Goal: Task Accomplishment & Management: Manage account settings

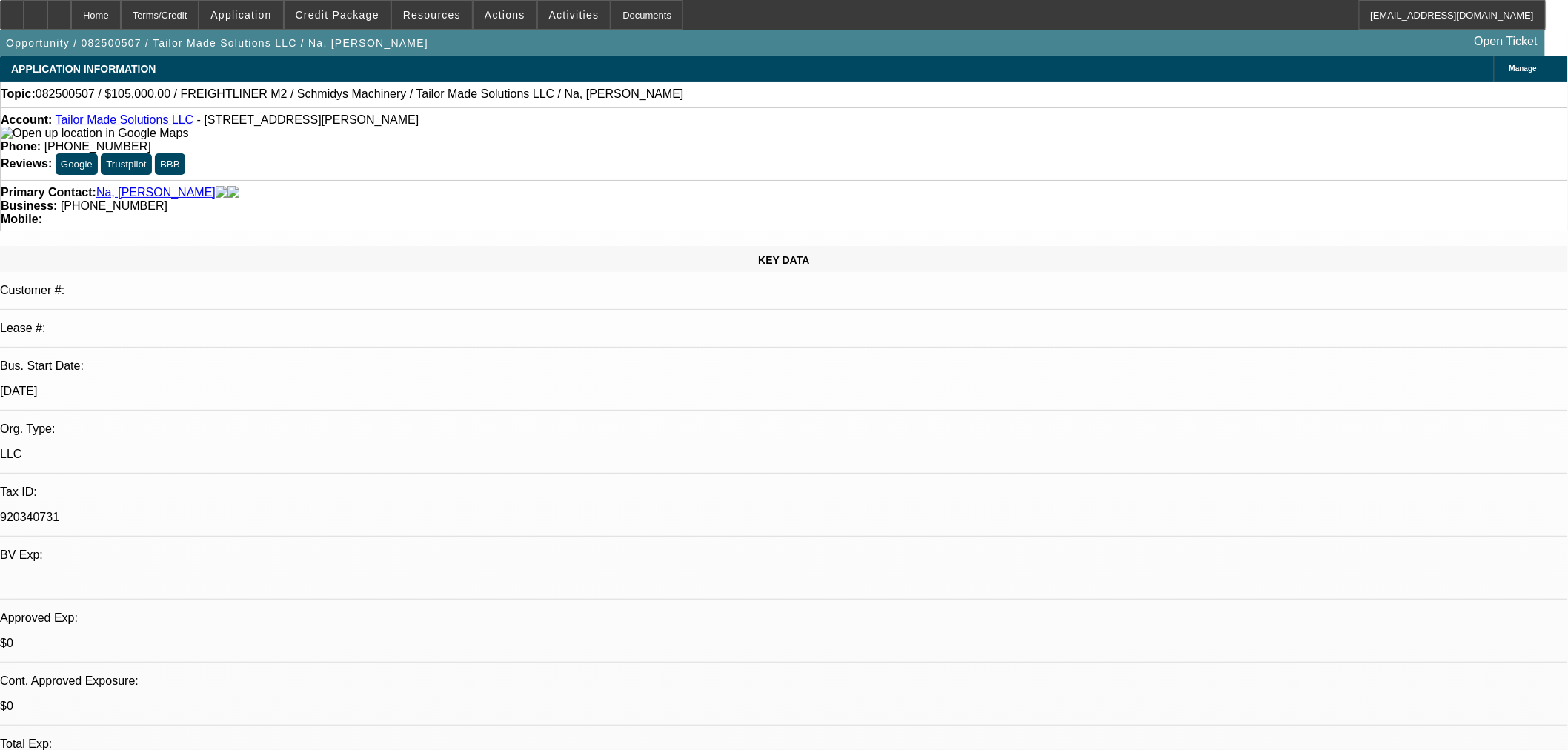
select select "0"
select select "3"
select select "0"
select select "6"
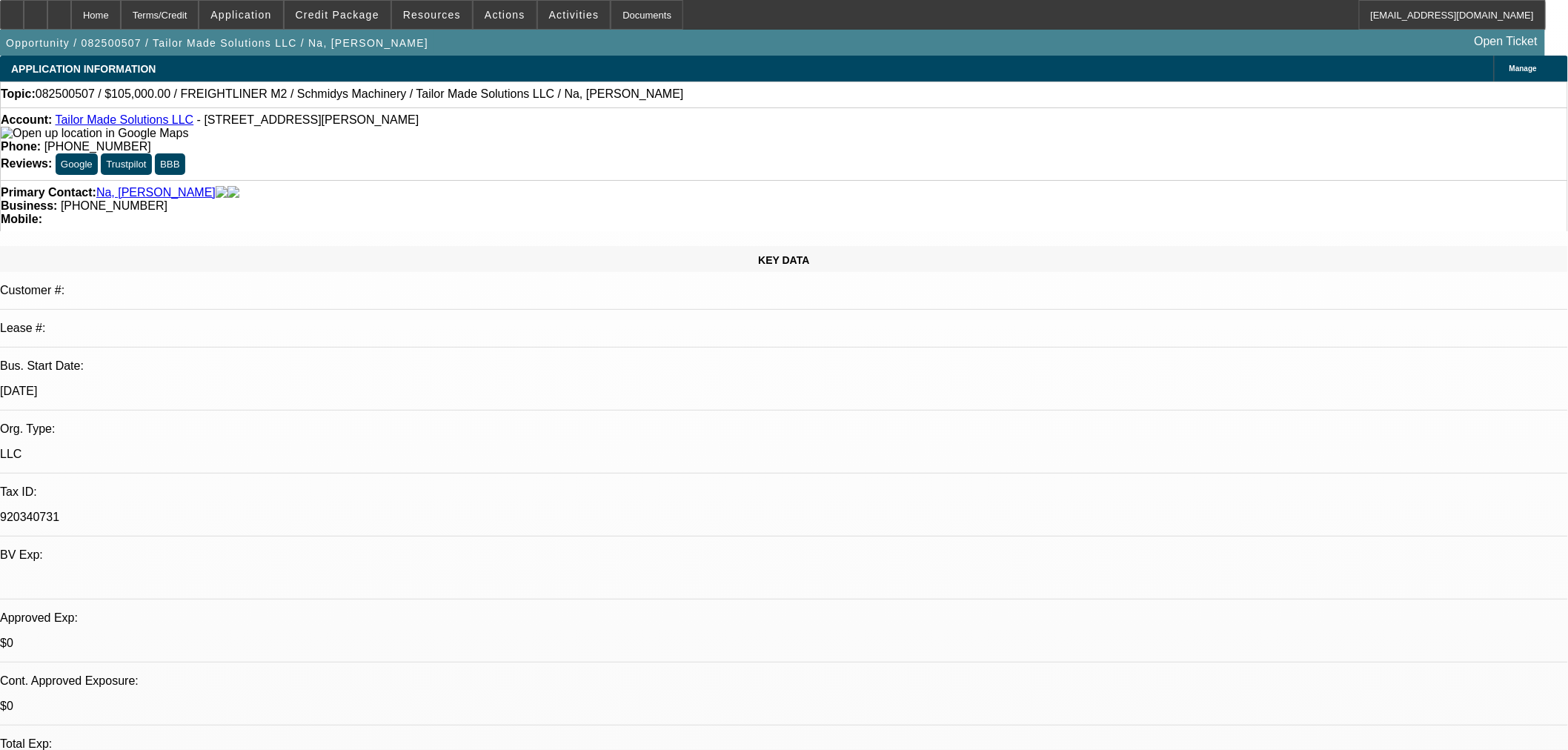
select select "0"
select select "3"
select select "0"
select select "6"
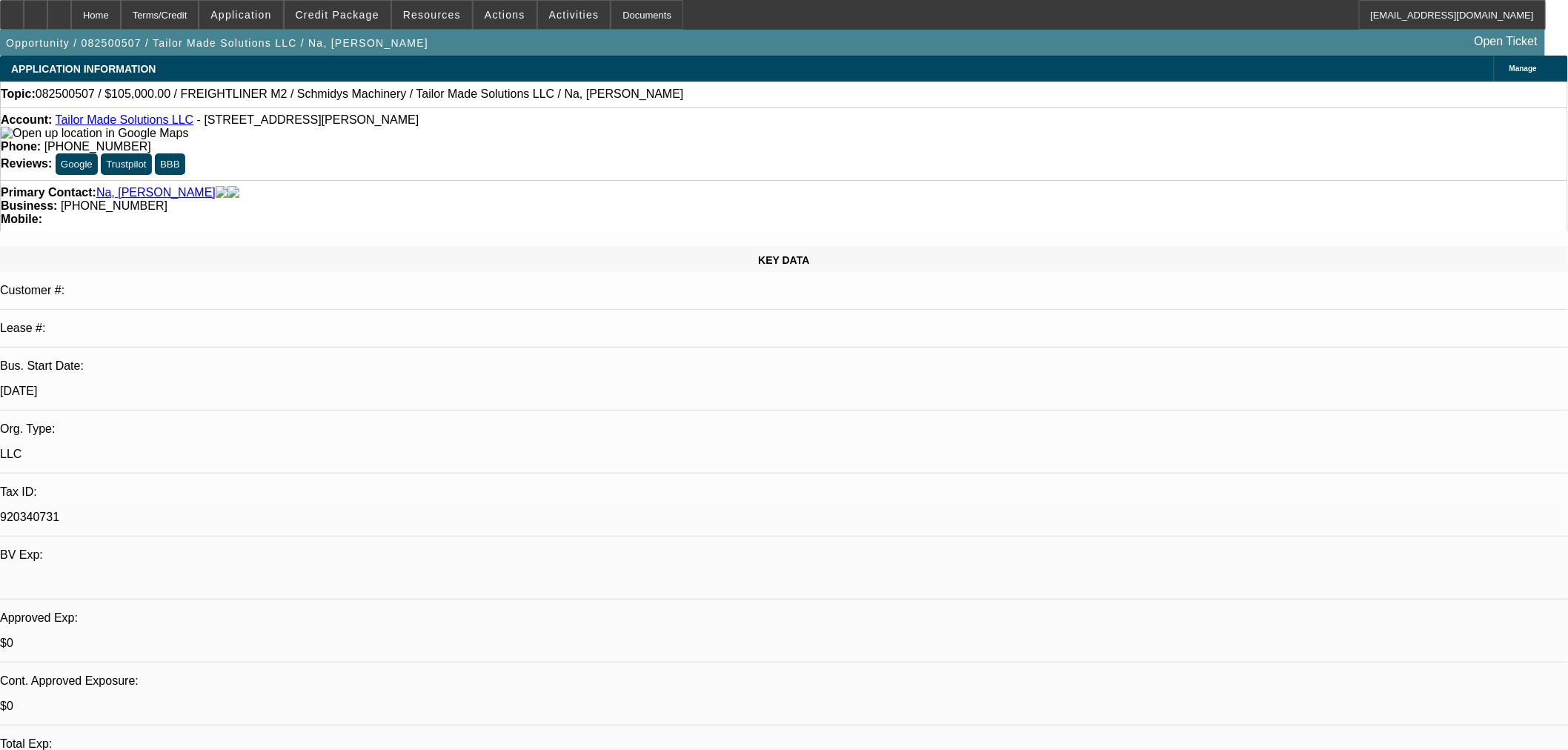
select select "0"
select select "3"
select select "0"
select select "6"
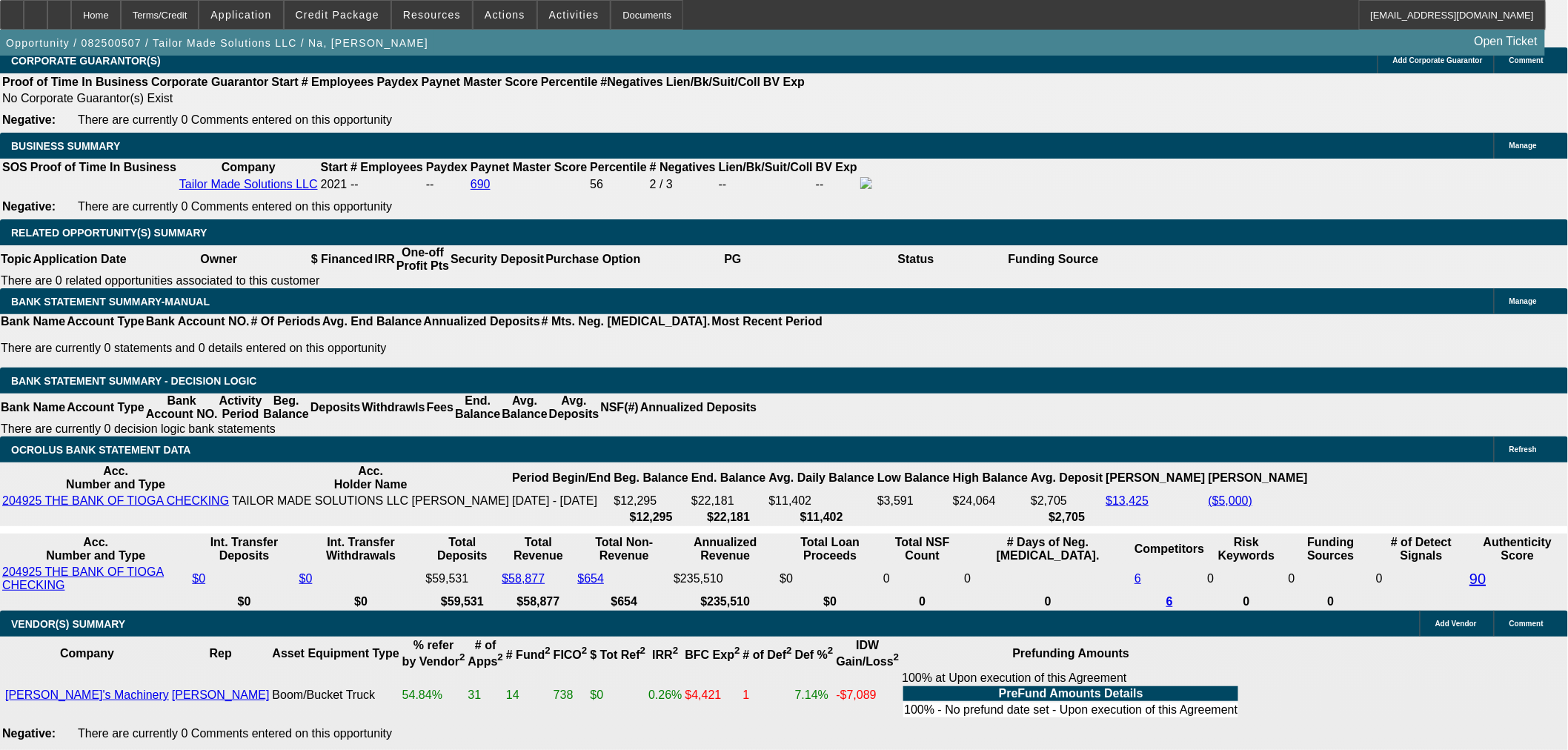
scroll to position [2470, 0]
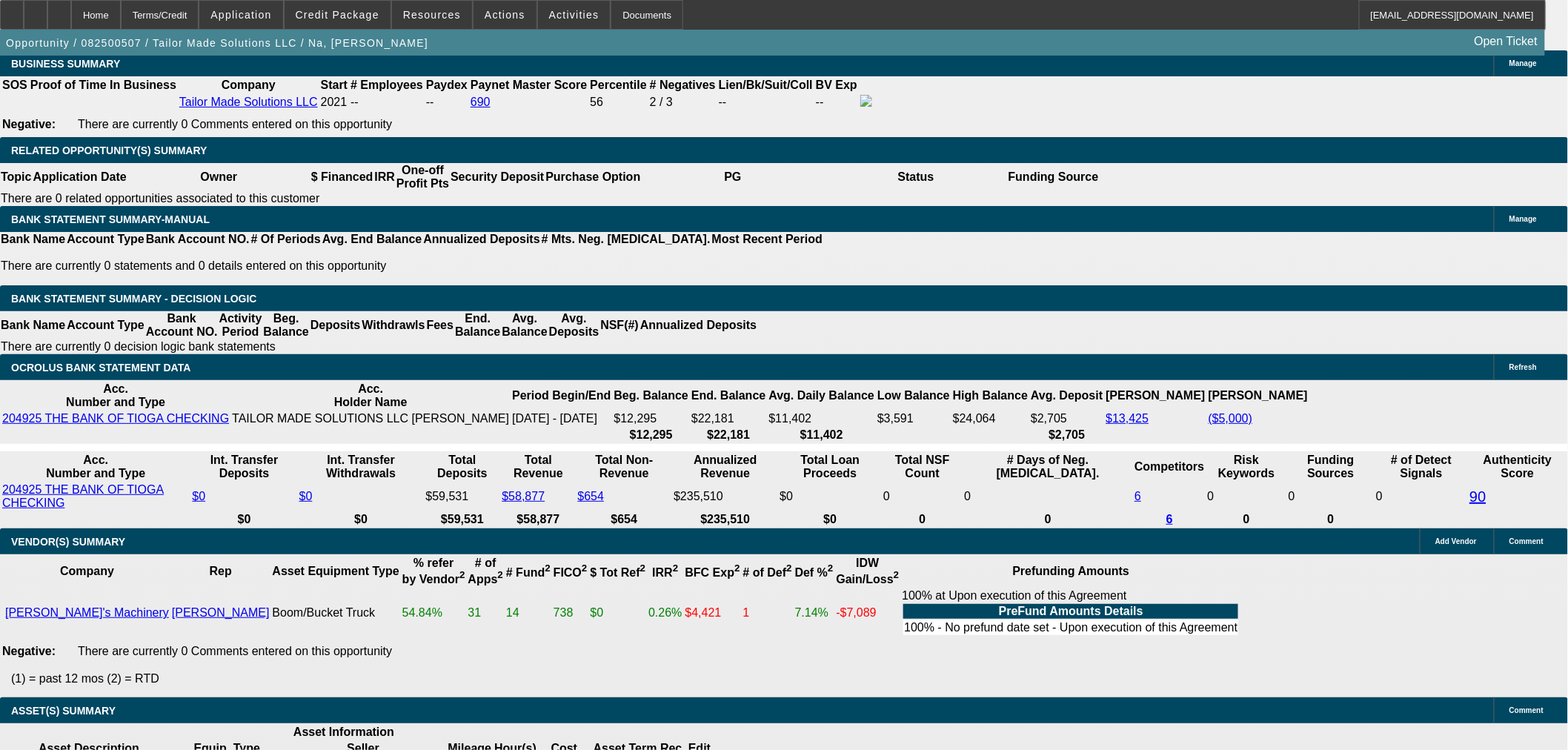
select select "5"
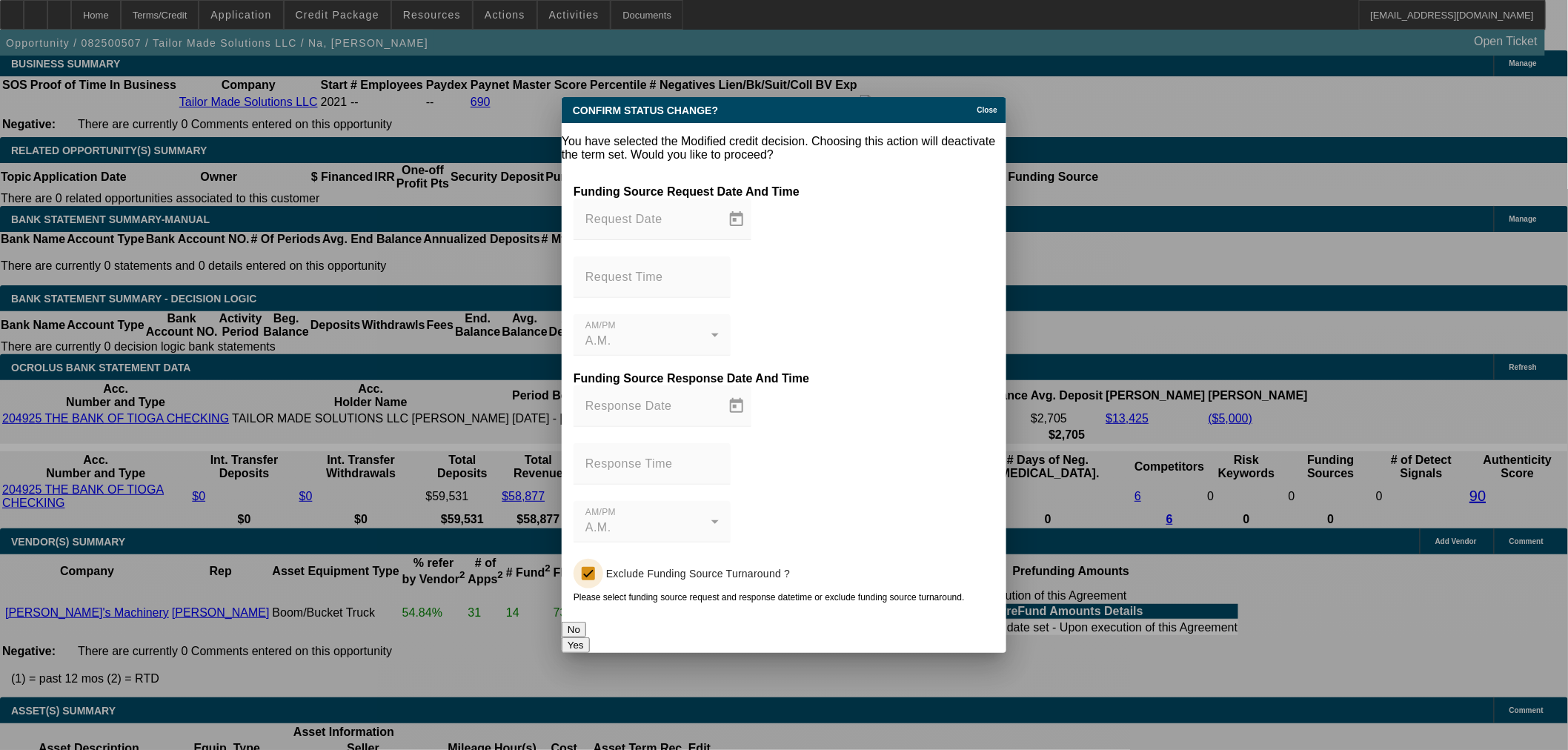
scroll to position [0, 0]
click at [590, 637] on button "Yes" at bounding box center [575, 644] width 28 height 15
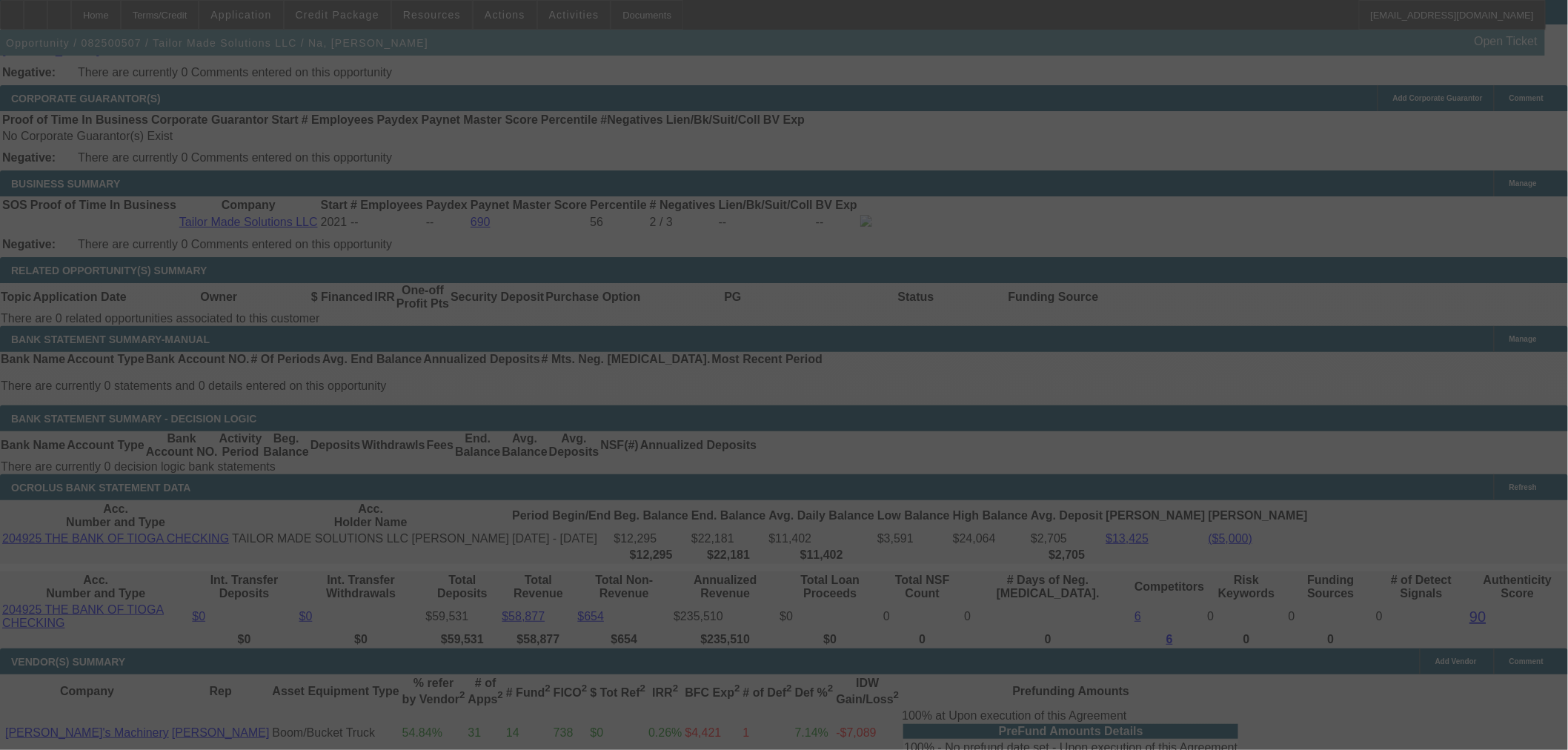
scroll to position [2140, 0]
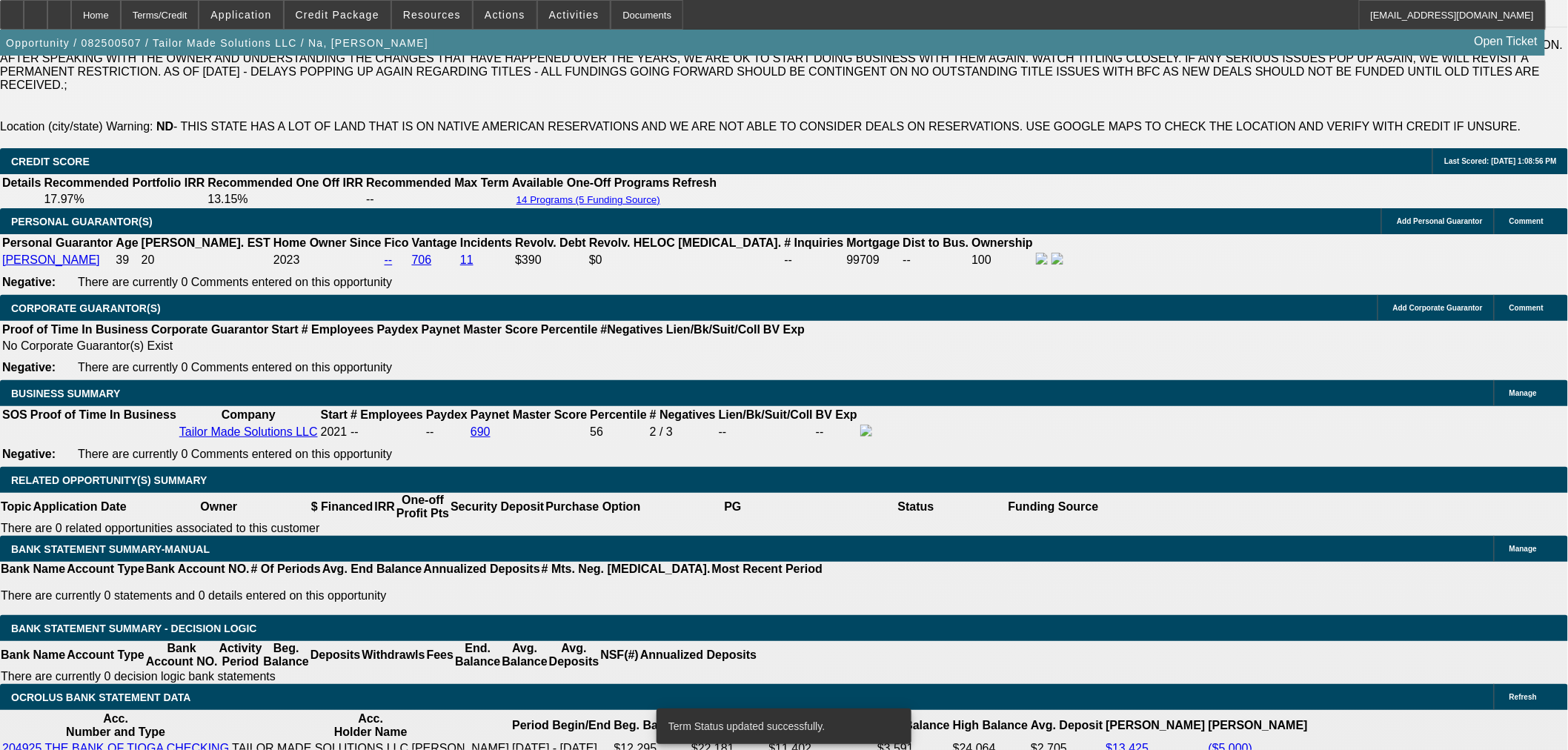
select select "0"
select select "3"
select select "0"
select select "6"
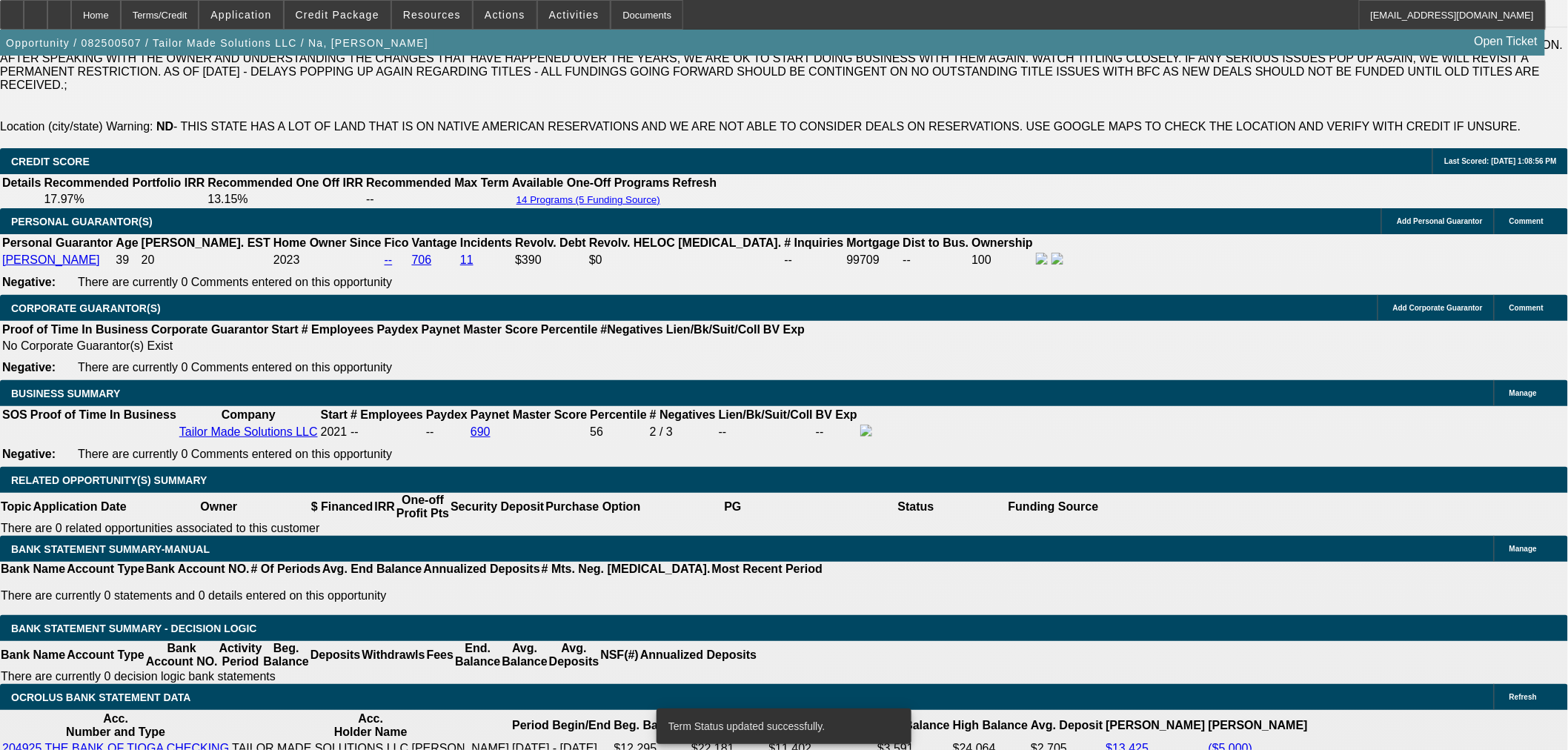
select select "0"
select select "3"
select select "0"
select select "6"
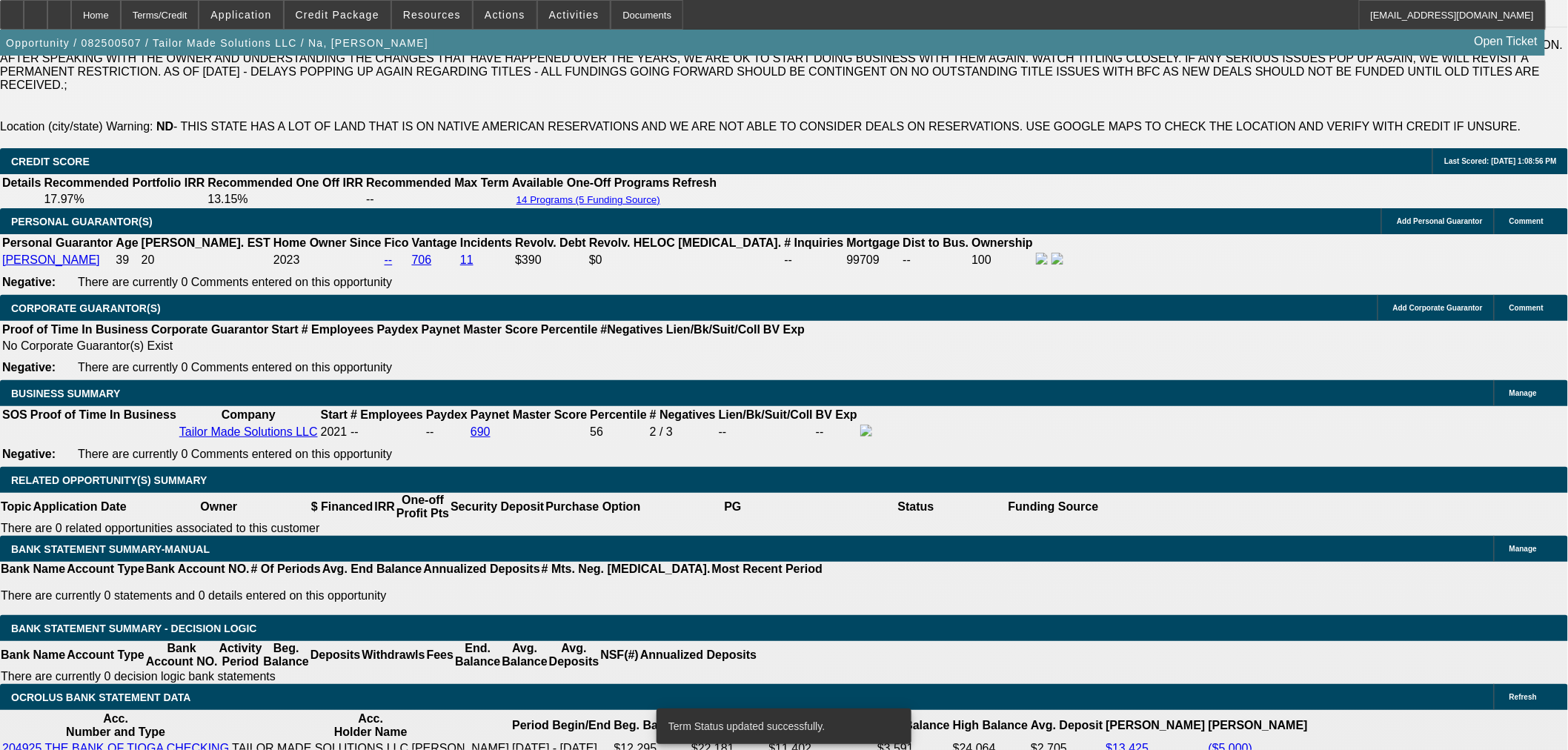
select select "0"
select select "3"
select select "0"
select select "6"
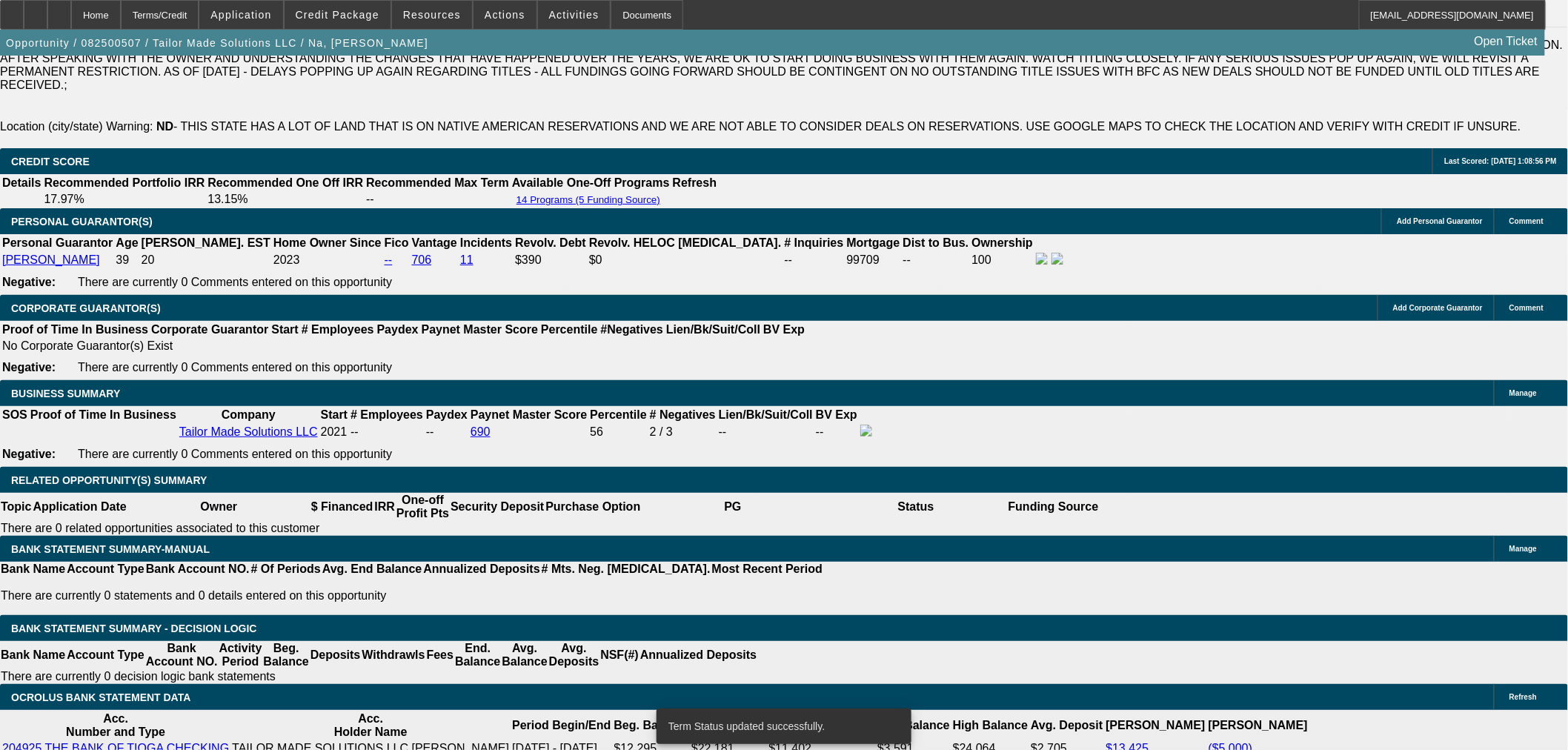
select select "0"
select select "3"
select select "0"
select select "6"
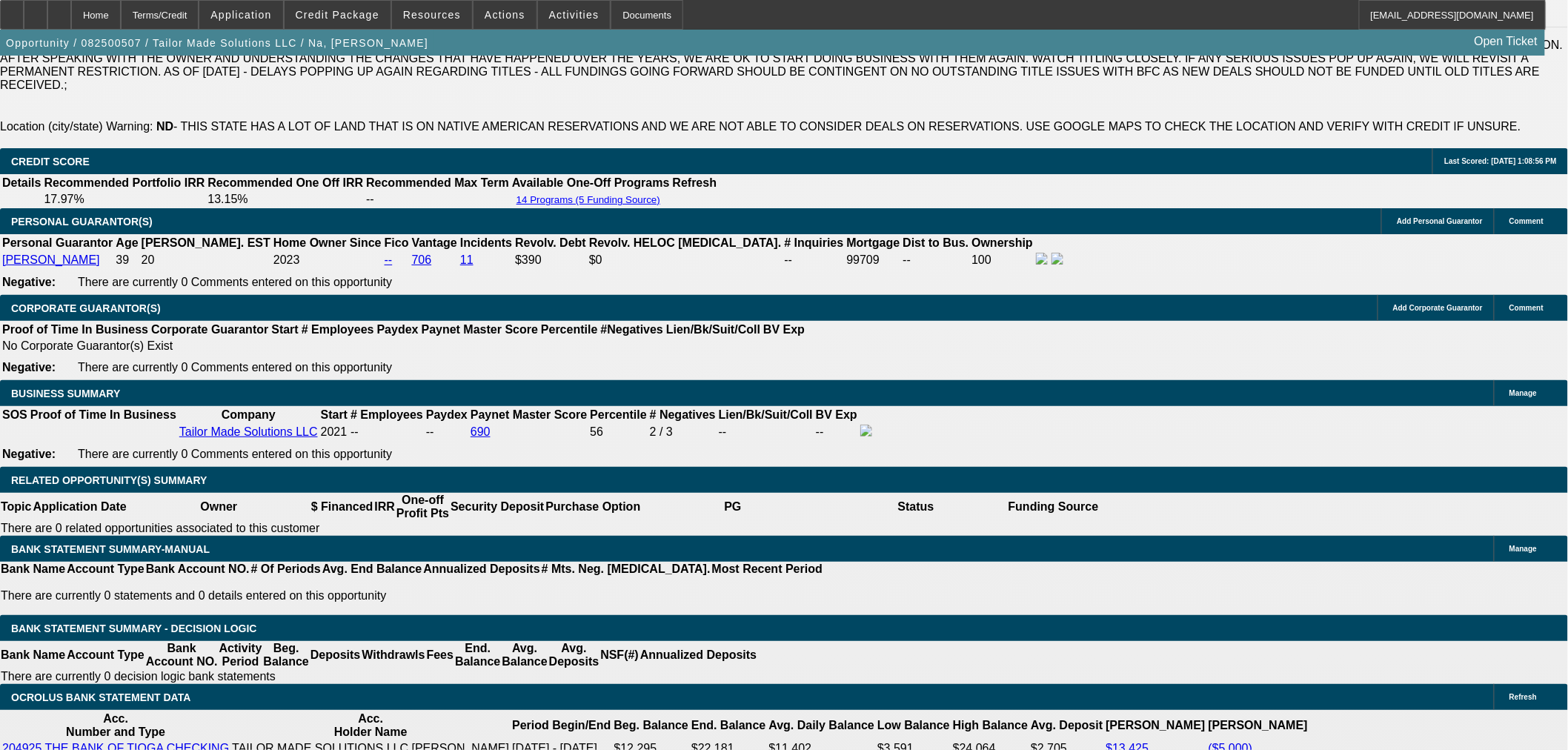
select select "2"
type input "UNKNOWN"
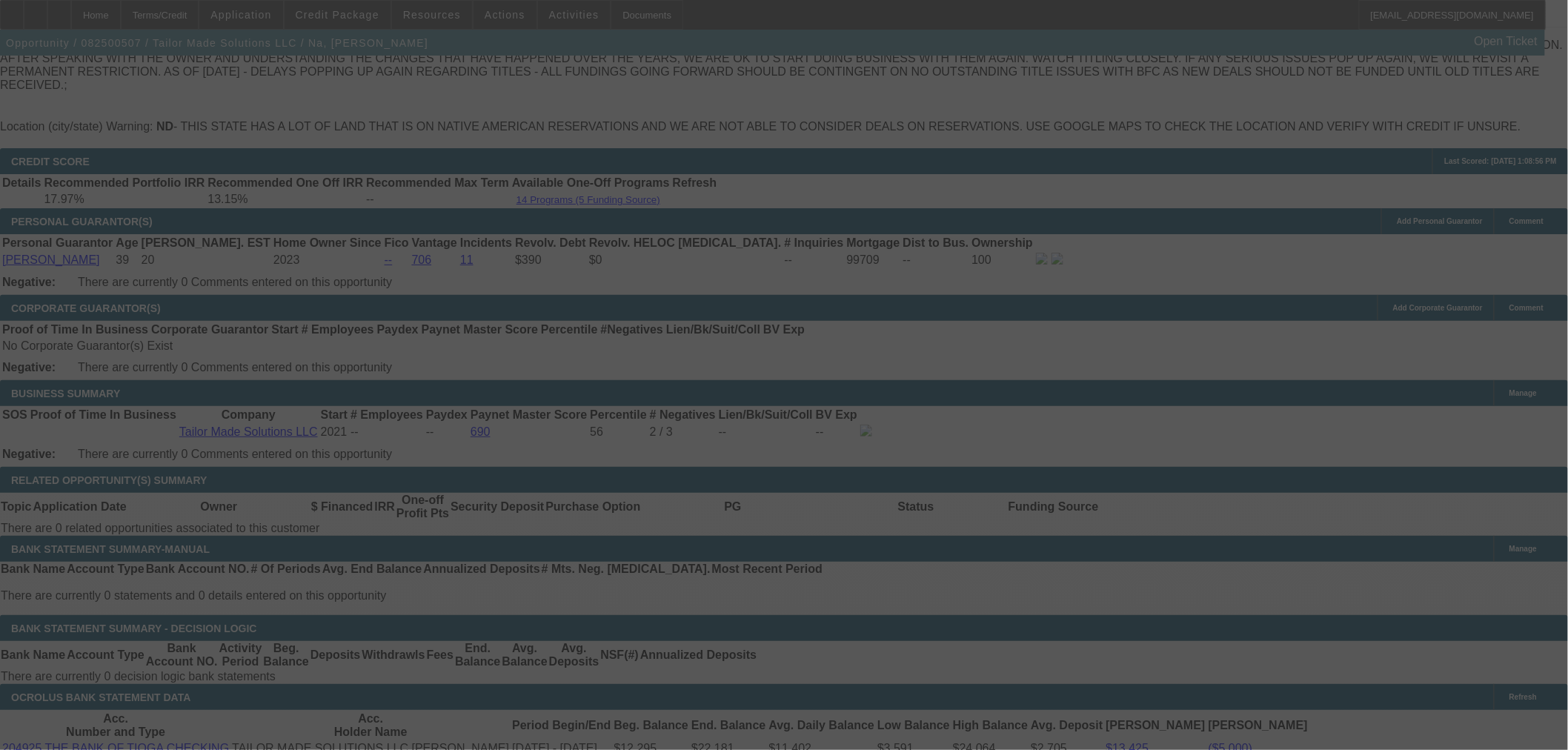
select select "0"
select select "2"
select select "0"
select select "6"
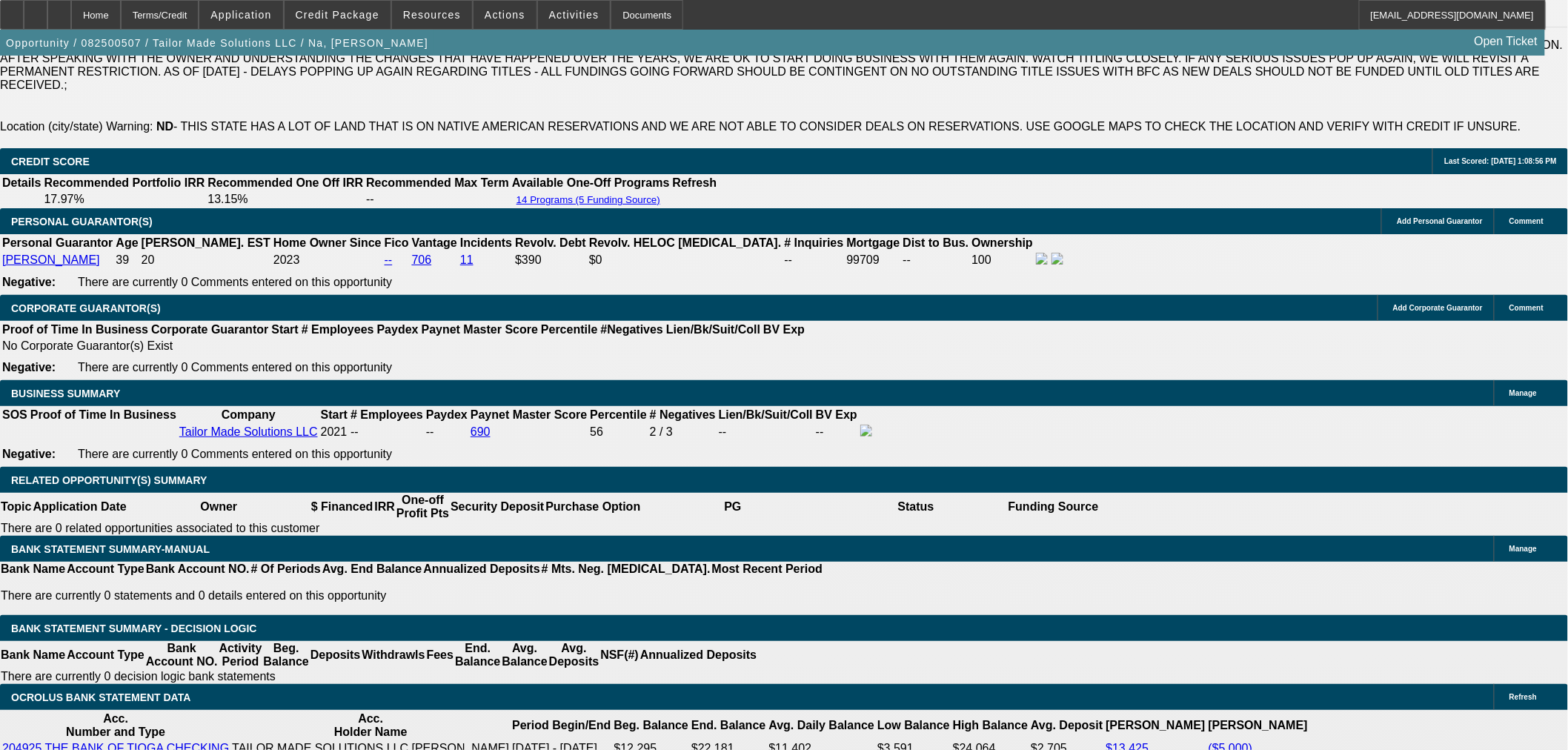
type input "$26,250.00"
type input "UNKNOWN"
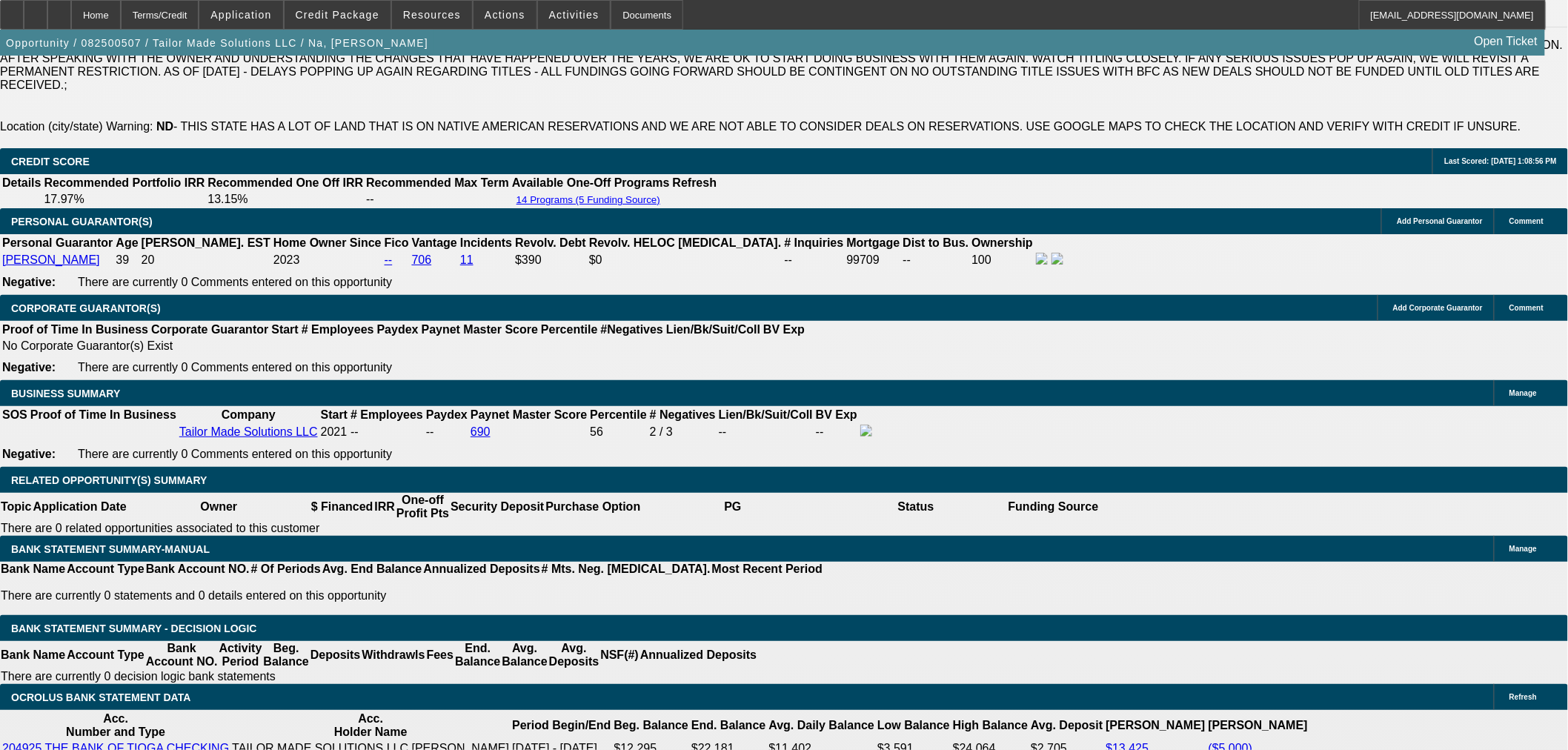
type input "$2,004.88"
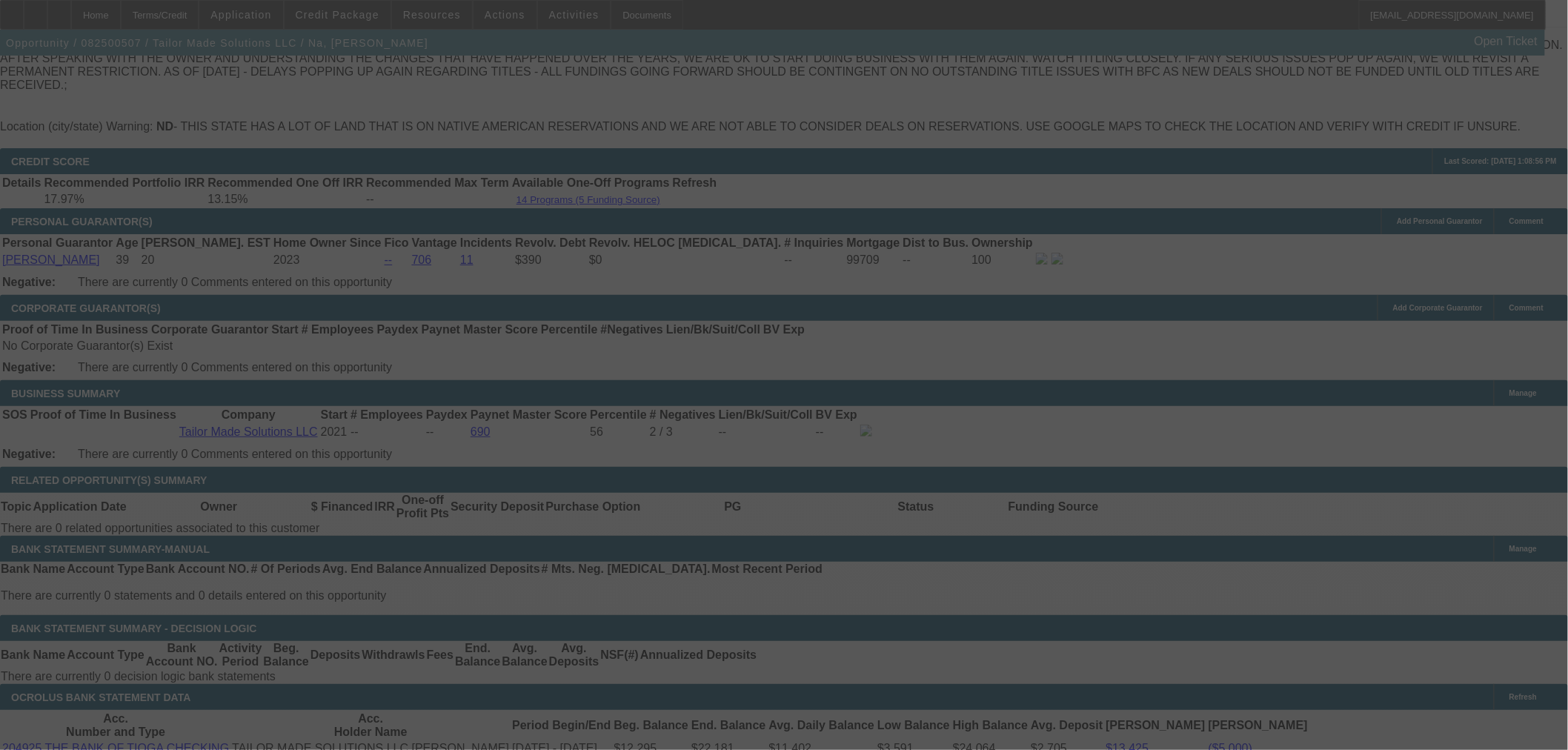
select select "0"
select select "2"
select select "0"
select select "6"
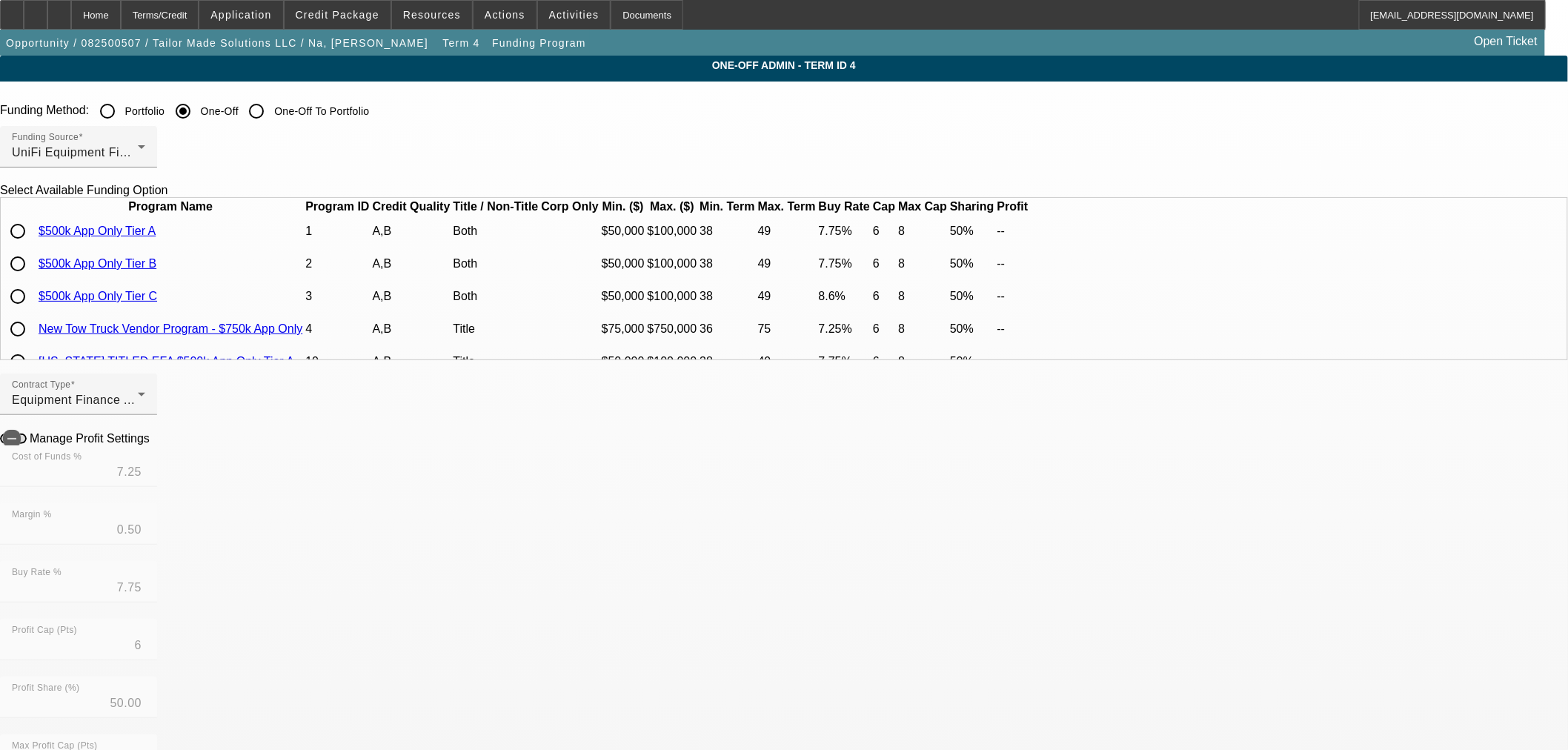
click at [33, 311] on input "radio" at bounding box center [18, 296] width 30 height 30
radio input "true"
type input "8.00"
type input "0.60"
type input "8.60"
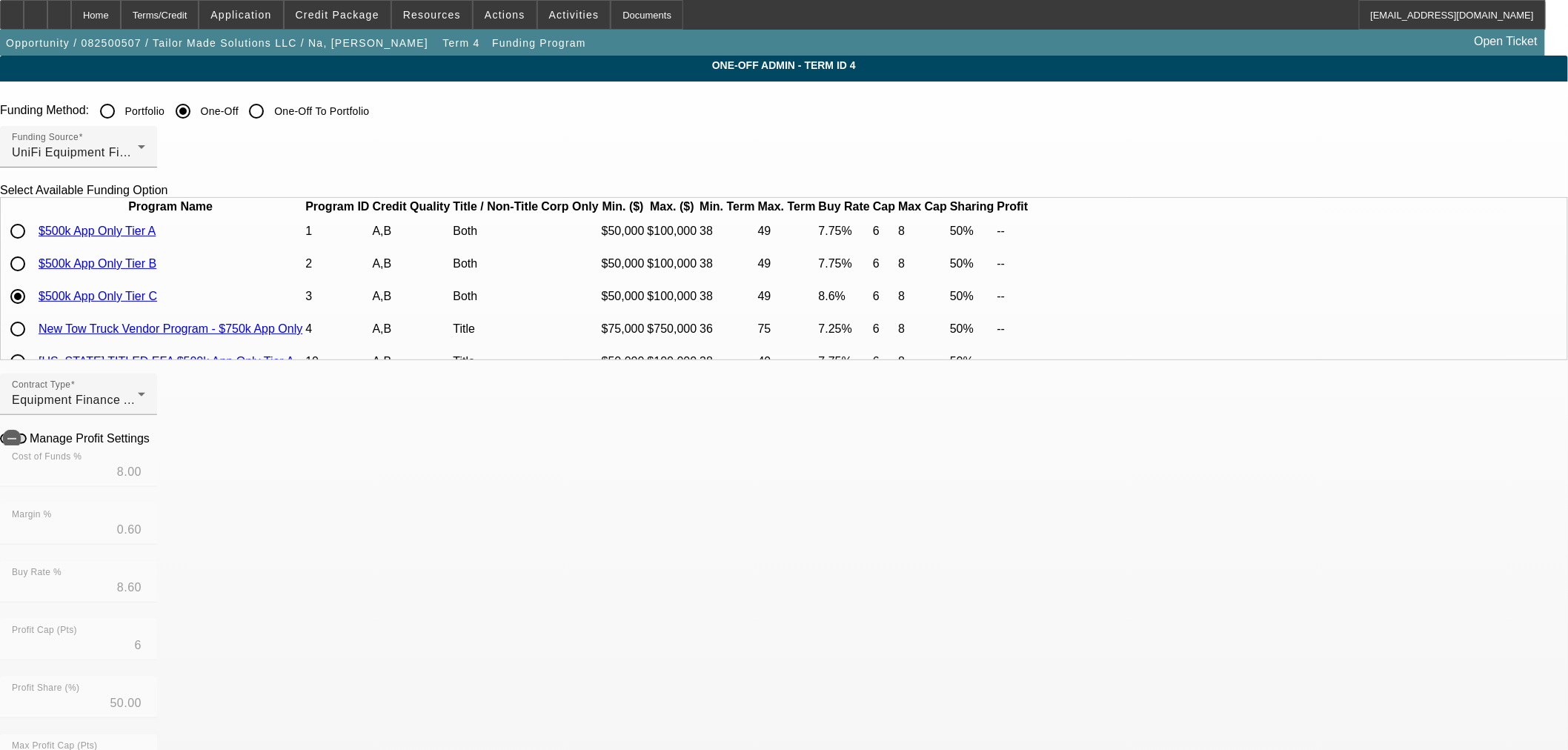
click at [154, 444] on icon at bounding box center [154, 438] width 0 height 13
type input "$1,818.24"
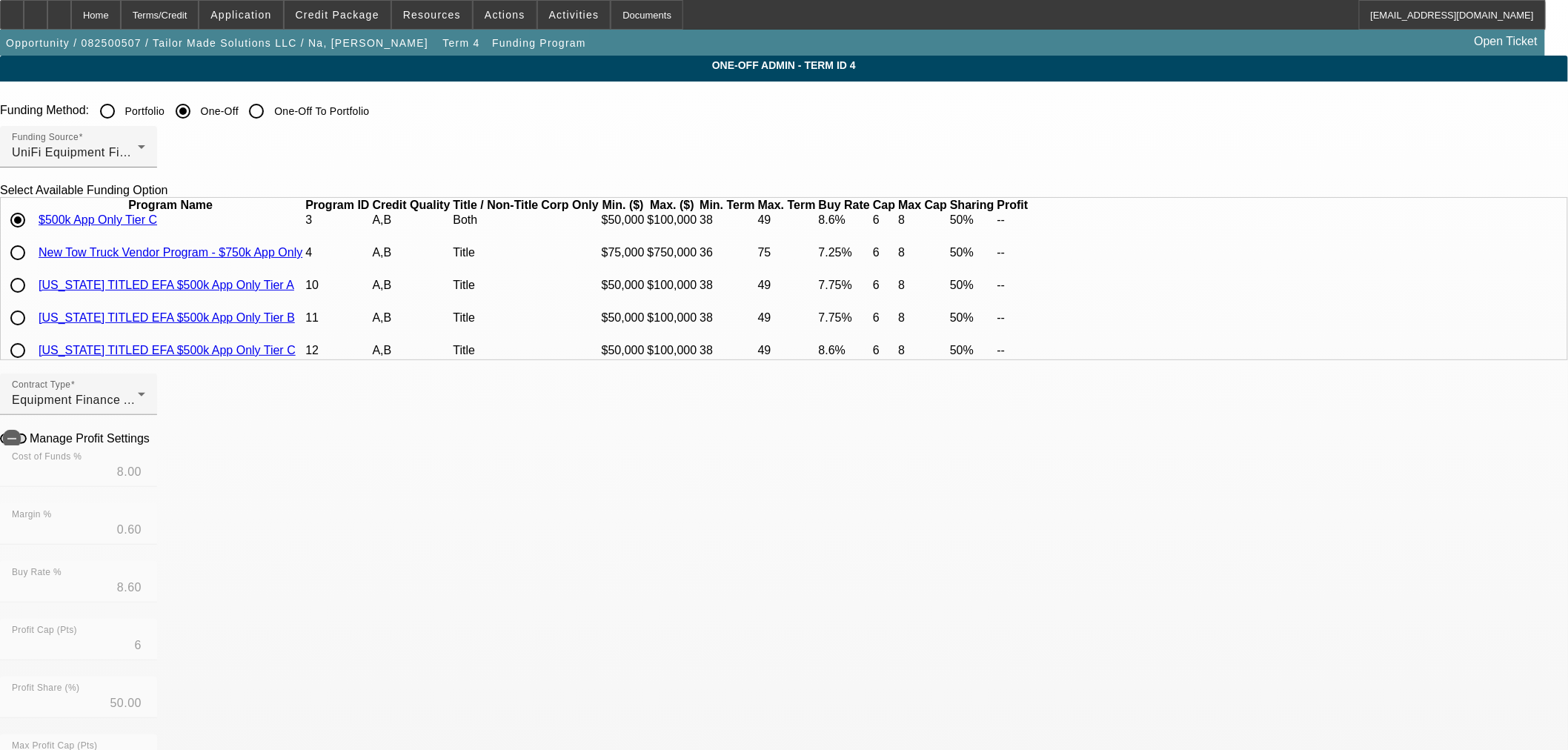
scroll to position [139, 0]
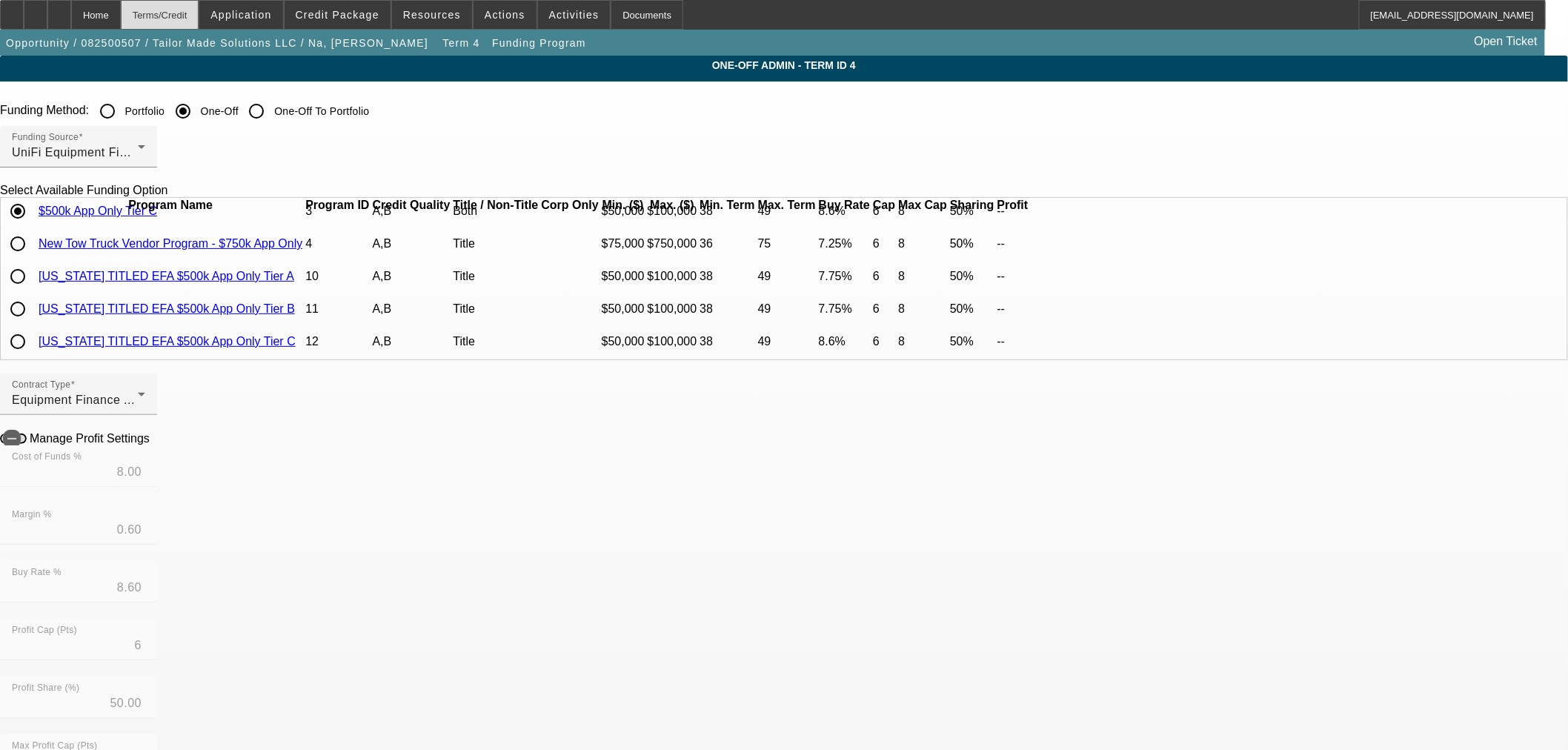
click at [161, 7] on div "Home Terms/Credit Application Credit Package Resources Actions Activities Docum…" at bounding box center [772, 14] width 1546 height 30
click at [121, 11] on div "Home" at bounding box center [96, 14] width 50 height 30
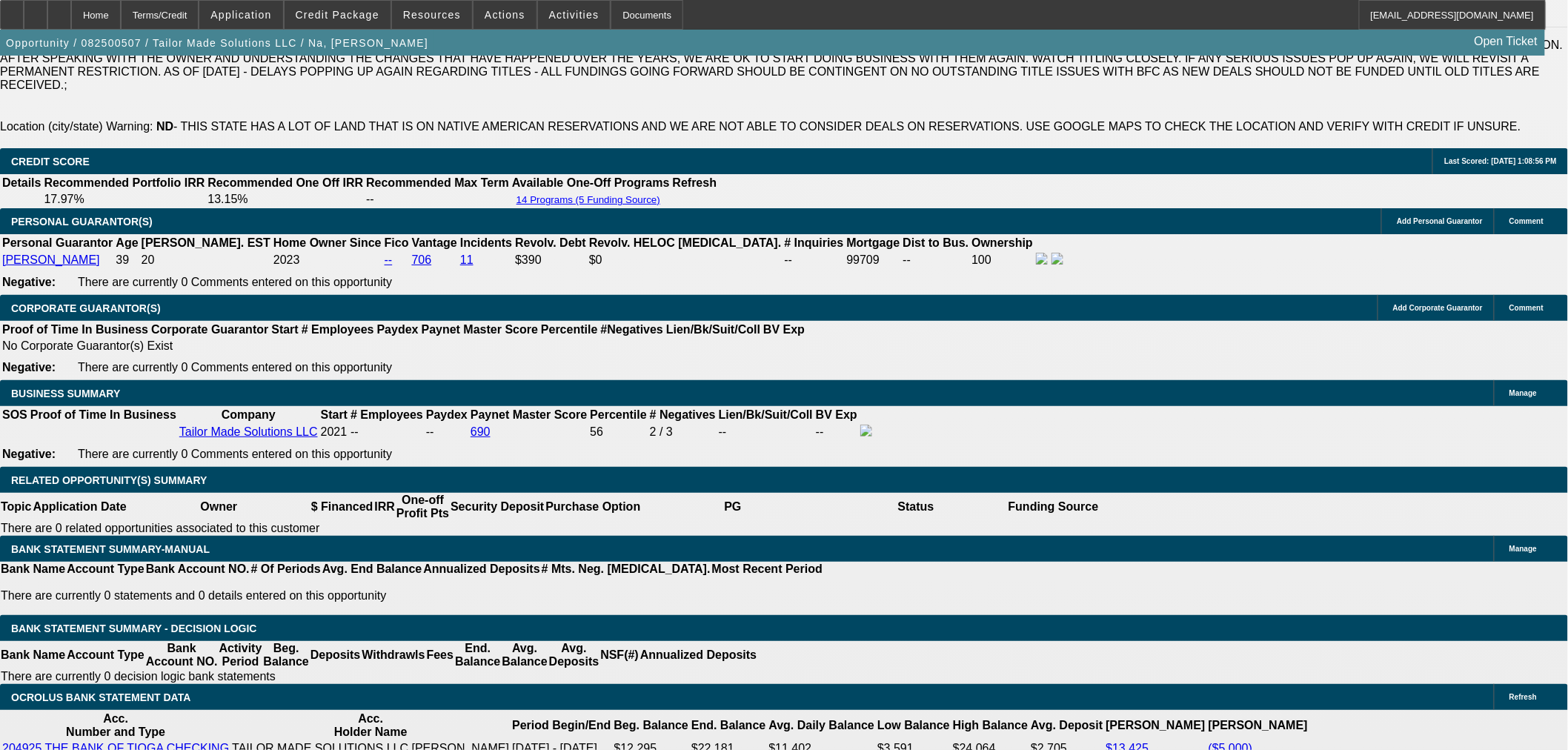
select select "0"
select select "2"
select select "0"
select select "6"
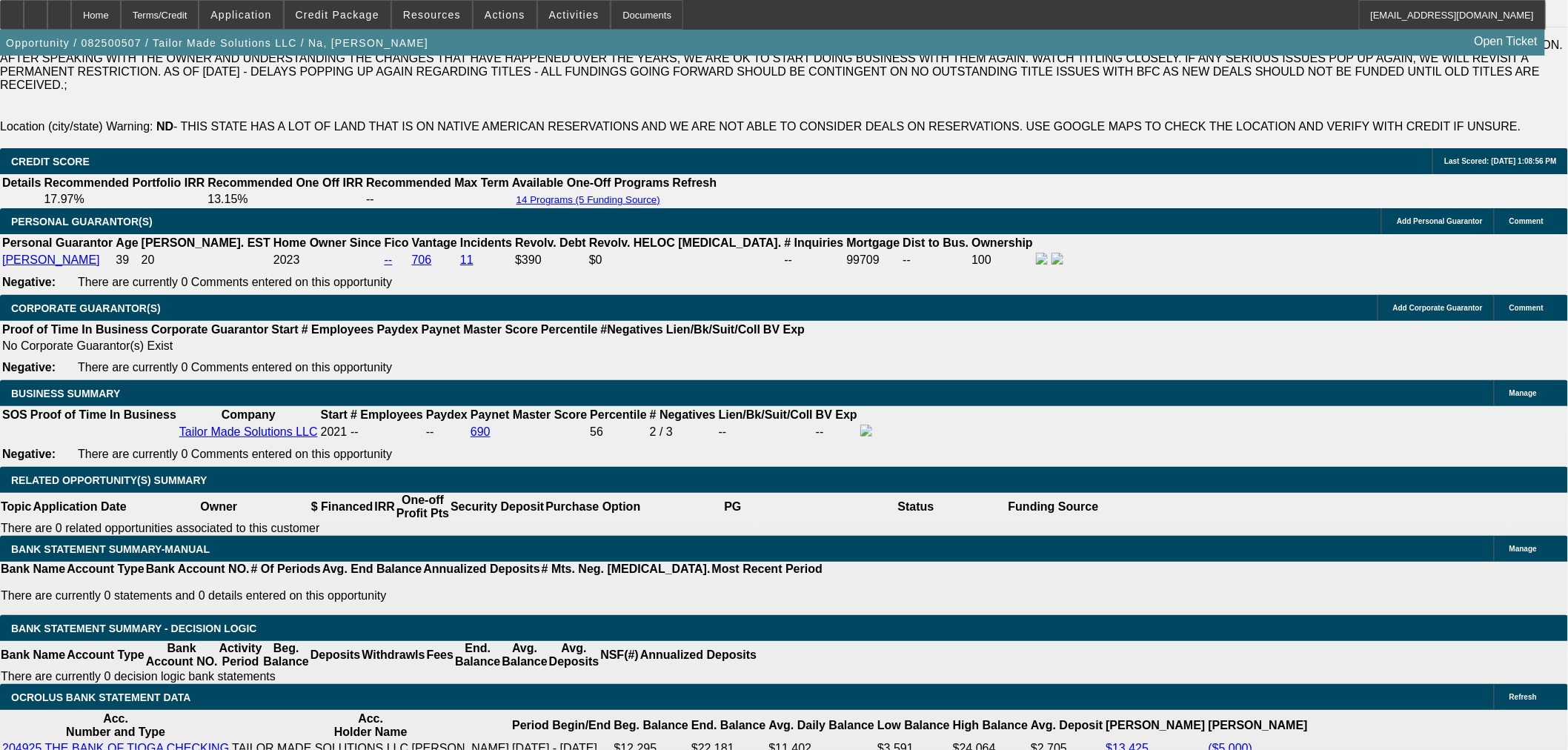
select select "0"
select select "3"
select select "0"
select select "6"
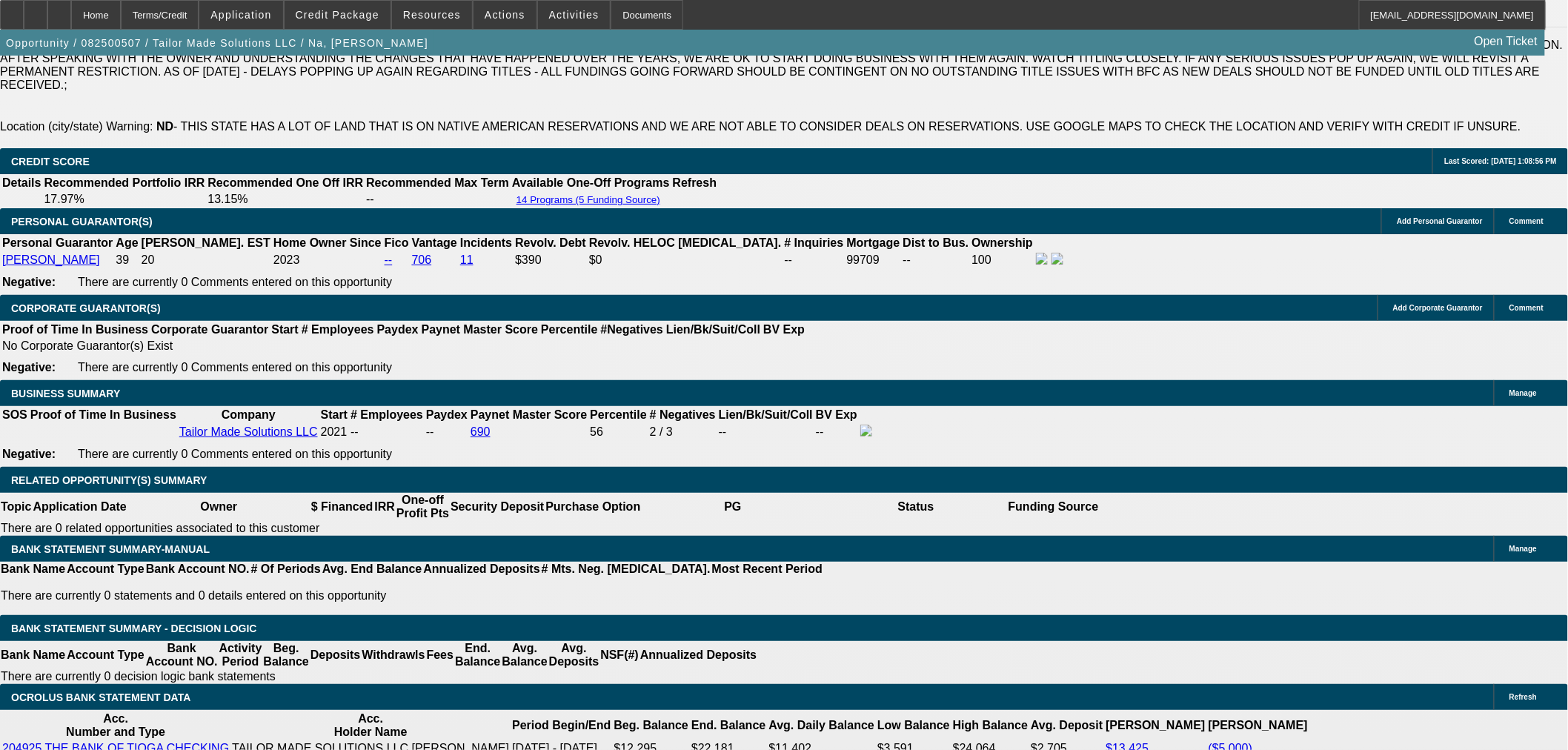
select select "0"
select select "3"
select select "0"
select select "6"
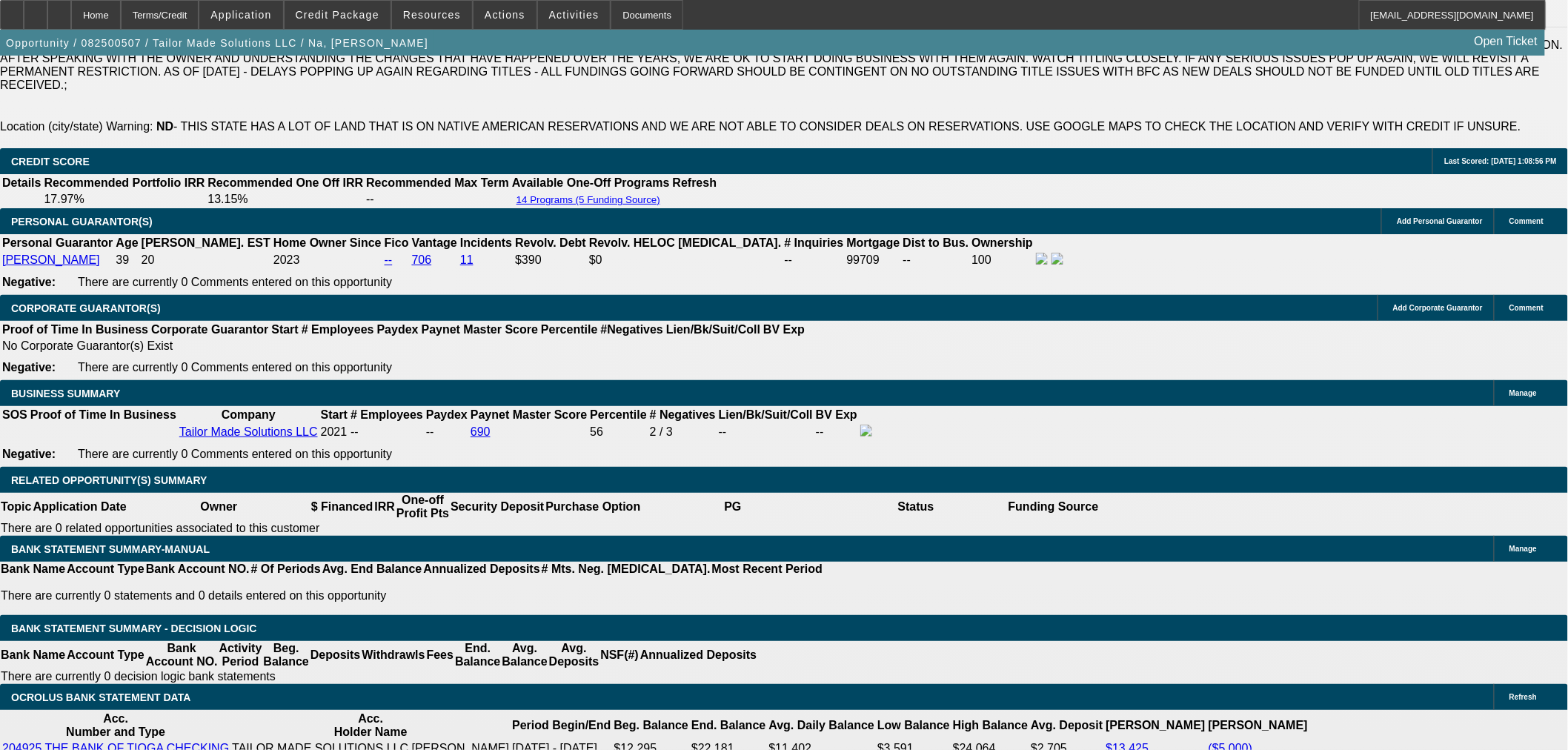
select select "0"
select select "3"
select select "0"
select select "6"
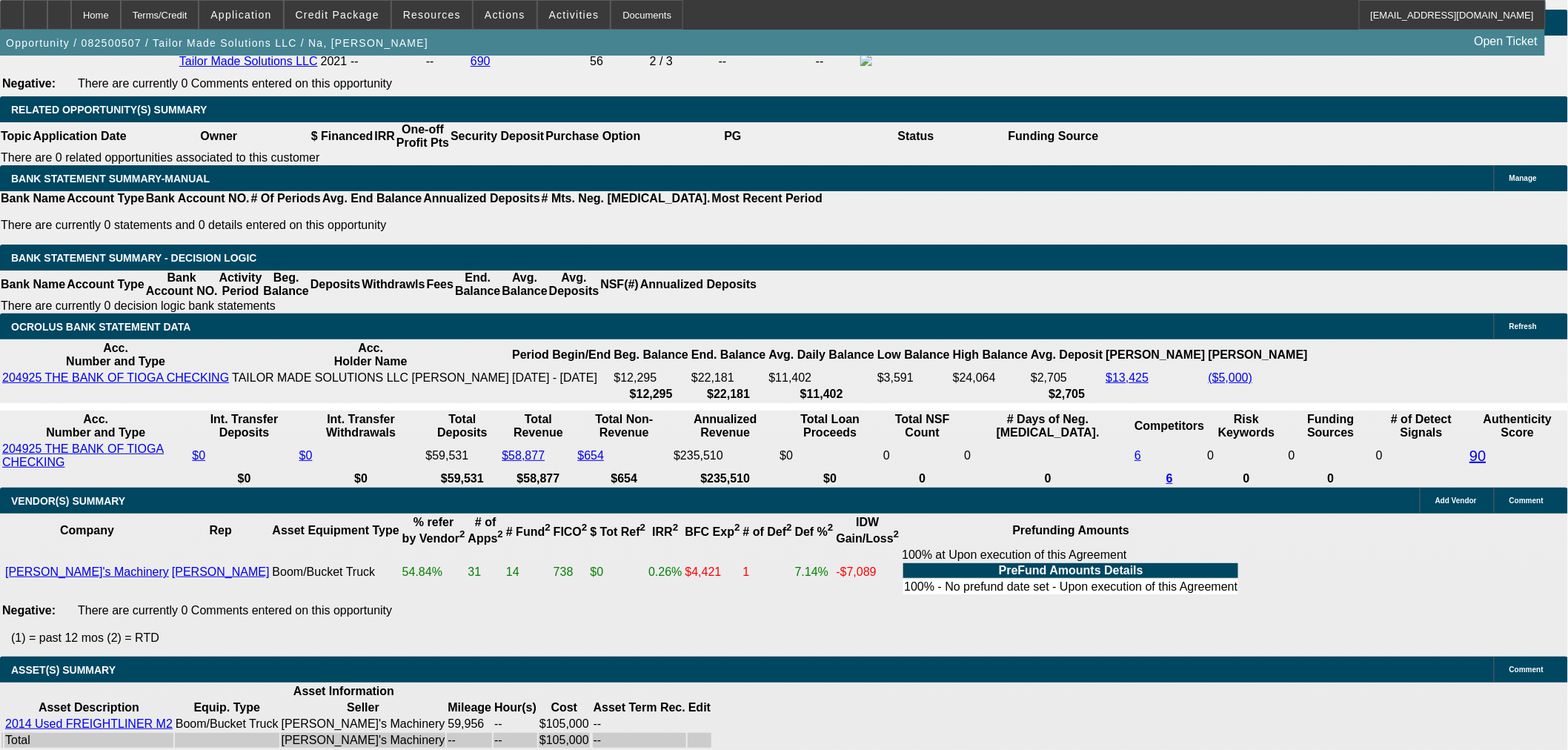
scroll to position [2678, 0]
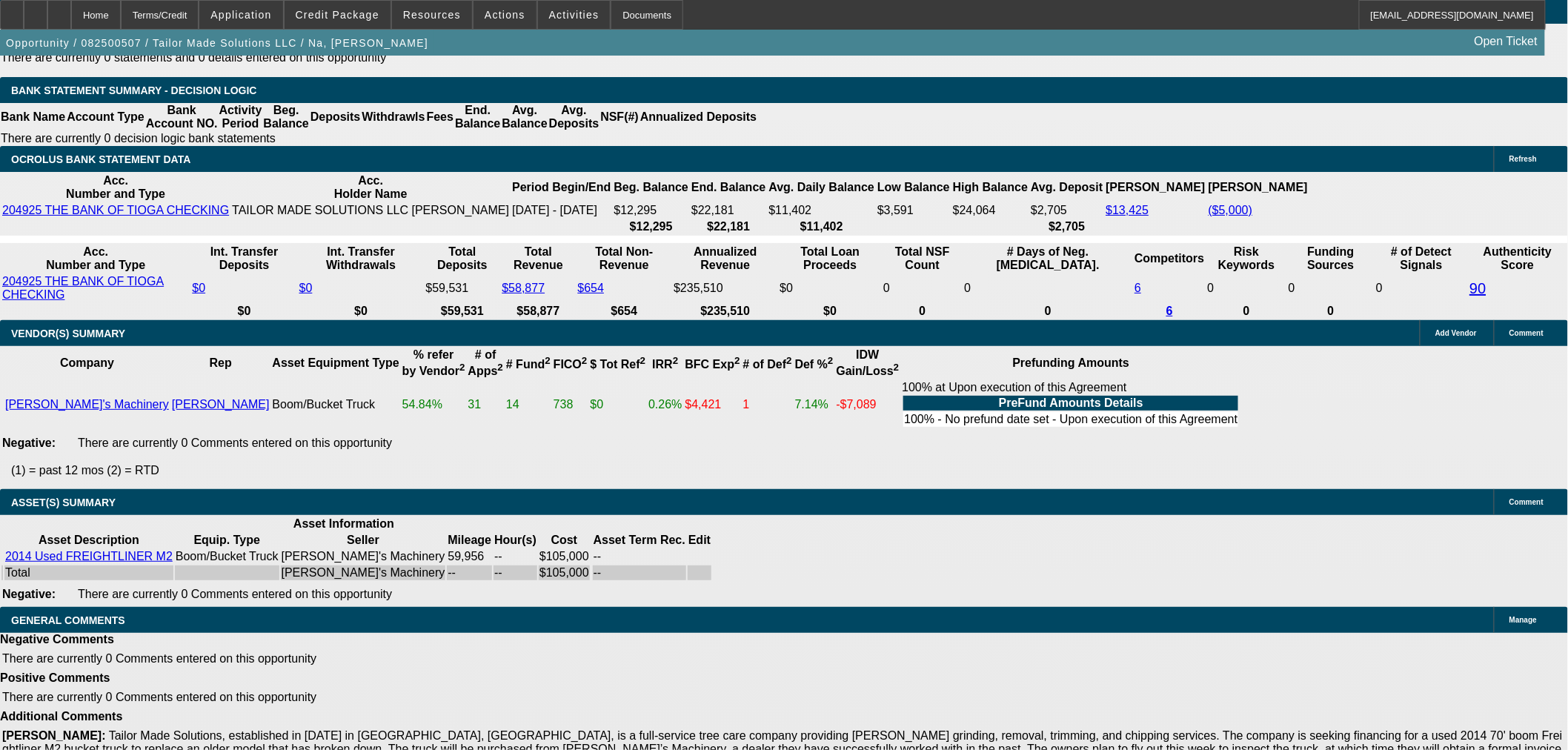
select select "9"
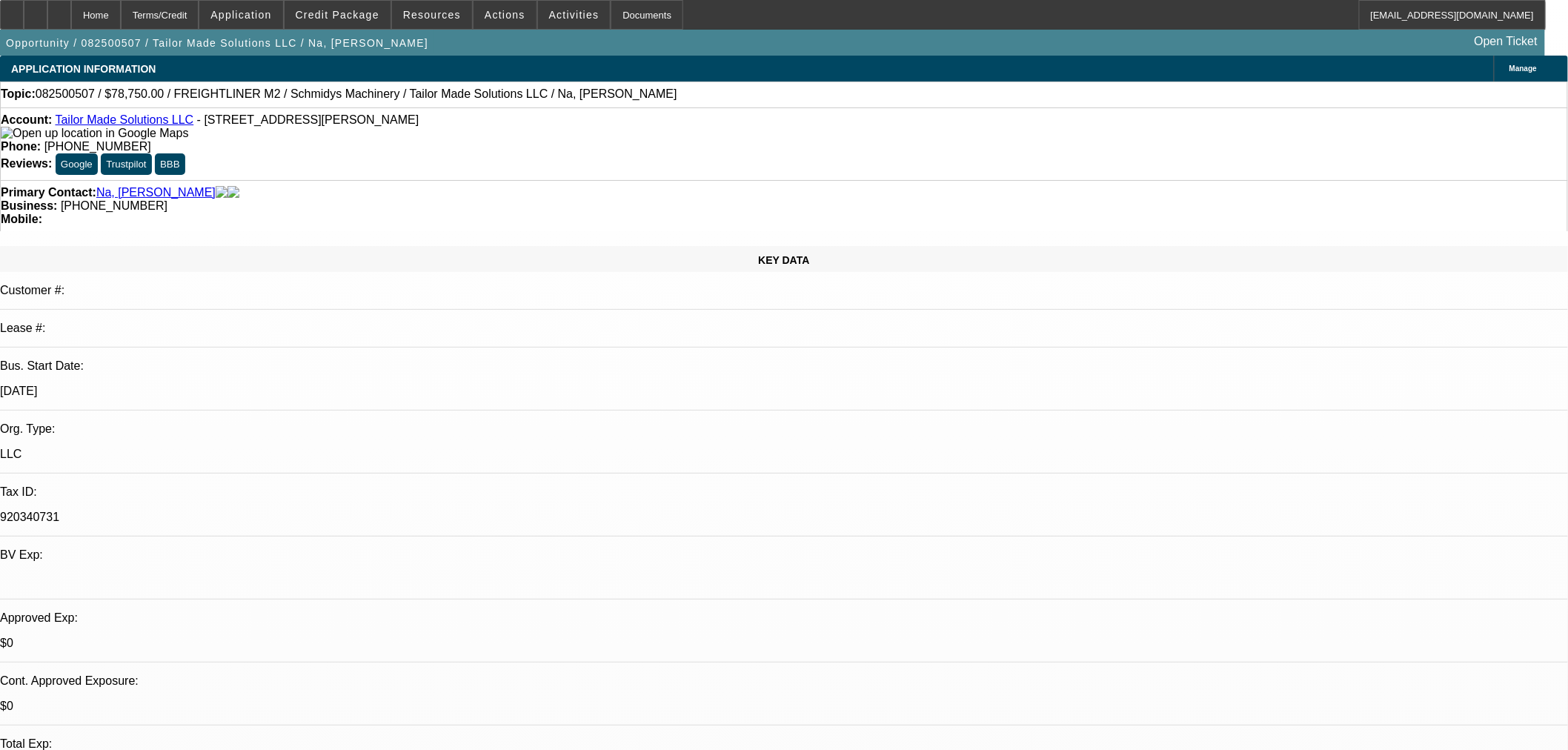
paste input "212919-0001"
type input "212919-0001"
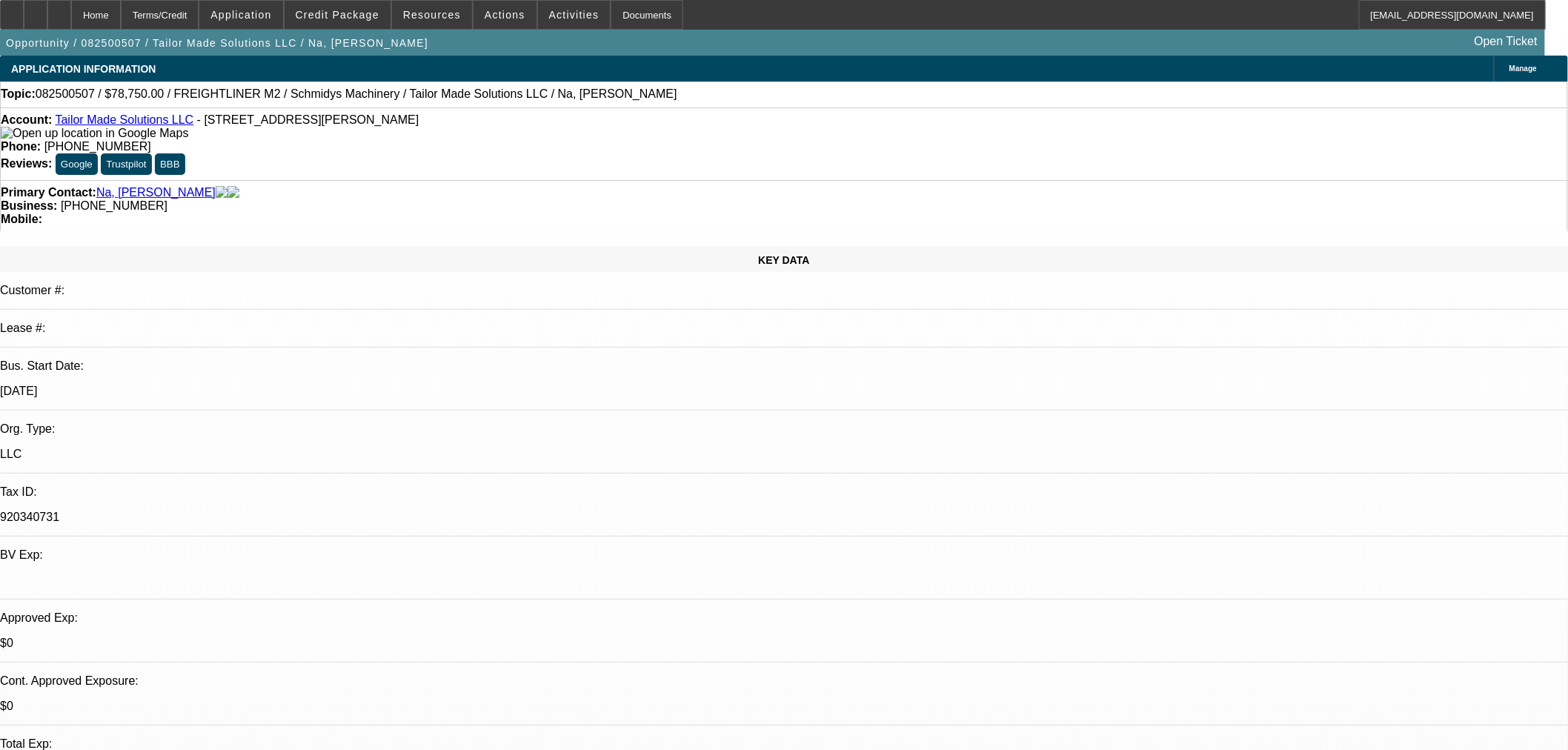
paste input "212919-0001"
type input "212919-0001"
type input "11/17/2025"
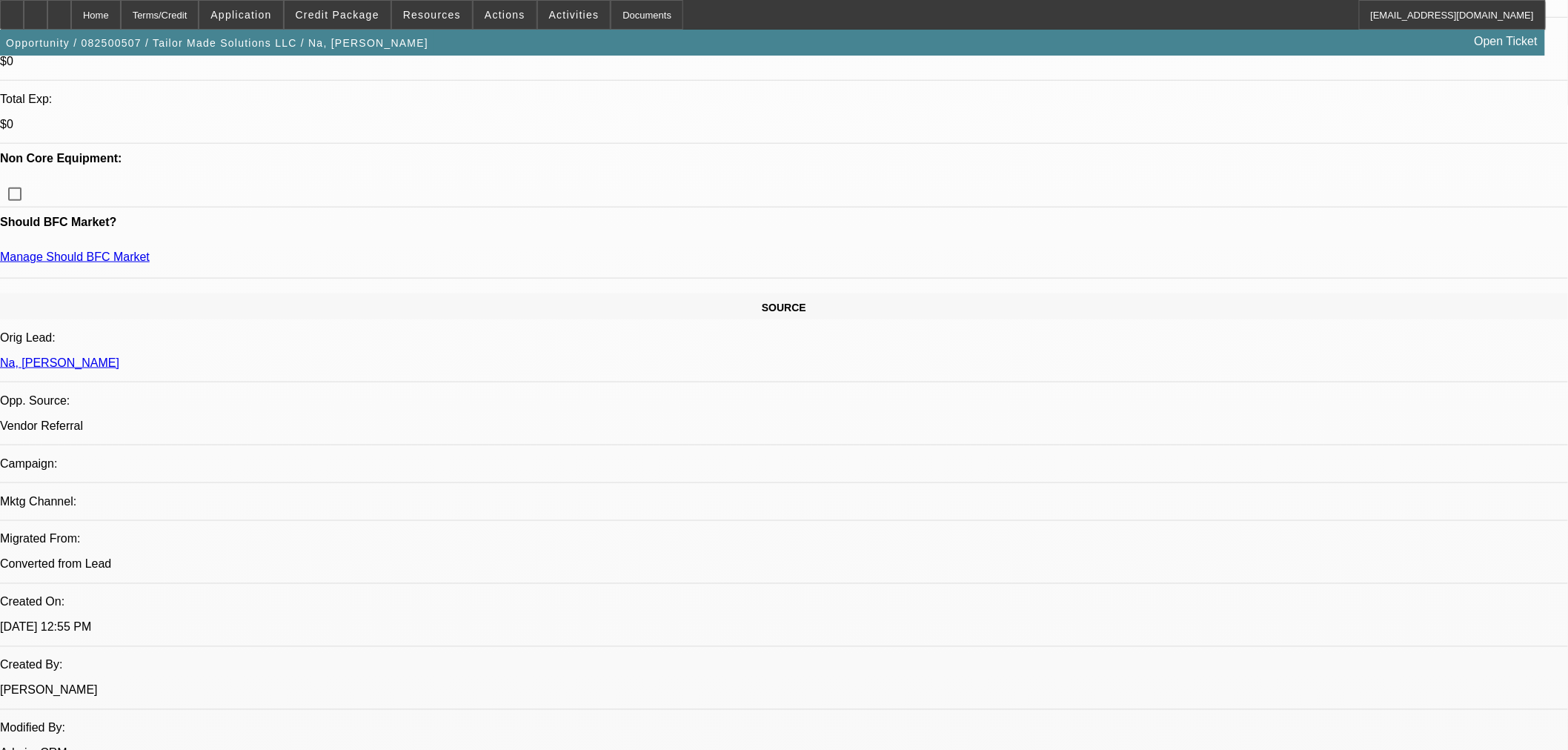
scroll to position [658, 0]
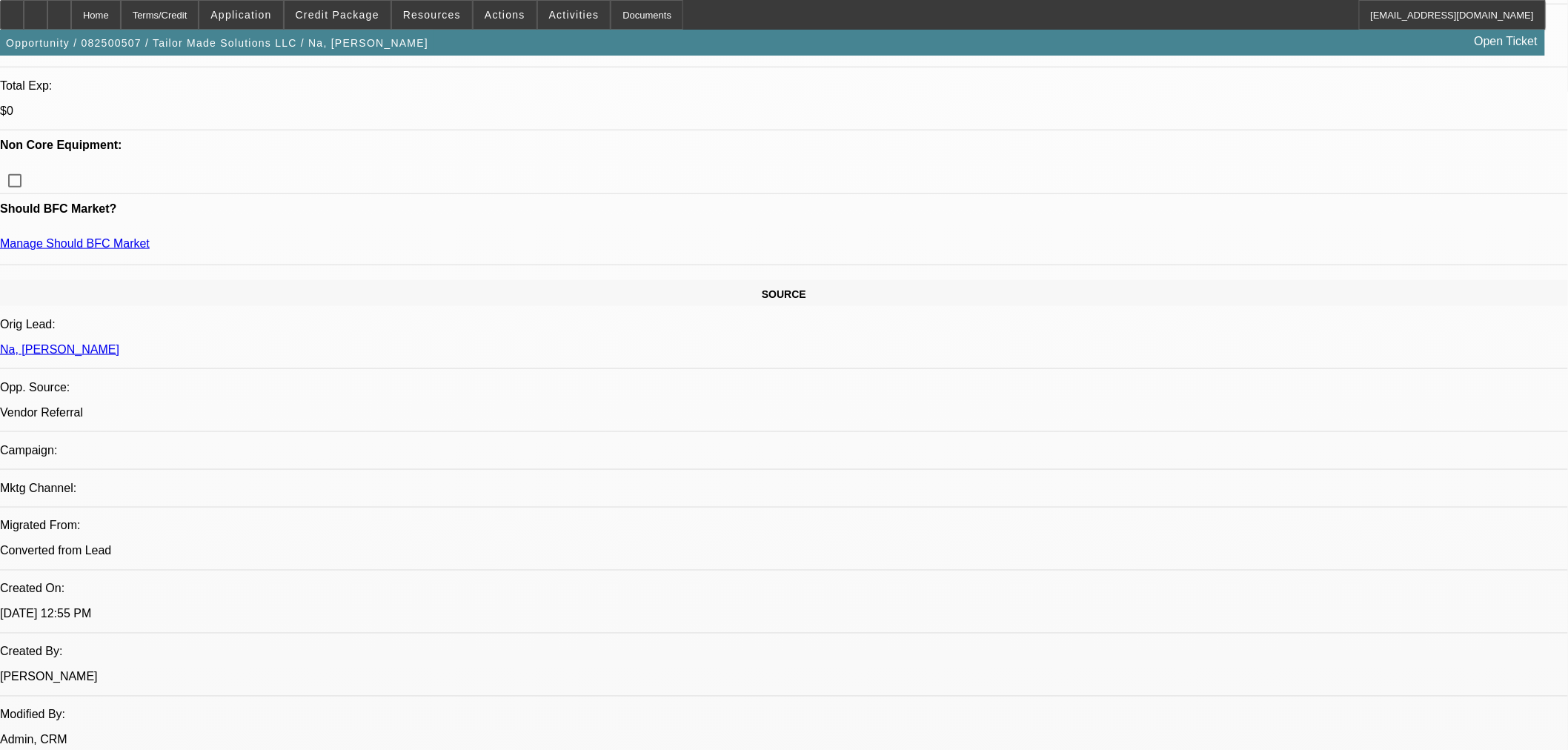
type input "212919-0001"
click at [1145, 466] on mat-option "Cashiers/Certified Check" at bounding box center [1161, 483] width 186 height 35
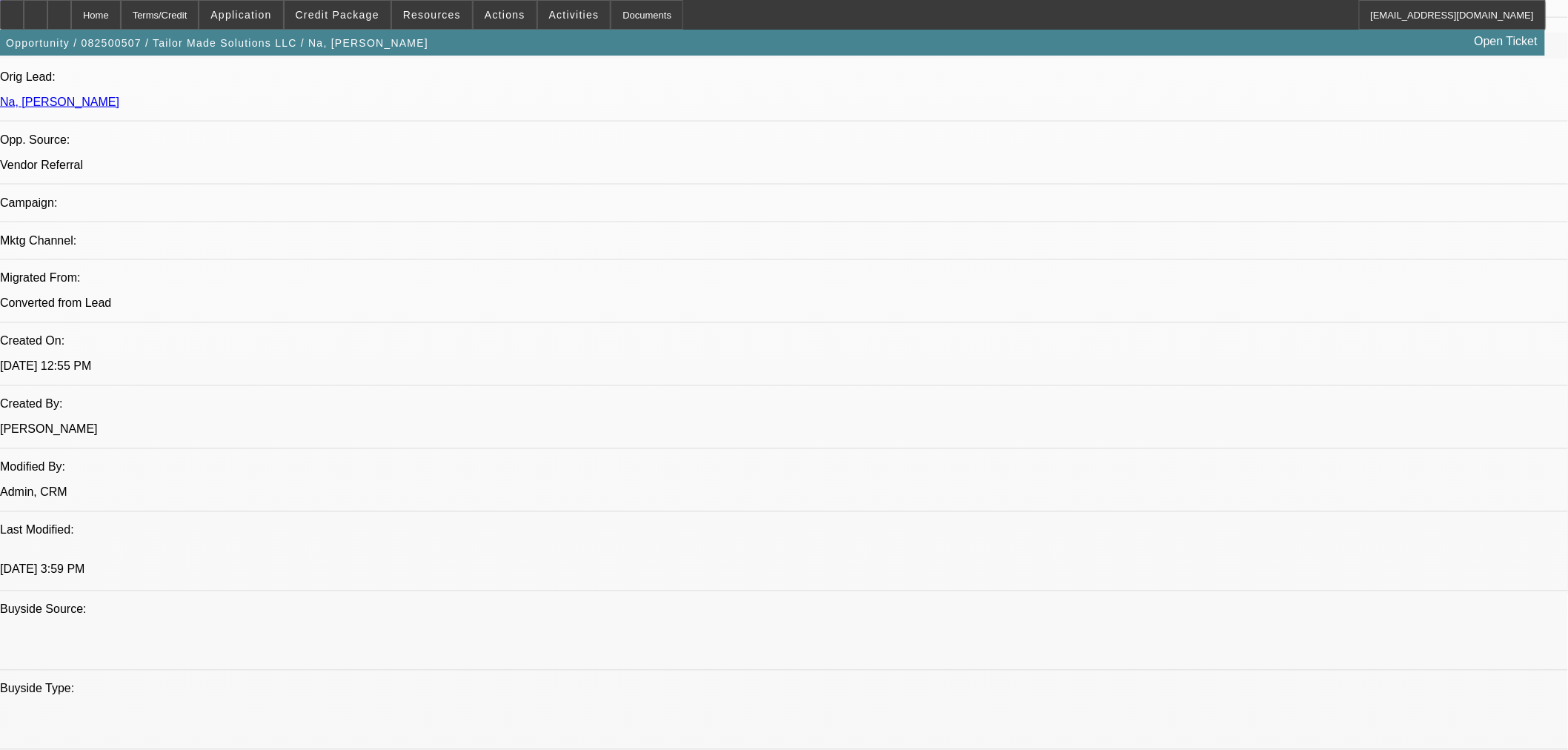
scroll to position [1070, 0]
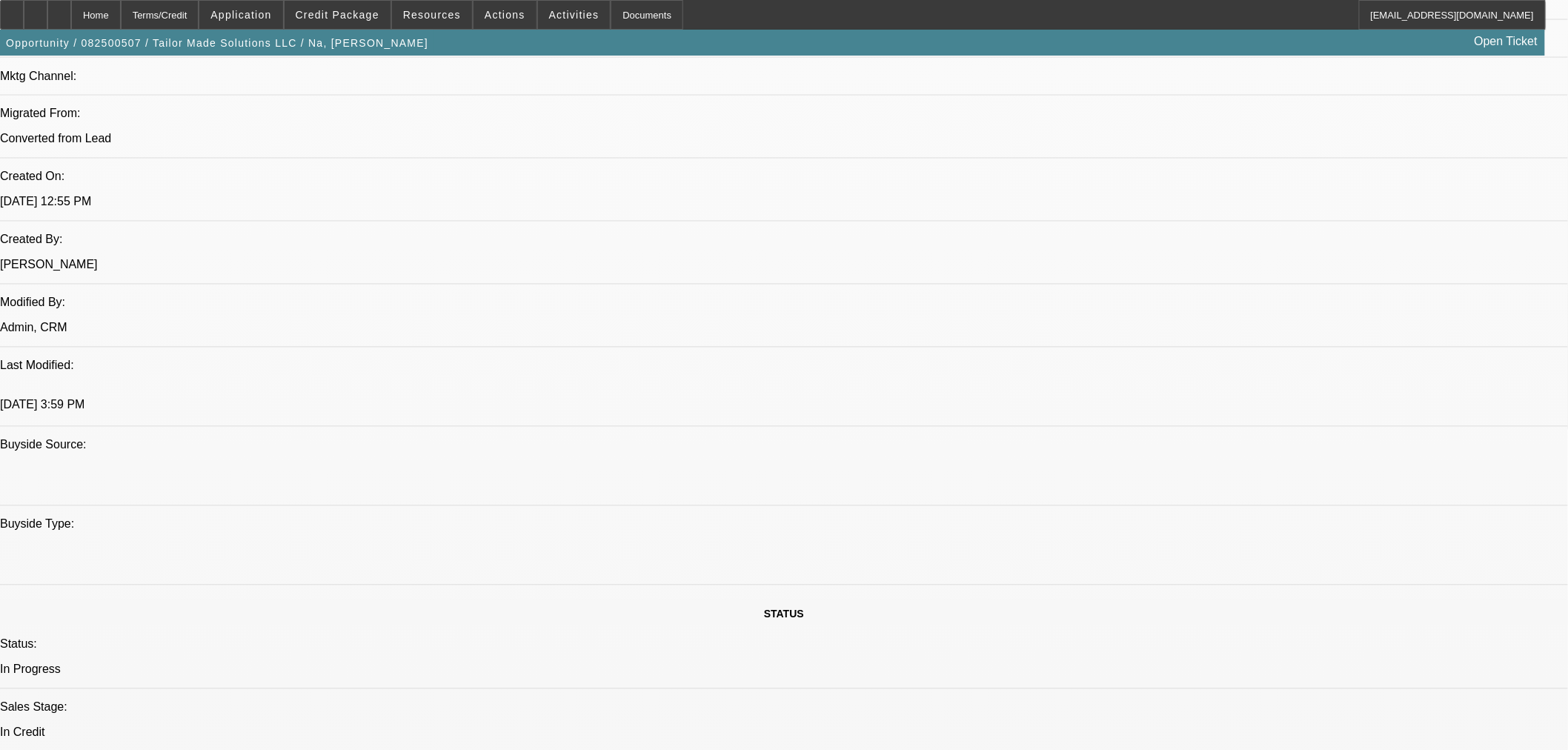
paste textarea "APPROVED COST: $105,000.00 EQUIPMENT DESCRIPTION: 2014 Used FREIGHTLINER M2 59,…"
paste textarea "25% down payment"
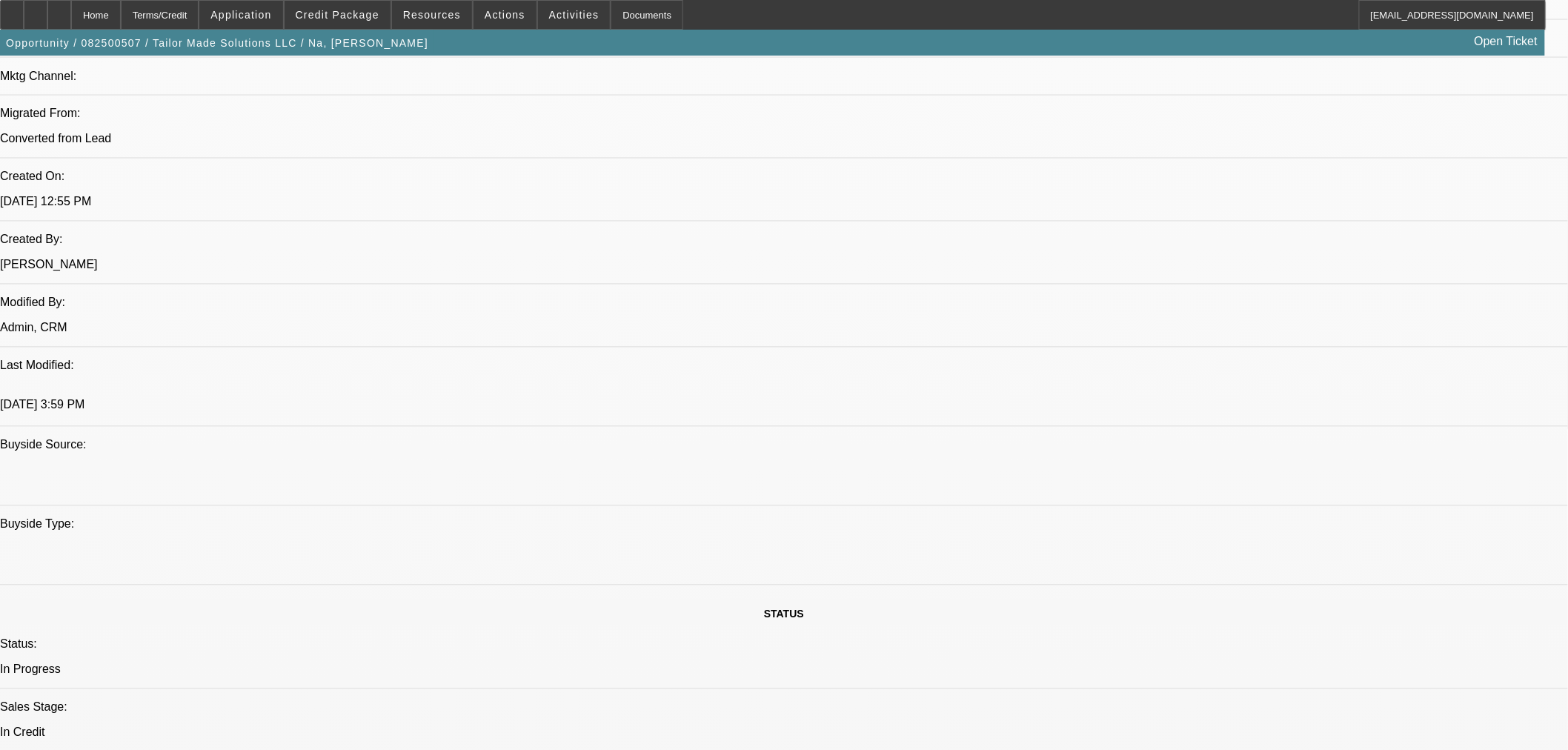
scroll to position [14, 0]
paste textarea "Credit Grade - C"
type textarea "APPROVED BY UNIFI: APPROVED COST: $105,000.00. EQUIPMENT DESCRIPTION: 2014 Used…"
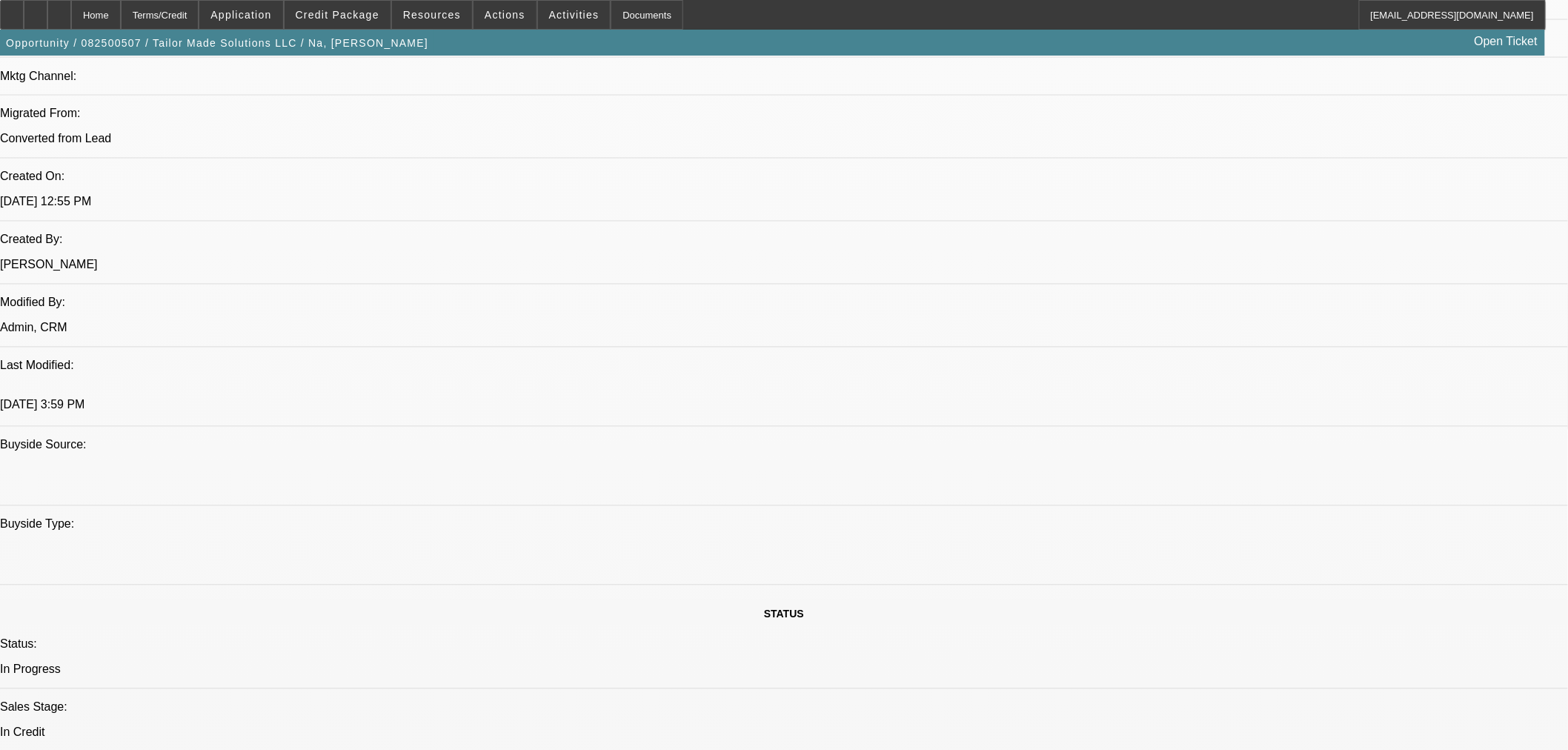
drag, startPoint x: 1245, startPoint y: 549, endPoint x: 1232, endPoint y: 543, distance: 14.3
paste textarea "Condition Report with Photos Required"
drag, startPoint x: 1177, startPoint y: 535, endPoint x: 1217, endPoint y: 553, distance: 43.9
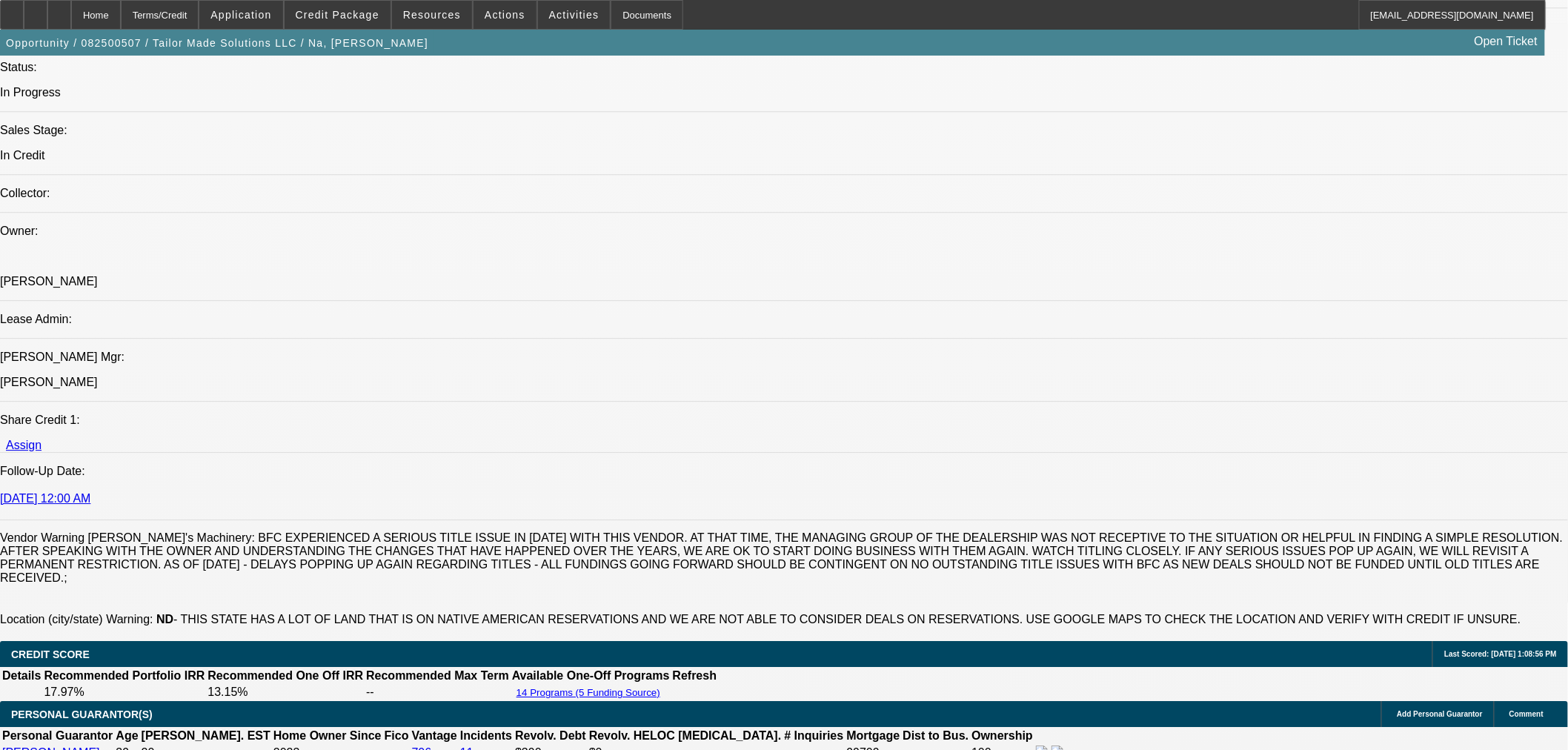
scroll to position [1399, 0]
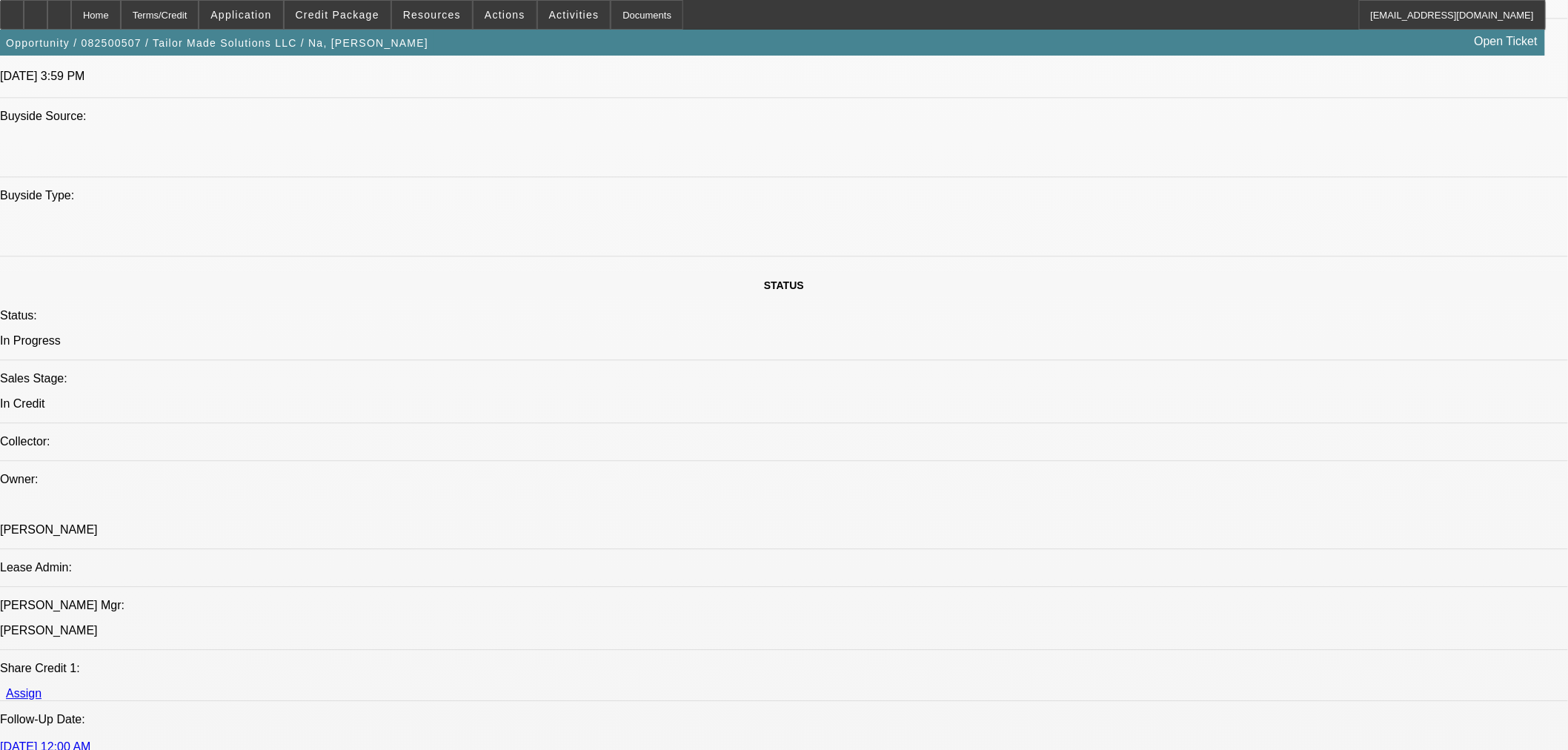
type textarea "-Final Invoice. -Condition Report with Full Photos Required."
click at [1165, 405] on span "19" at bounding box center [1159, 395] width 26 height 26
type input "8/19/2025"
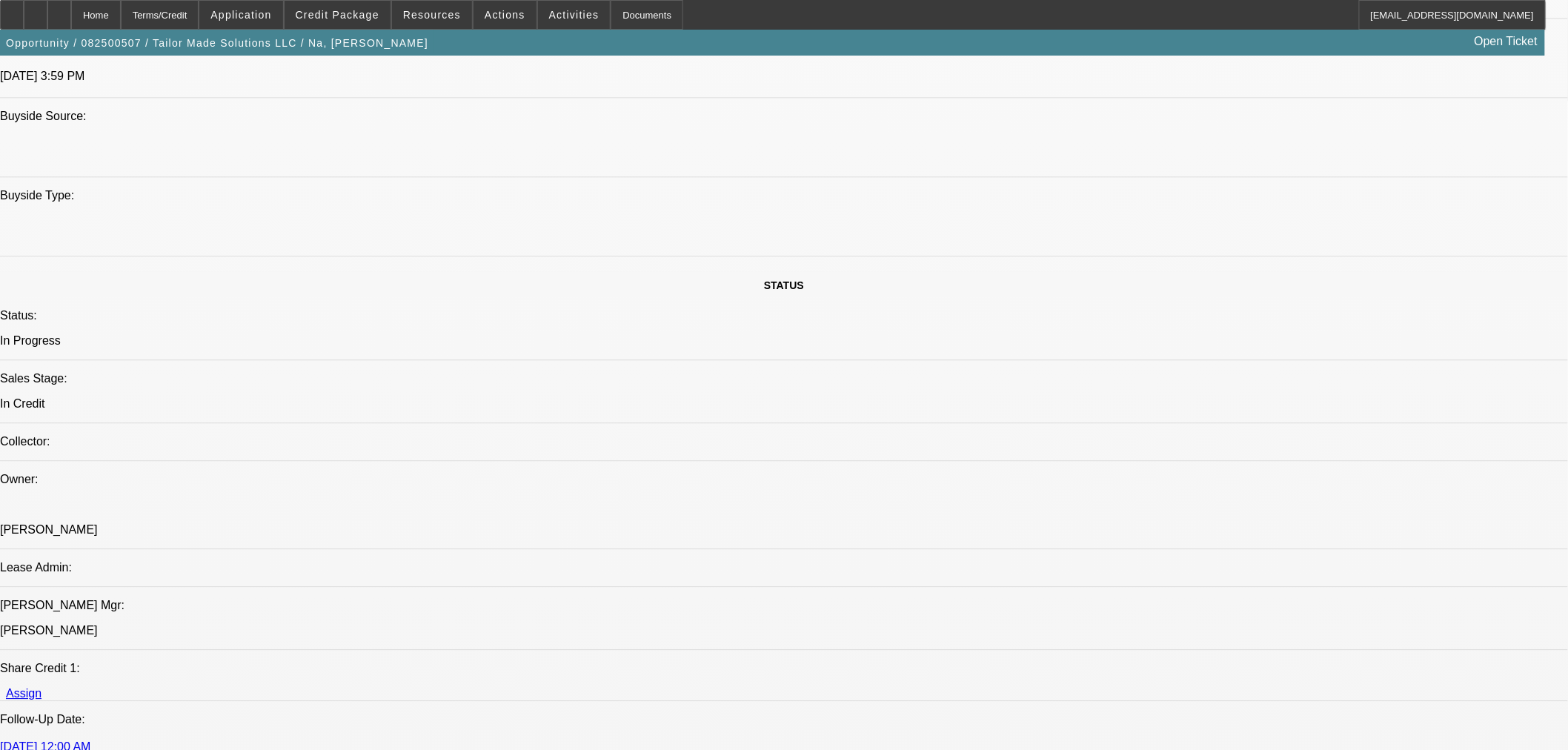
type input "01:49"
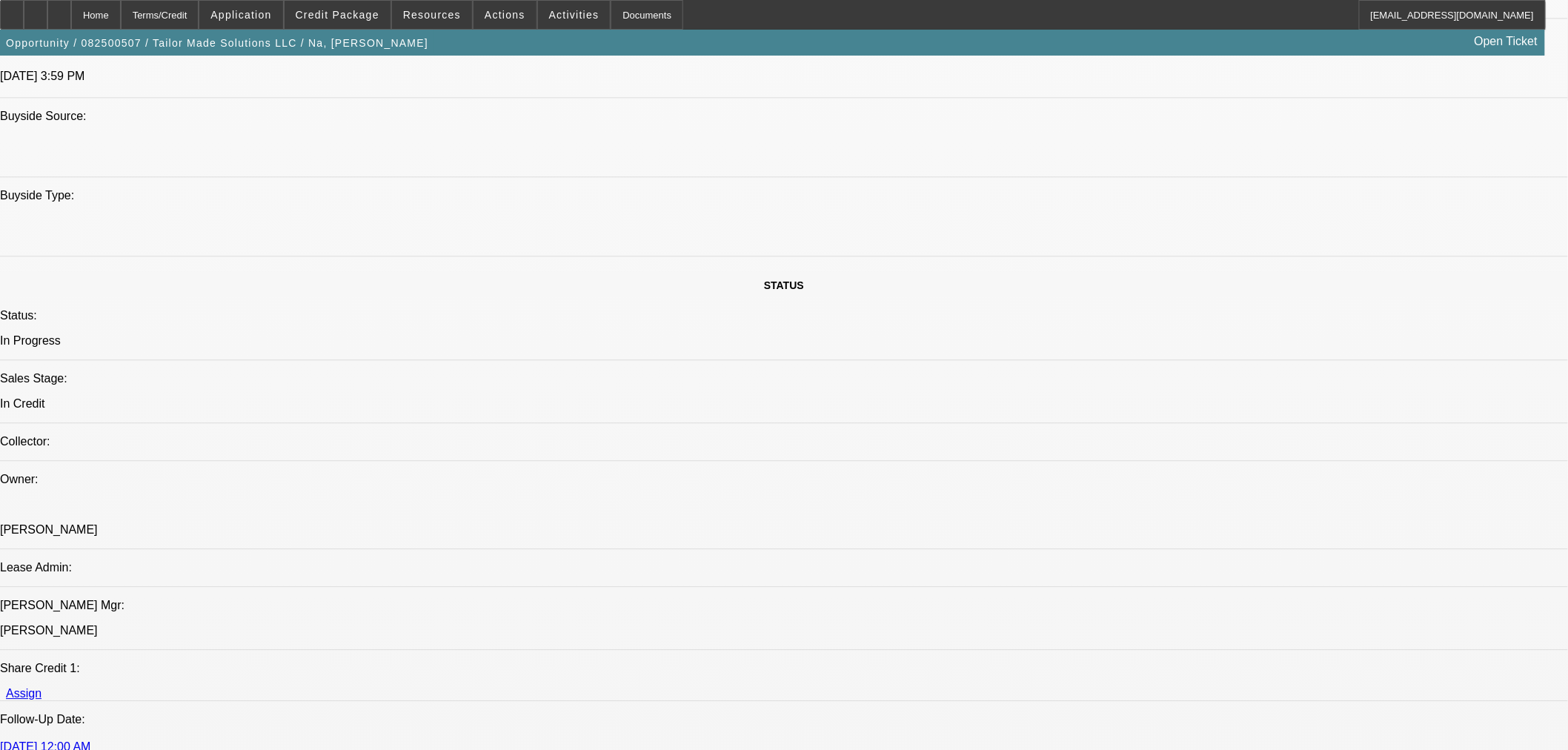
type input "03:50"
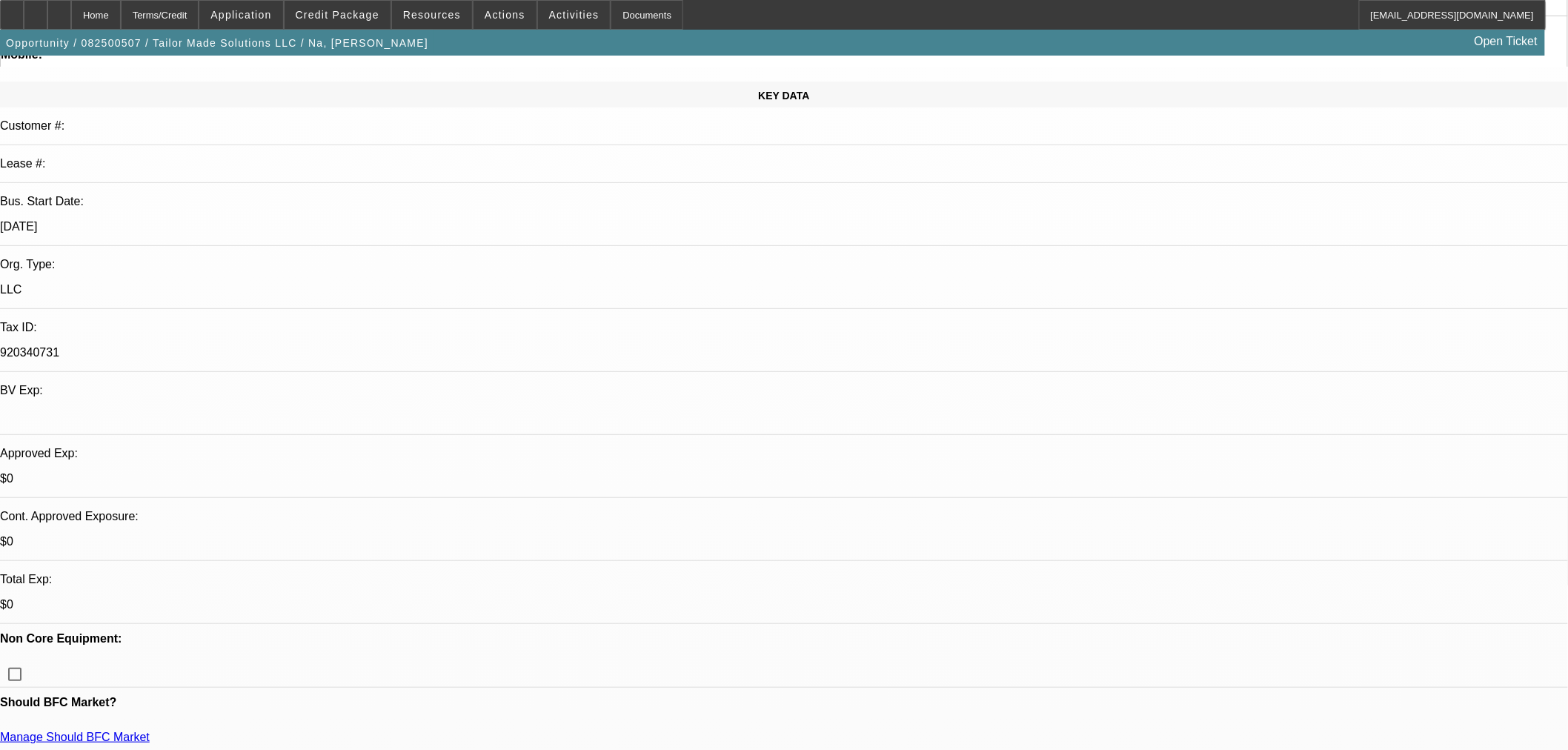
scroll to position [0, 0]
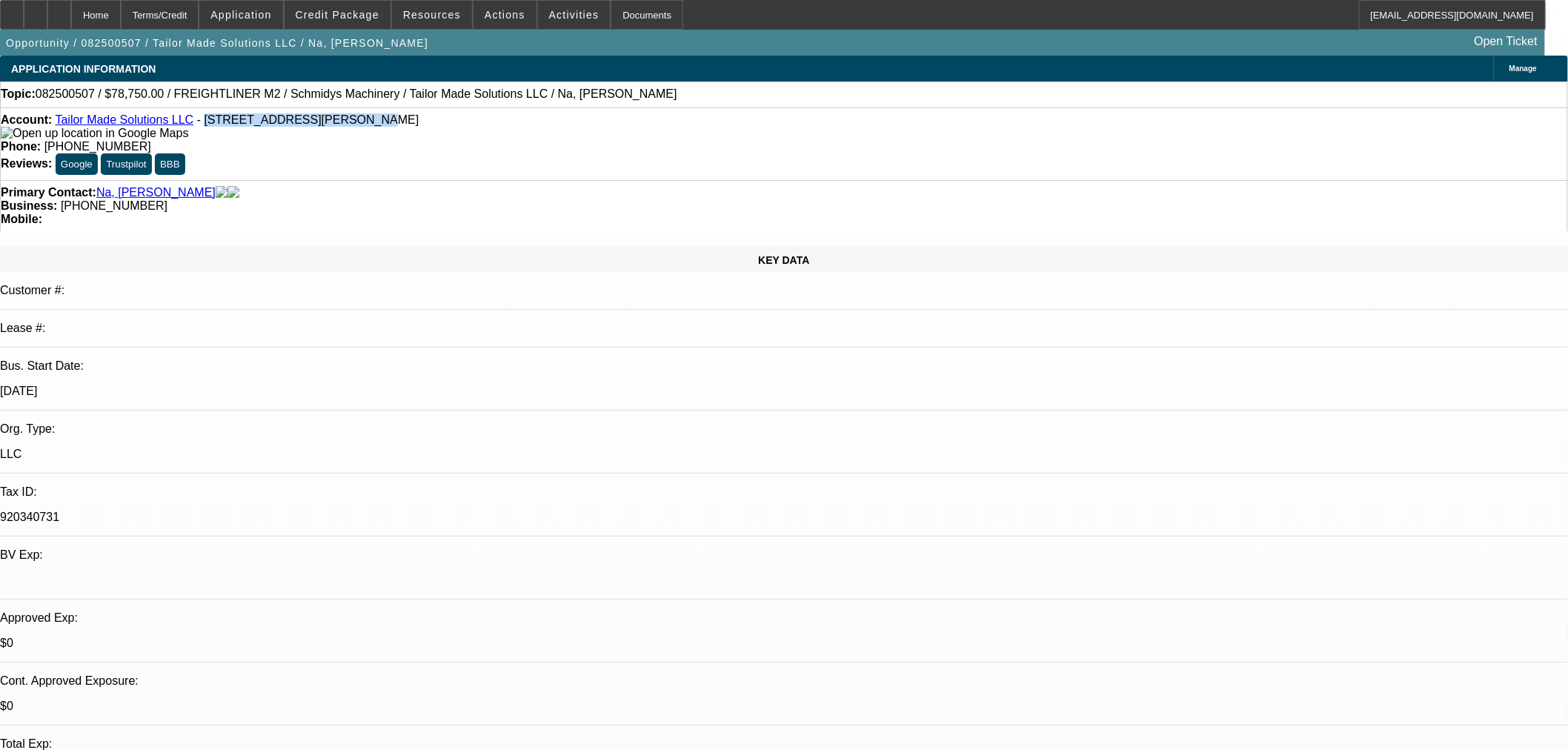
drag, startPoint x: 188, startPoint y: 124, endPoint x: 319, endPoint y: 129, distance: 131.1
click at [315, 122] on div "Account: Tailor Made Solutions LLC - 1 103 St, Crosby, ND 58730" at bounding box center [784, 126] width 1566 height 26
copy span "1 103 St, Crosby, ND 58730"
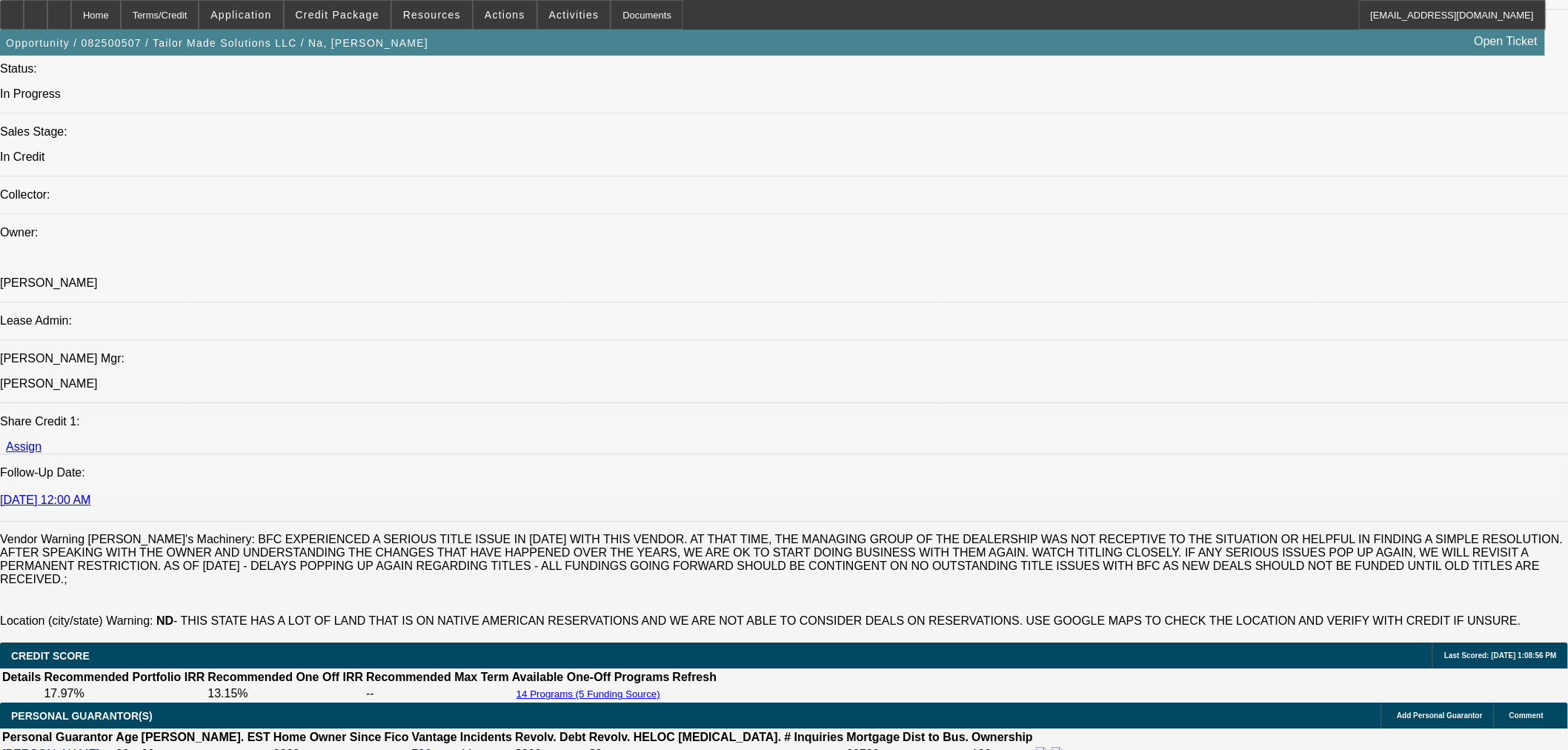
scroll to position [1646, 0]
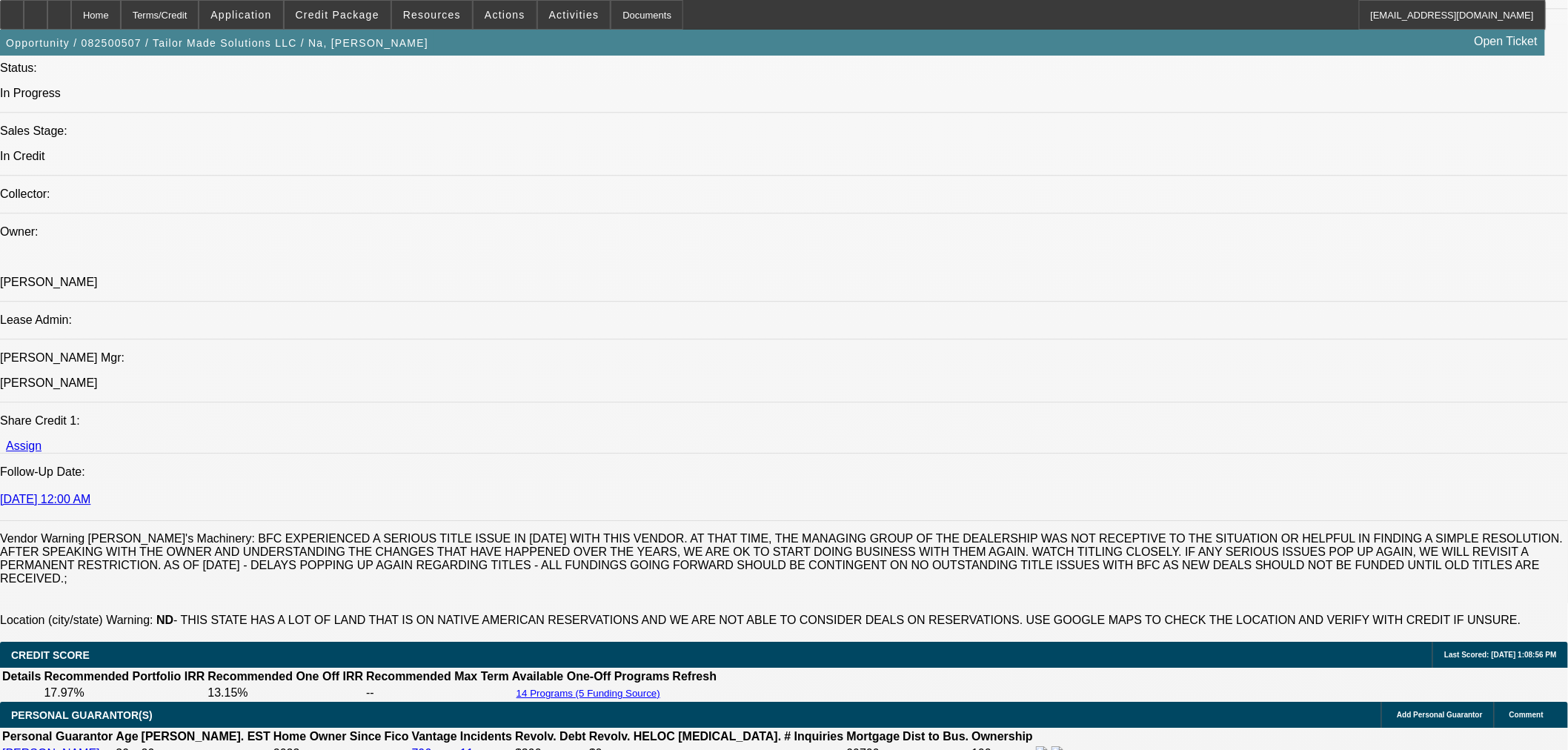
drag, startPoint x: 1365, startPoint y: 417, endPoint x: 1374, endPoint y: 417, distance: 9.0
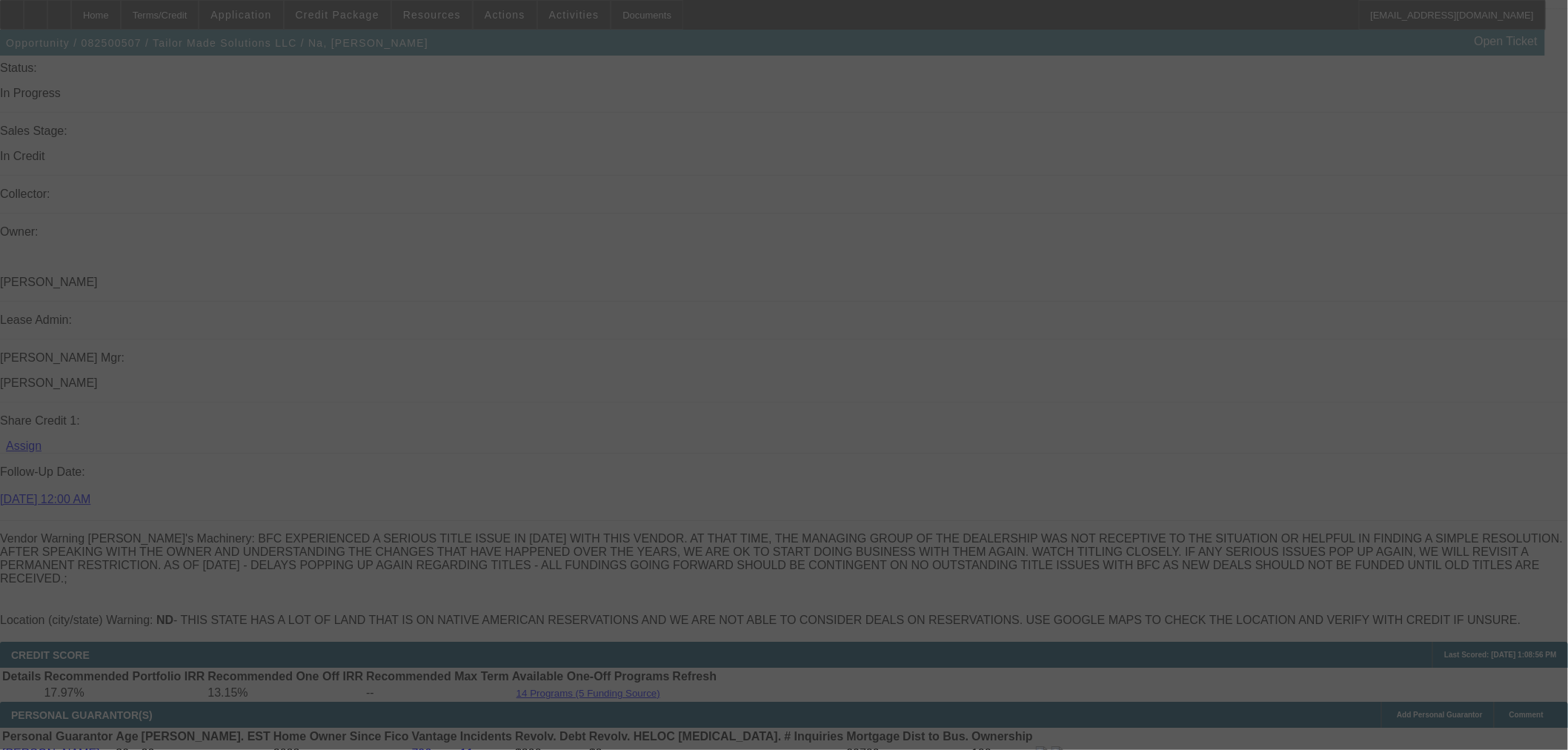
scroll to position [0, 0]
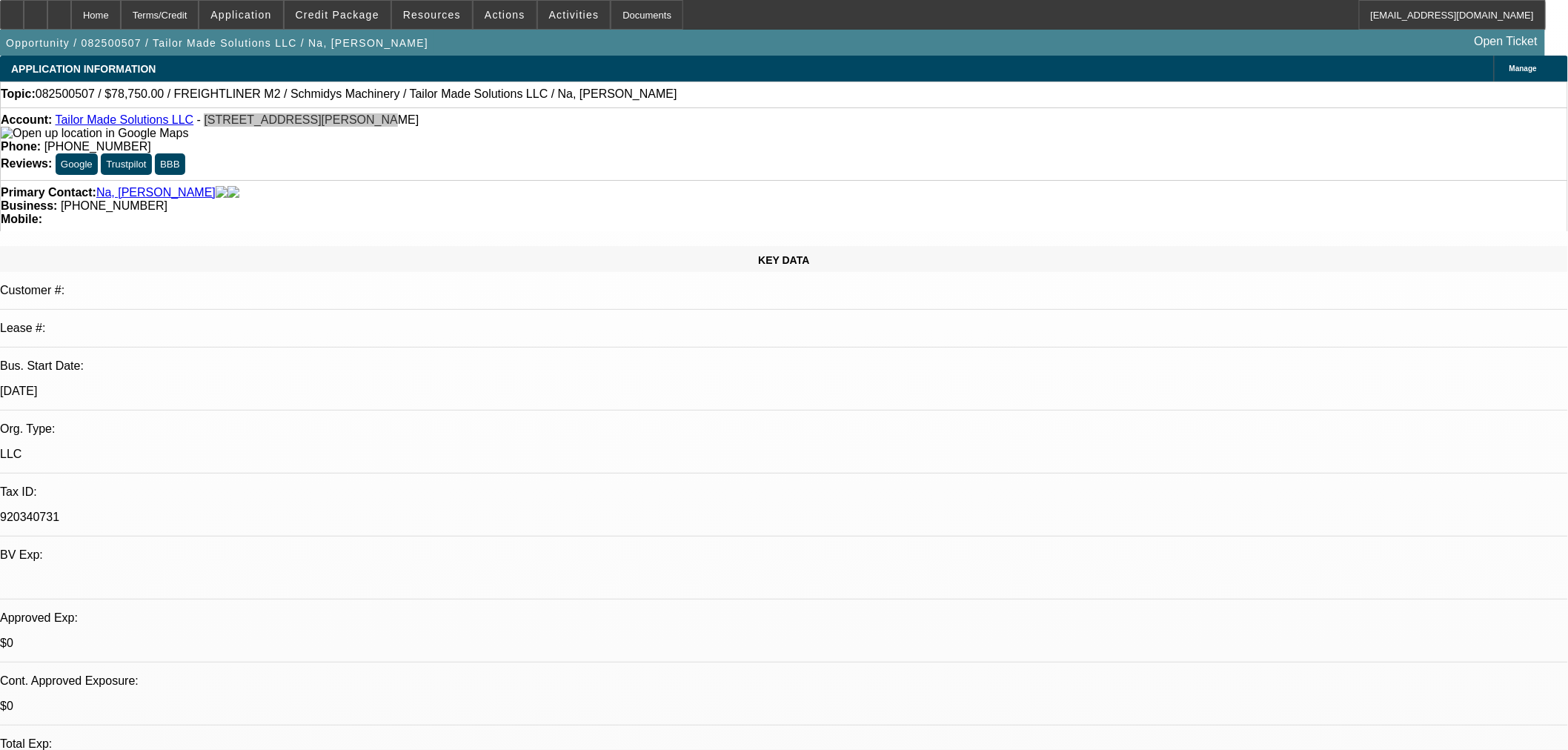
select select "0"
select select "2"
select select "0"
select select "6"
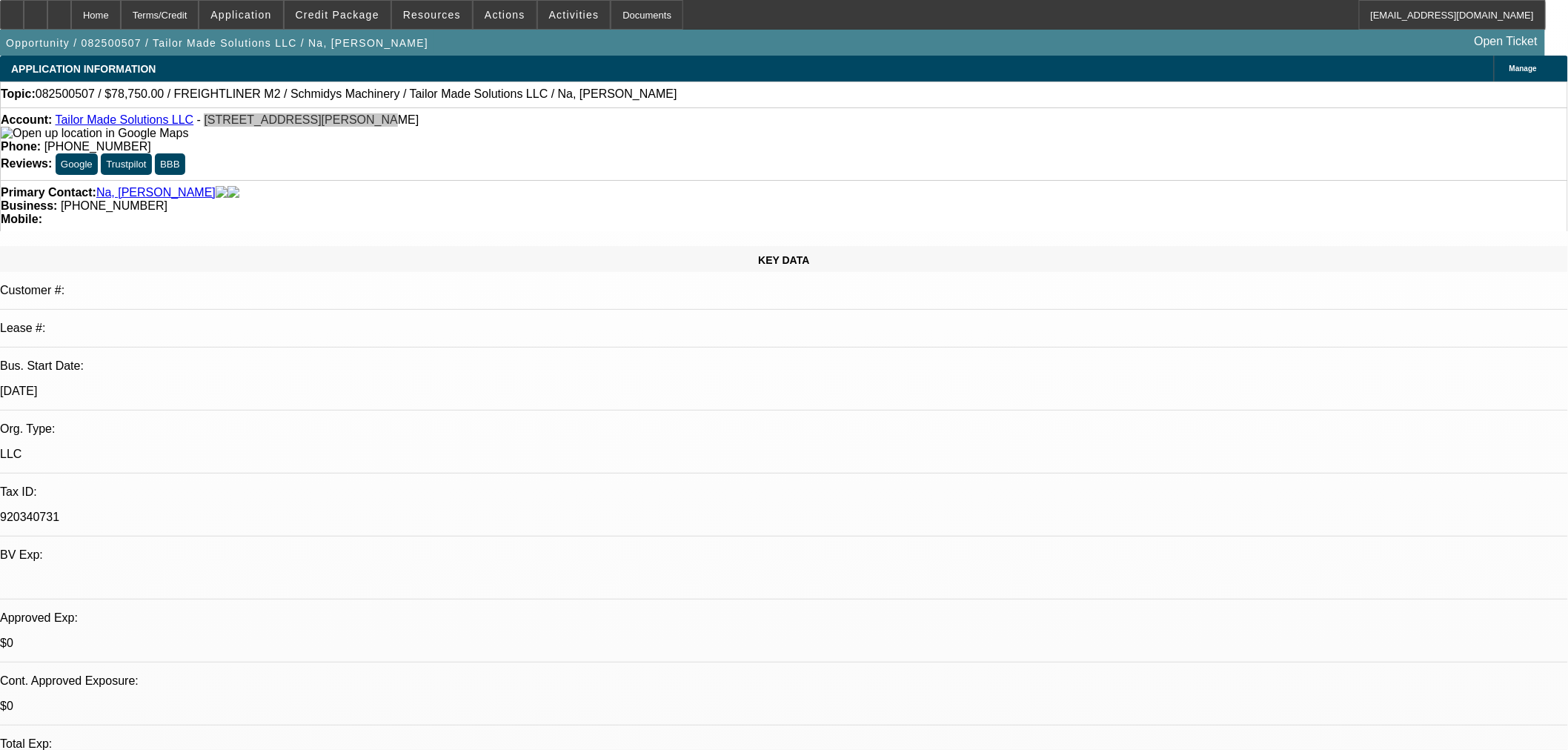
select select "0"
select select "2"
select select "0"
select select "6"
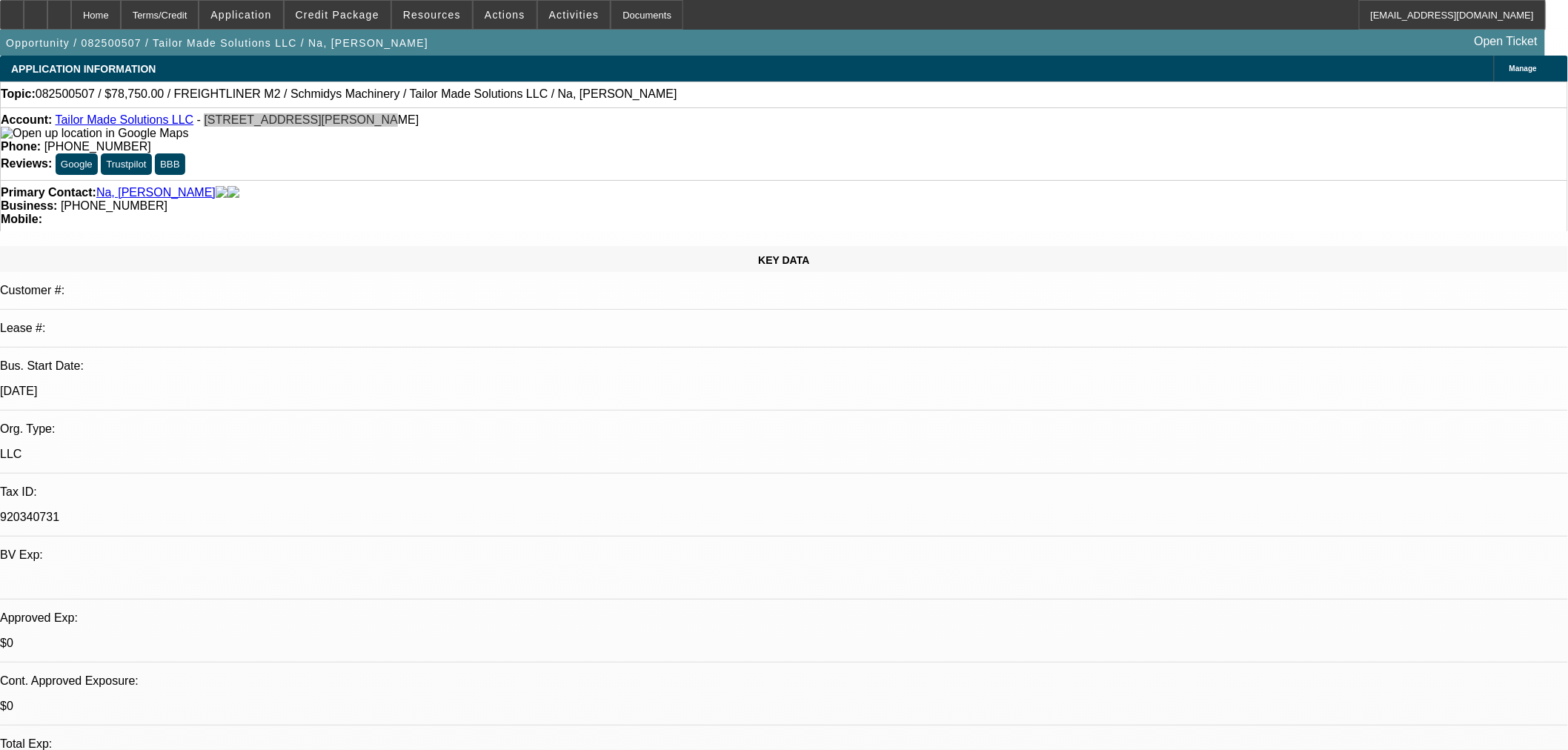
select select "0"
select select "3"
select select "0"
select select "6"
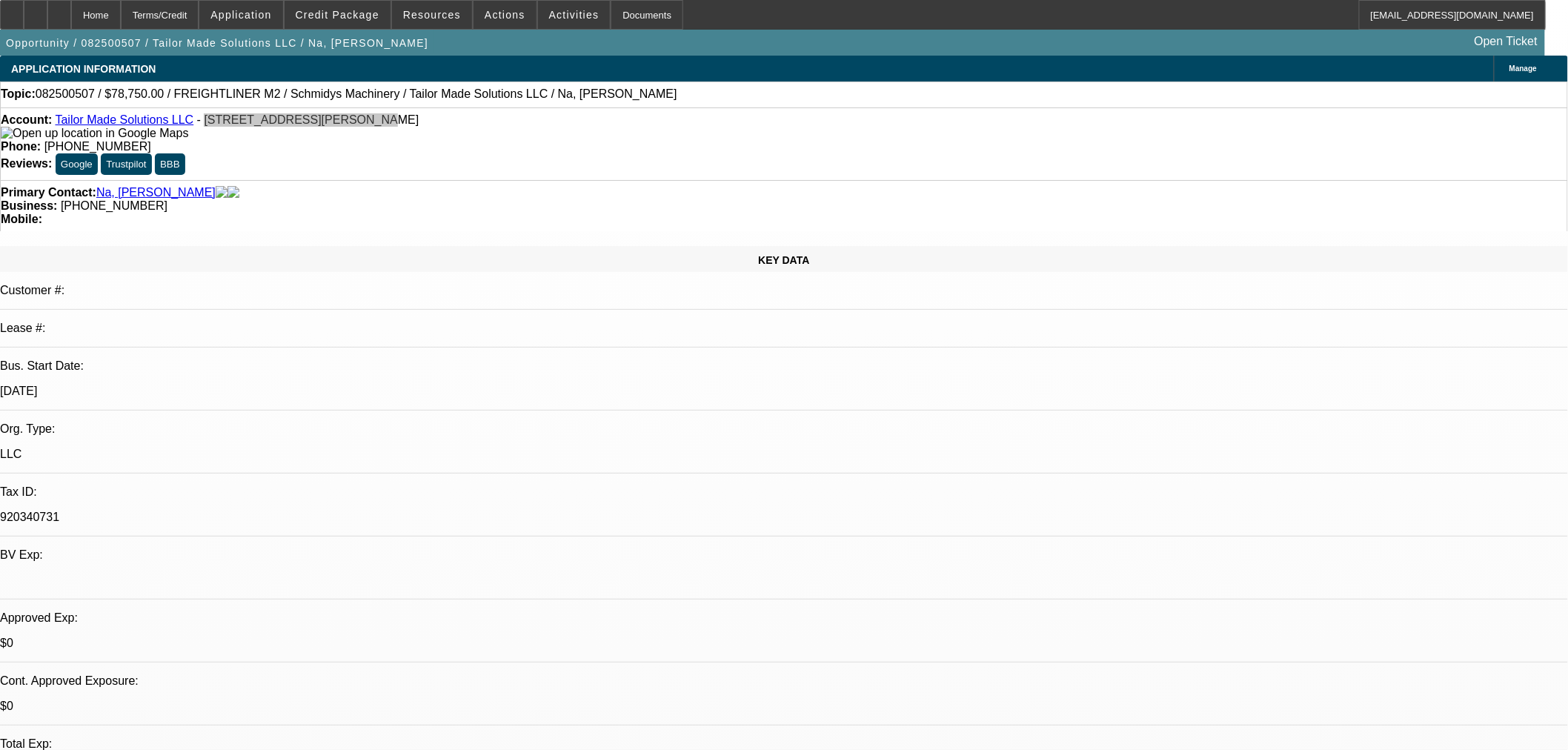
select select "0"
select select "3"
select select "0"
select select "6"
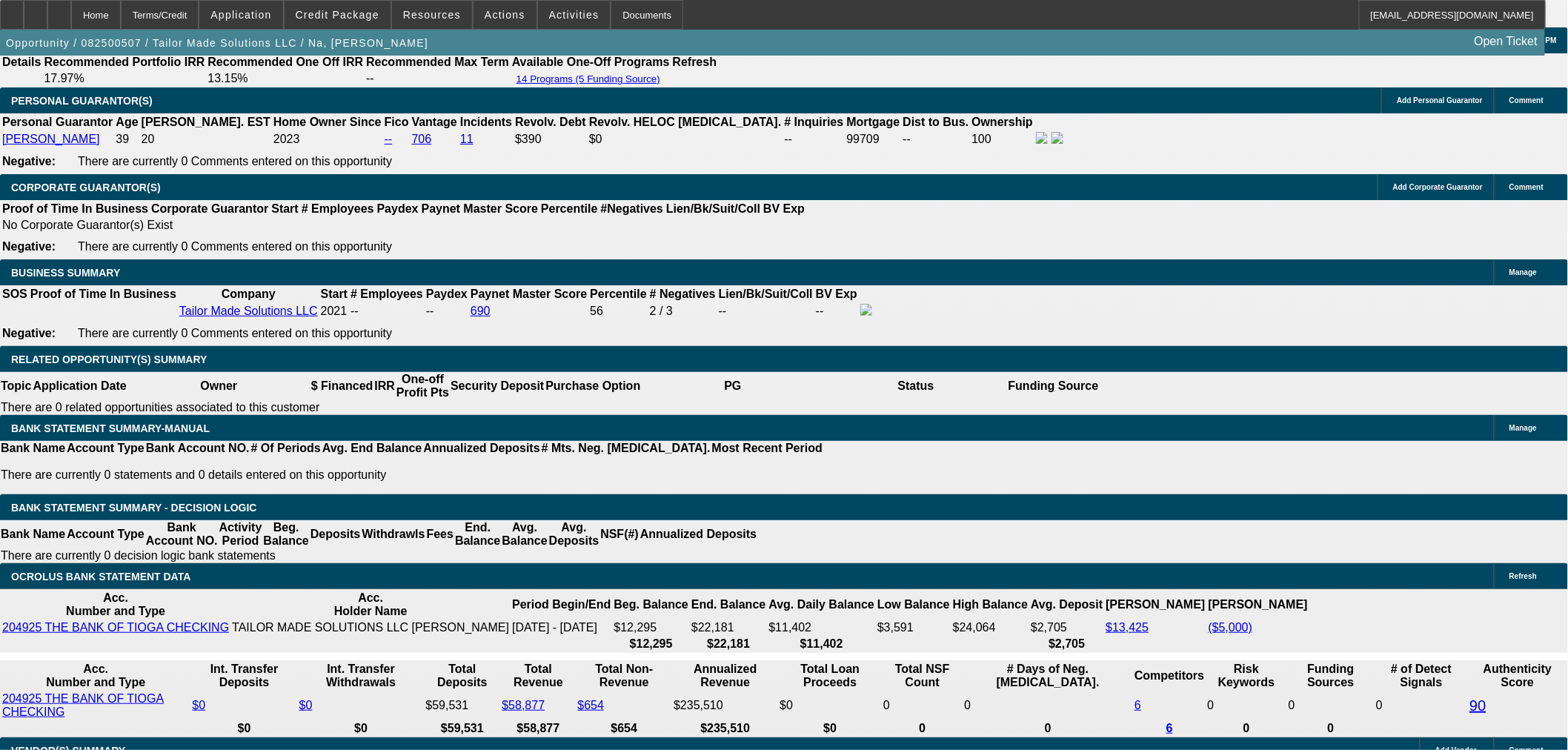
scroll to position [2140, 0]
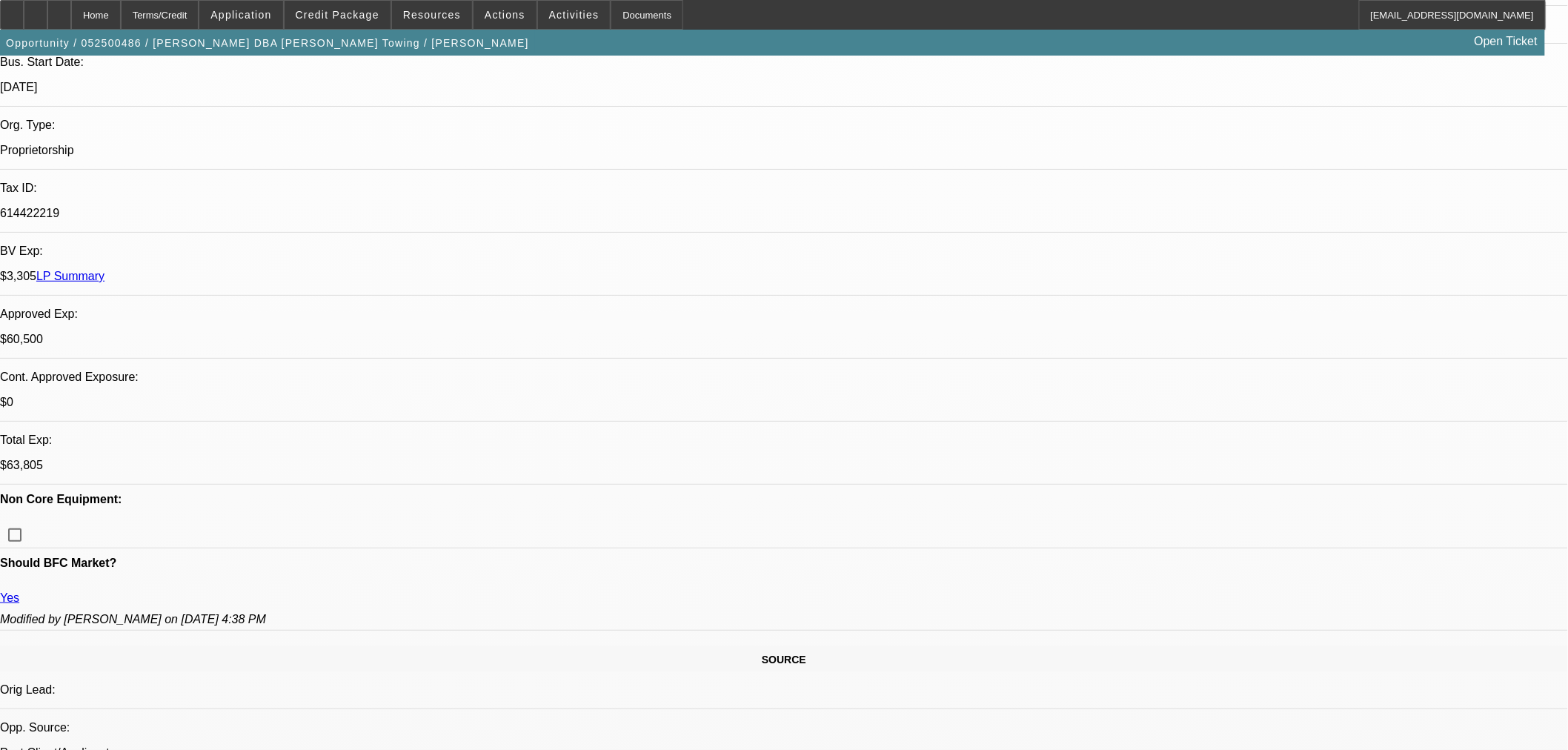
select select "0"
select select "2"
select select "0.1"
select select "4"
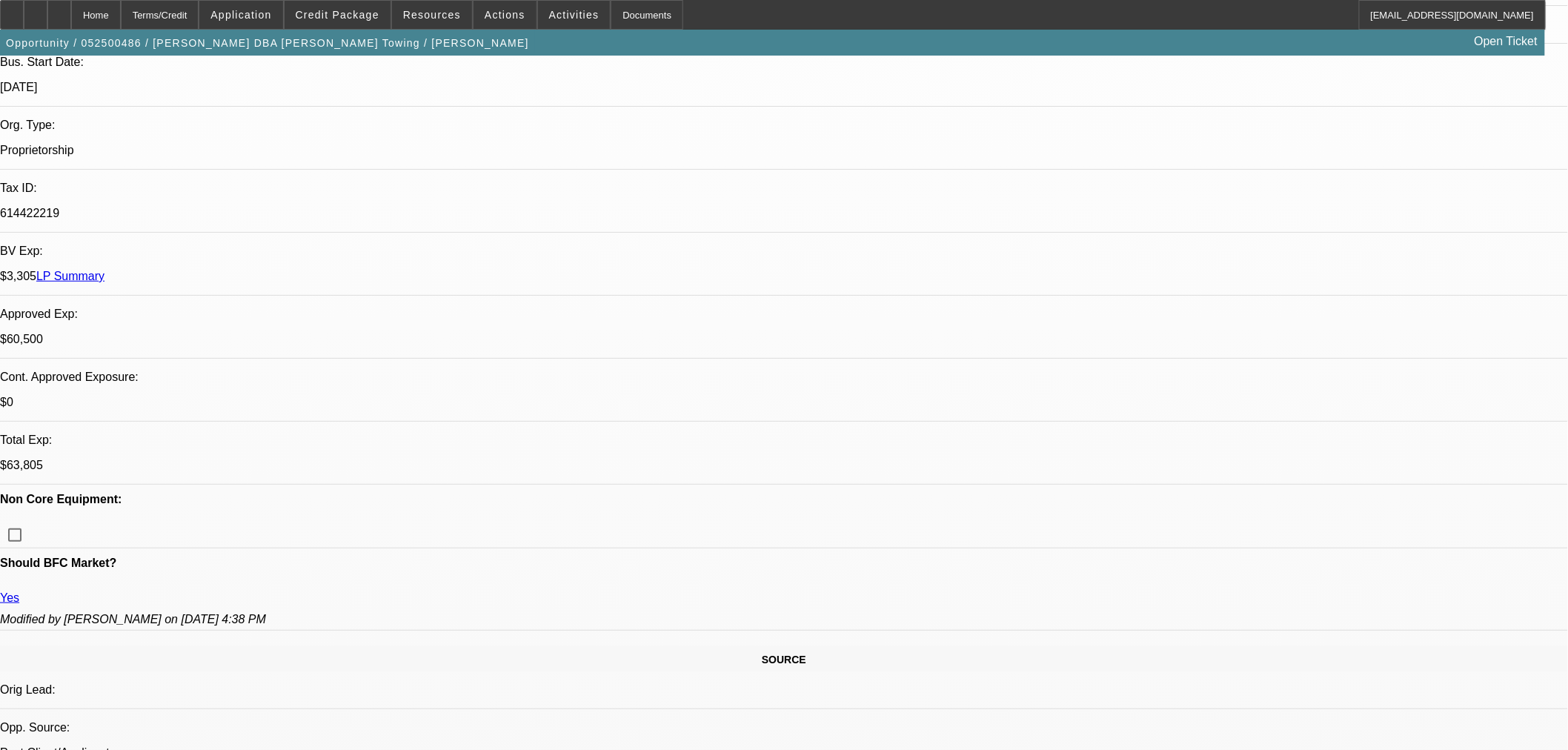
select select "0"
select select "2"
select select "0.1"
select select "4"
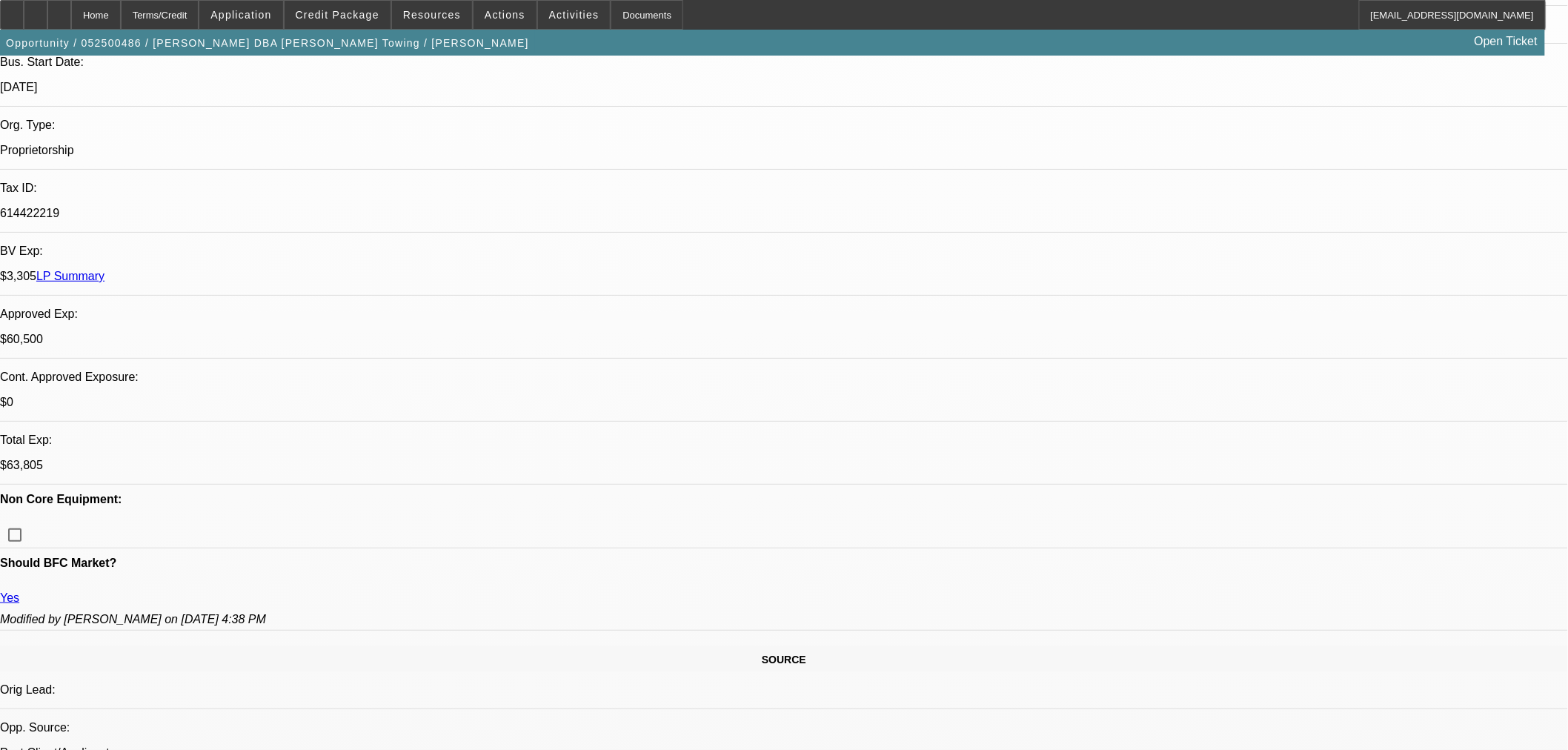
select select "0"
select select "3"
select select "0.1"
select select "4"
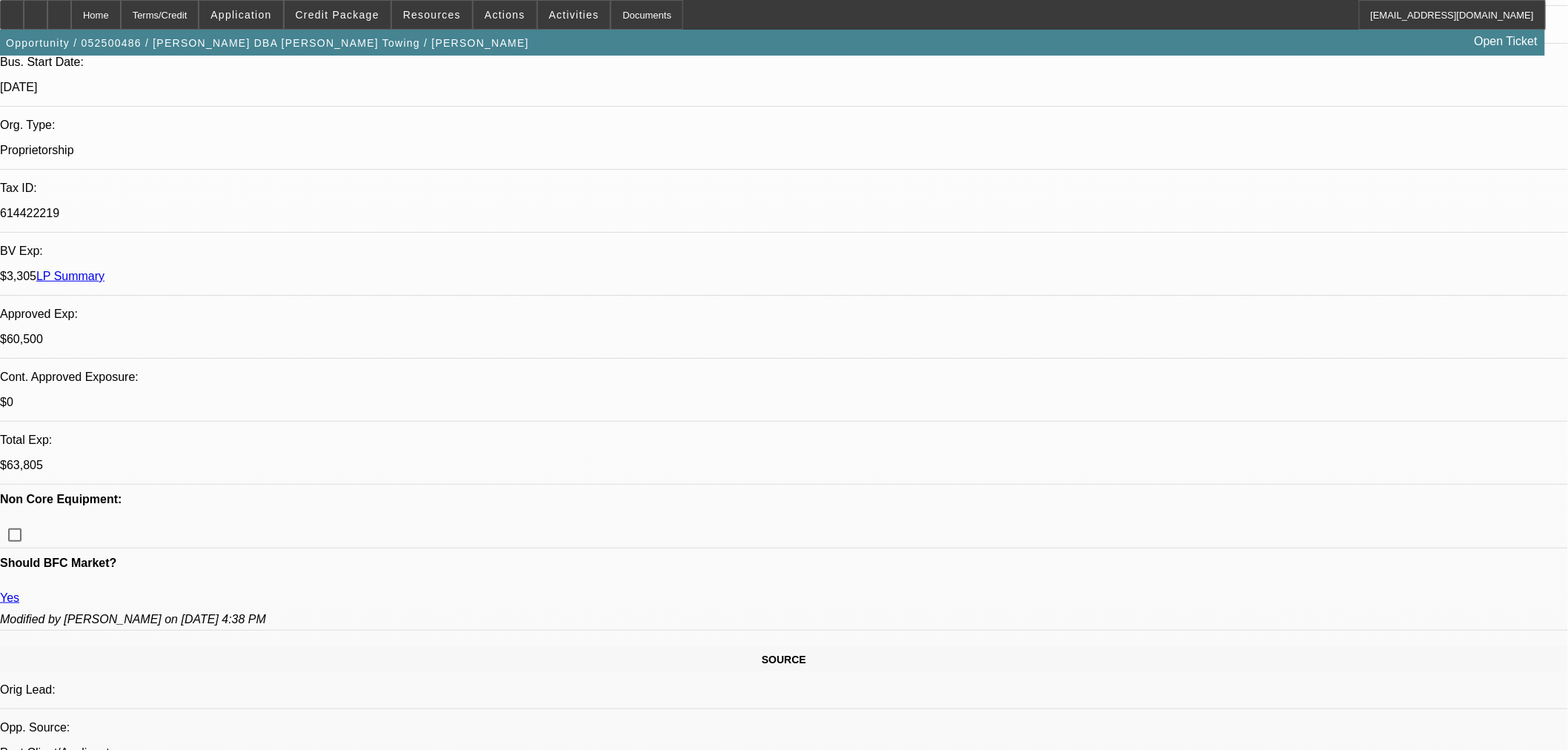
select select "0"
select select "2"
select select "0.1"
select select "4"
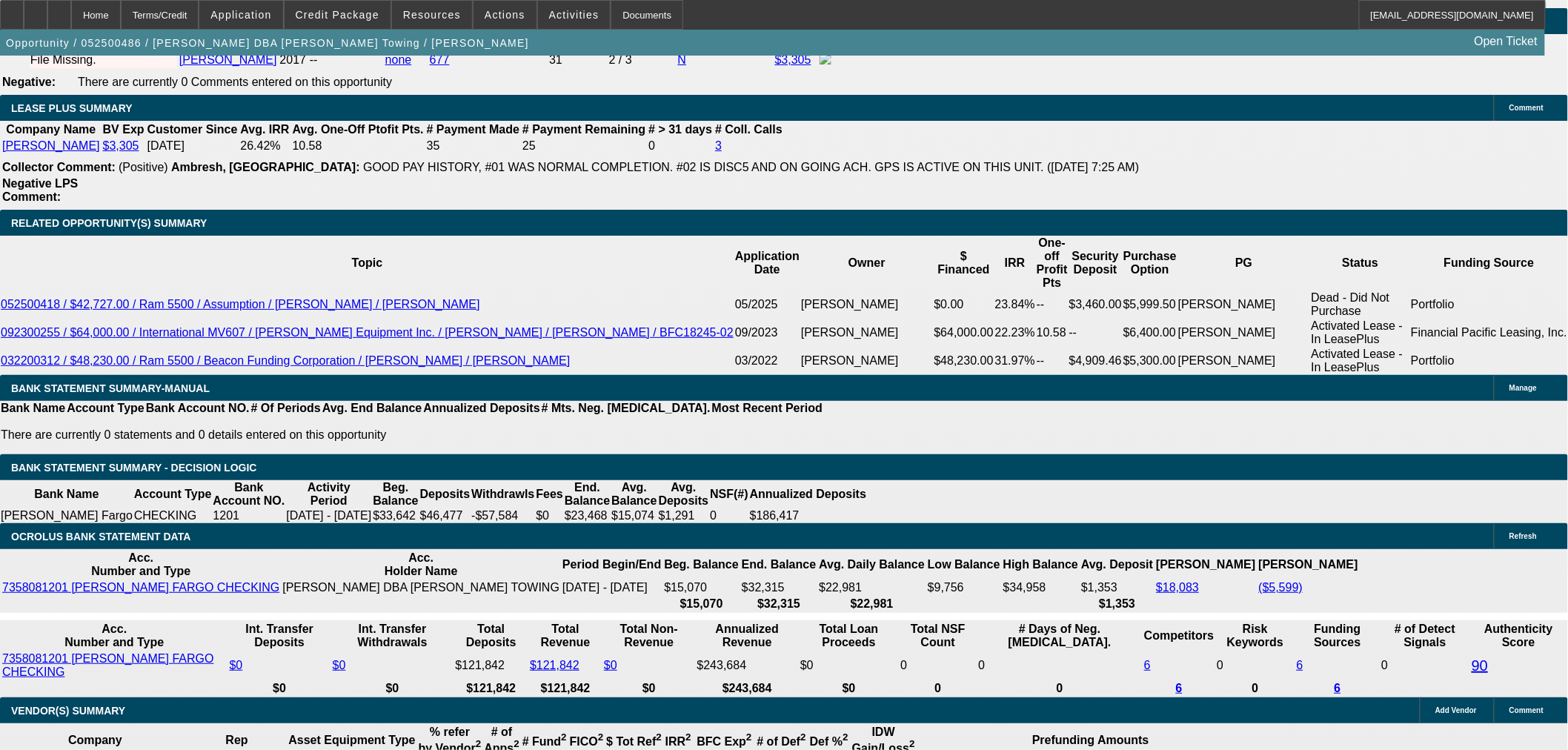
scroll to position [2456, 0]
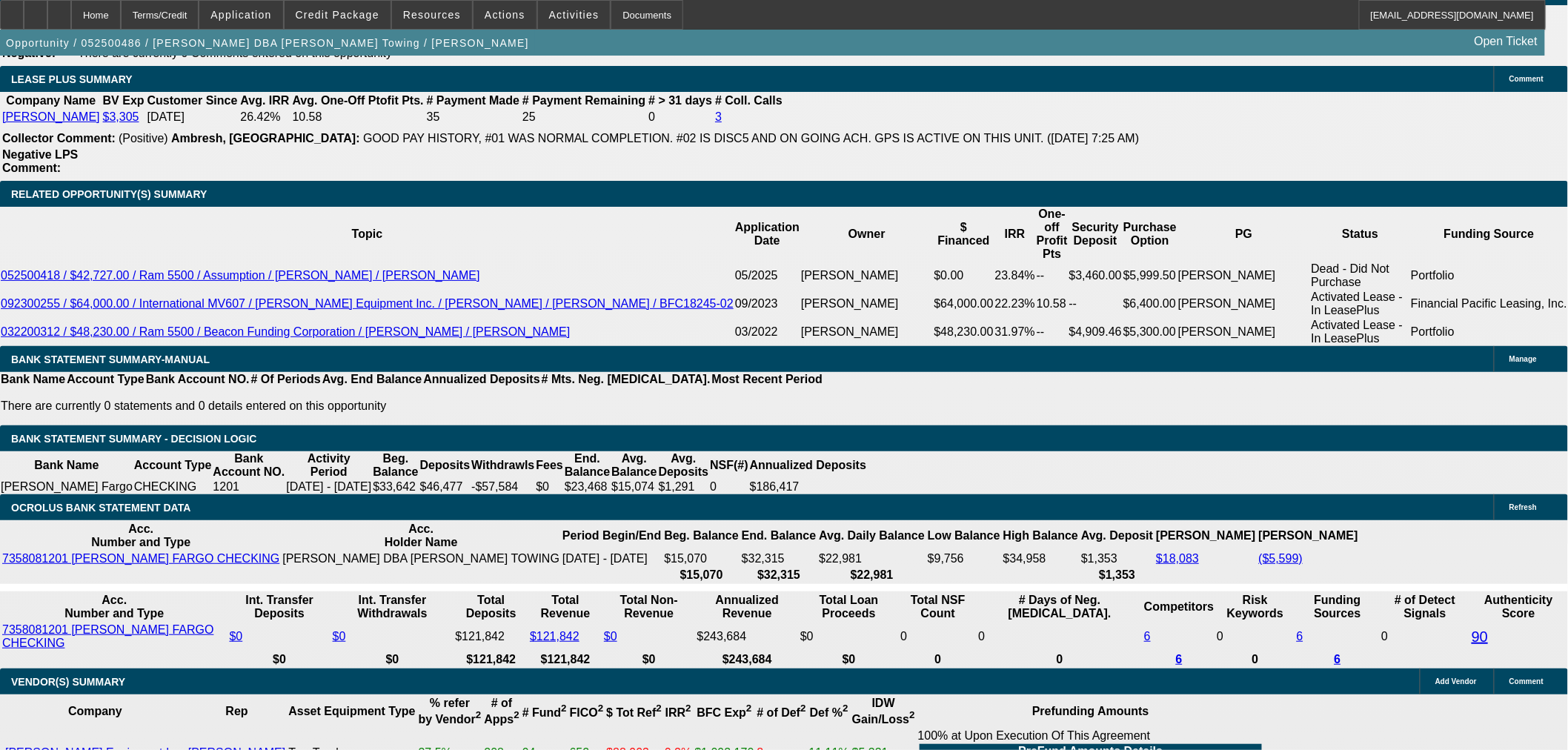
select select "5"
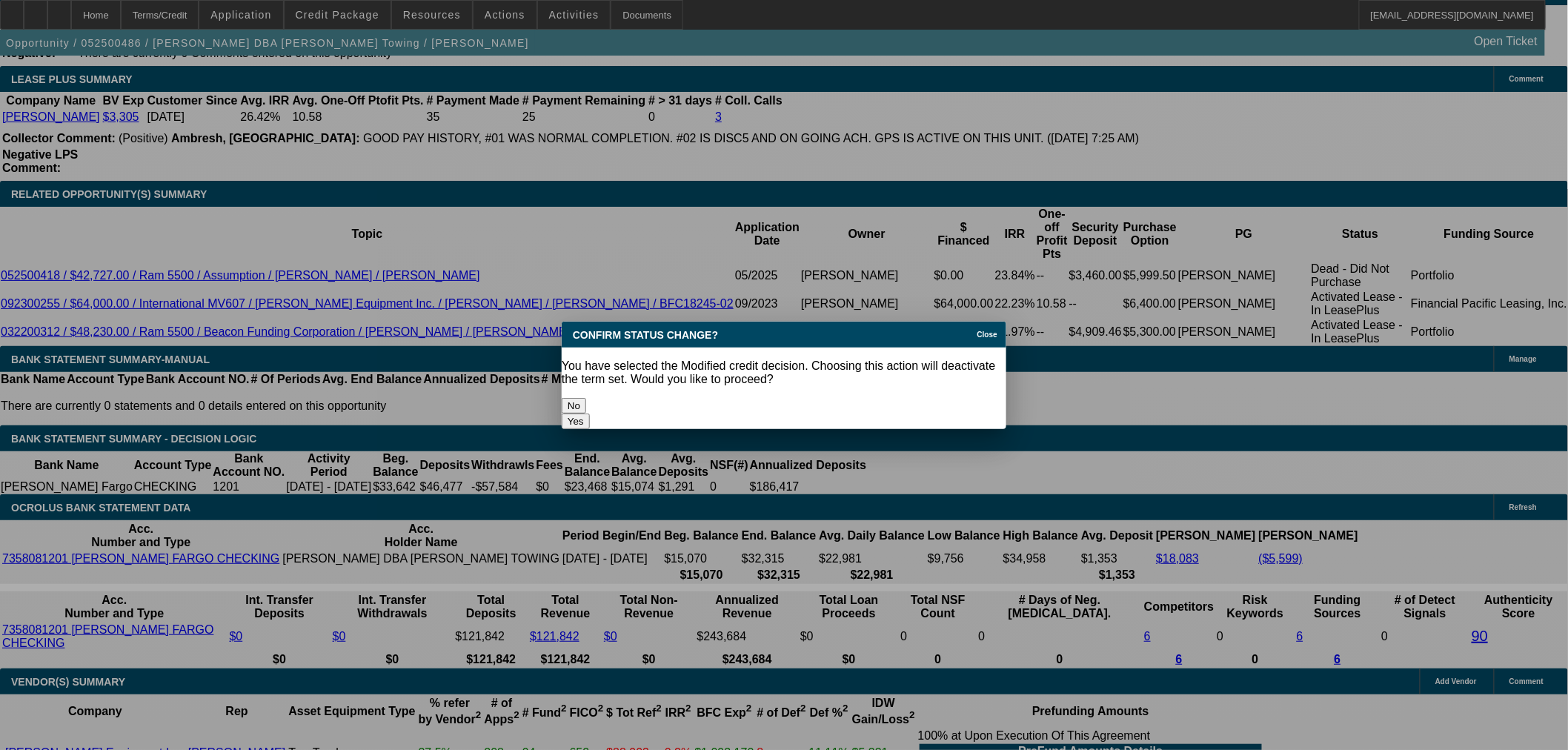
scroll to position [0, 0]
click at [590, 414] on button "Yes" at bounding box center [575, 421] width 28 height 15
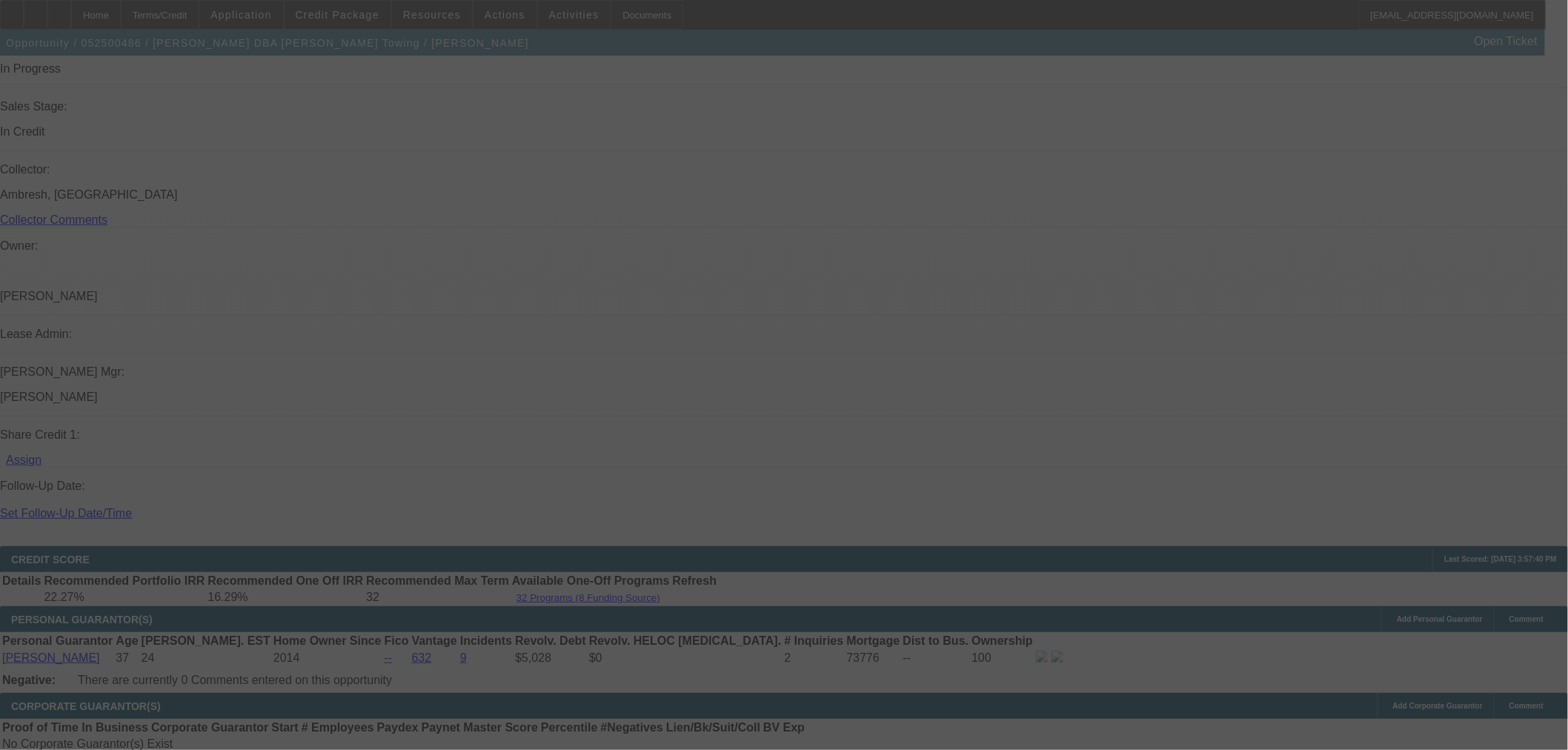
scroll to position [2044, 0]
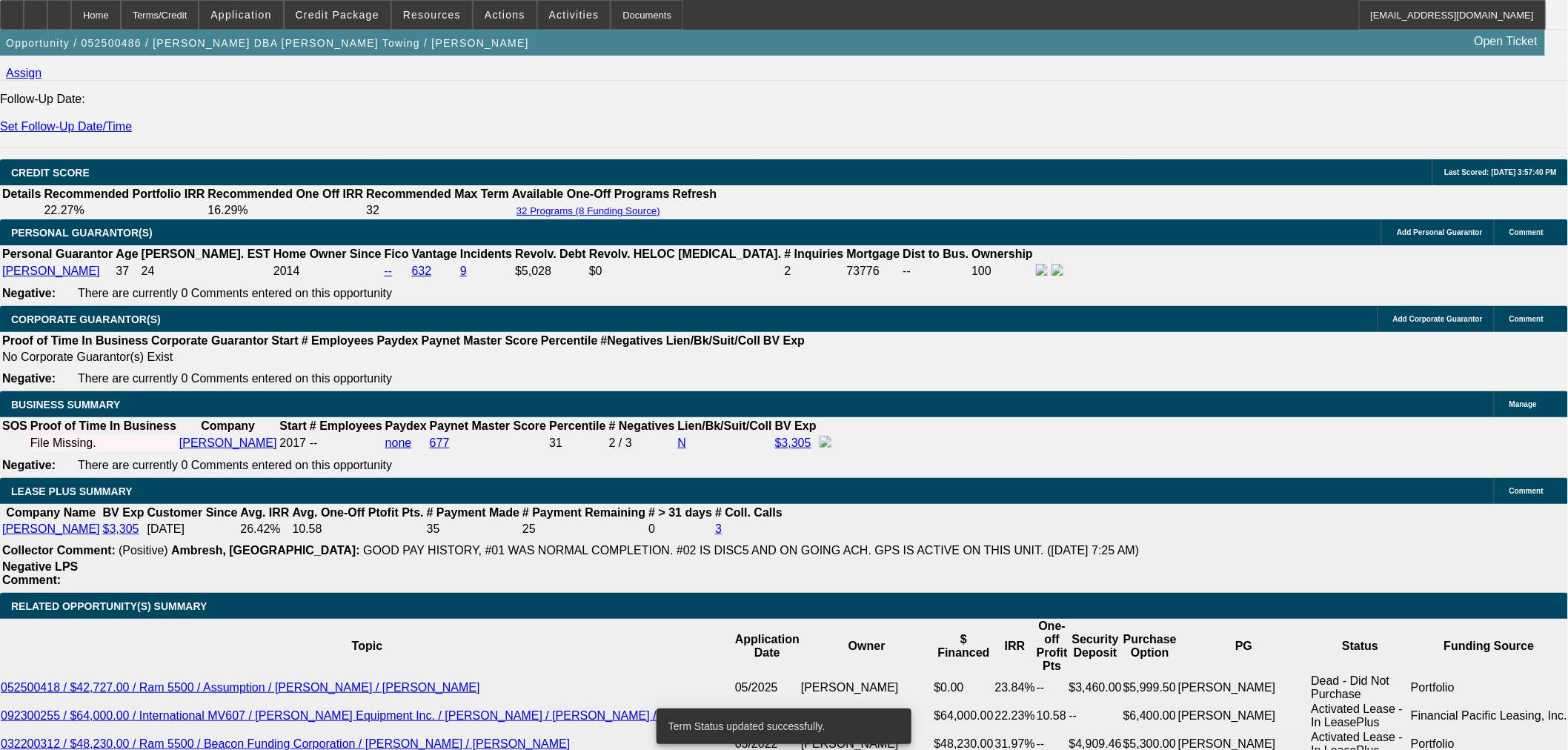
select select "0"
select select "2"
select select "0.1"
select select "4"
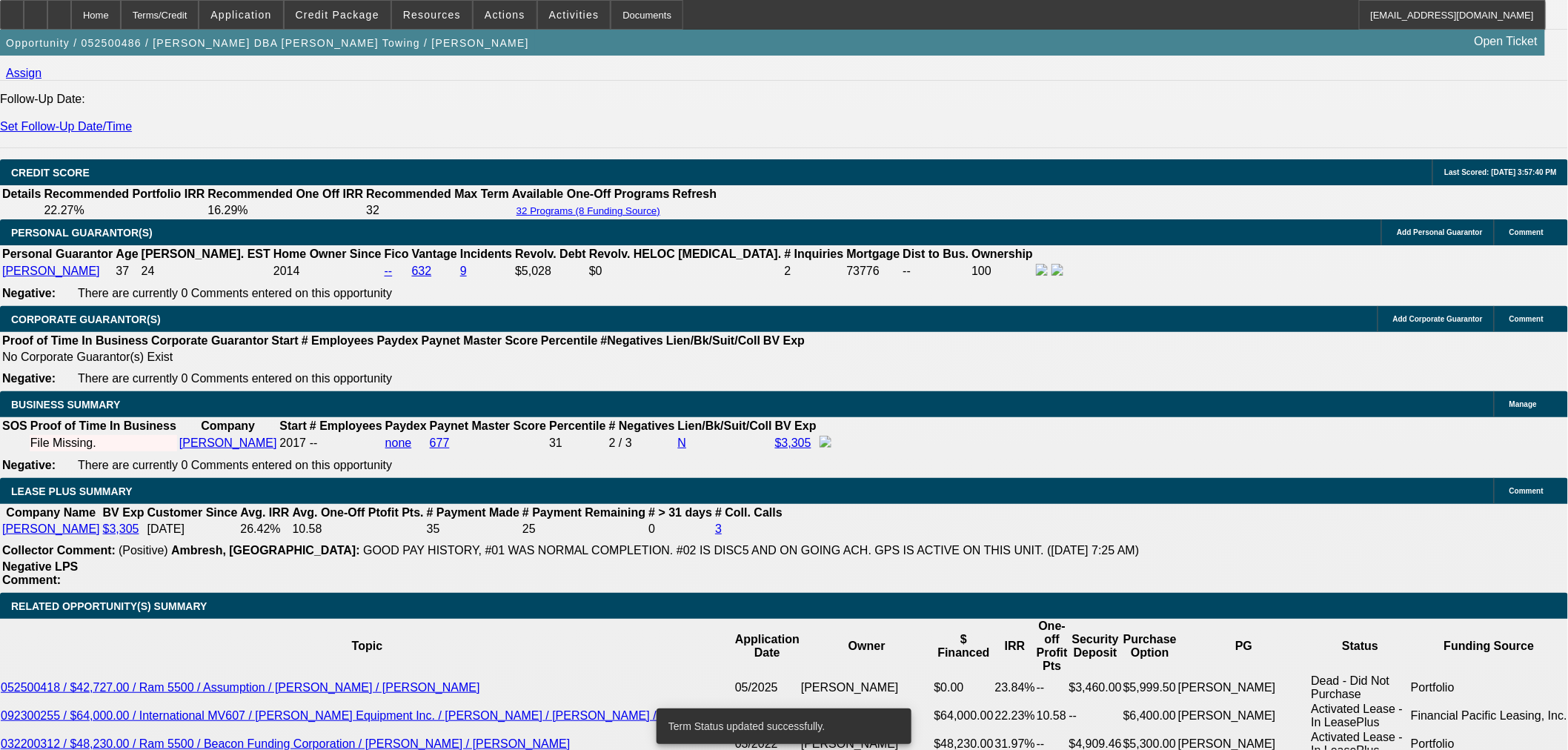
select select "0"
select select "2"
select select "0.1"
select select "4"
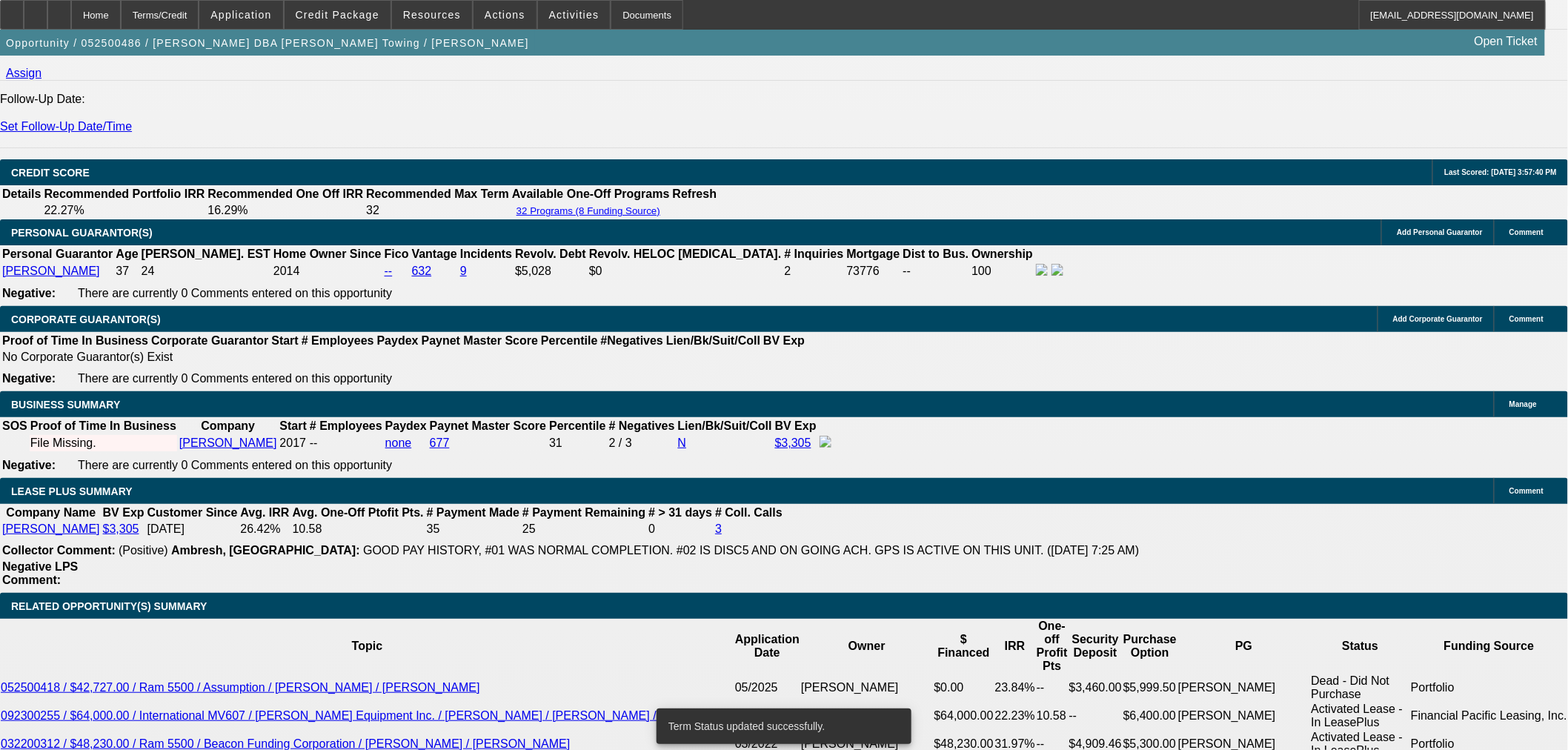
select select "0"
select select "2"
select select "0.1"
select select "4"
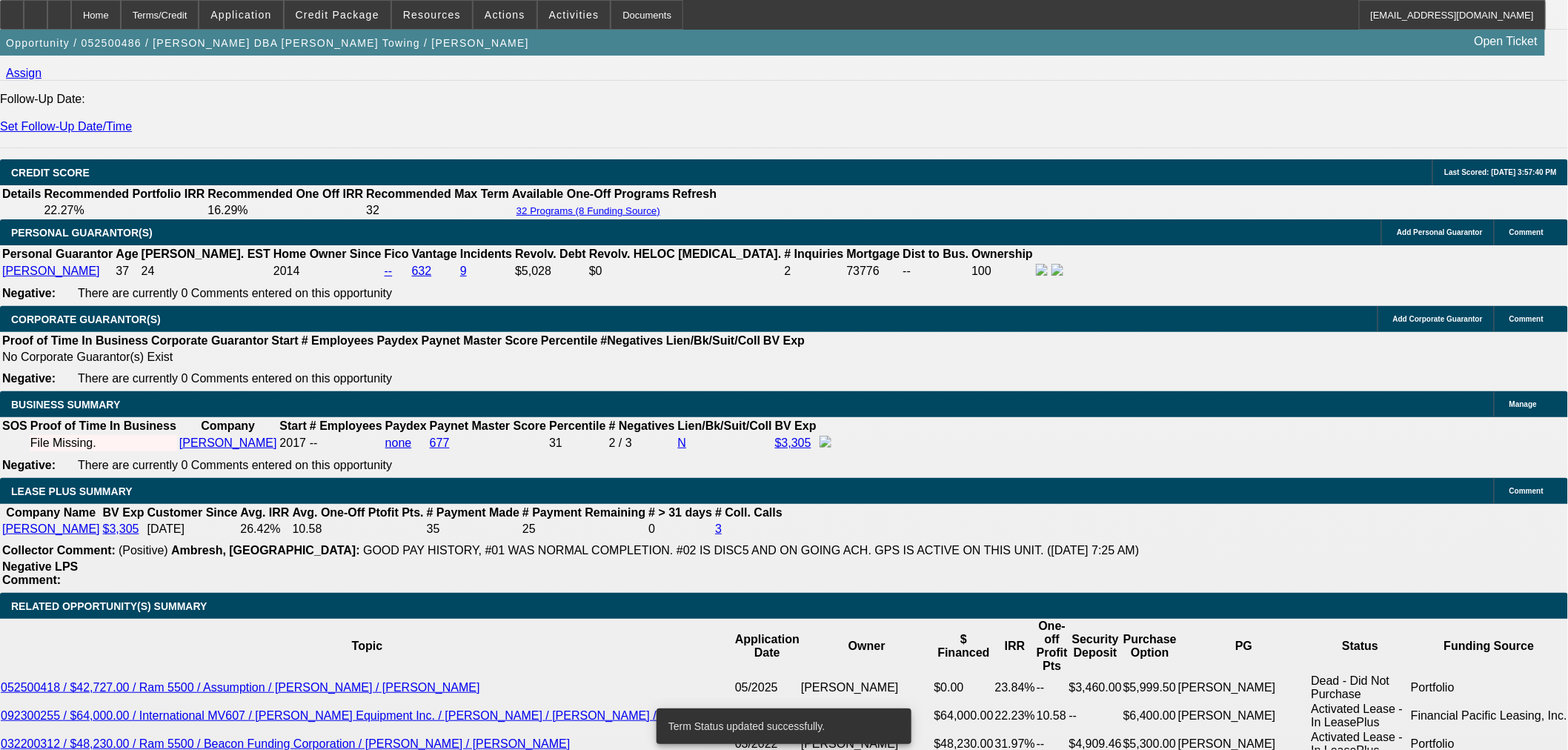
select select "0"
select select "3"
select select "0.1"
select select "4"
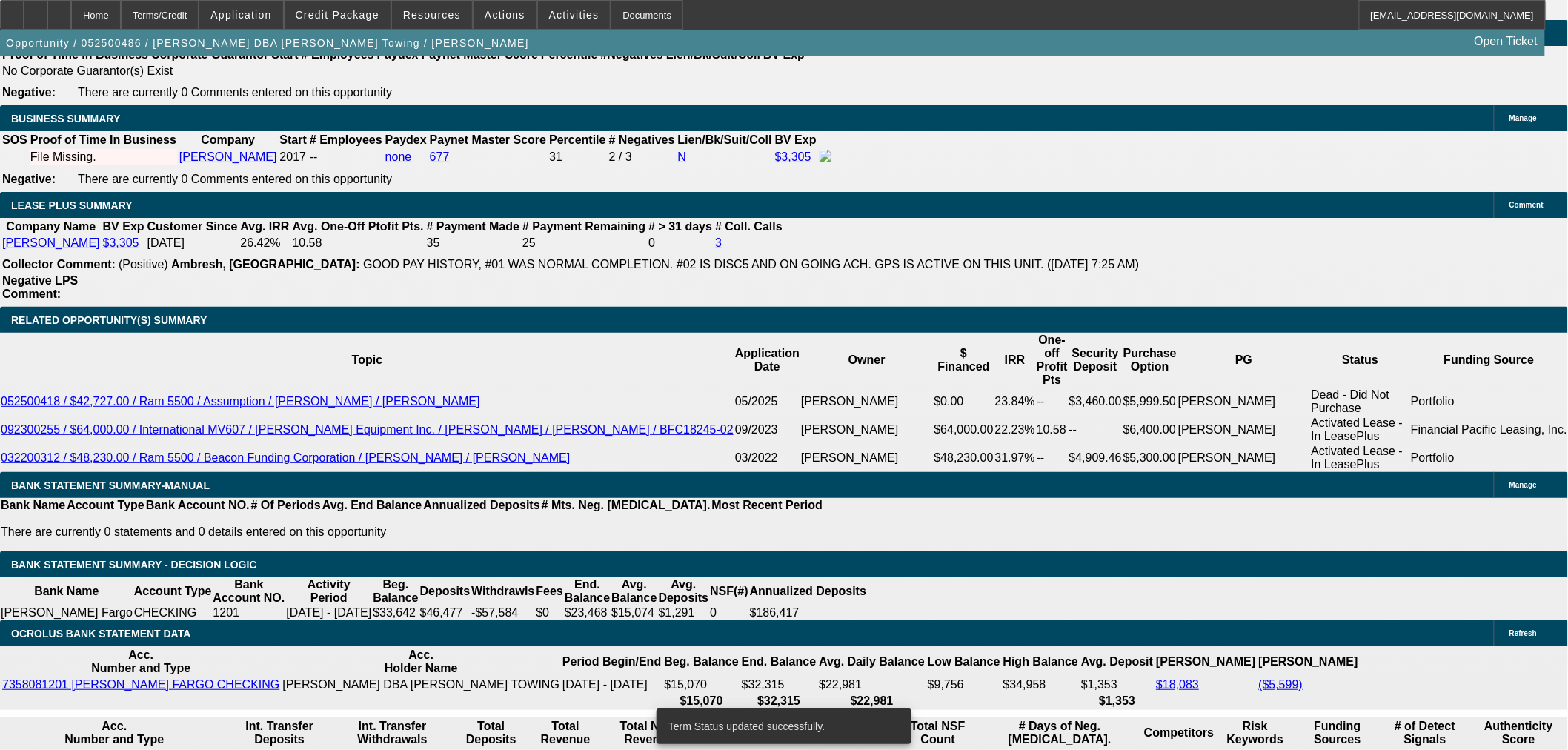
scroll to position [2374, 0]
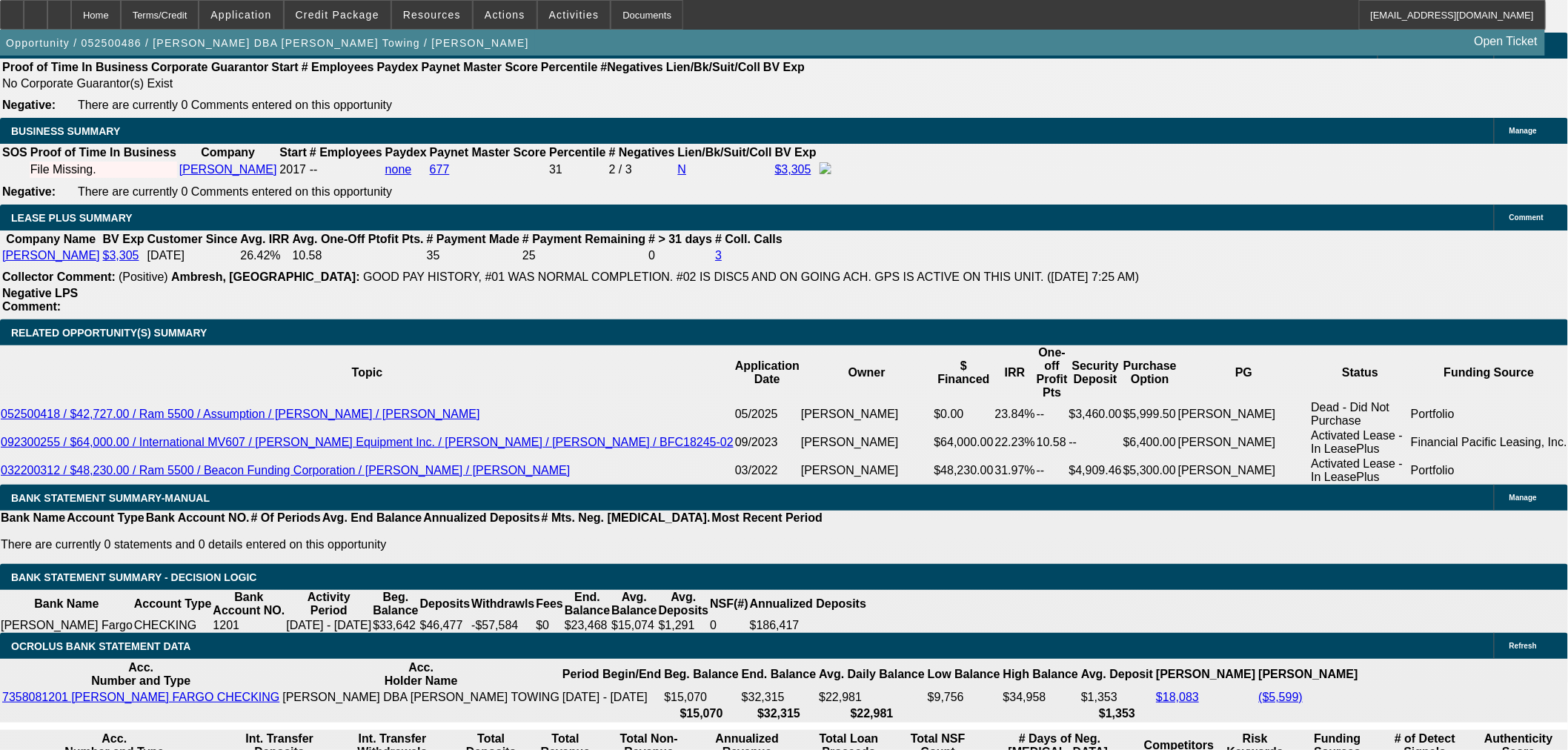
scroll to position [2292, 0]
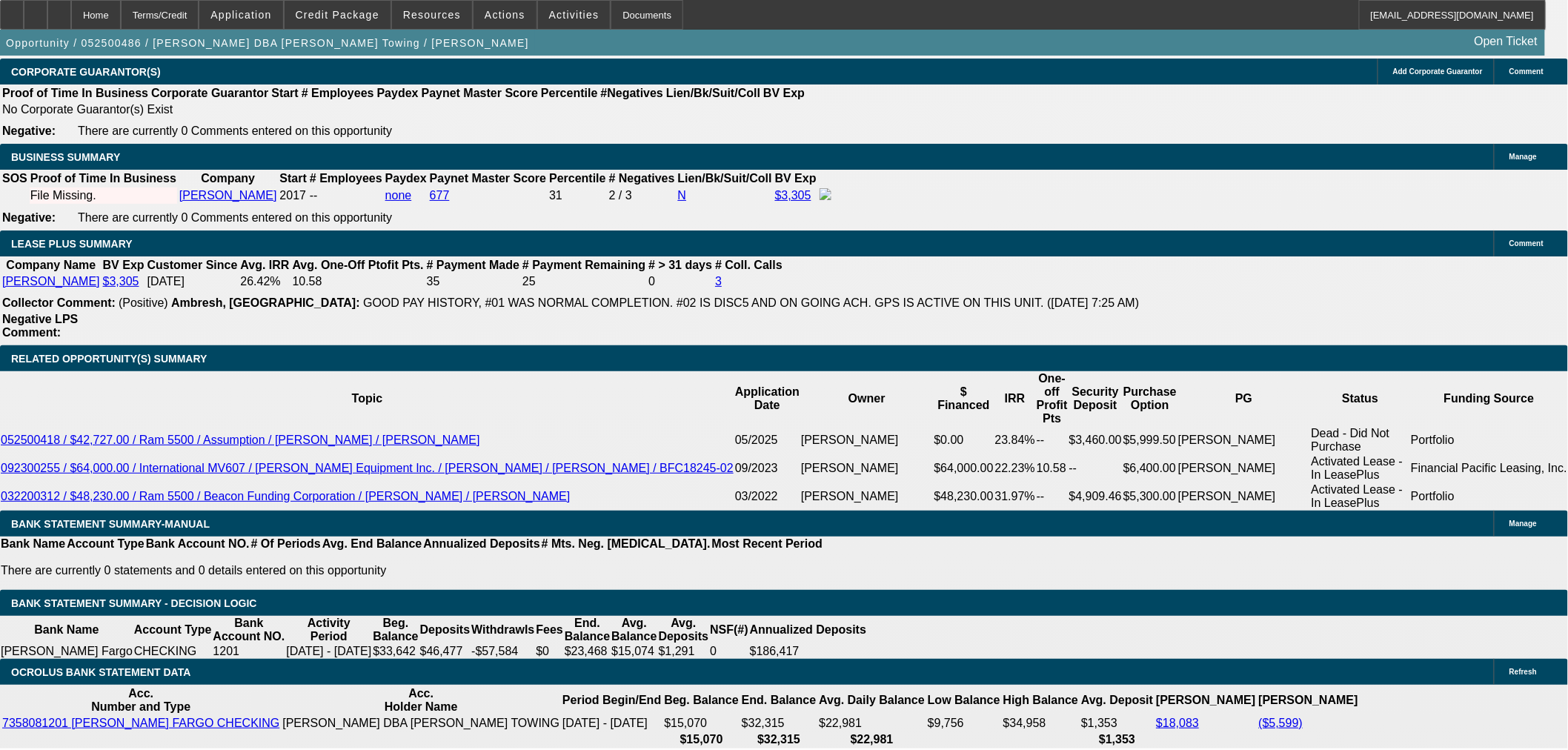
type input "$2,500.00"
type input "UNKNOWN"
type input "$4,302.26"
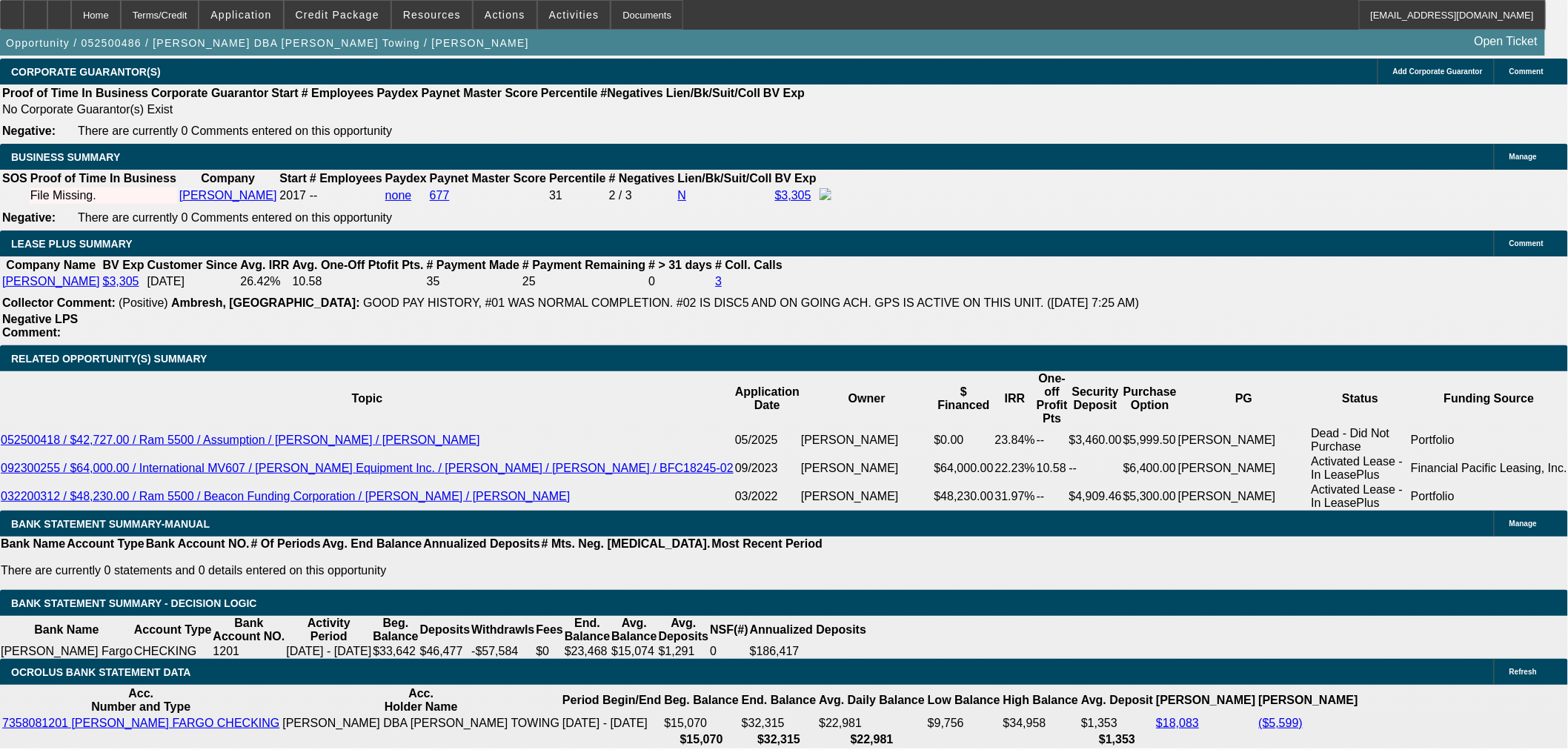
type input "$2,151.13"
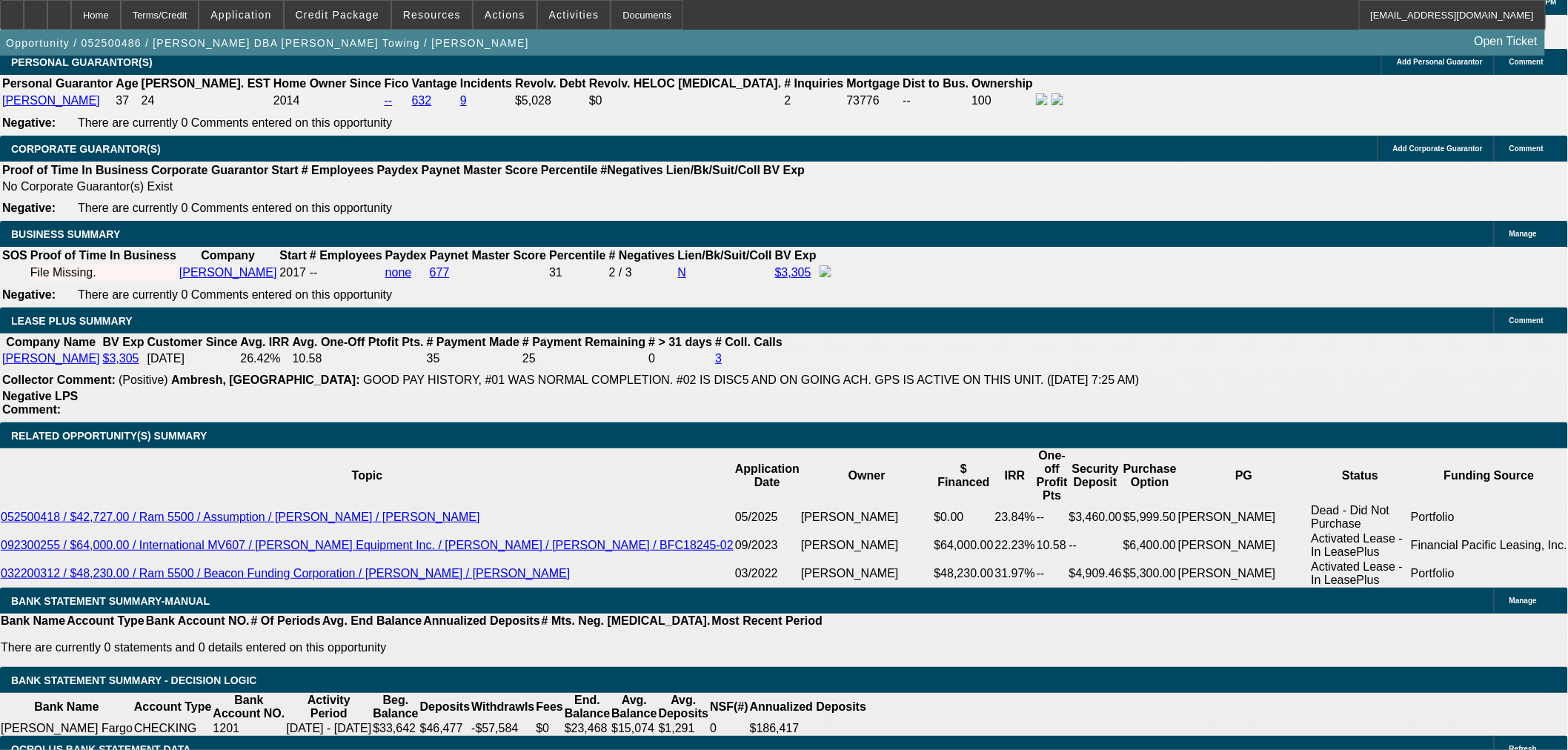
scroll to position [2209, 0]
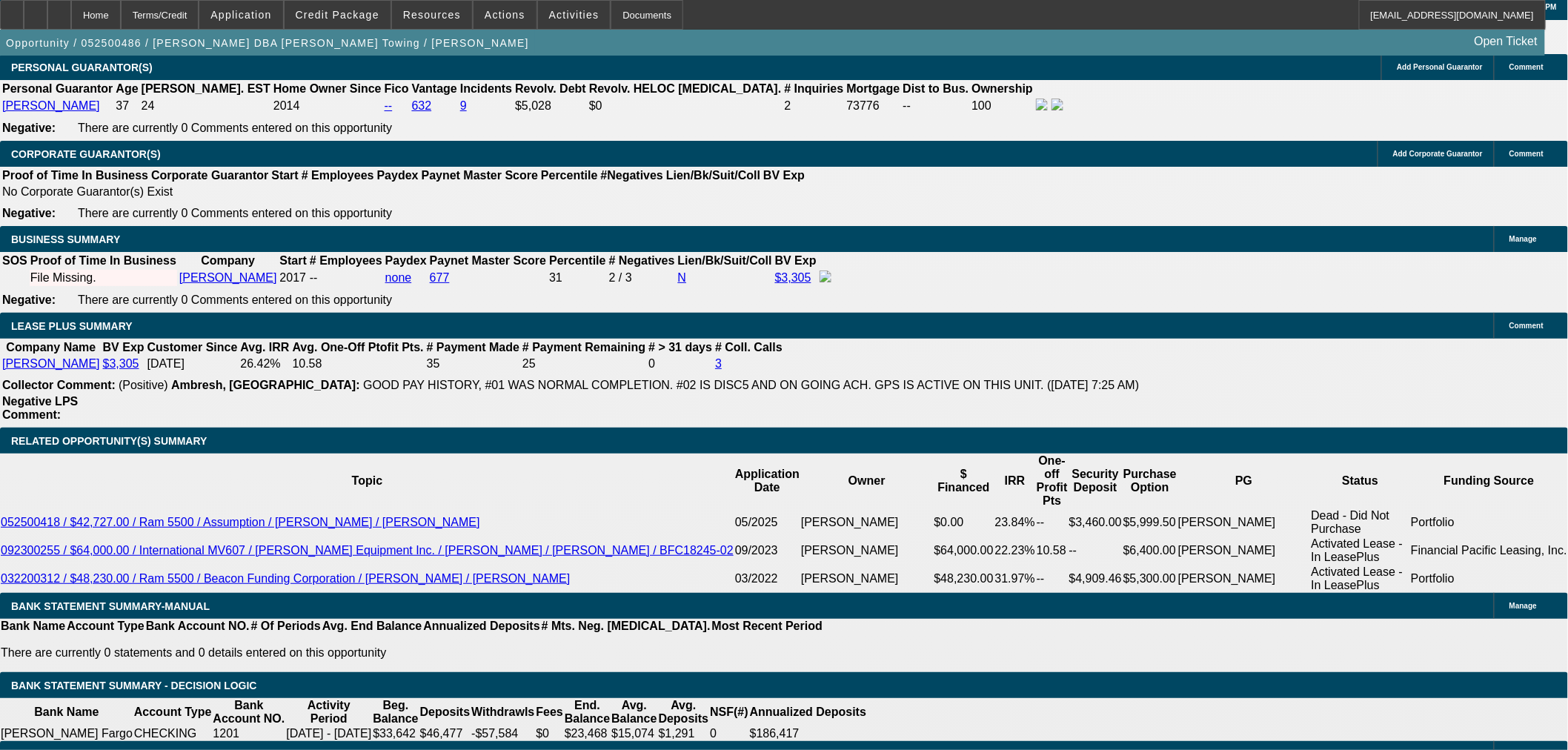
type input "18"
type input "$3,384.98"
type input "$1,692.49"
type input "$4,338.28"
type input "$2,169.14"
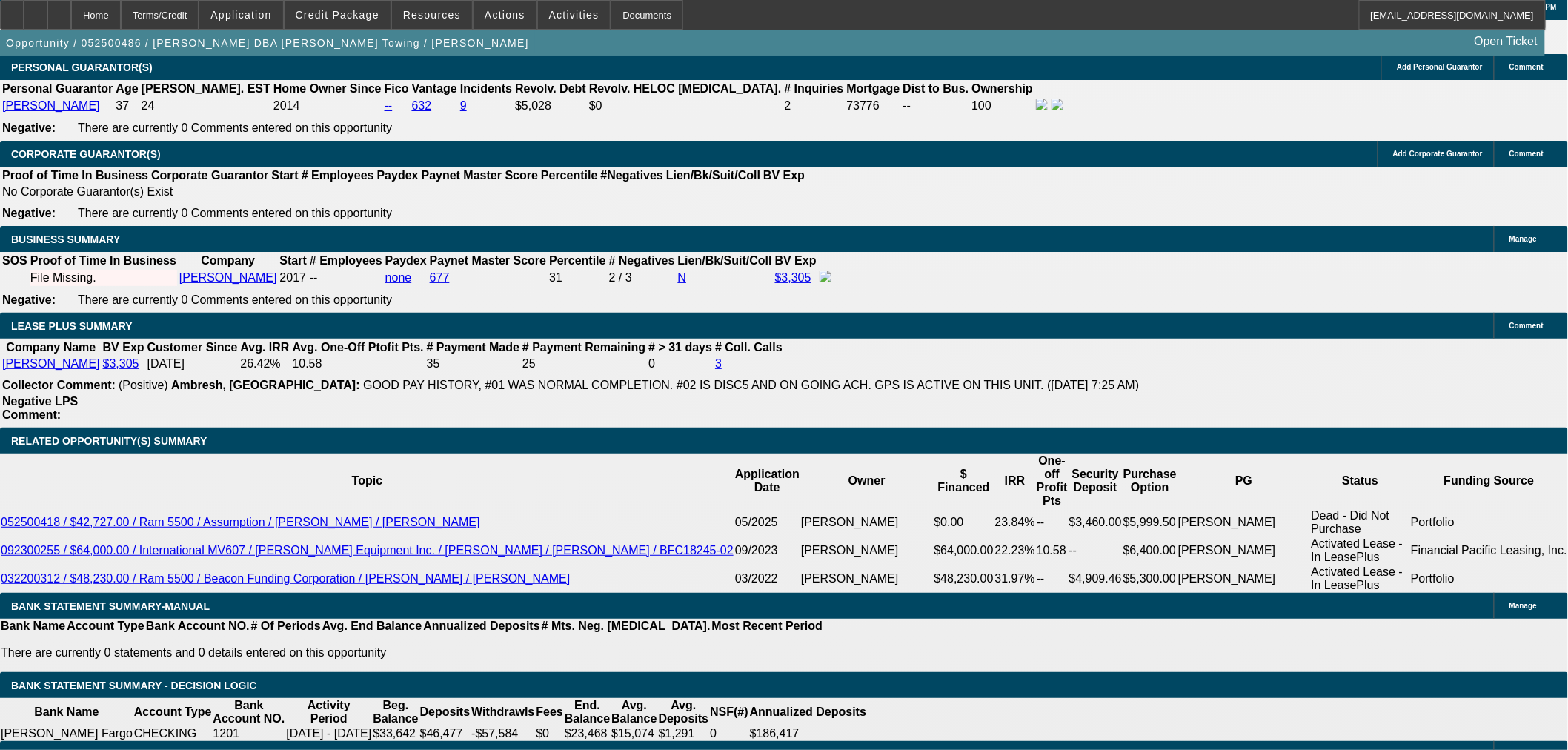
type input "18"
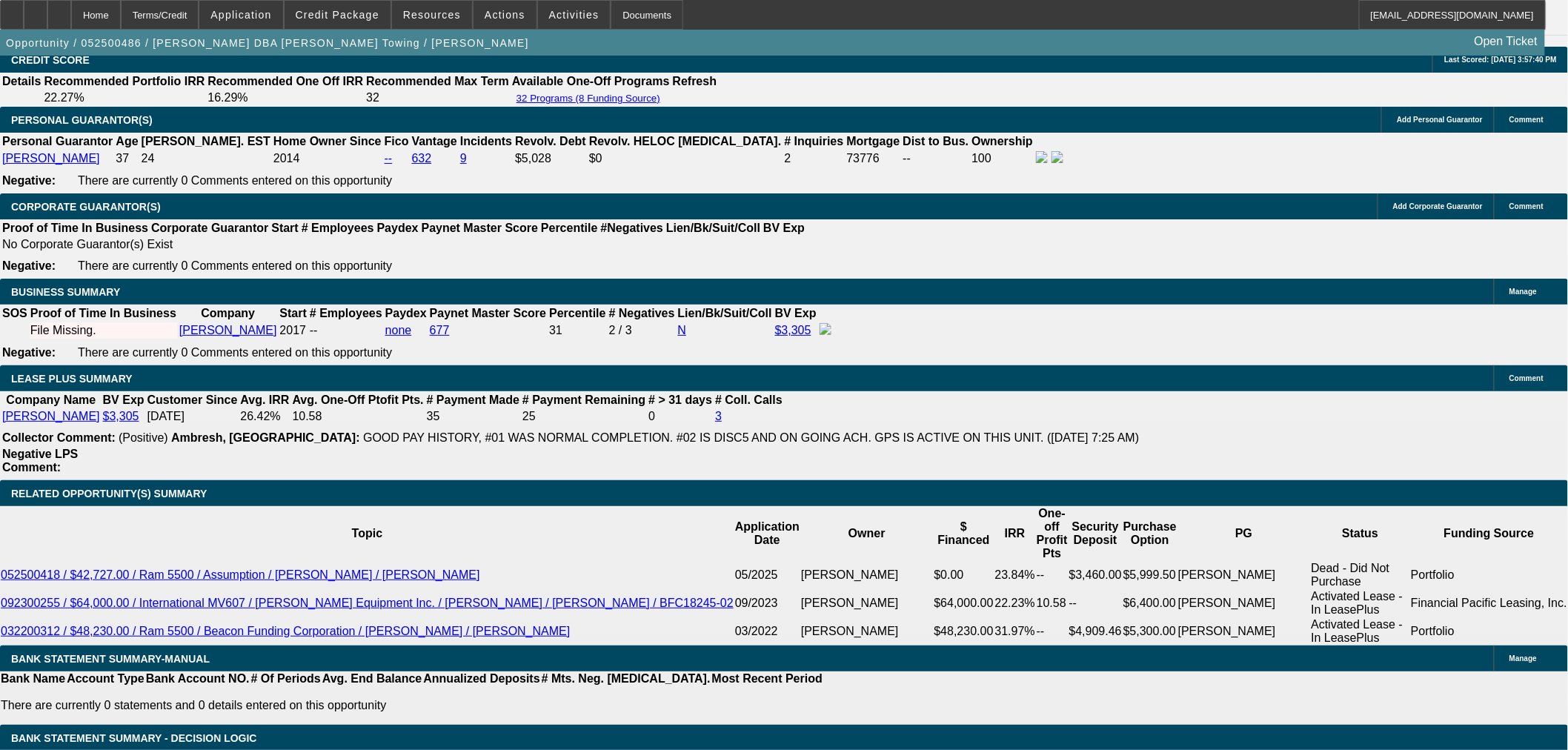
scroll to position [2127, 0]
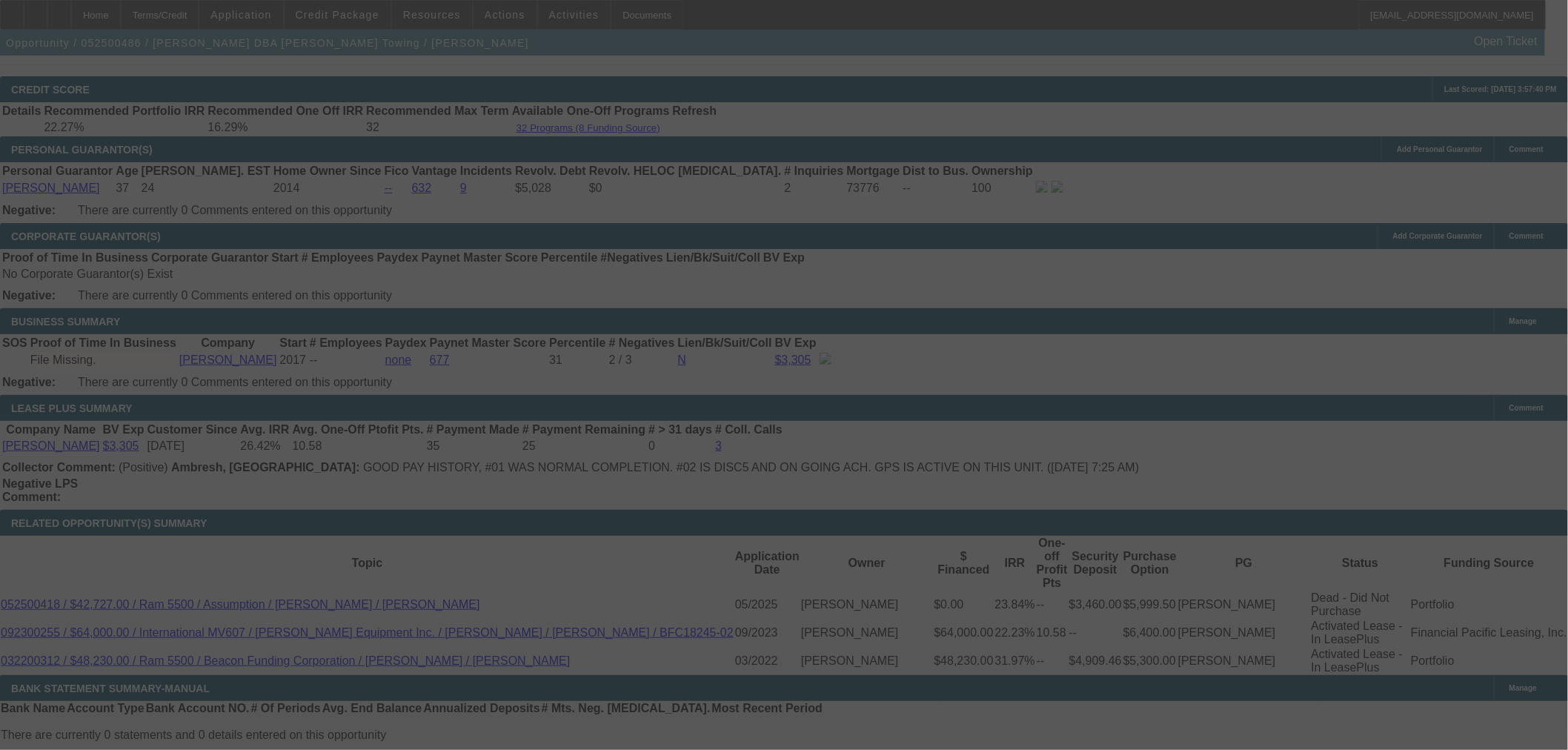
select select "0"
select select "2"
select select "0.1"
select select "4"
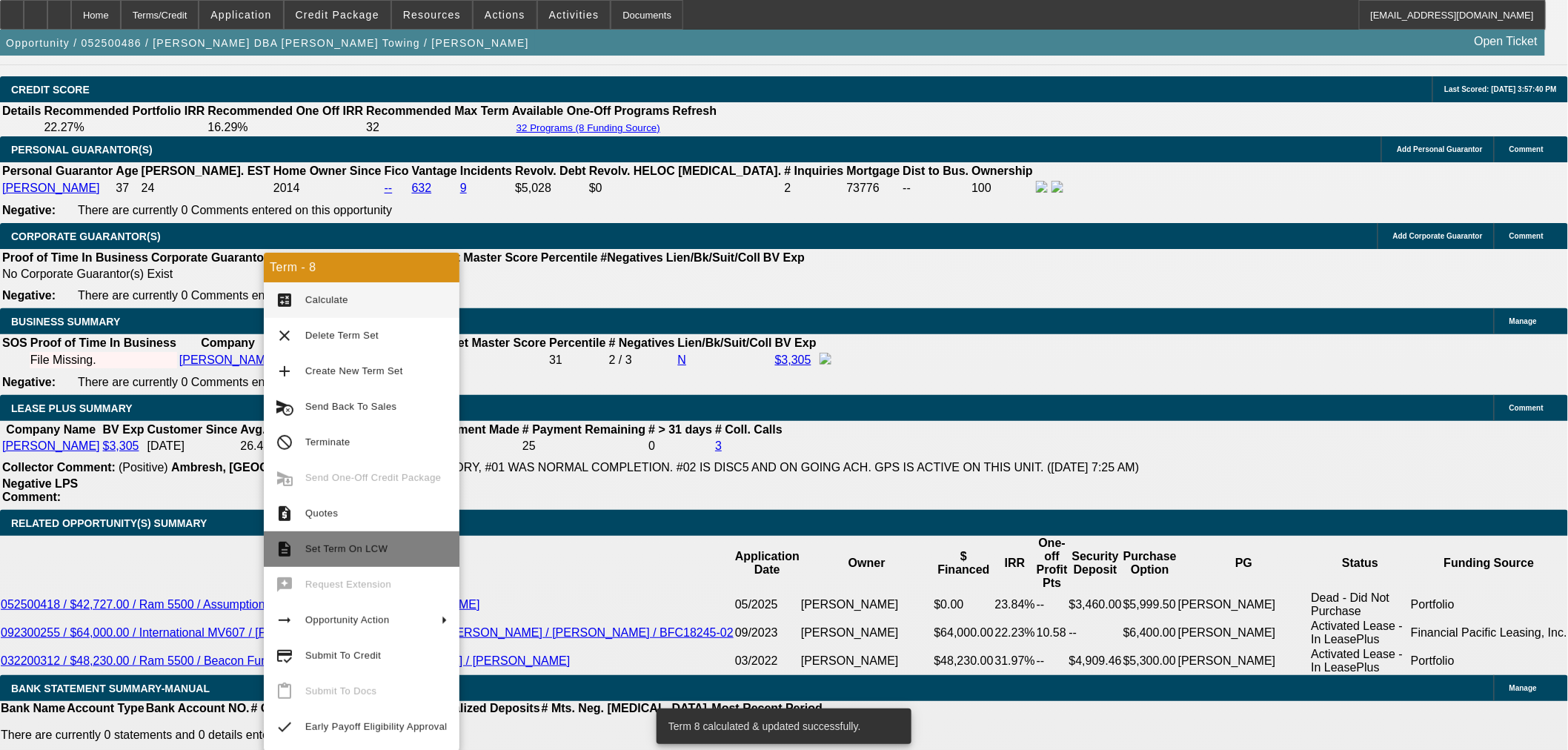
click at [366, 550] on span "Set Term On LCW" at bounding box center [346, 549] width 82 height 11
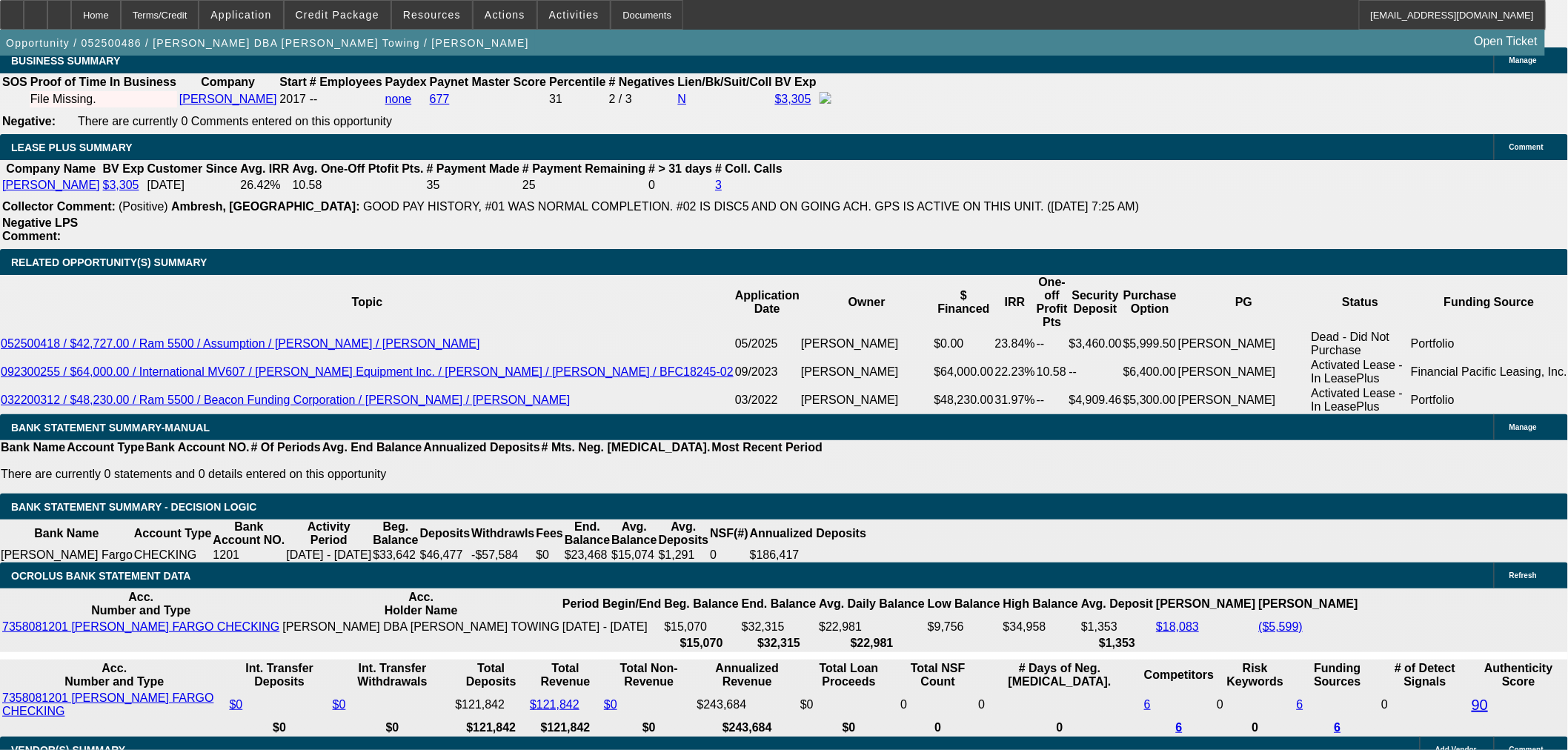
select select "0"
select select "2"
select select "0.1"
select select "4"
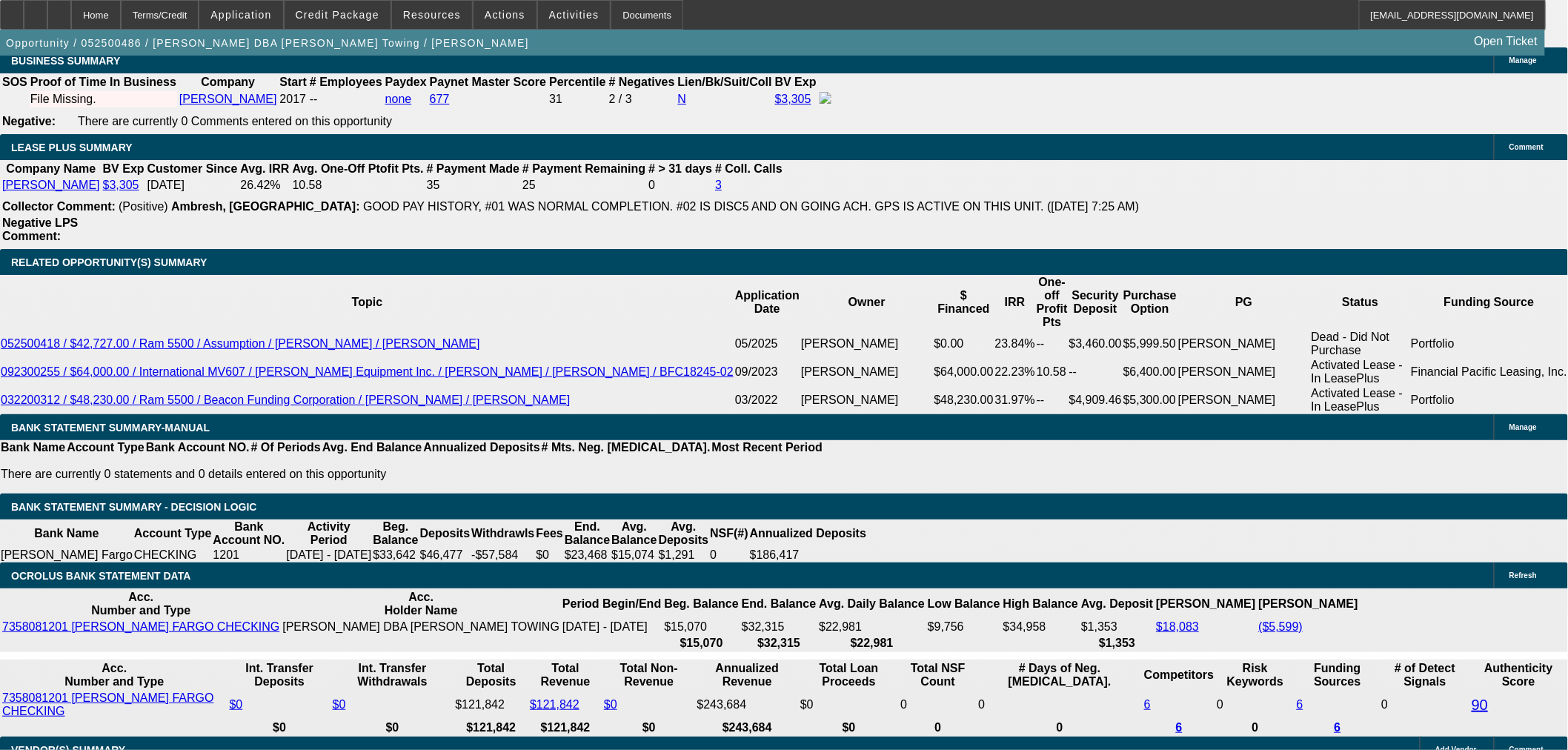
select select "0"
select select "2"
select select "0.1"
select select "4"
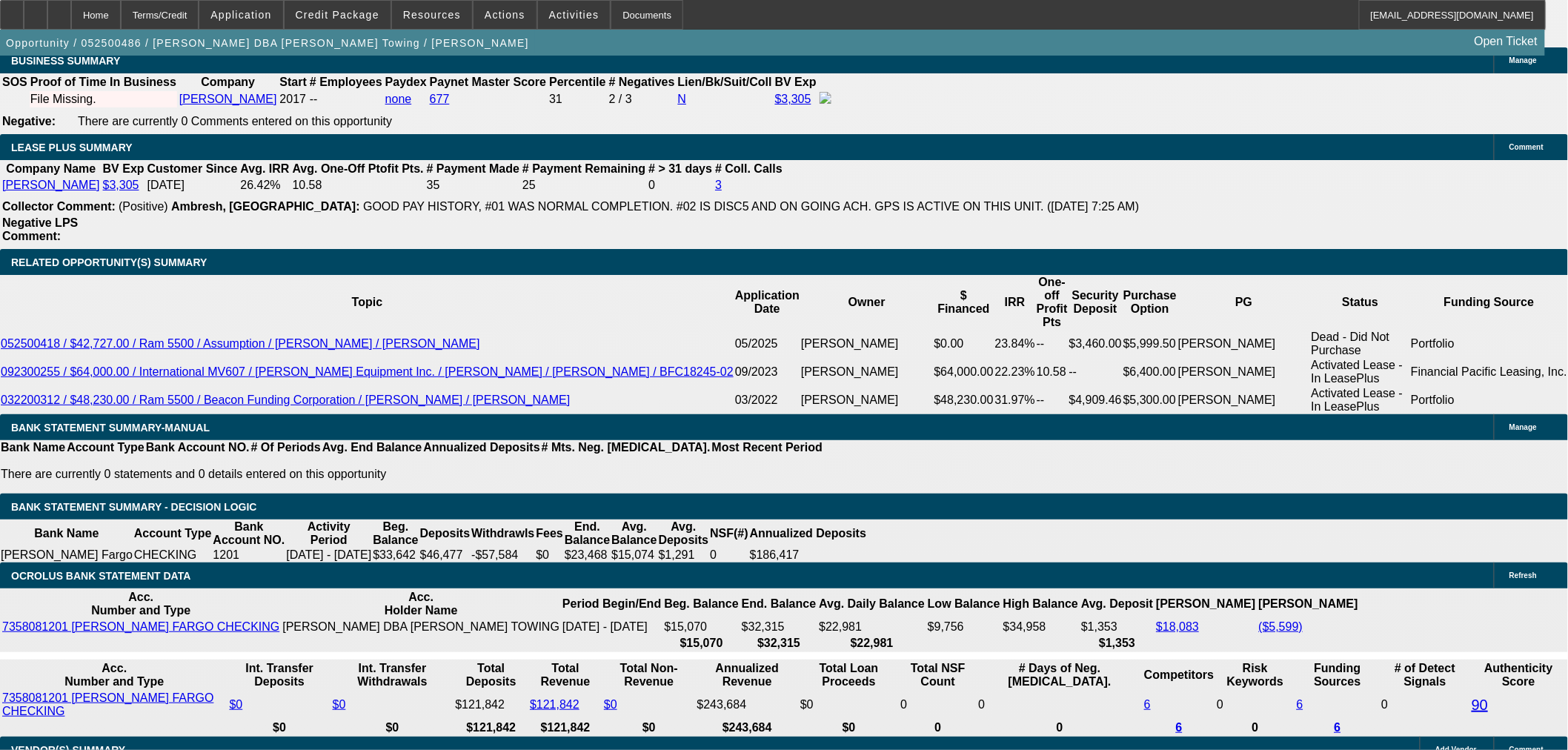
select select "0"
select select "2"
select select "0.1"
select select "4"
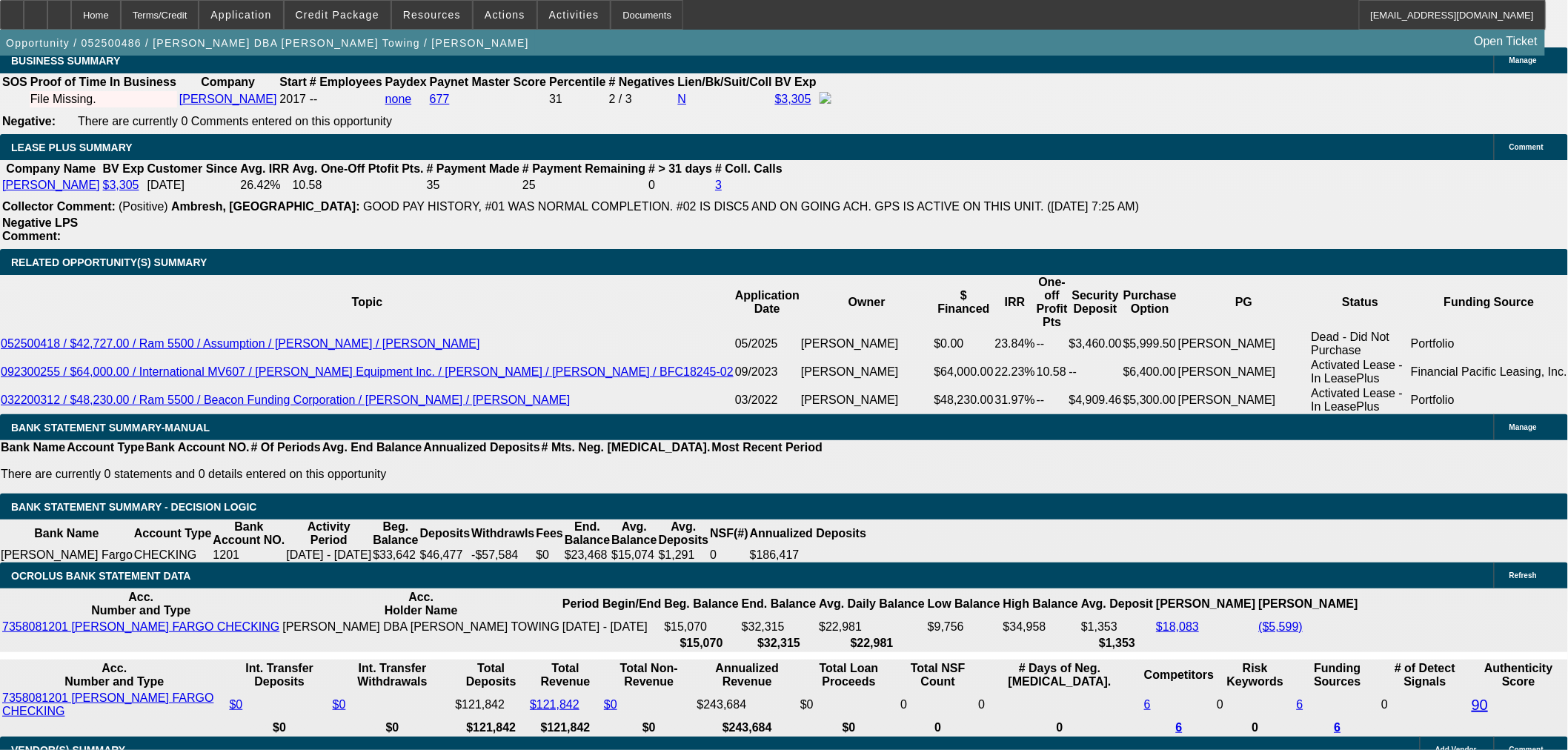
select select "0"
select select "3"
select select "0.1"
select select "4"
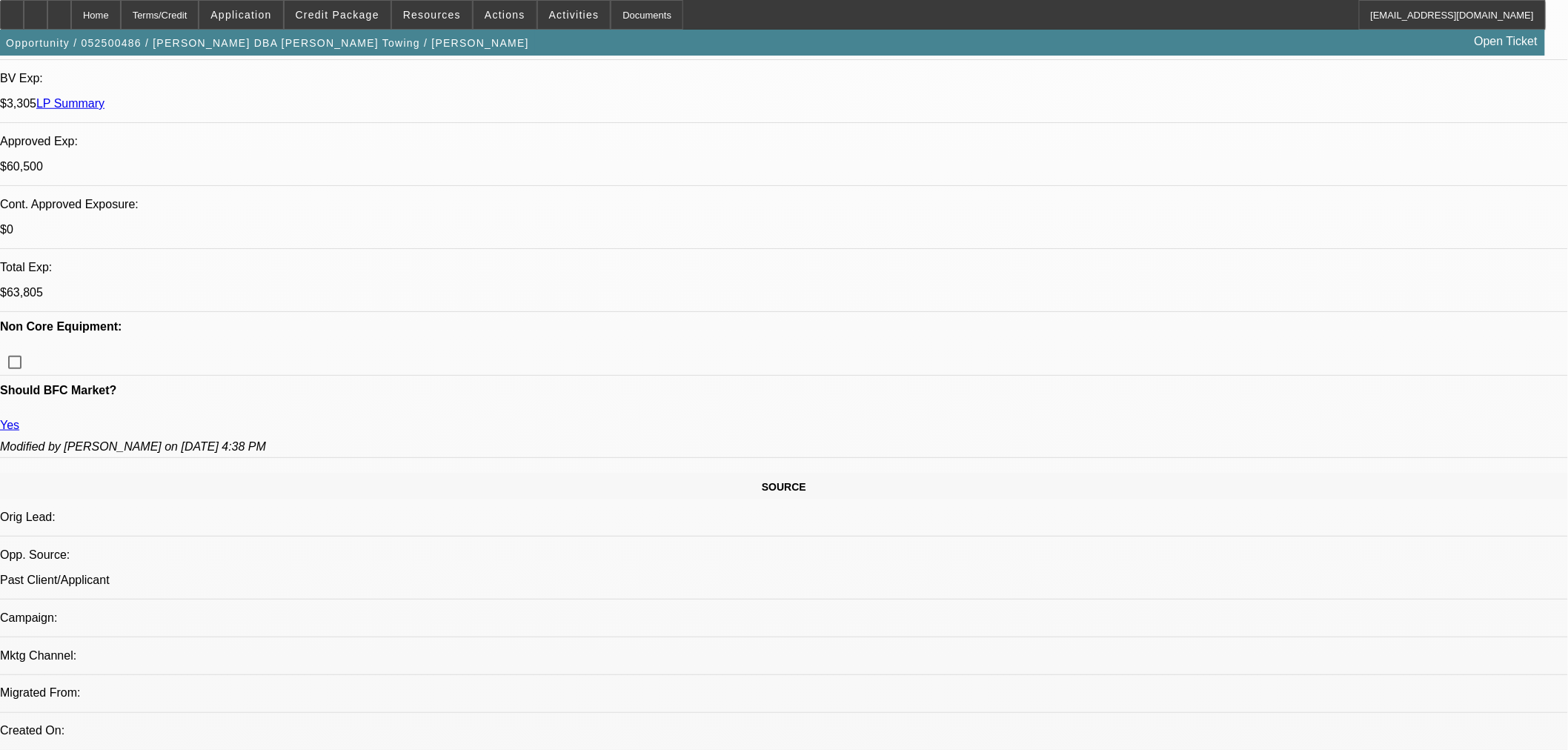
scroll to position [268, 0]
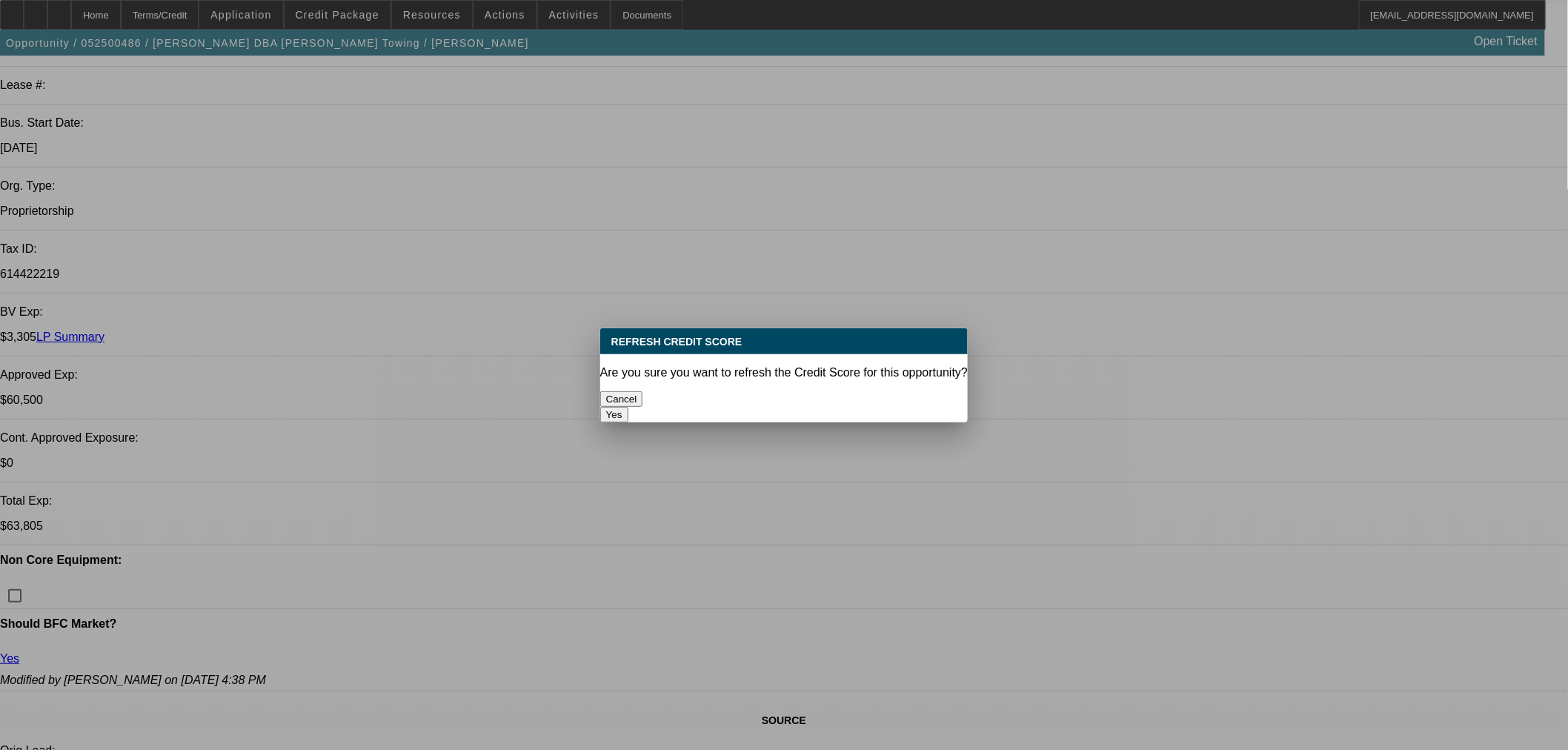
scroll to position [0, 0]
drag, startPoint x: 855, startPoint y: 389, endPoint x: 843, endPoint y: 383, distance: 13.4
click at [628, 407] on button "Yes" at bounding box center [614, 414] width 28 height 15
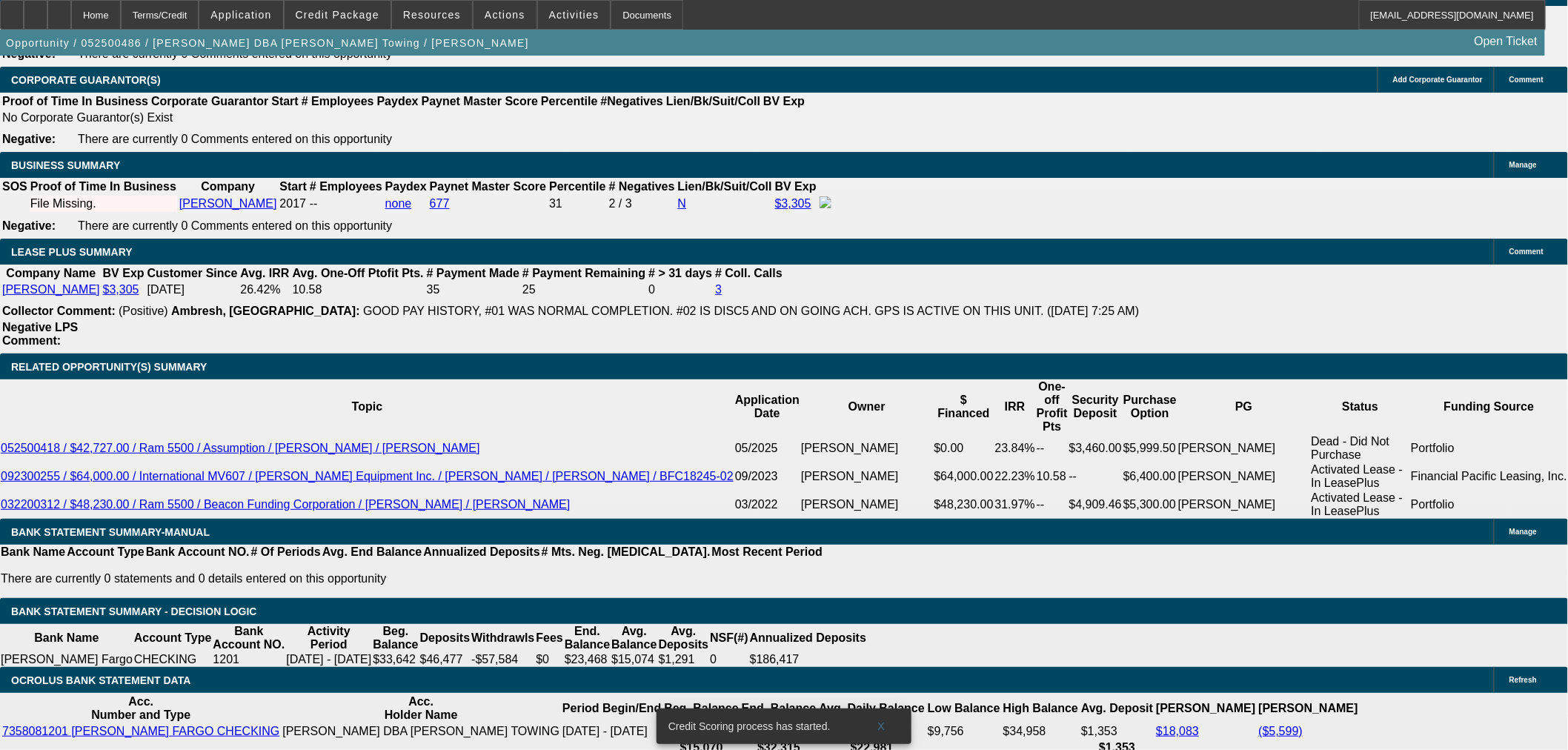
scroll to position [2244, 0]
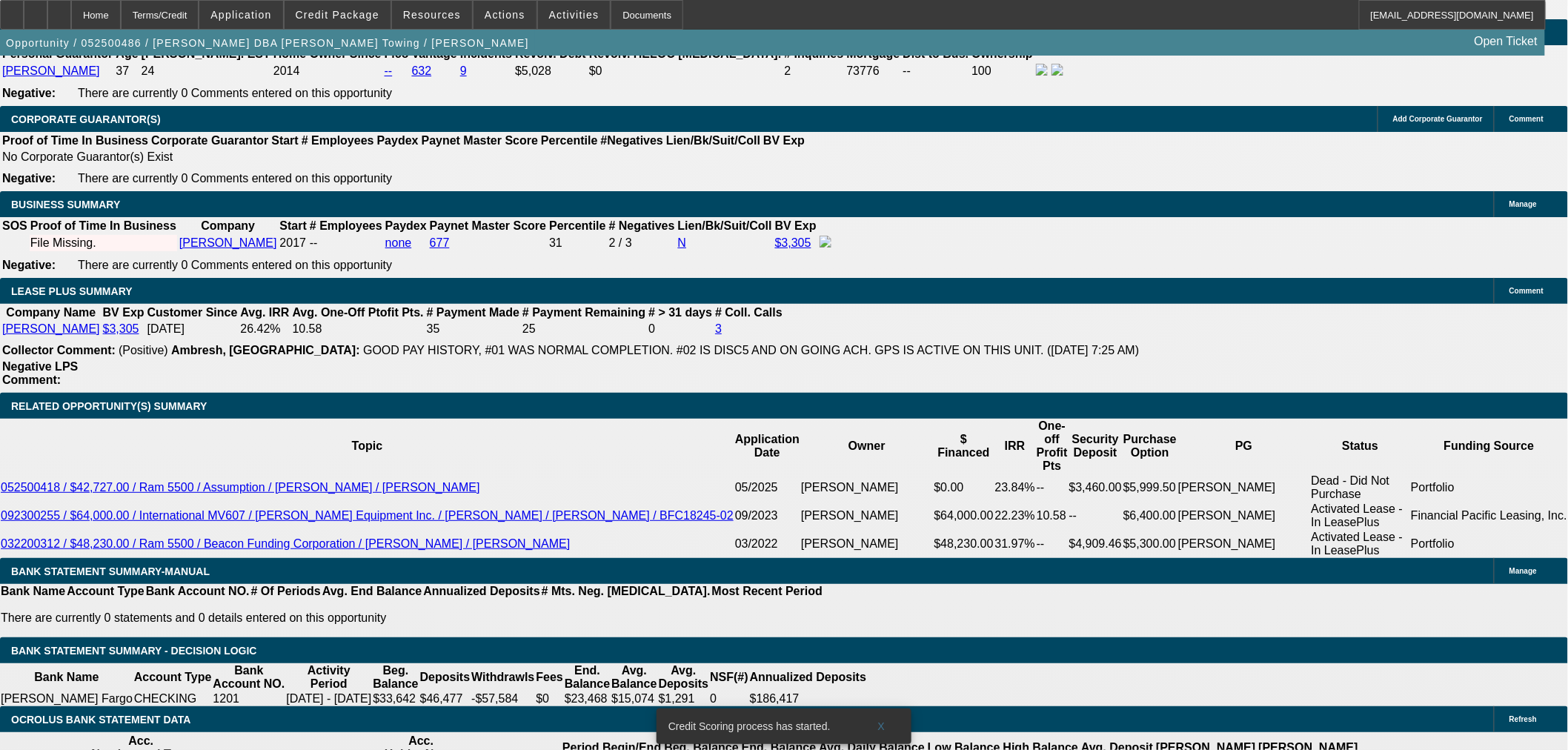
type input "216"
type input "$432.00"
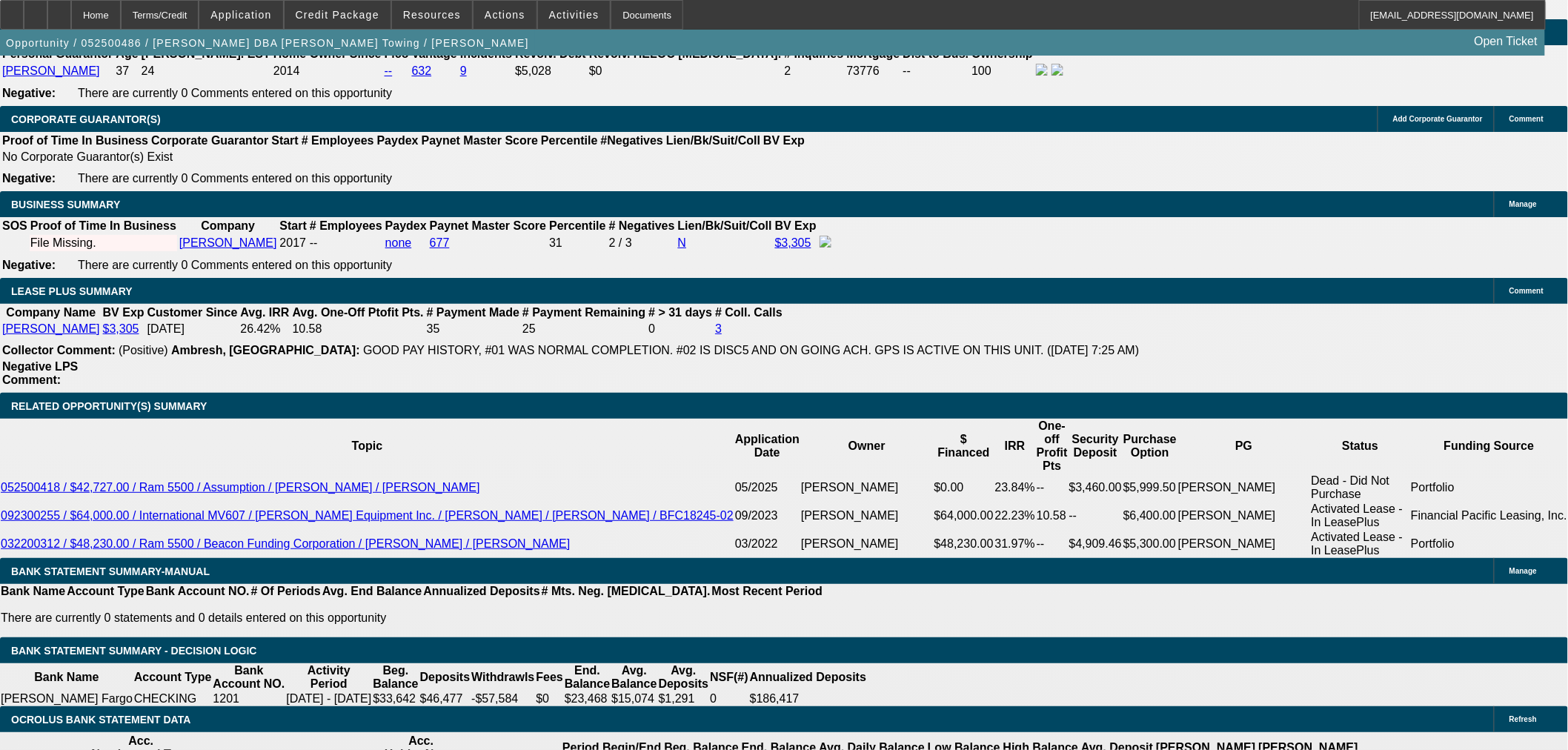
type input "UNKNOWN"
type input "2169"
type input "18"
type input "$4,338.00"
type input "$2,169.00"
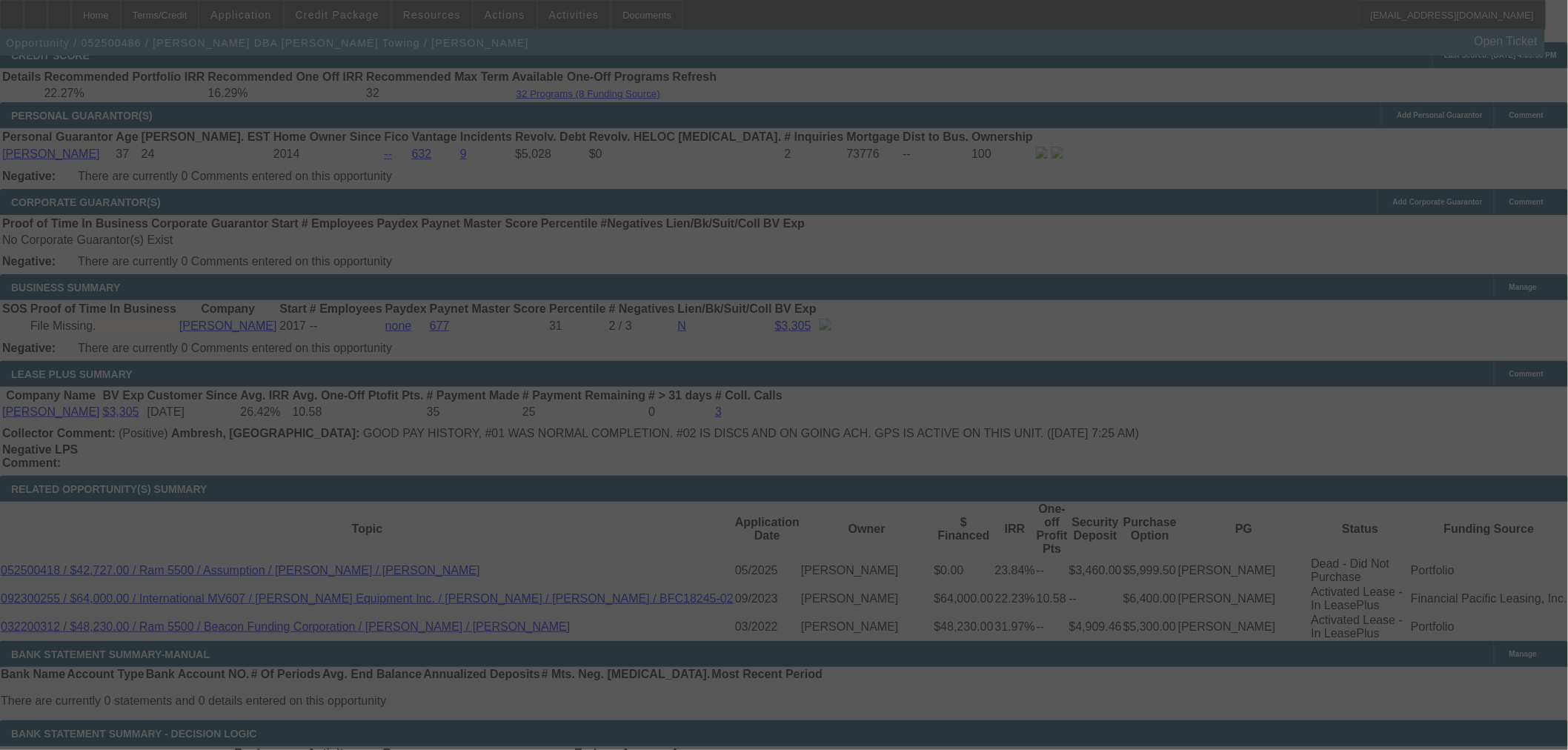
scroll to position [2162, 0]
select select "0"
select select "2"
select select "0.1"
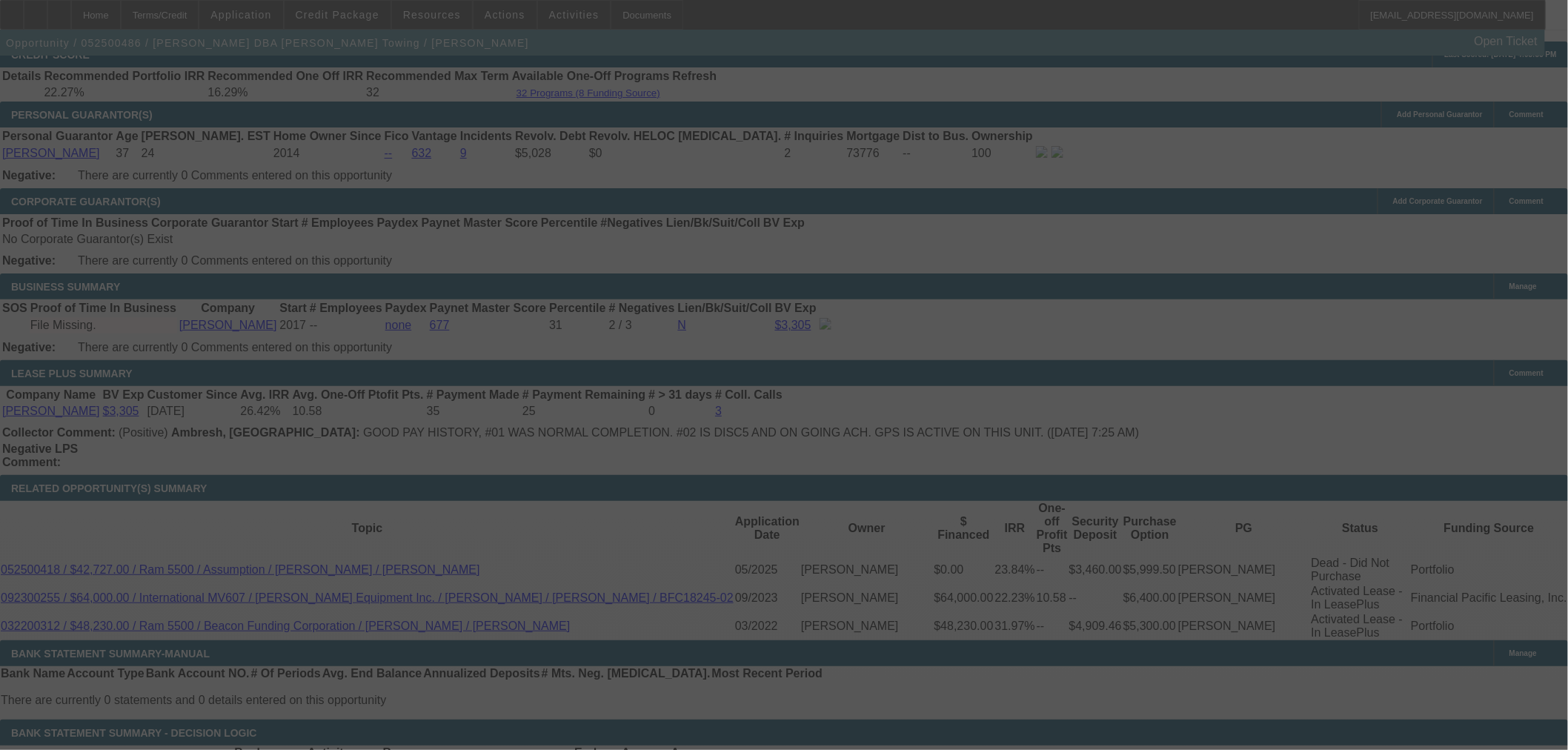
select select "4"
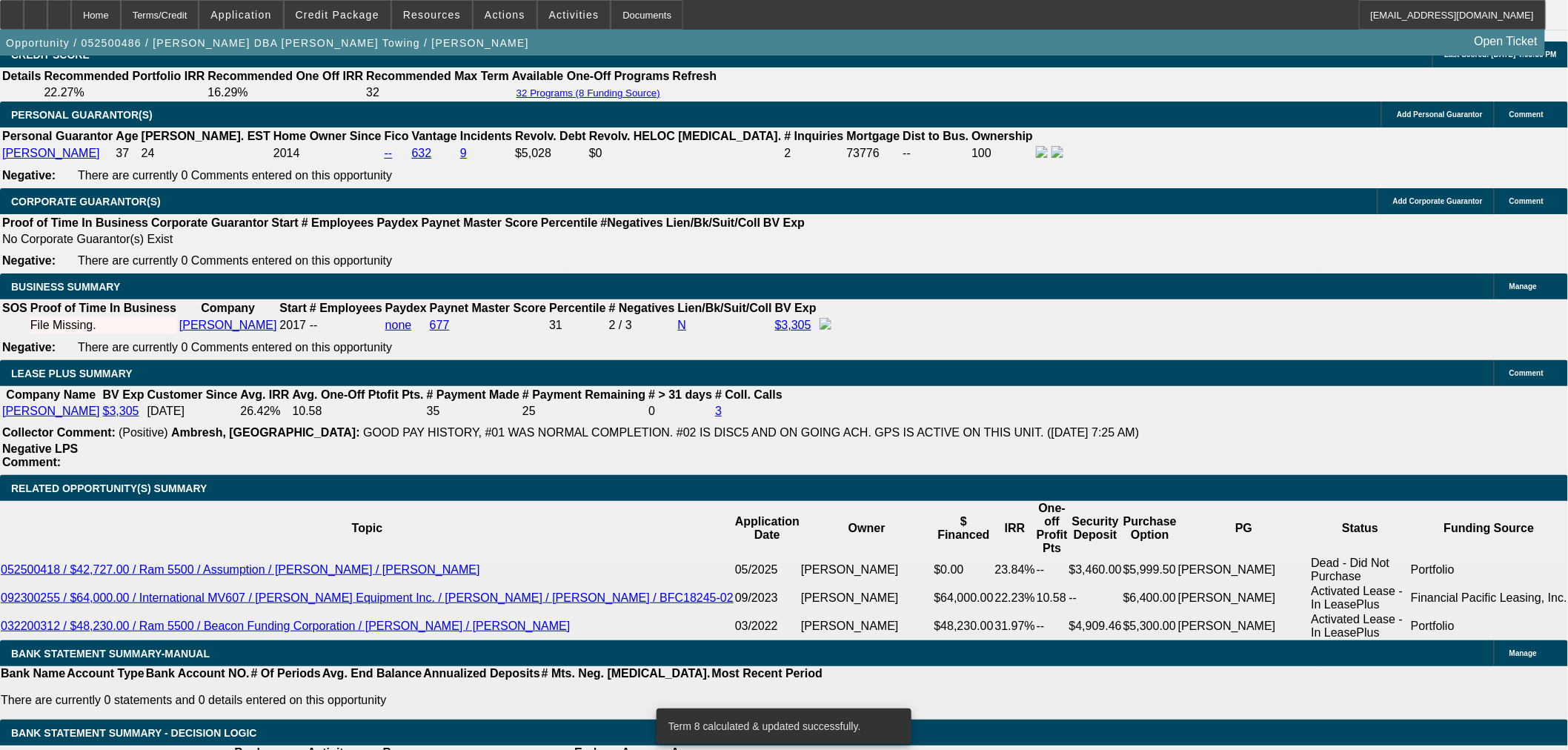
select select "0"
select select "2"
select select "0.1"
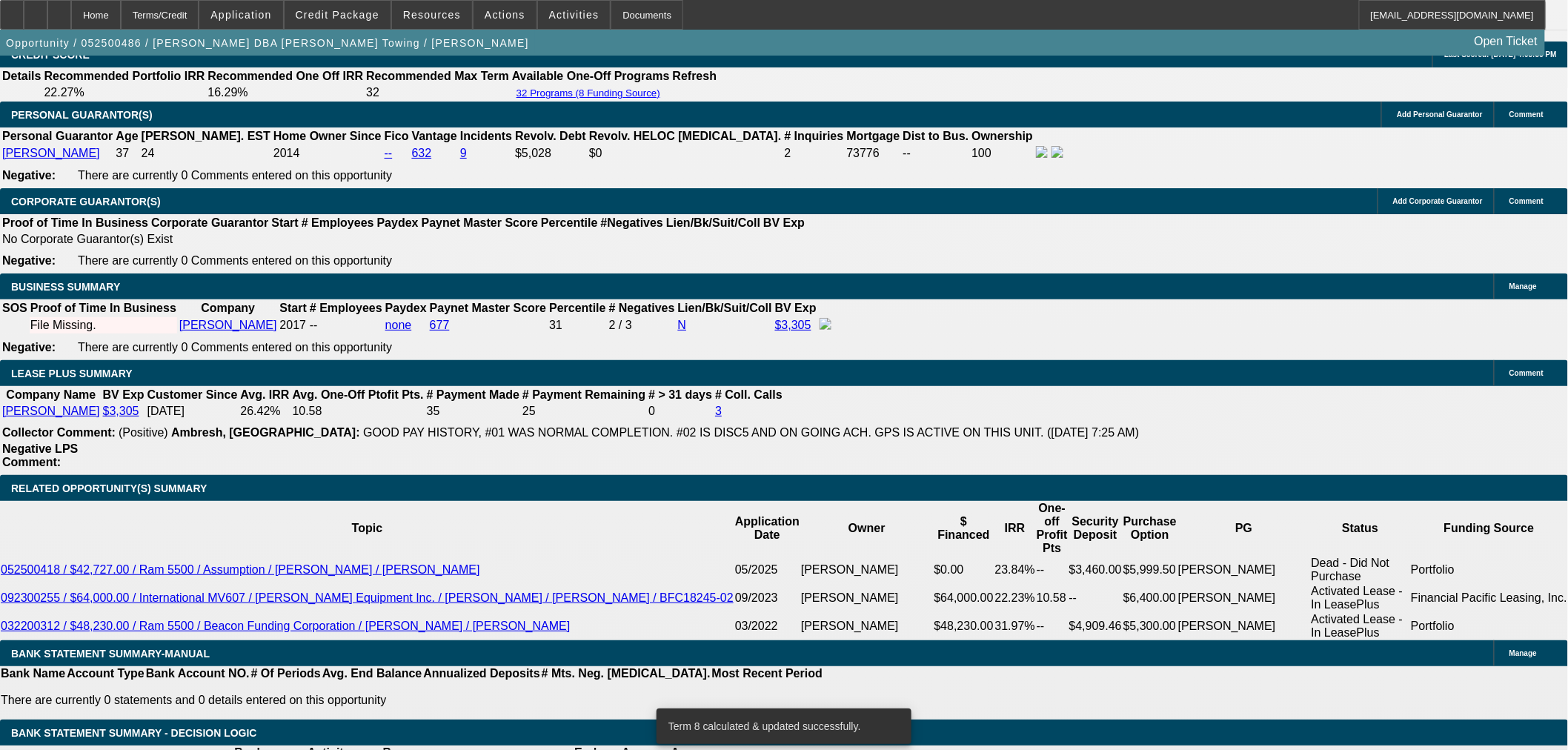
select select "4"
select select "0"
select select "2"
select select "0.1"
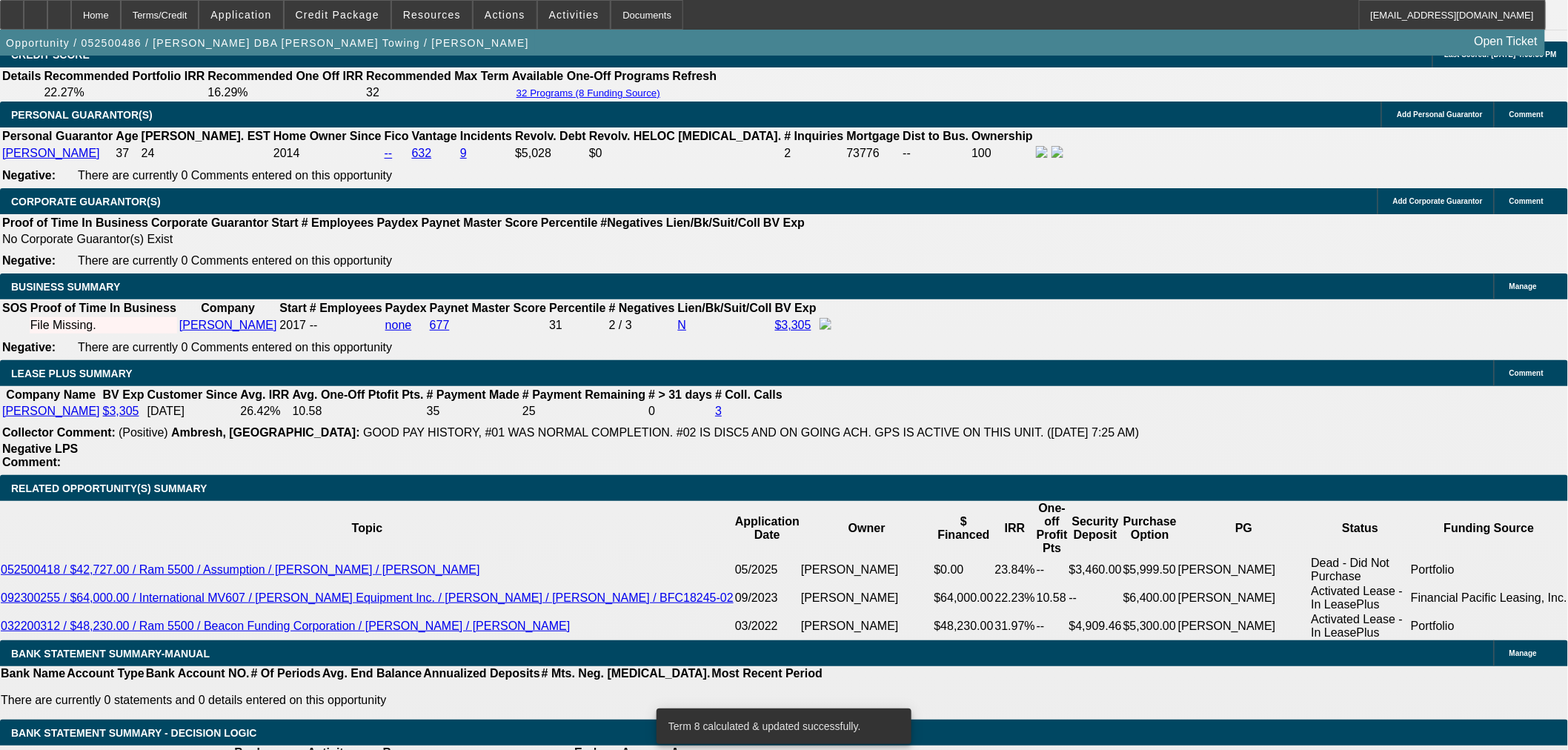
select select "4"
select select "0"
select select "3"
select select "0.1"
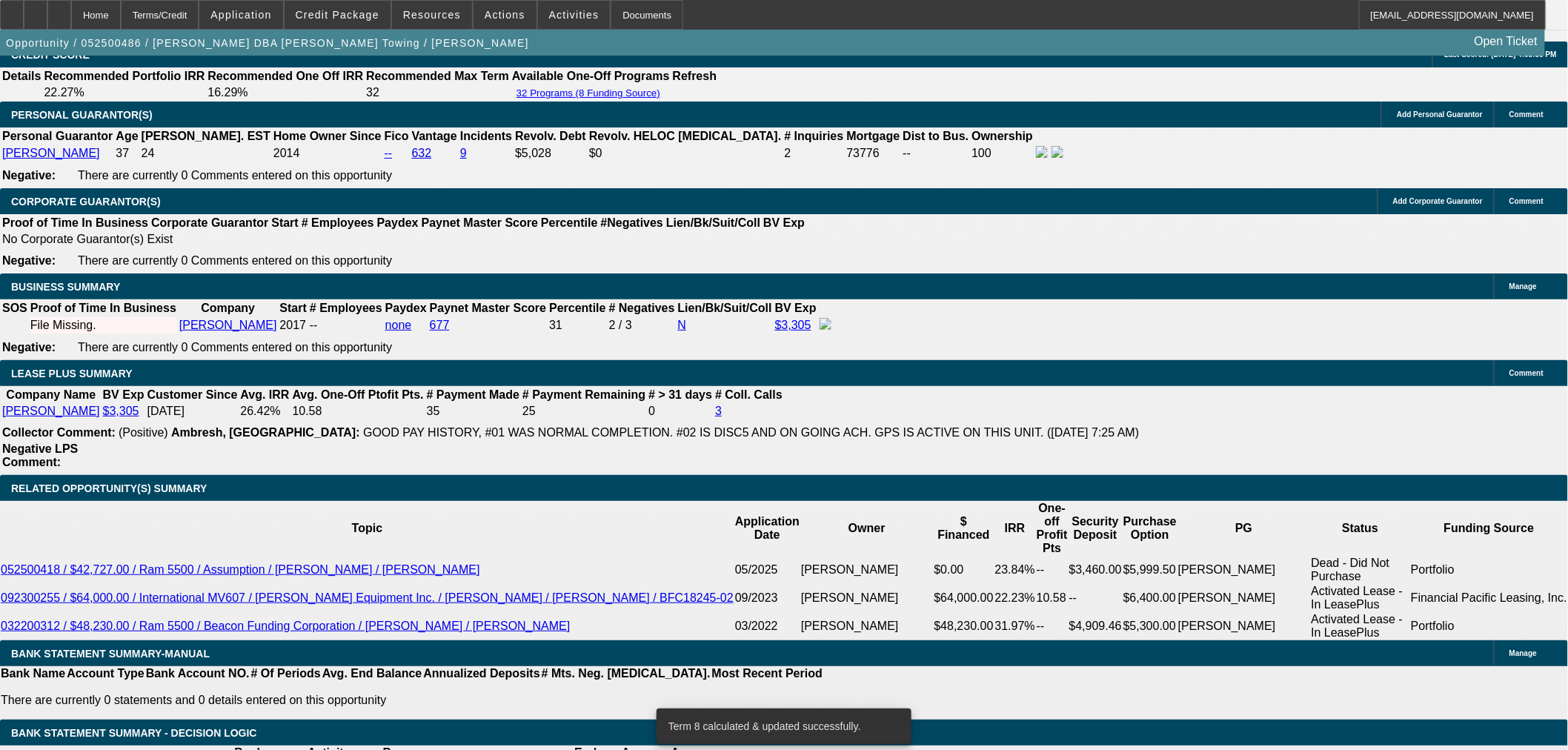
select select "4"
select select "0"
select select "3"
select select "0.1"
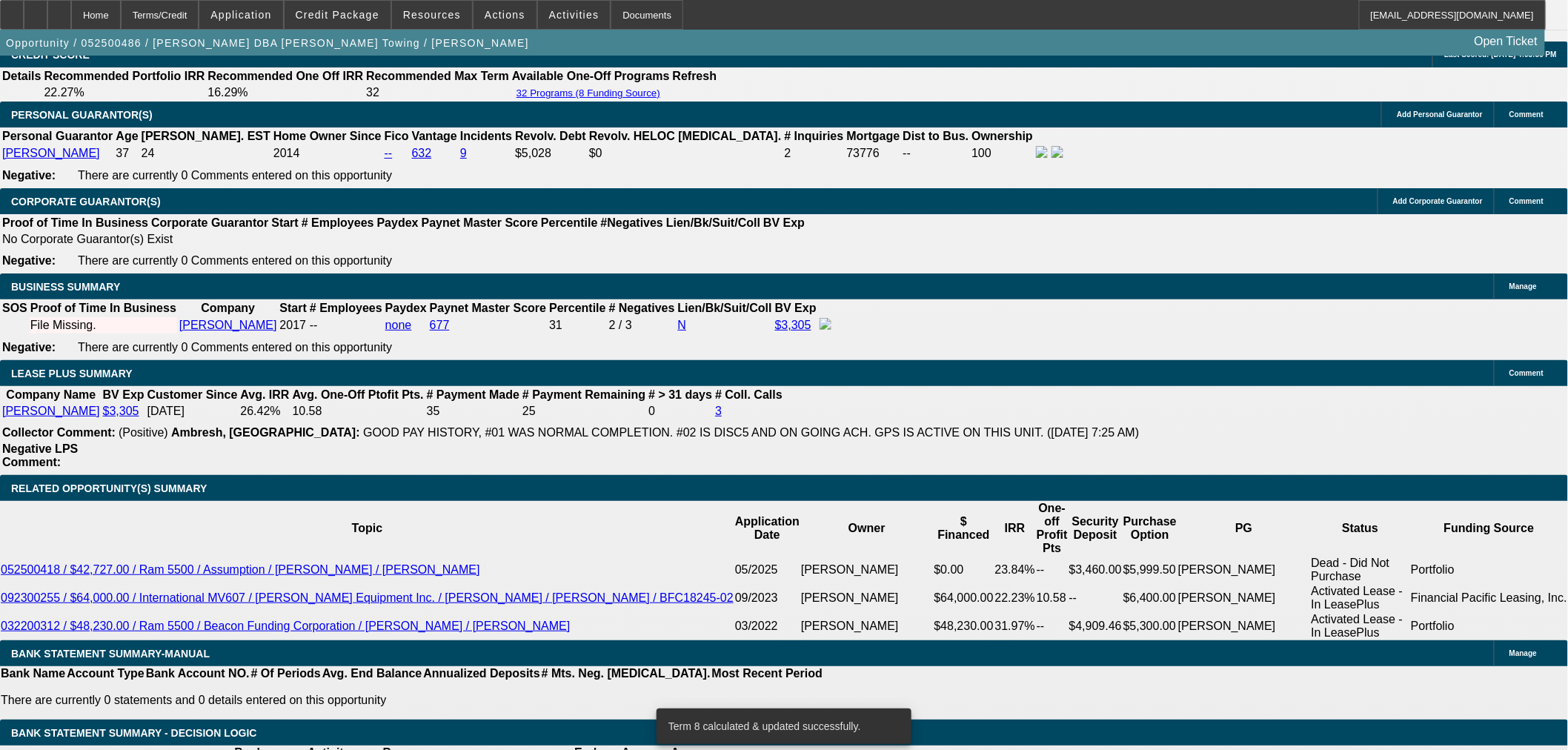
select select "4"
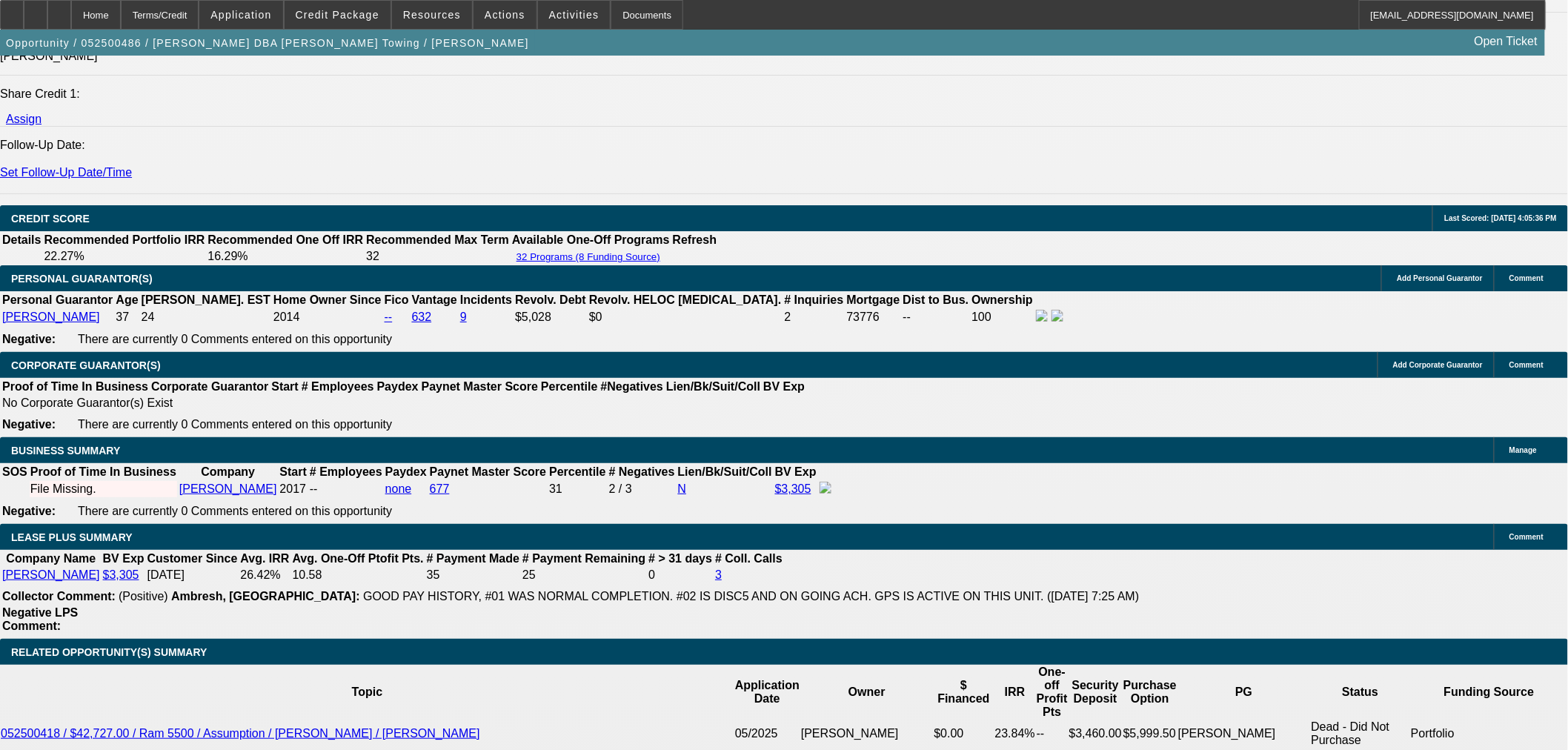
scroll to position [1997, 0]
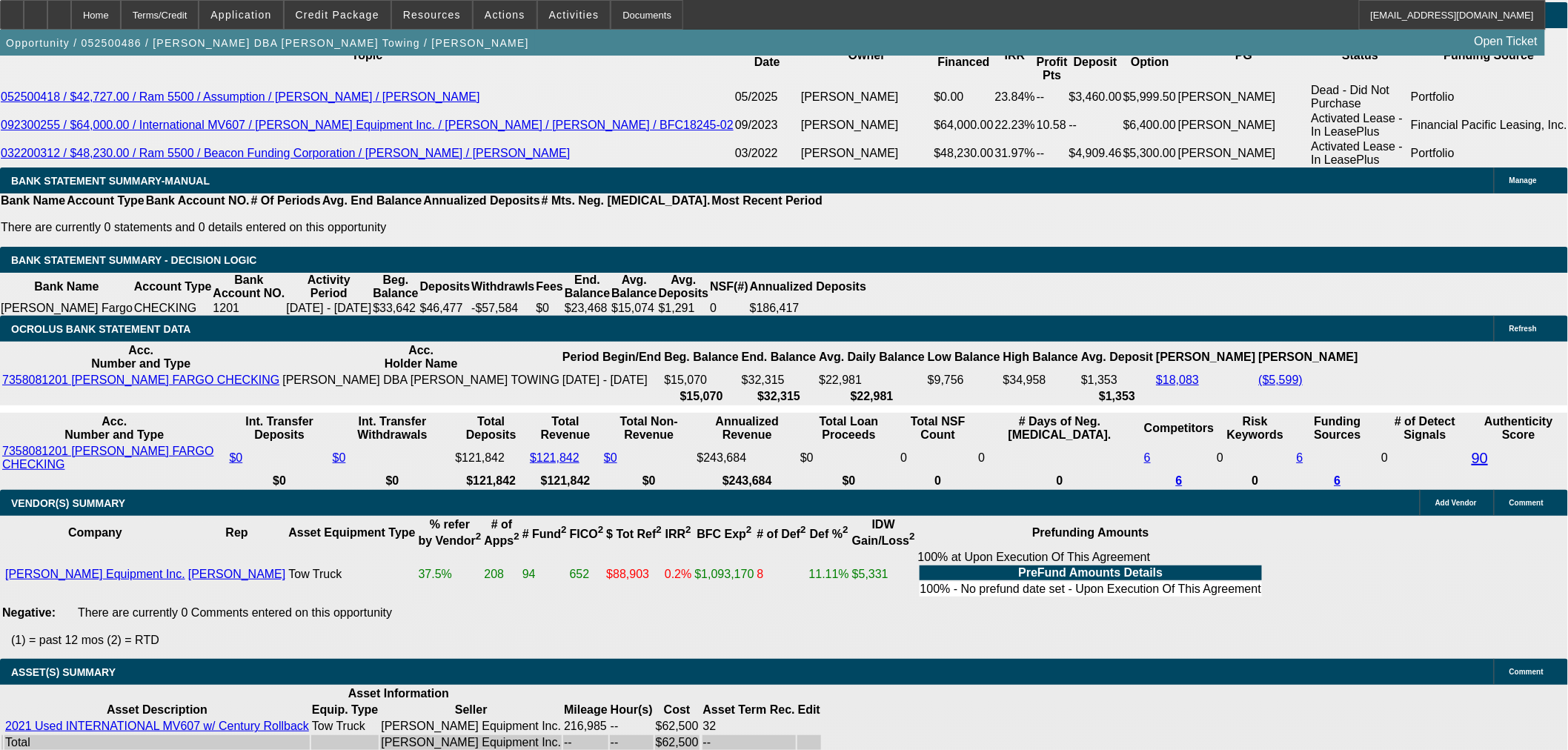
select select "0"
select select "2"
select select "0.1"
select select "4"
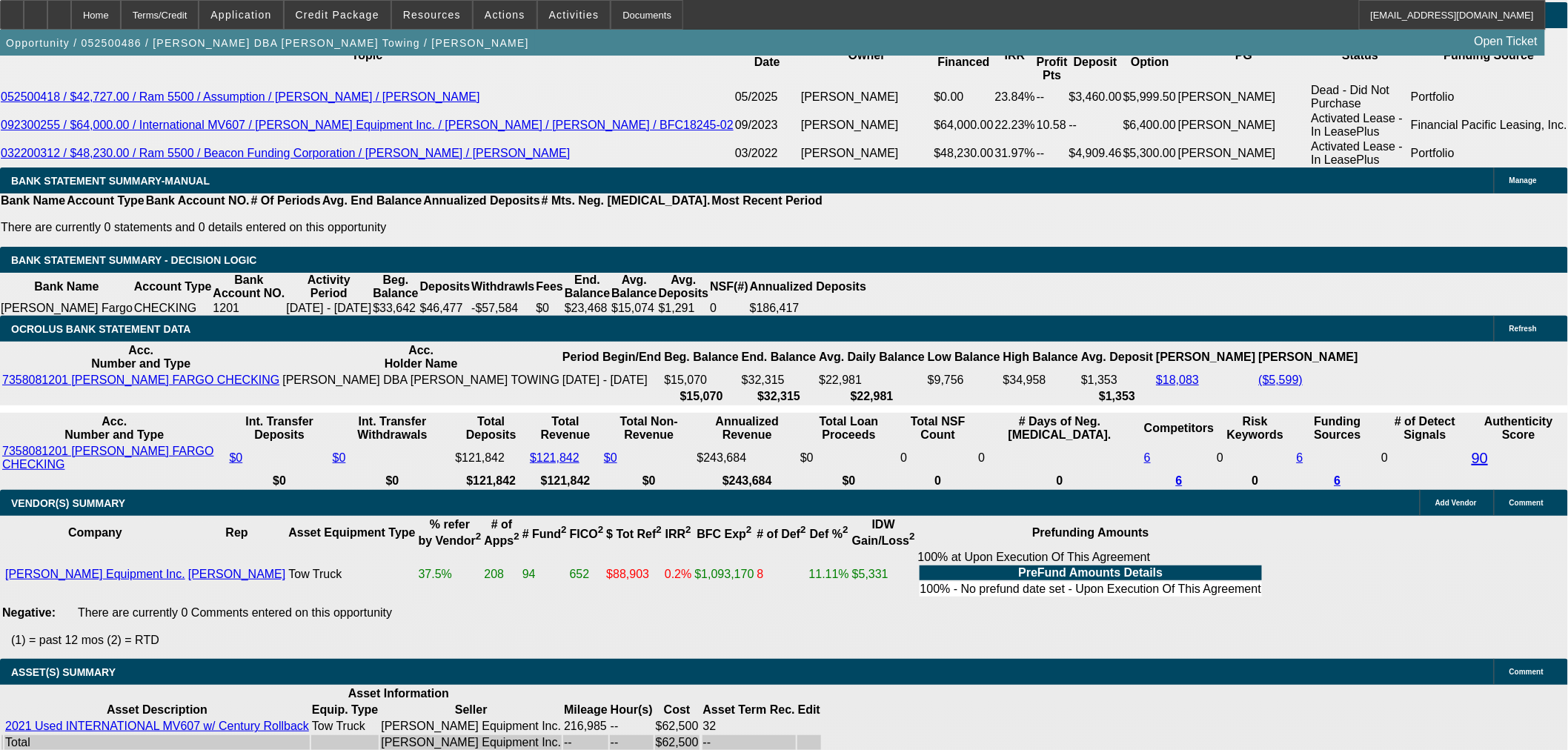
select select "0"
select select "2"
select select "0.1"
select select "4"
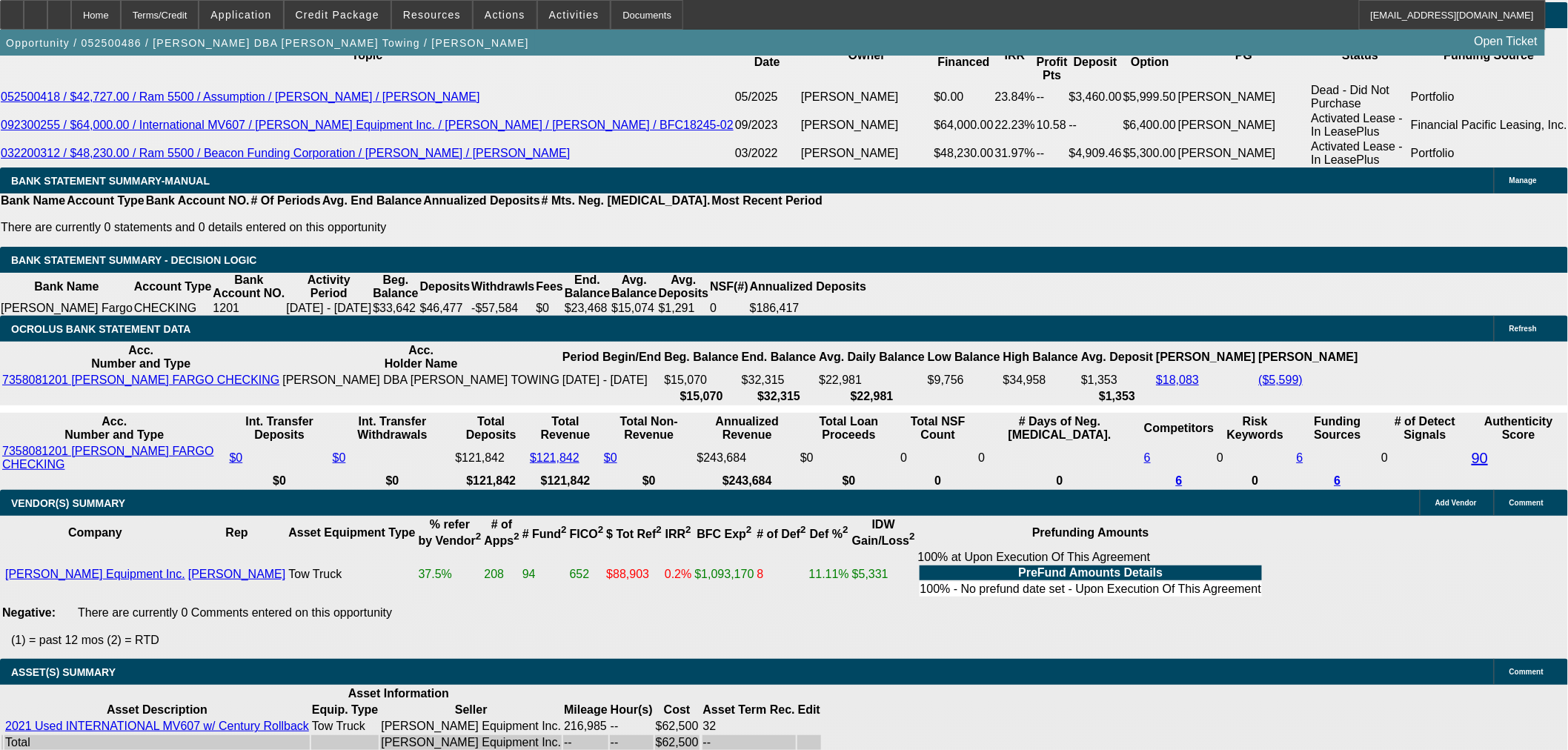
select select "0"
select select "2"
select select "0.1"
select select "4"
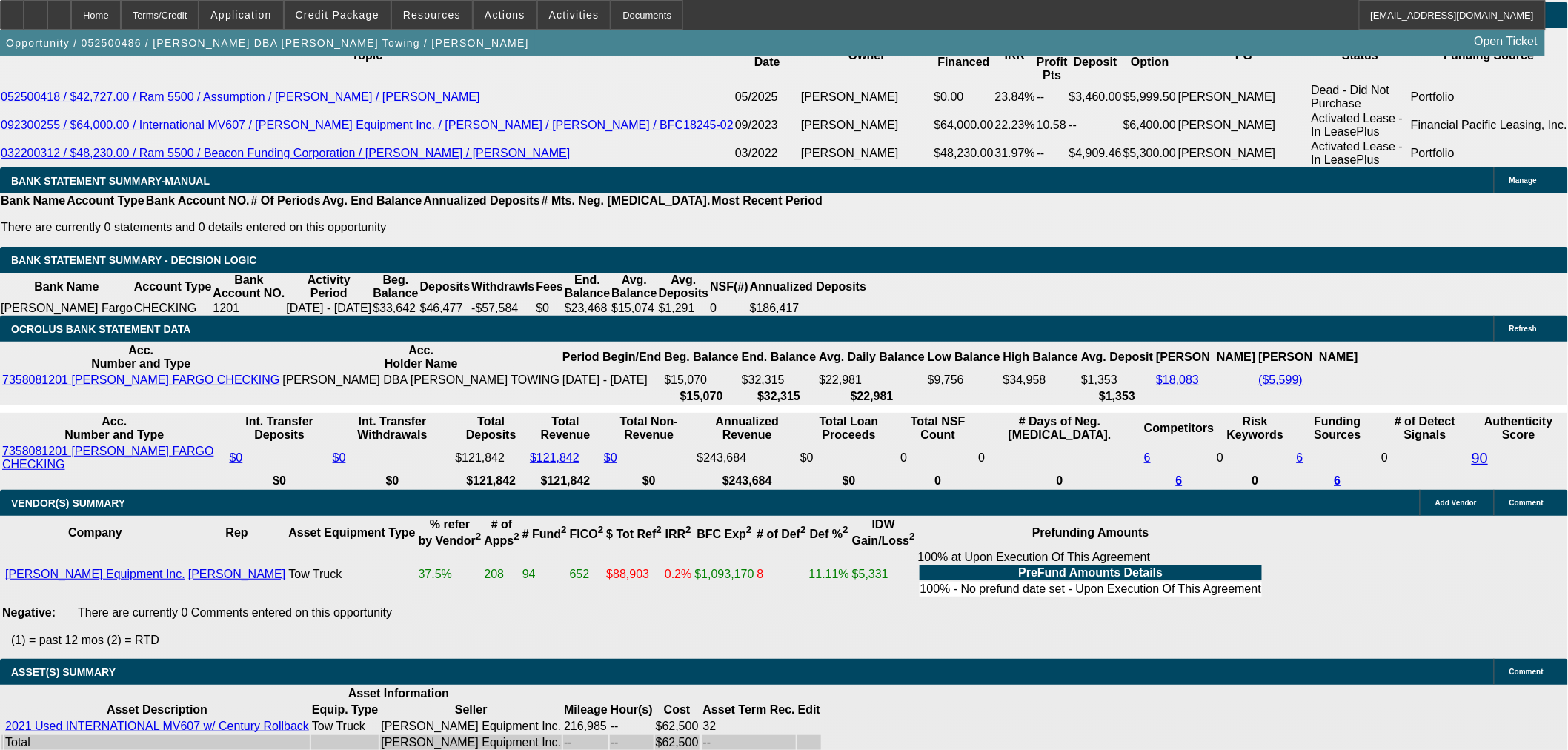
select select "0"
select select "3"
select select "0.1"
select select "4"
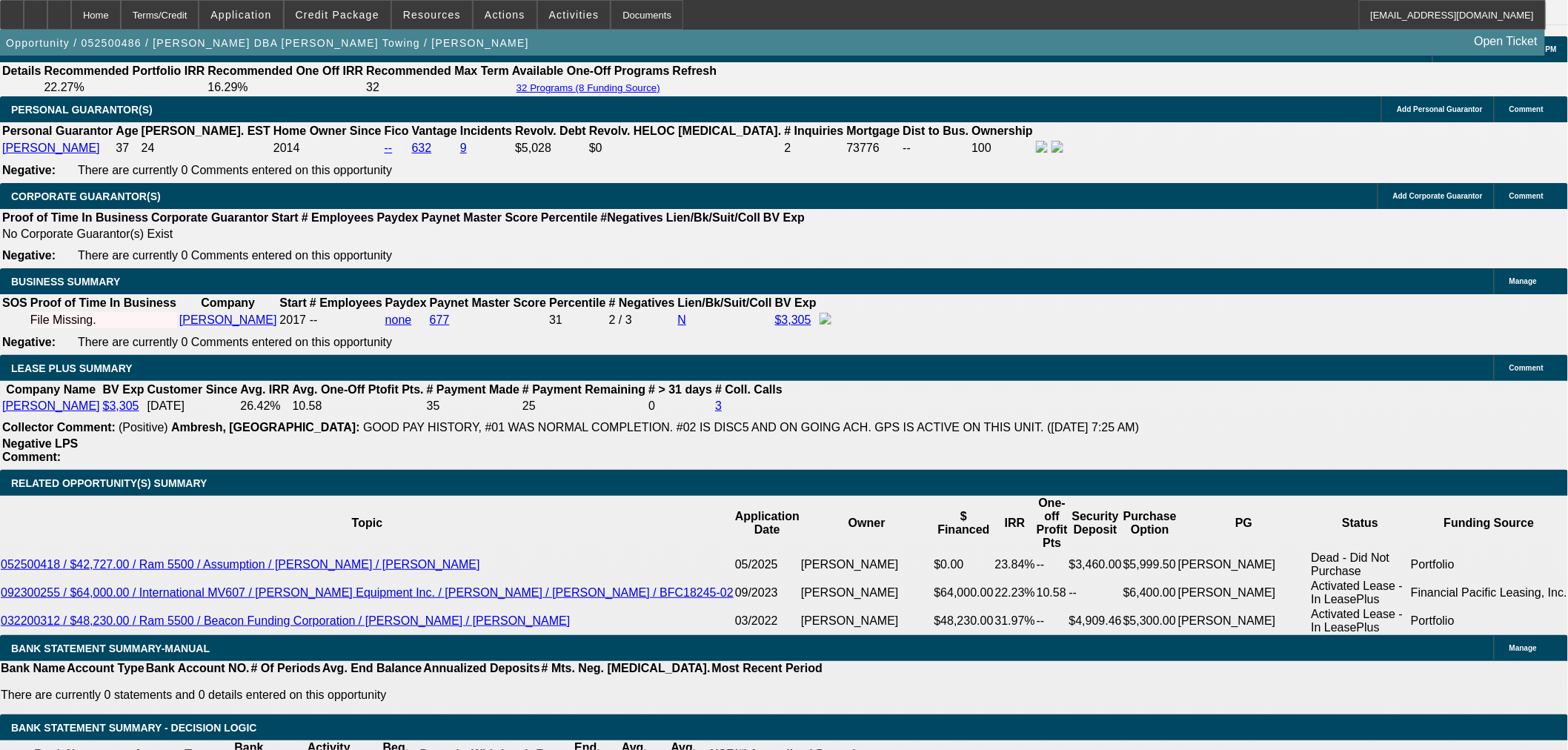
scroll to position [2129, 0]
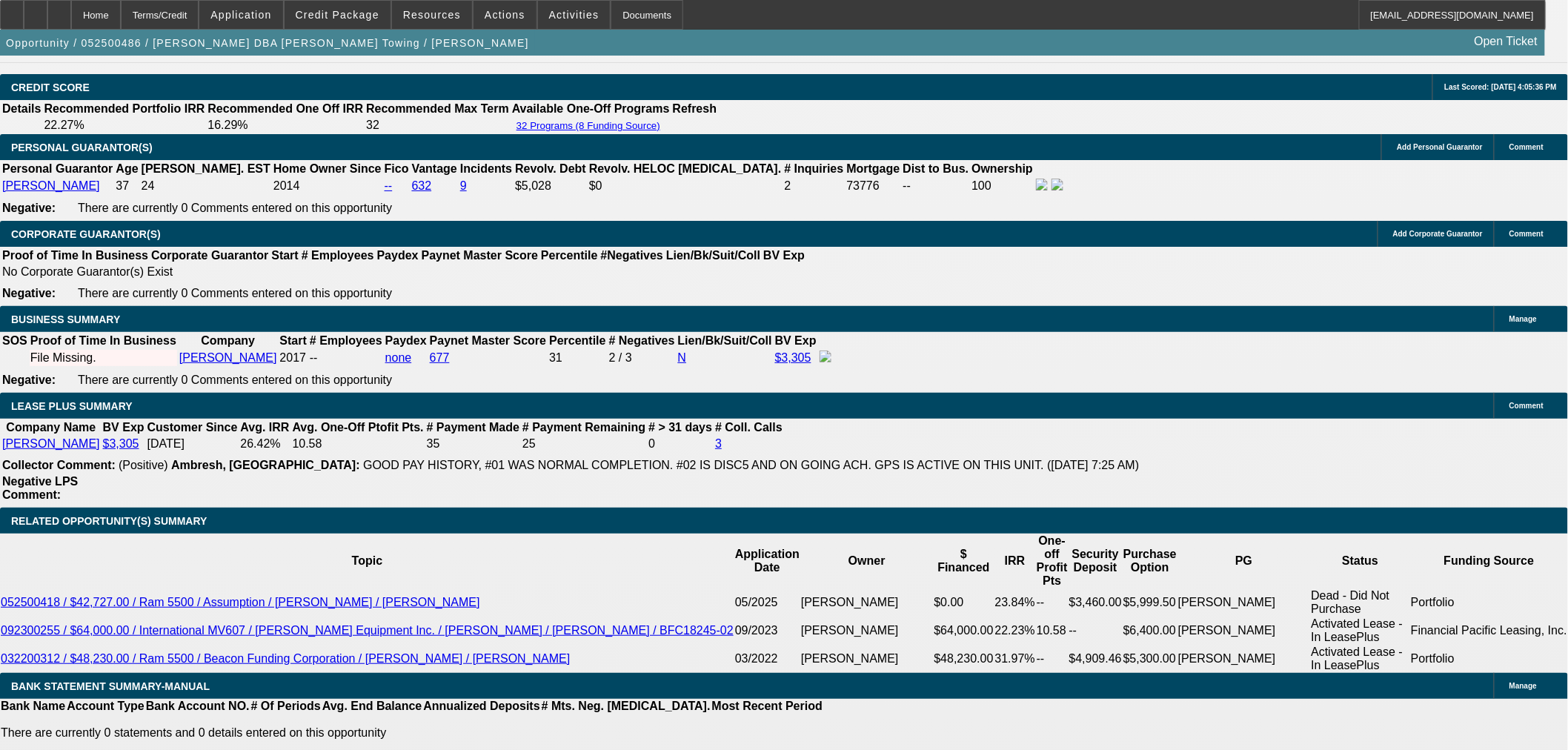
select select "0"
select select "2"
select select "0.1"
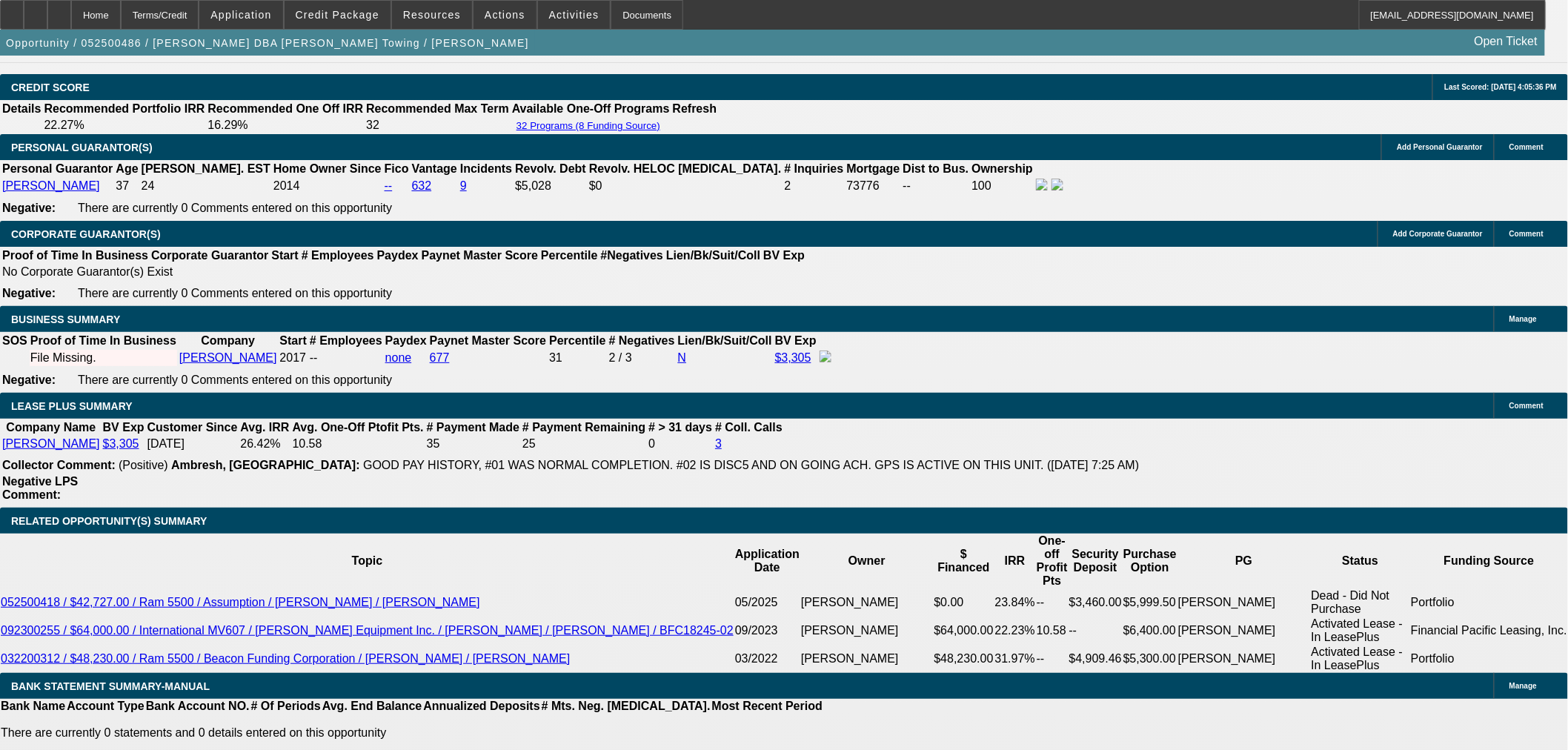
select select "4"
select select "0"
select select "2"
select select "0.1"
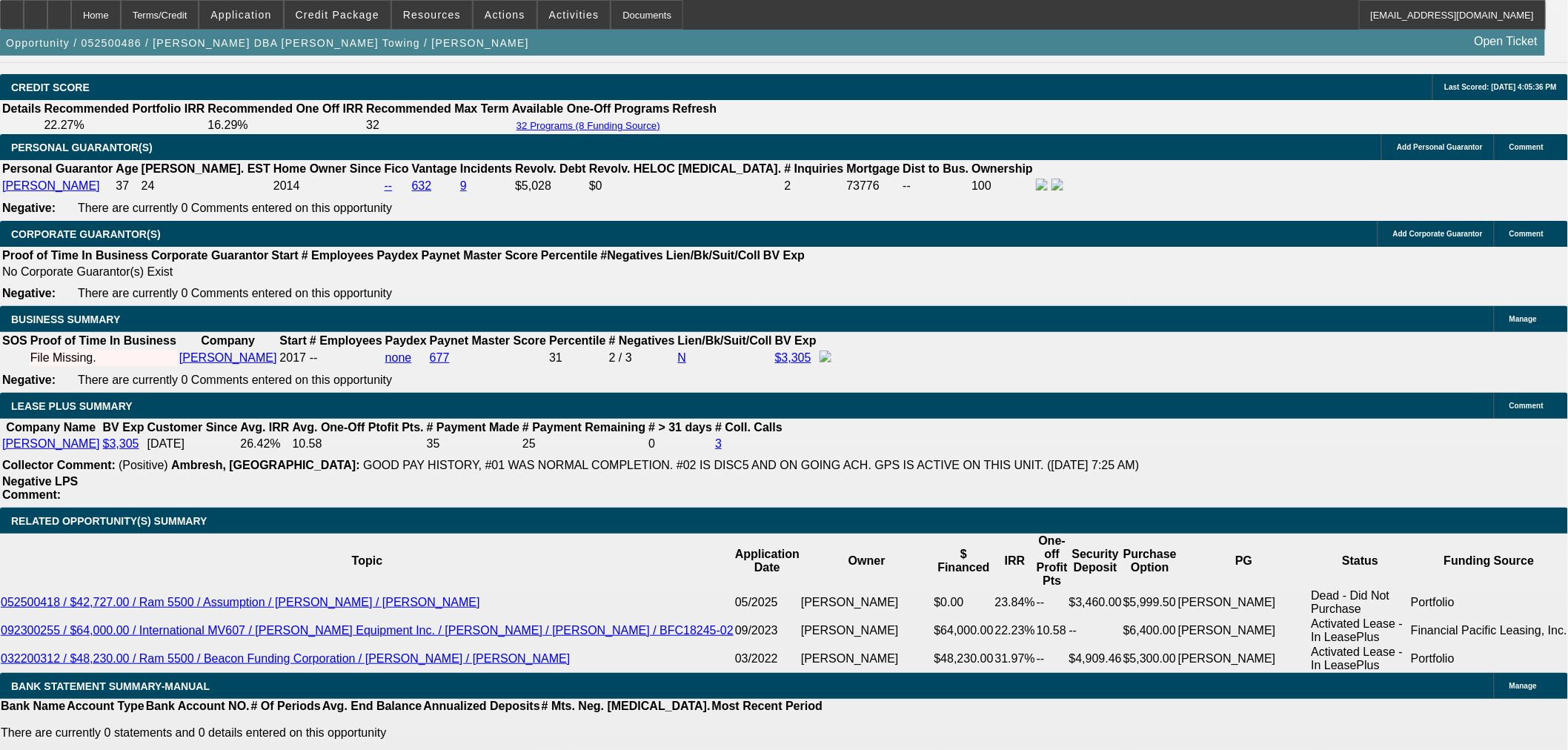
select select "4"
select select "0"
select select "3"
select select "0.1"
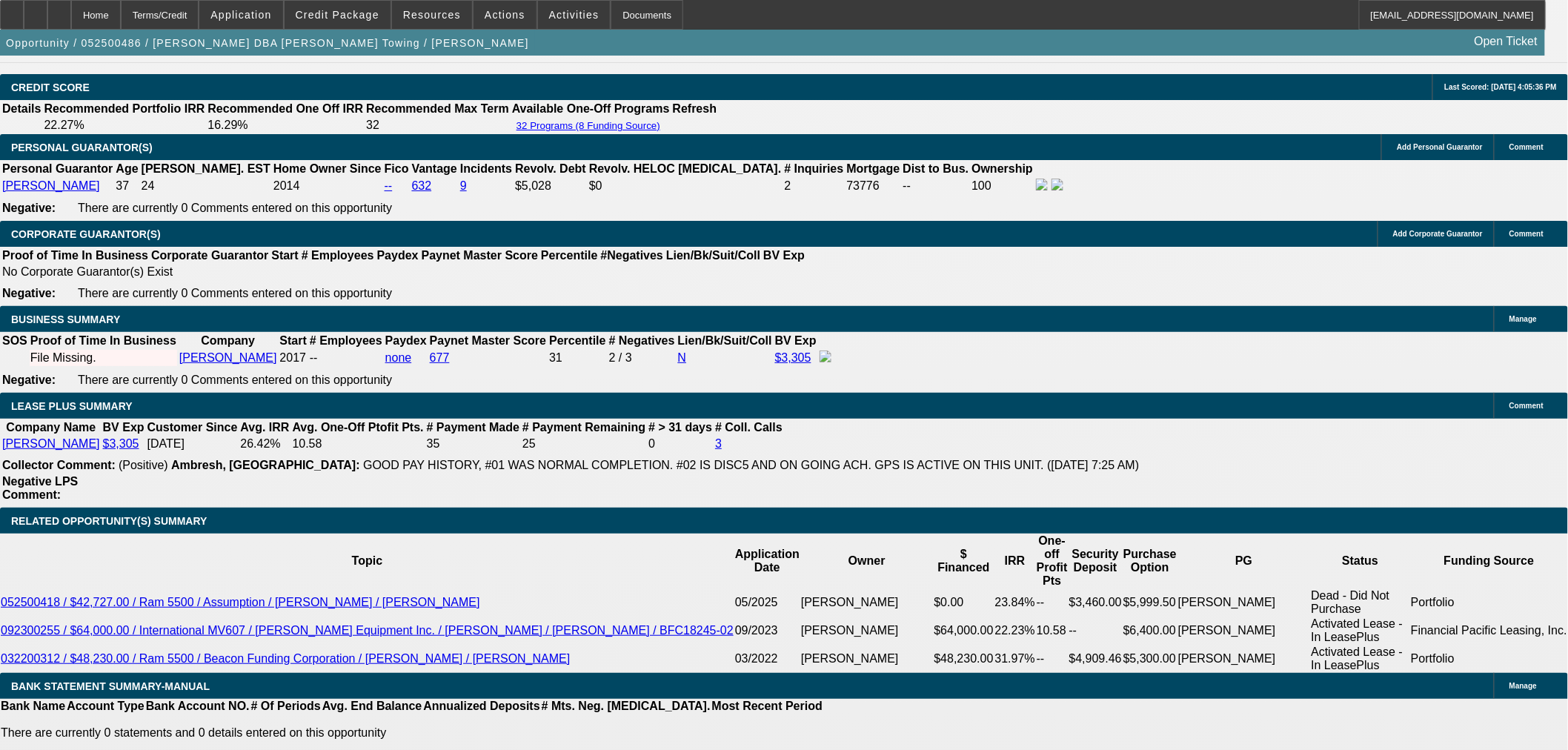
select select "4"
select select "0"
select select "3"
select select "0.1"
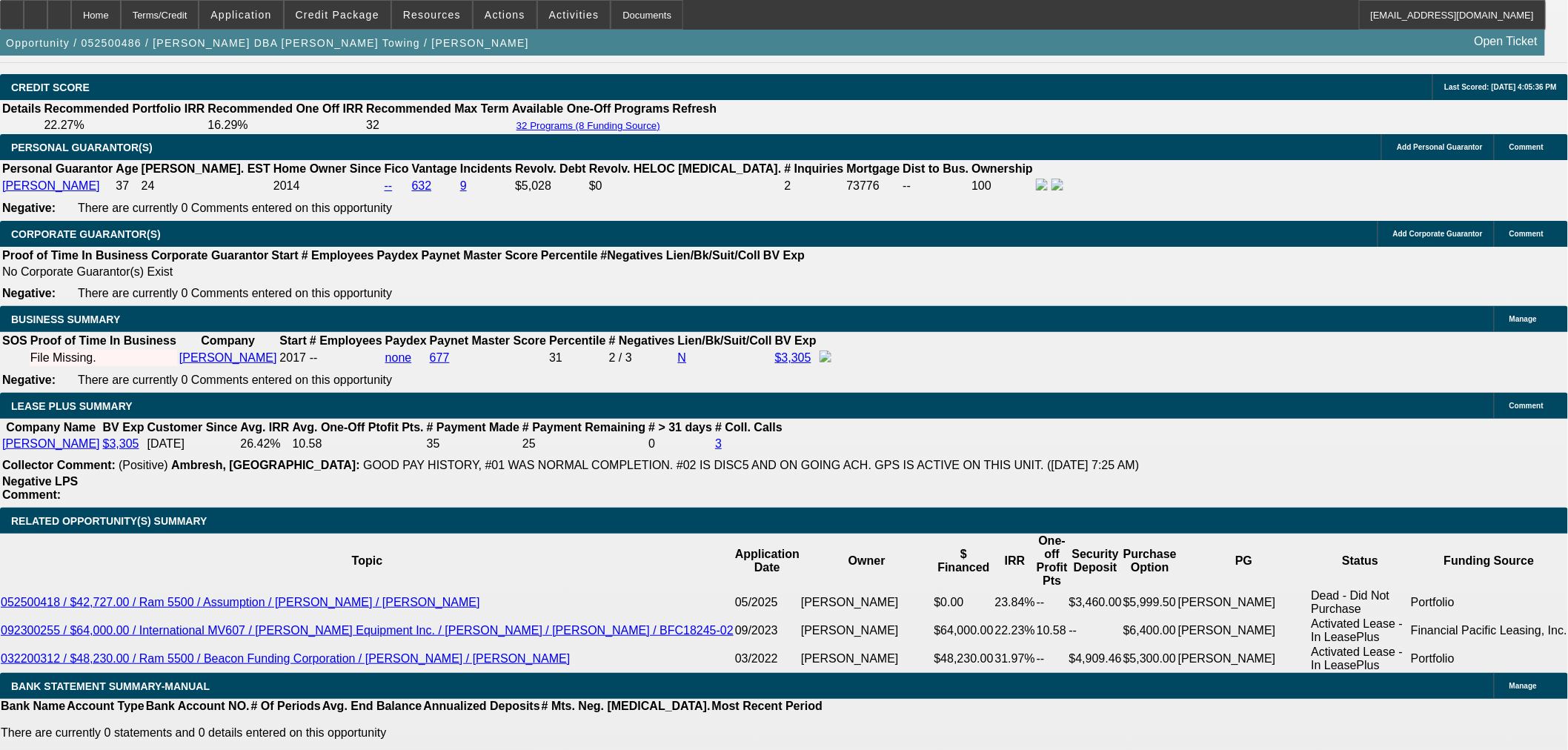
select select "4"
select select "0"
select select "2"
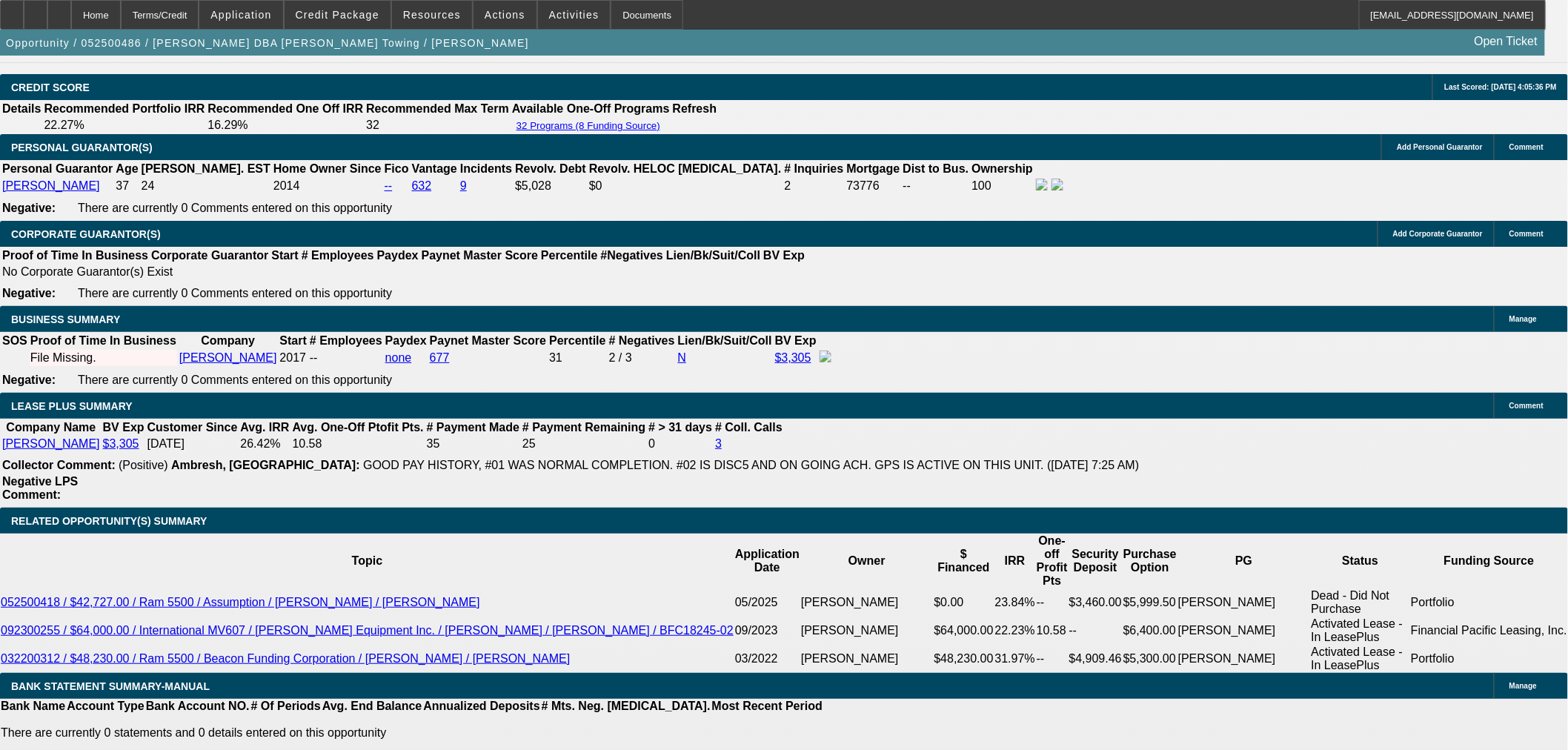
select select "2"
select select "0.1"
select select "4"
select select "0"
select select "2"
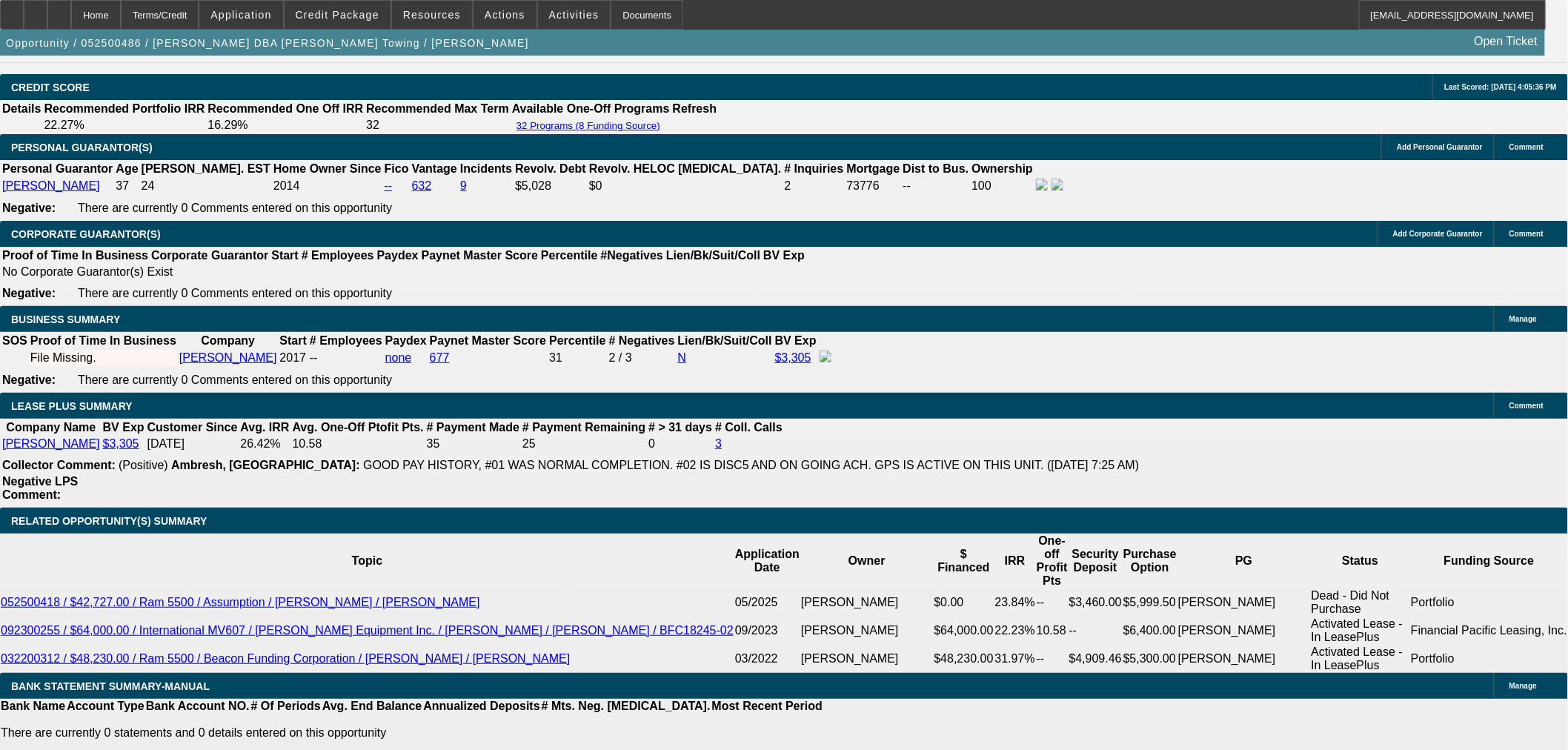
select select "2"
select select "0.1"
select select "4"
select select "0"
select select "2"
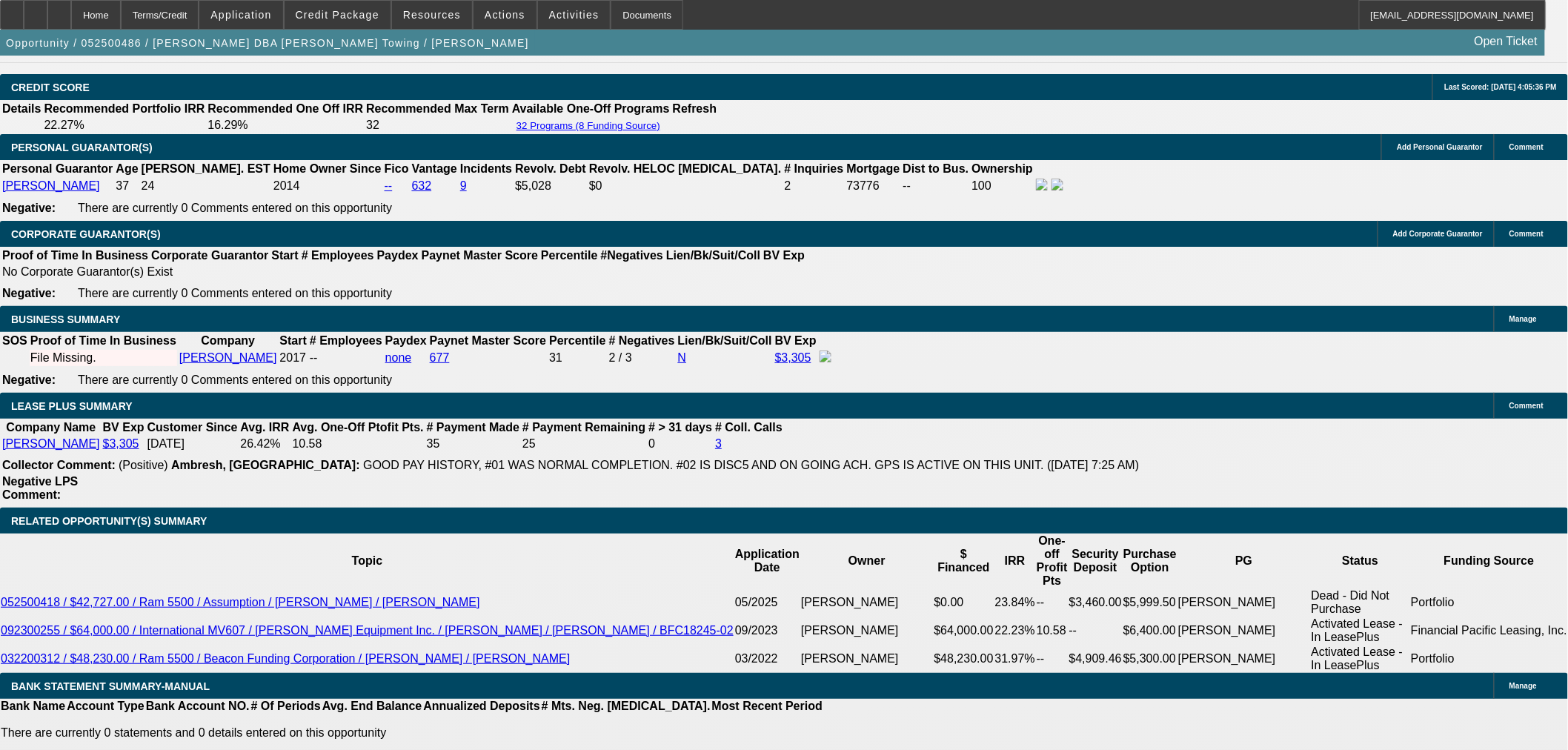
select select "2"
select select "0.1"
select select "4"
select select "0"
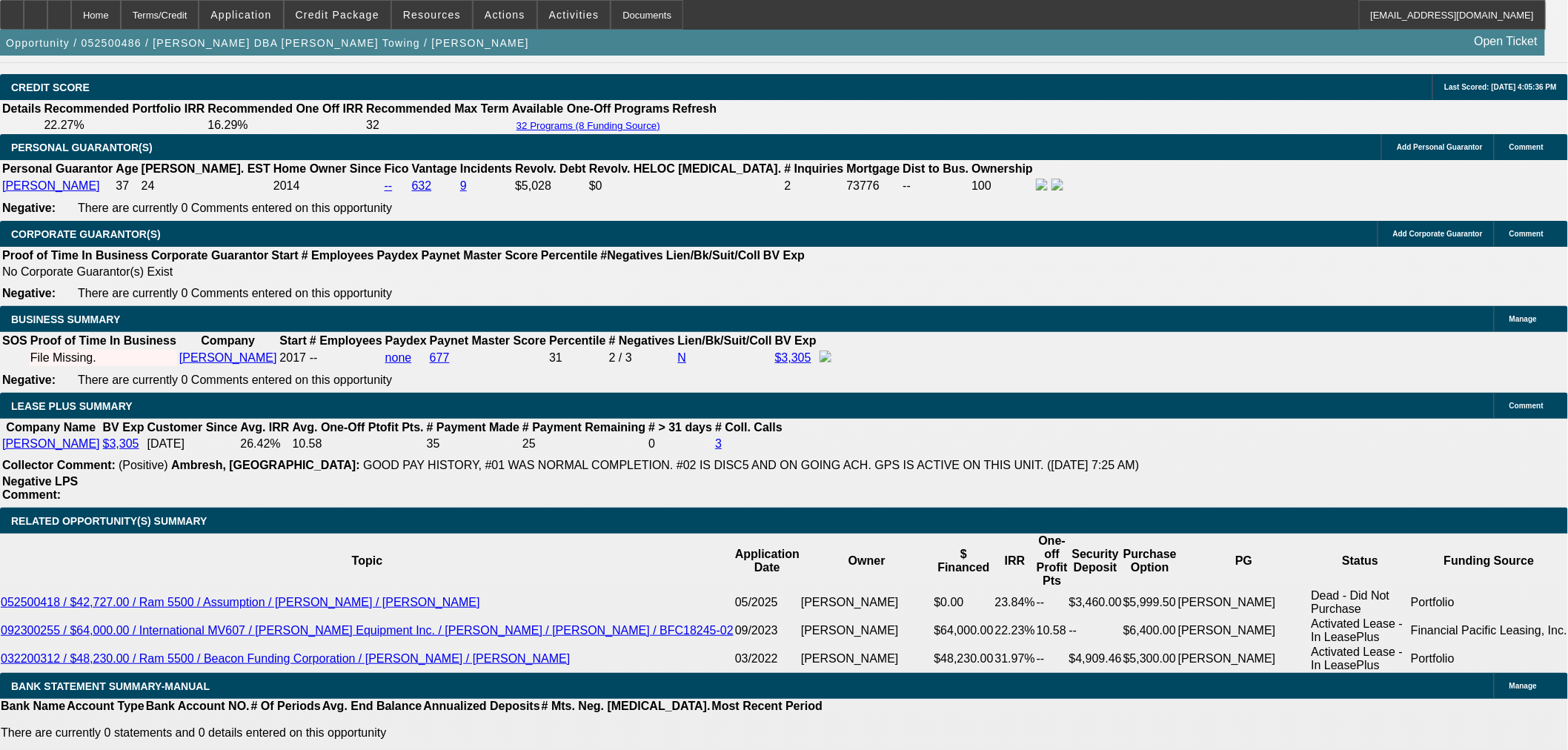
select select "3"
select select "0.1"
select select "4"
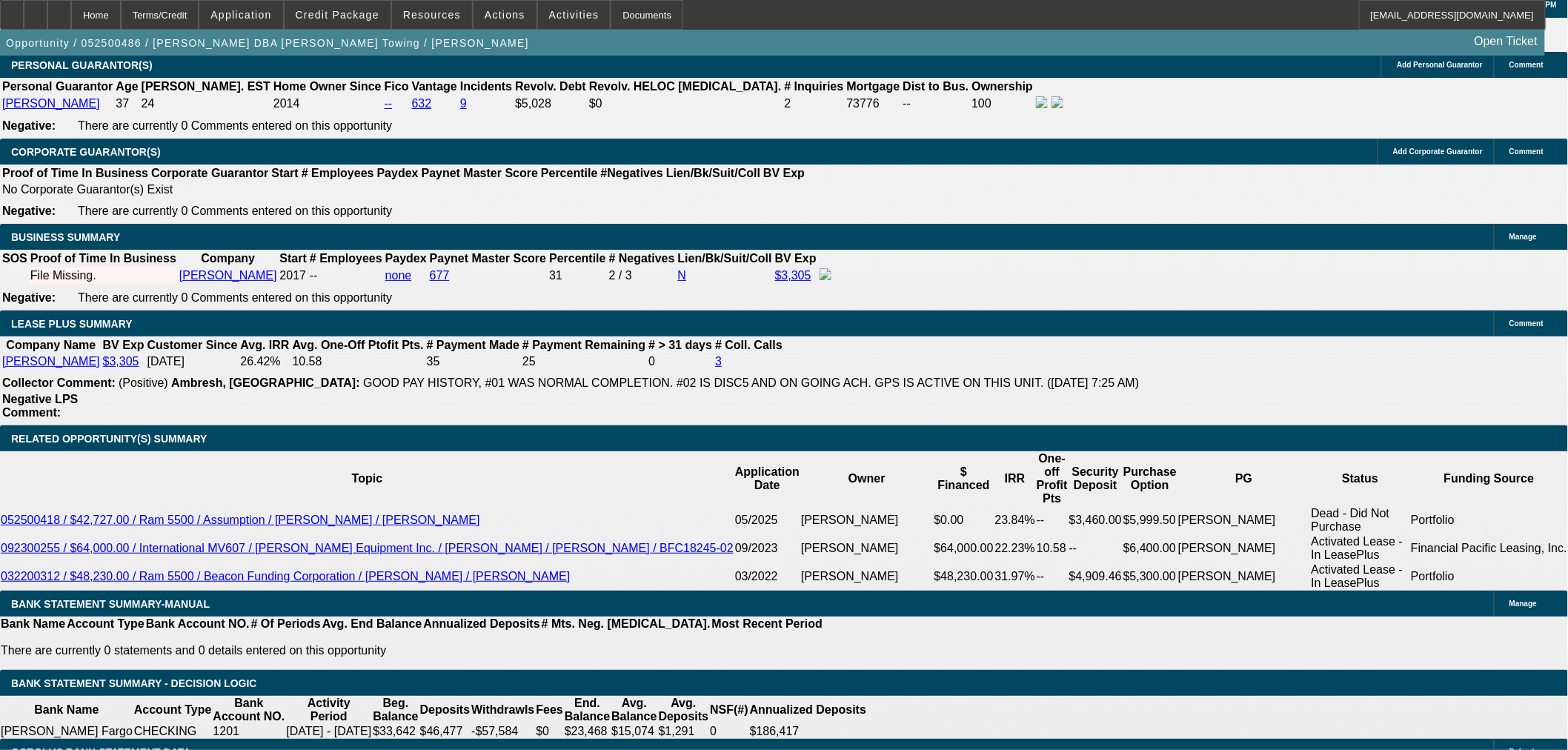
type input "21"
type input "$42.00"
type input "UNKNOWN"
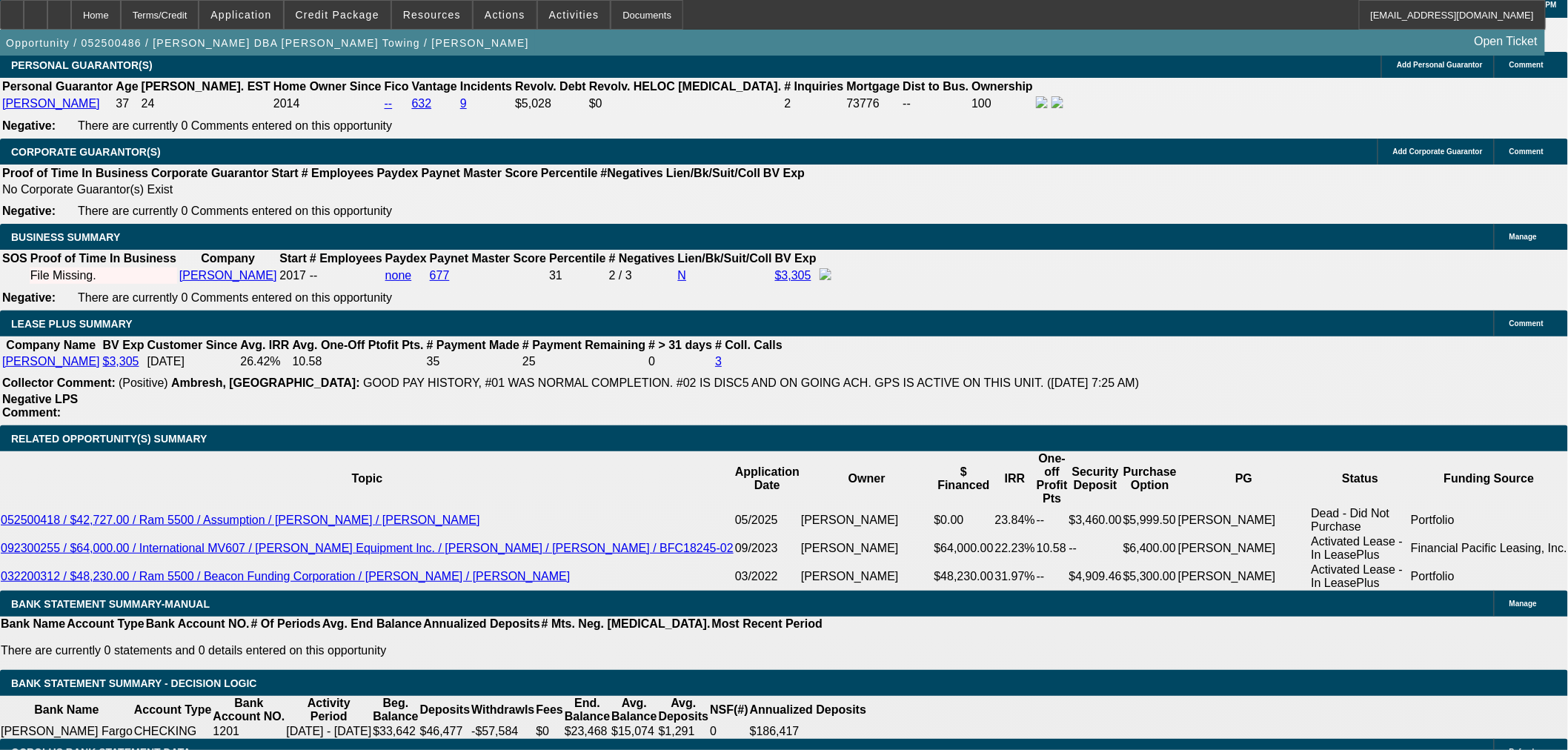
type input "2160"
type input "17.7"
type input "$4,320.00"
type input "$2,160.00"
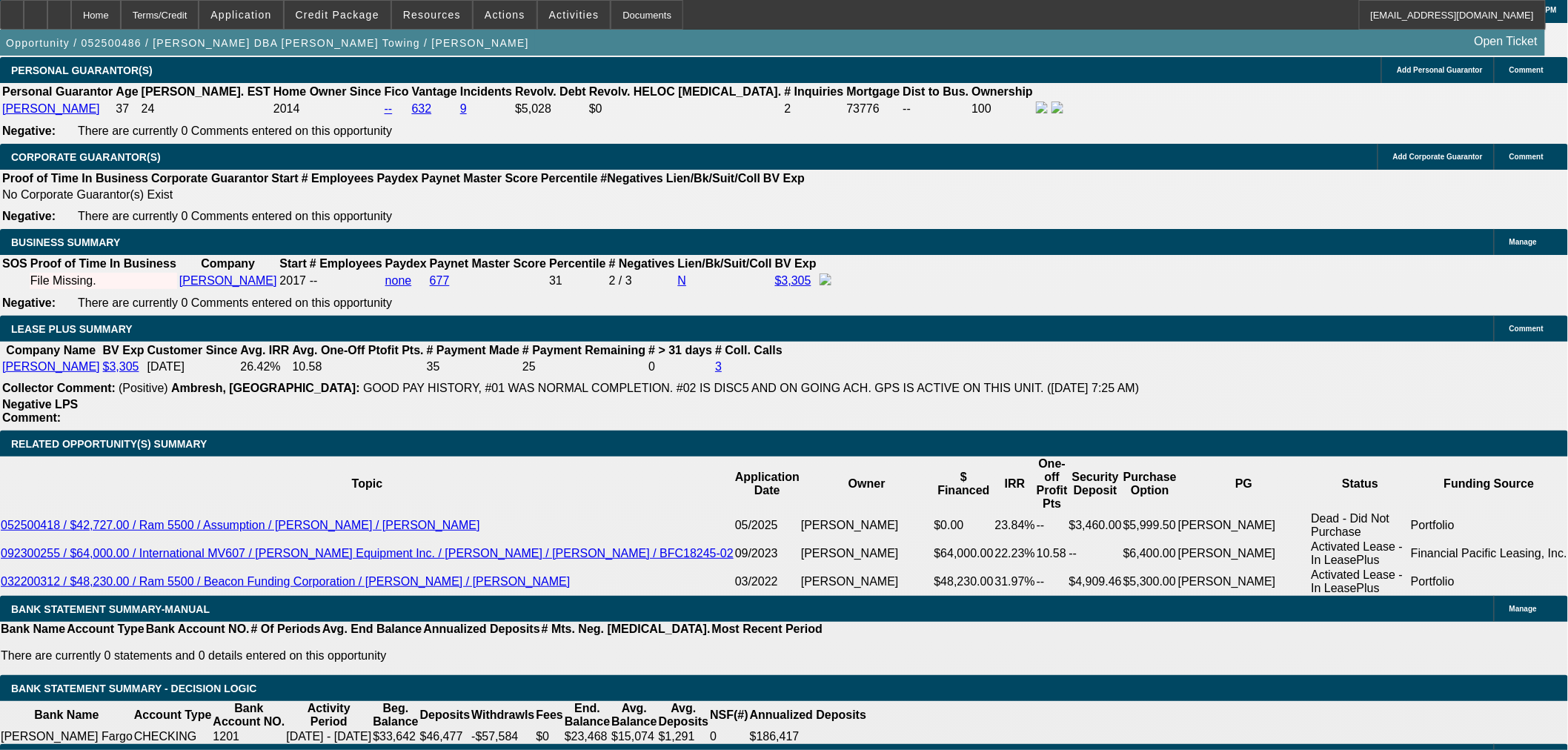
scroll to position [2129, 0]
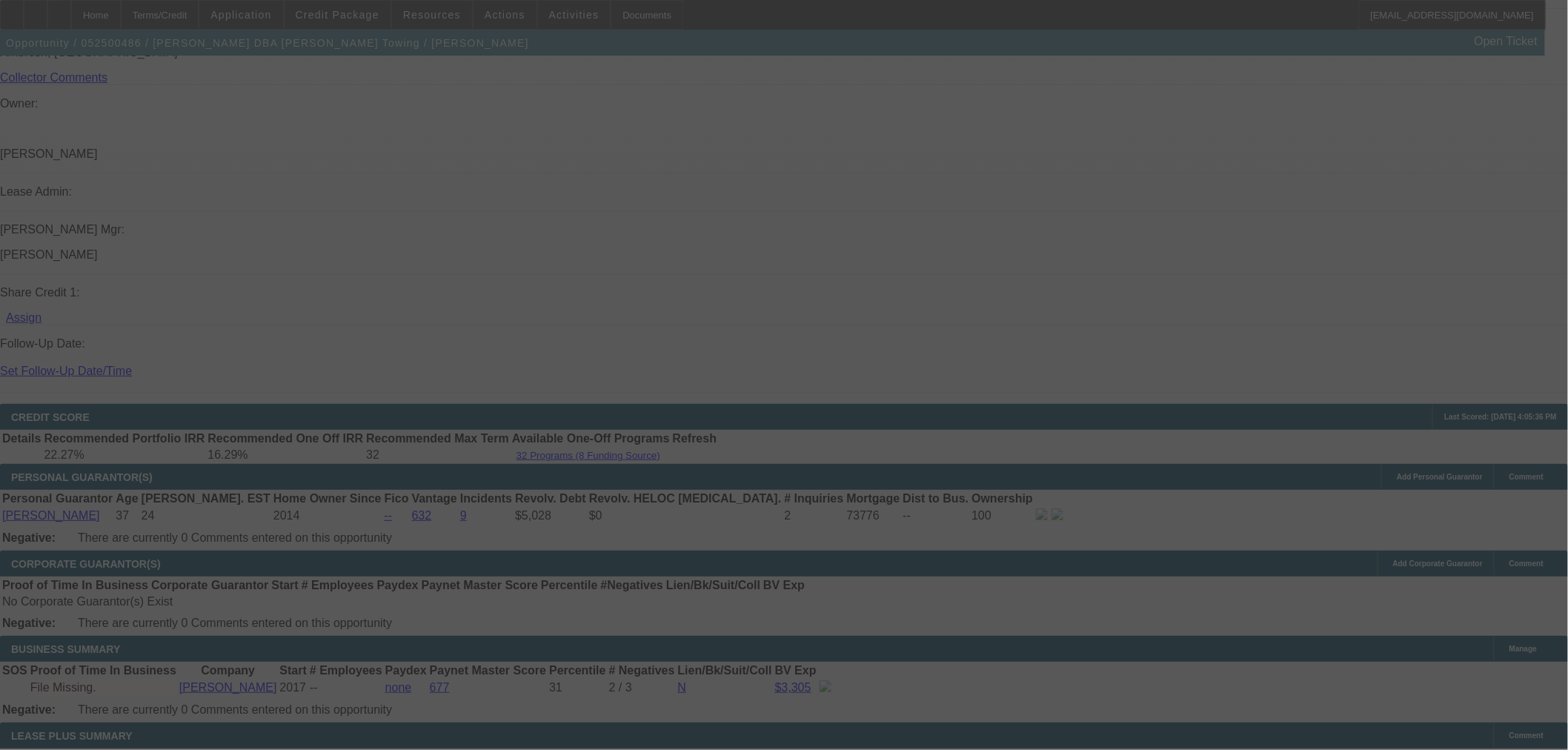
scroll to position [2294, 0]
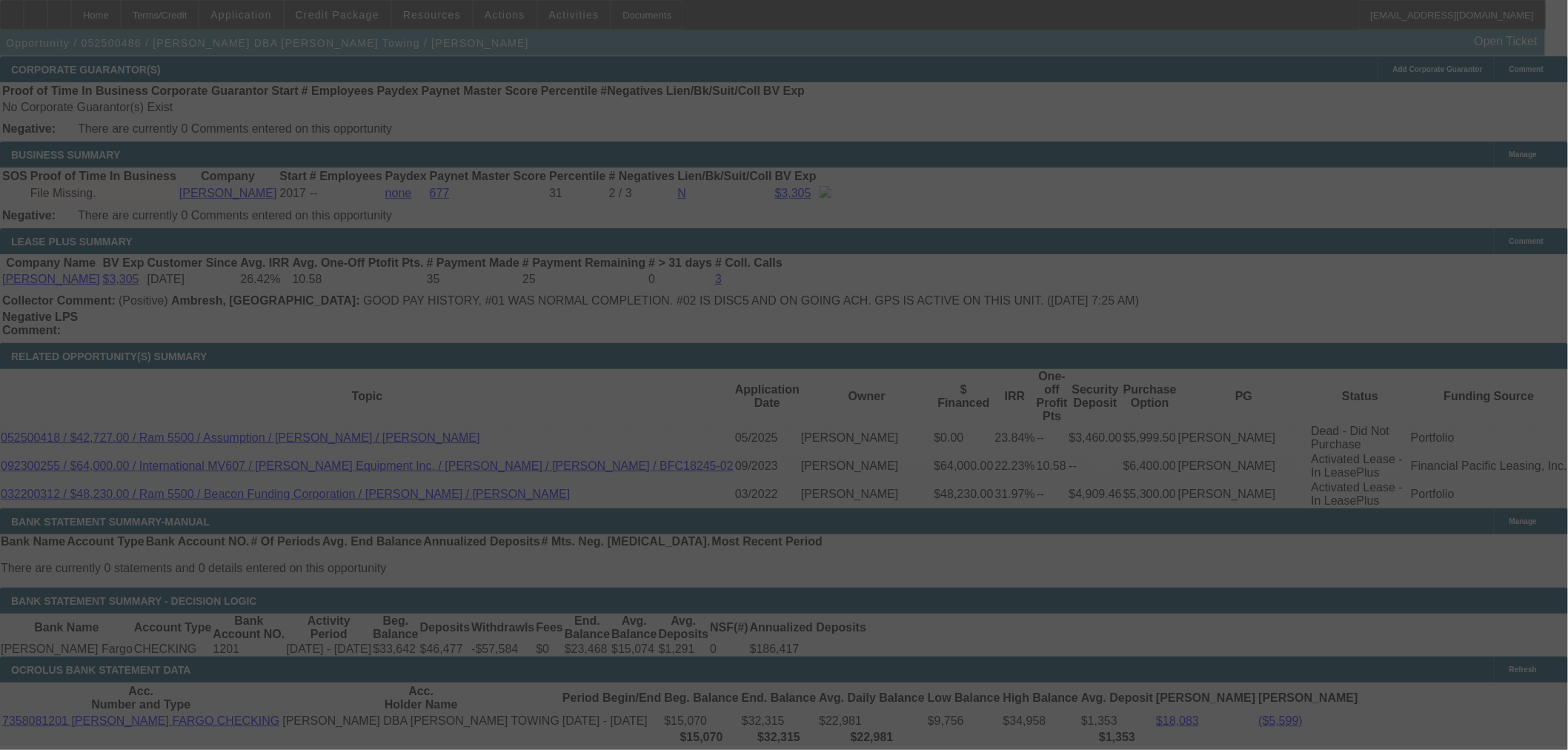
select select "0"
select select "2"
select select "0.1"
select select "4"
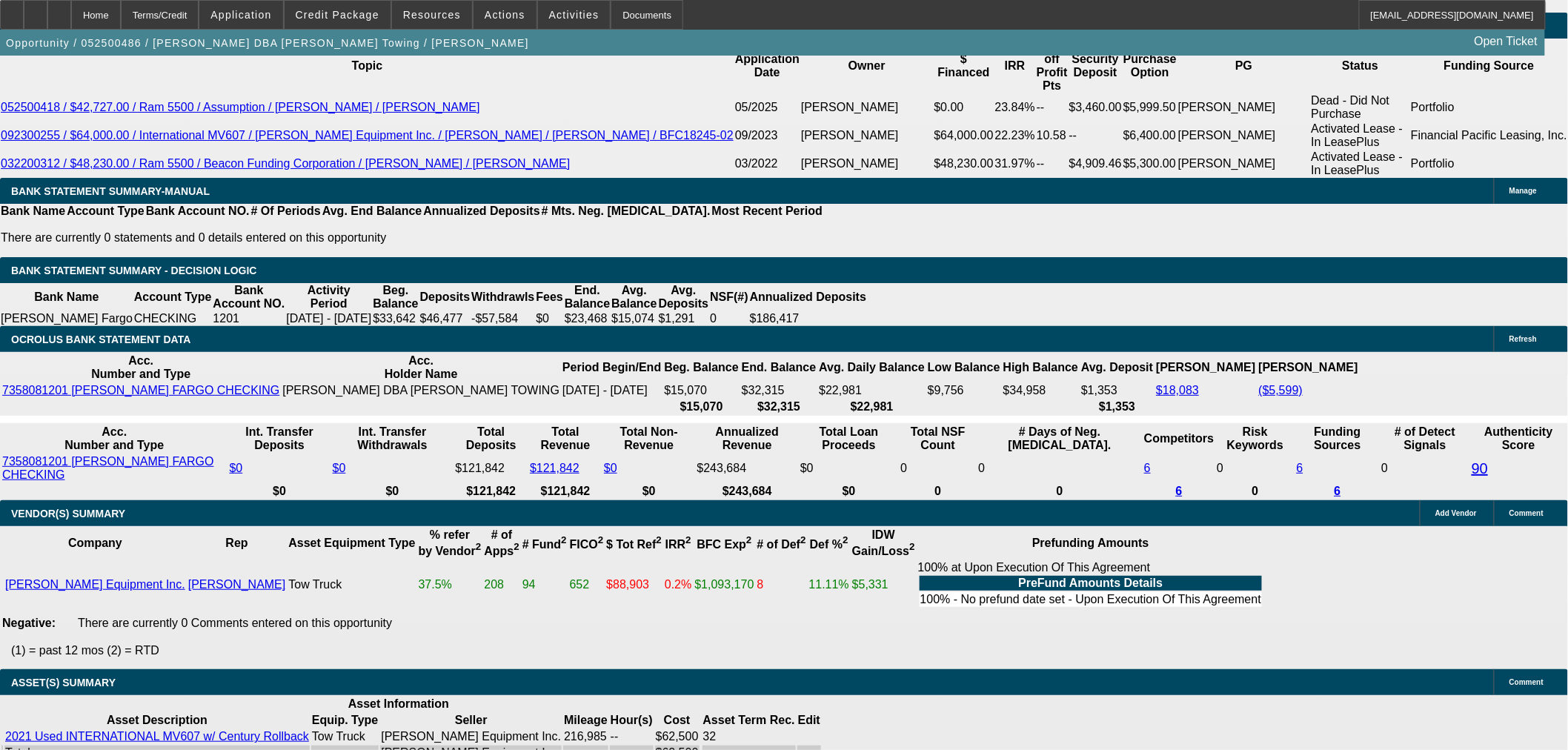
scroll to position [2716, 0]
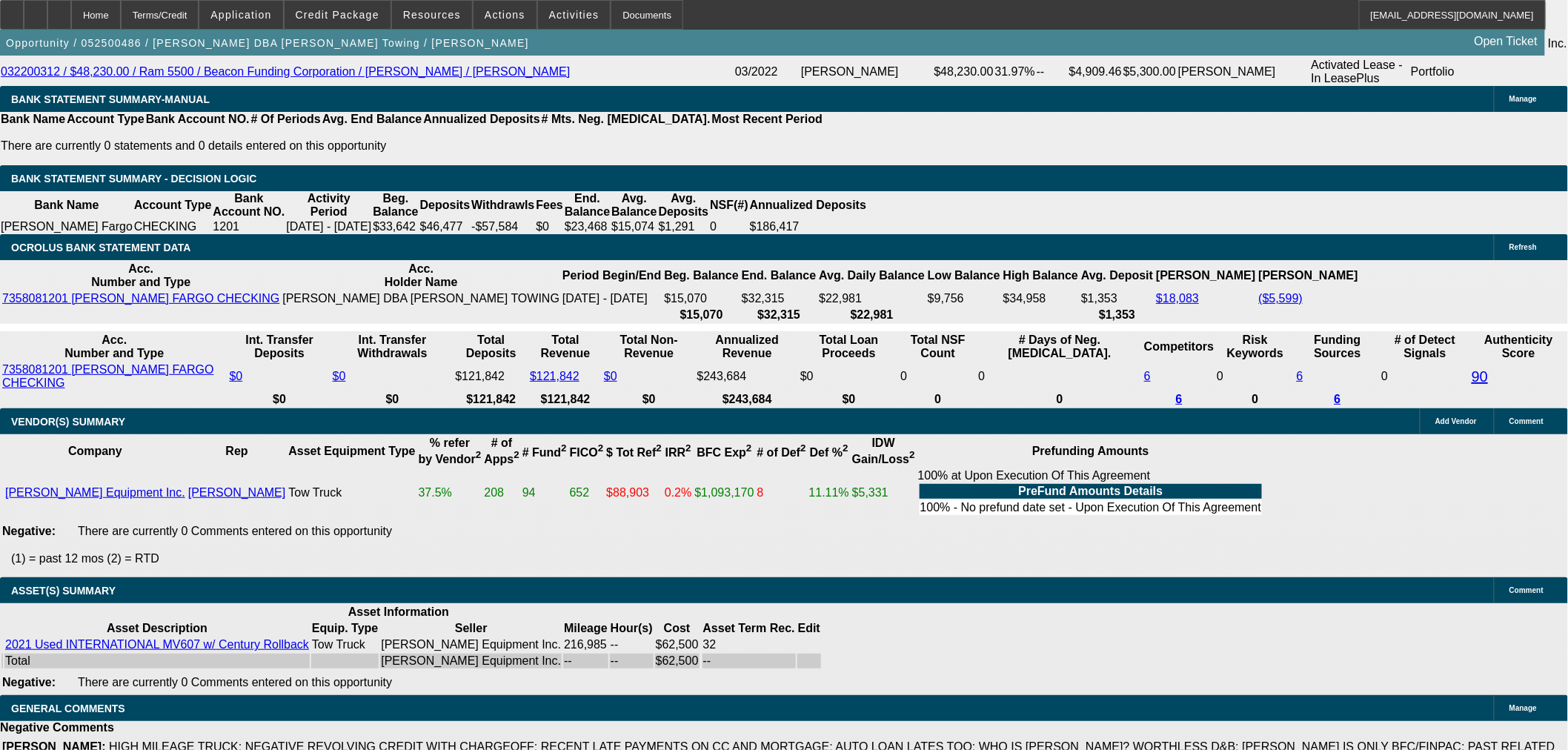
select select "3"
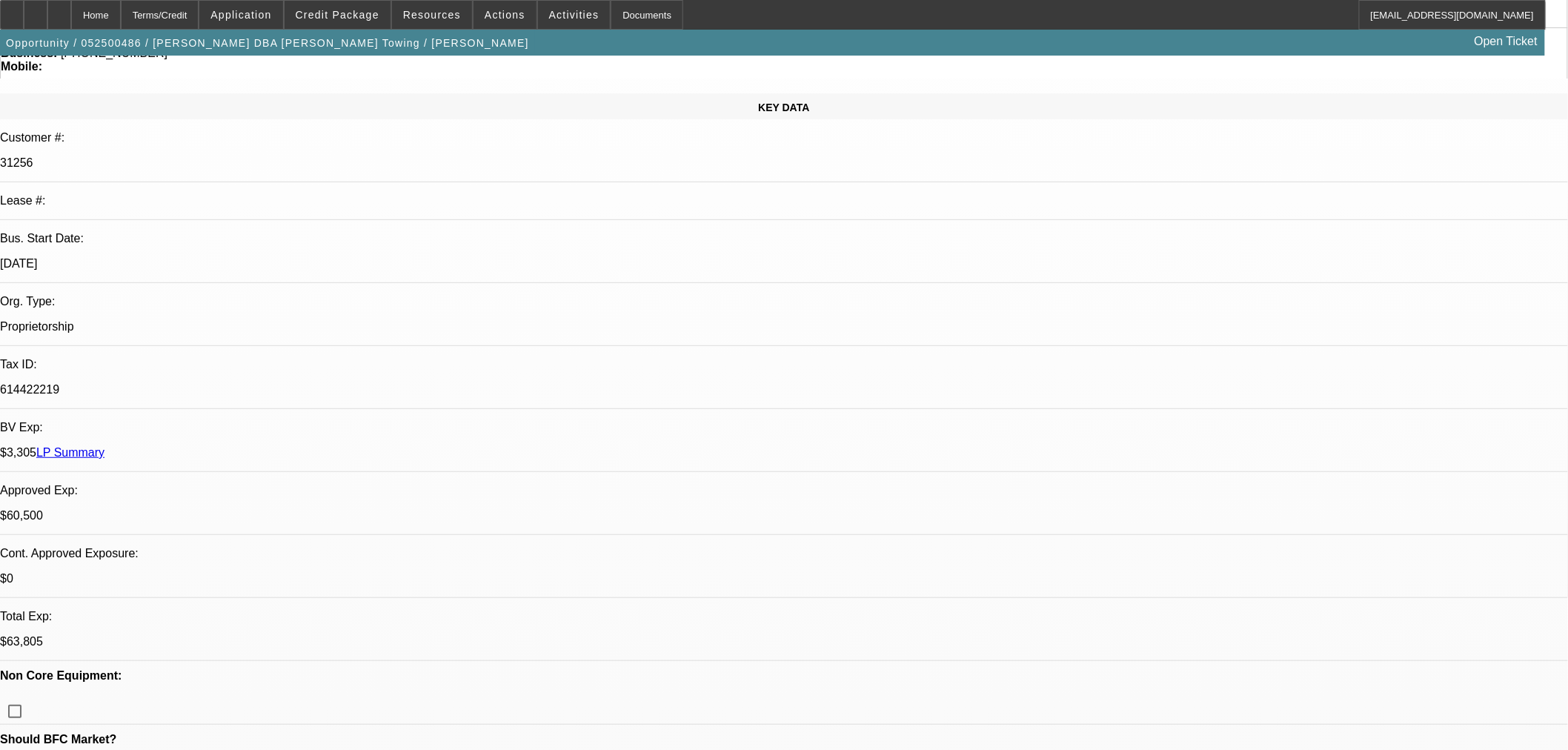
scroll to position [165, 0]
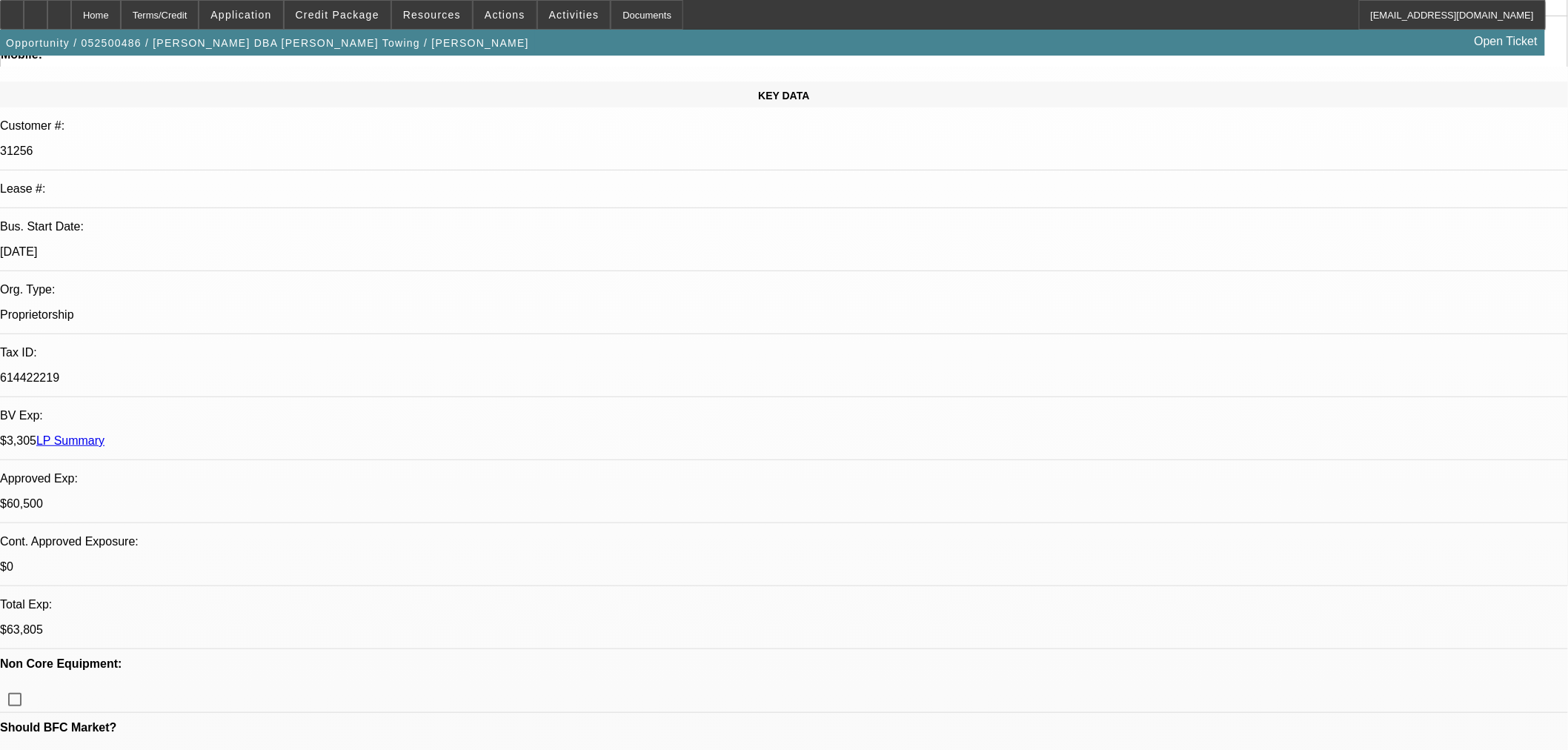
type textarea "a"
type textarea "A"
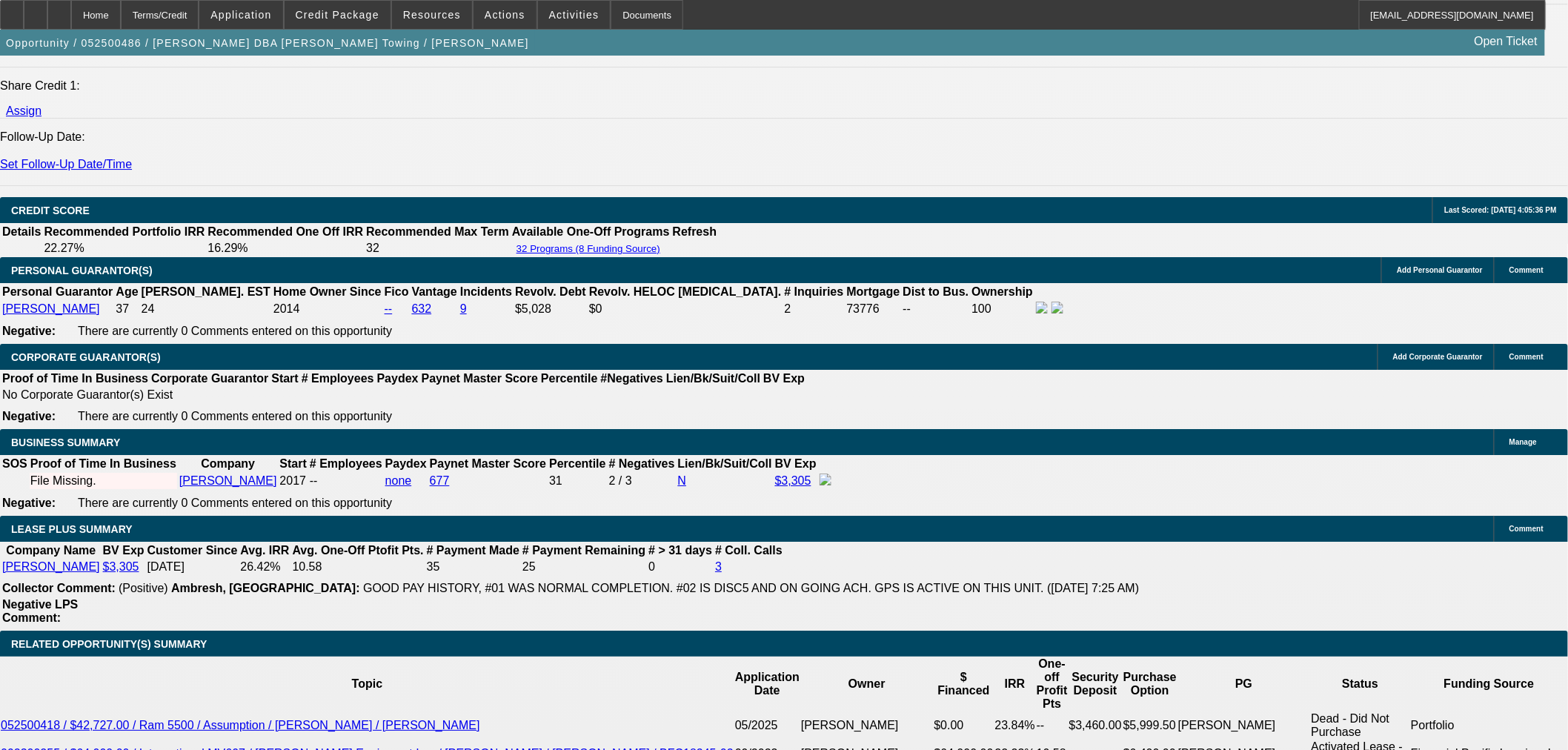
scroll to position [1975, 0]
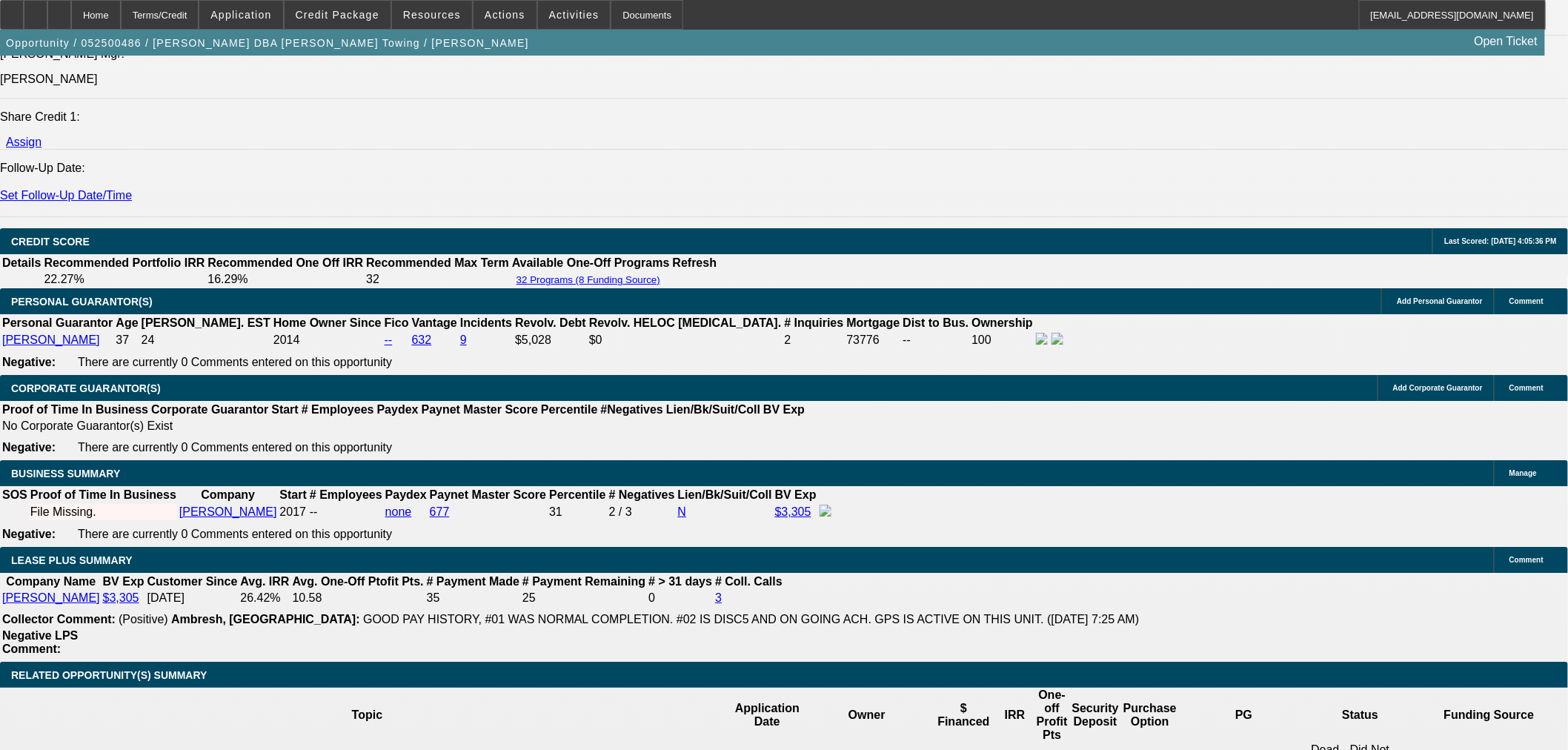
type textarea "APPROVED. GPS REQUIRED."
select select "0"
select select "2"
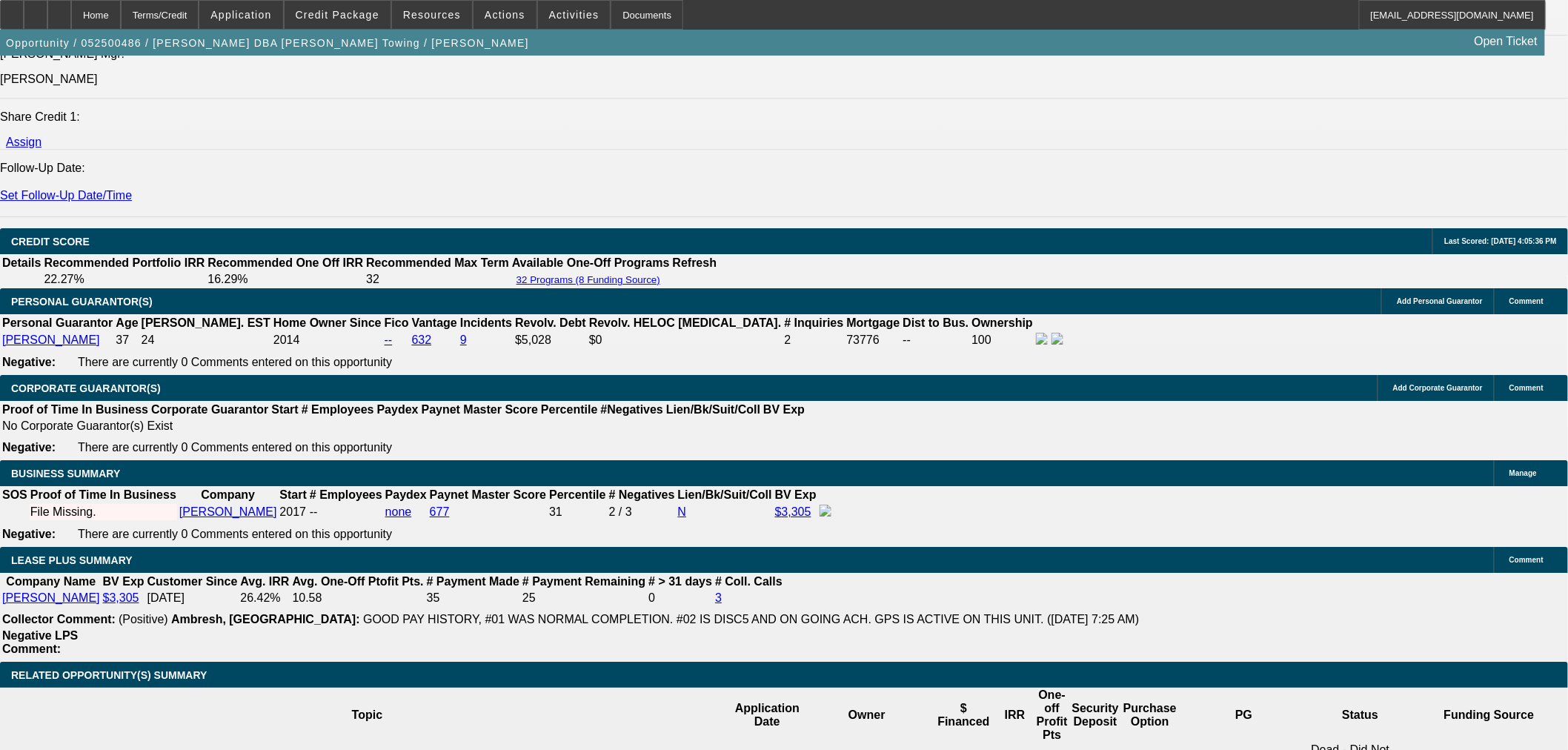
select select "0.1"
select select "4"
select select "0"
select select "2"
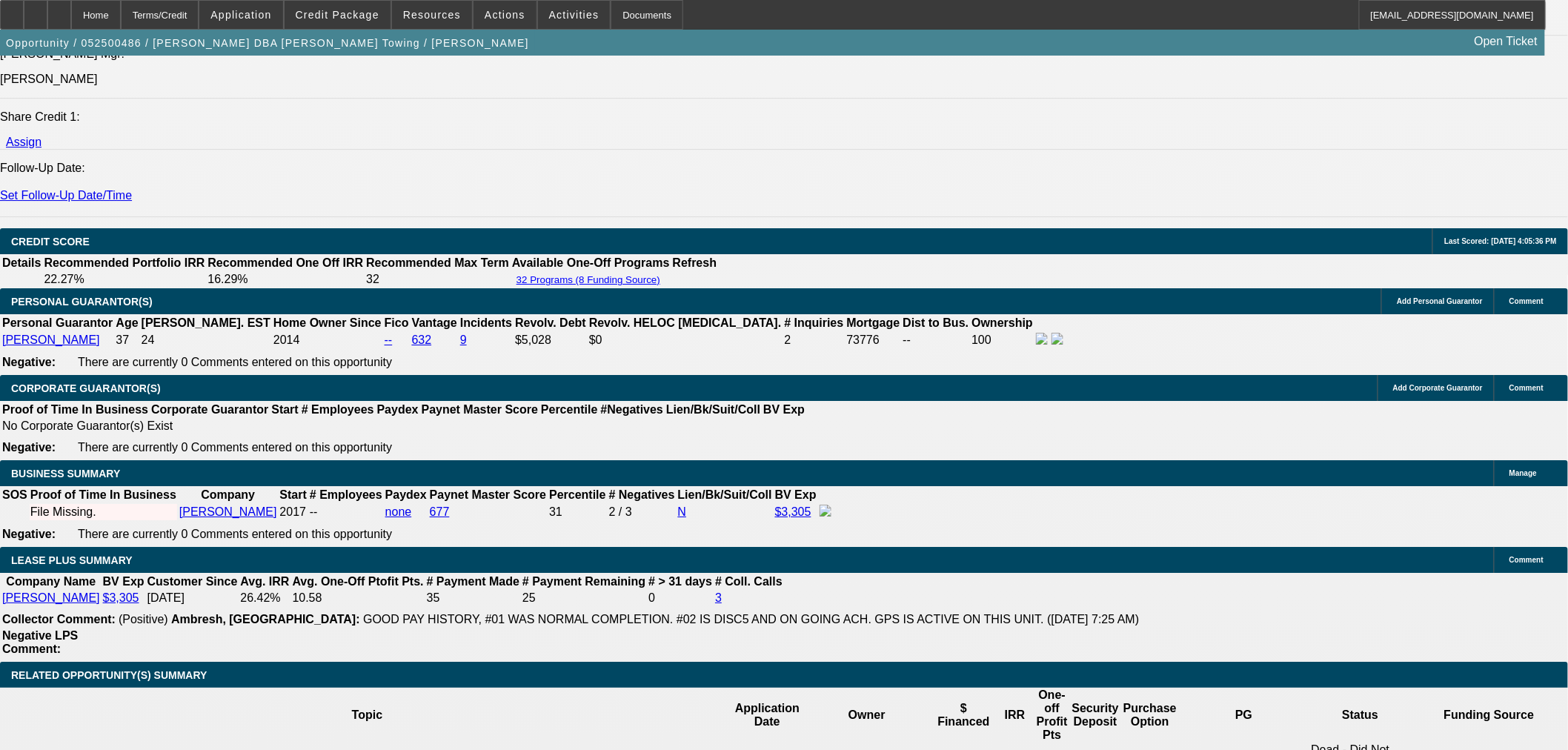
select select "0.1"
select select "4"
select select "0"
select select "3"
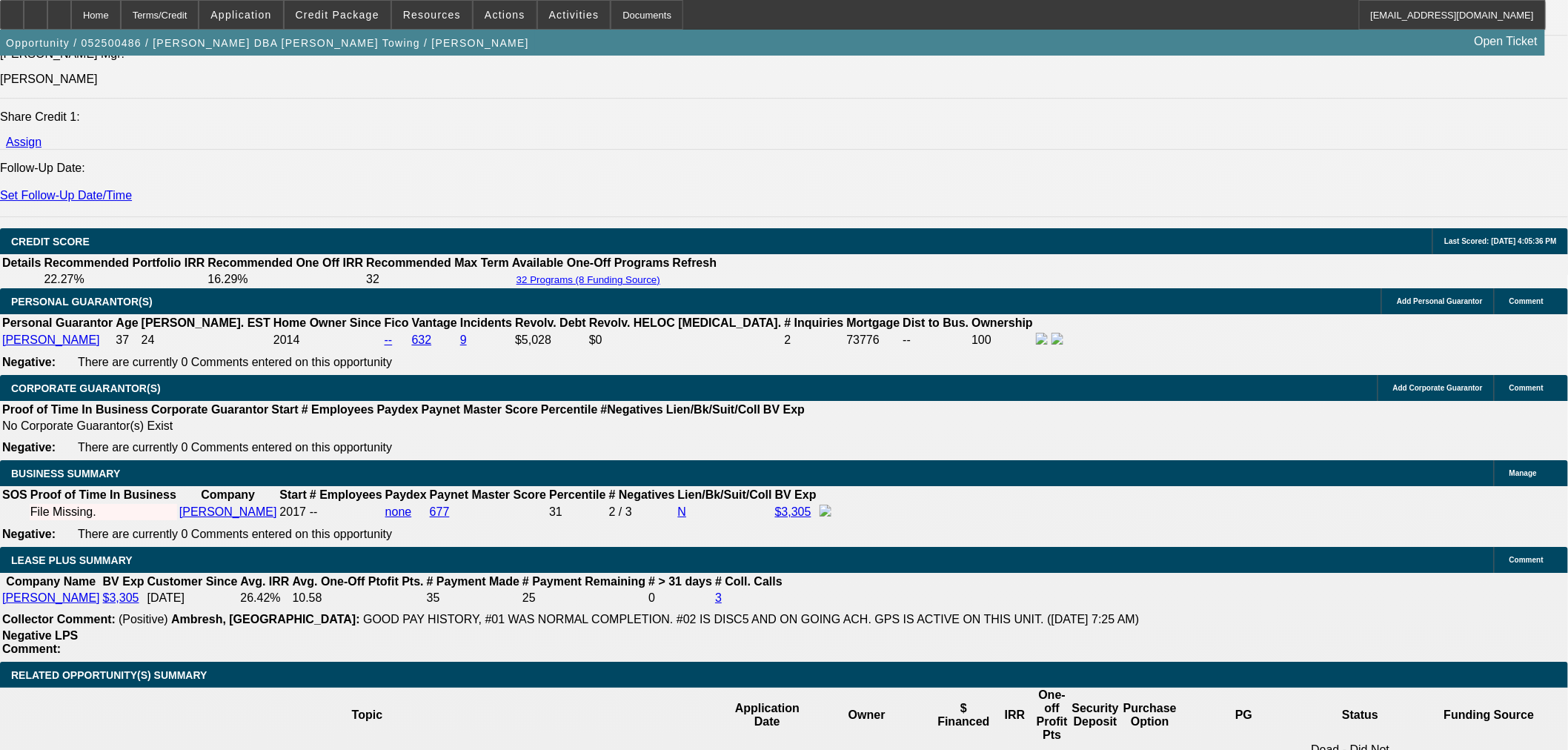
select select "0.1"
select select "4"
select select "0"
select select "3"
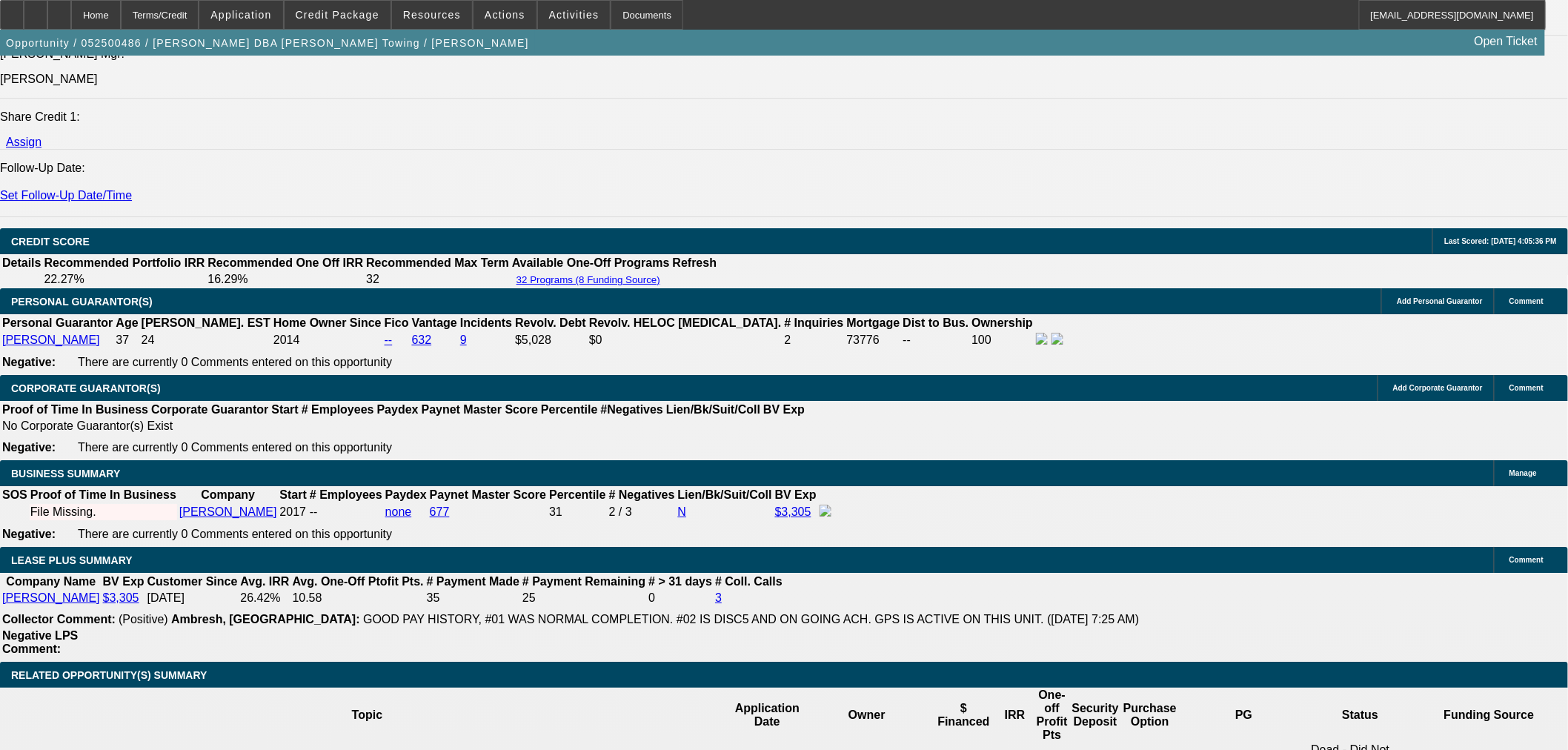
select select "0.1"
select select "4"
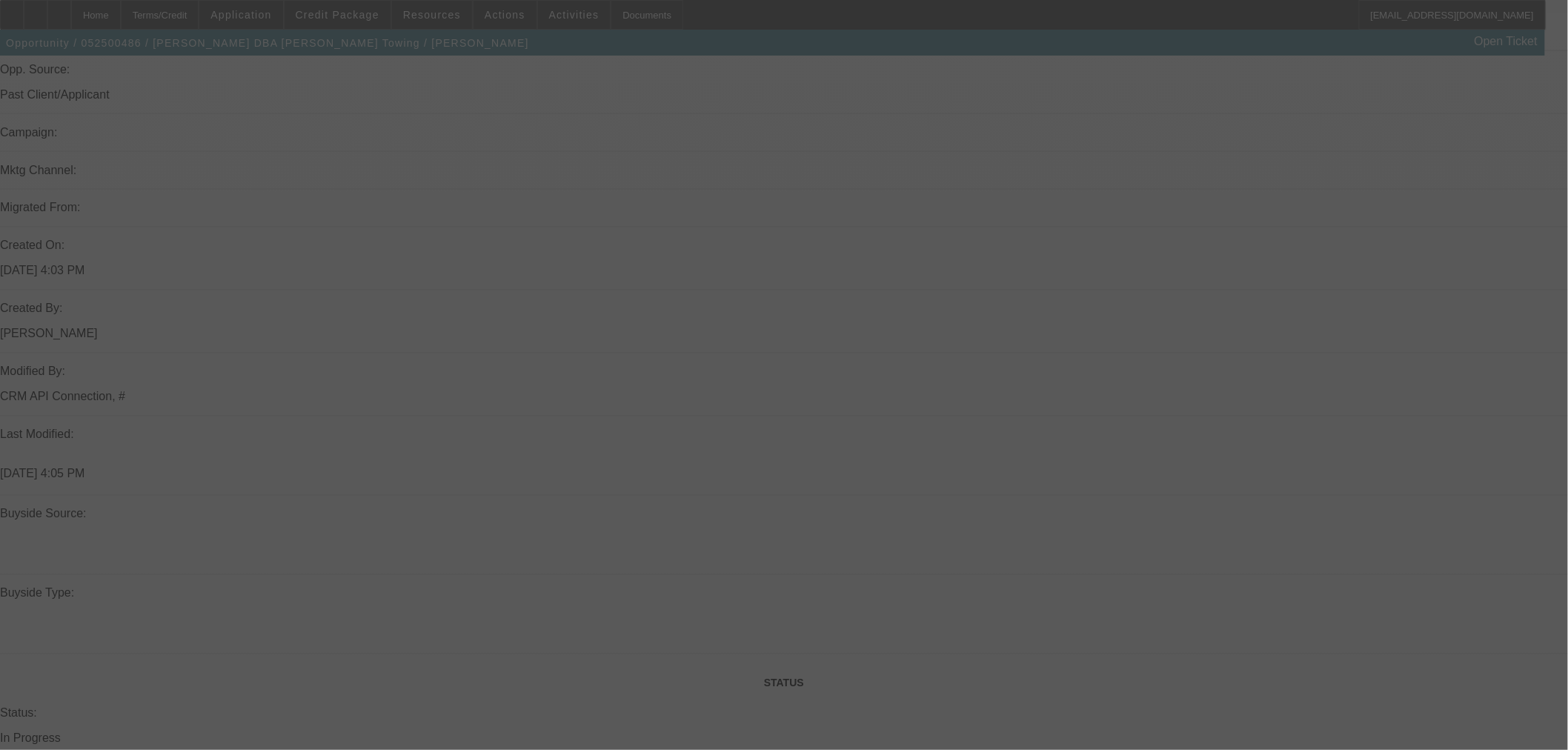
scroll to position [635, 0]
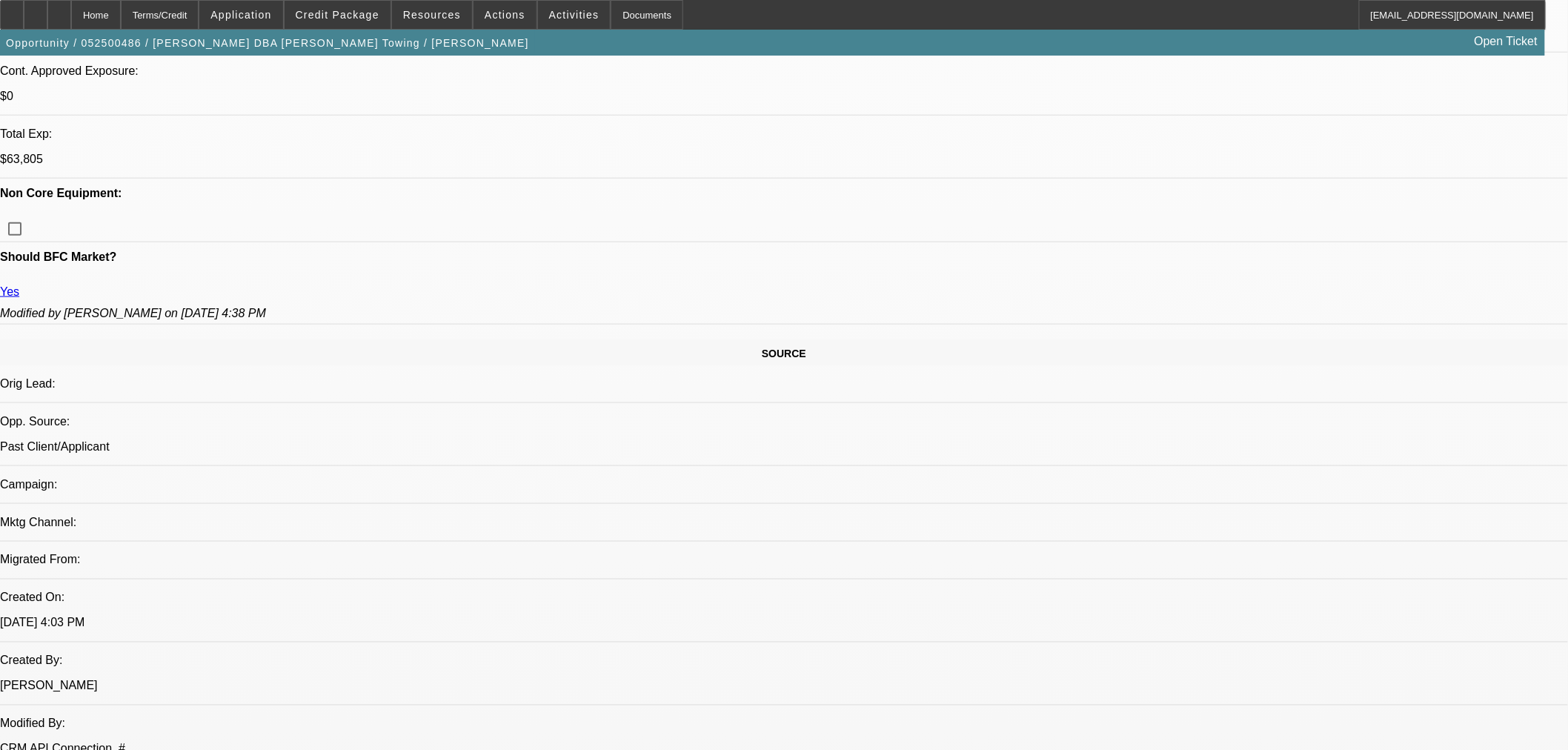
select select "0"
select select "2"
select select "0.1"
select select "4"
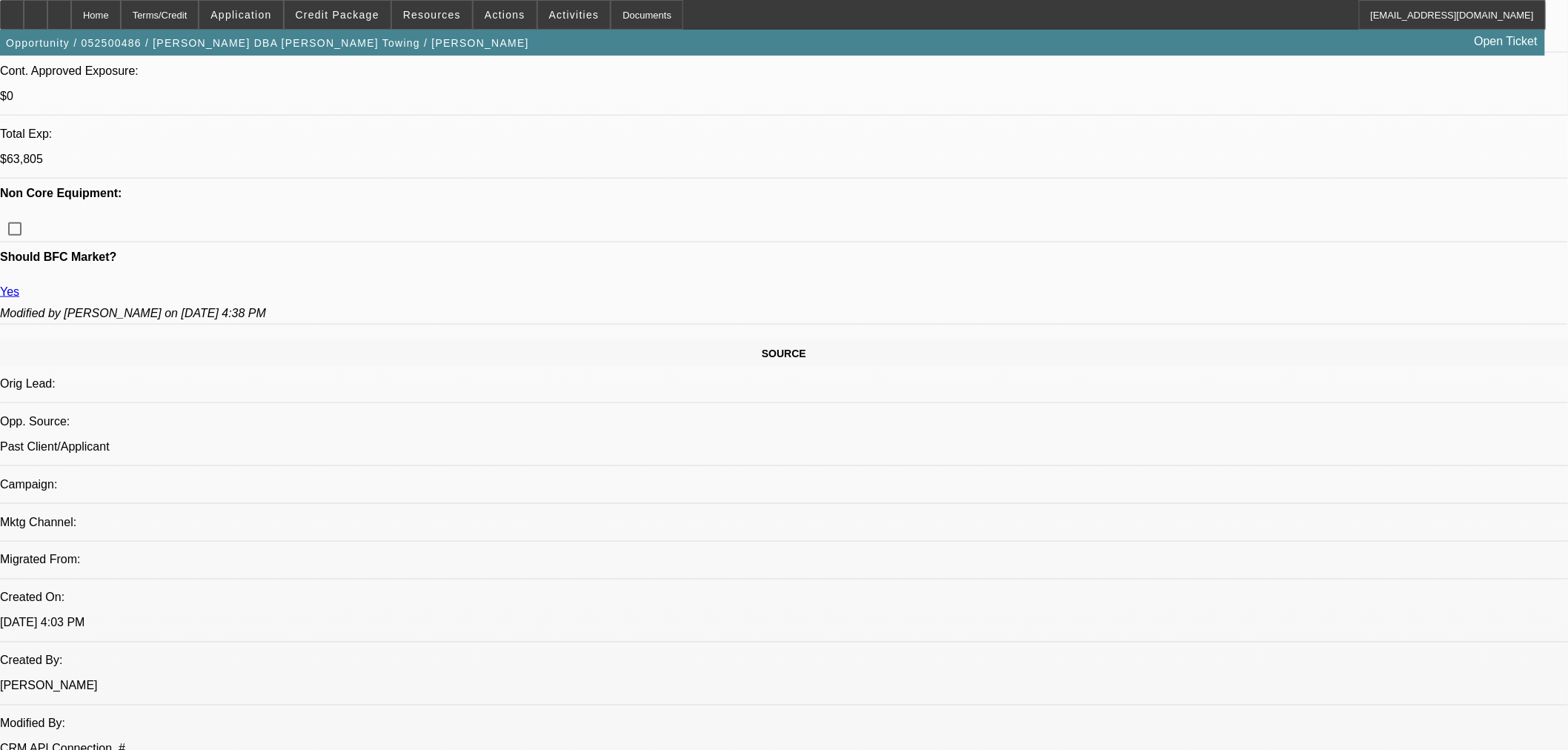
select select "0"
select select "2"
select select "0.1"
select select "4"
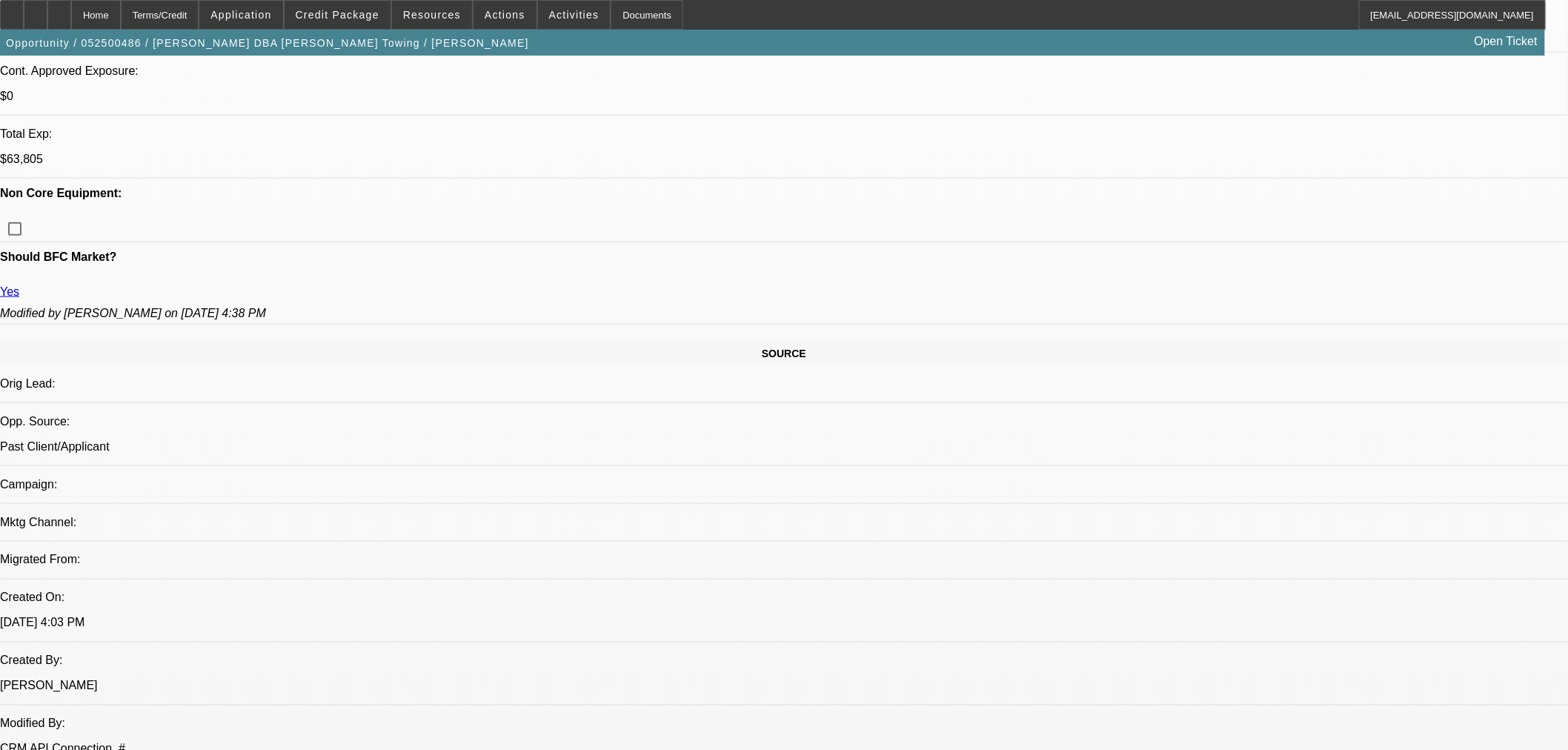
select select "0"
select select "2"
select select "0.1"
select select "4"
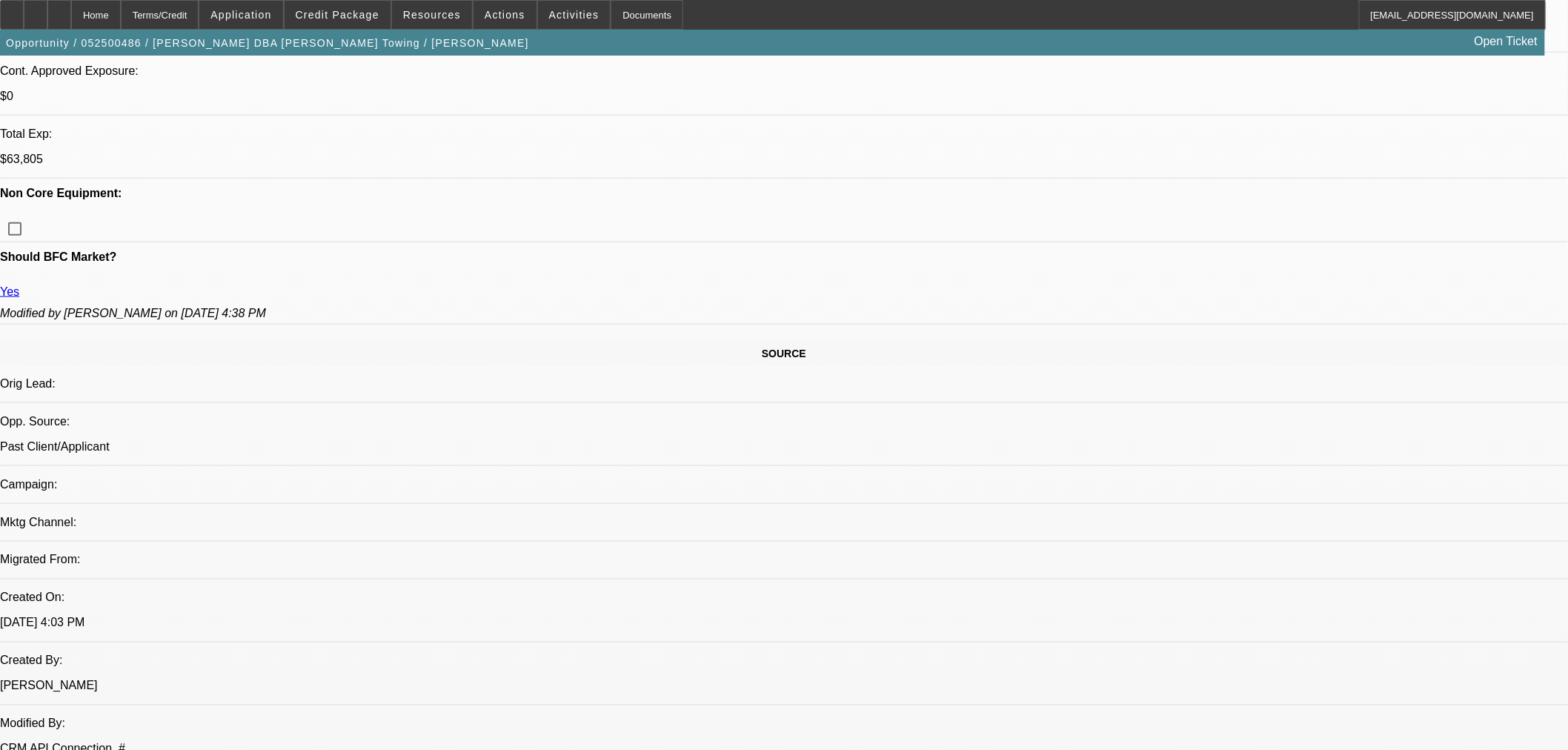
select select "0"
select select "3"
select select "0.1"
select select "4"
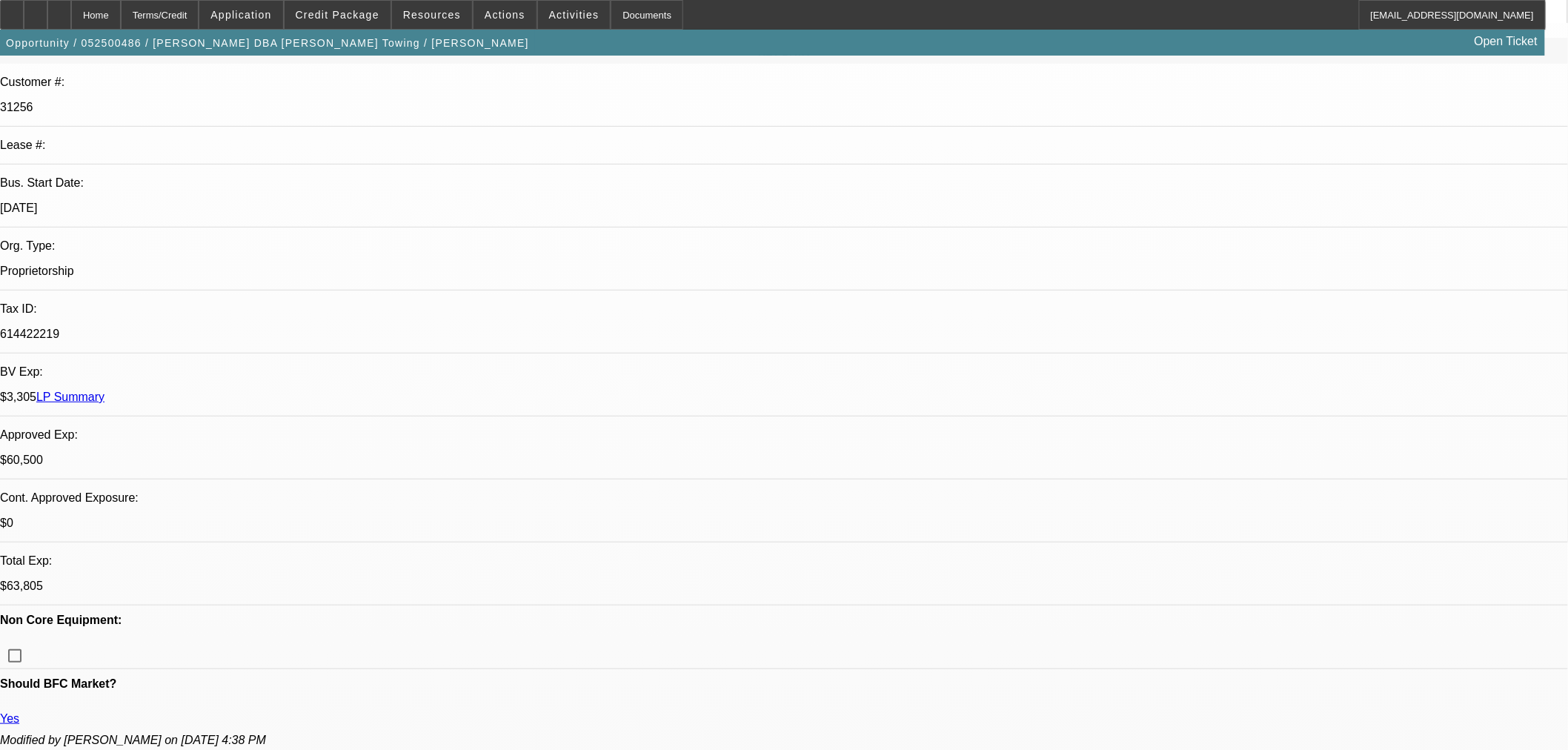
scroll to position [411, 0]
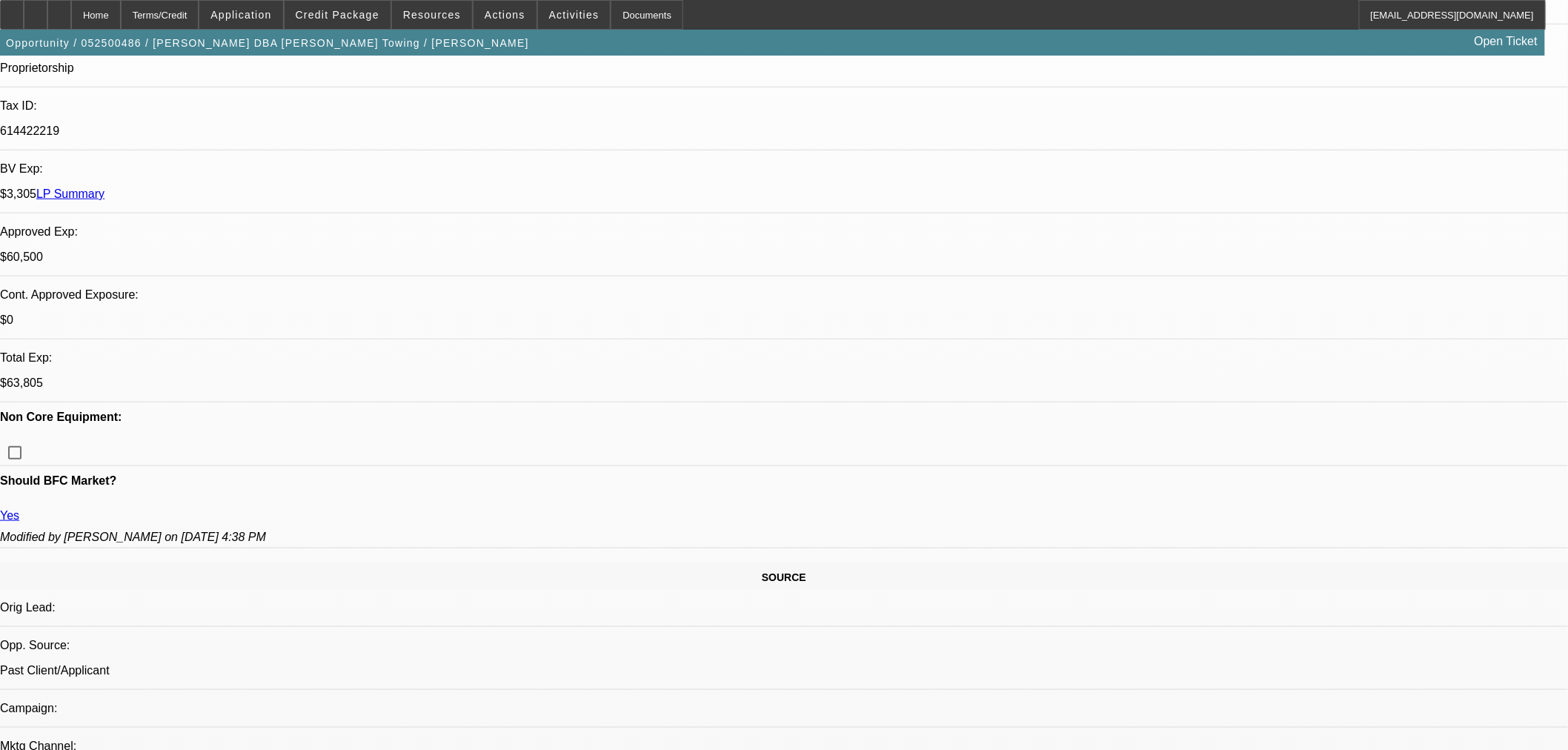
drag, startPoint x: 1444, startPoint y: 375, endPoint x: 1445, endPoint y: 366, distance: 9.1
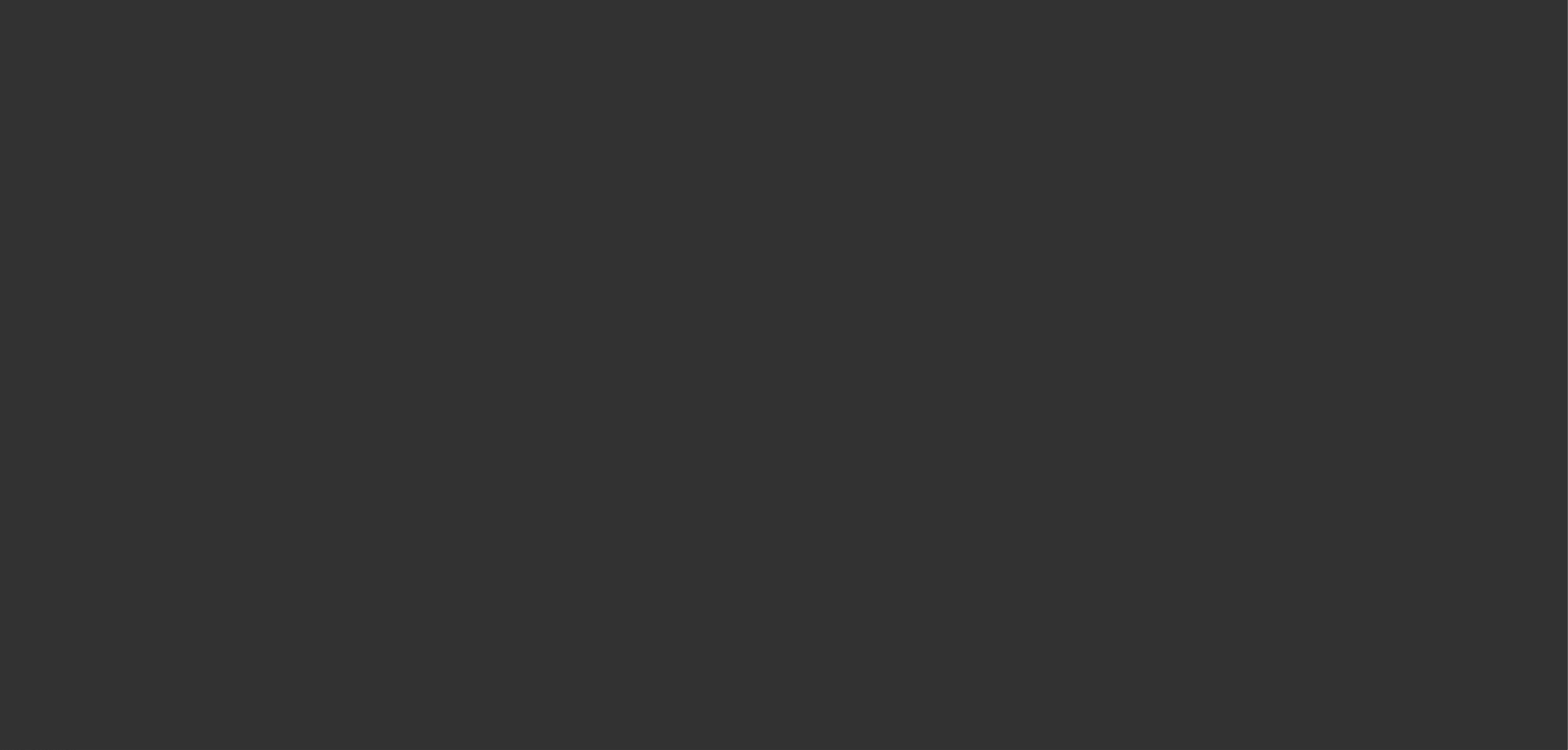
scroll to position [0, 0]
select select "0"
select select "2"
select select "0.1"
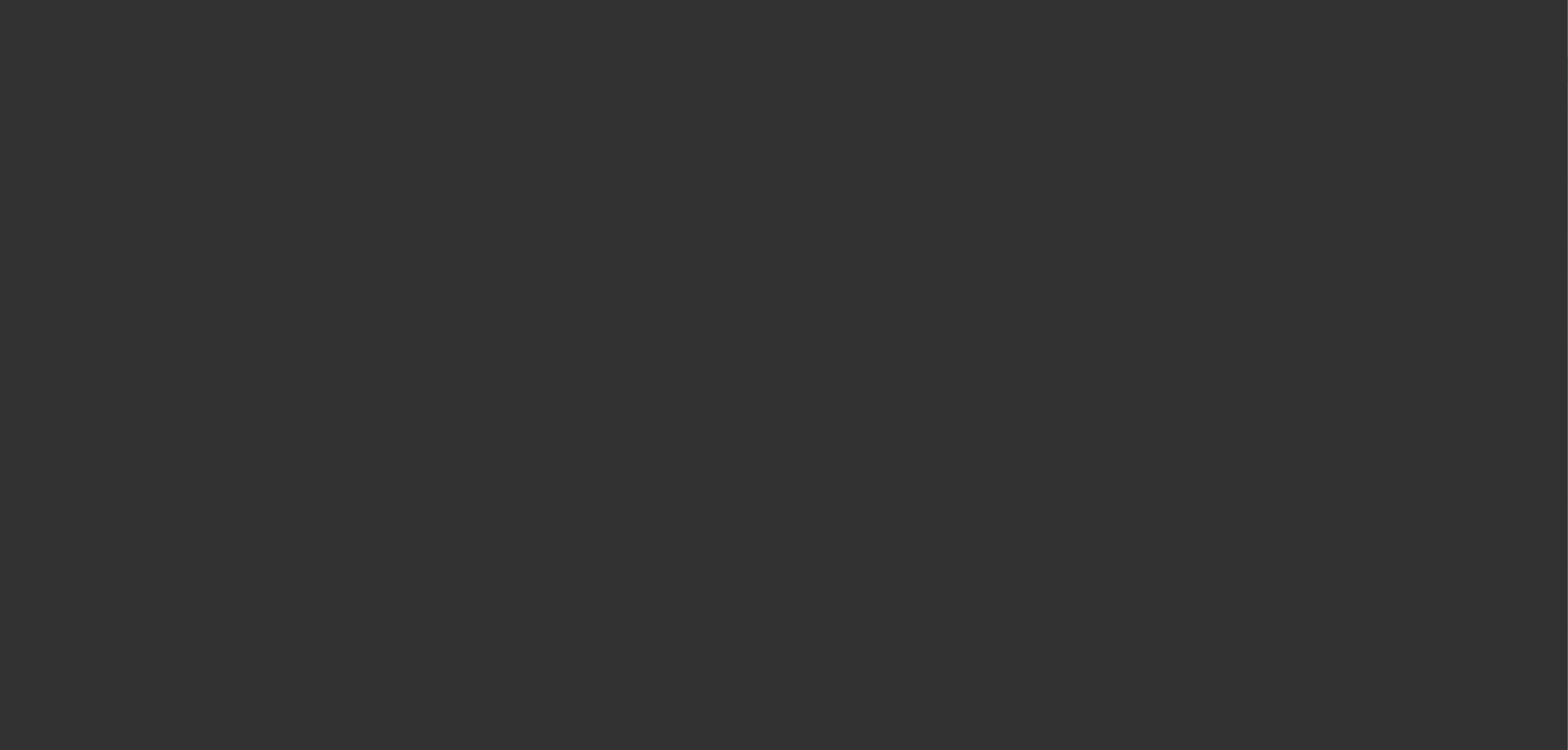
select select "4"
select select "0"
select select "2"
select select "0.1"
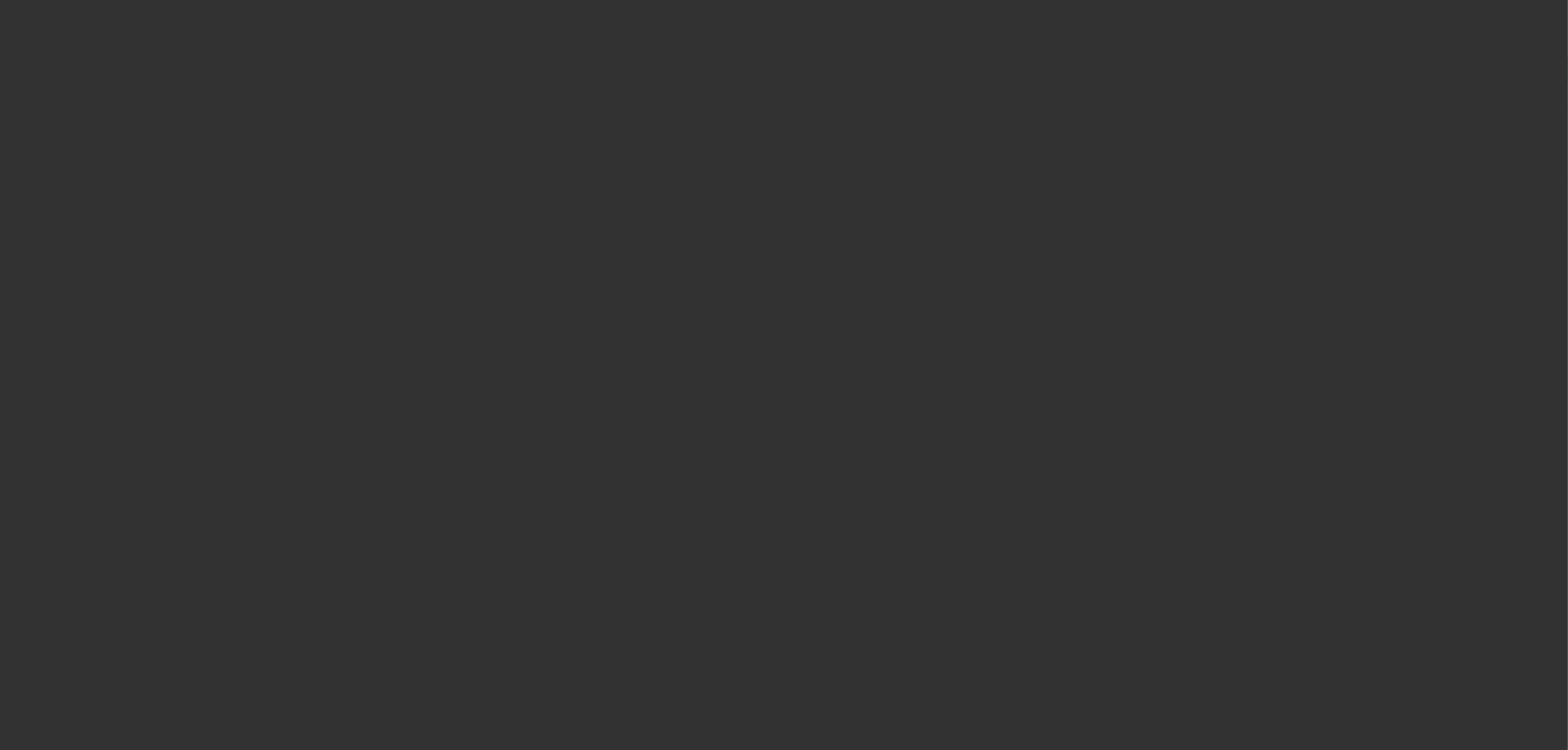
select select "4"
select select "0"
select select "2"
select select "0.1"
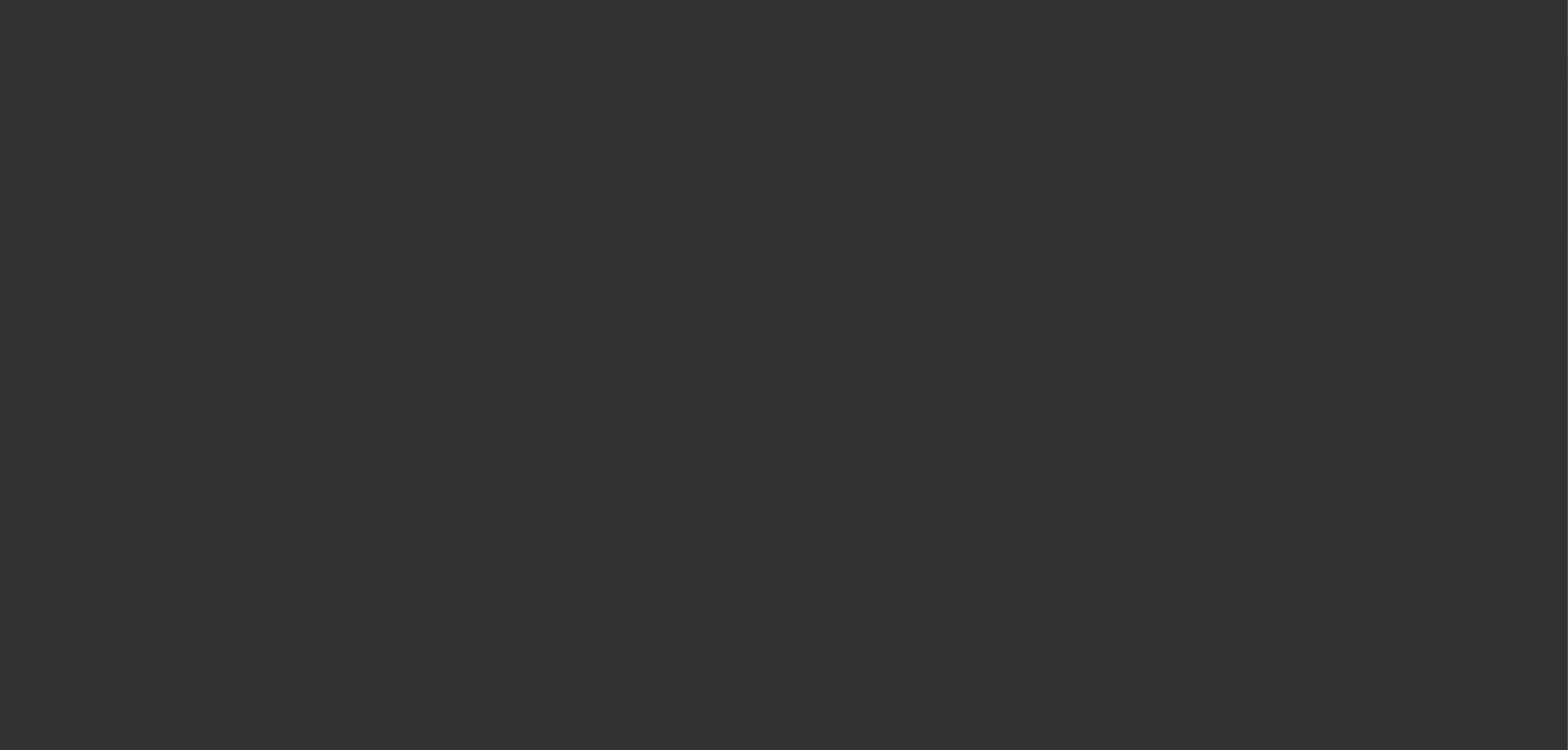
select select "4"
select select "0"
select select "3"
select select "0.1"
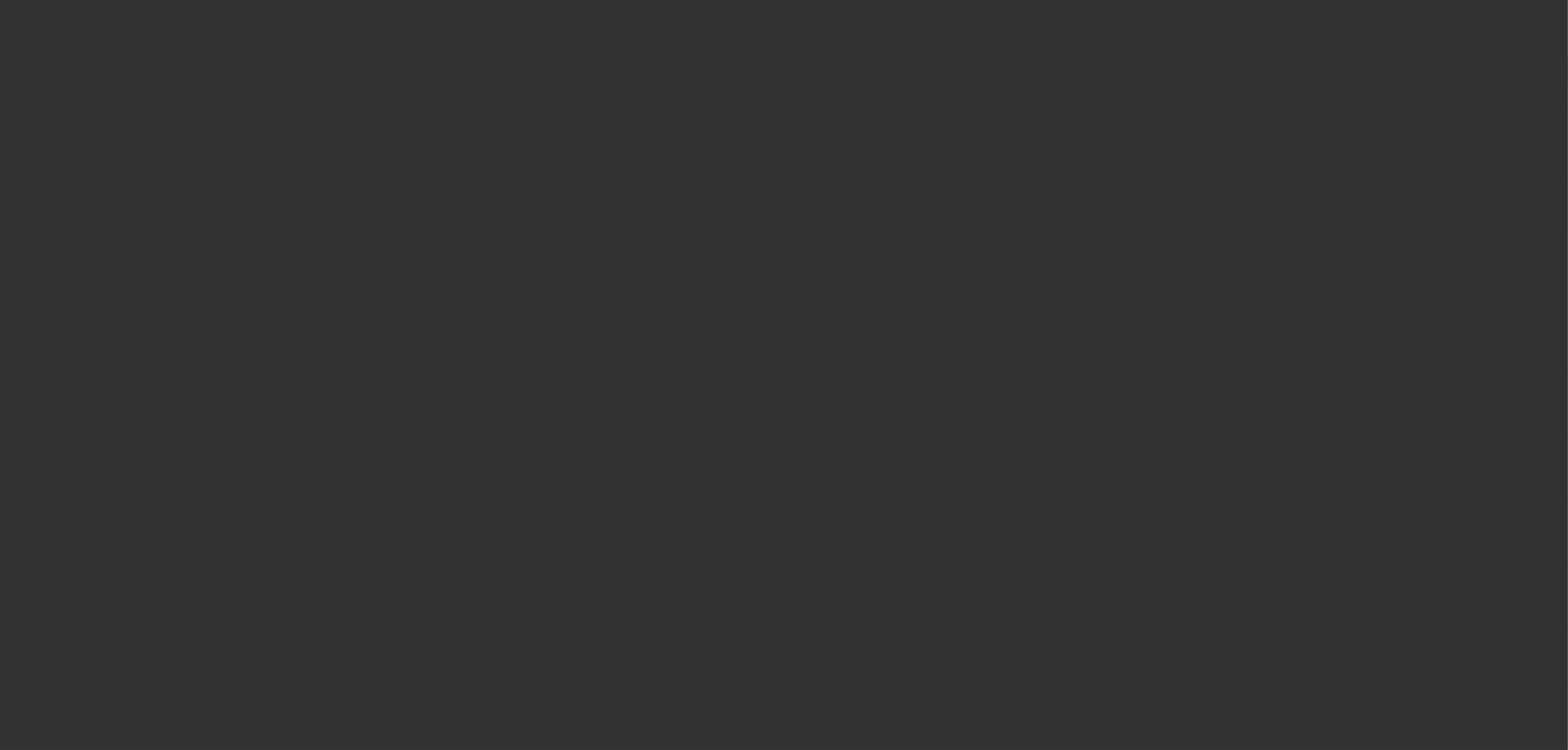
select select "4"
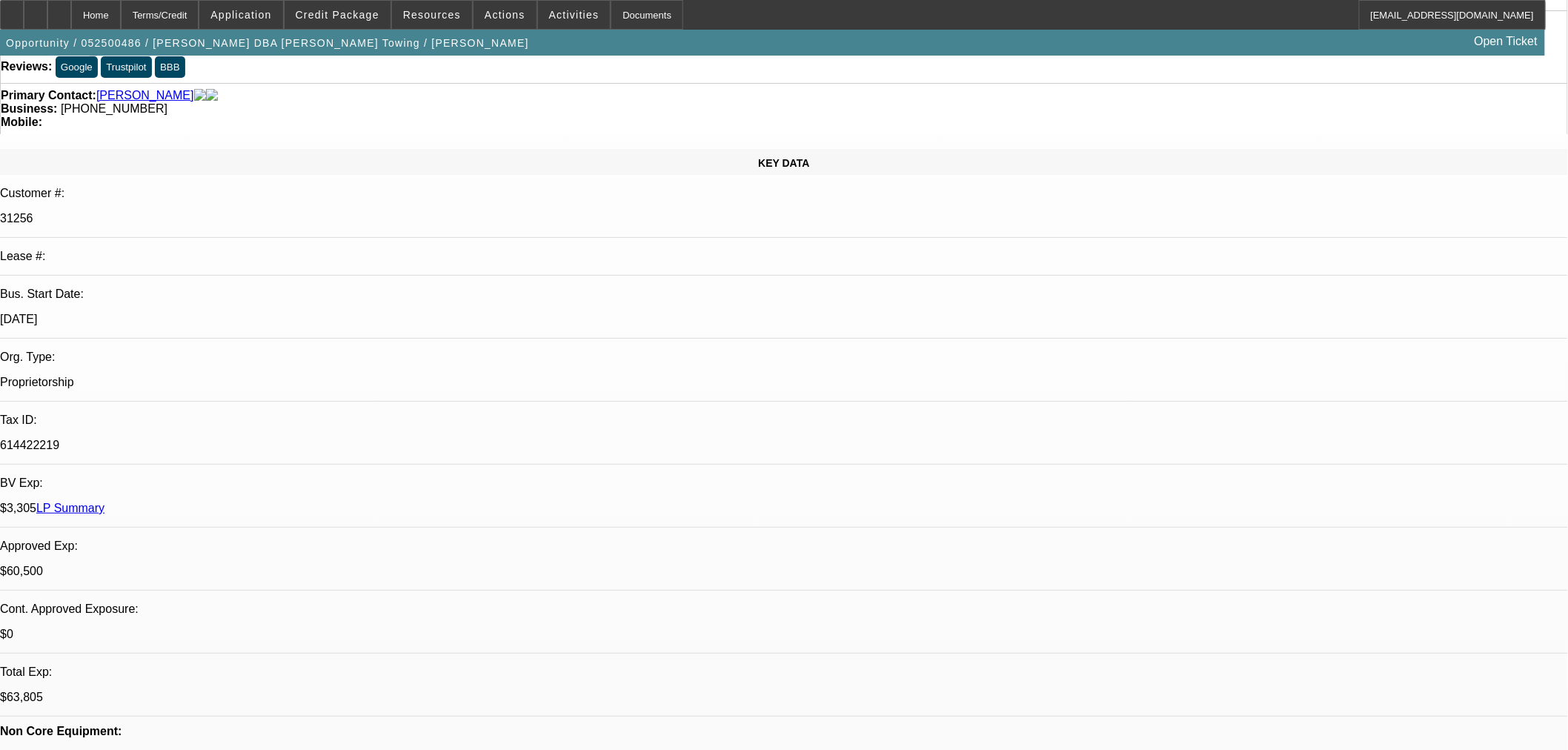
scroll to position [82, 0]
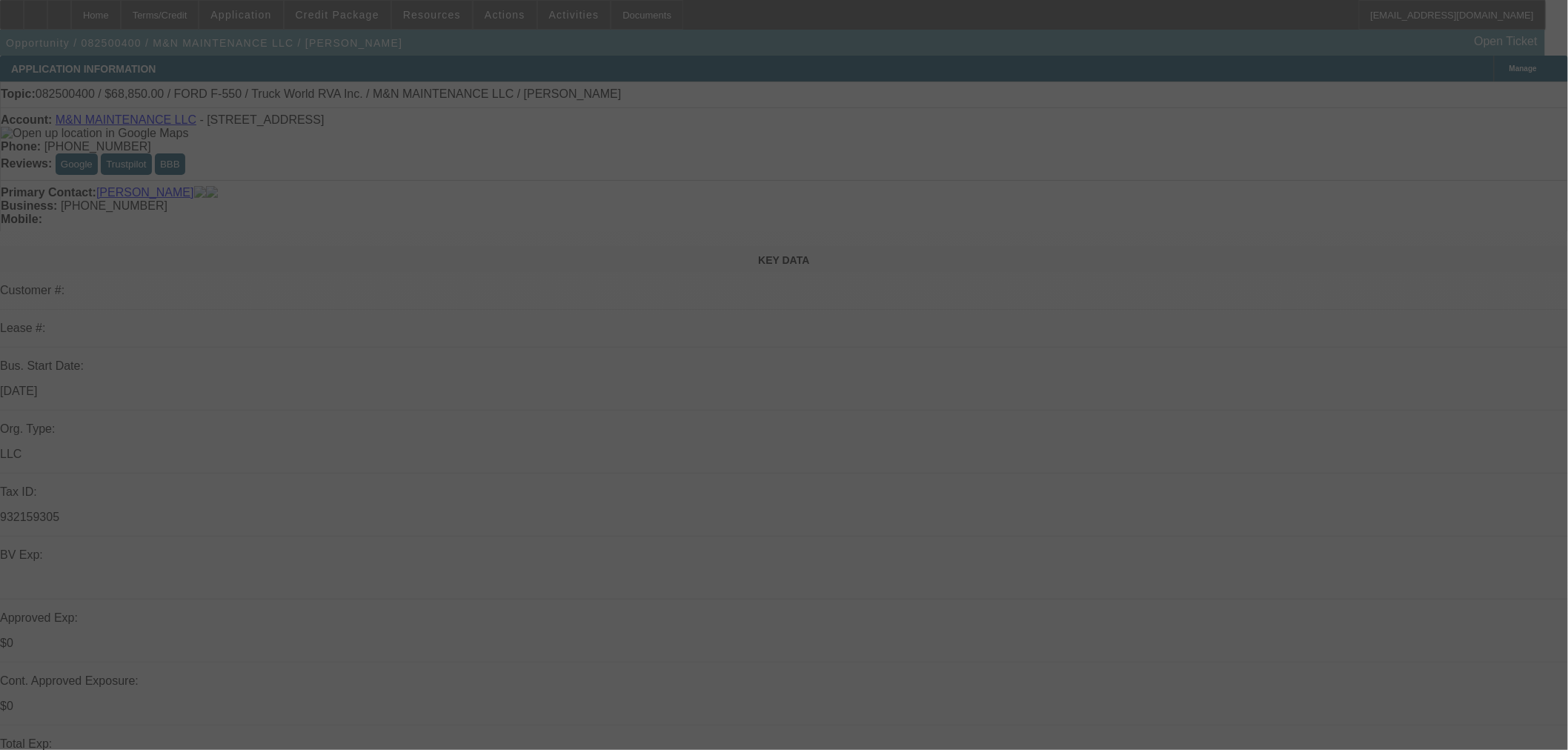
select select "0.1"
select select "0"
select select "6"
select select "0.1"
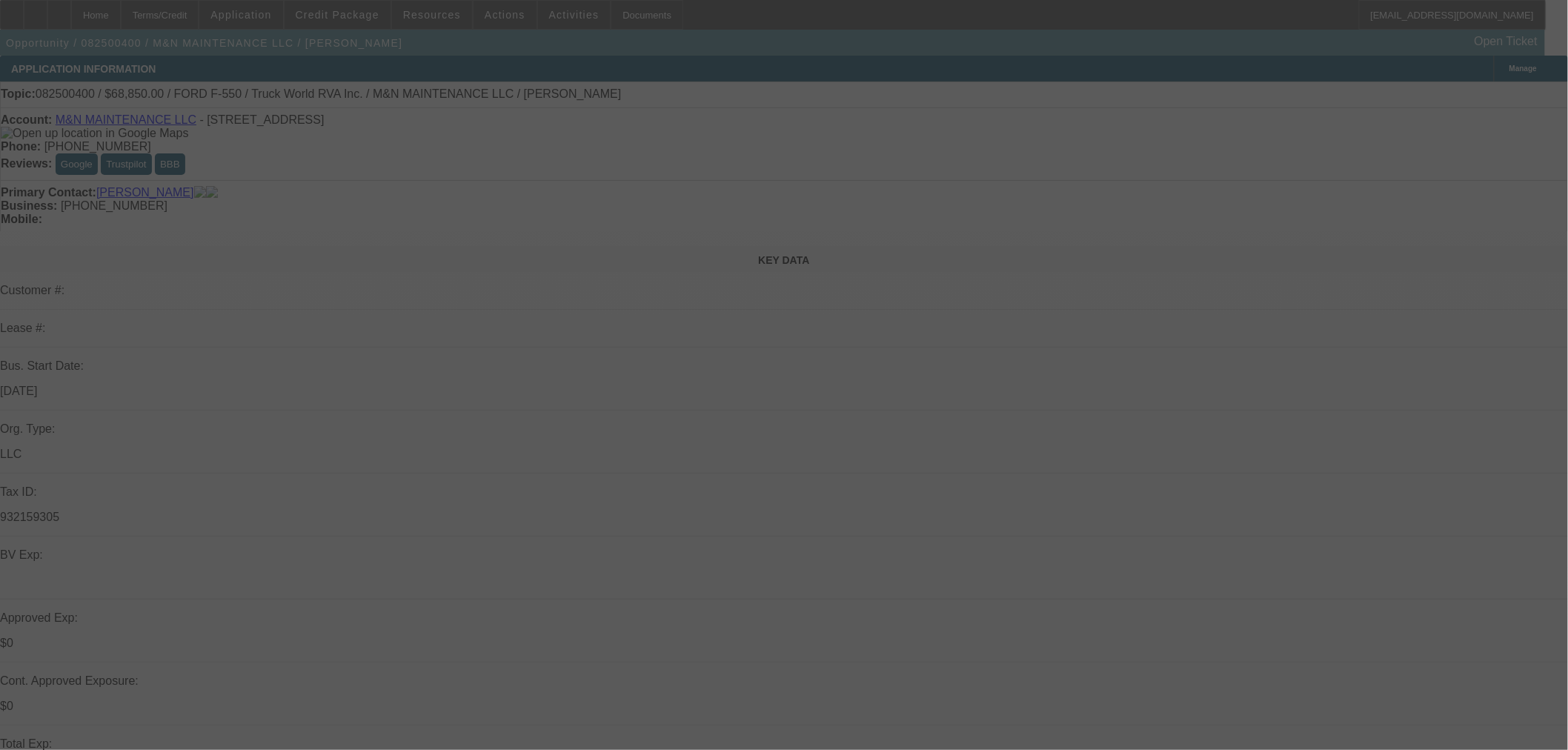
select select "0"
select select "6"
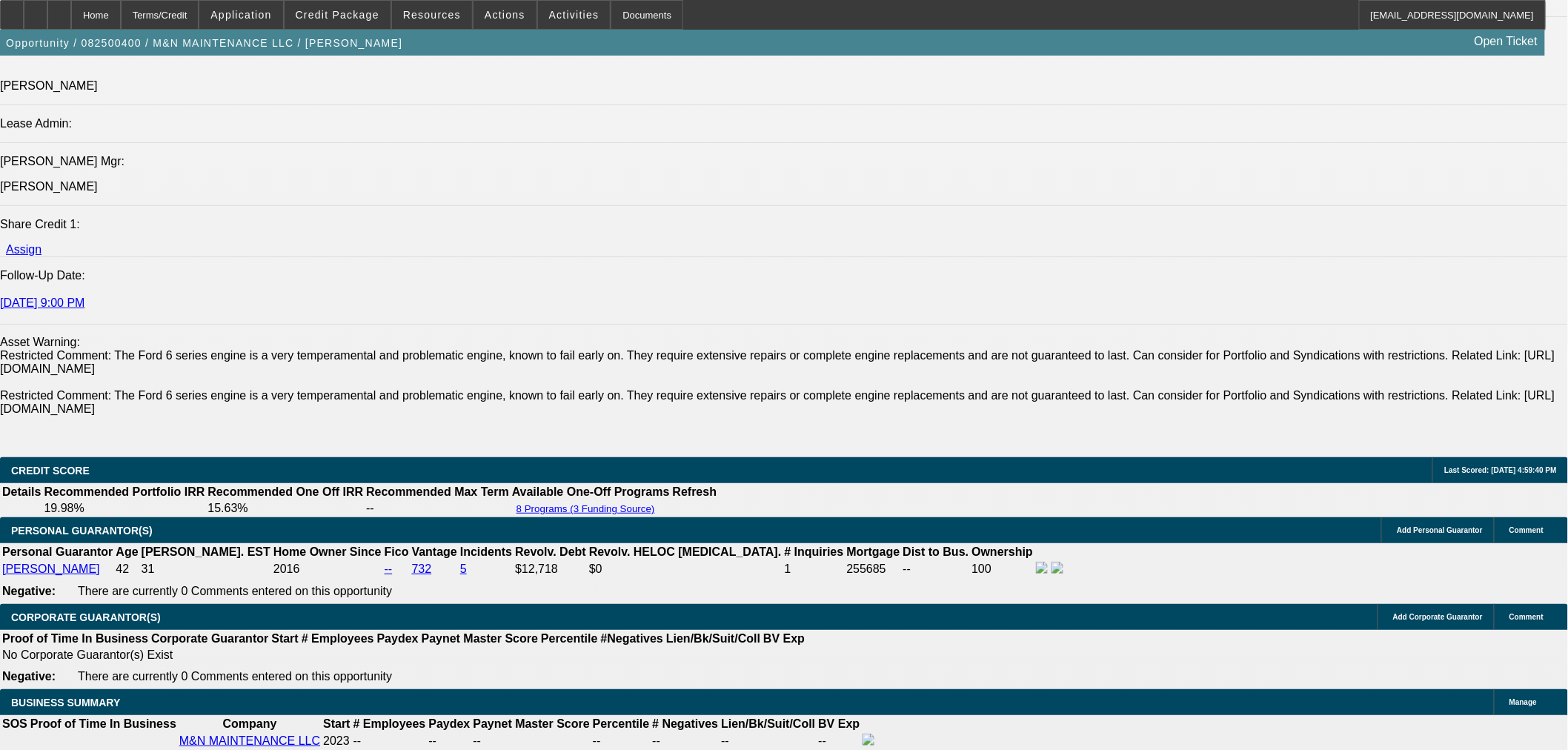
scroll to position [2140, 0]
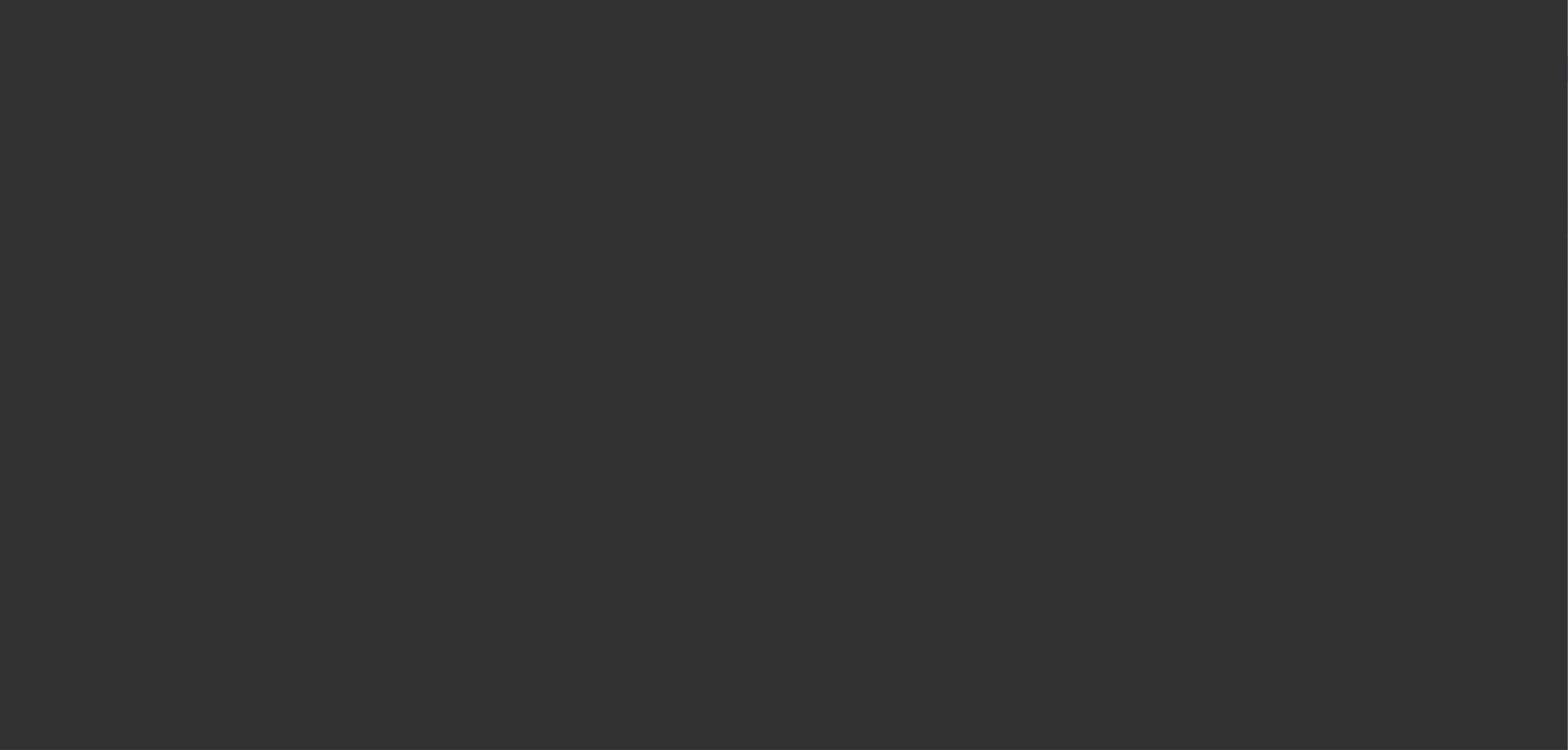
radio input "true"
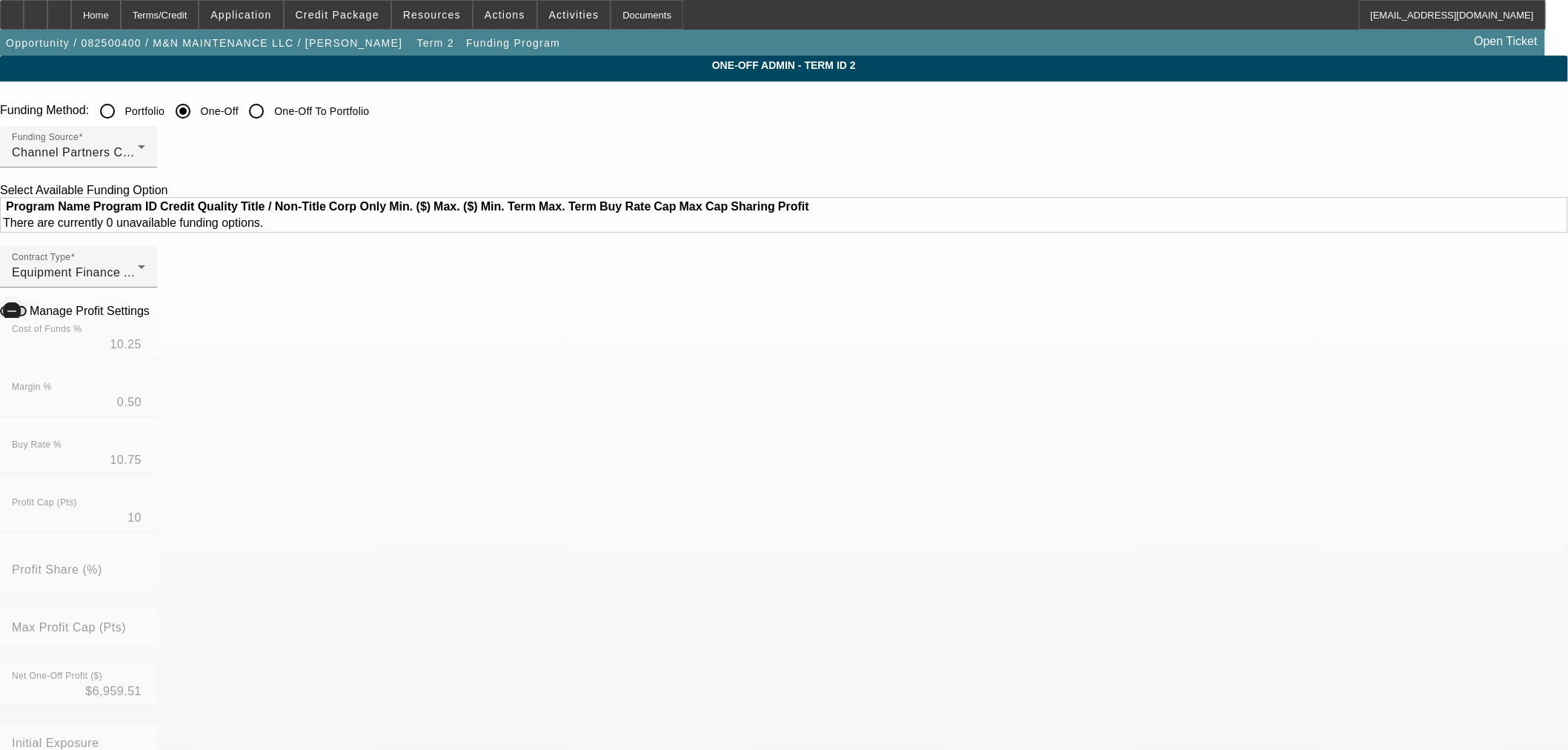
click at [26, 316] on span "button" at bounding box center [13, 311] width 26 height 10
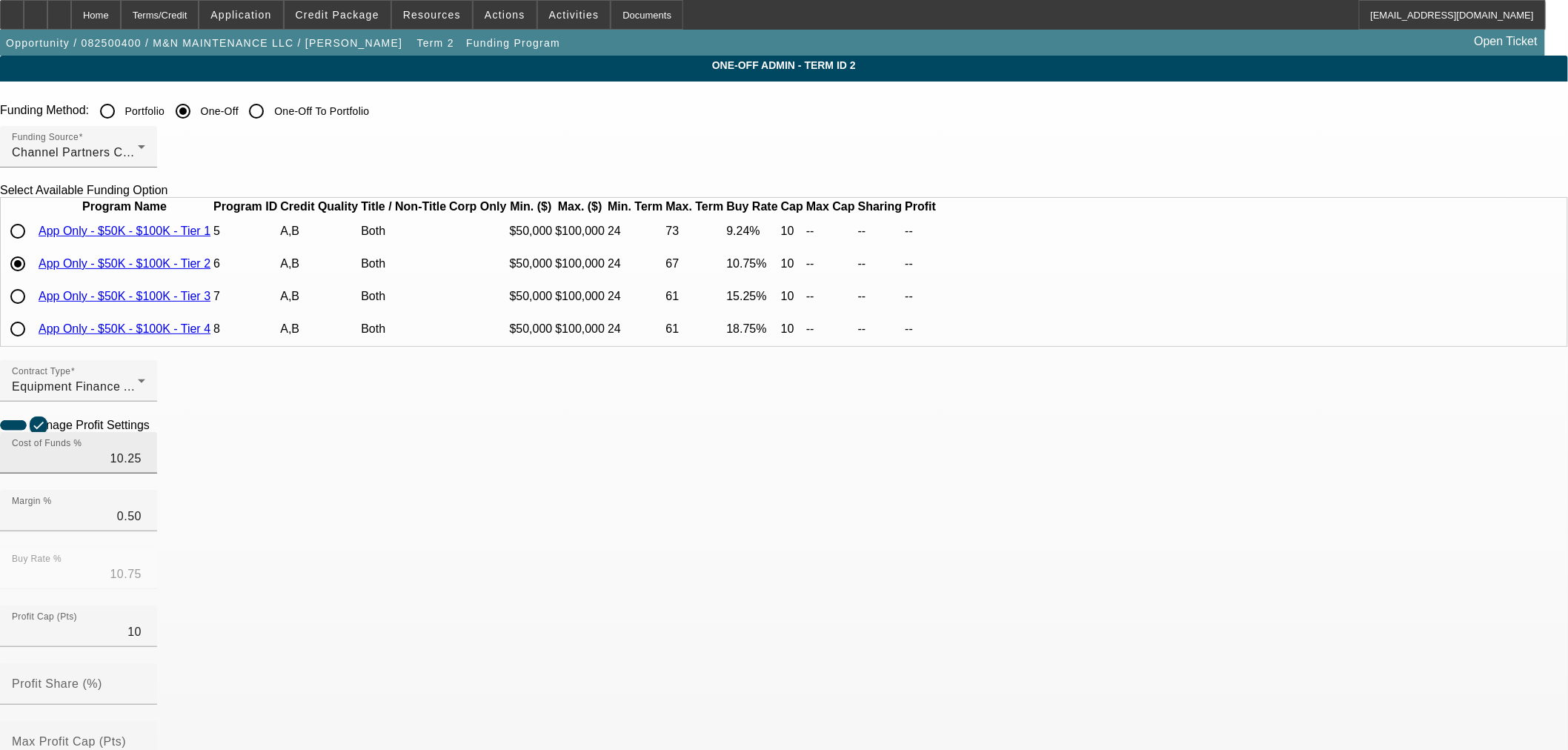
click at [145, 467] on input "10.25" at bounding box center [78, 459] width 134 height 18
type input "10.75"
type input "11.25"
click at [507, 432] on div "Manage Profit Settings" at bounding box center [784, 425] width 1568 height 14
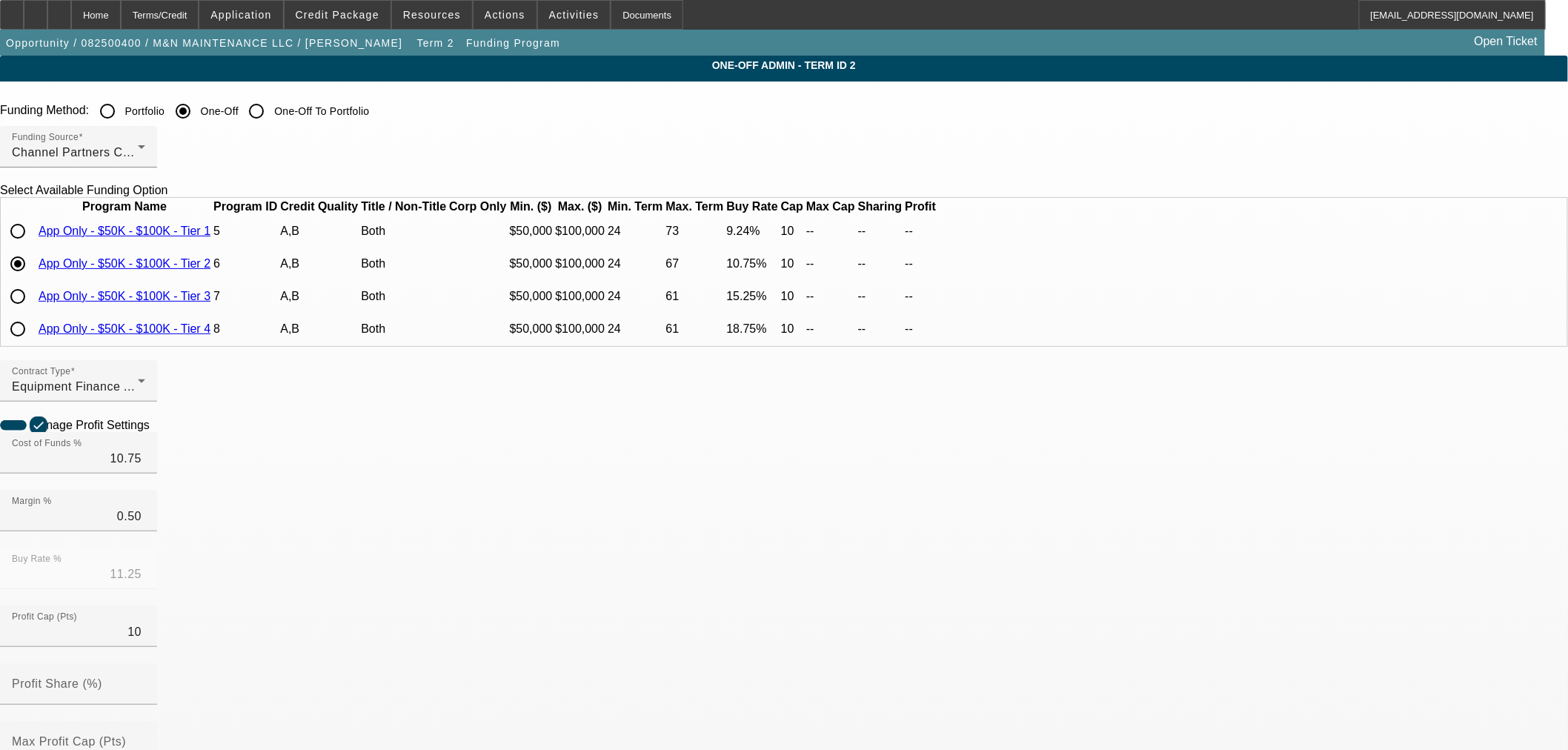
click at [154, 431] on icon at bounding box center [154, 424] width 0 height 13
type input "$6,274.85"
radio input "false"
click at [121, 19] on div "Home" at bounding box center [96, 14] width 50 height 30
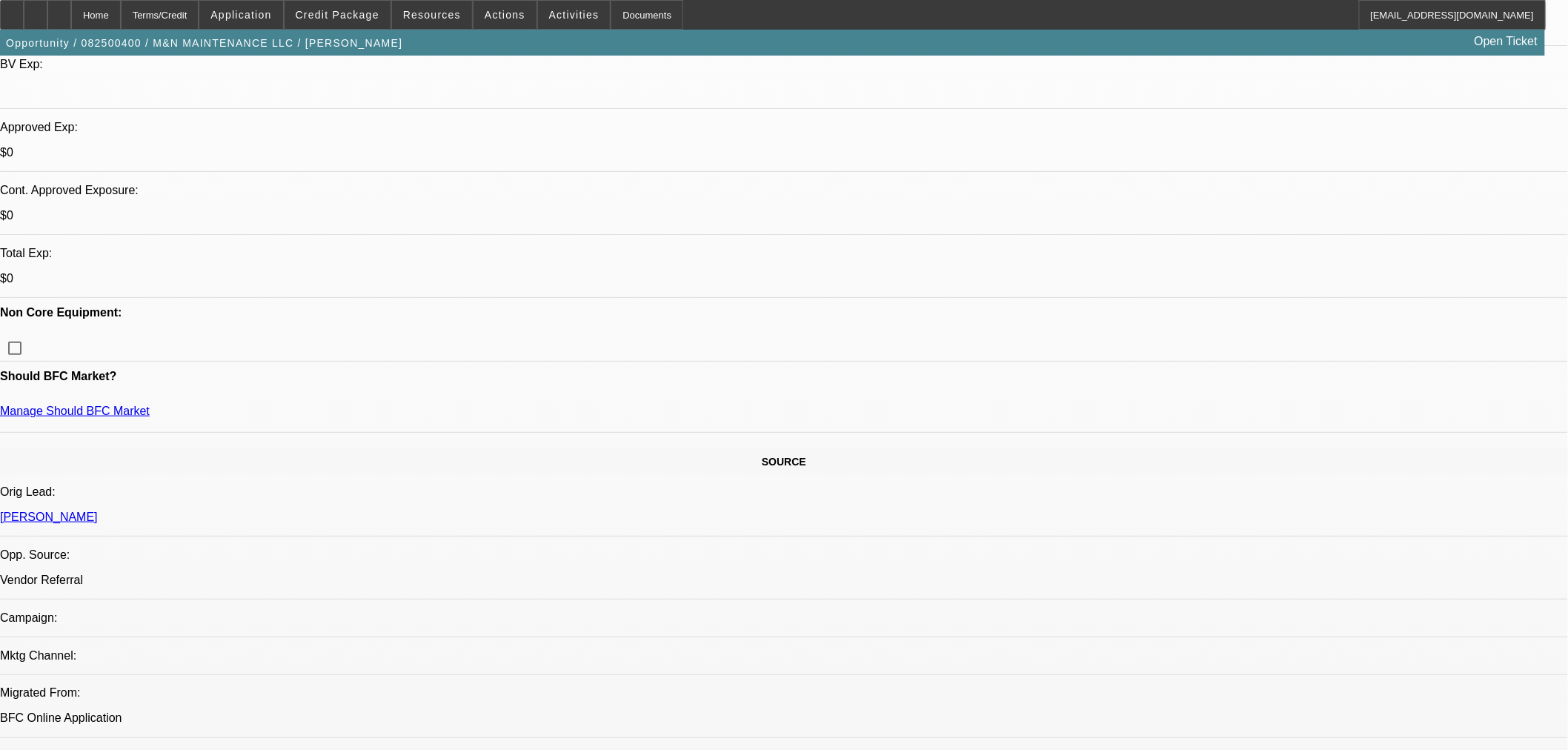
select select "0.1"
select select "0"
select select "6"
select select "0.1"
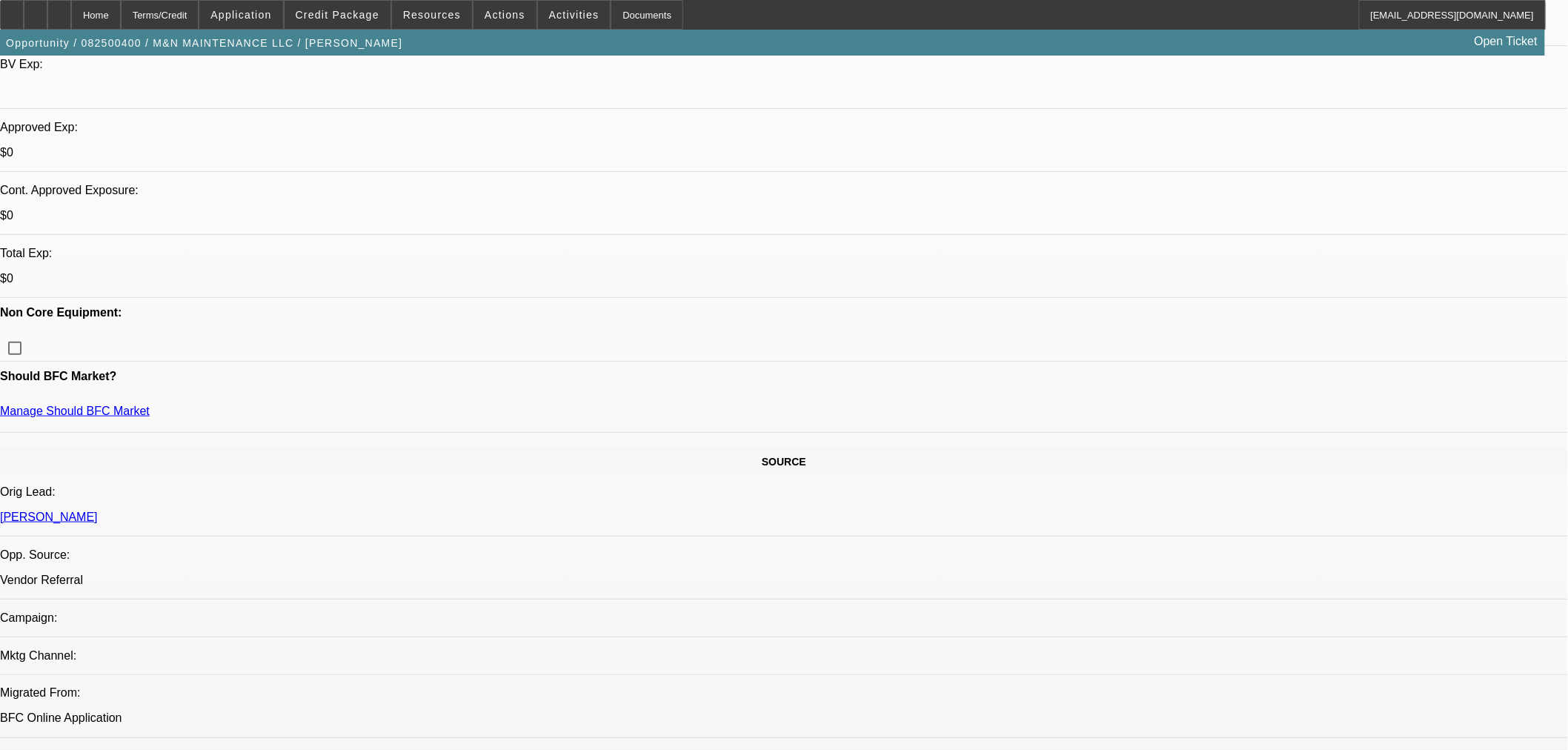
select select "0"
select select "6"
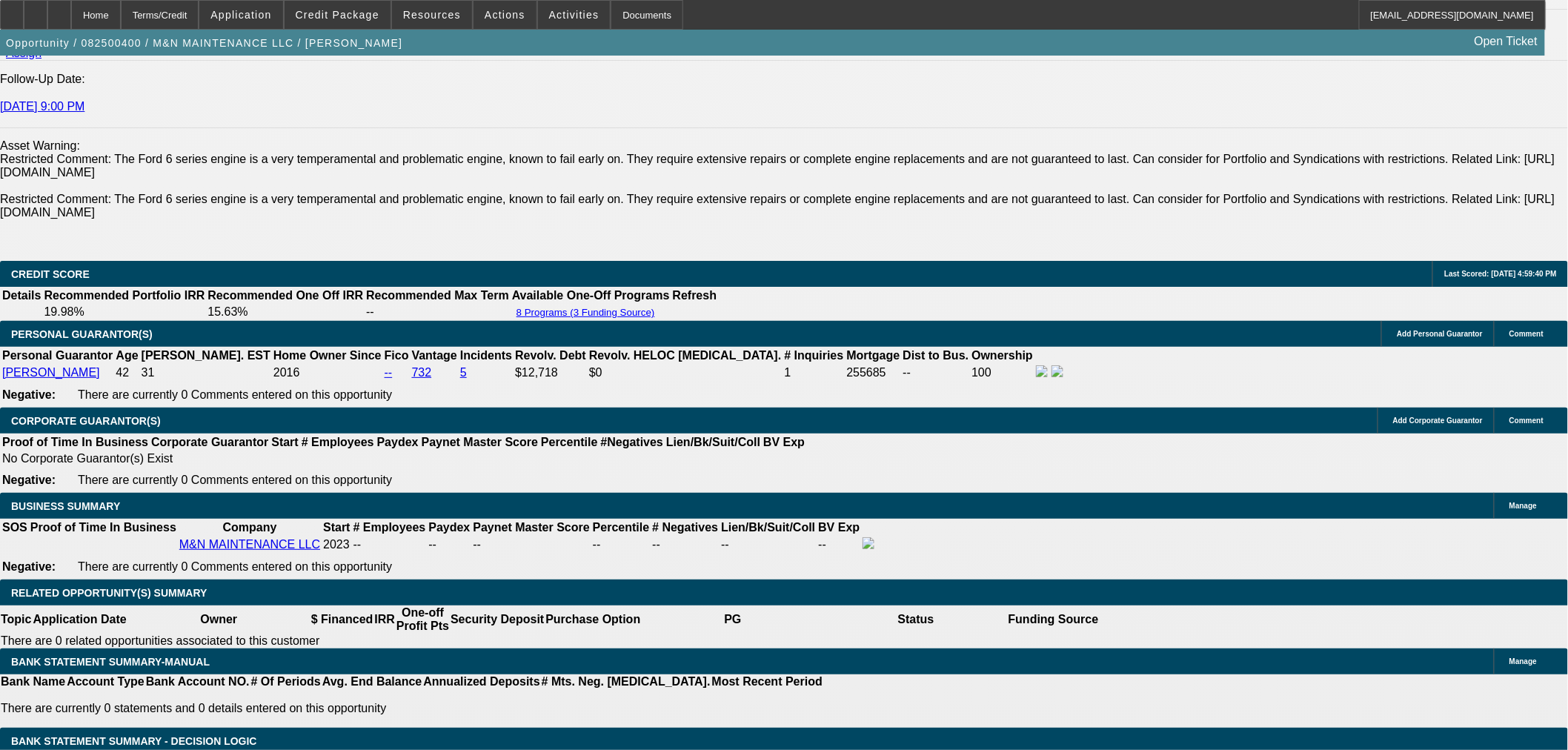
scroll to position [2140, 0]
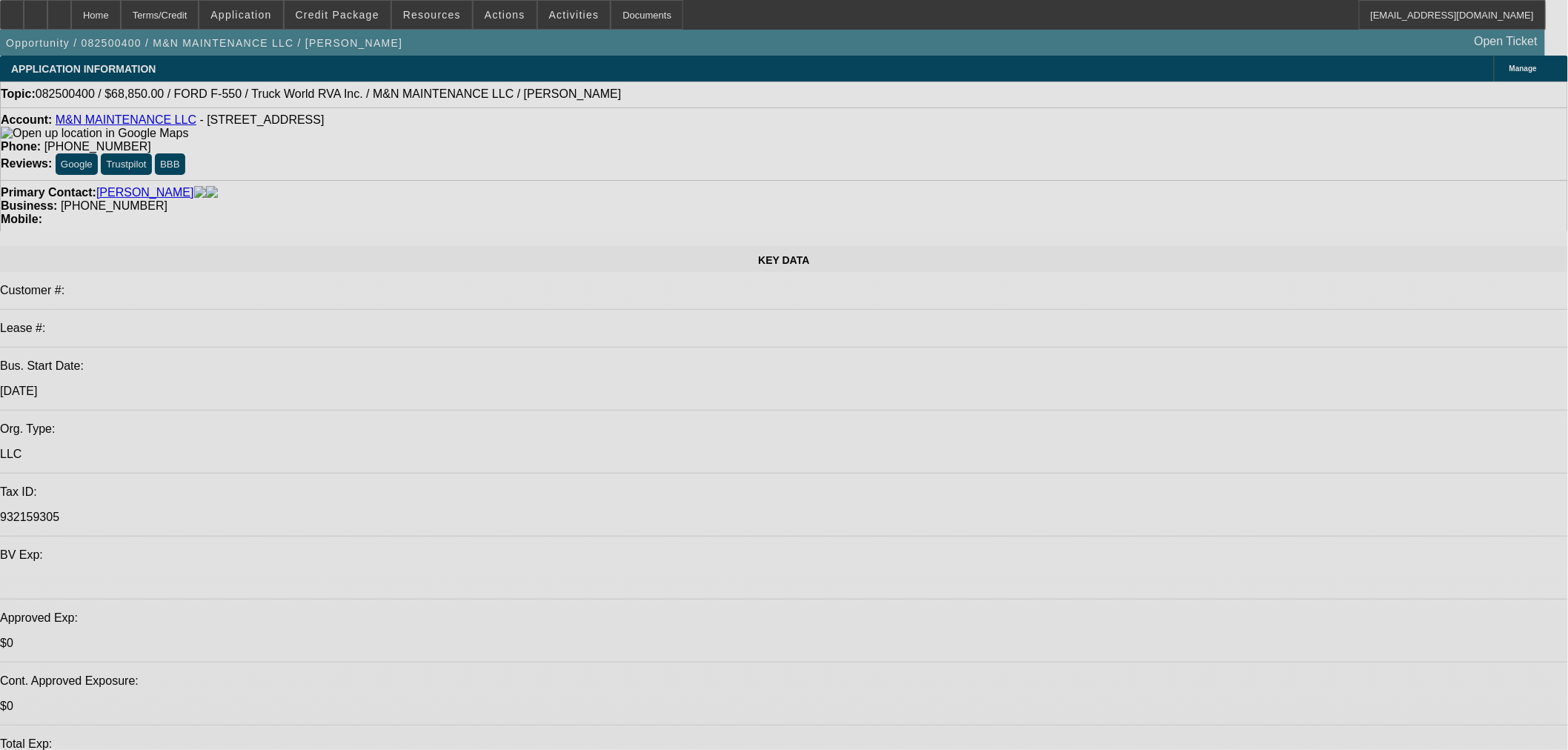
select select "0.1"
select select "0"
select select "6"
select select "0.1"
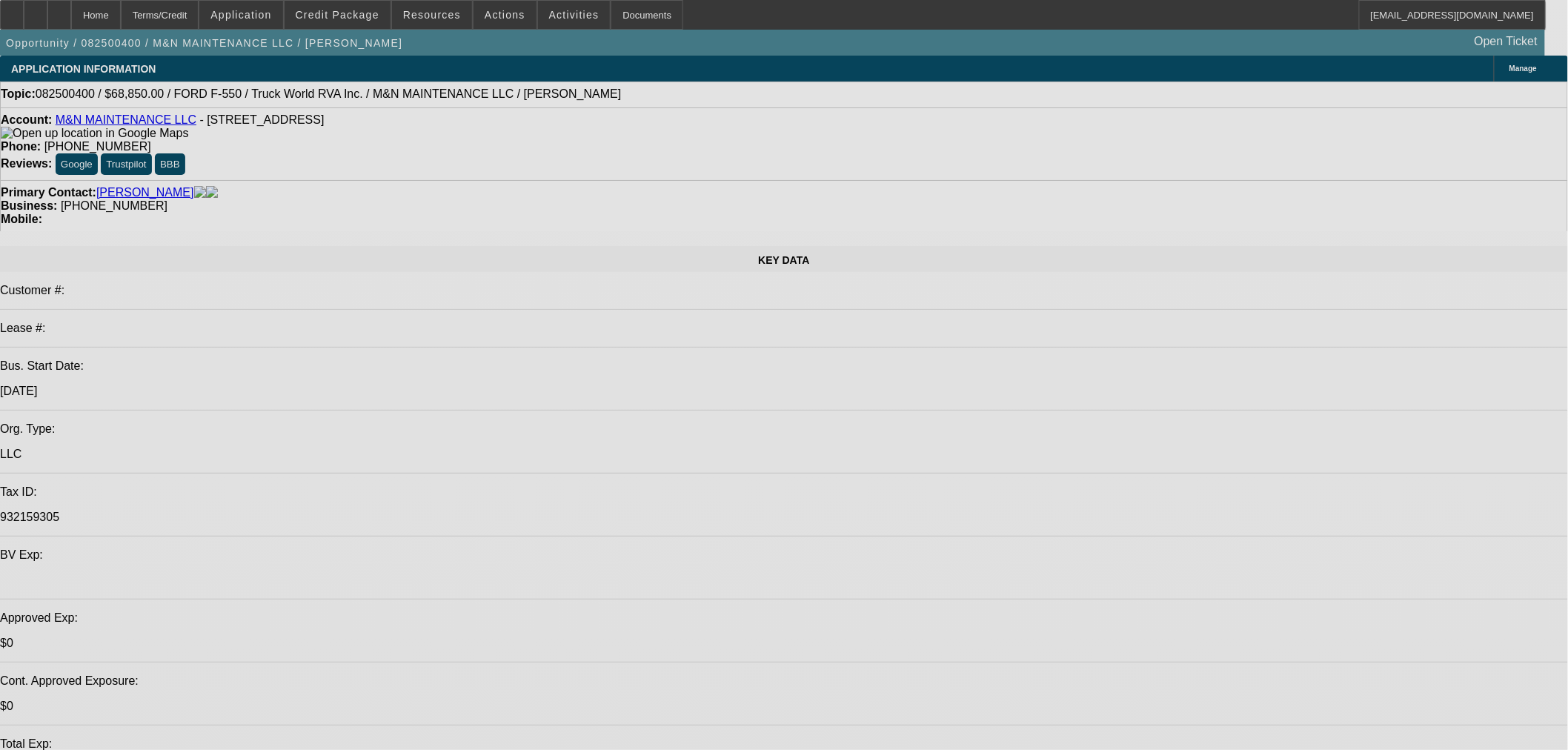
select select "0"
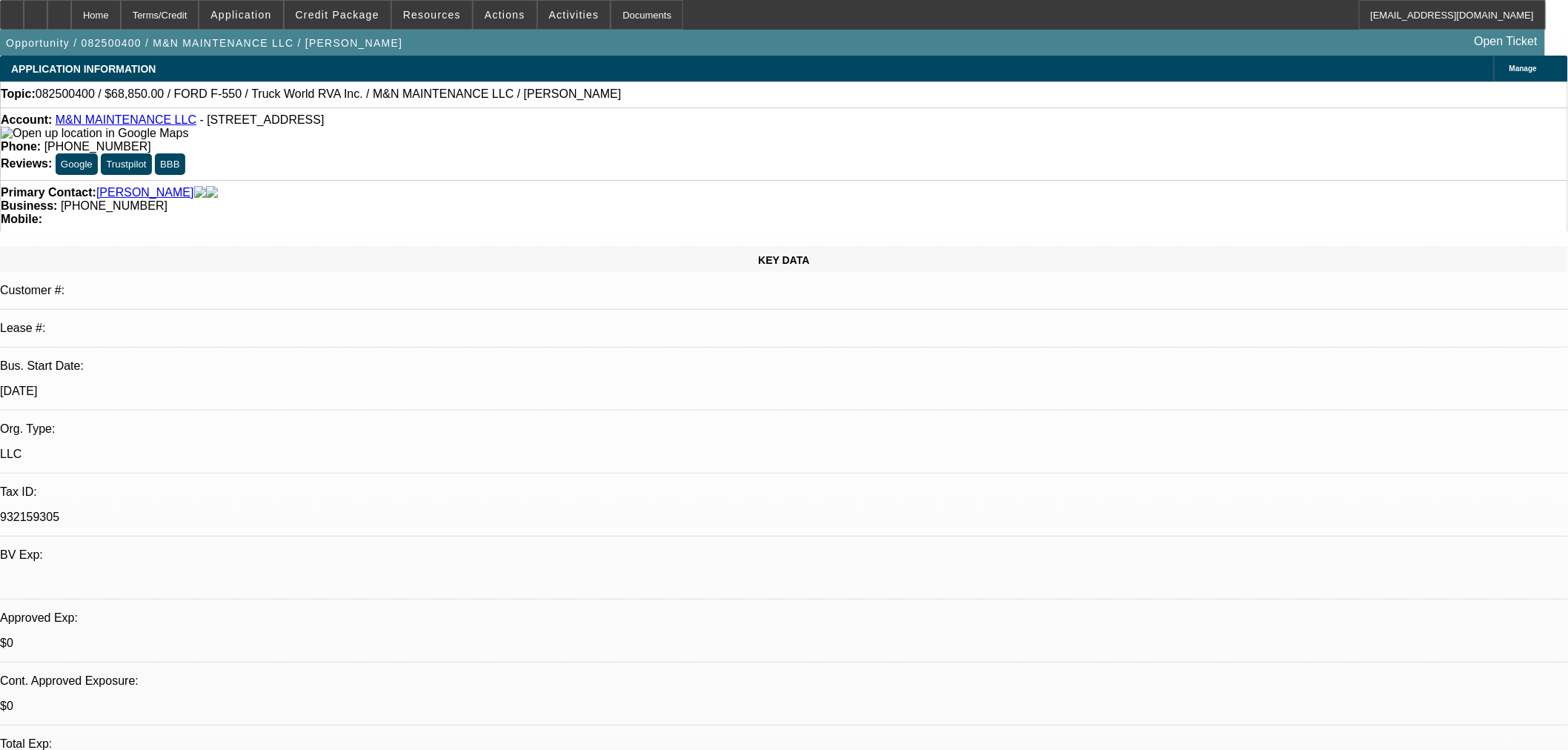
select select "0"
select select "6"
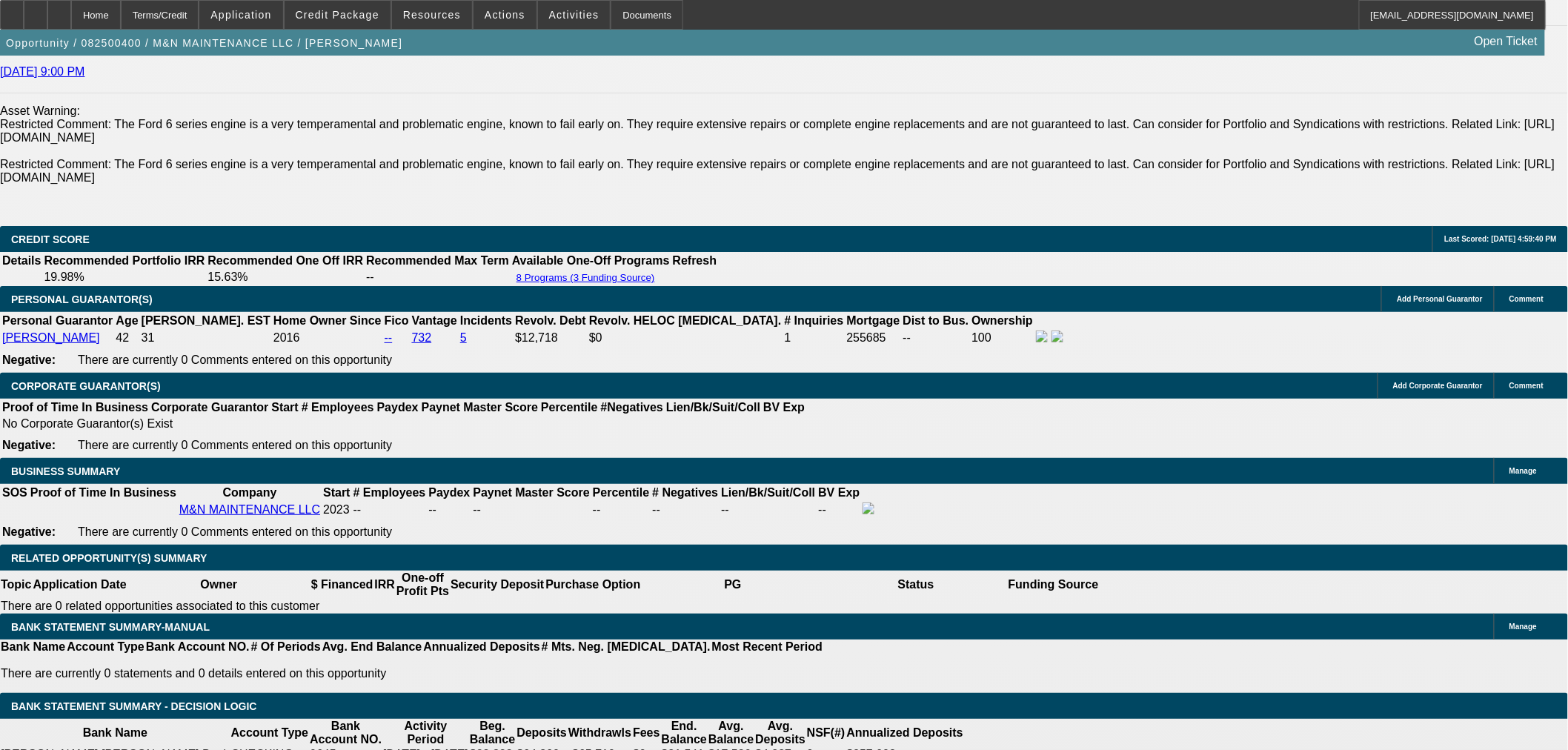
scroll to position [2388, 0]
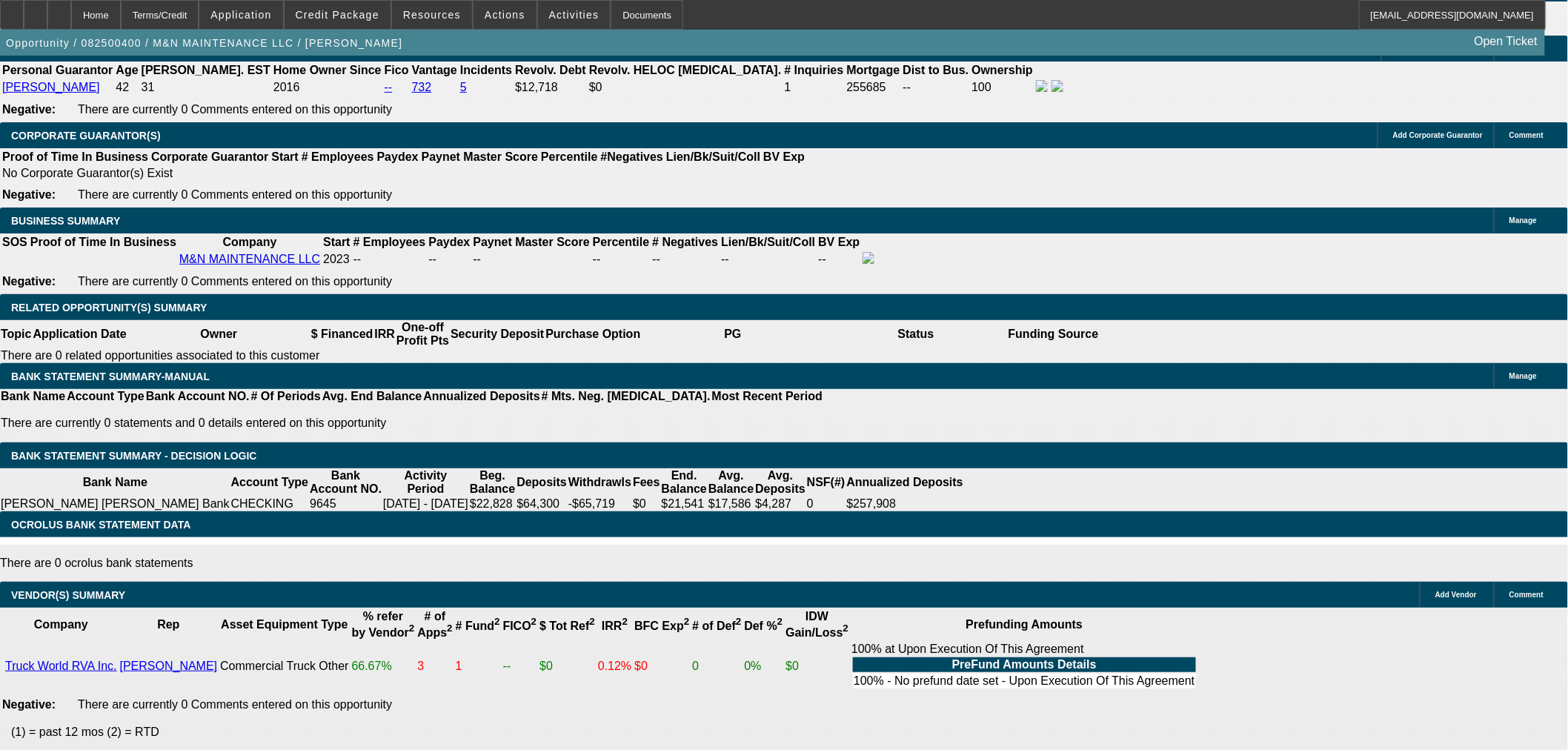
select select "3"
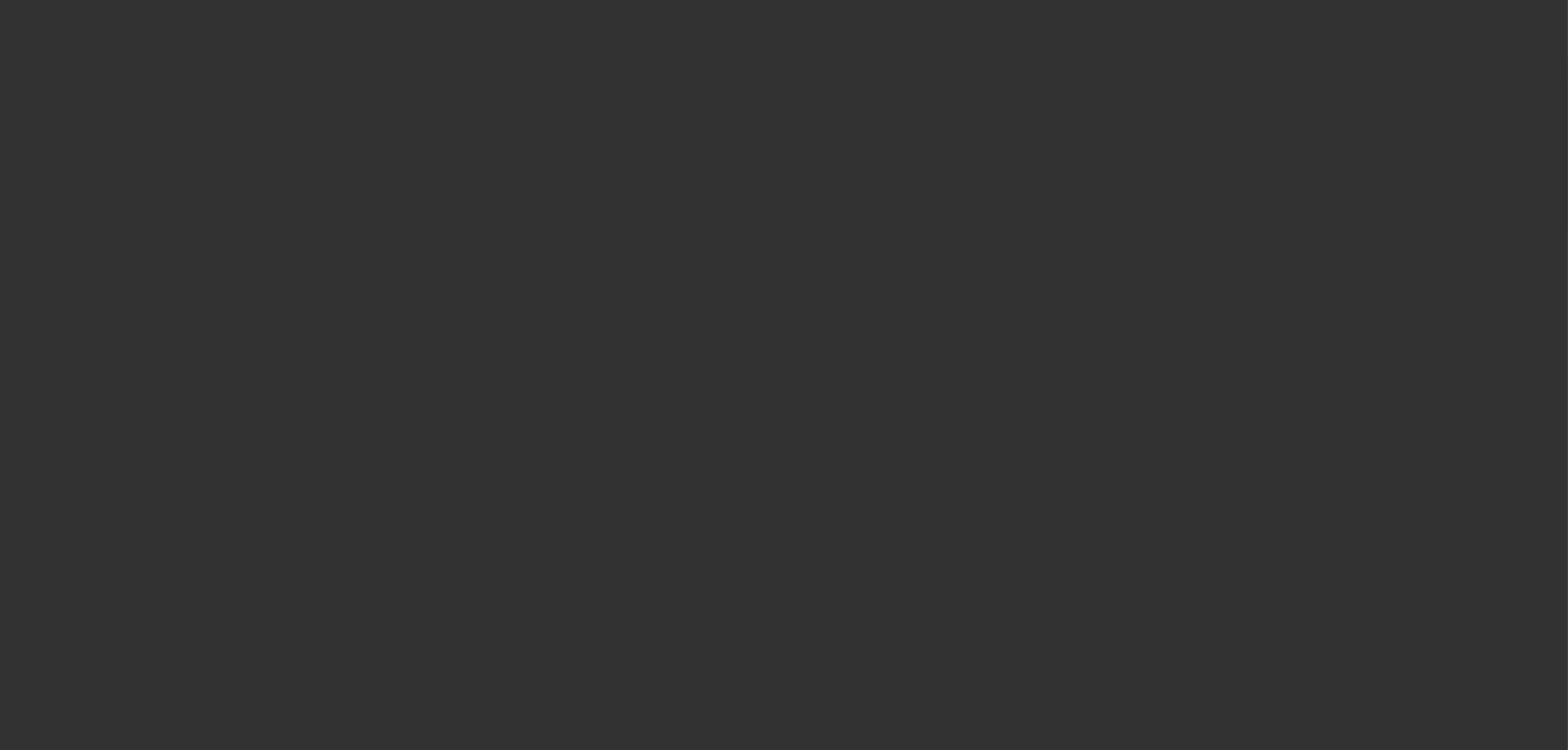
radio input "true"
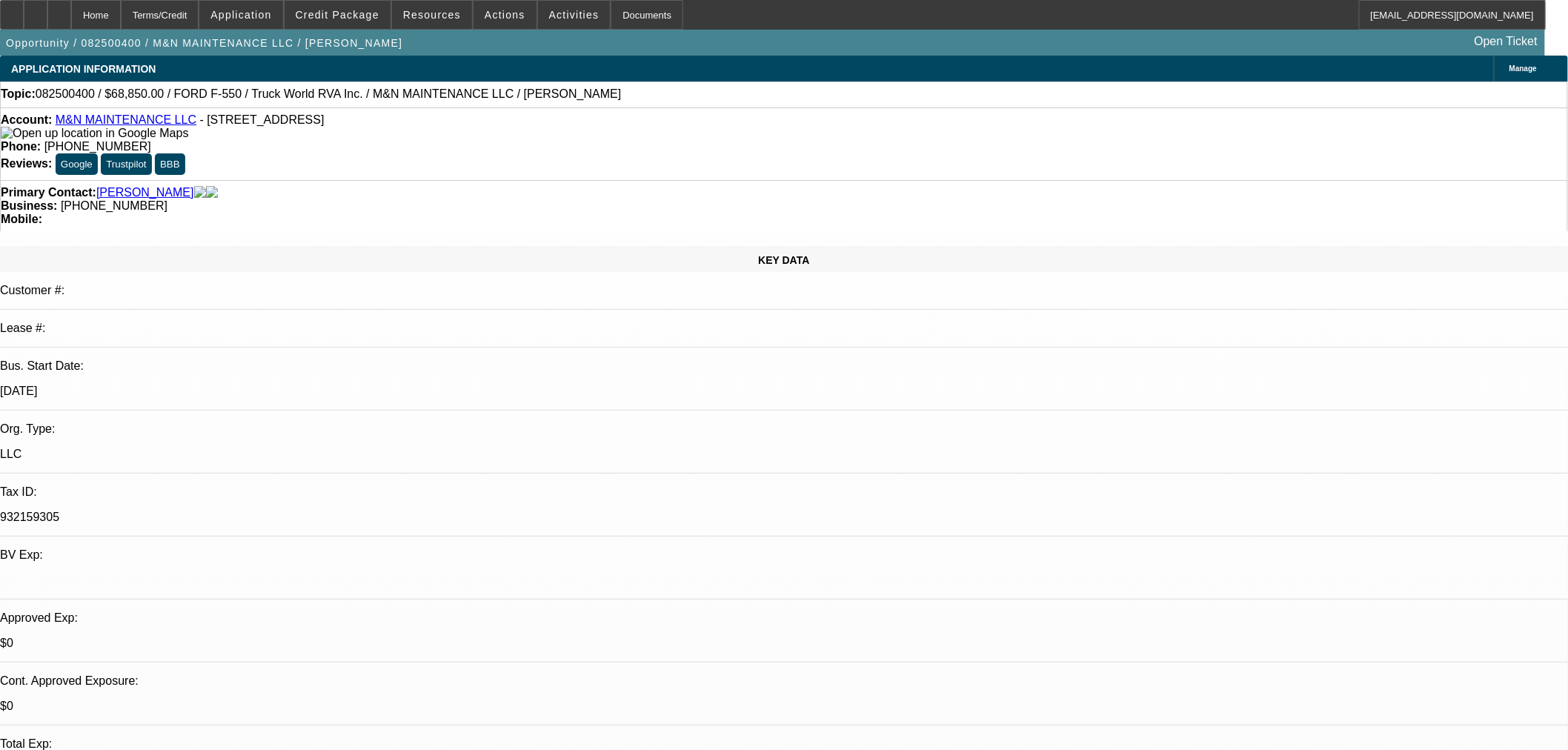
type input "[DATE]"
paste input "537400"
type input "537400"
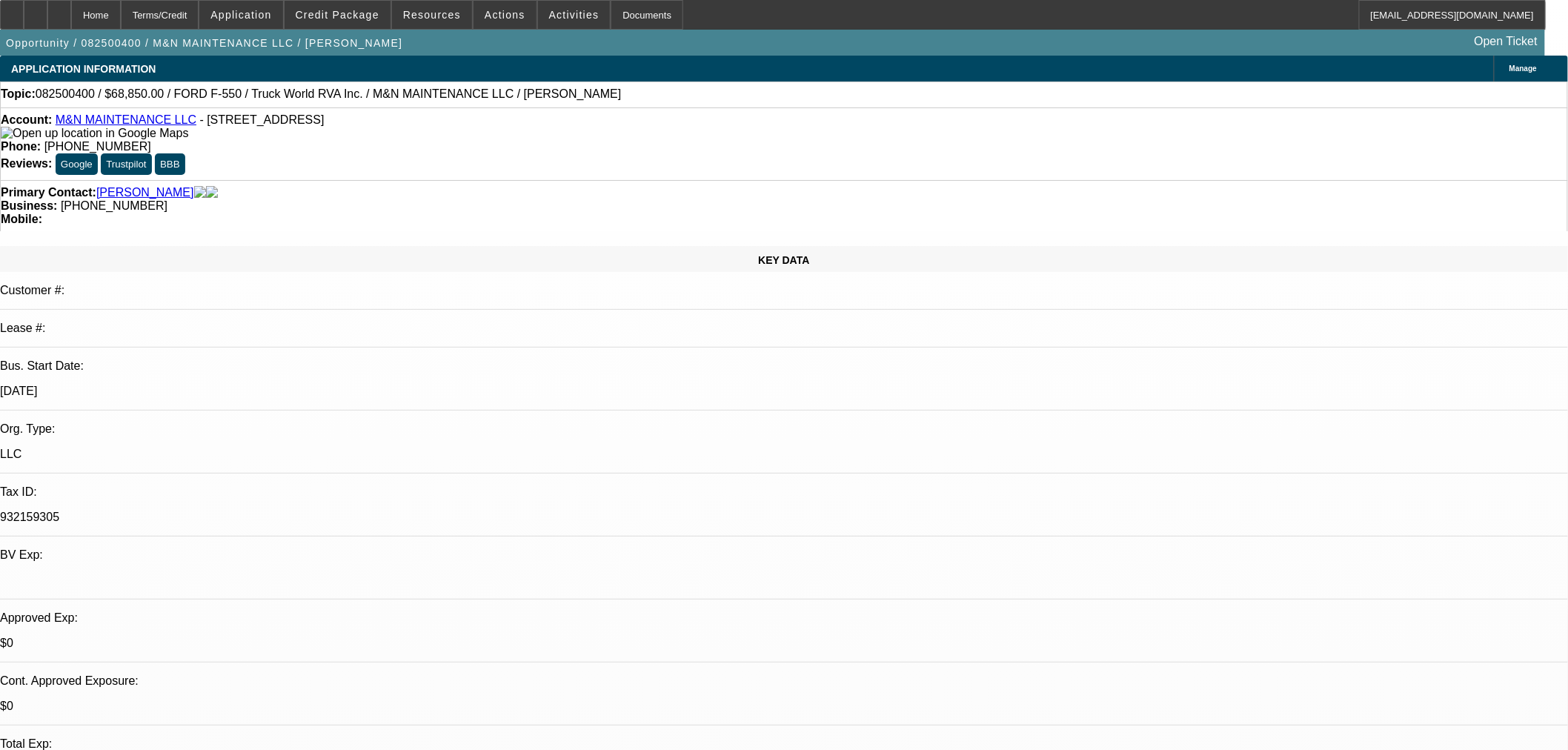
paste input "537400"
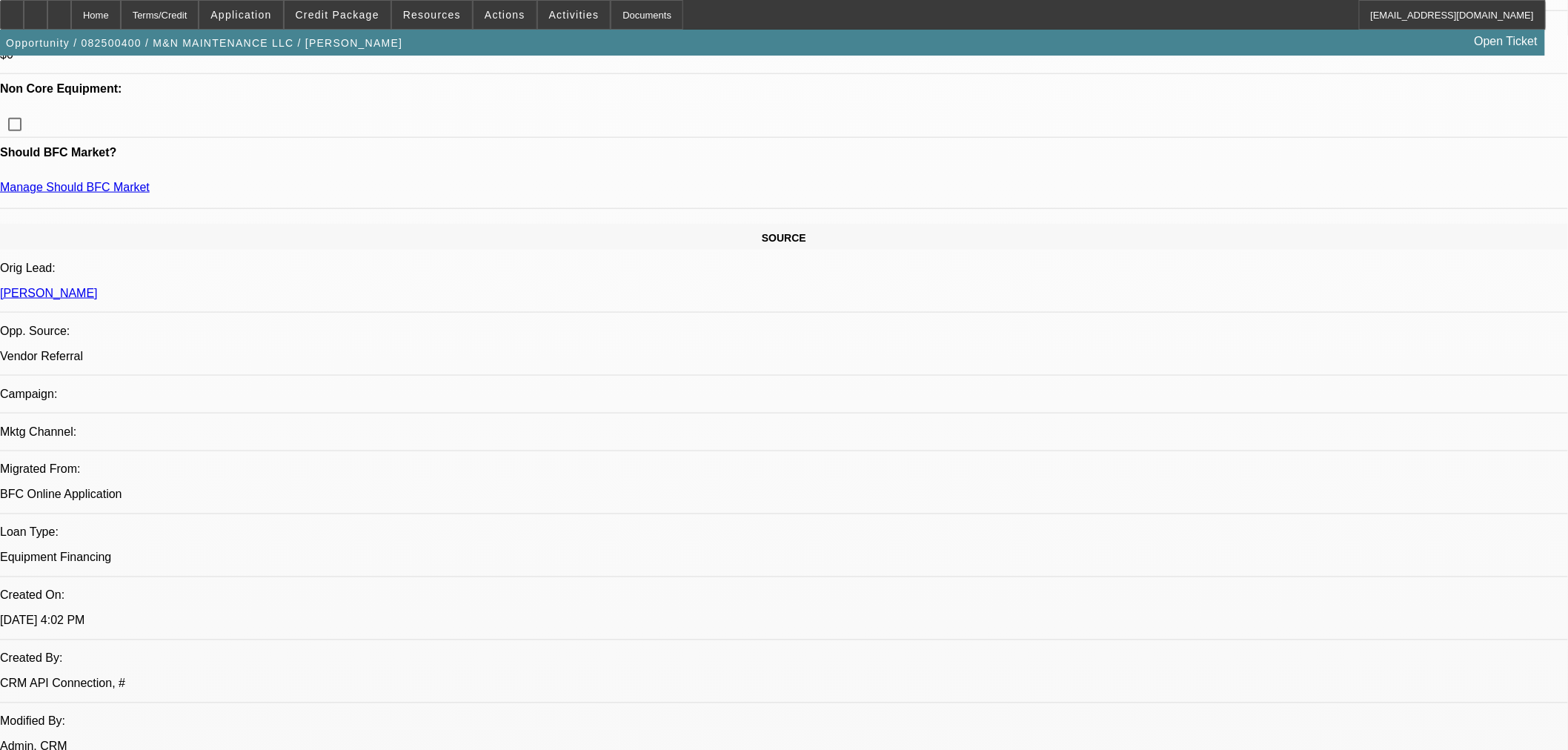
scroll to position [741, 0]
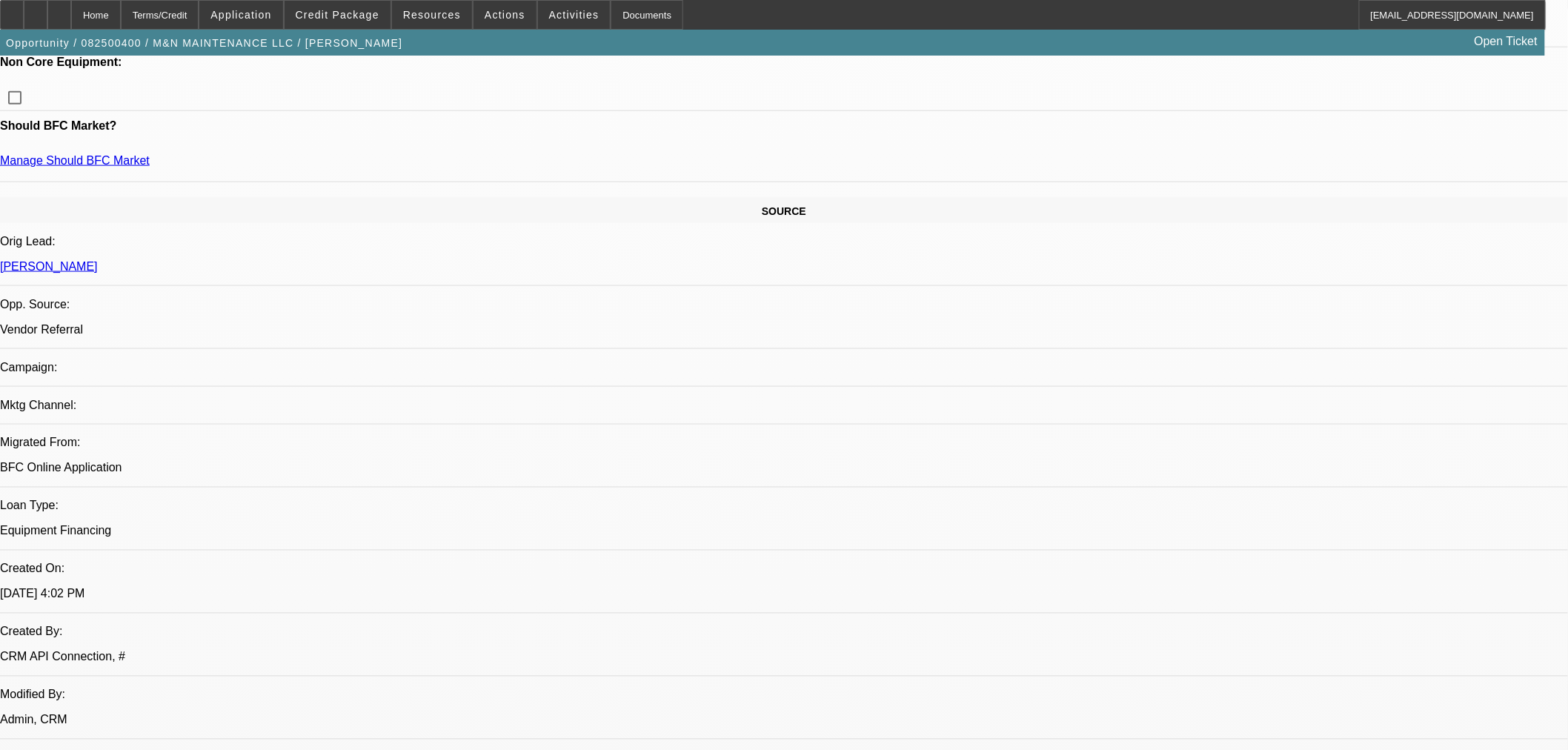
type input "537400"
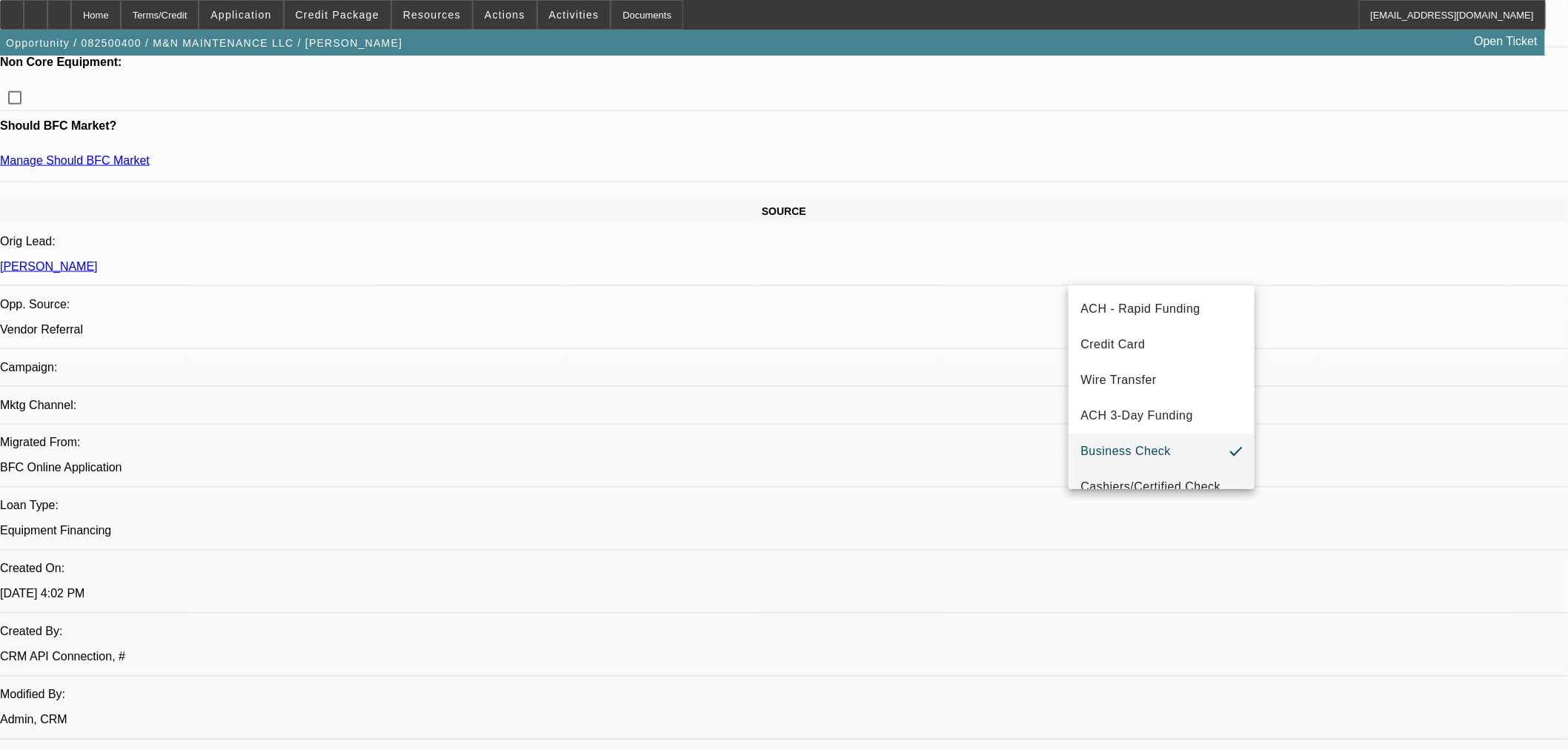
click at [1173, 479] on span "Cashiers/Certified Check" at bounding box center [1150, 487] width 140 height 18
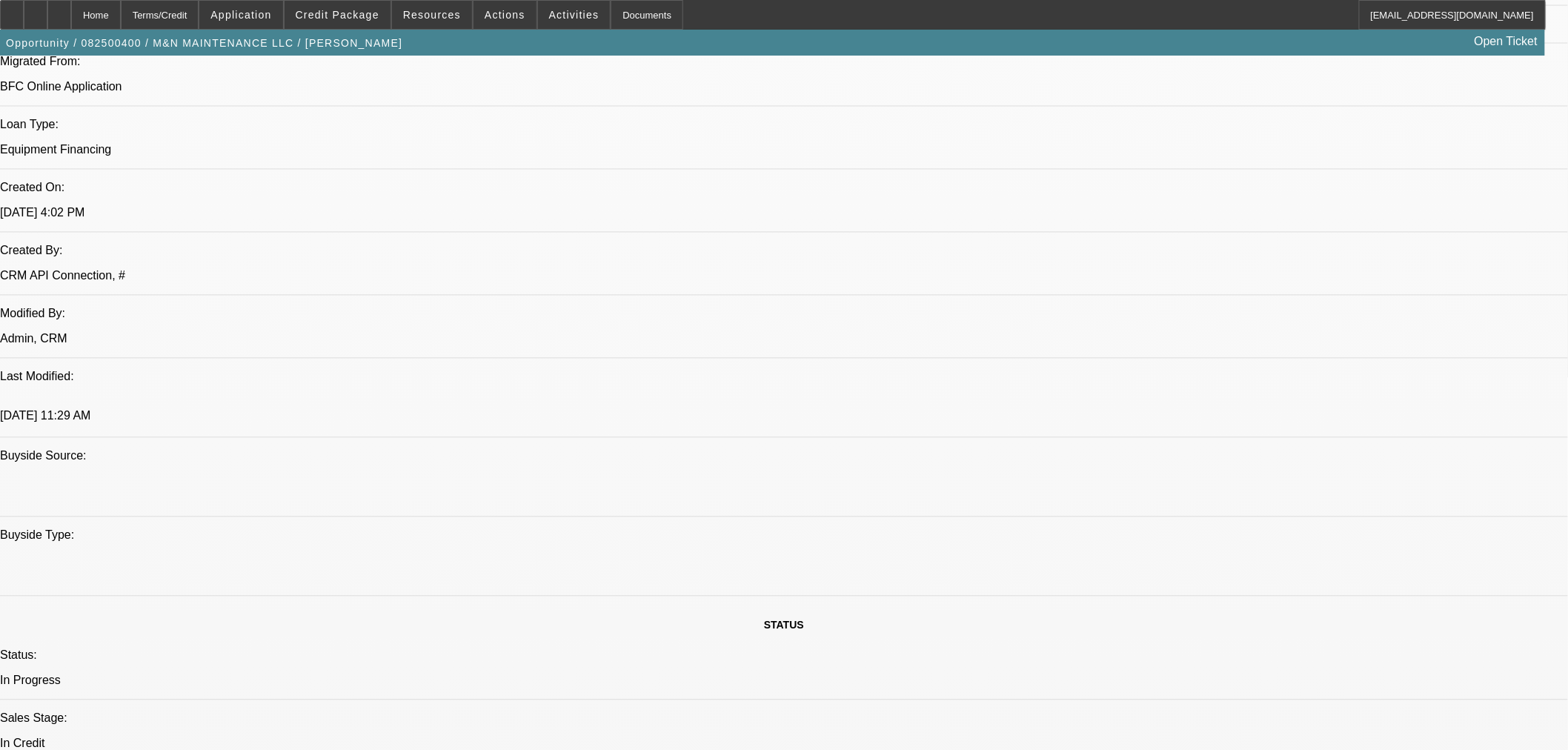
scroll to position [1153, 0]
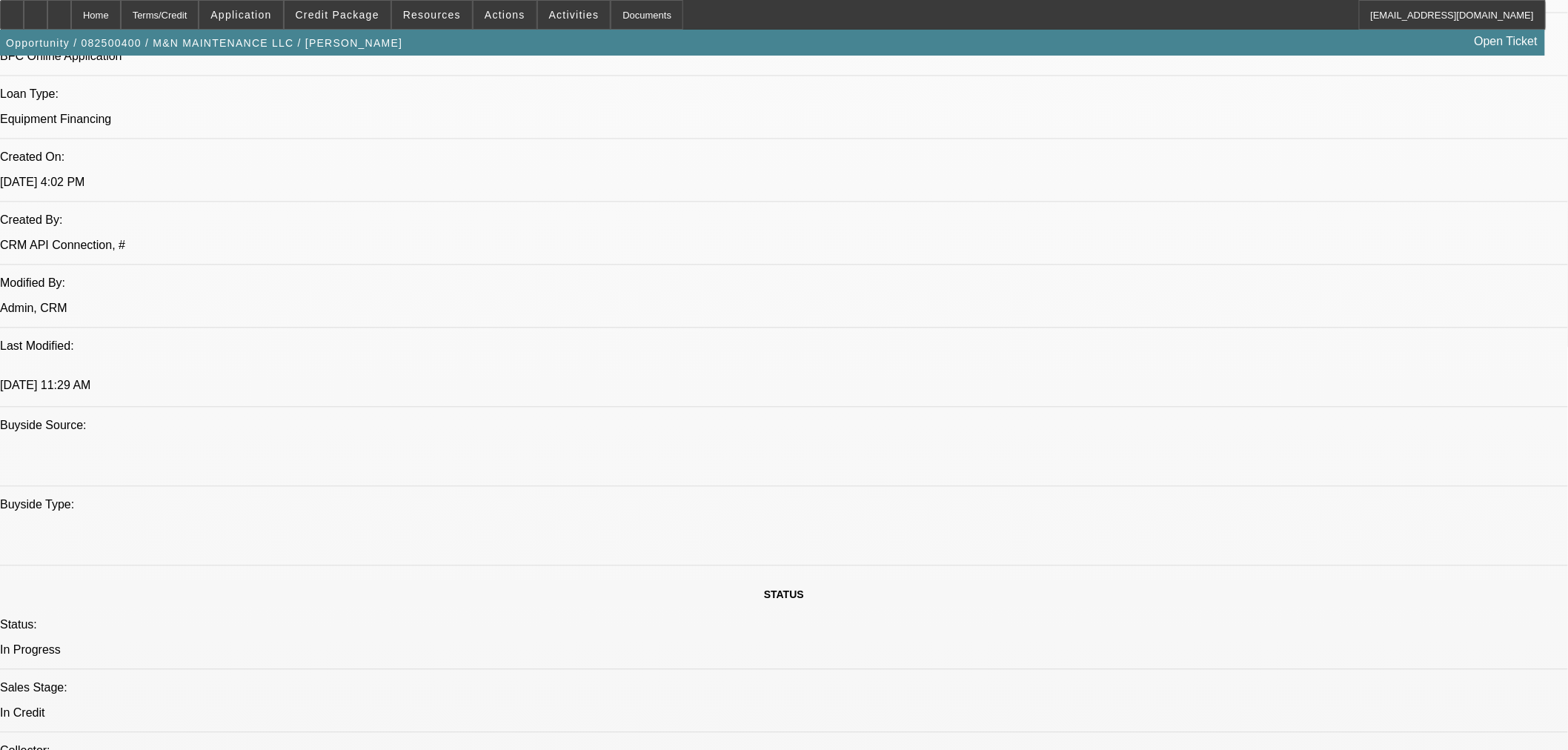
type textarea "a"
paste textarea "Equipment Description 2015 Ford F-550 Truck Approval Amount (No Variance Allowe…"
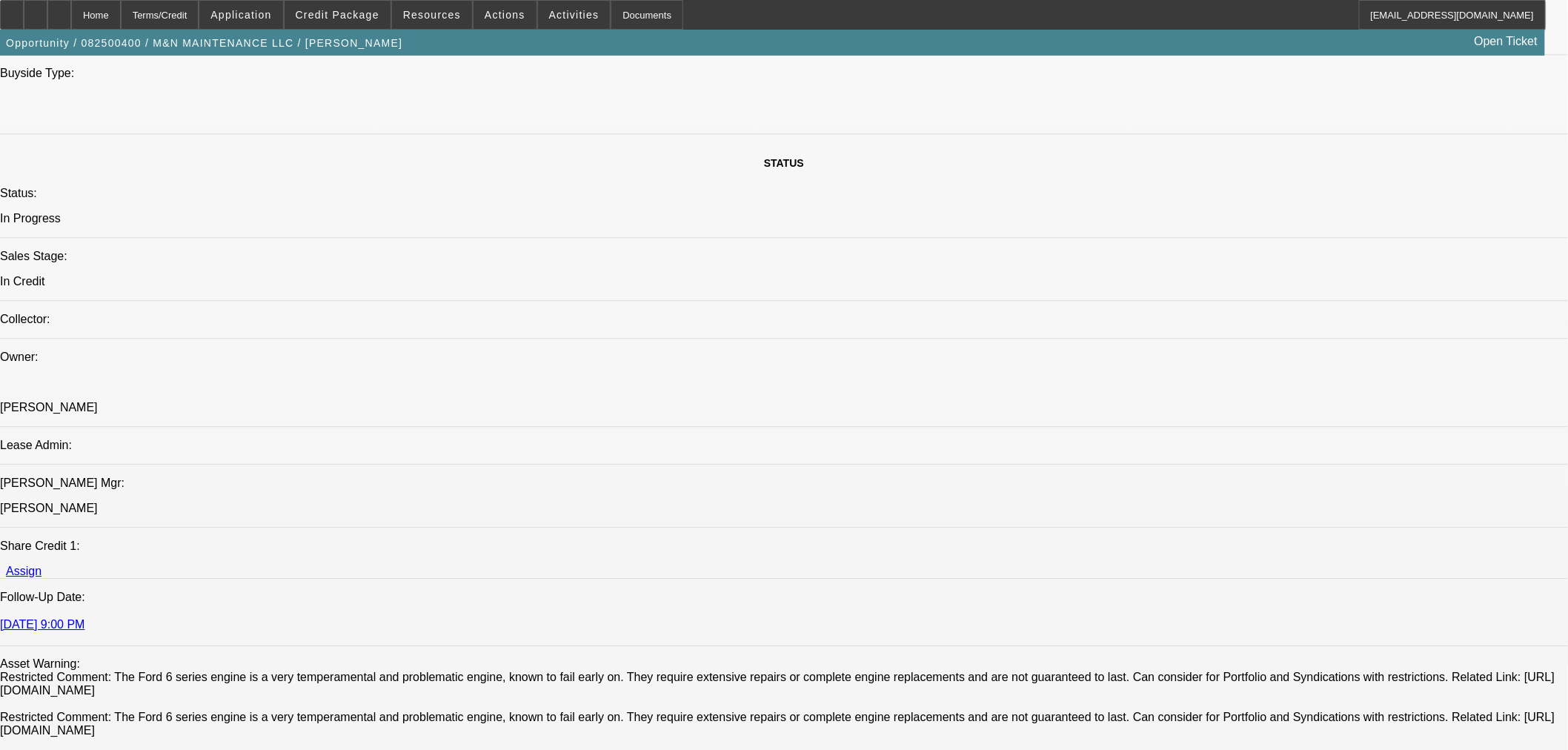
scroll to position [1482, 0]
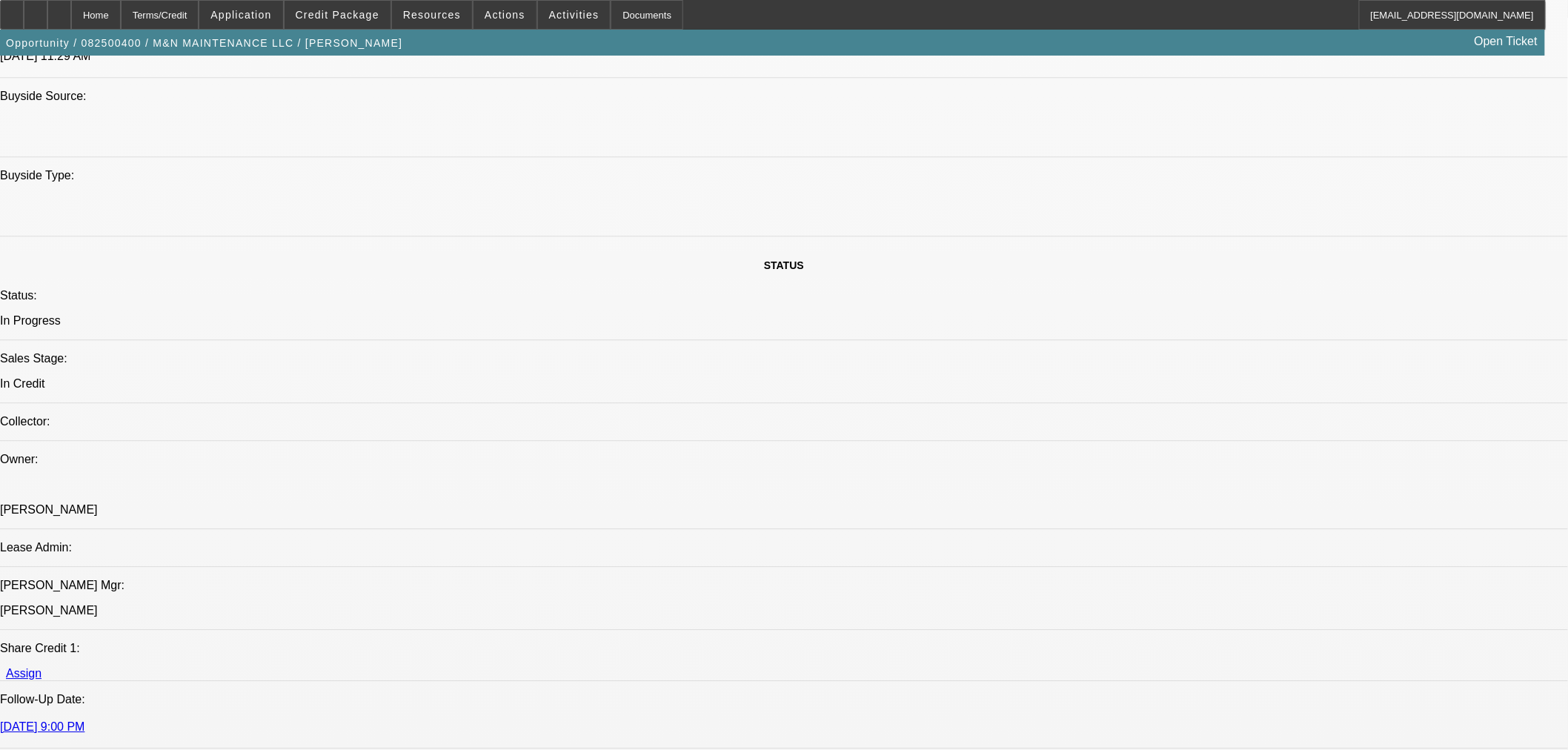
type textarea "APPROVED BY CPCEF: Equipment Description 2015 Ford F-550 Truck. Approval Amount…"
click at [1160, 606] on span "19" at bounding box center [1159, 611] width 26 height 26
type input "[DATE]"
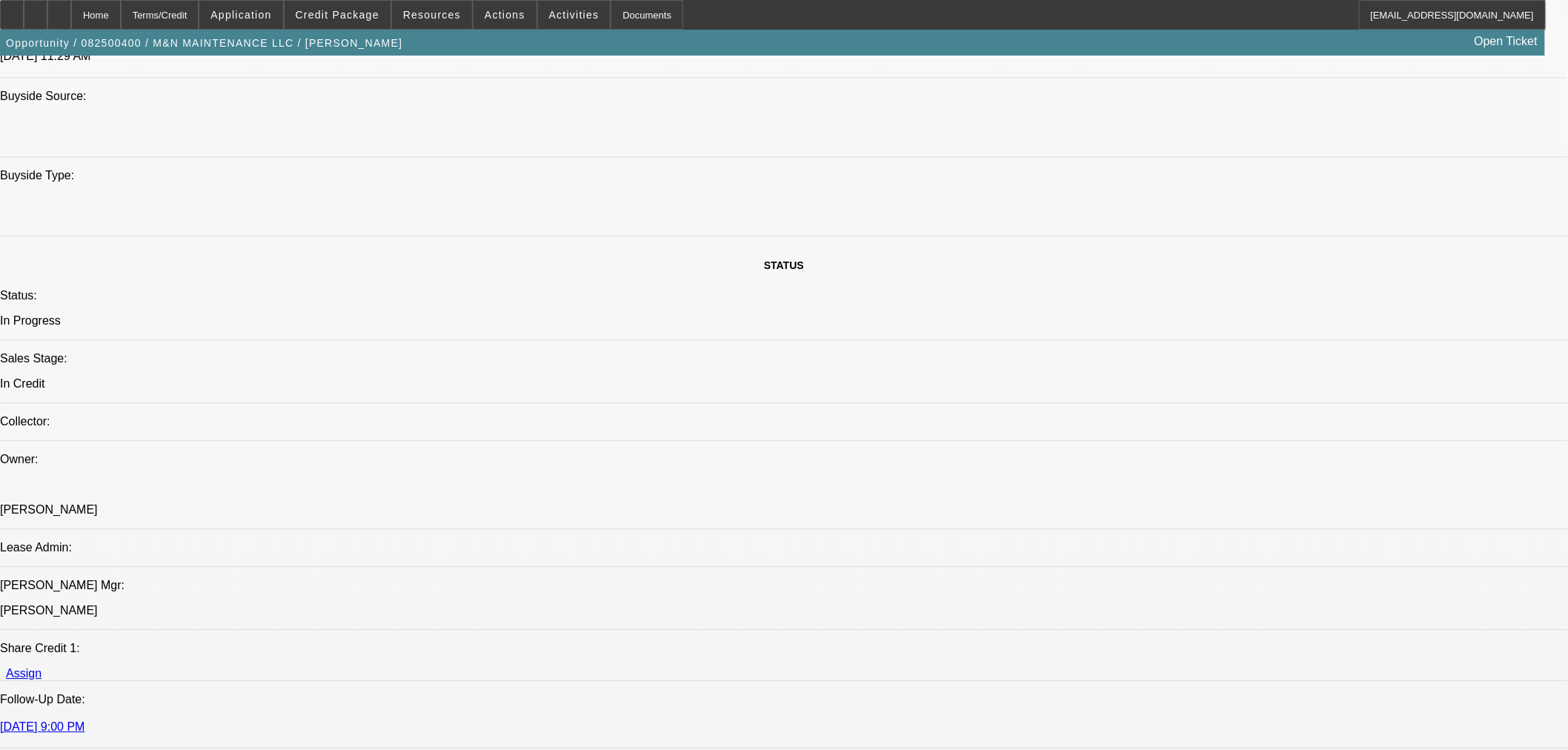
type input "0"
type input "11:33"
type input "04:05"
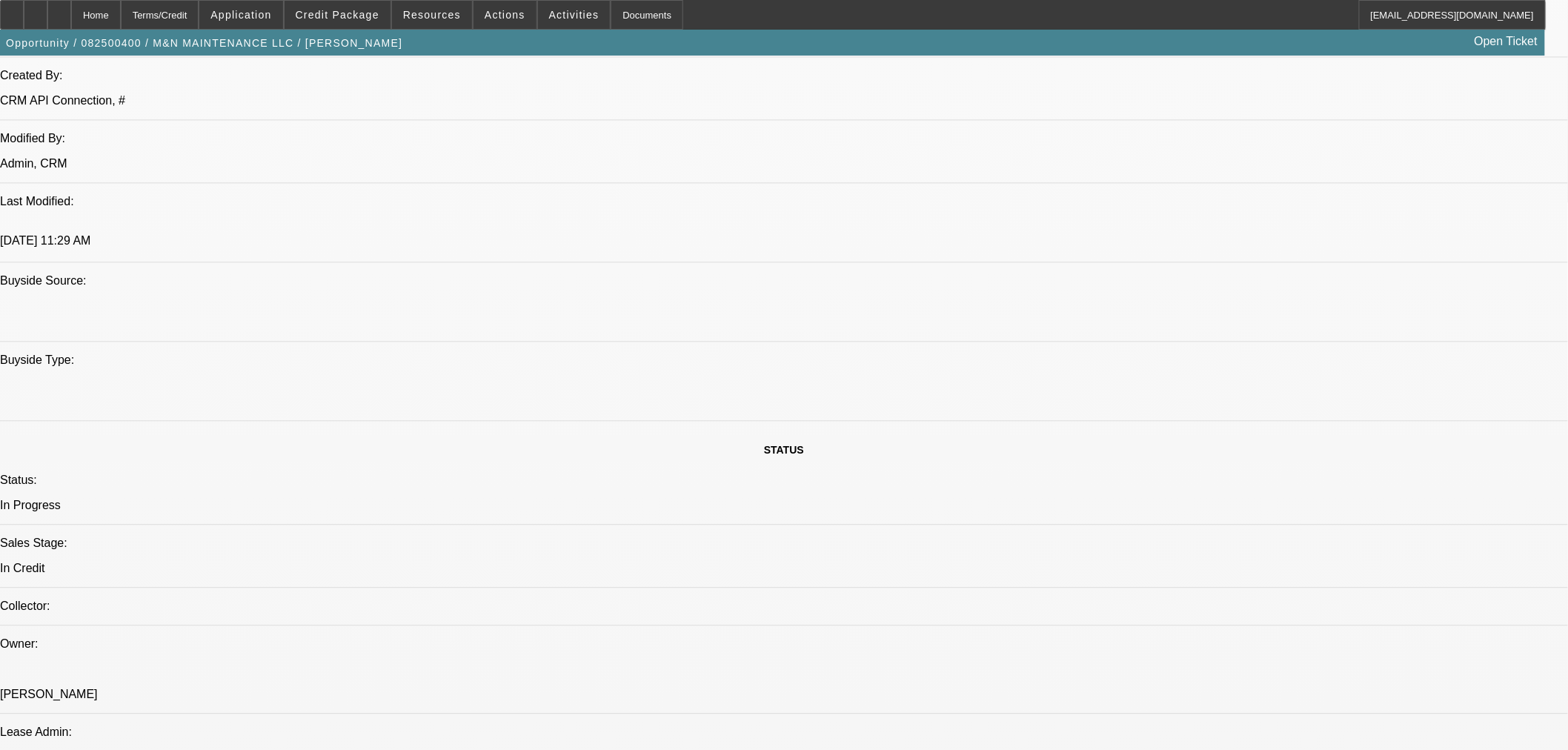
scroll to position [1565, 0]
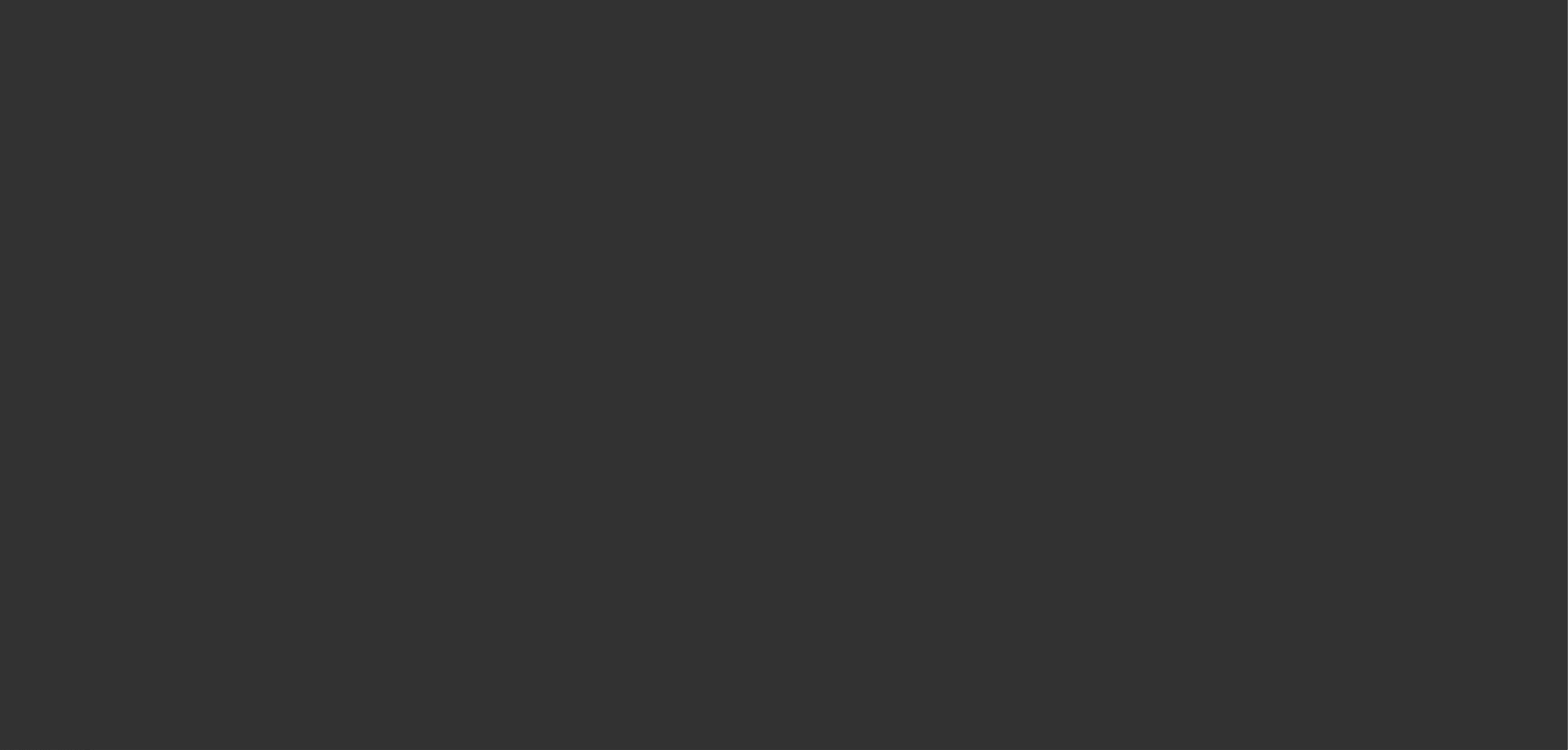
select select "0.1"
select select "0"
select select "6"
select select "0.1"
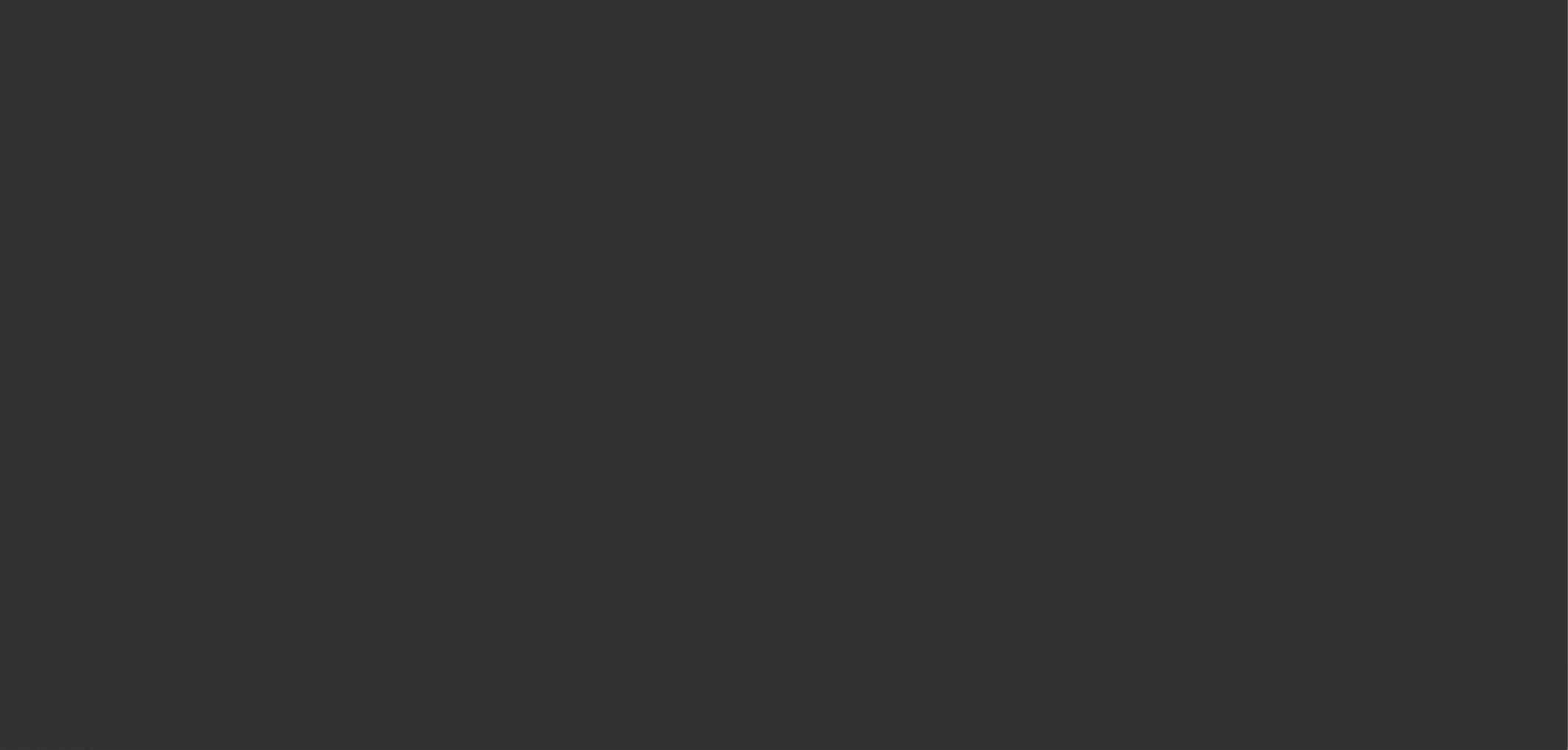
select select "0"
select select "6"
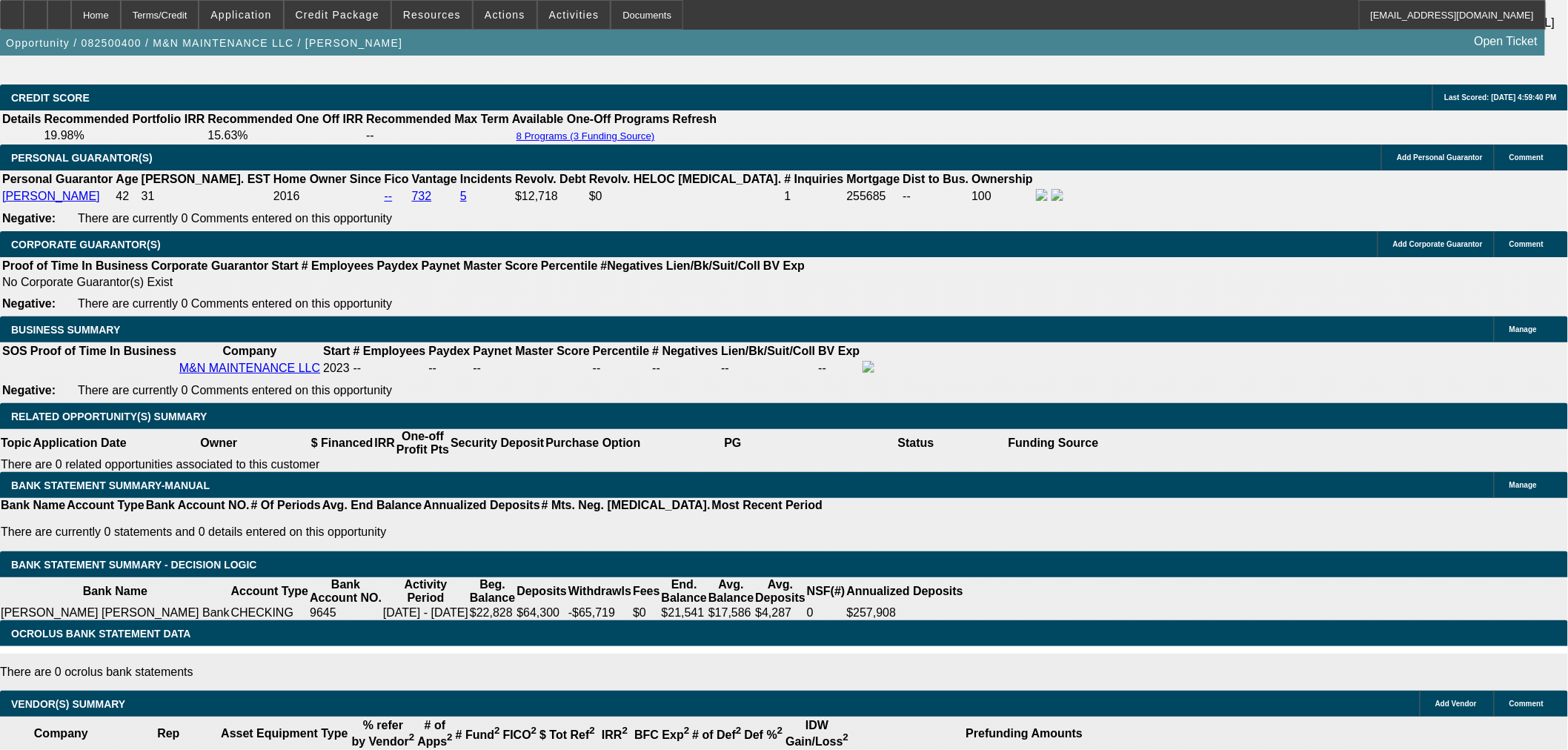
scroll to position [2140, 0]
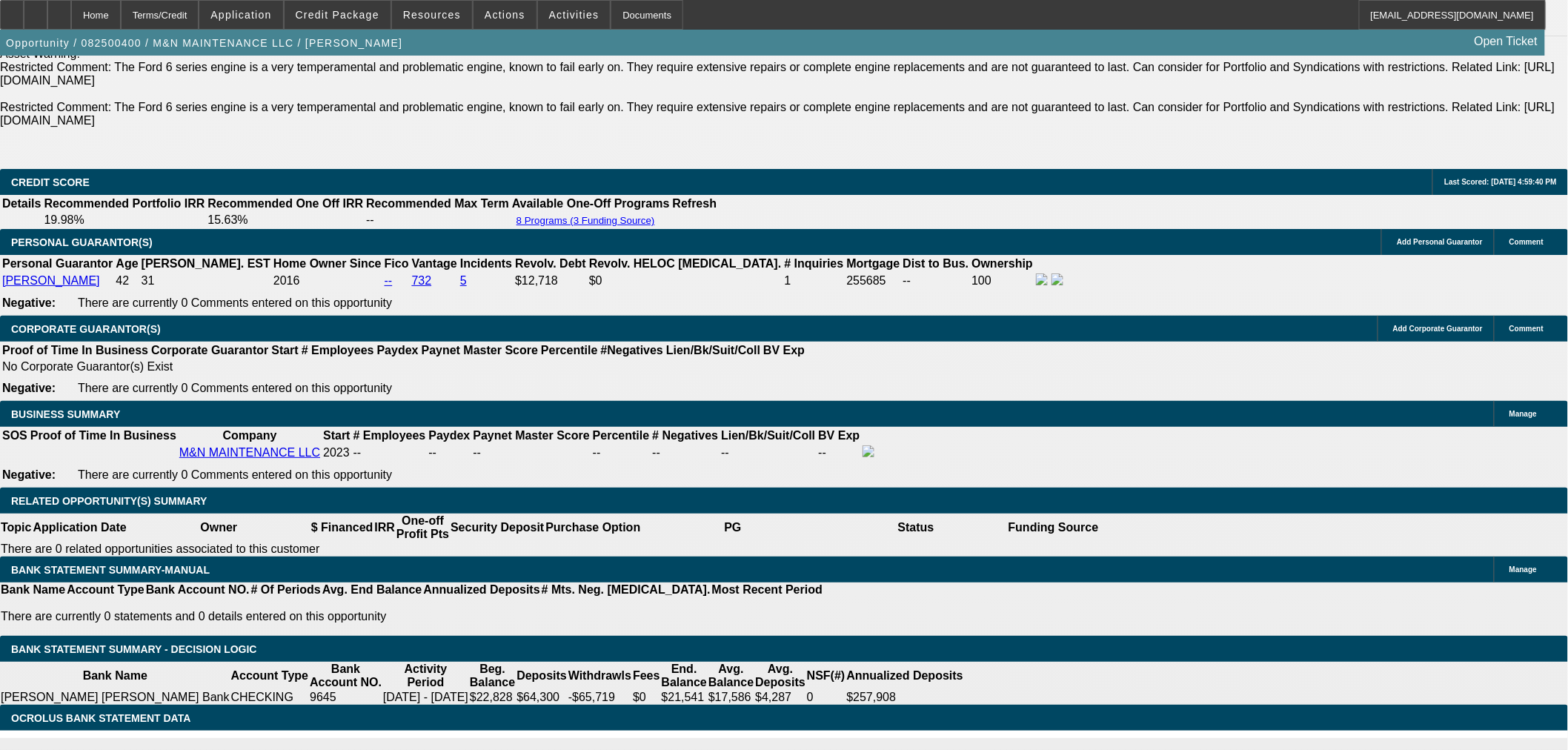
scroll to position [2224, 0]
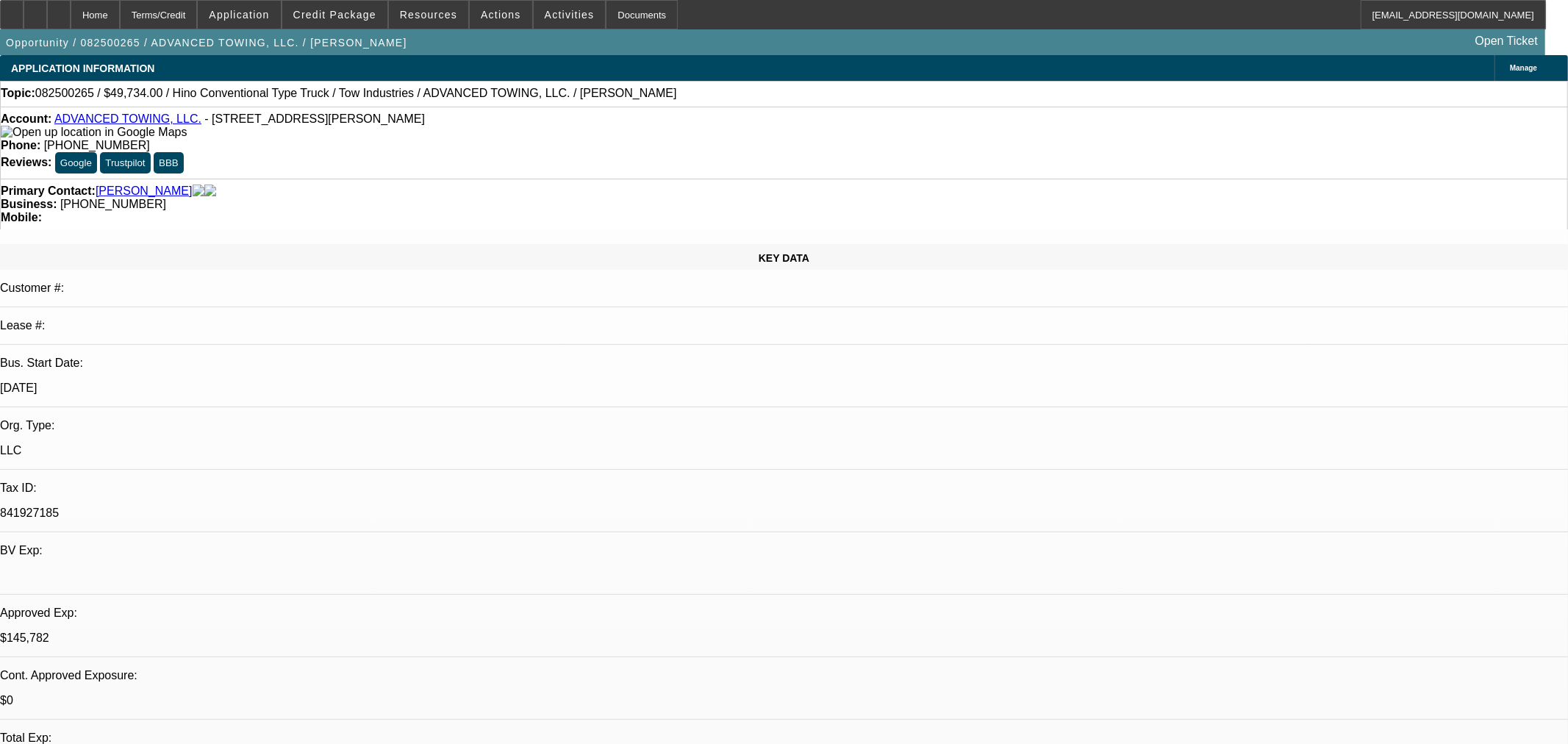
select select "0.1"
select select "2"
select select "0.1"
select select "4"
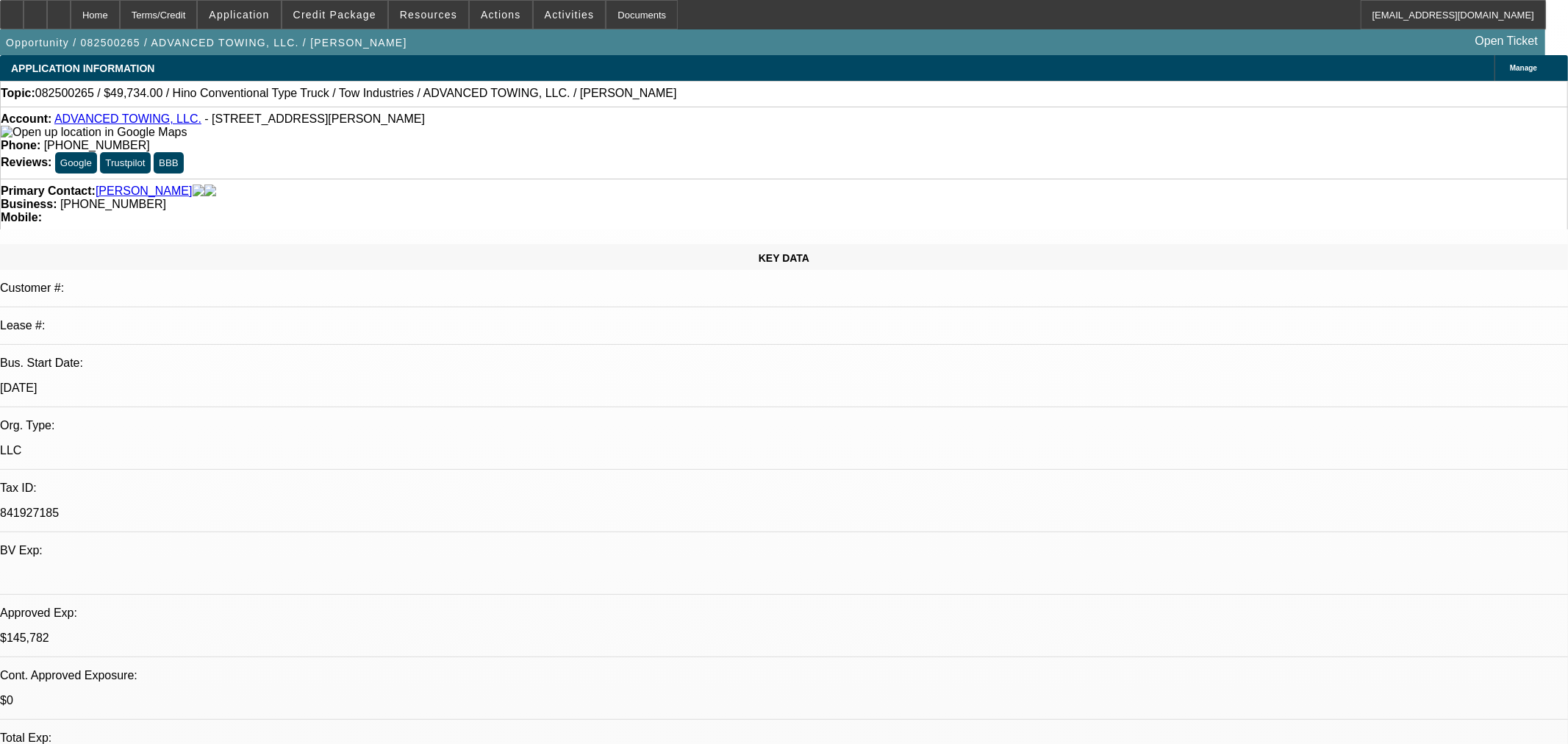
select select "0.1"
select select "2"
select select "0.1"
select select "4"
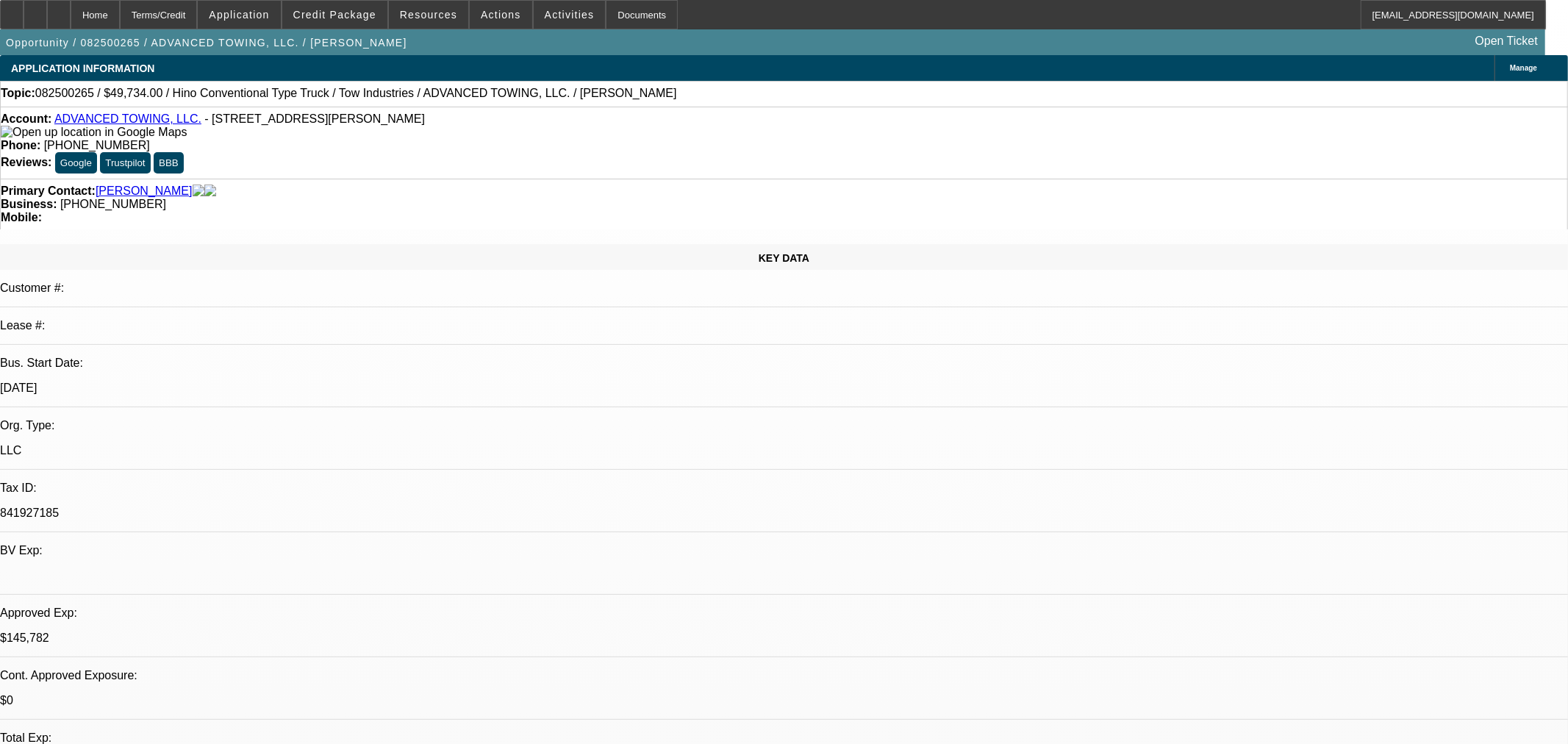
select select "0.1"
select select "2"
select select "0.1"
select select "4"
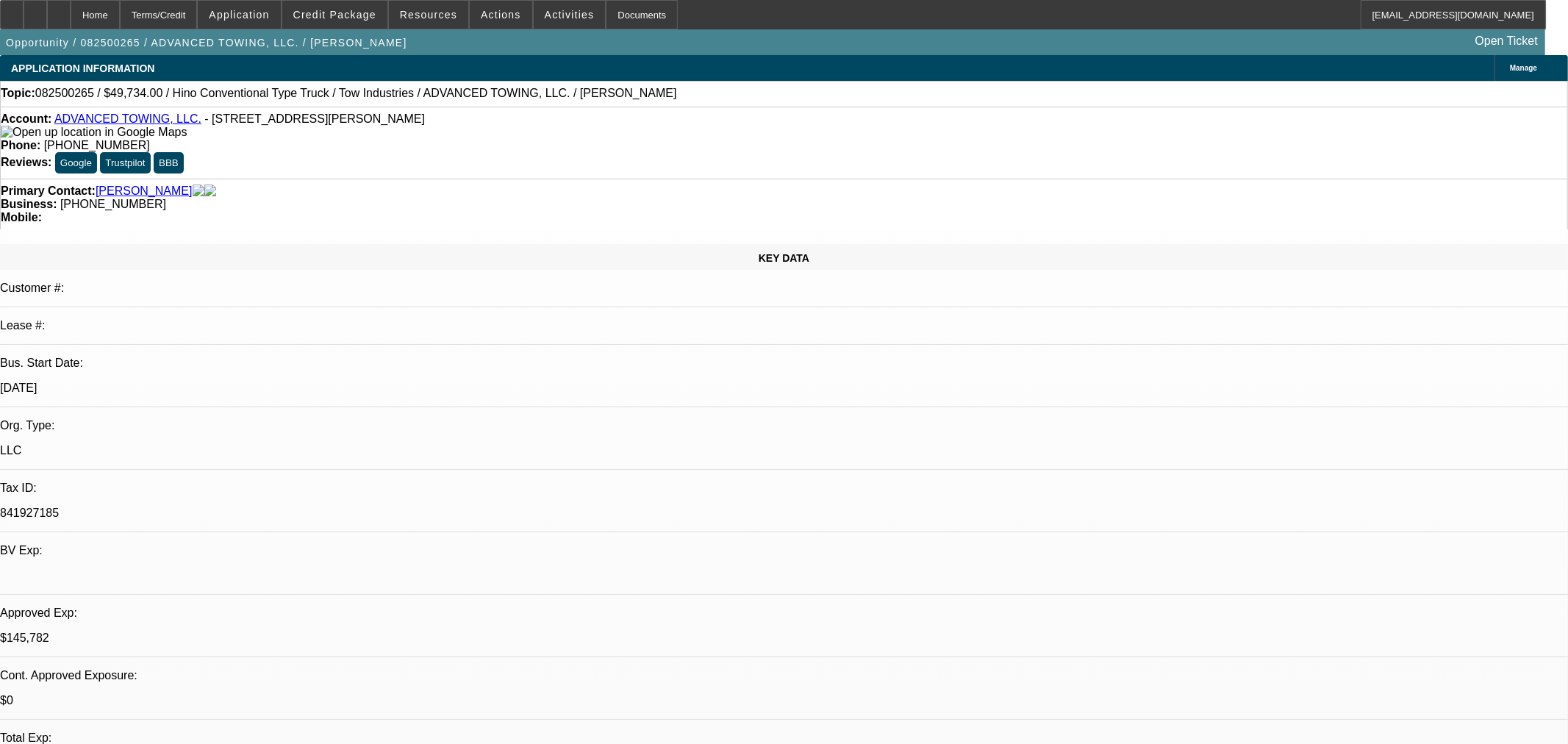
select select "2"
select select "0.1"
select select "4"
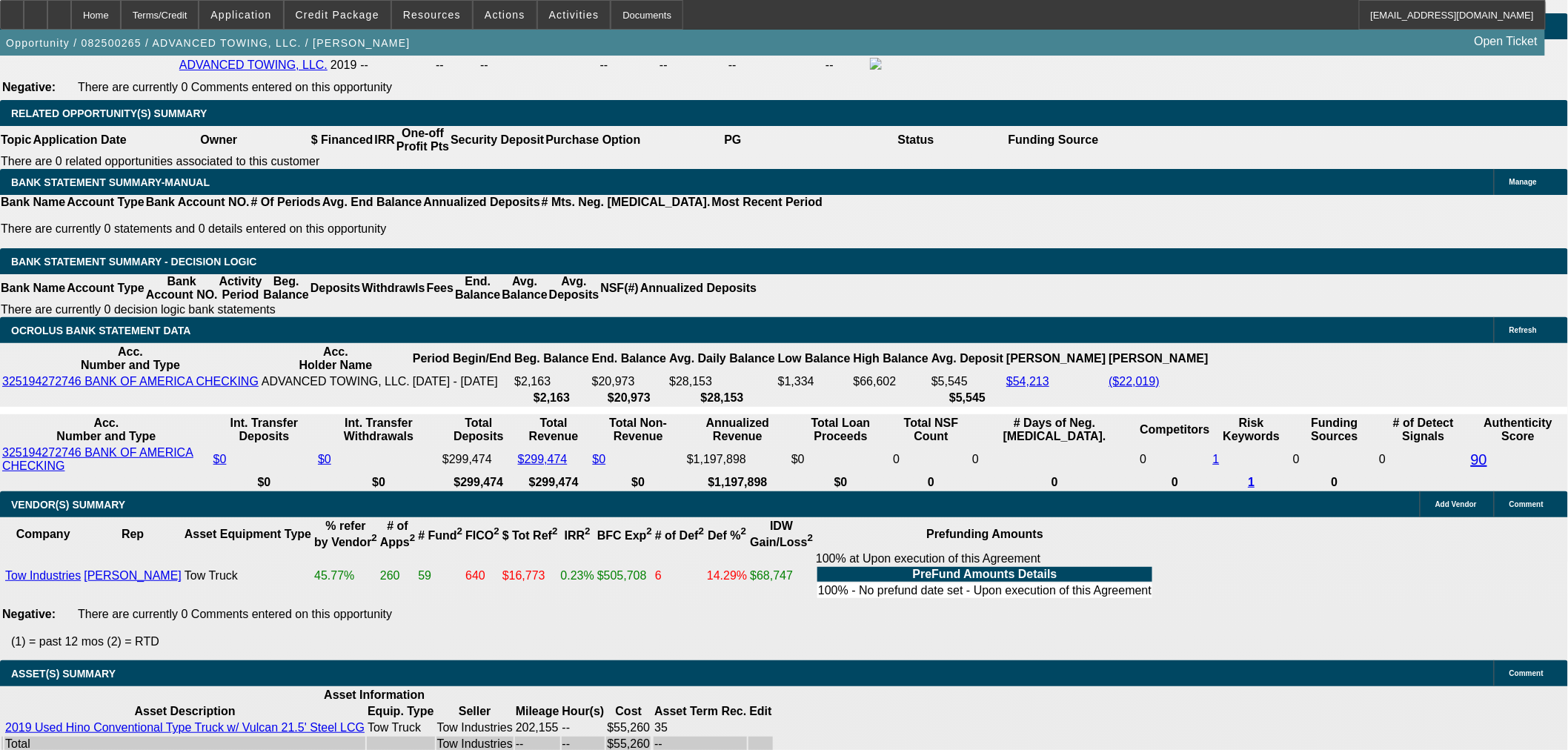
scroll to position [2535, 0]
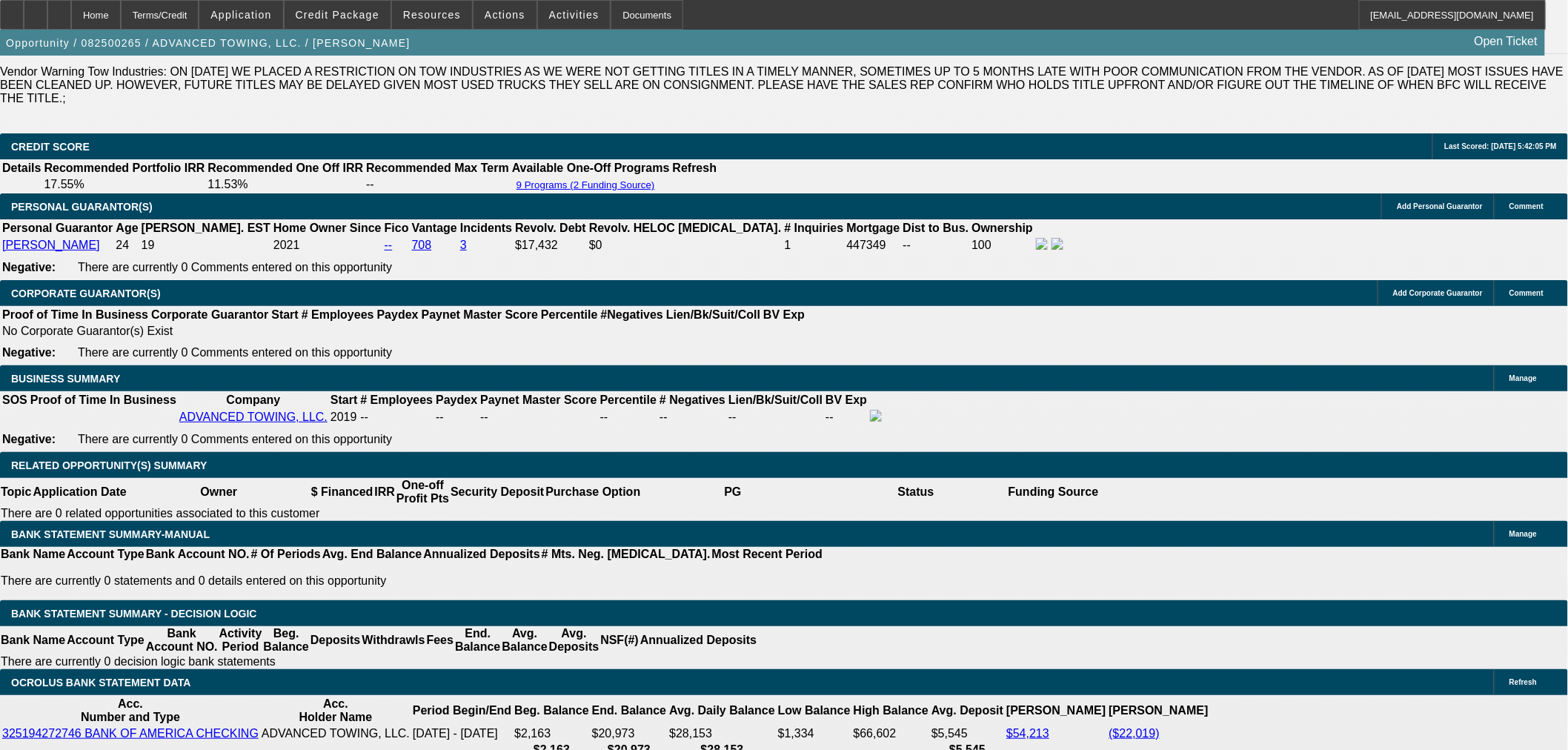
scroll to position [2124, 0]
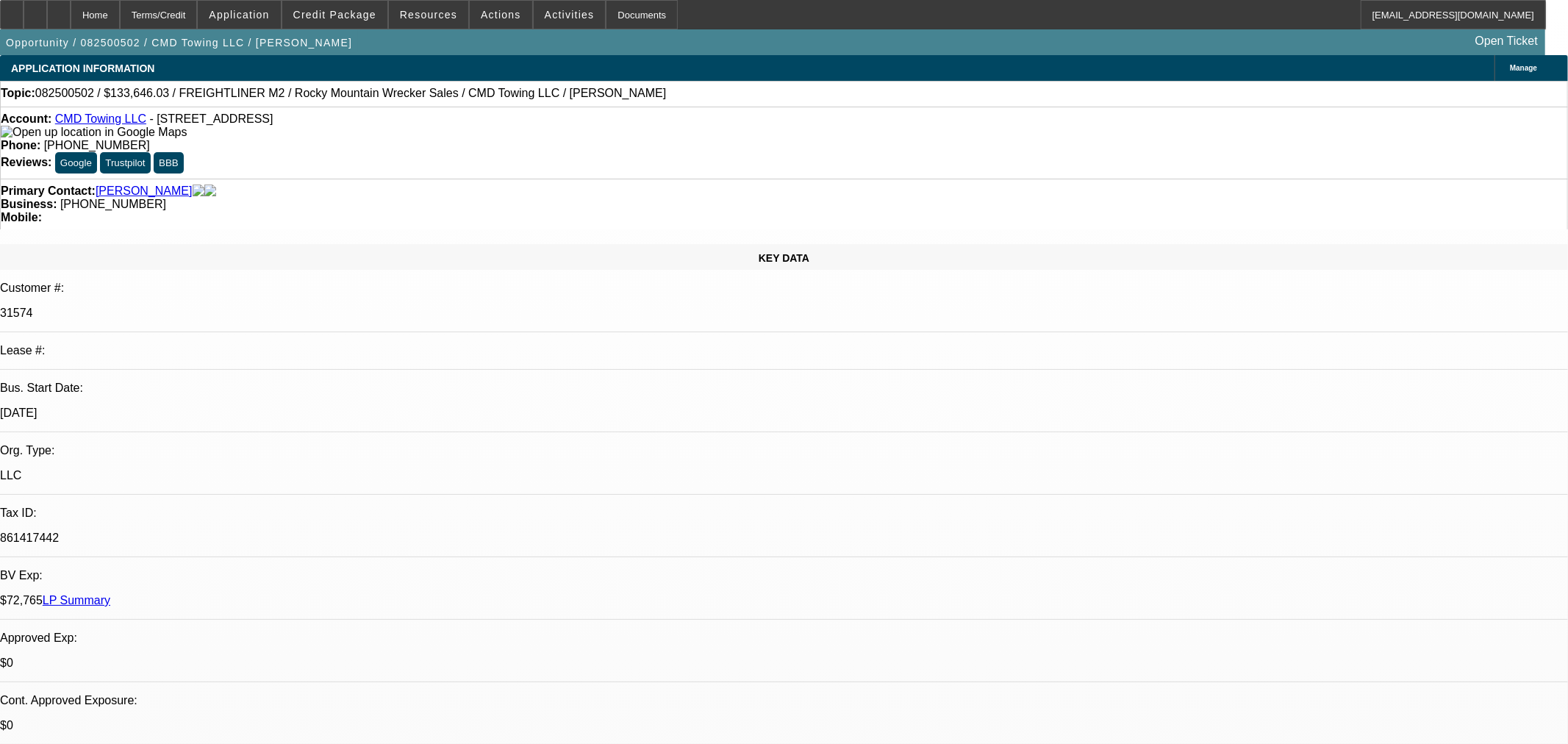
select select "0"
select select "6"
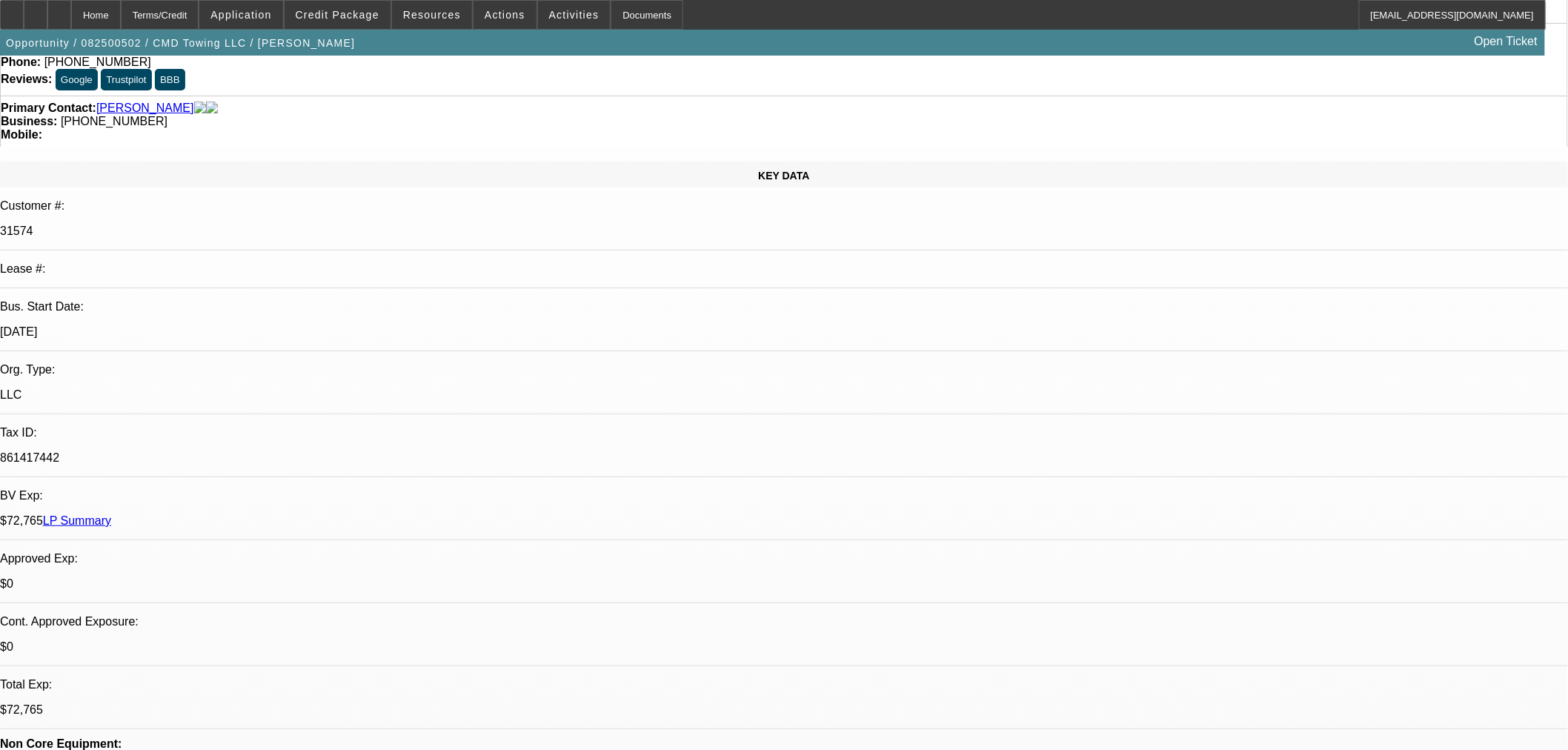
scroll to position [165, 0]
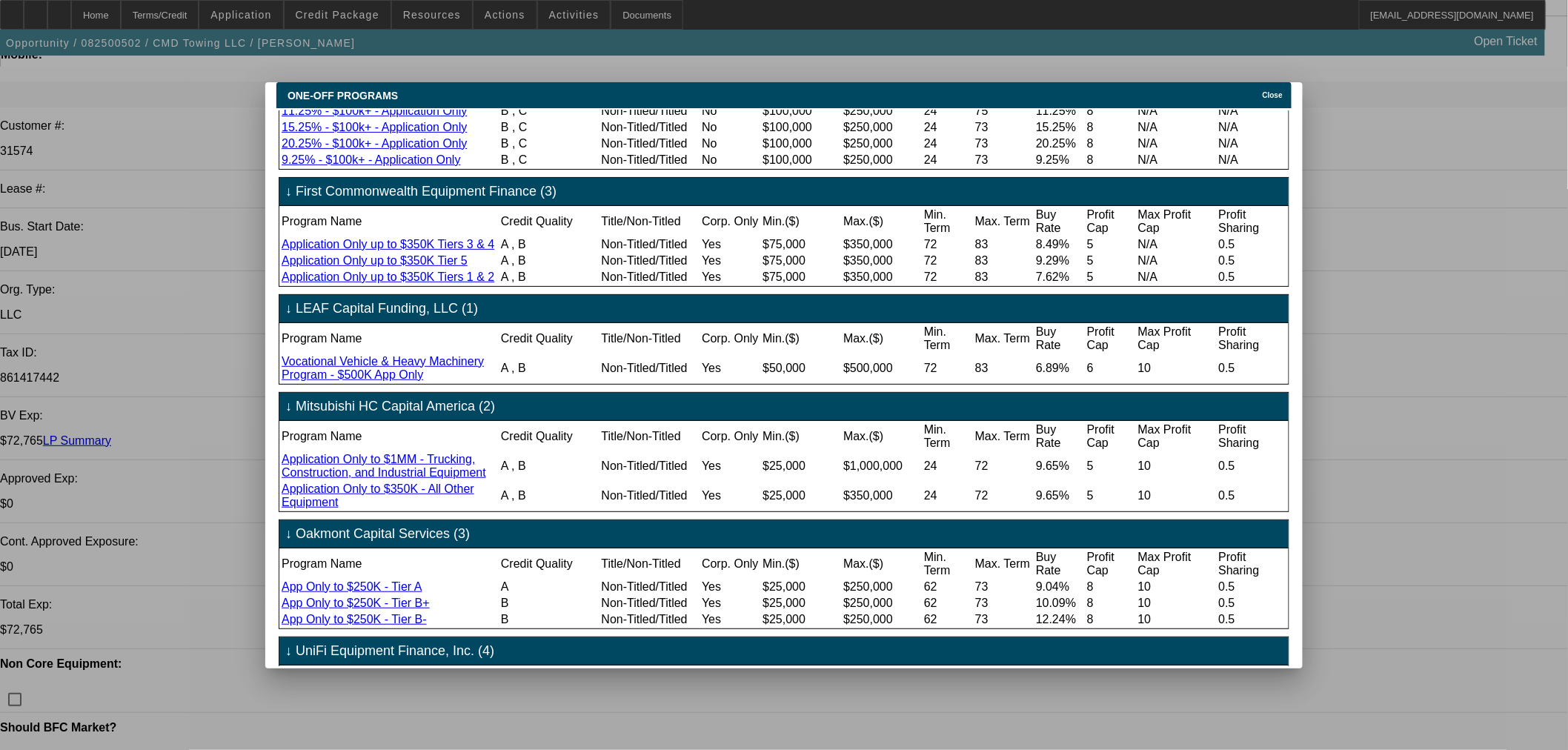
scroll to position [247, 0]
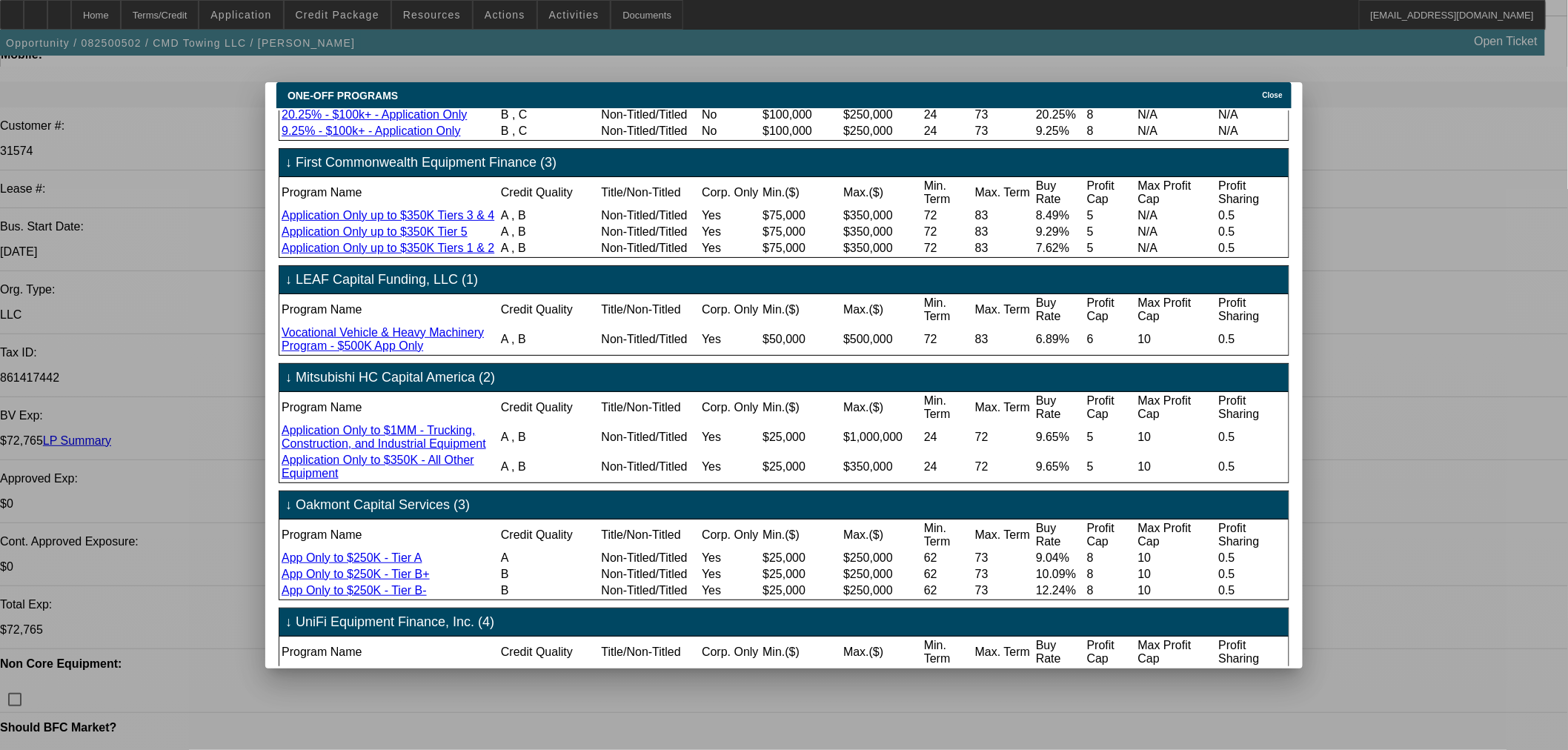
click at [1273, 82] on div "Close" at bounding box center [1275, 90] width 33 height 17
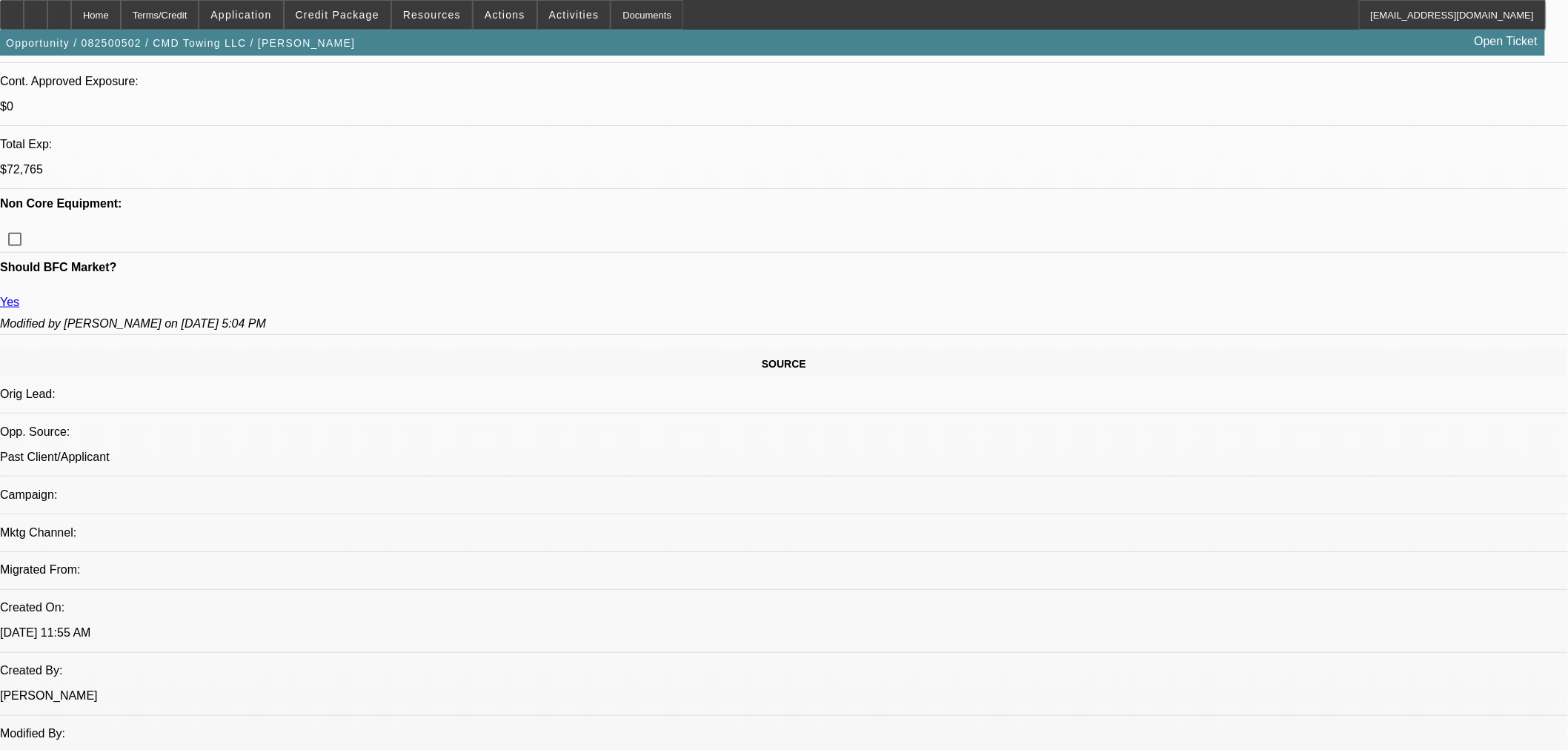
scroll to position [658, 0]
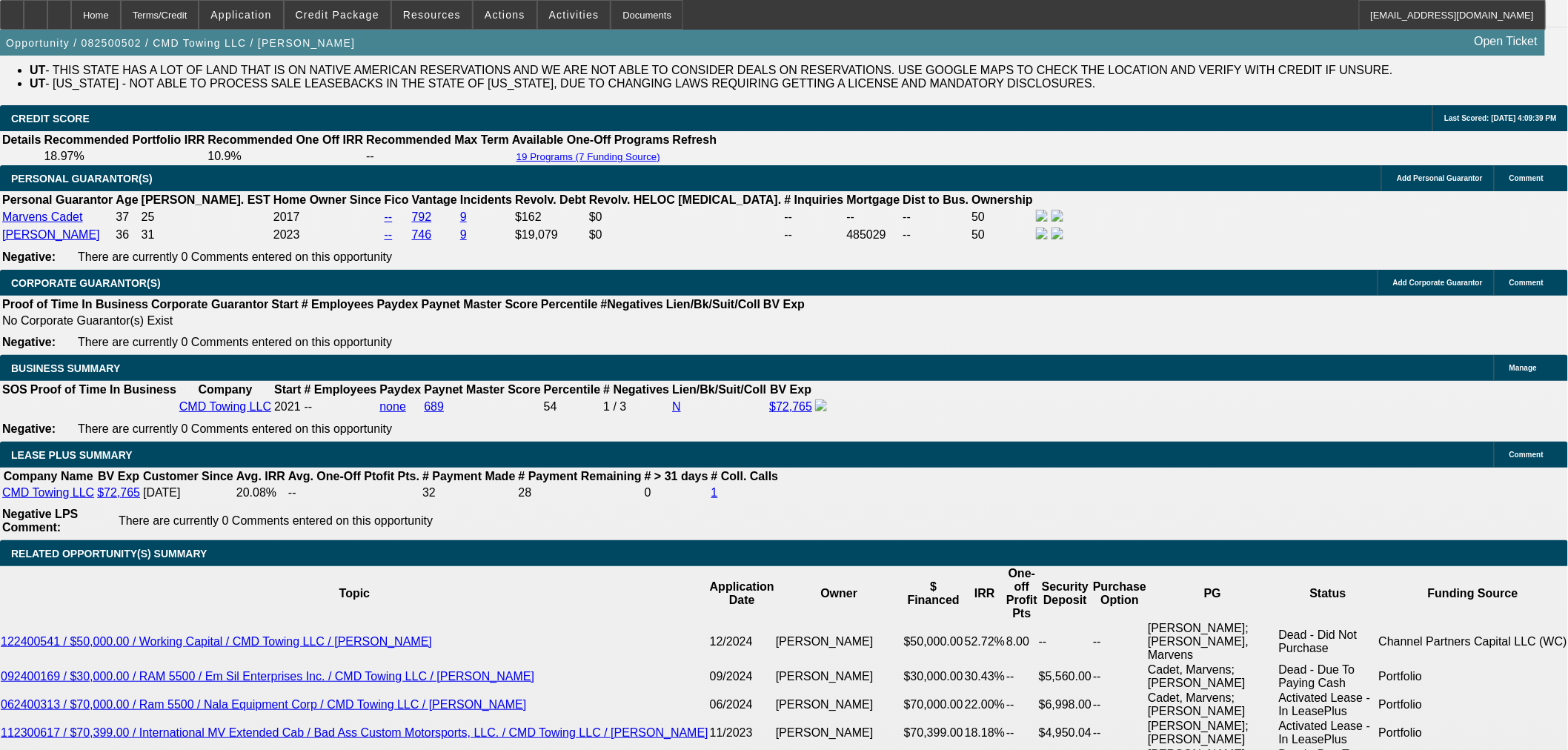
scroll to position [1894, 0]
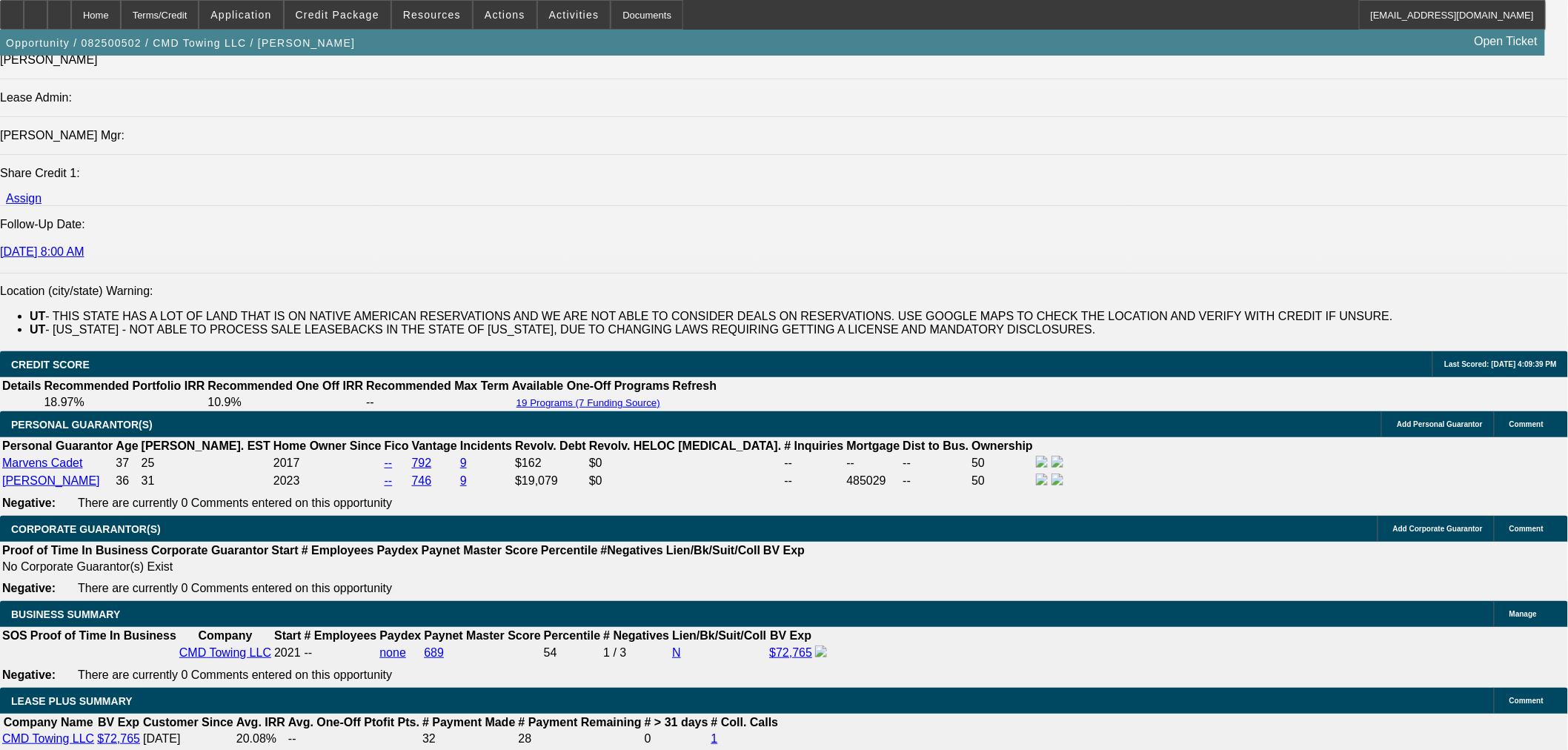
type textarea "l"
type textarea "O"
type textarea "LOW RATE - OK TO SELL"
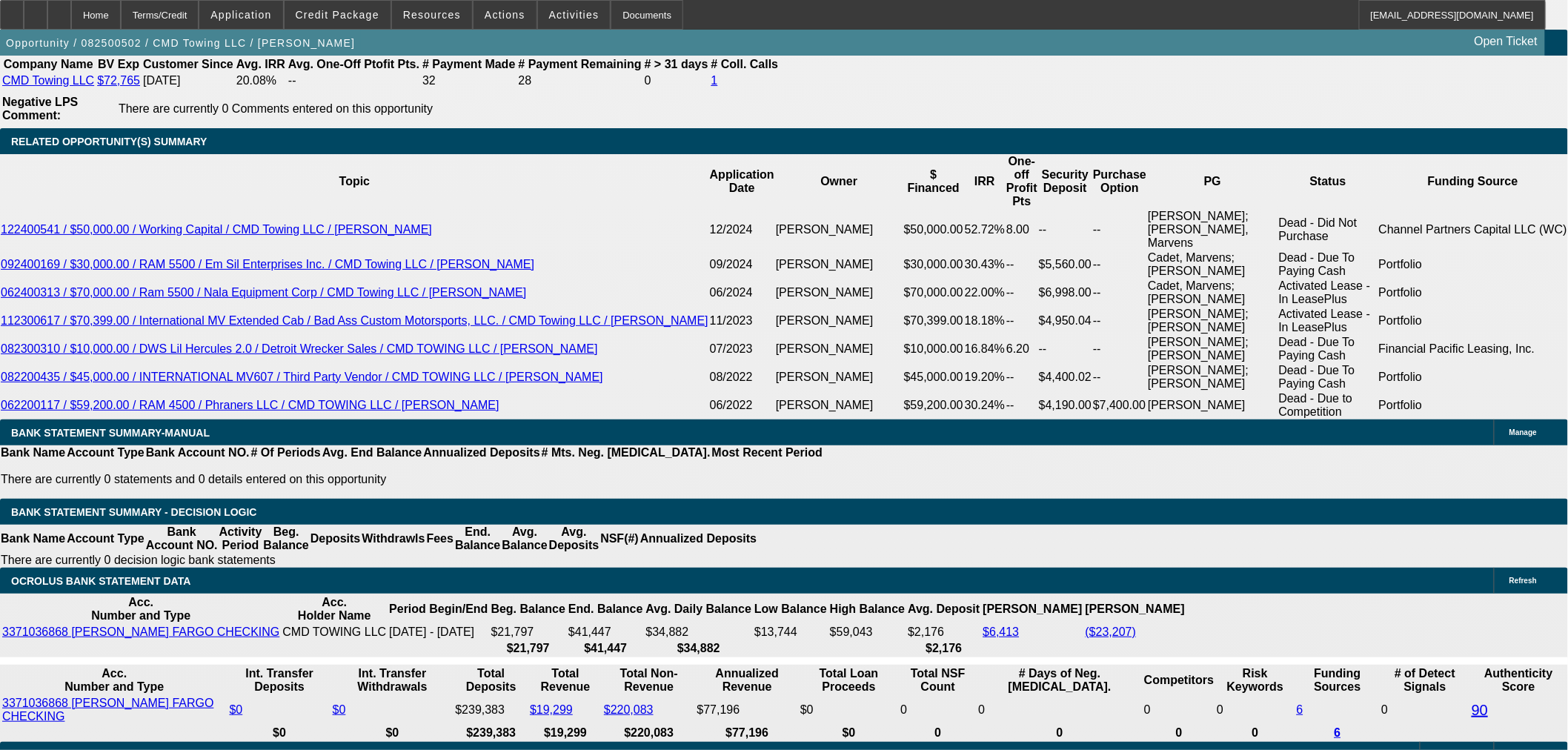
scroll to position [2553, 0]
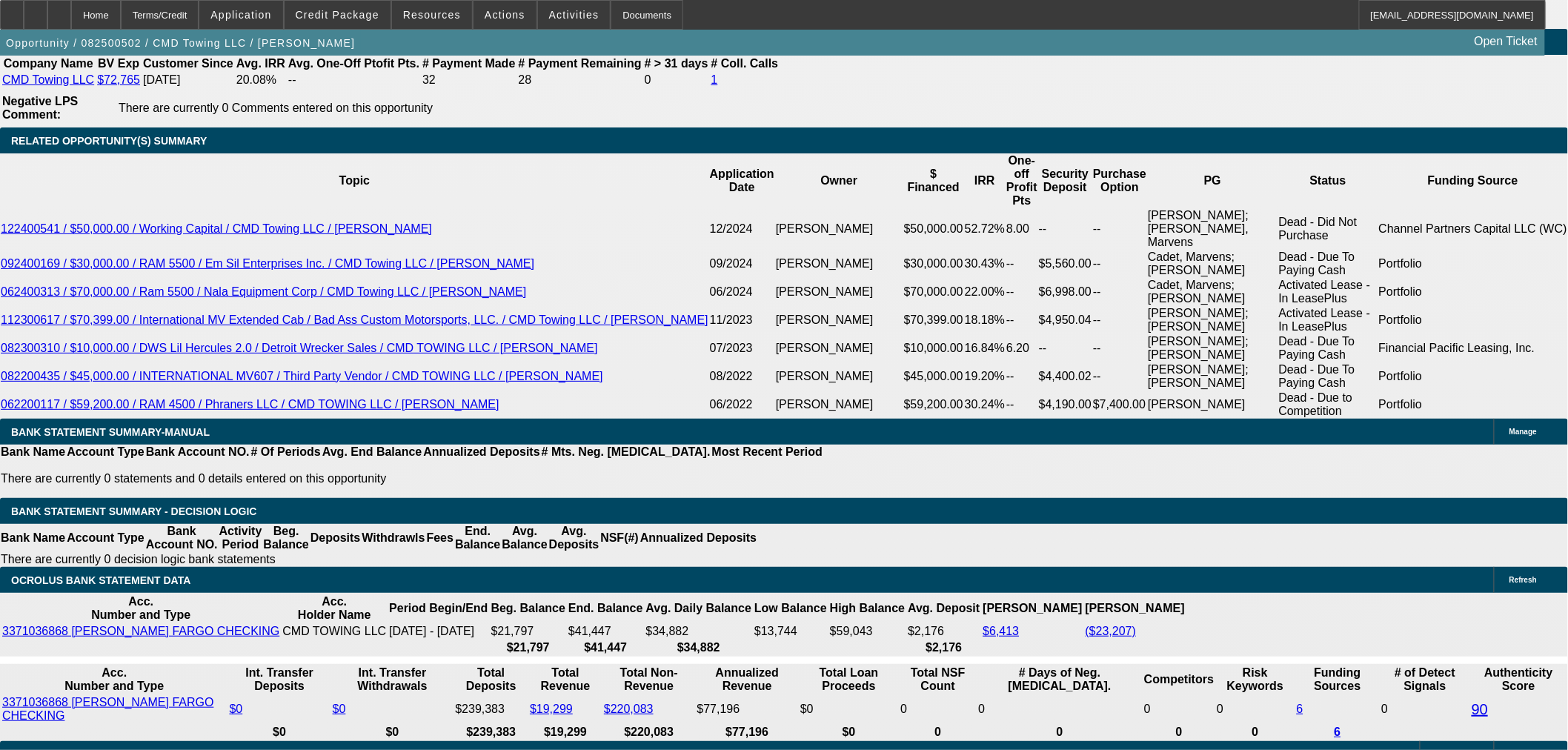
drag, startPoint x: 731, startPoint y: 423, endPoint x: 747, endPoint y: 424, distance: 16.0
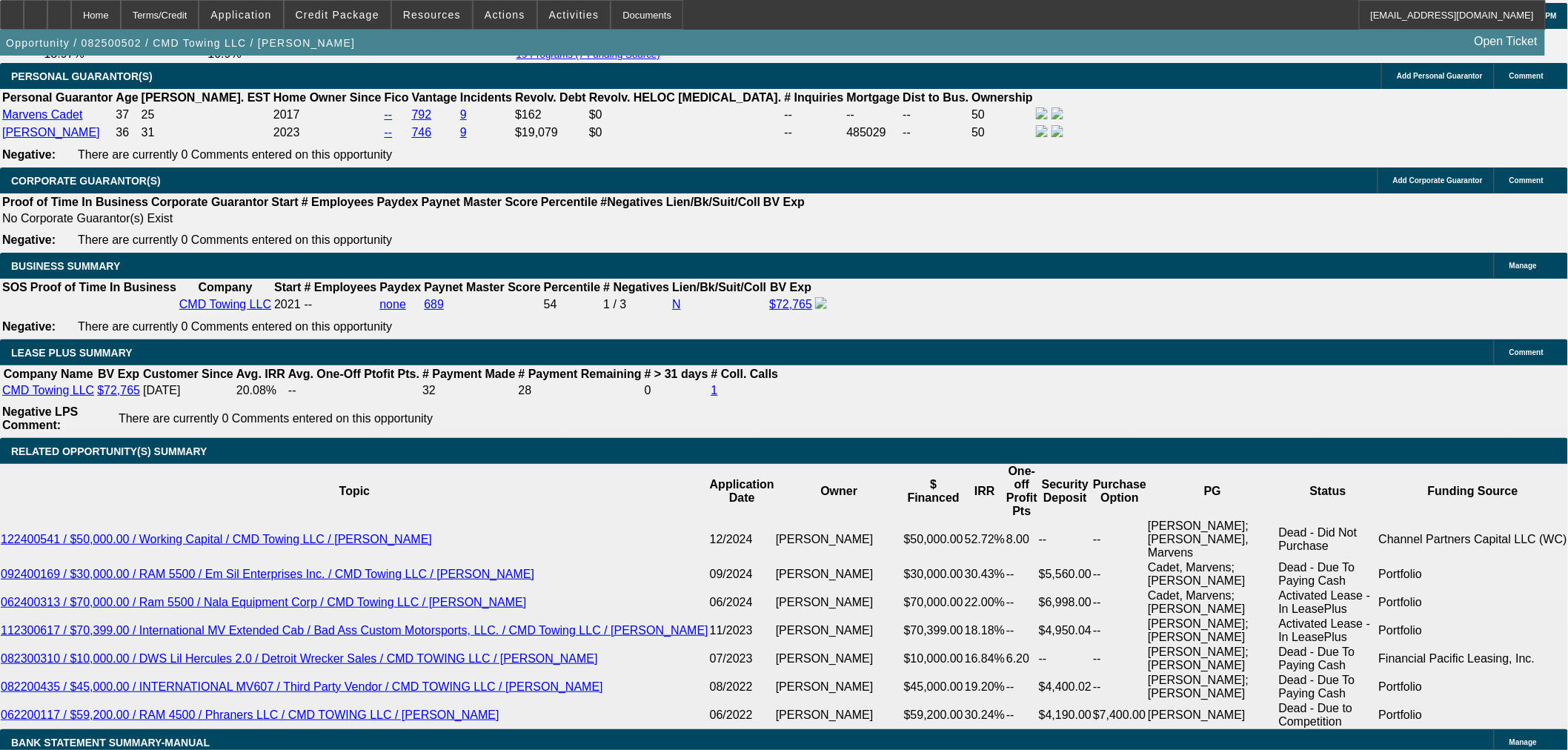
scroll to position [2224, 0]
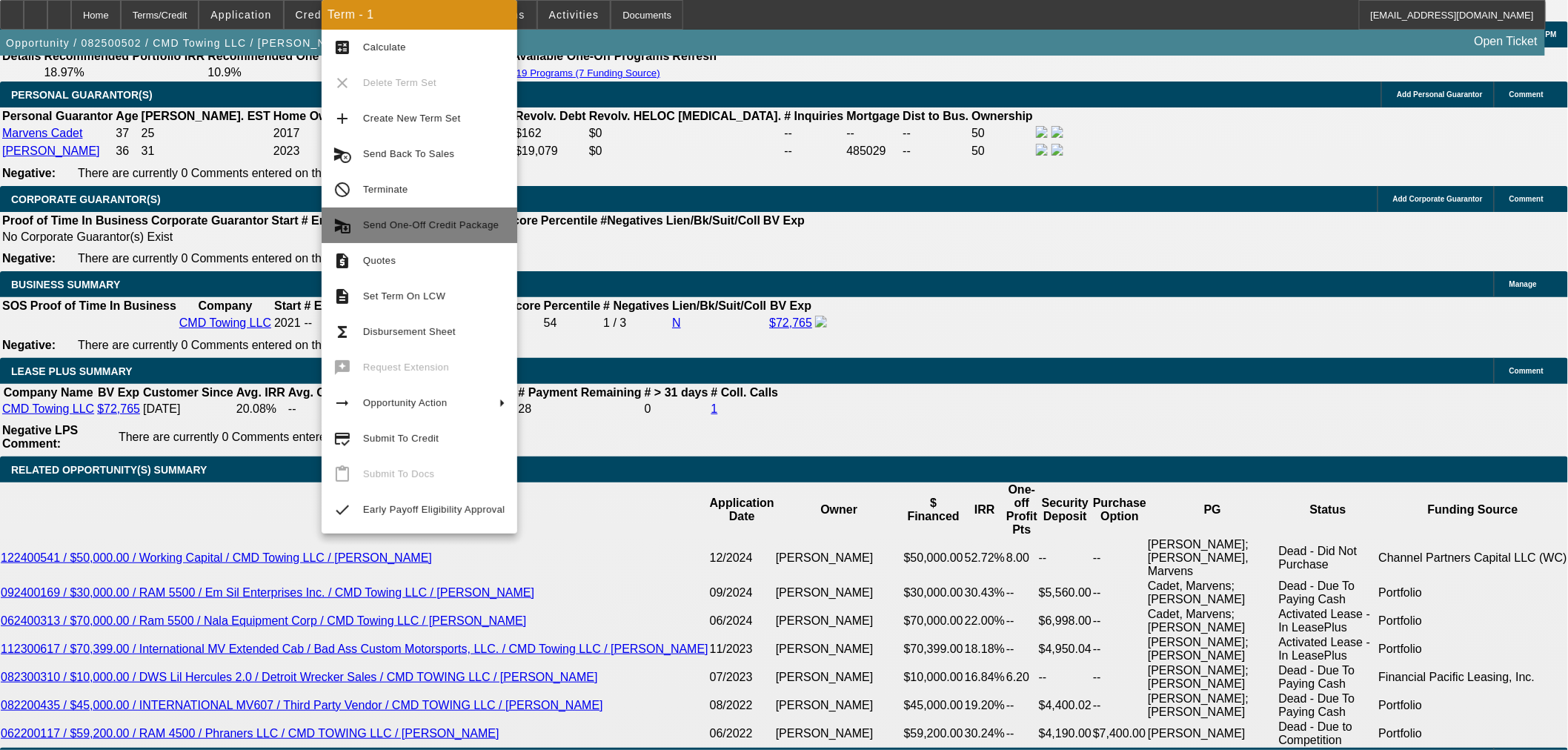
click at [430, 223] on span "Send One-Off Credit Package" at bounding box center [431, 225] width 135 height 11
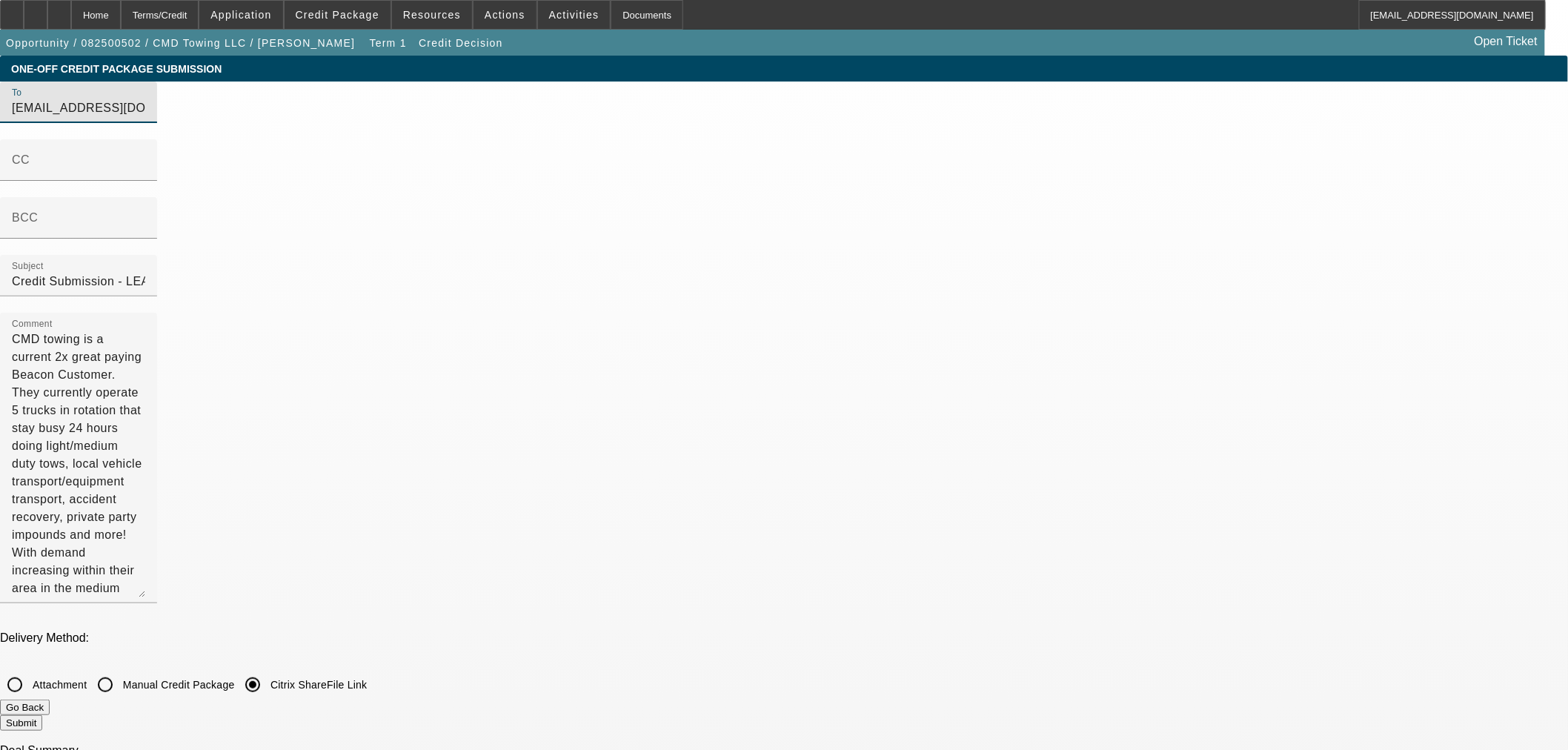
drag, startPoint x: 486, startPoint y: 114, endPoint x: 896, endPoint y: 346, distance: 471.1
click at [0, 138] on html "Home Terms/Credit Application Credit Package Resources Actions Activities Docum…" at bounding box center [784, 375] width 1568 height 750
click at [145, 331] on textarea "CMD towing is a current 2x great paying Beacon Customer. They currently operate…" at bounding box center [78, 463] width 134 height 267
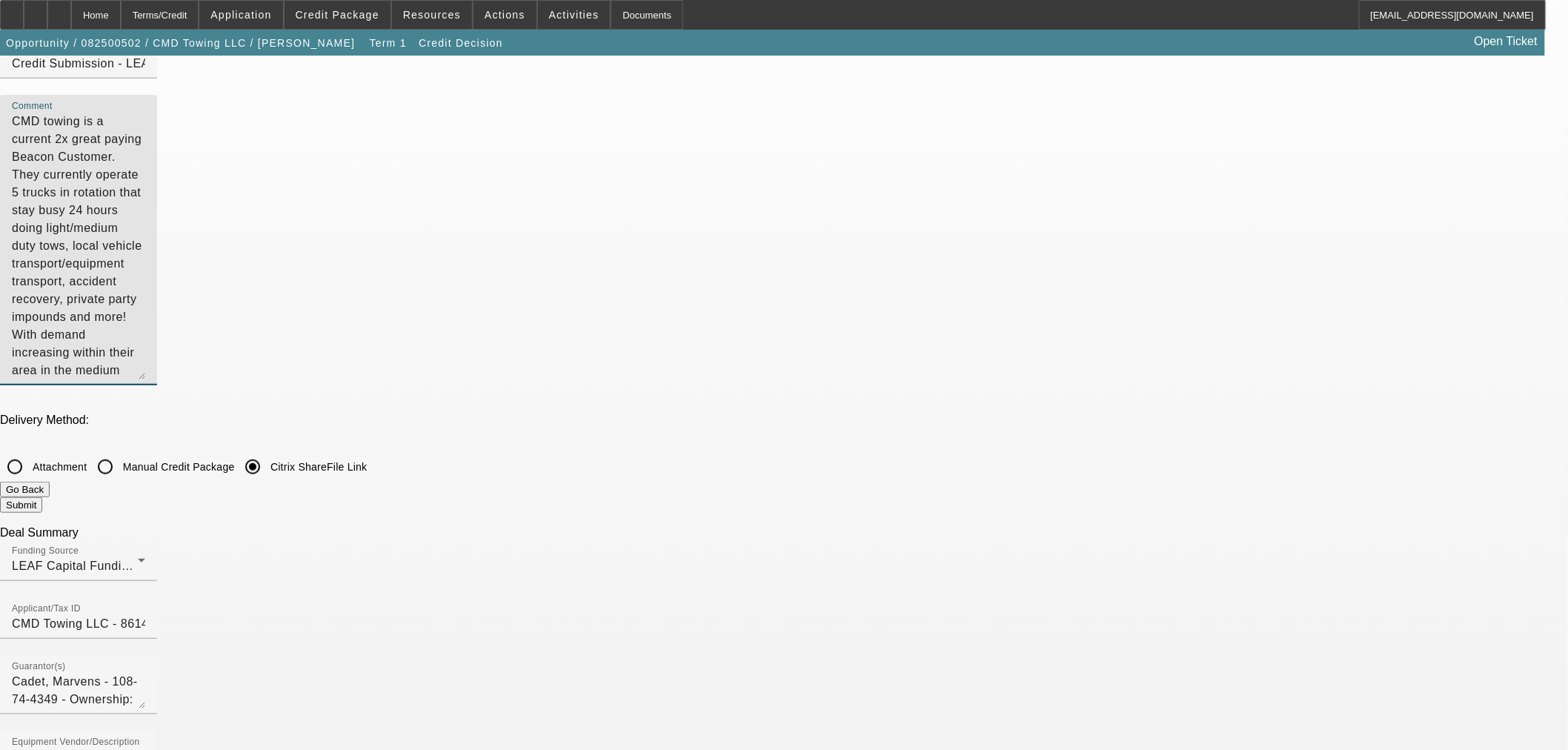
scroll to position [247, 0]
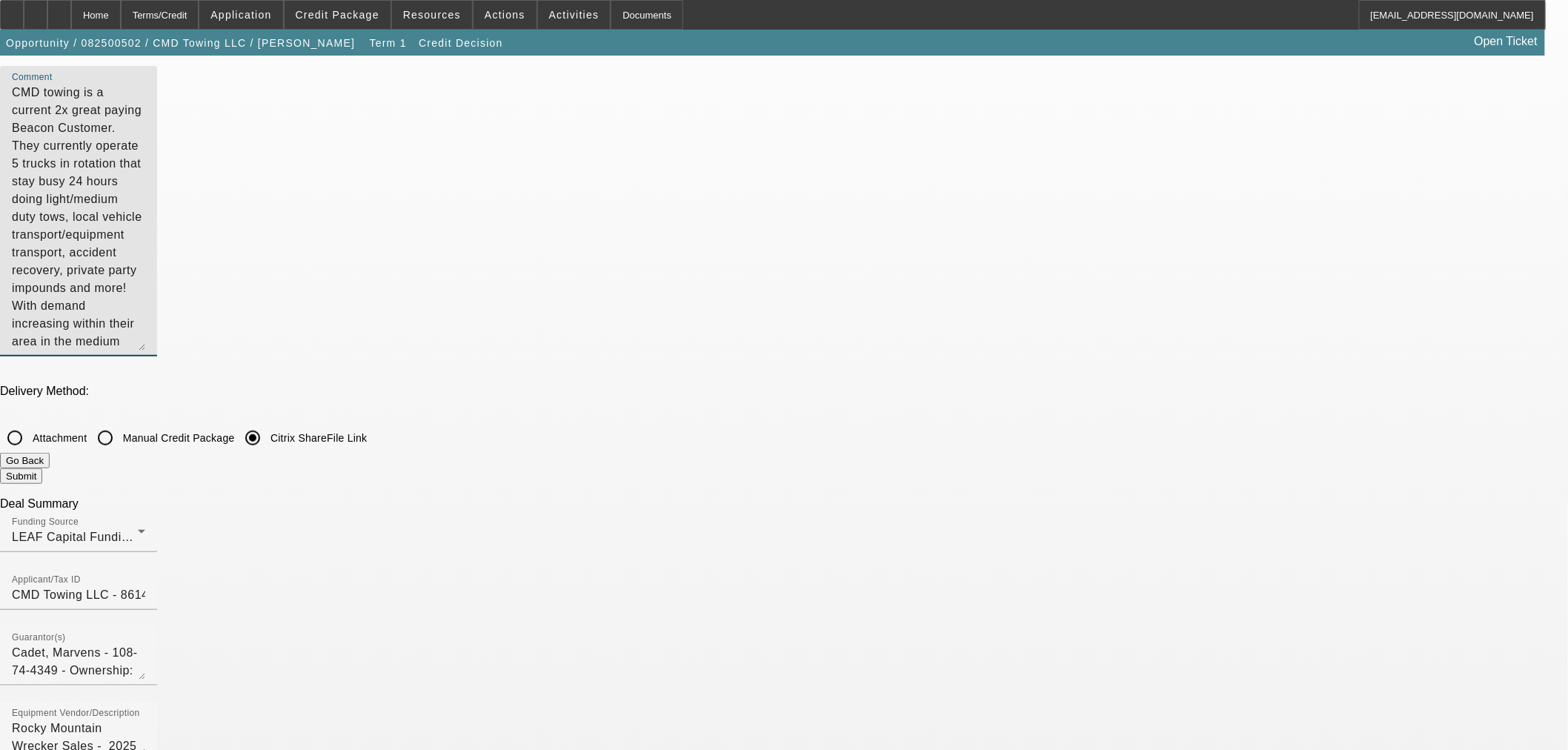
type textarea "CMD towing is a current 2x great paying Beacon Customer. They currently operate…"
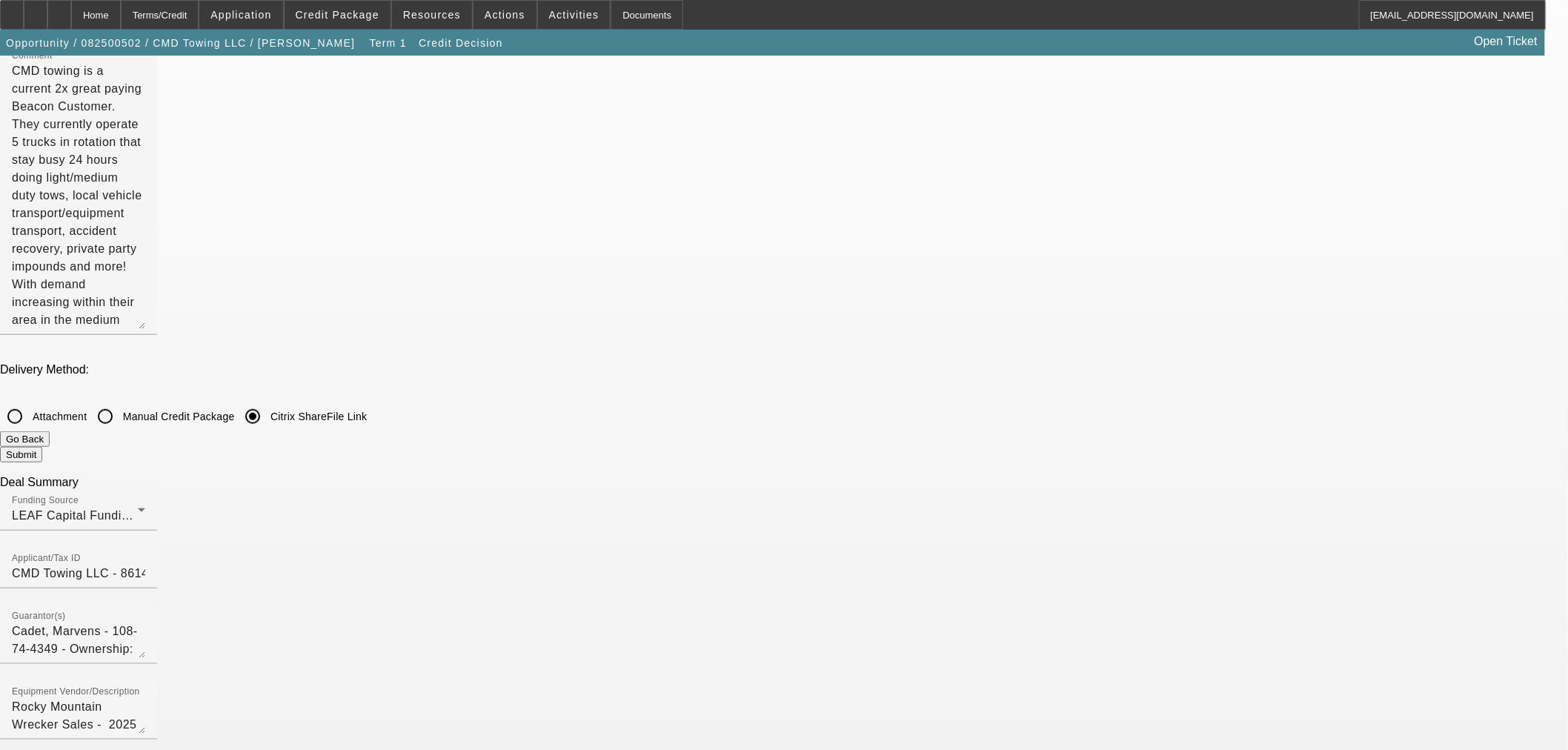
scroll to position [0, 0]
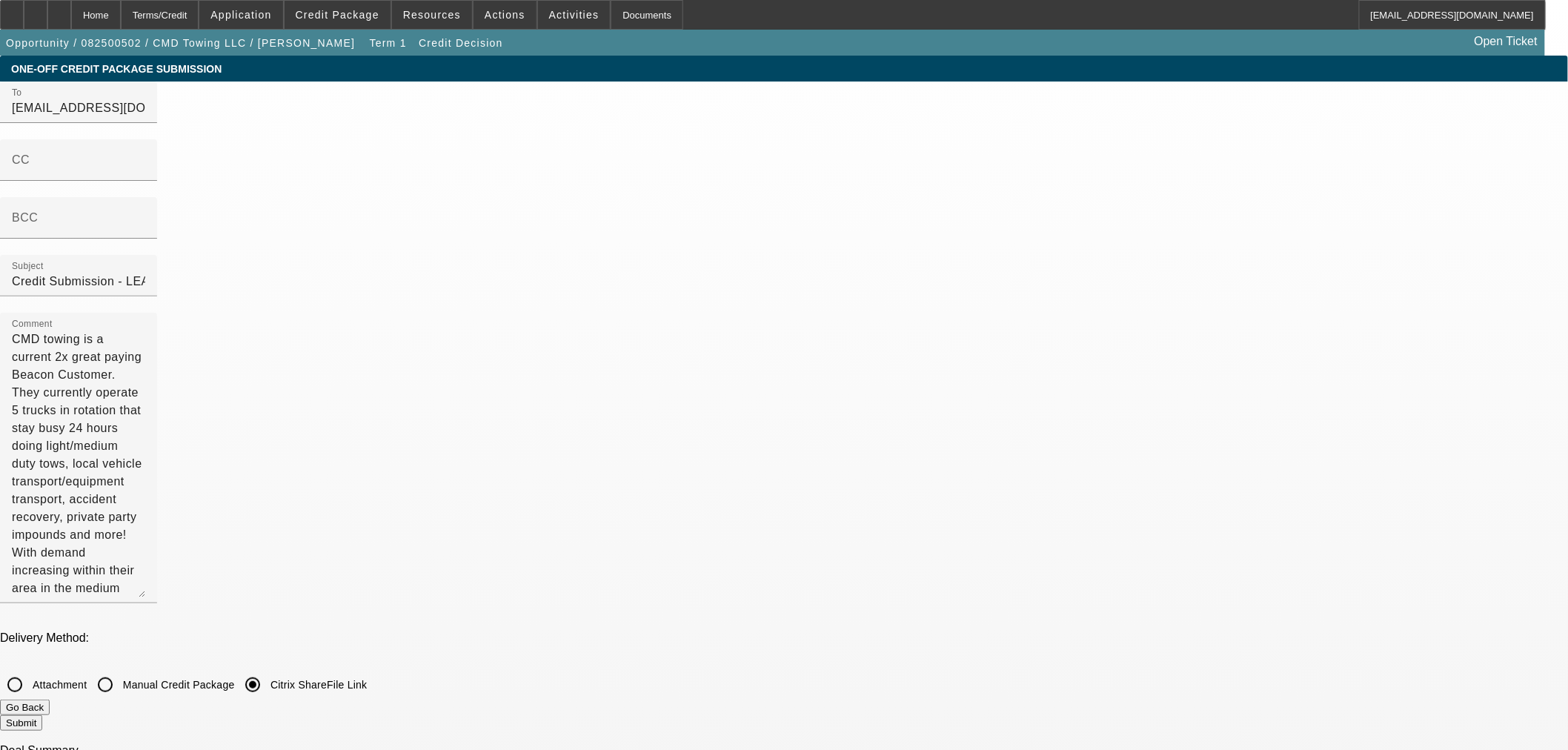
click at [42, 715] on button "Submit" at bounding box center [21, 722] width 42 height 15
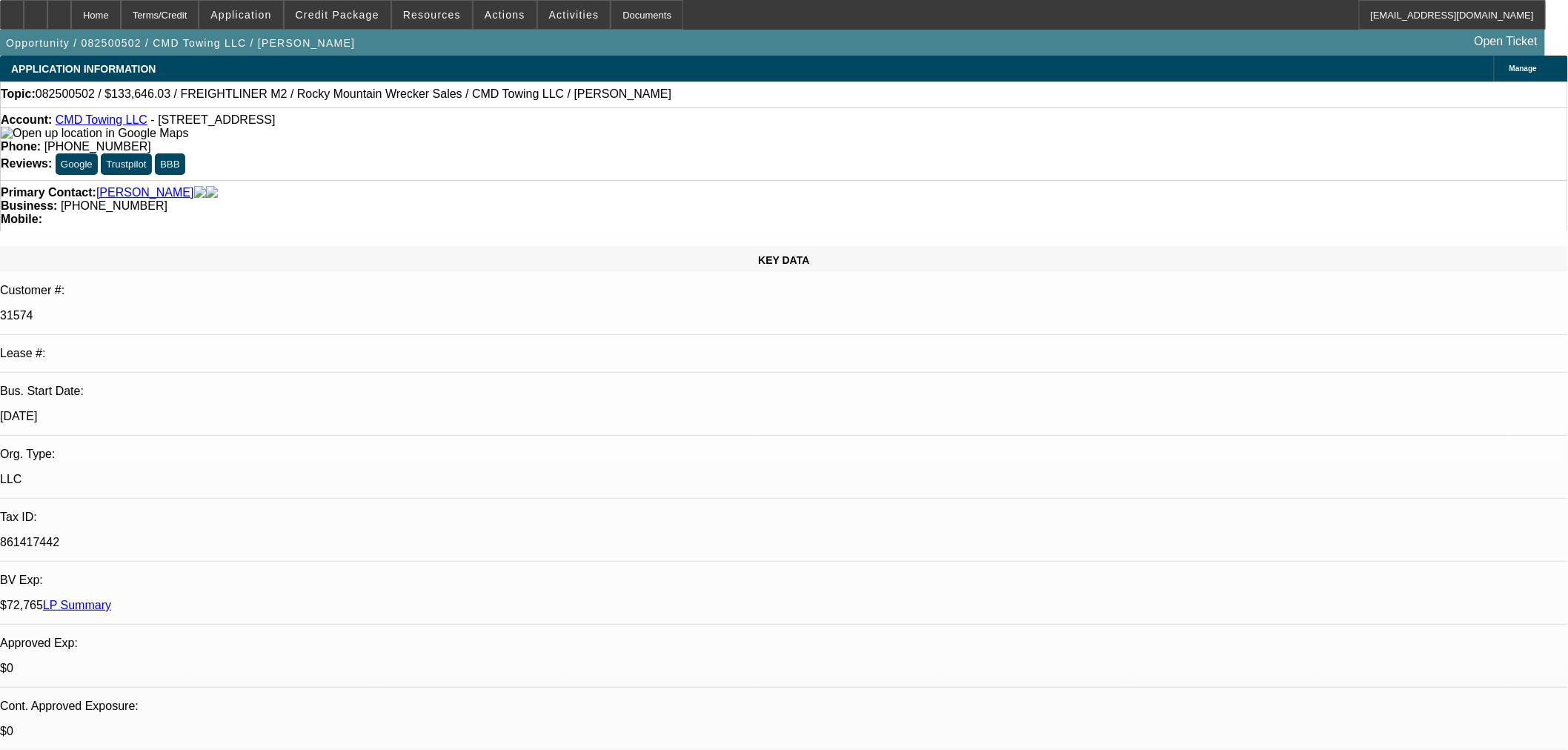
select select "0"
select select "6"
select select "0"
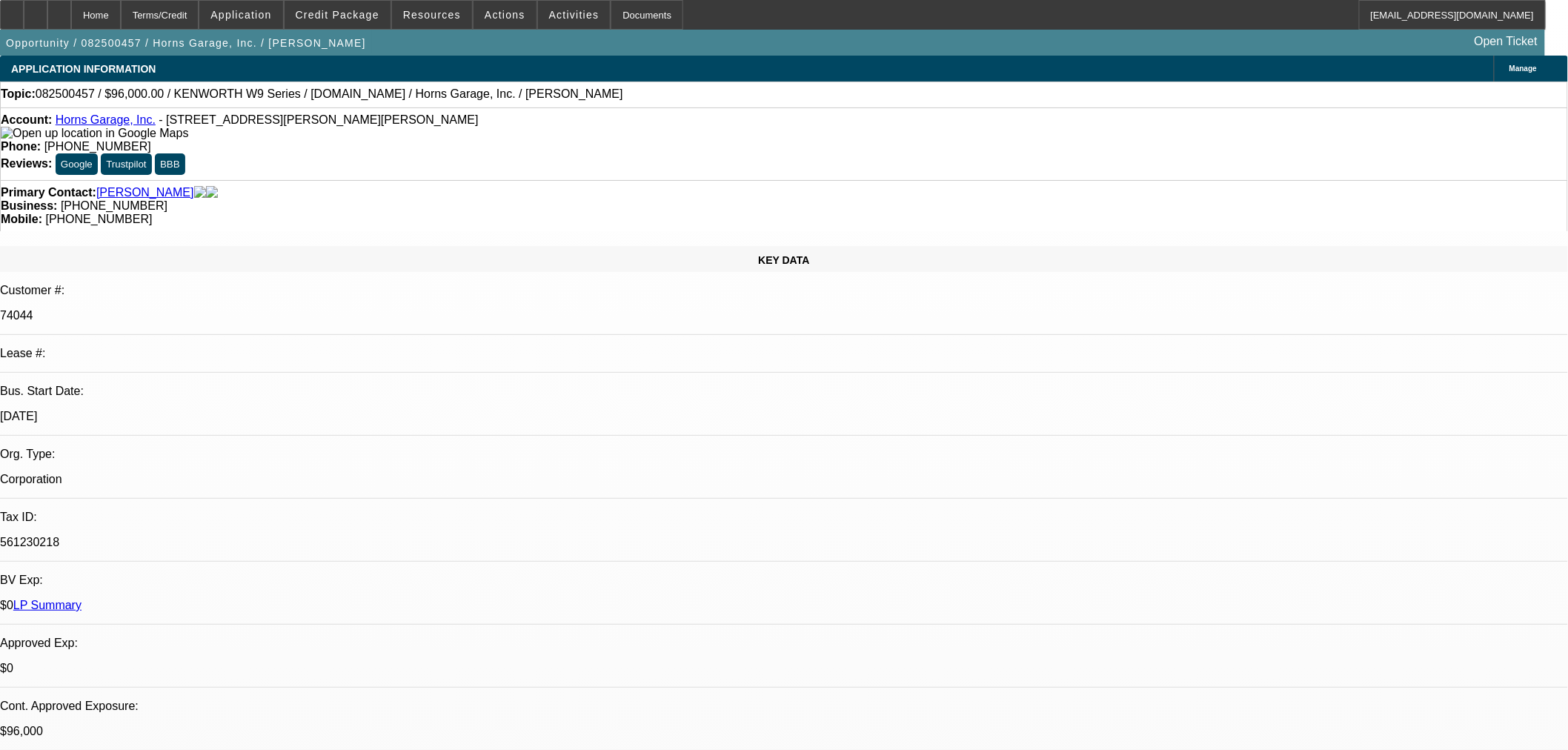
select select "2"
select select "0"
select select "6"
select select "0"
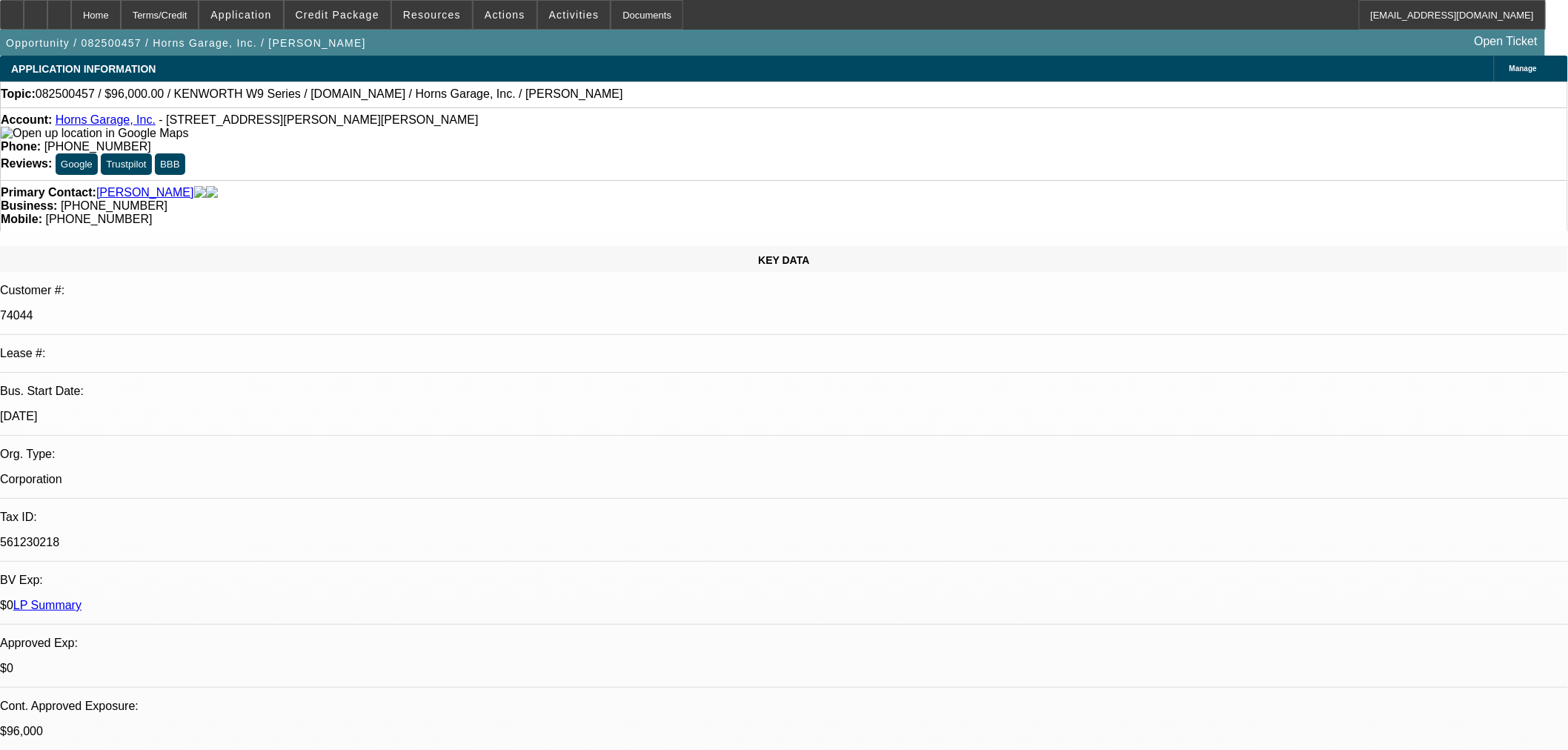
select select "2"
select select "0"
select select "6"
select select "0"
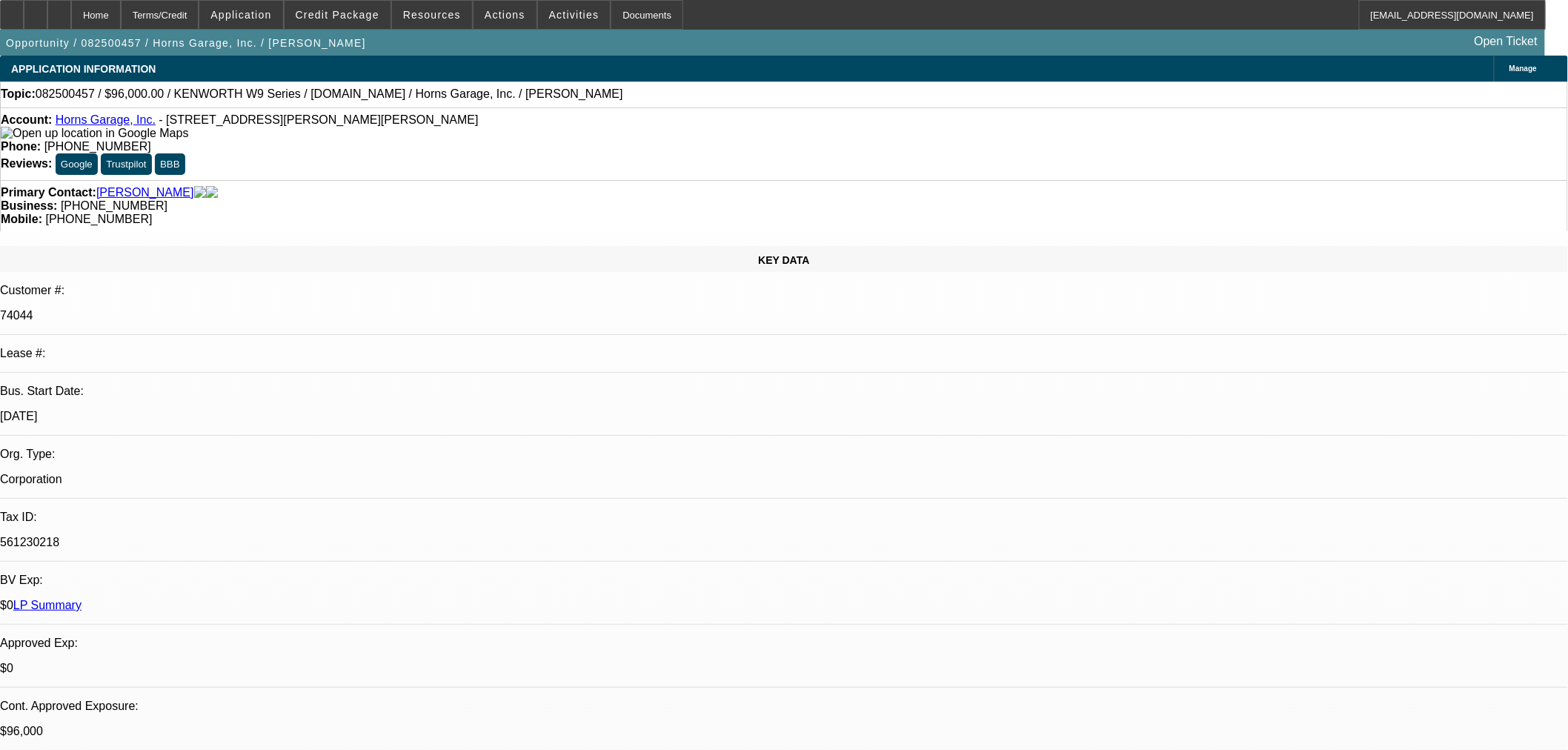
select select "2"
select select "0"
select select "6"
select select "0"
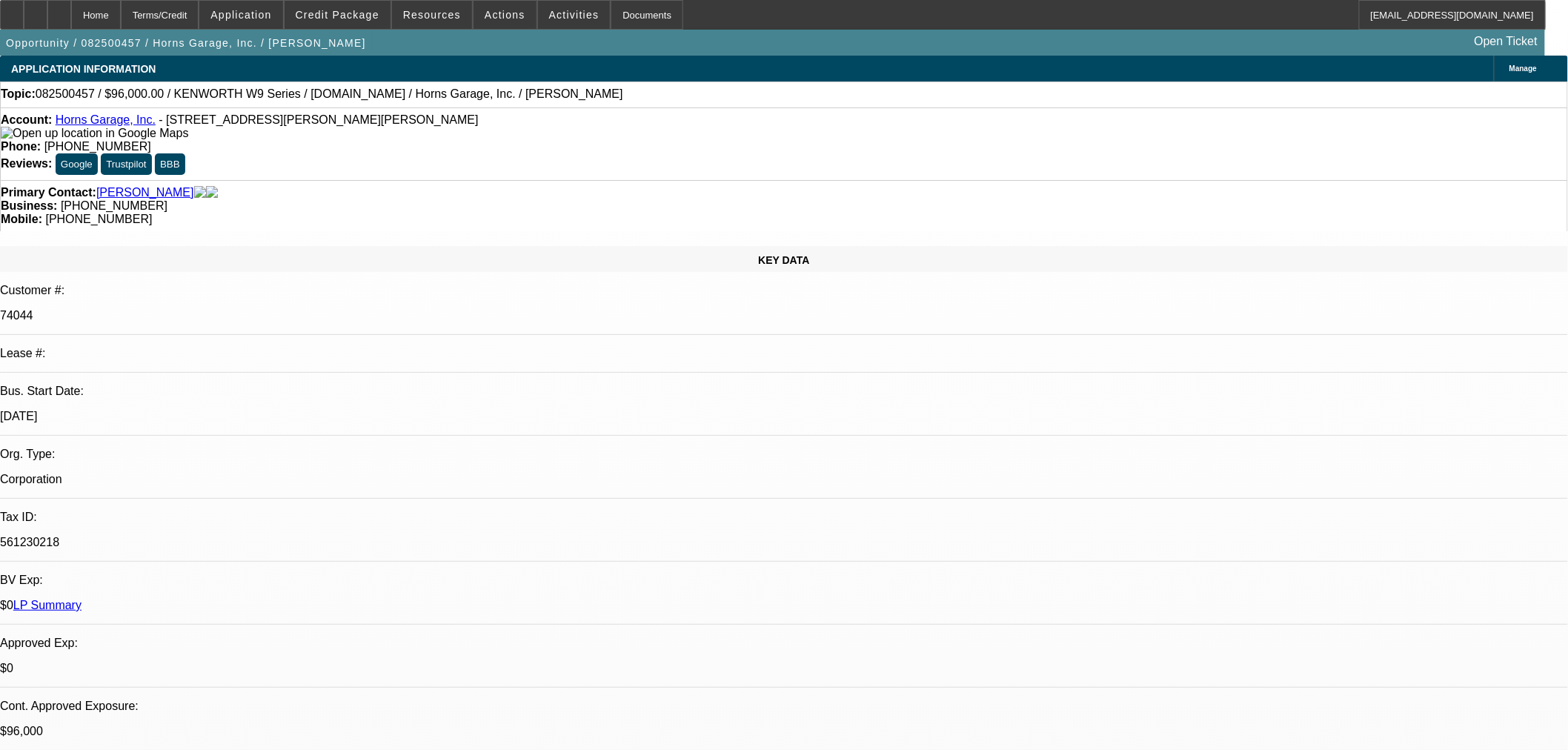
select select "0"
select select "6"
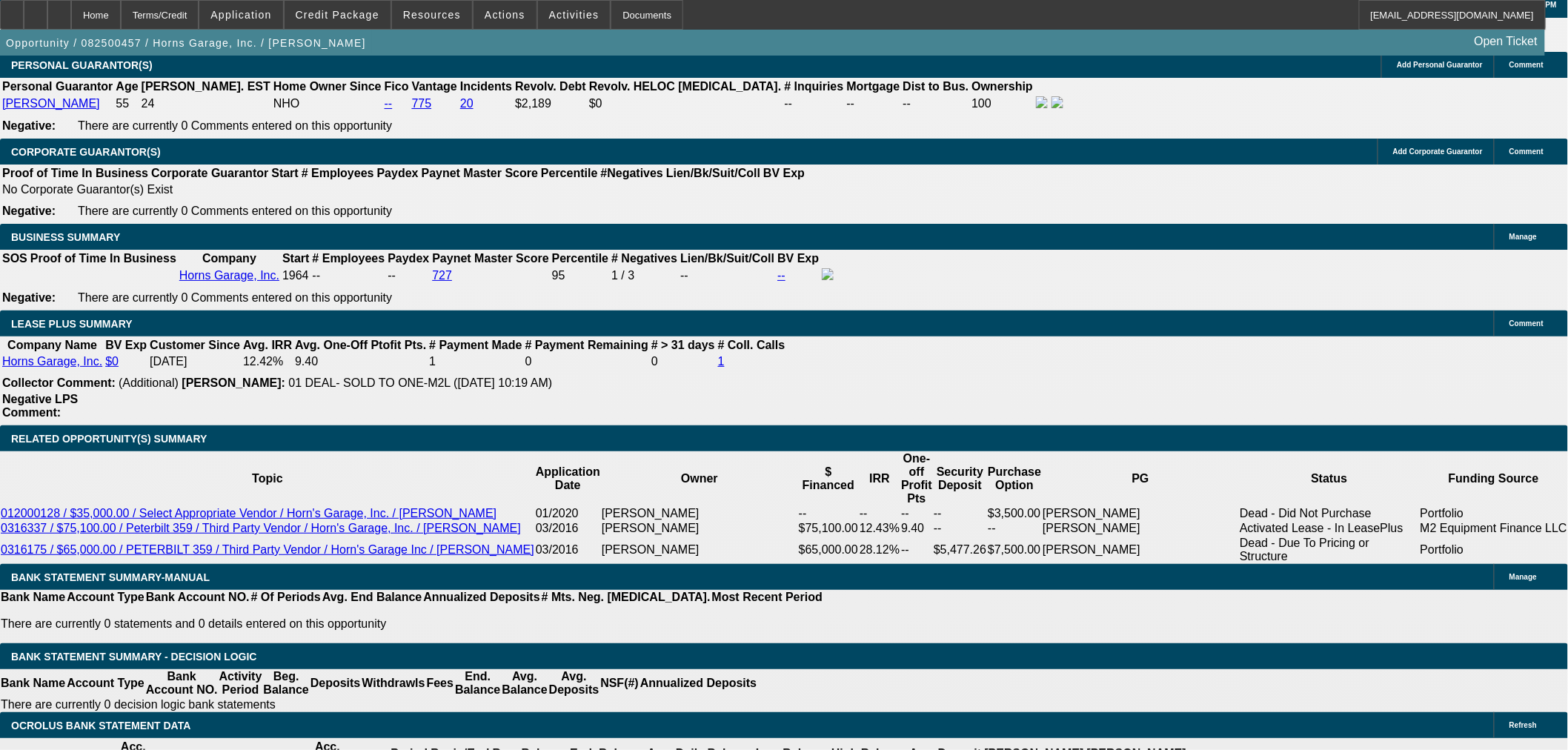
scroll to position [2388, 0]
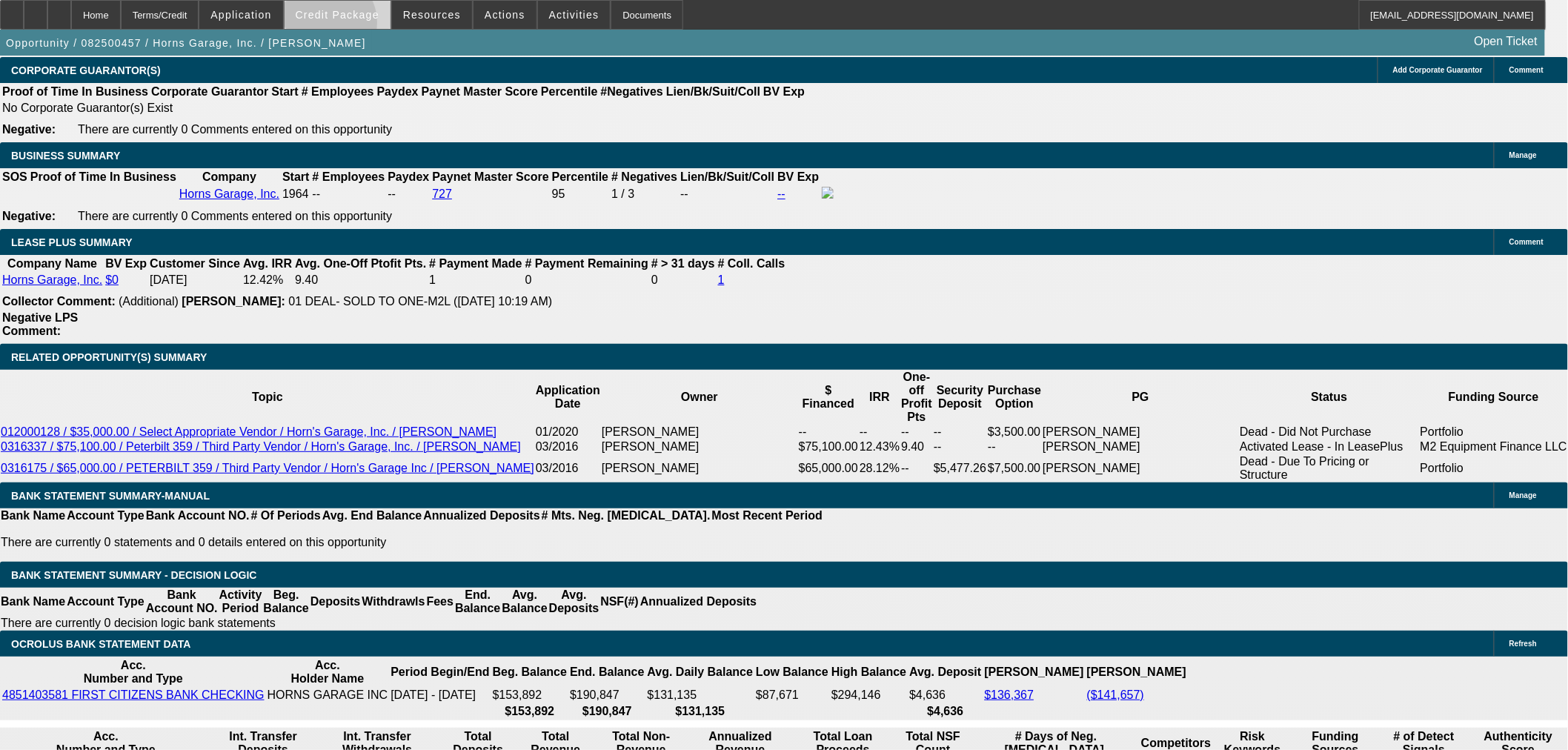
click at [349, 26] on span at bounding box center [338, 14] width 106 height 35
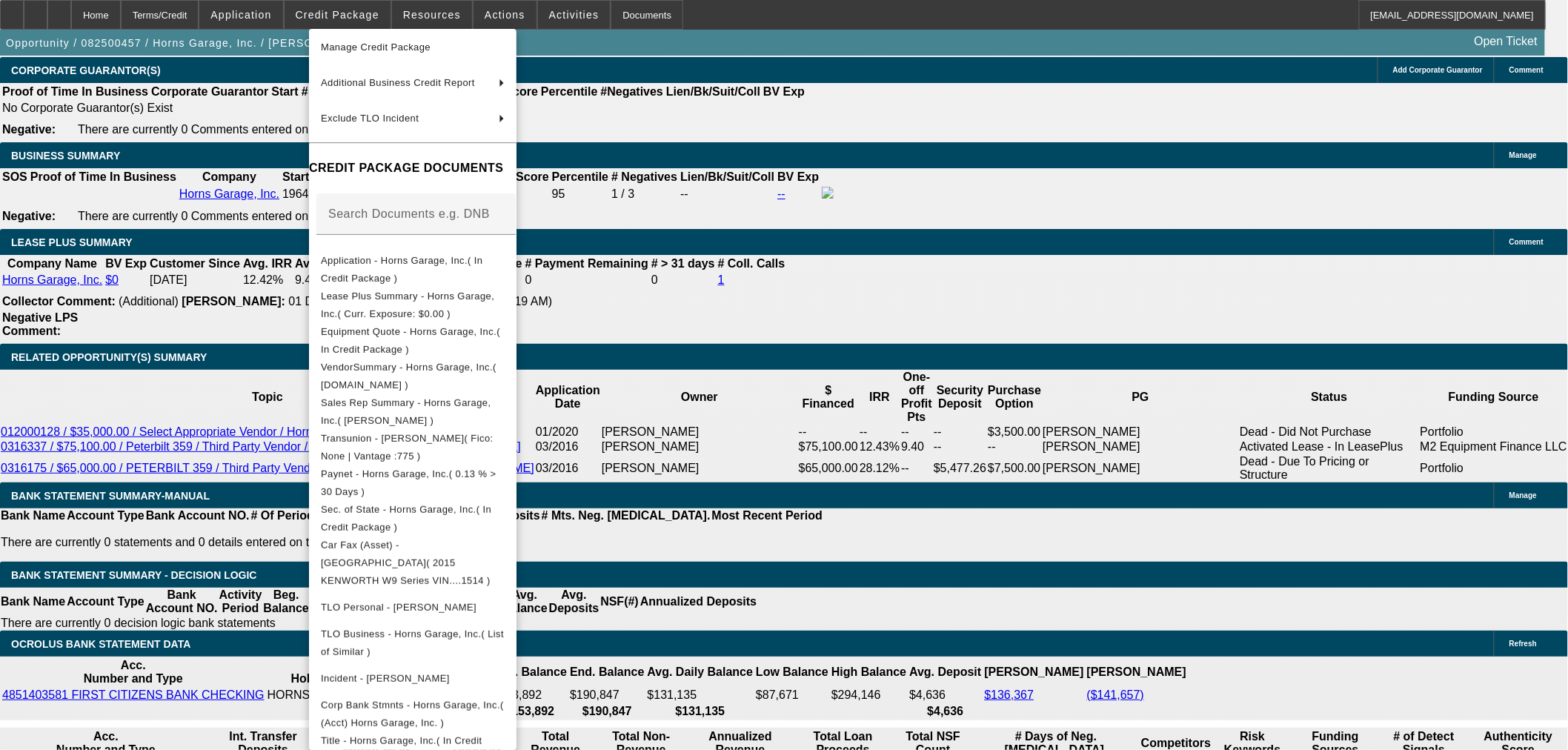
scroll to position [195, 0]
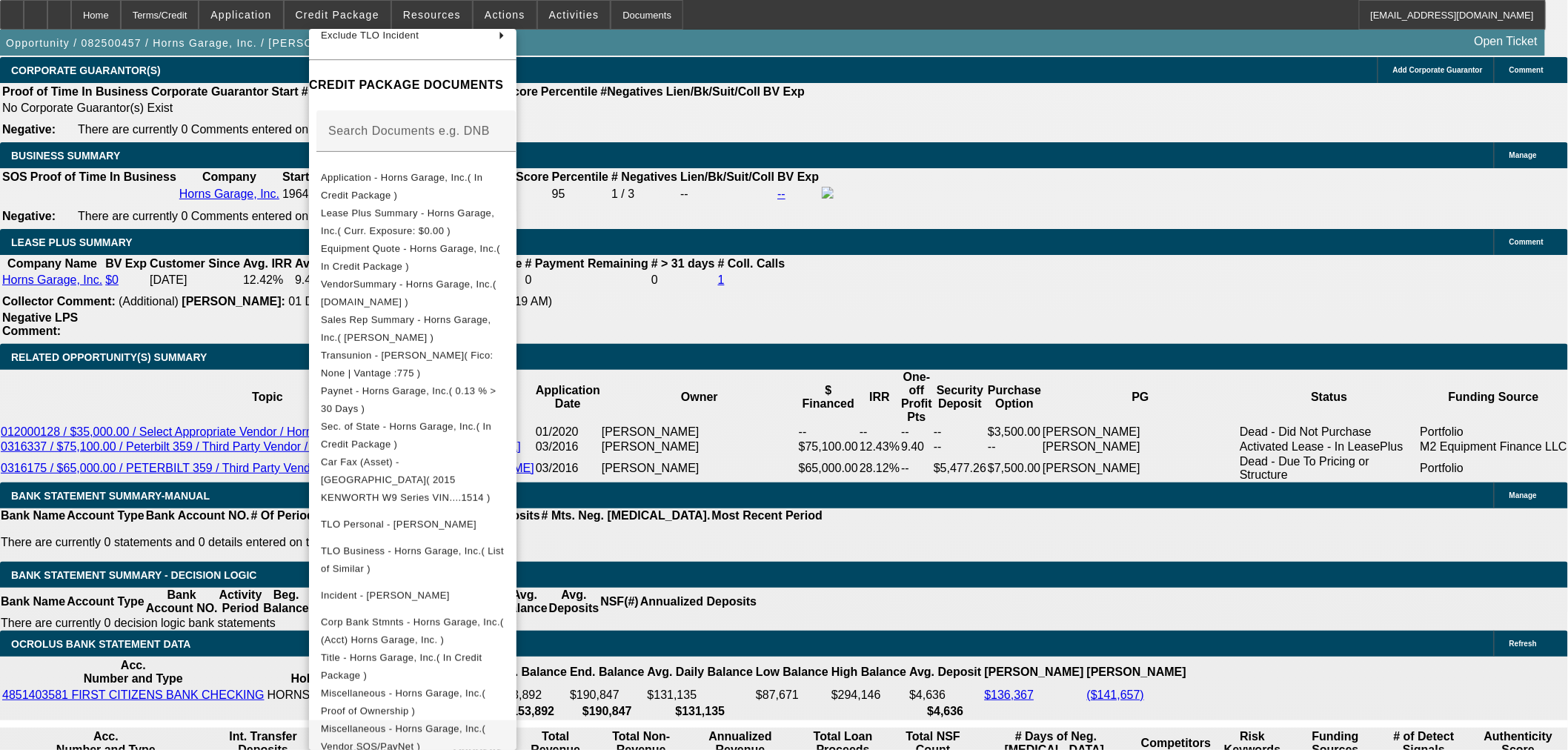
click at [505, 720] on span "Miscellaneous - Horns Garage, Inc.( Vendor SOS/PayNet )" at bounding box center [413, 737] width 184 height 35
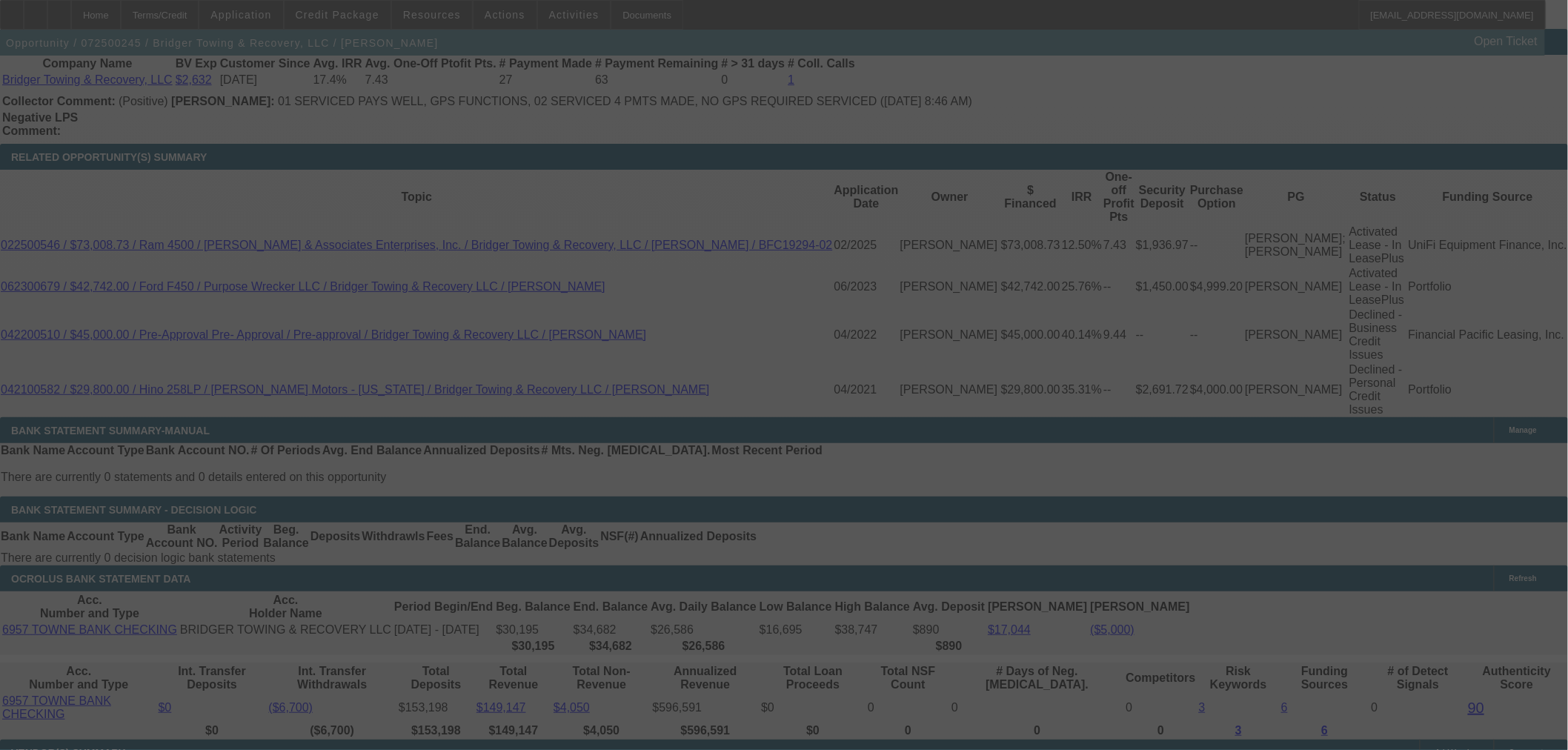
scroll to position [2574, 0]
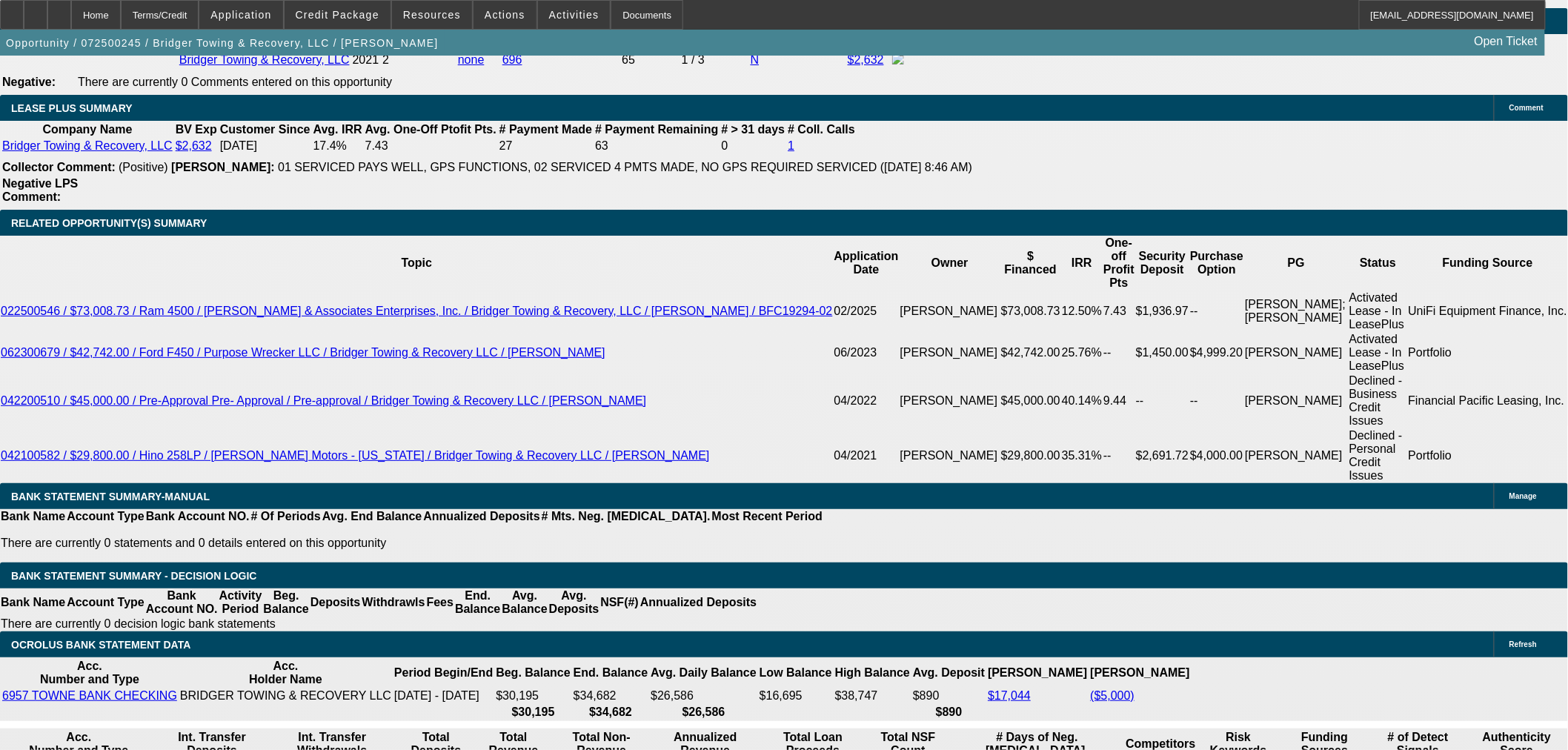
select select "0"
select select "3"
select select "0"
select select "6"
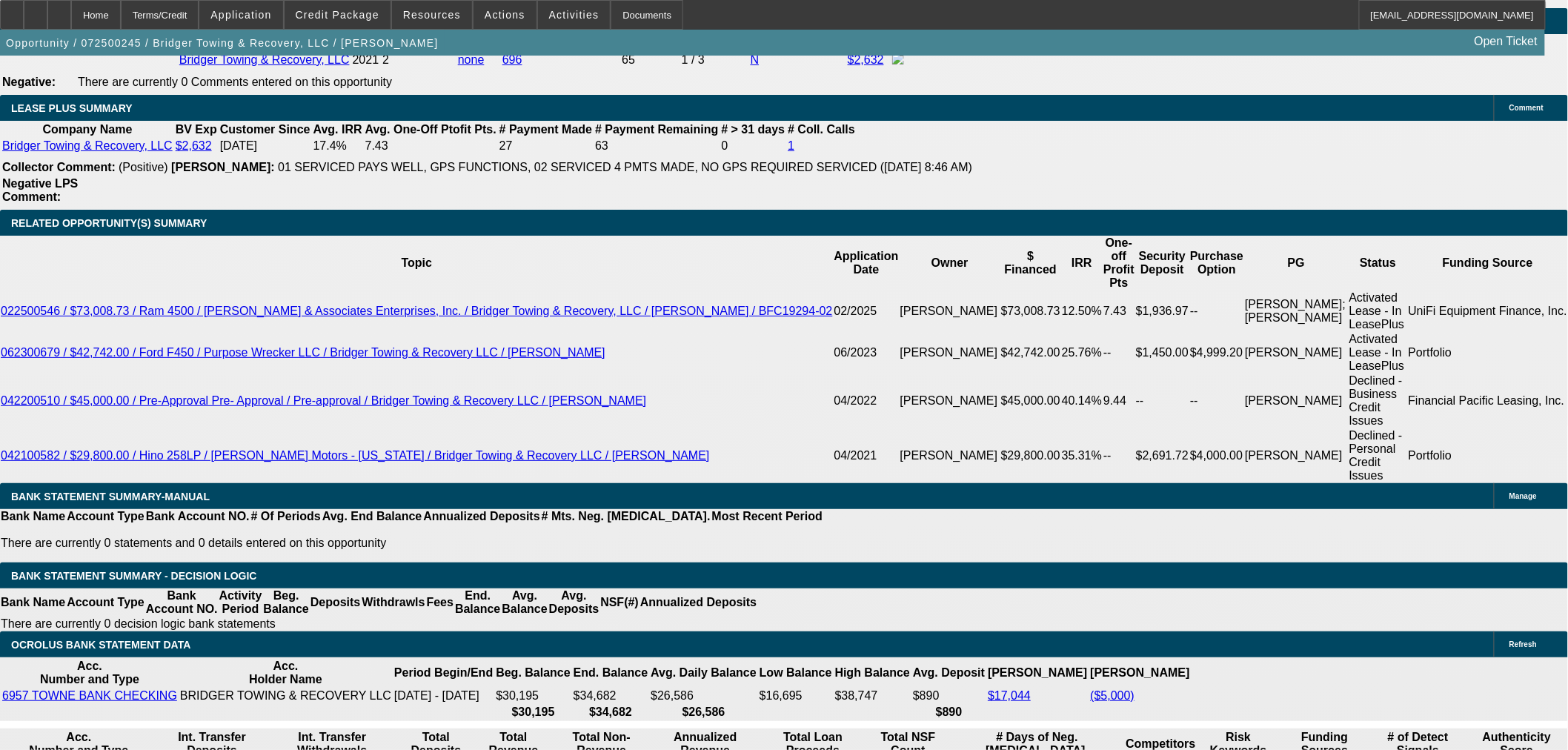
select select "0"
select select "3"
select select "0"
select select "6"
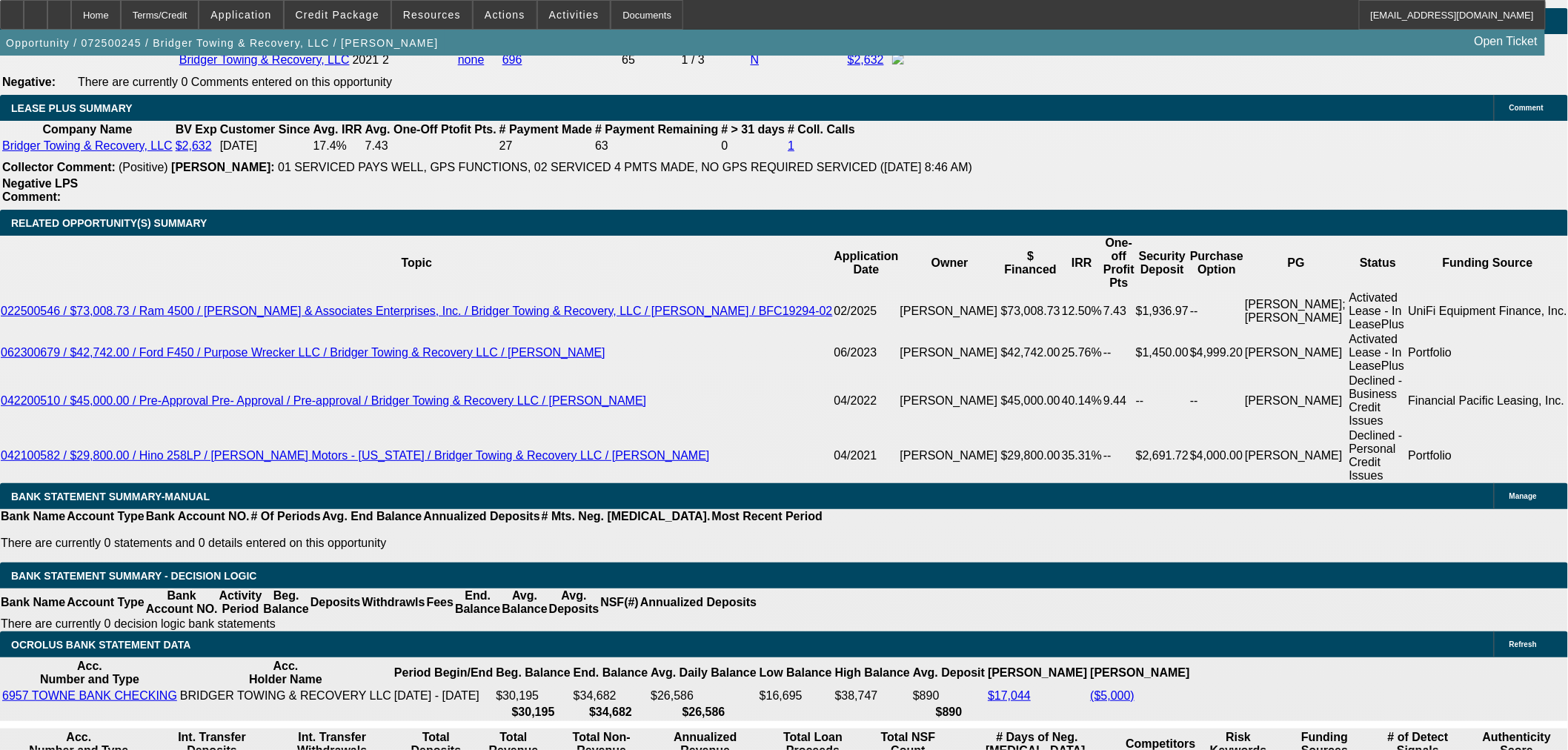
select select "0"
select select "3"
select select "0"
select select "6"
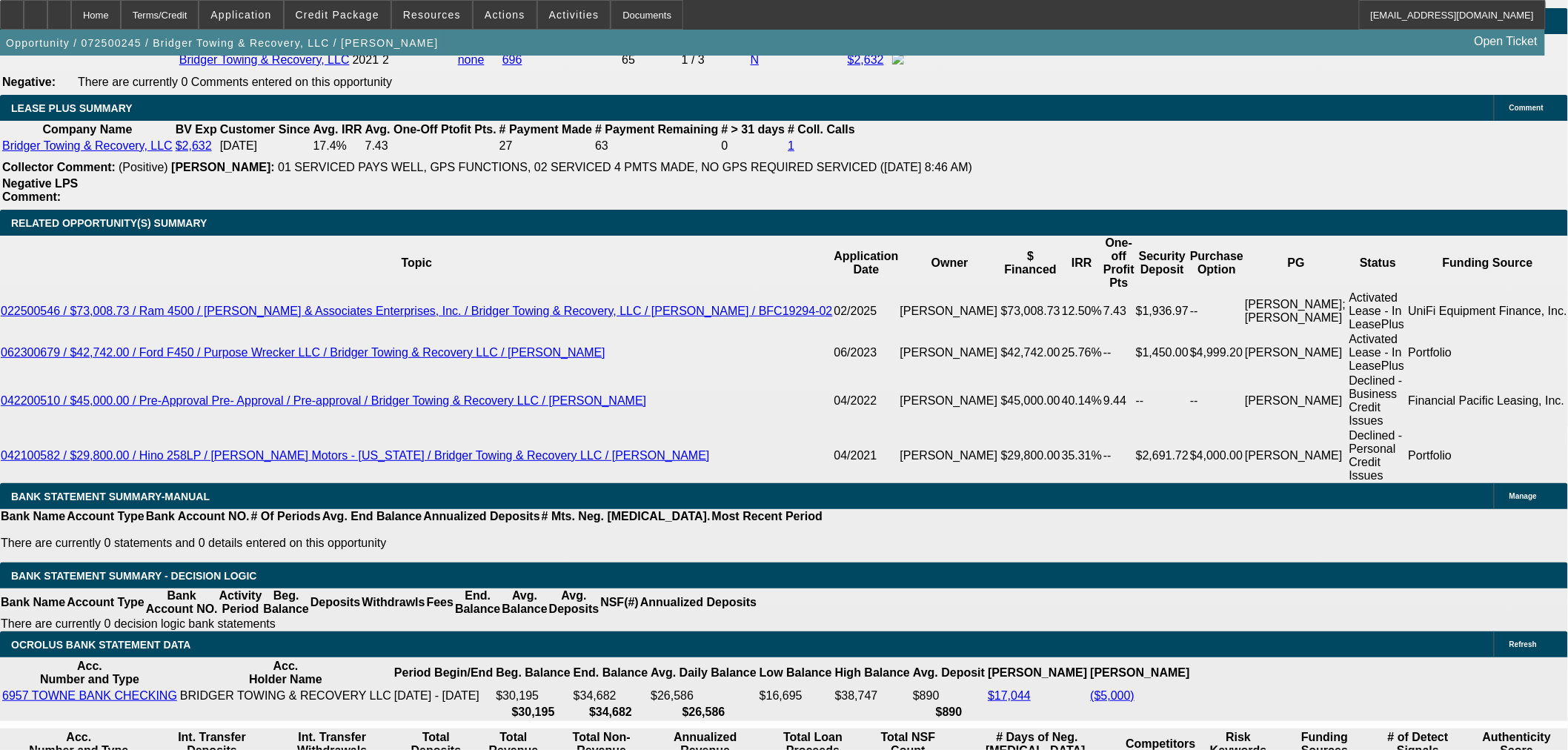
select select "0"
select select "3"
select select "0"
select select "6"
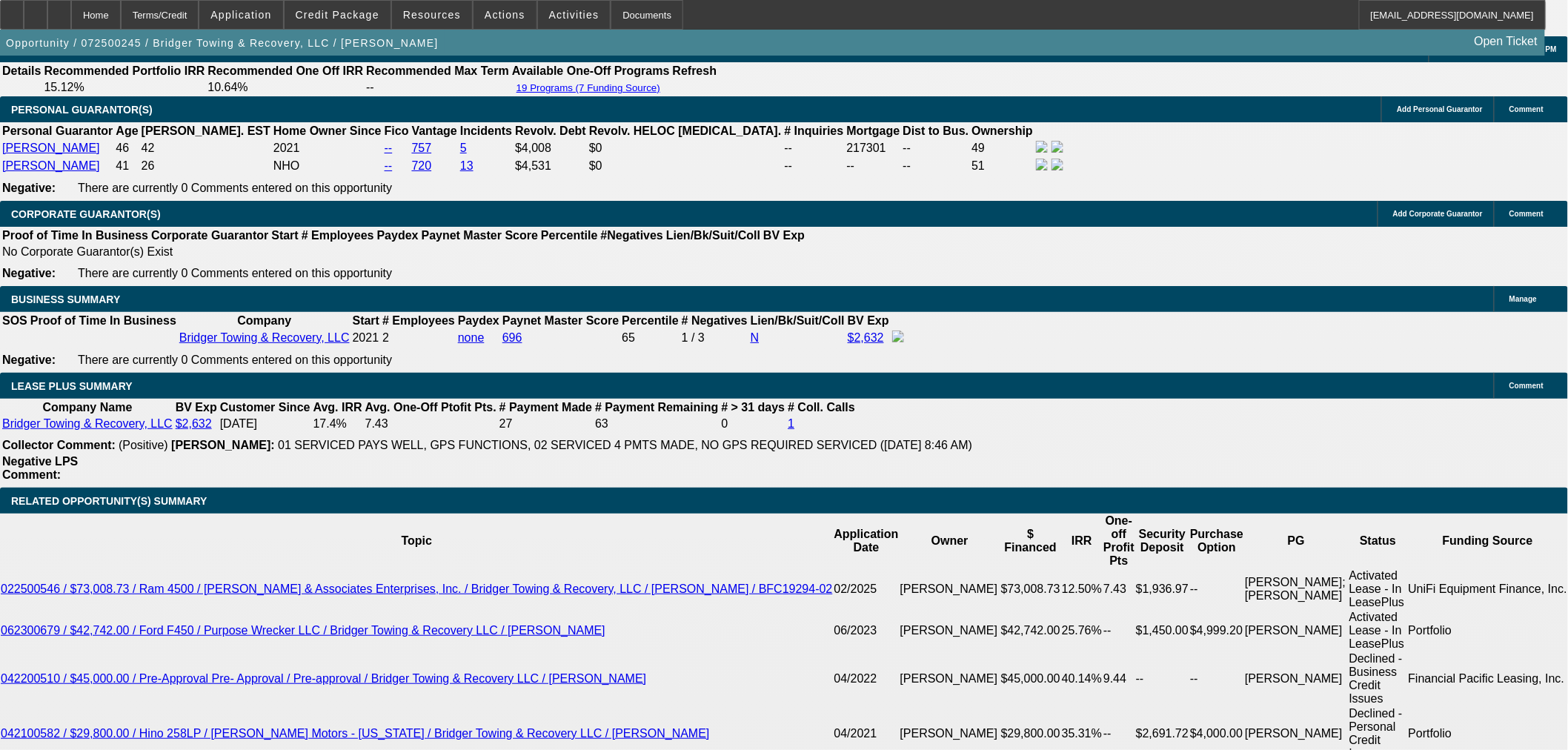
scroll to position [2379, 0]
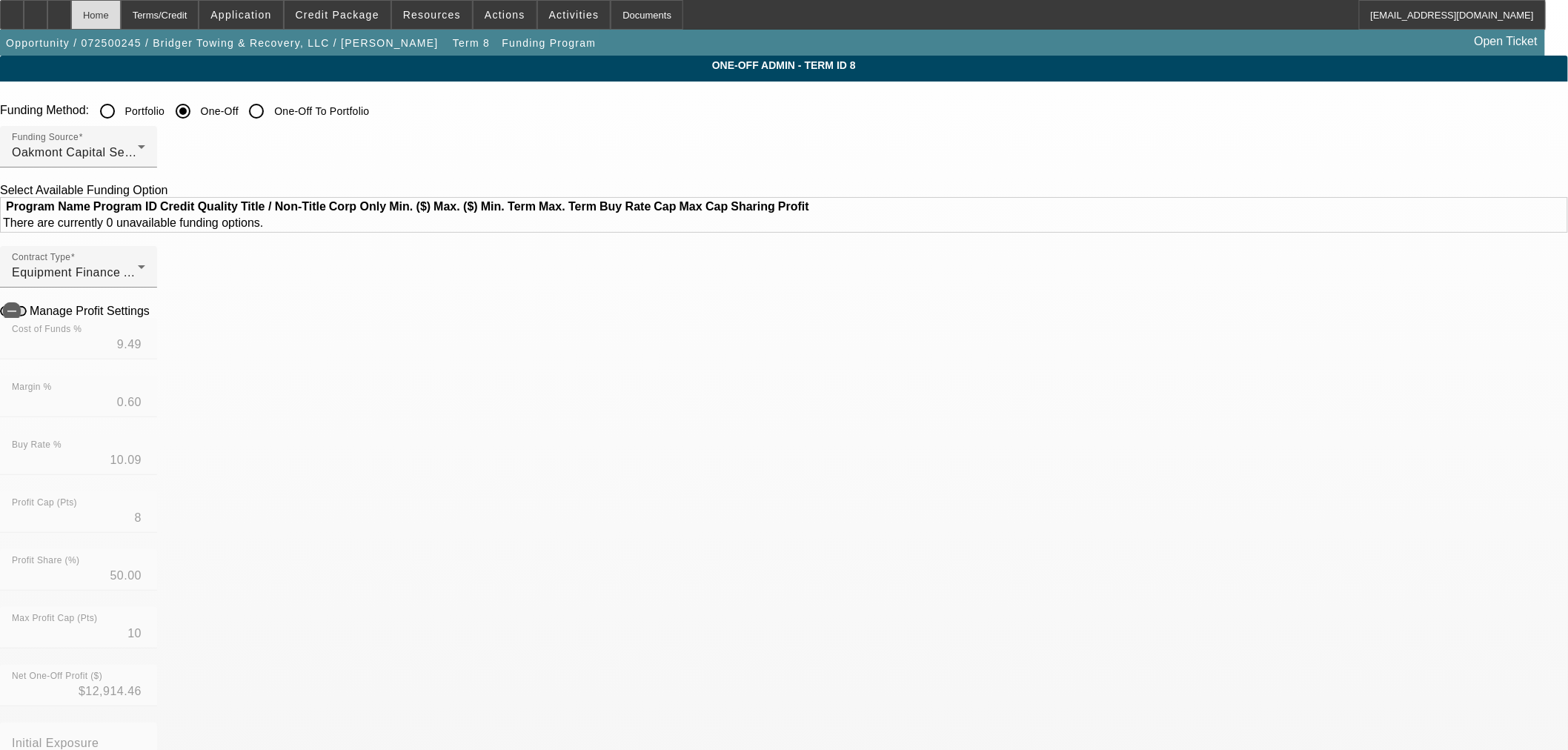
click at [115, 15] on div "Home" at bounding box center [96, 14] width 50 height 30
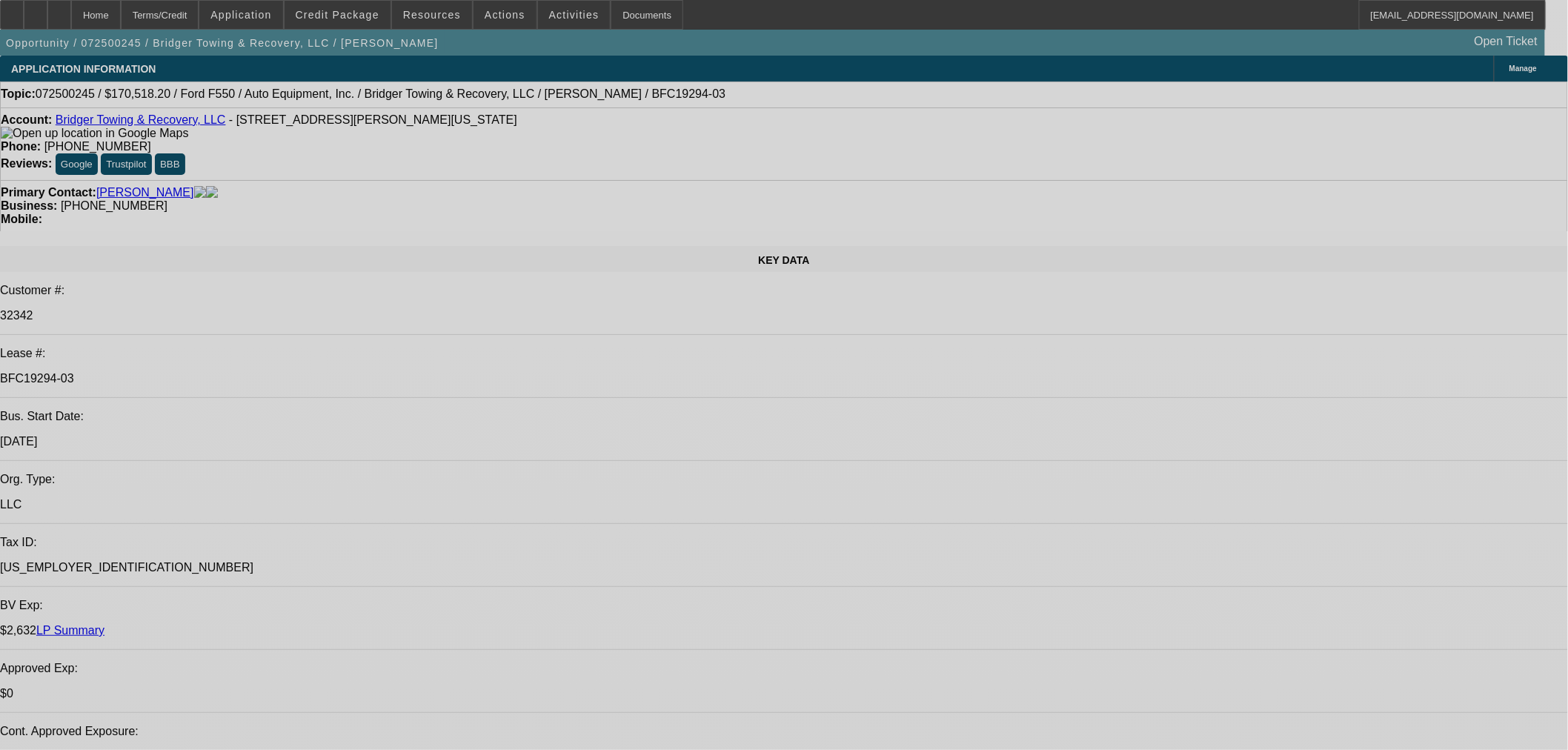
select select "0"
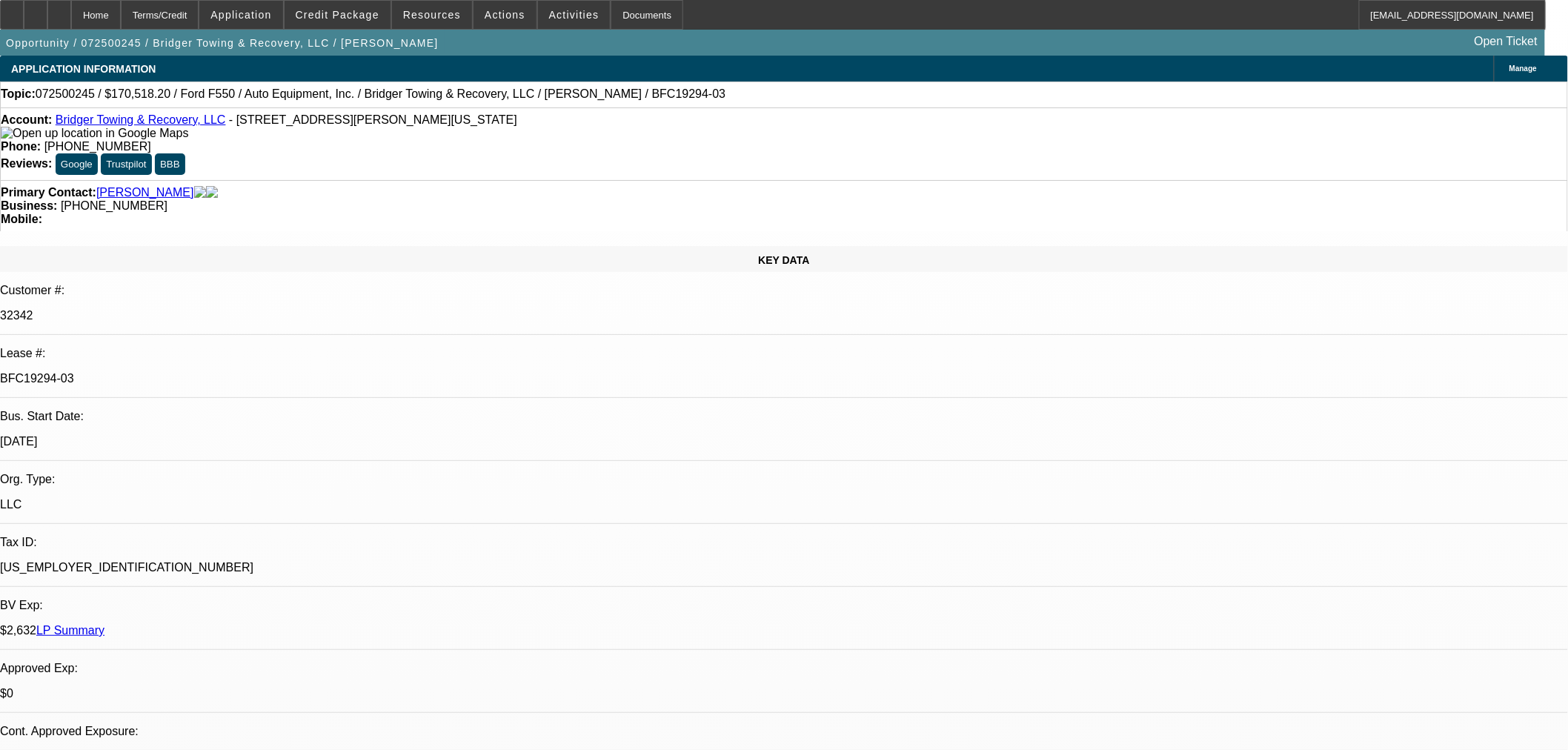
select select "0"
select select "3"
select select "0"
select select "6"
select select "0"
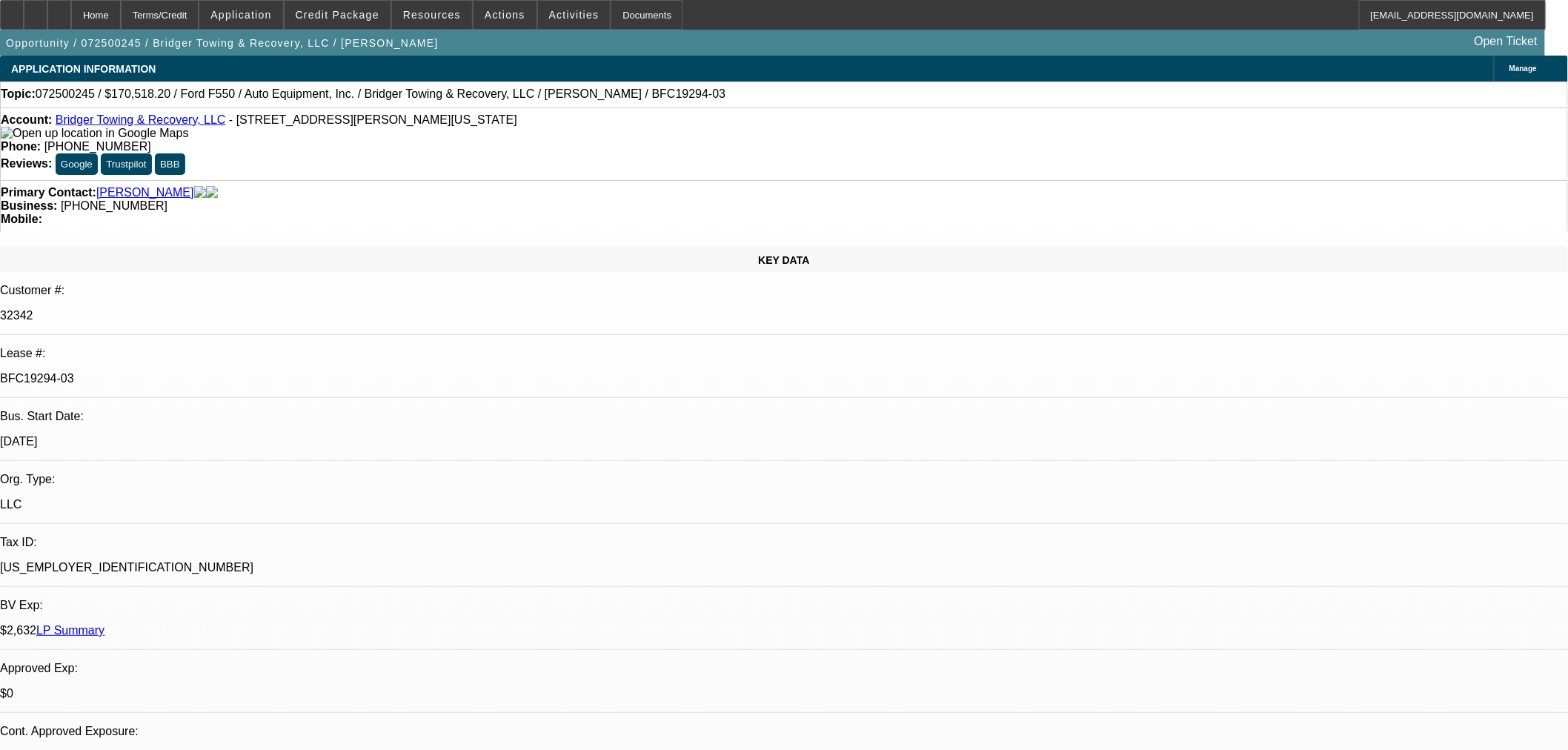
select select "0"
select select "3"
select select "0"
select select "6"
select select "0"
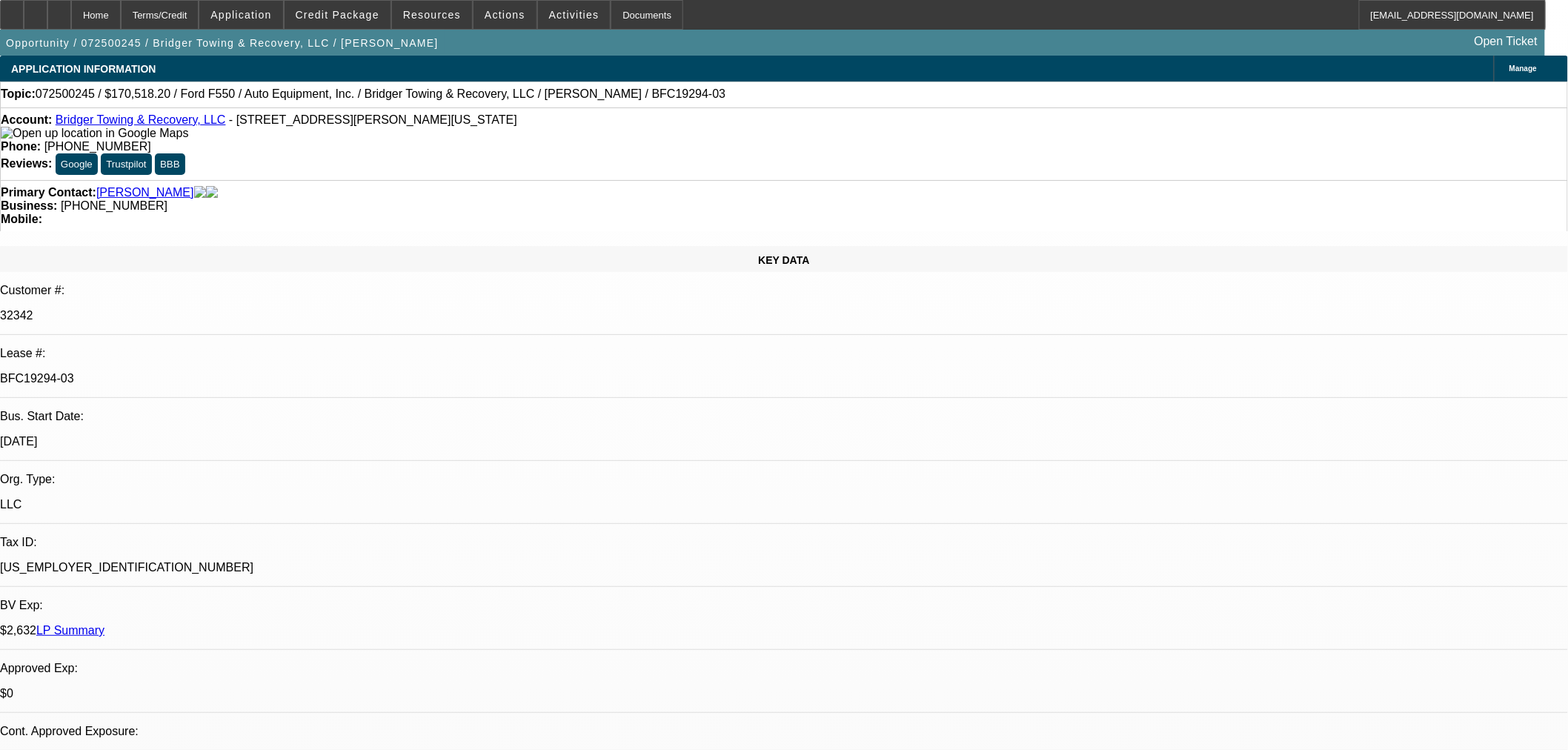
select select "0"
select select "3"
select select "0"
select select "6"
select select "0"
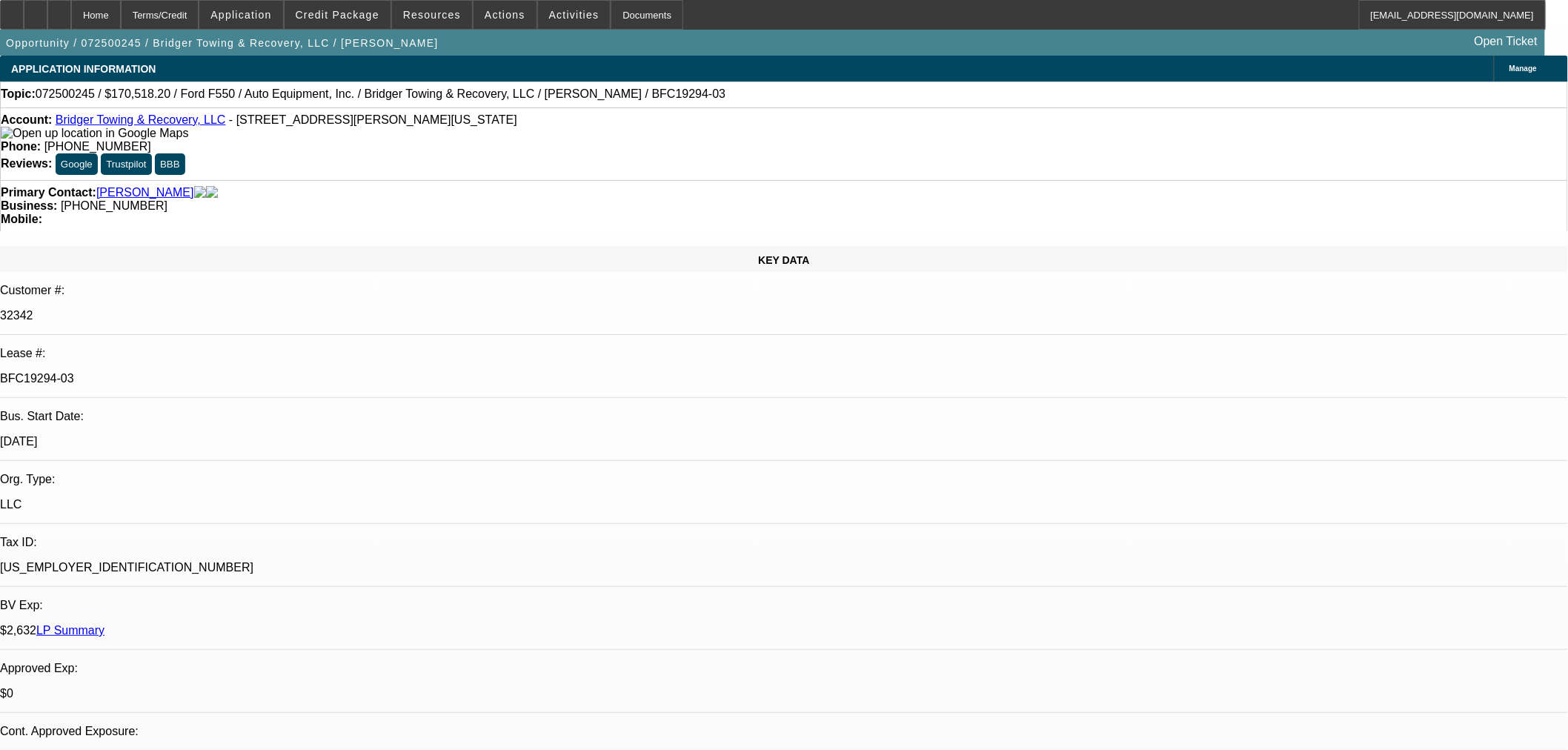
select select "0"
select select "3"
select select "0"
select select "6"
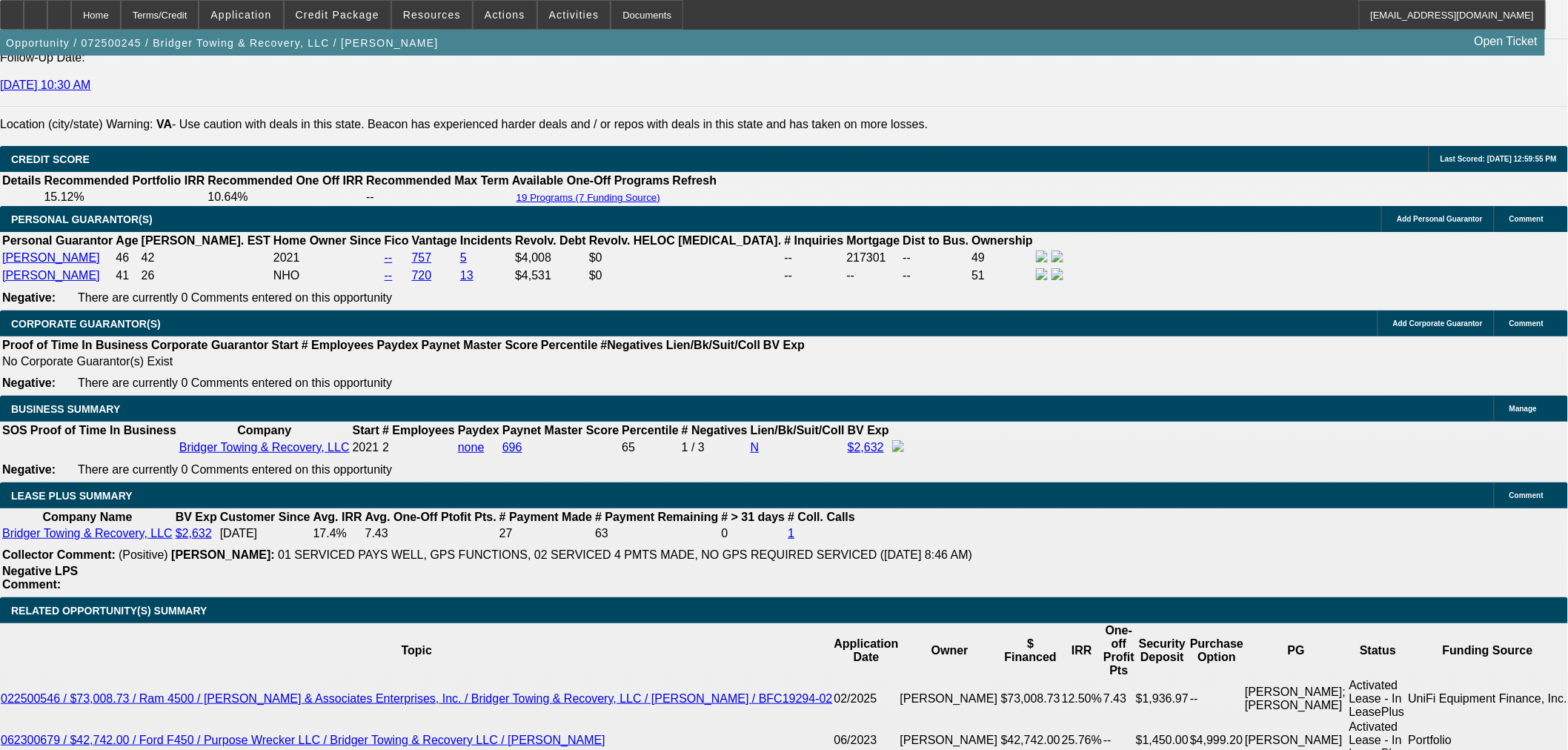
scroll to position [2388, 0]
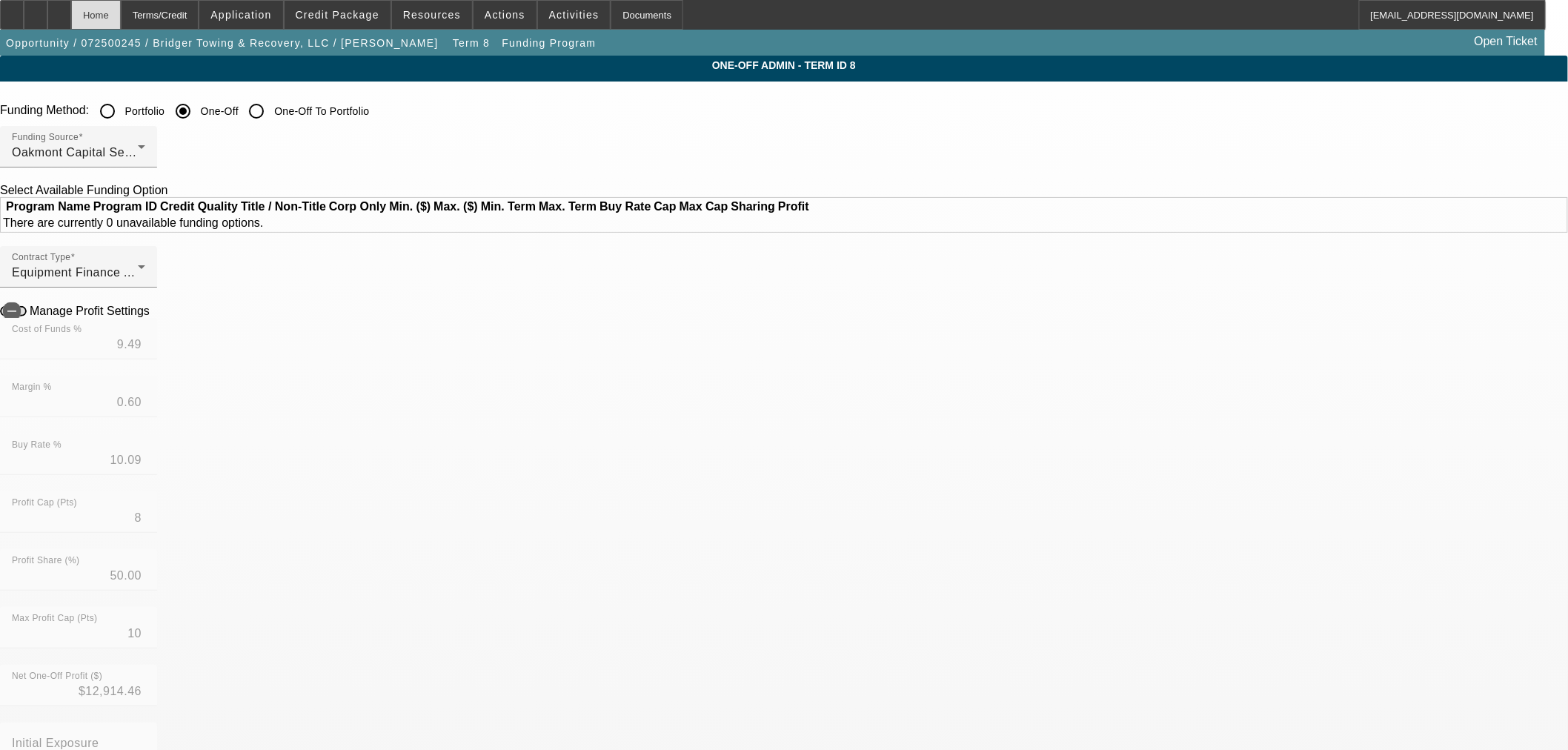
click at [121, 14] on div "Home" at bounding box center [96, 14] width 50 height 30
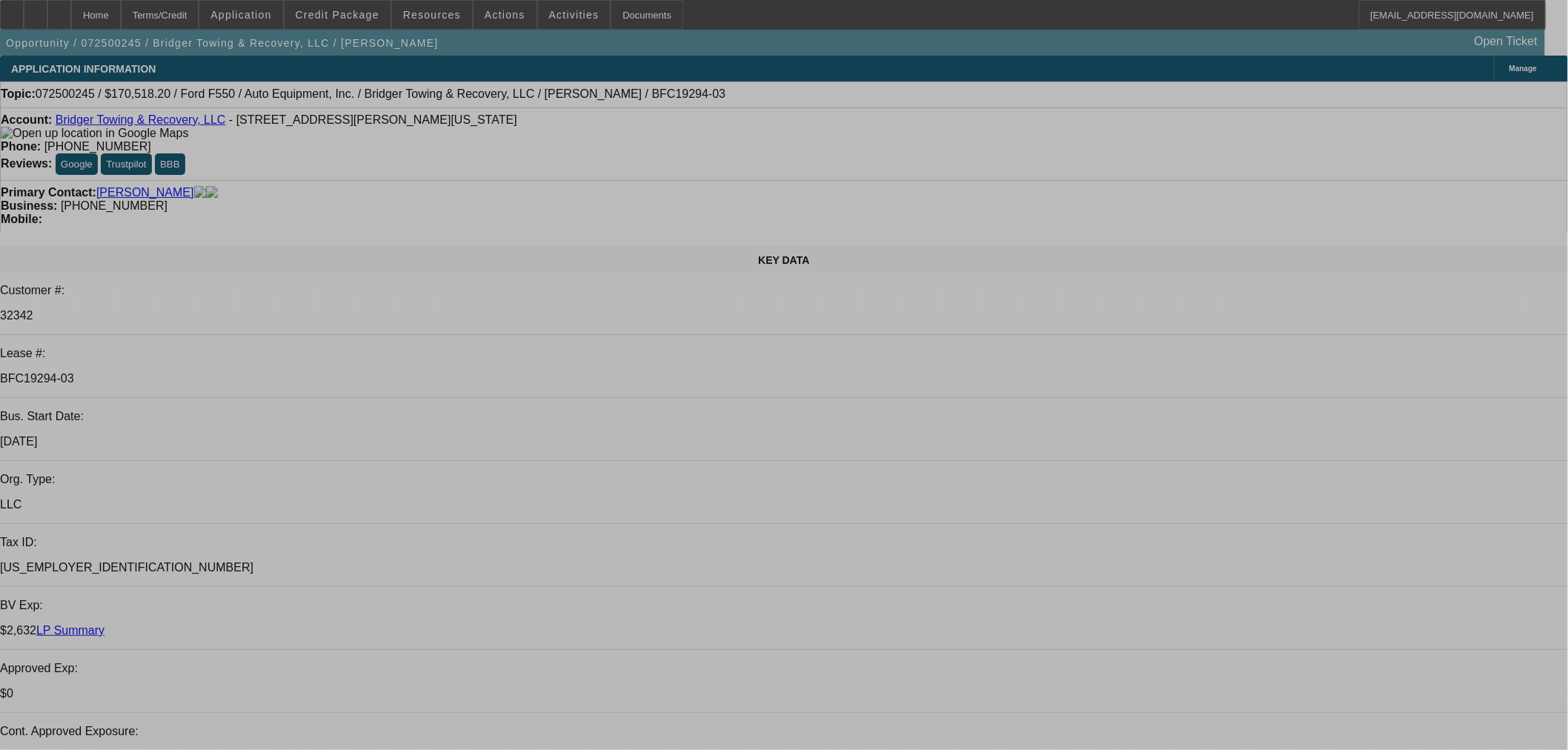
select select "0"
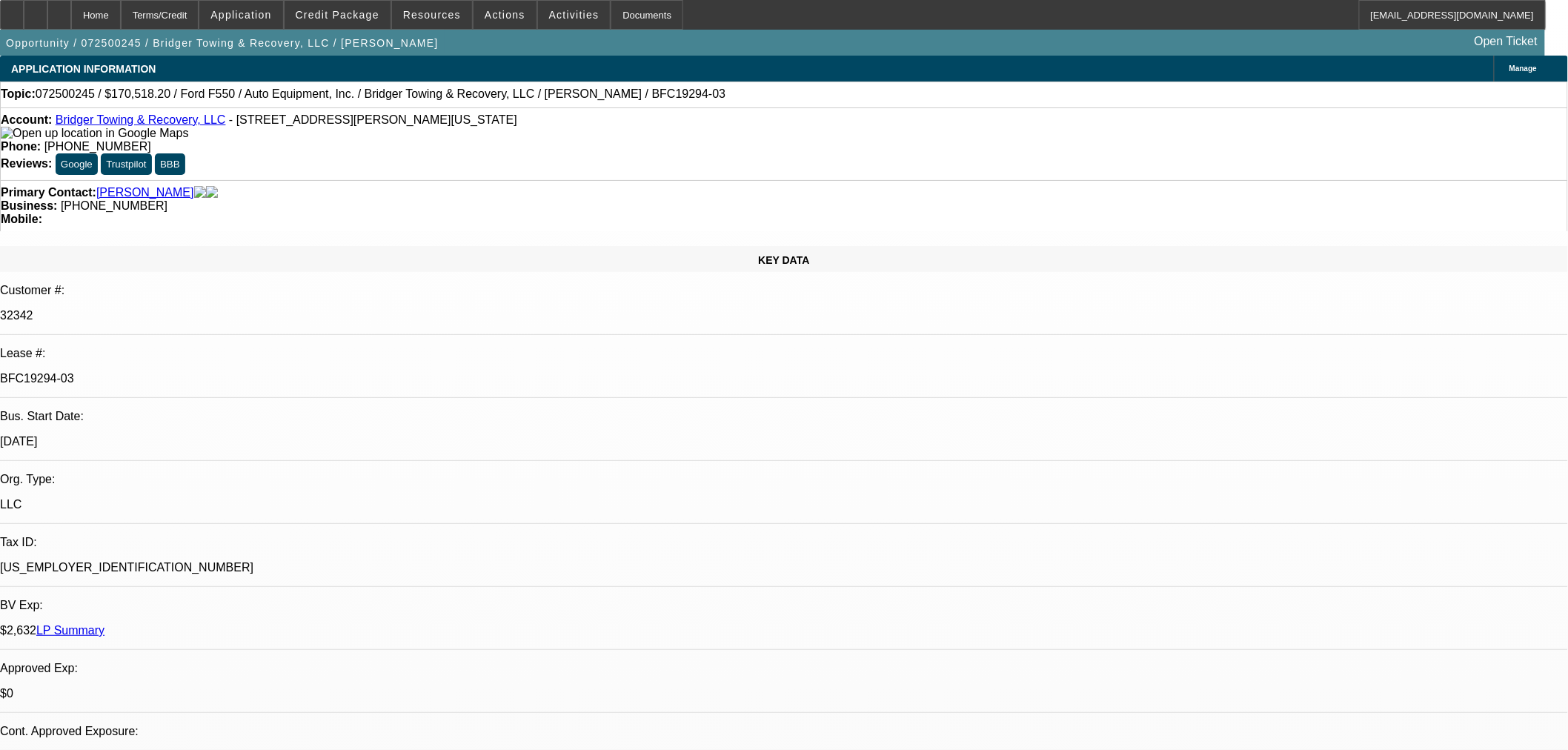
select select "0"
select select "3"
select select "0"
select select "6"
select select "0"
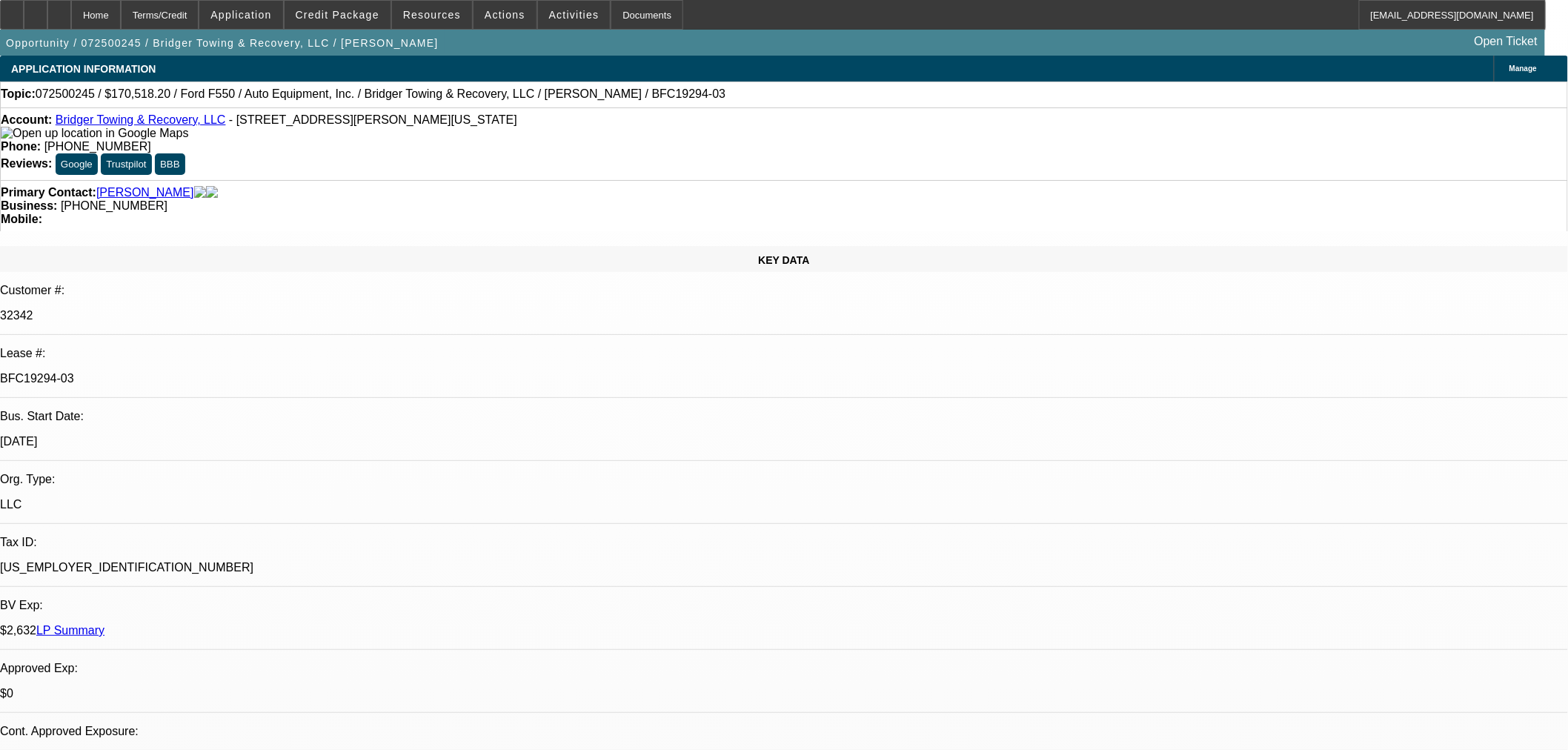
select select "0"
select select "3"
select select "0"
select select "6"
select select "0"
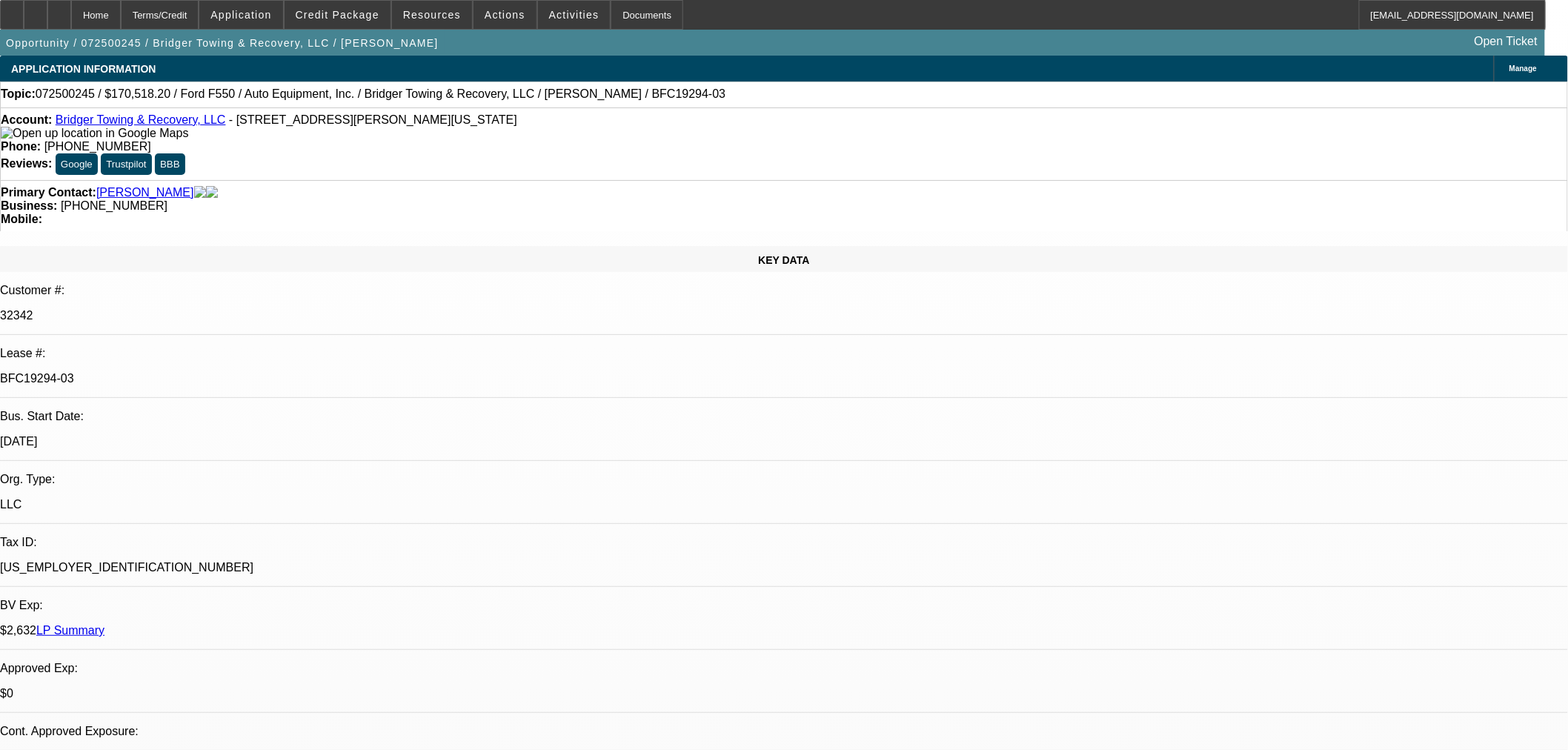
select select "0"
select select "3"
select select "0"
select select "6"
select select "0"
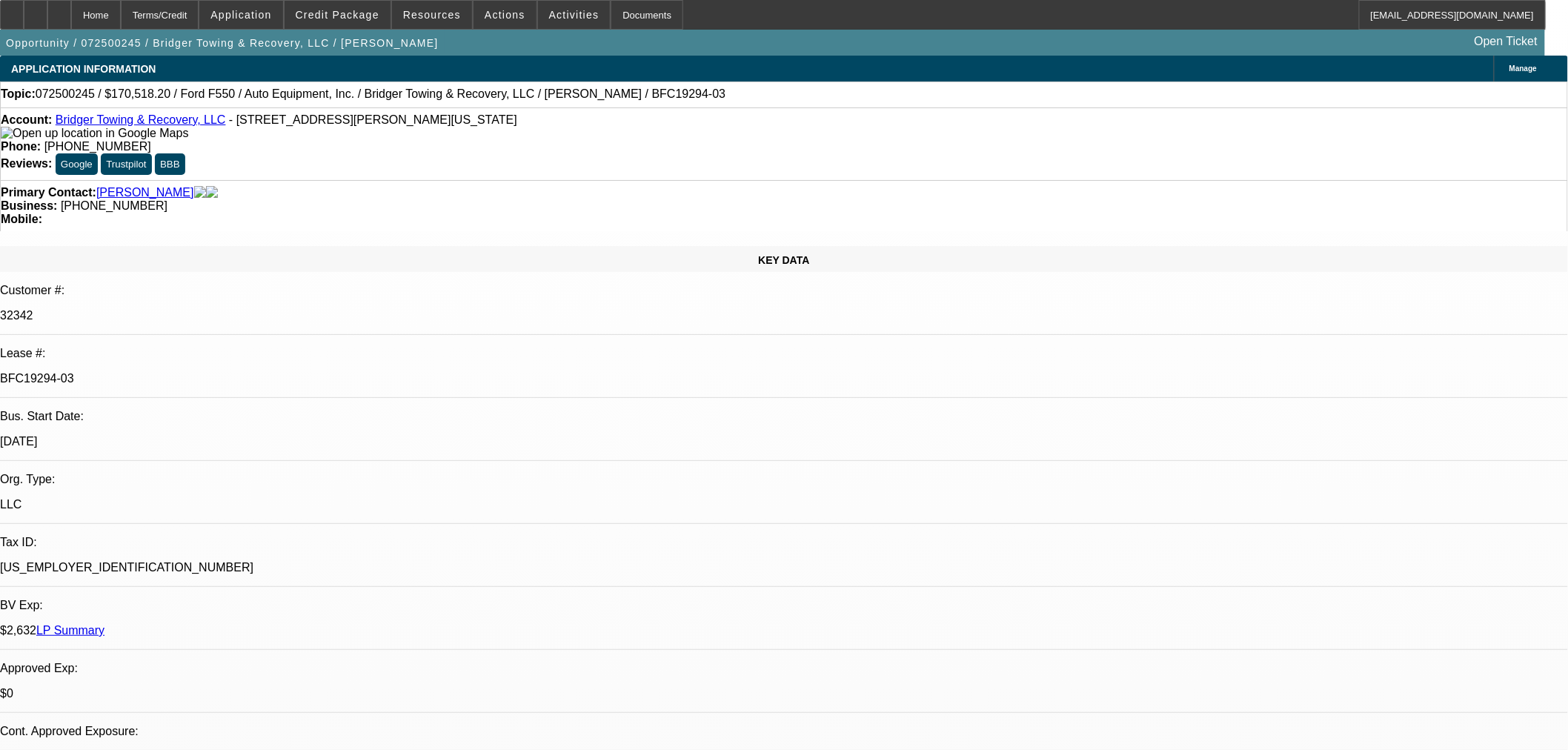
select select "0"
select select "3"
select select "0"
select select "6"
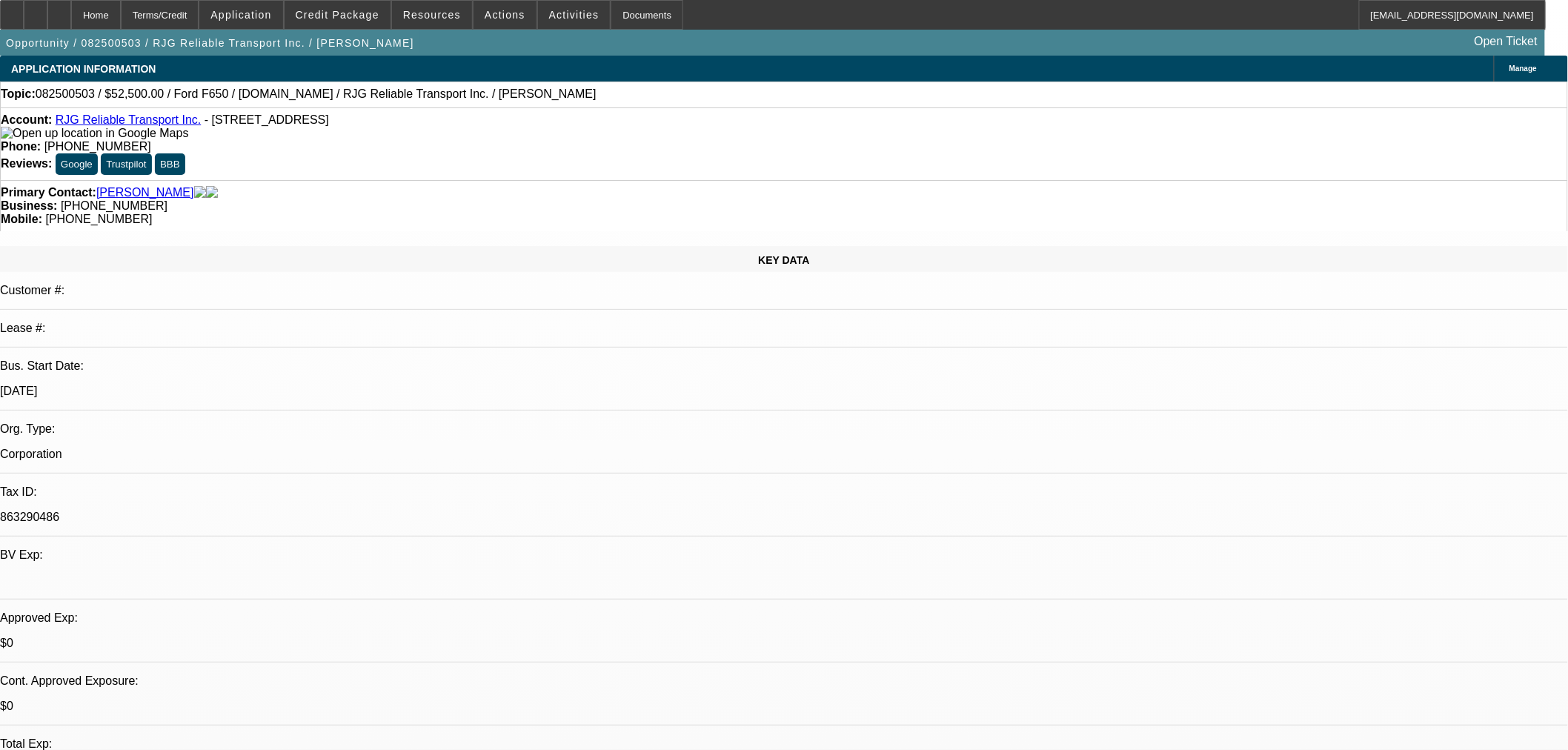
select select "0"
select select "6"
select select "0"
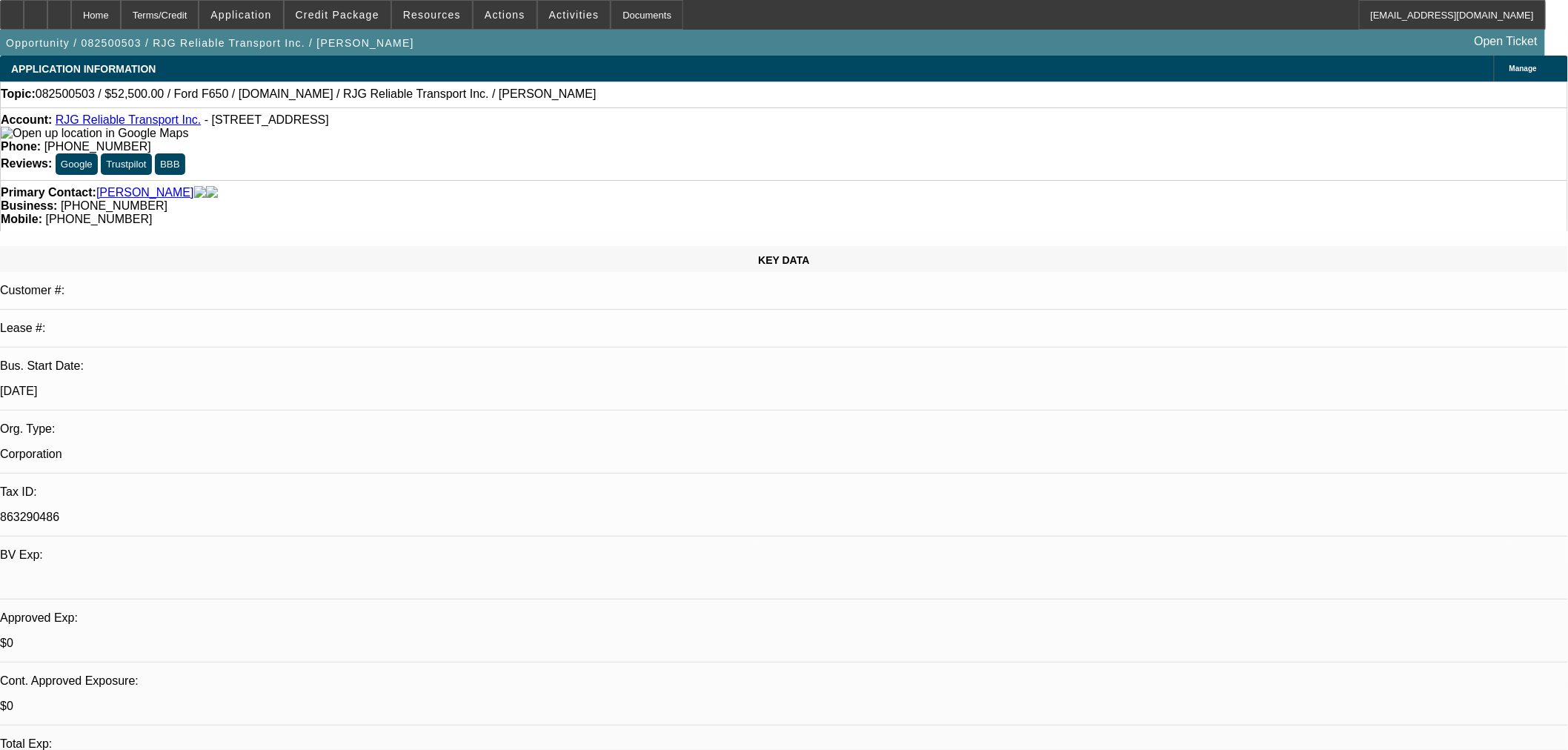
select select "0"
select select "6"
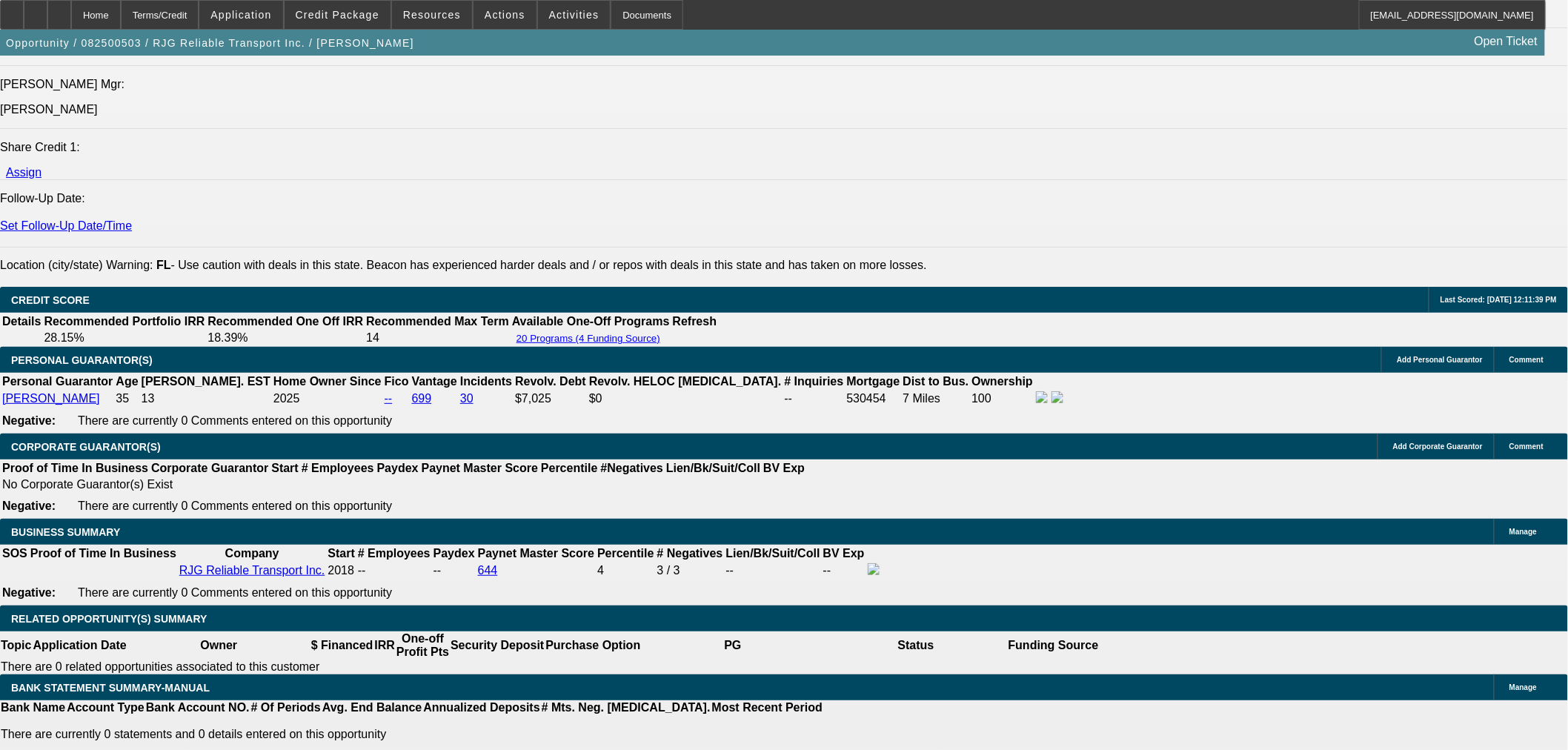
scroll to position [1894, 0]
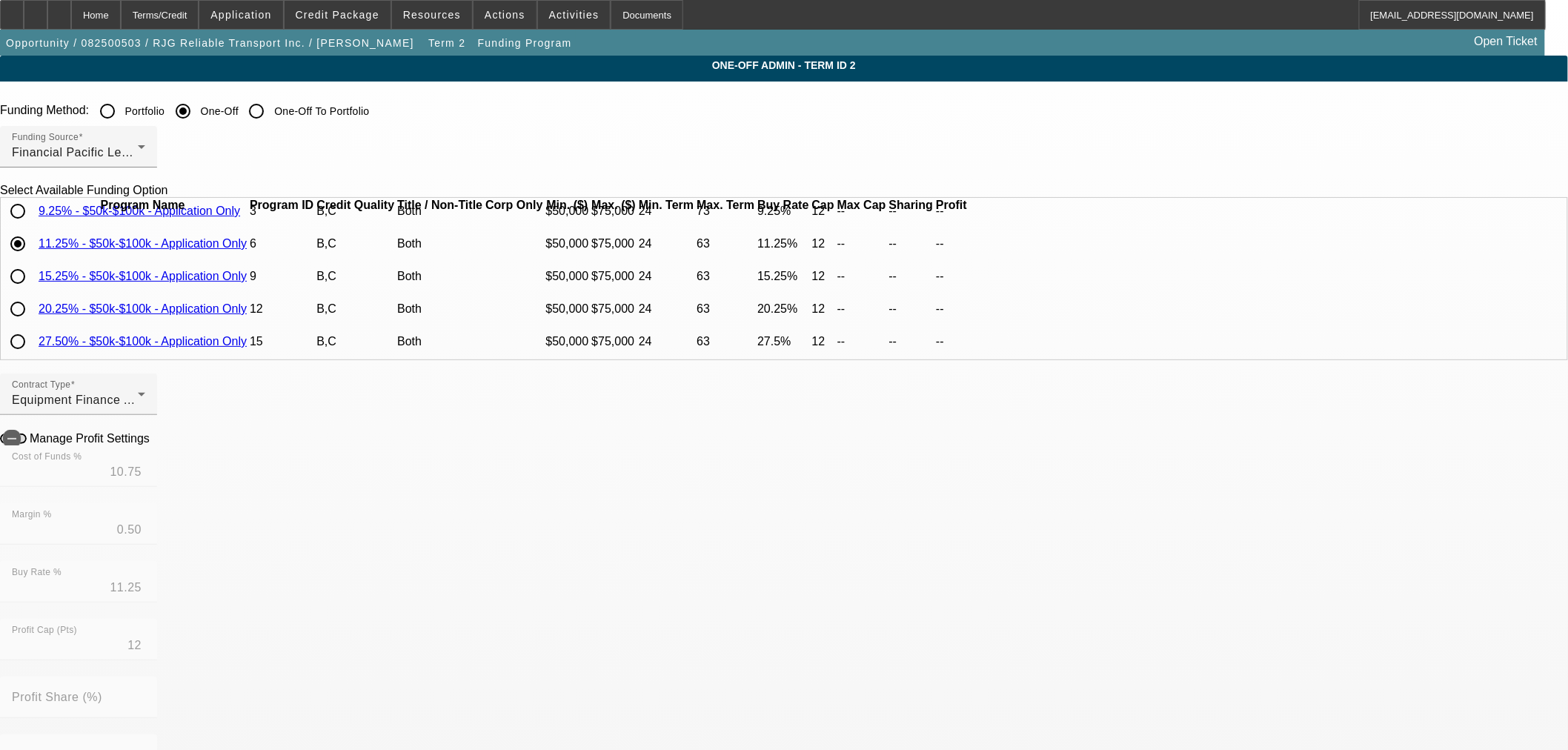
scroll to position [64, 0]
click at [33, 303] on input "radio" at bounding box center [18, 309] width 30 height 30
radio input "true"
type input "19.50"
type input "0.75"
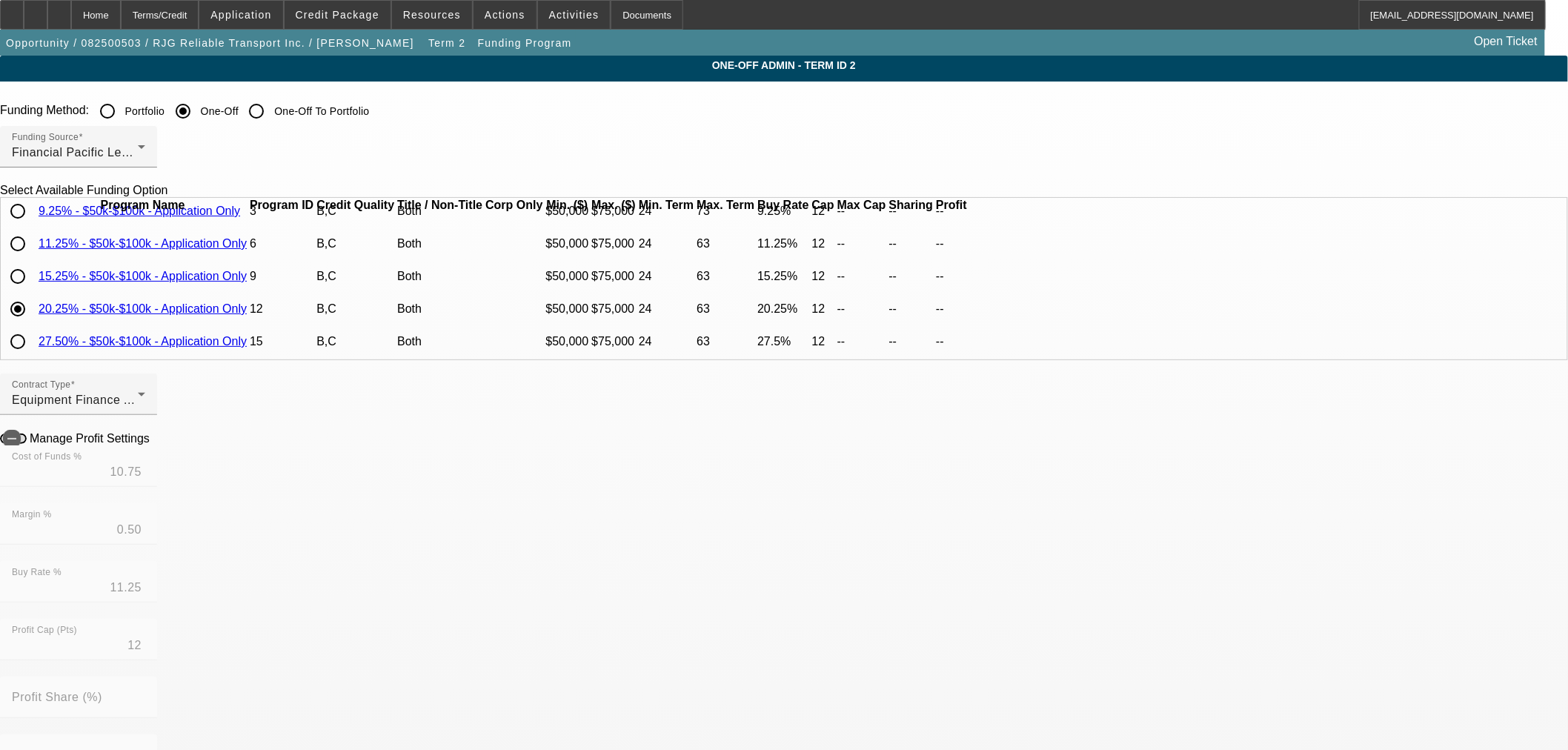
type input "20.25"
click at [154, 444] on icon at bounding box center [154, 438] width 0 height 13
type input "-$967.41"
type input "-$333.60"
click at [114, 9] on div "Home" at bounding box center [96, 14] width 50 height 30
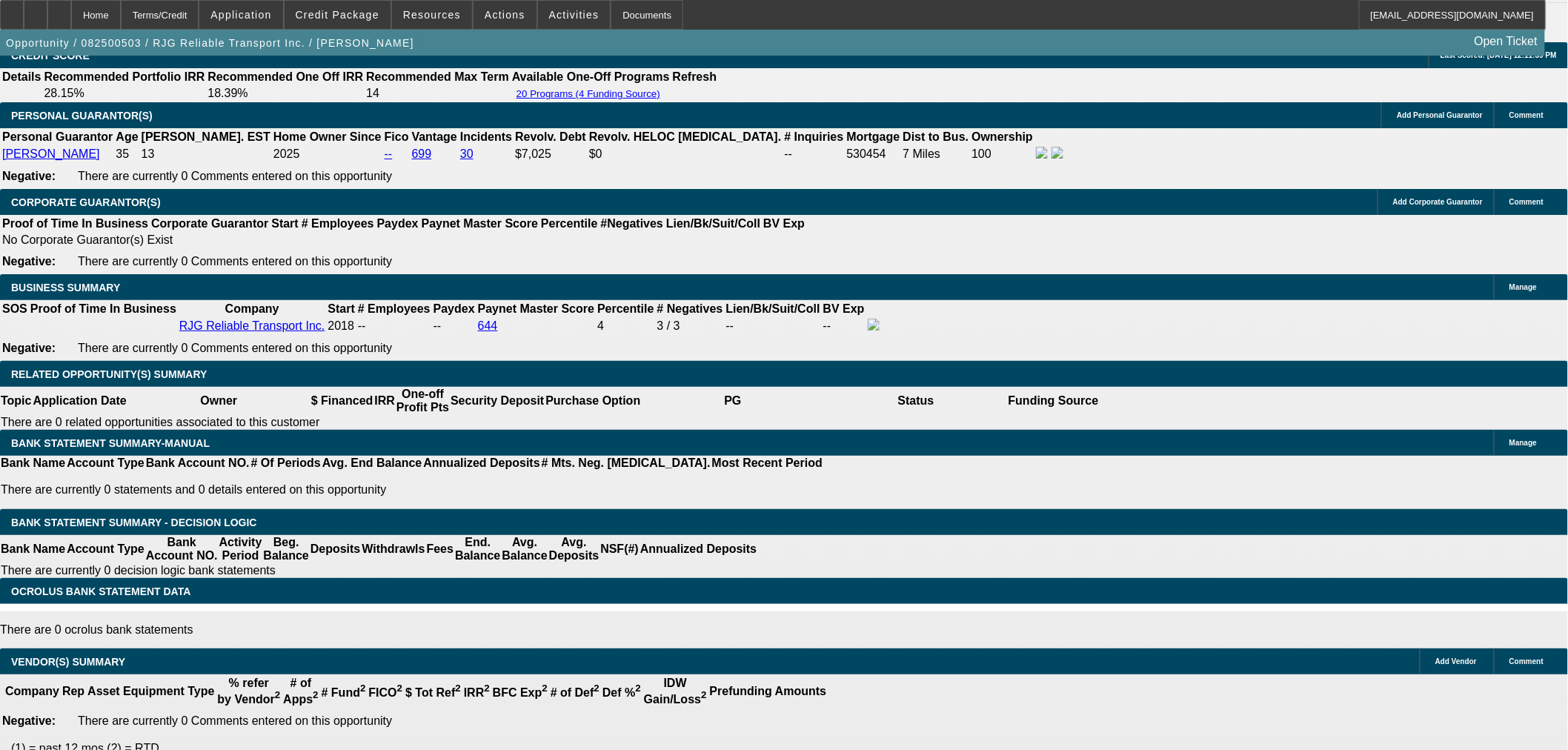
select select "0"
select select "6"
select select "0"
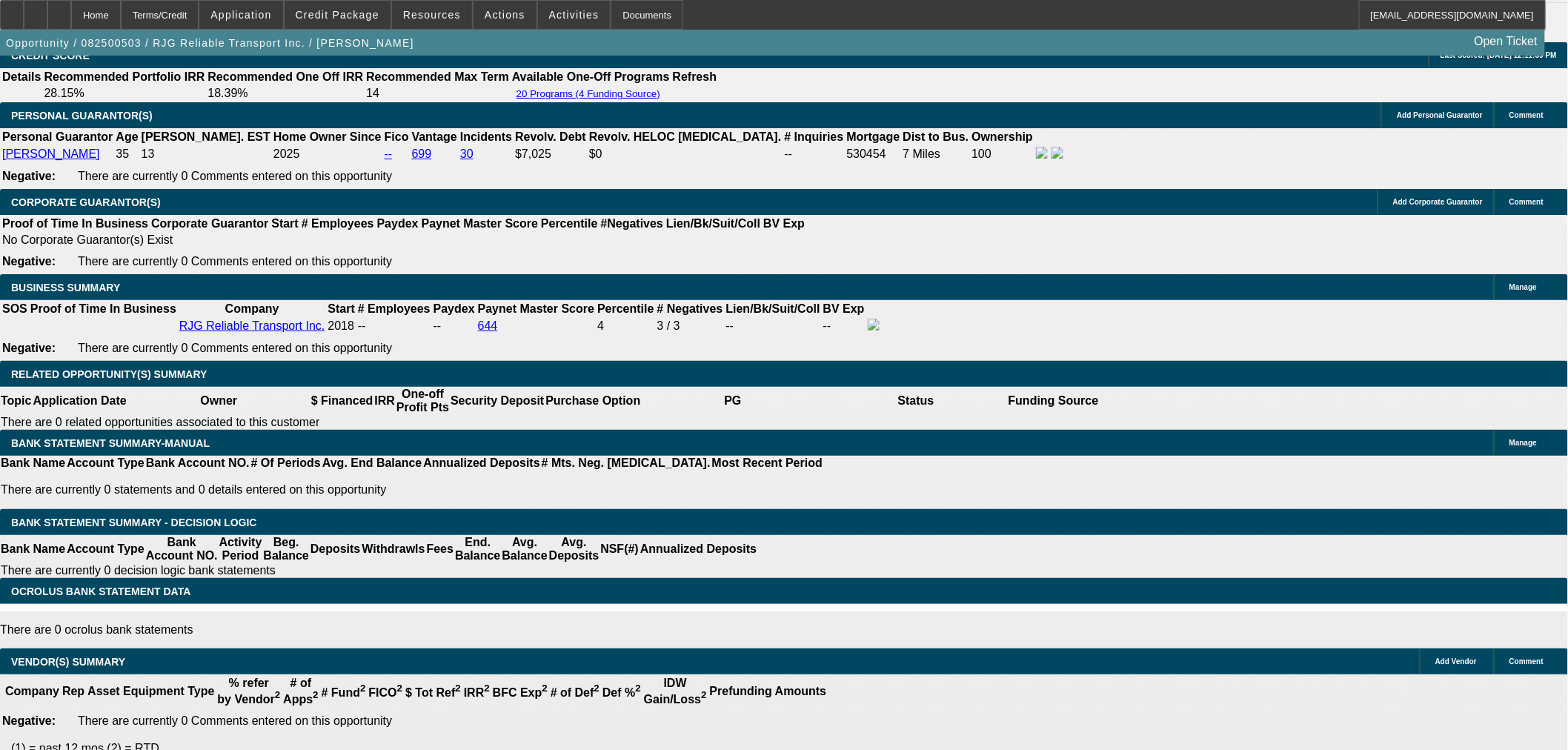
select select "0"
select select "6"
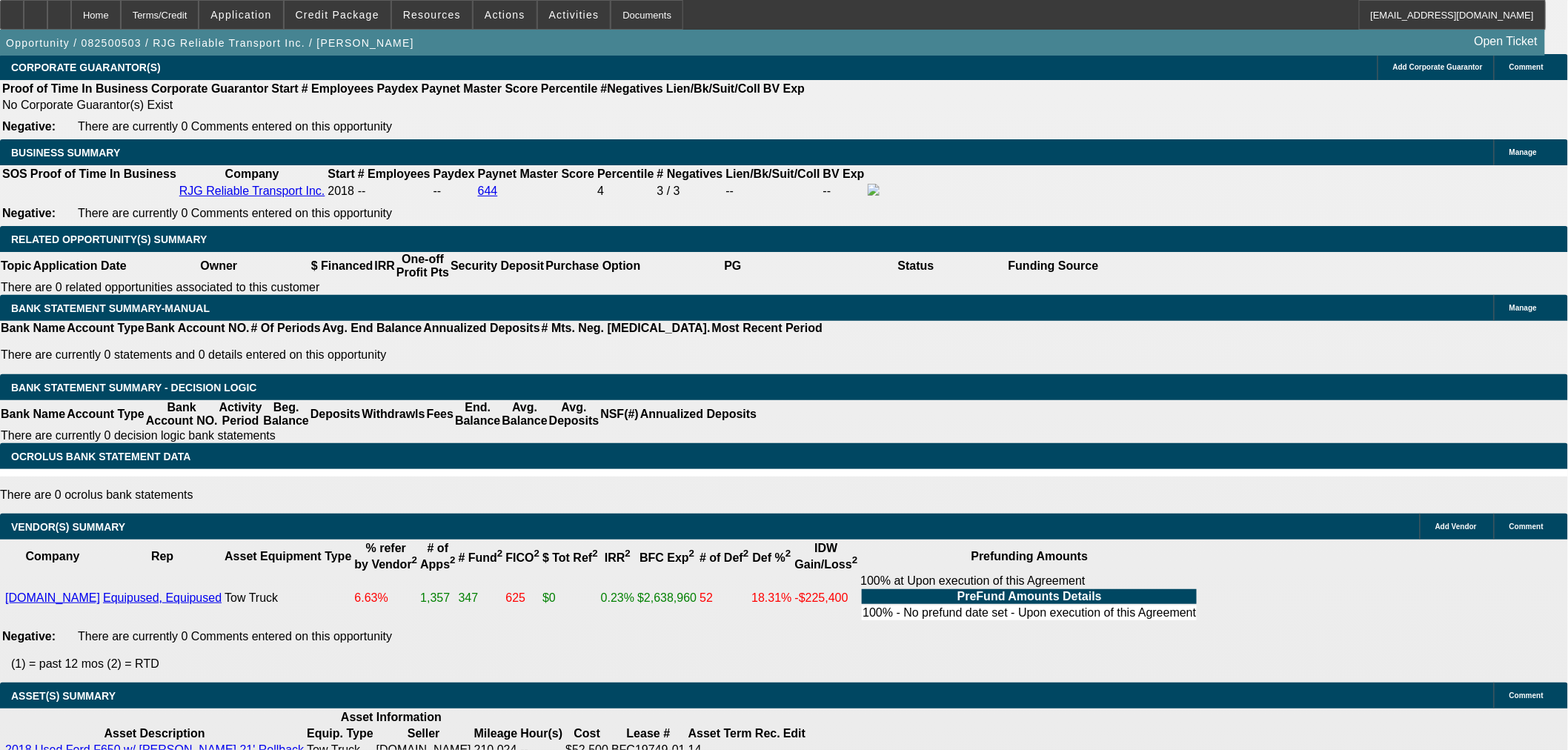
scroll to position [2271, 0]
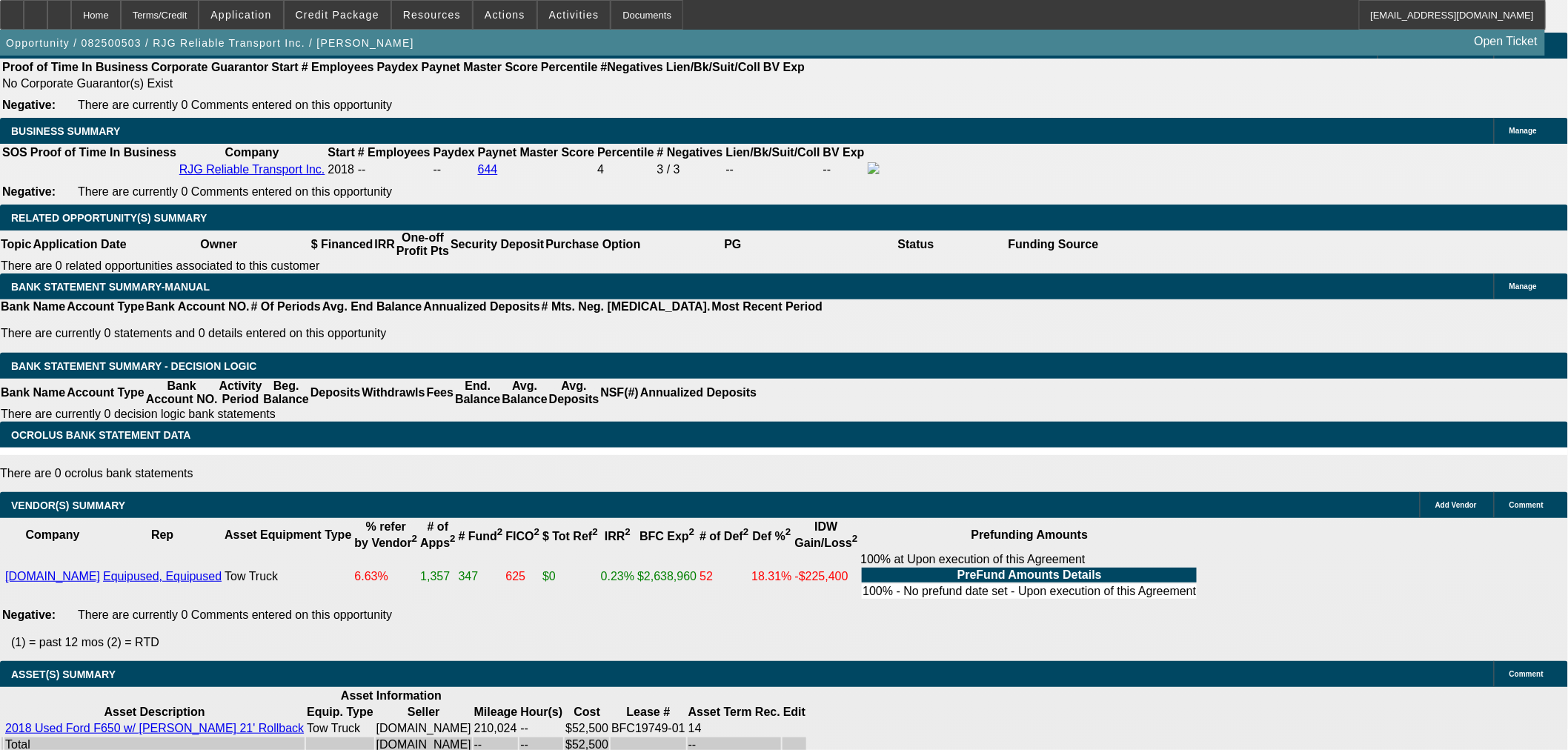
select select "9"
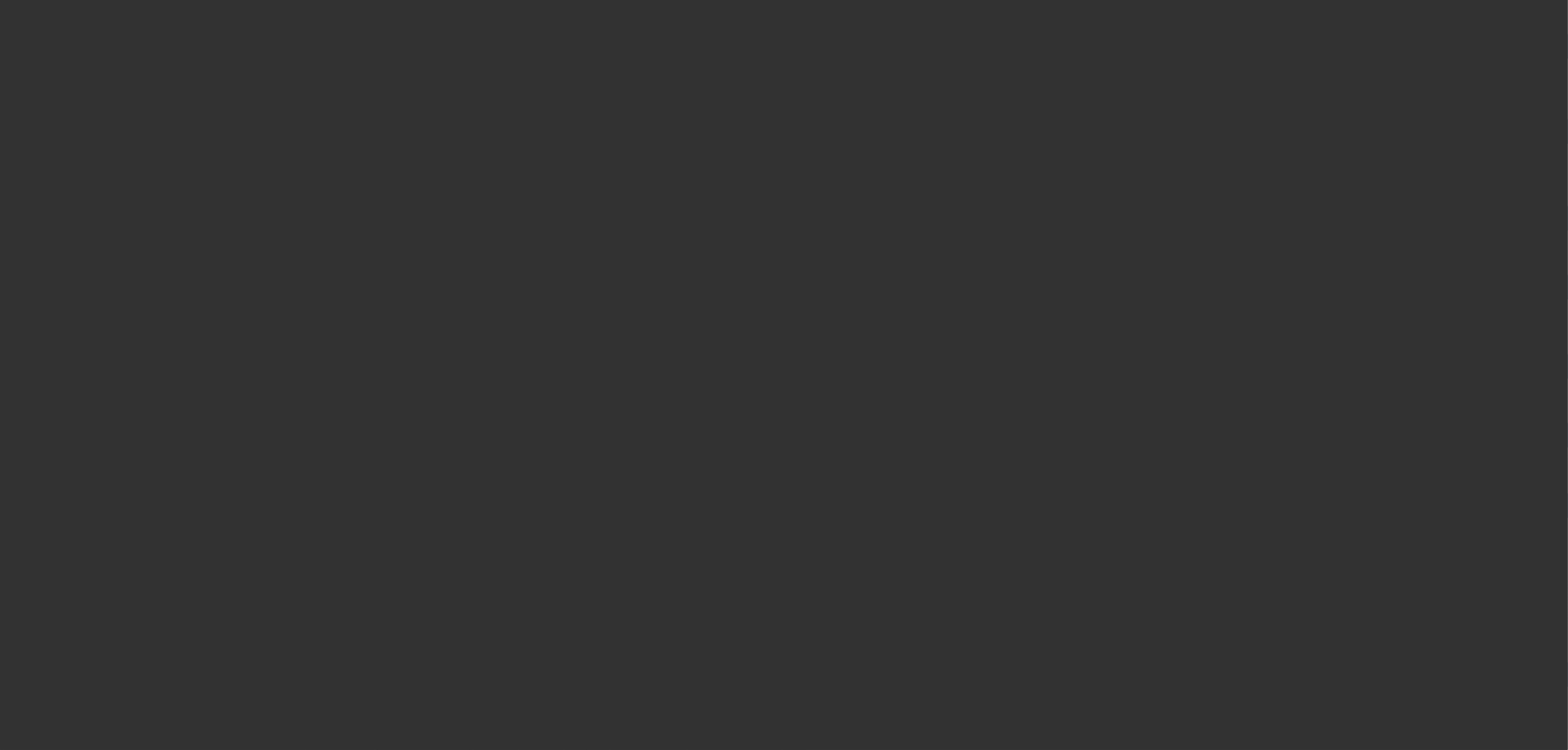
scroll to position [0, 0]
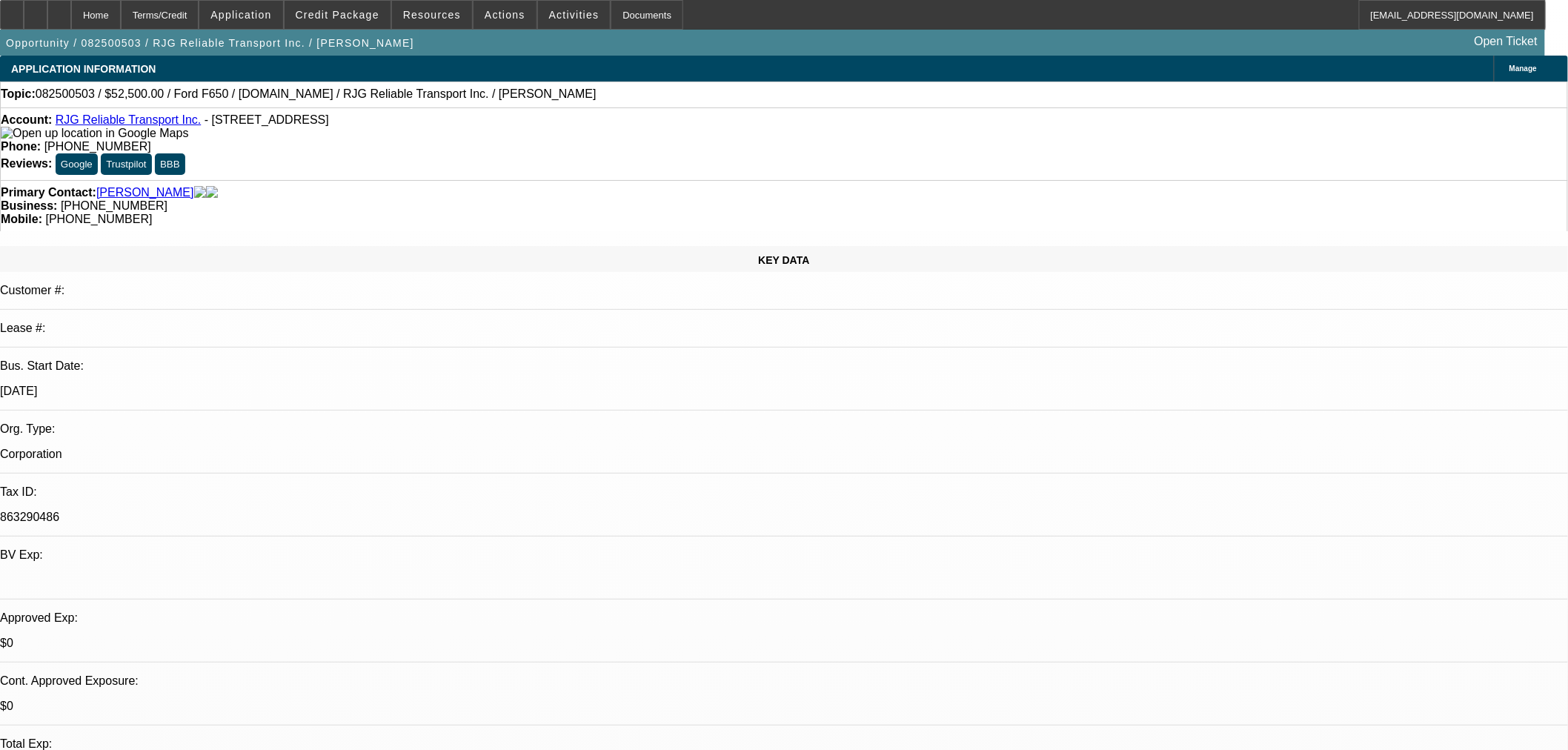
paste input "242025"
type input "242025"
paste input "242025"
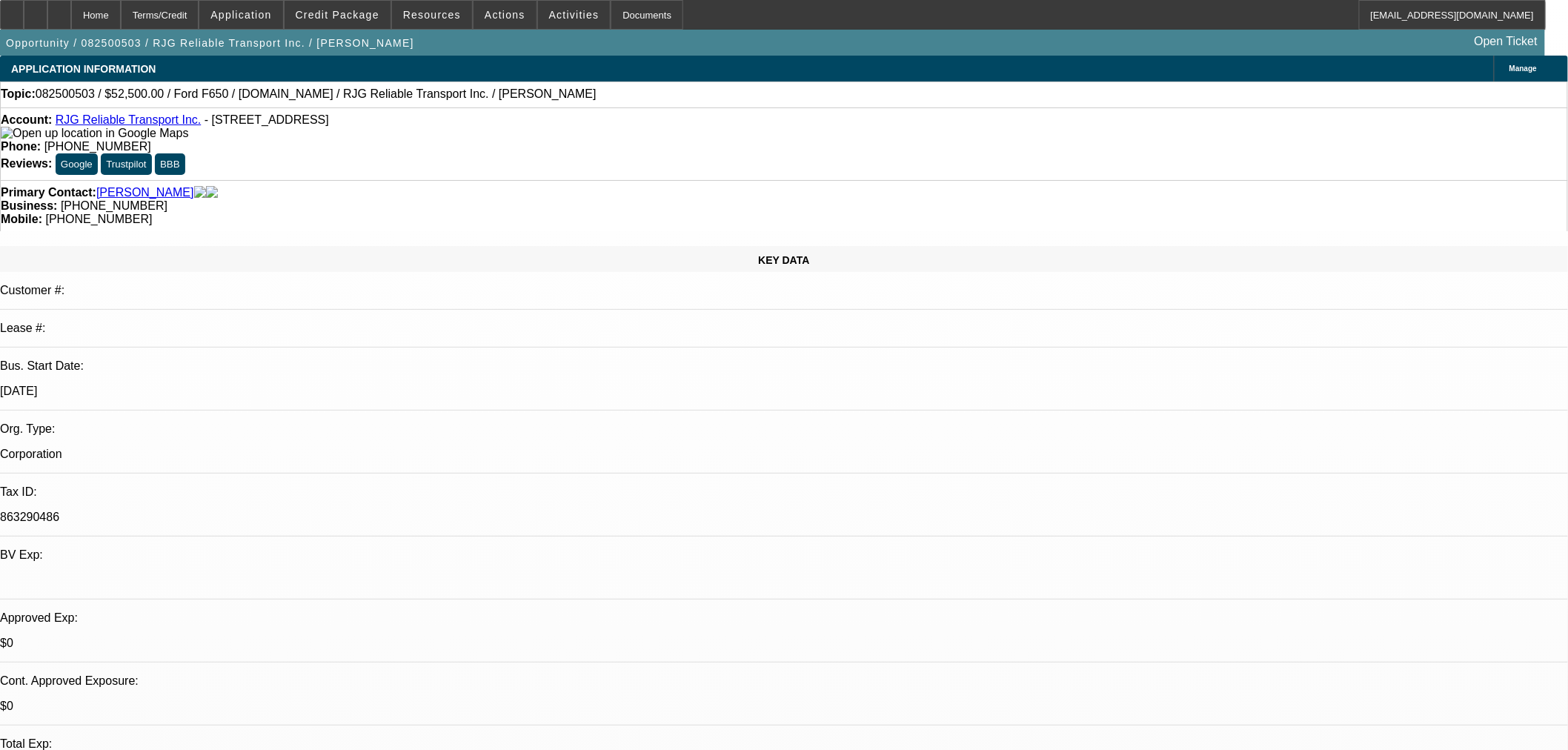
type input "242025"
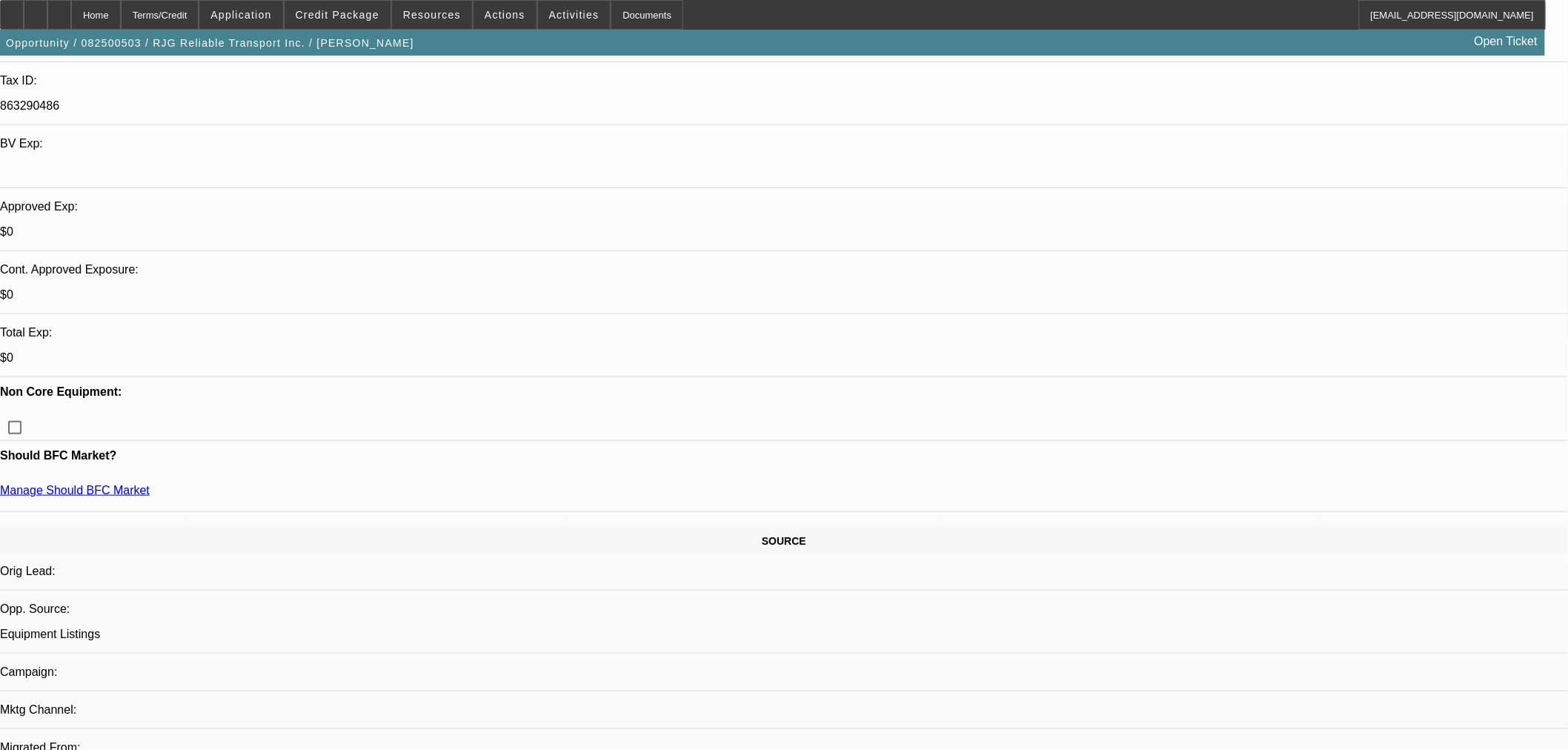
type input "11/17/2025"
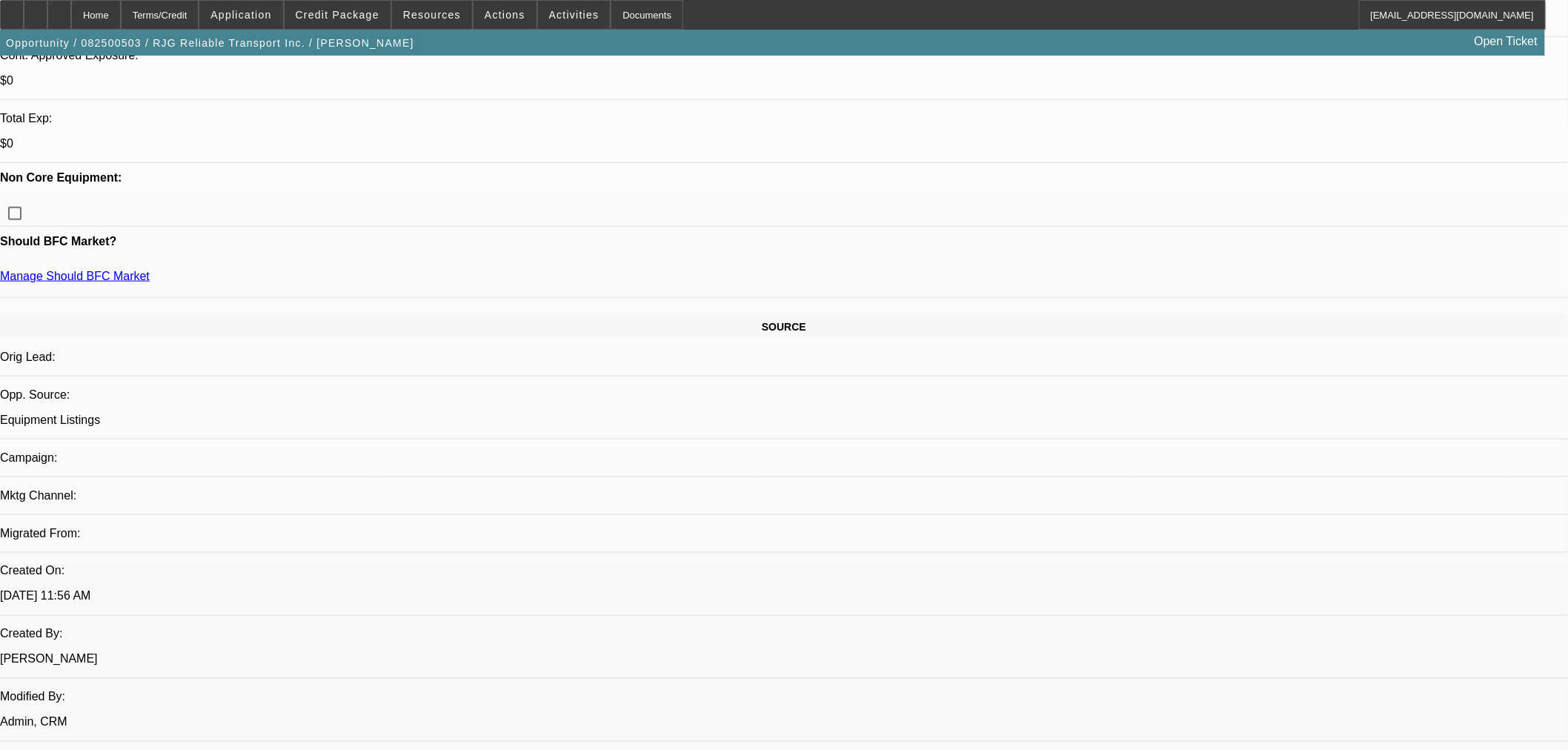
scroll to position [741, 0]
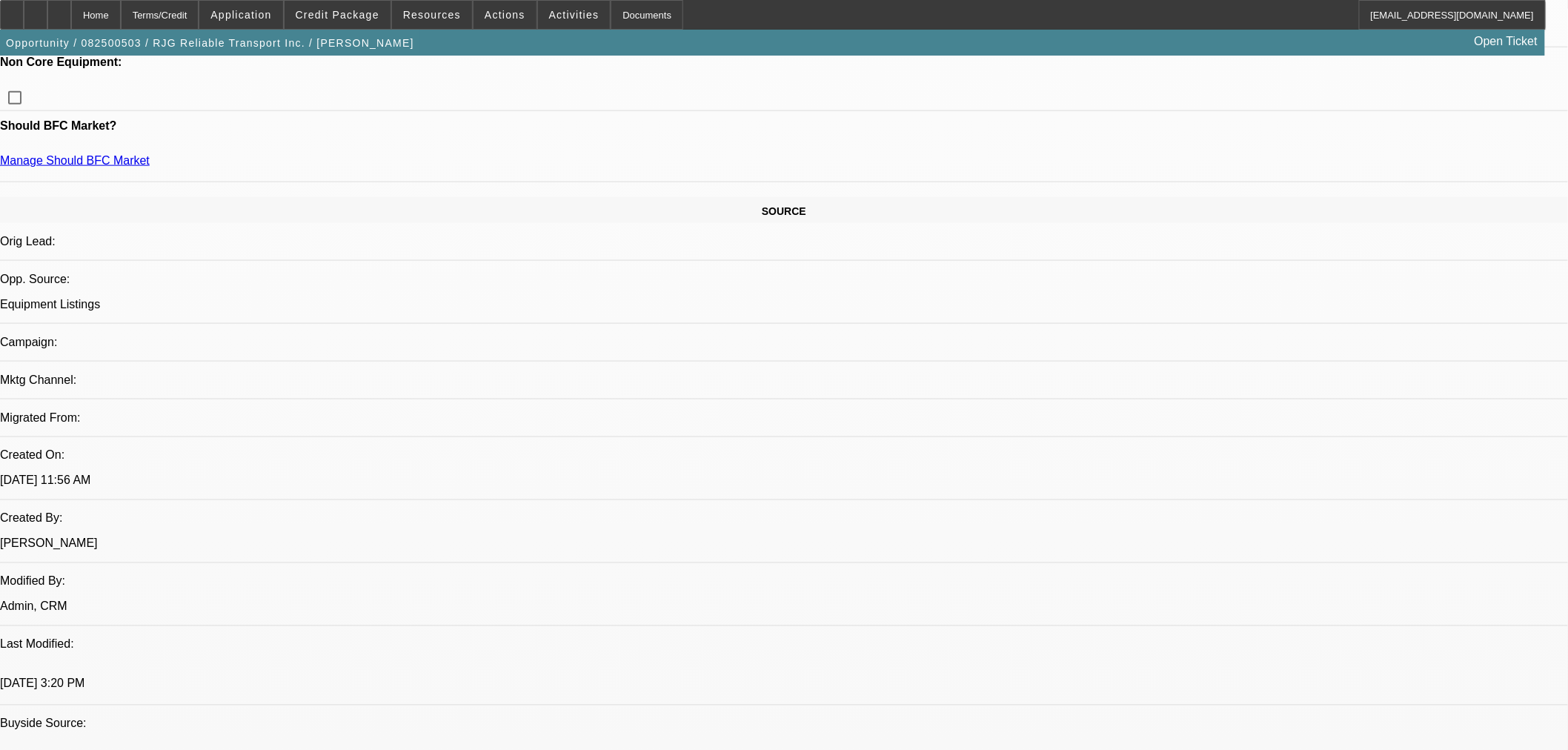
type input "242025"
click at [1159, 546] on span "Cashiers/Certified Check" at bounding box center [1150, 551] width 140 height 18
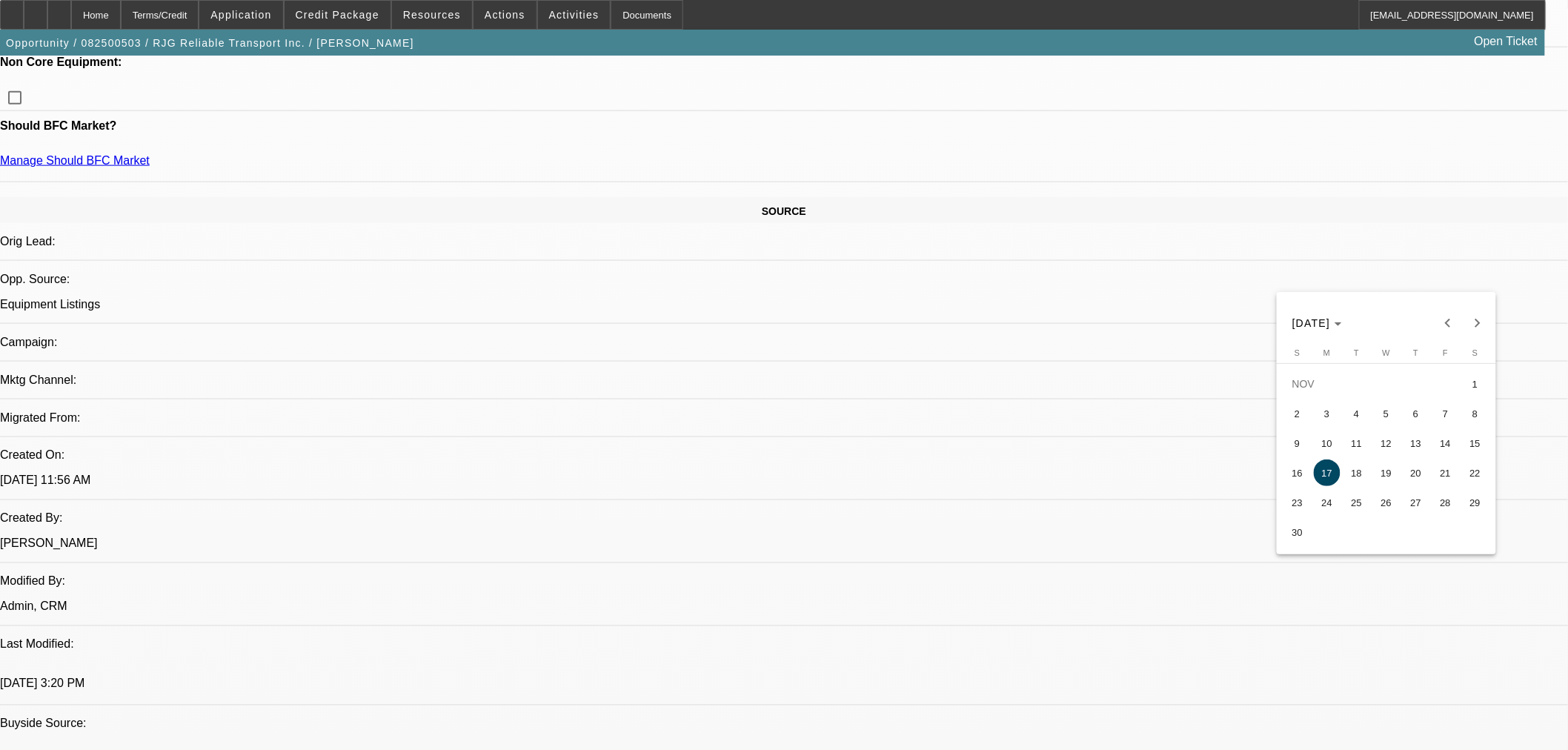
click at [1305, 472] on span "16" at bounding box center [1297, 472] width 26 height 26
type input "11/16/2025"
click at [1301, 541] on span "16" at bounding box center [1297, 530] width 26 height 26
type input "11/16/2025"
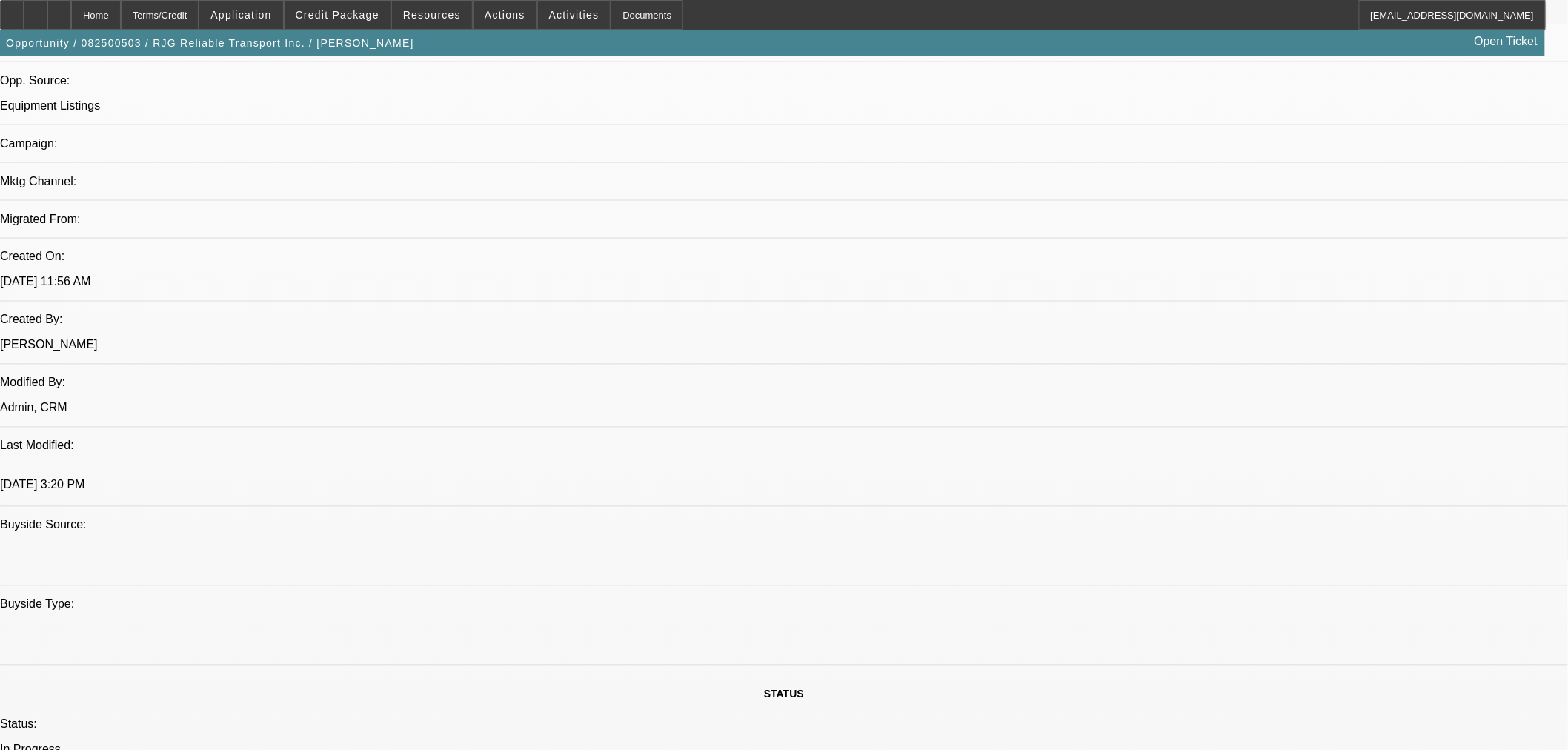
scroll to position [988, 0]
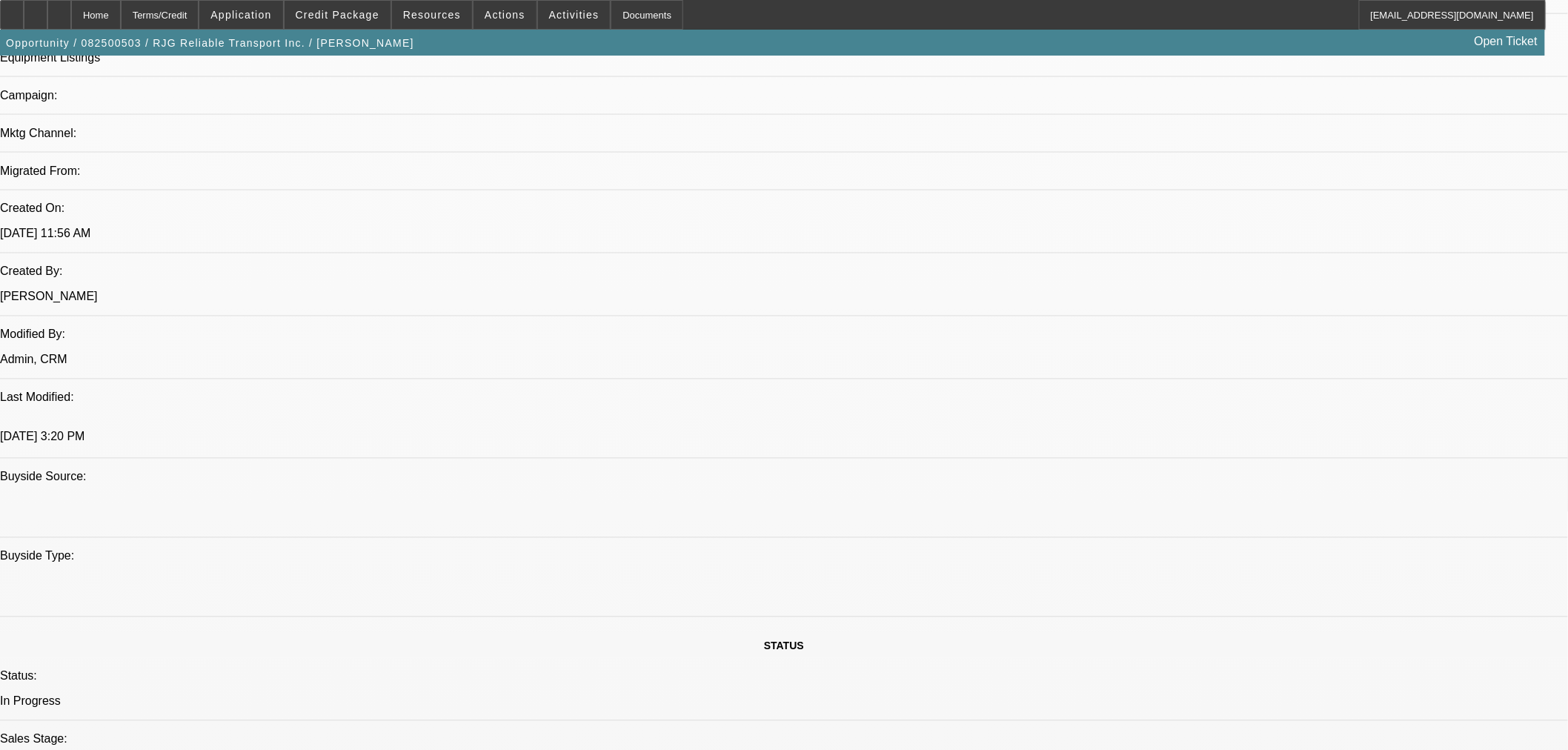
paste textarea "Amount: $52,500.00 Approved Term: 30 months Residual: $1.00 to Broker Approved …"
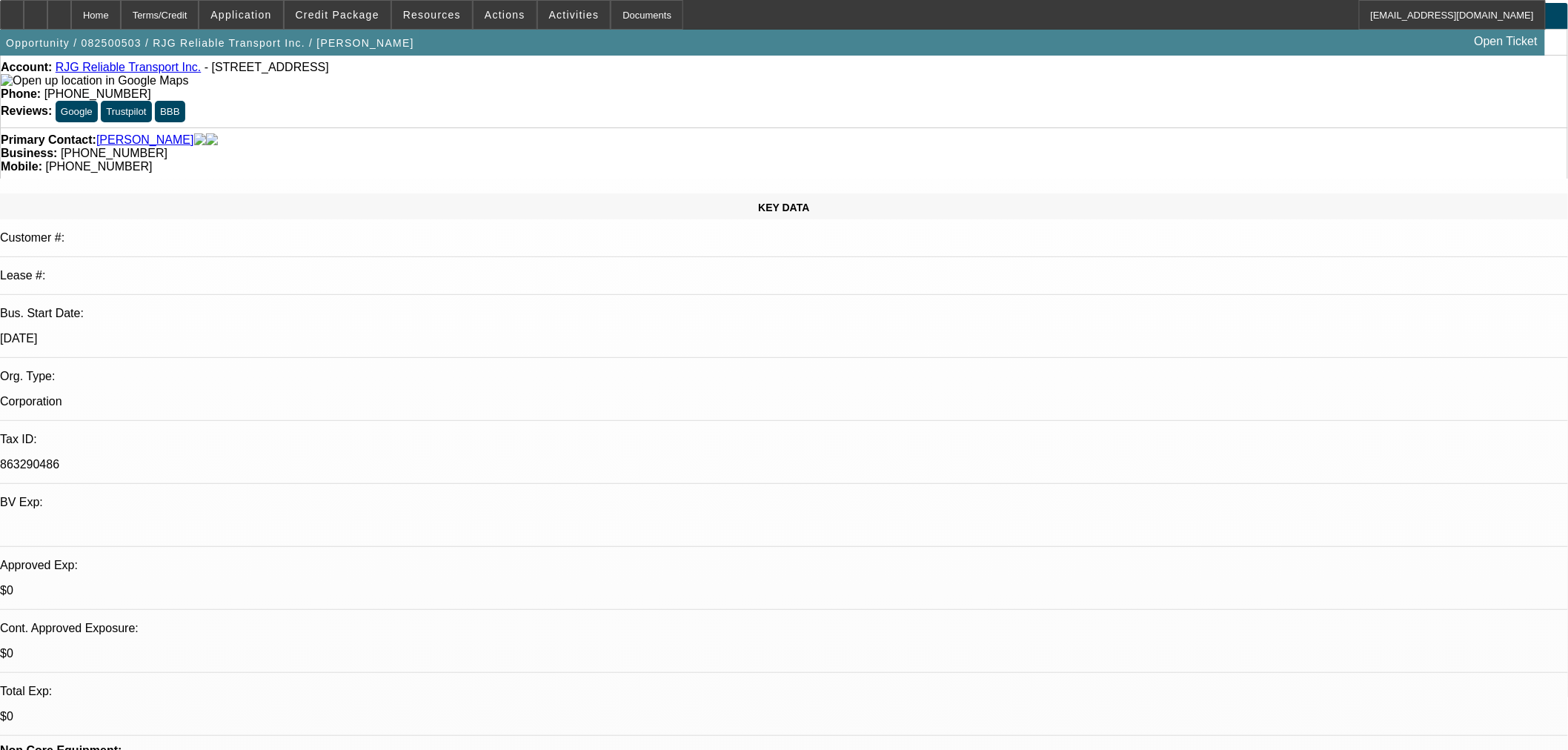
scroll to position [0, 0]
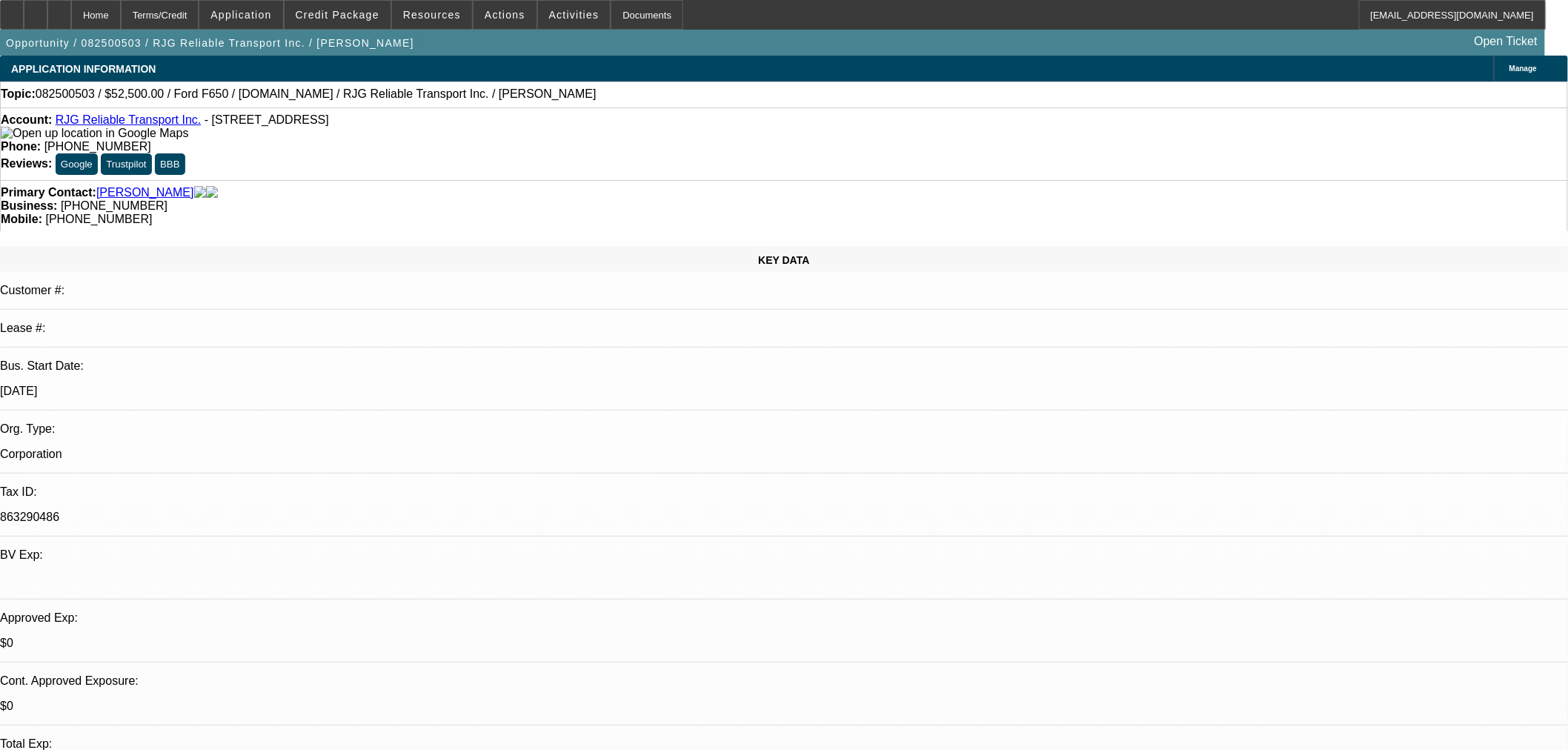
copy p "OK FOR 10% PO, $1.00 OUT, OR EFA"
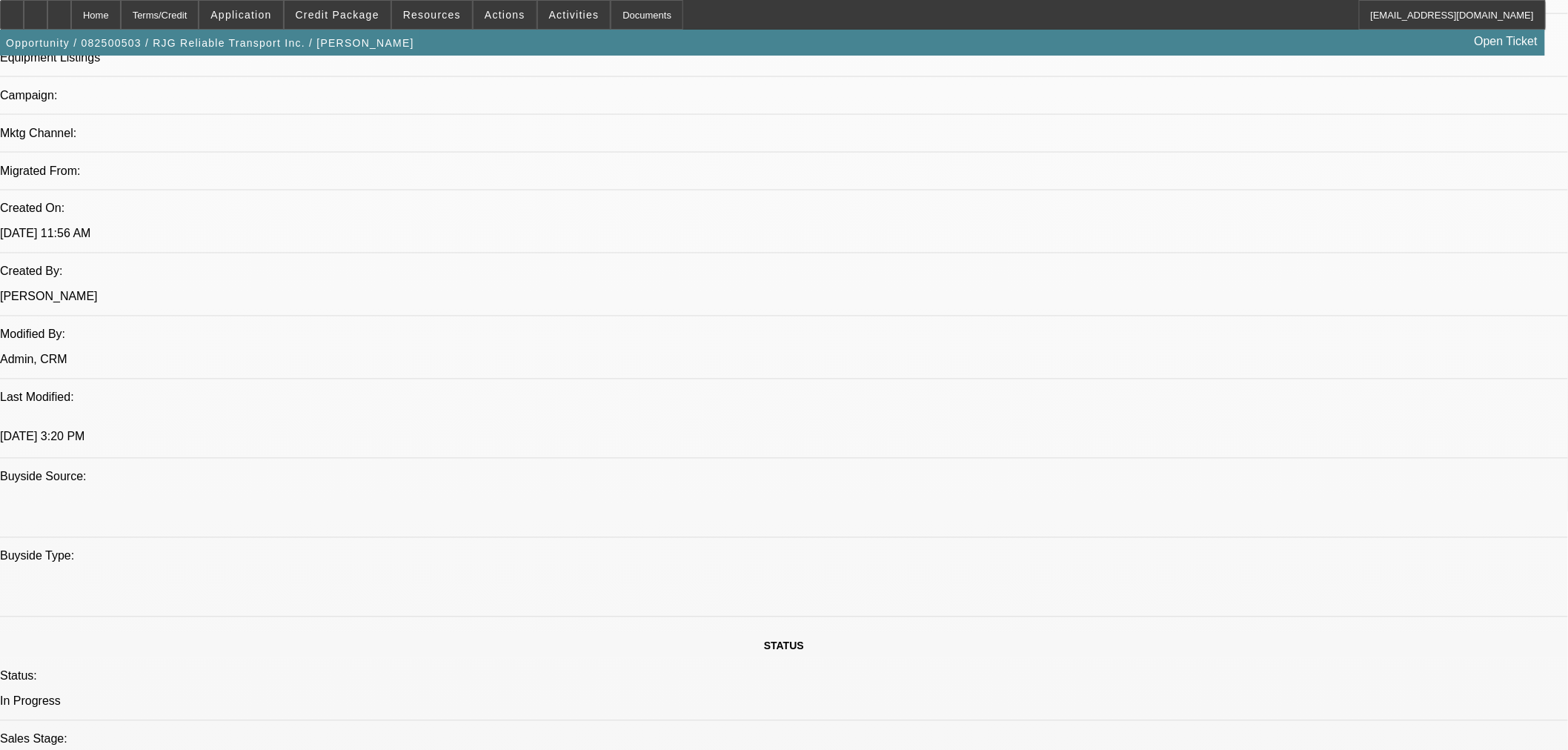
scroll to position [1482, 0]
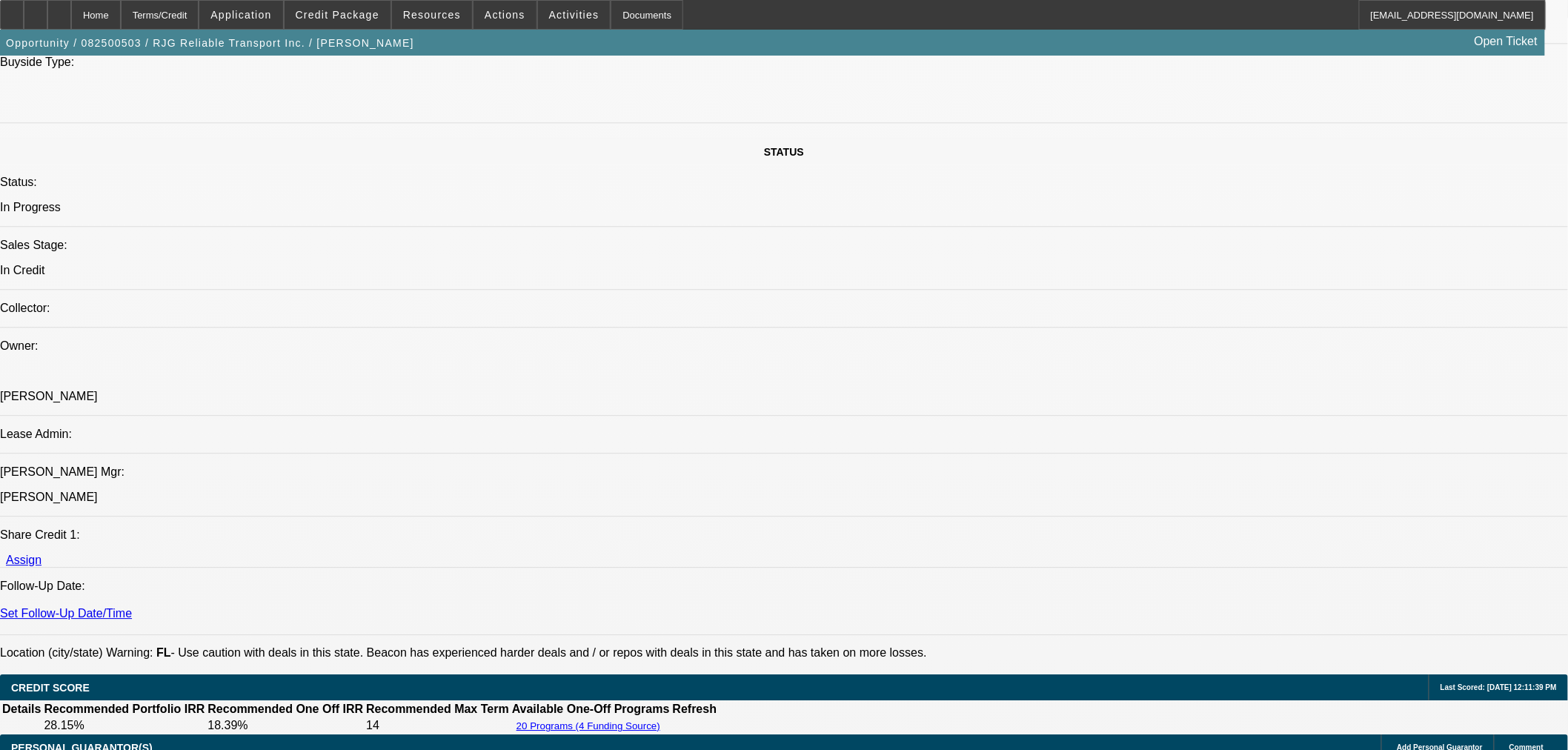
drag, startPoint x: 1201, startPoint y: 171, endPoint x: 1123, endPoint y: 156, distance: 79.4
paste textarea "OK FOR 10% PO, $1.00 OUT, OR EFA"
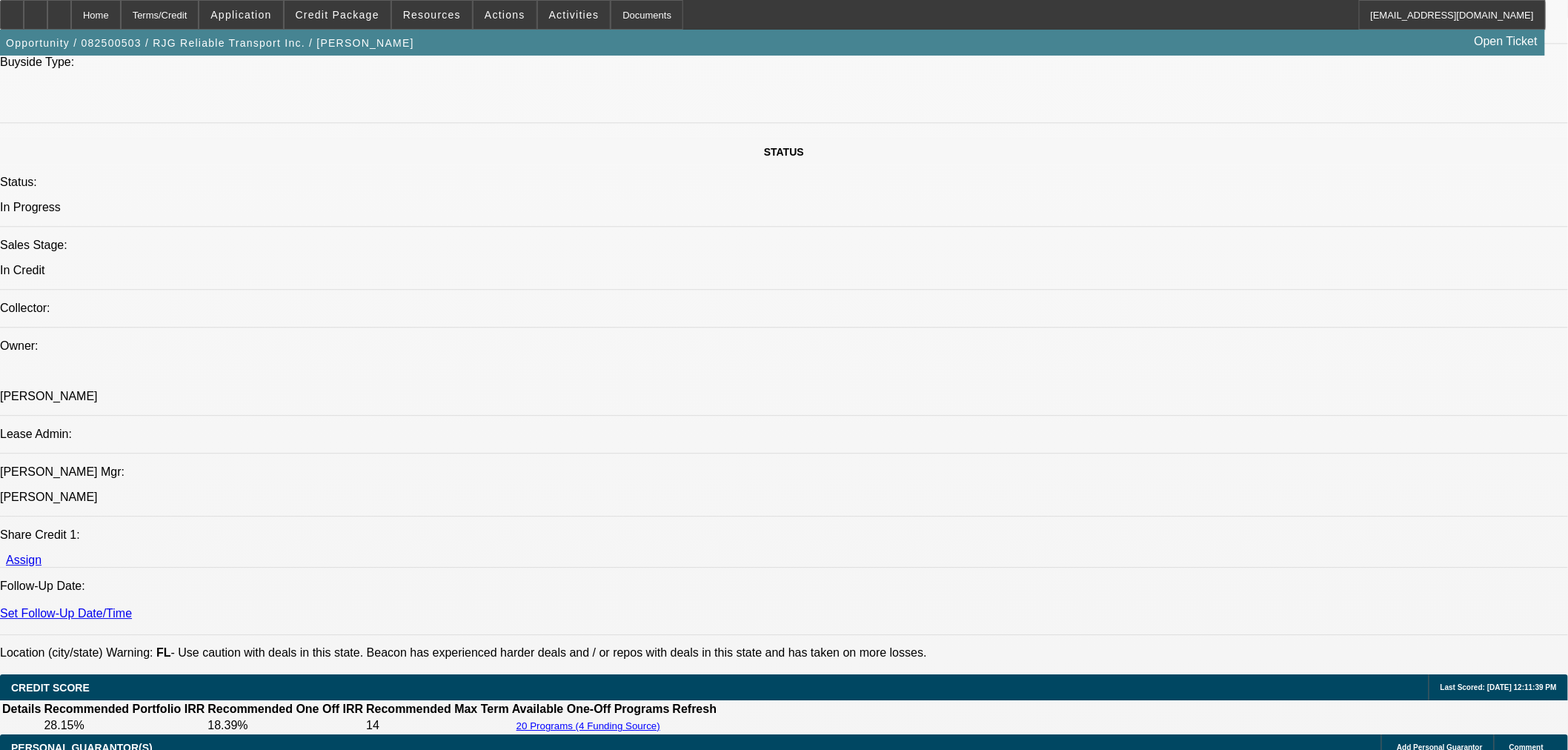
drag, startPoint x: 1334, startPoint y: 158, endPoint x: 1292, endPoint y: 142, distance: 44.9
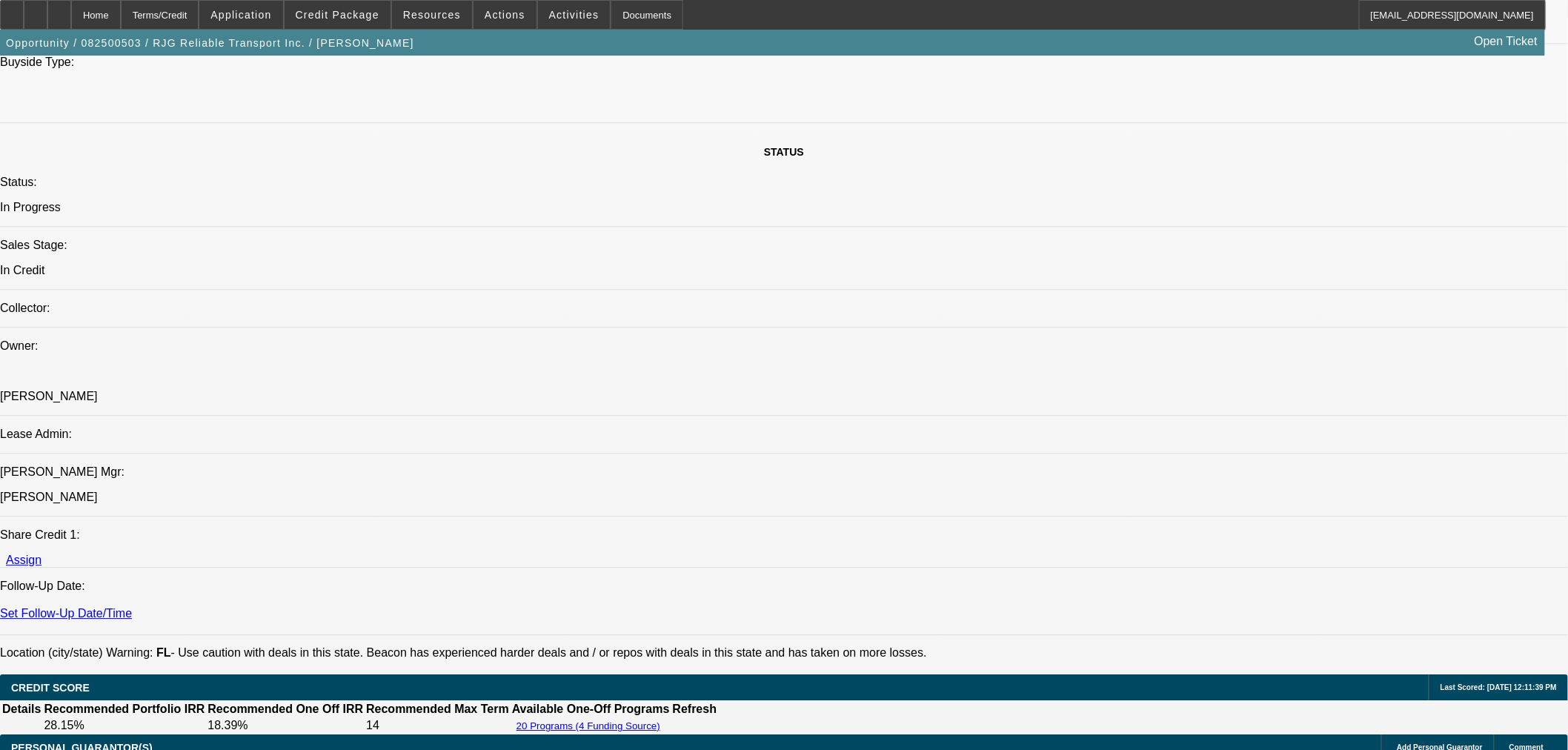
scroll to position [17, 0]
type textarea "APPROVED BY FINPAC: Amount: $52,500.00. Approved Term: 30 months. Residual: OK …"
paste textarea "Vendor: NONE SELECTED, Equipment: NOT APPROVED"
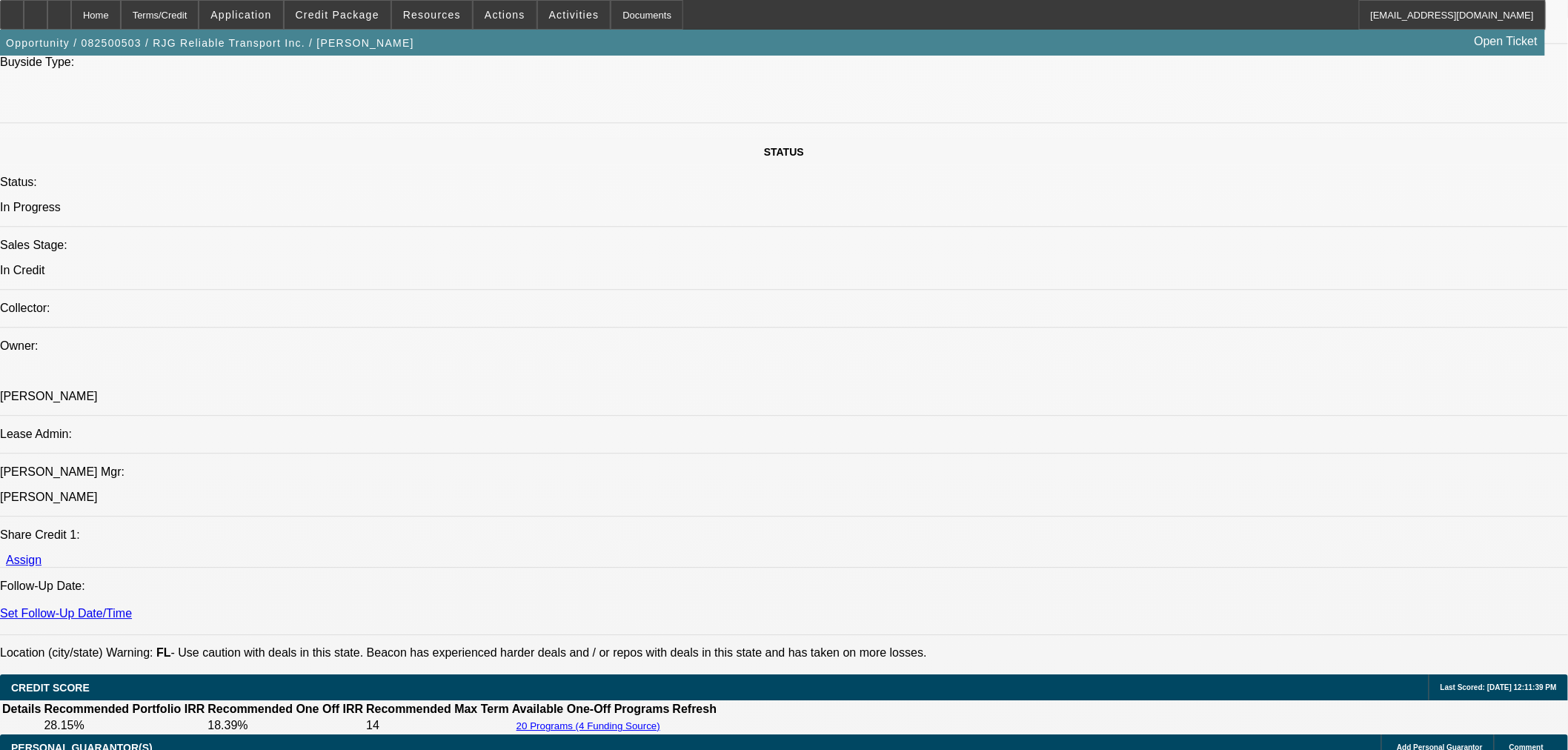
paste textarea "Equipment Invoice"
paste textarea "Equipment Condition Report & Photos"
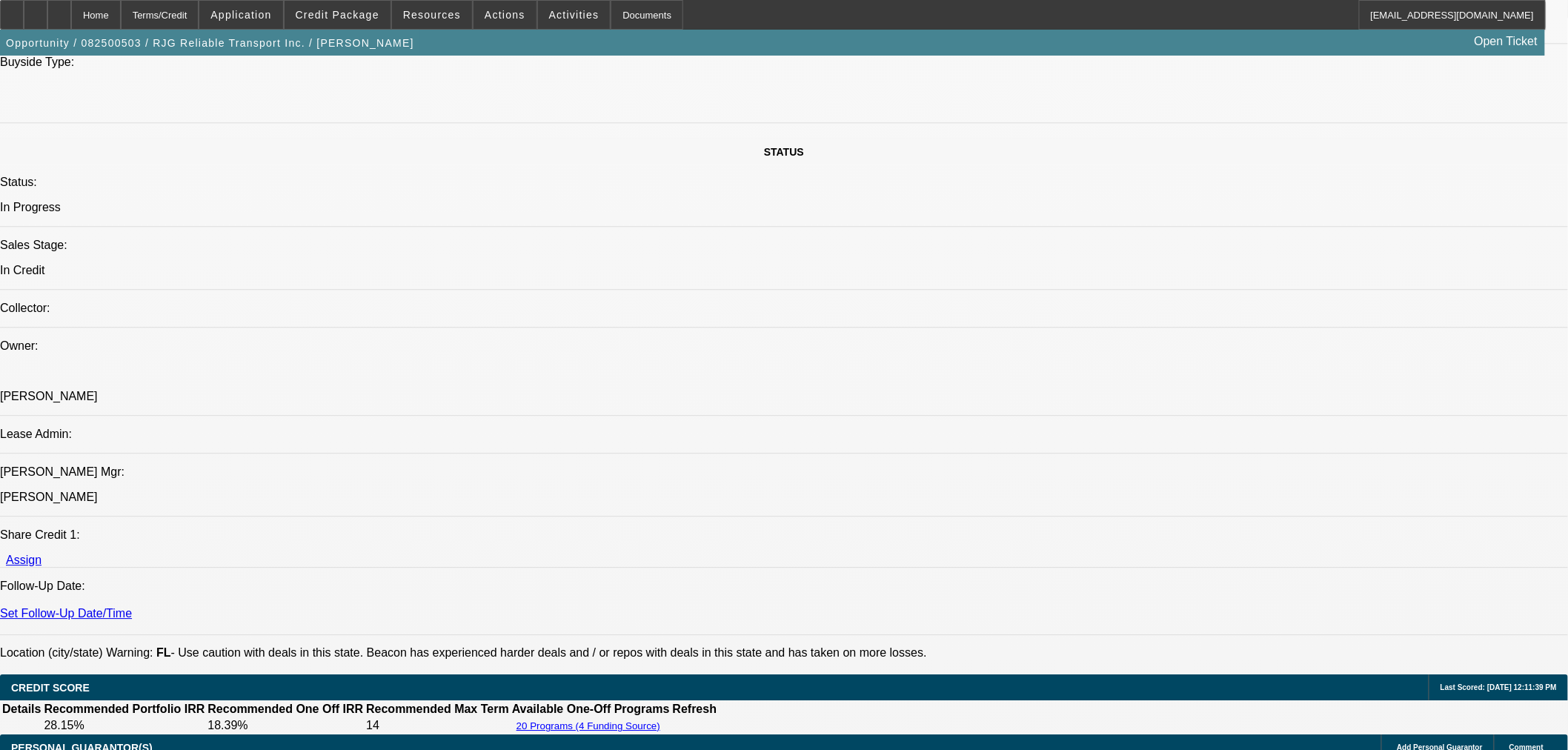
type textarea "Vendor: NONE SELECTED, Equipment: NOT APPROVED - Need Equipment Invoice, Equipm…"
click at [1146, 465] on span "19" at bounding box center [1159, 462] width 26 height 26
type input "8/19/2025"
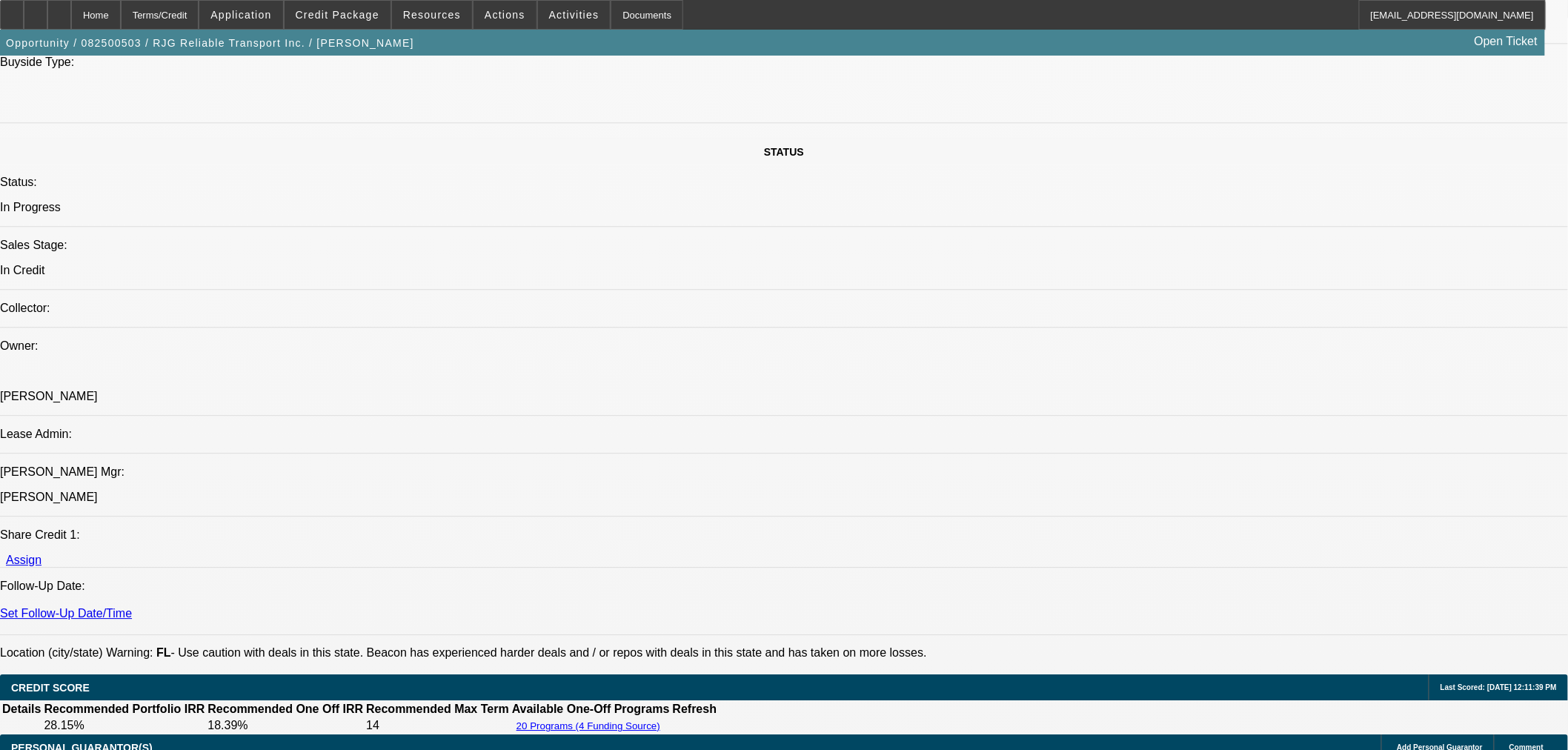
type input "03:20"
drag, startPoint x: 1312, startPoint y: 635, endPoint x: 1292, endPoint y: 660, distance: 32.0
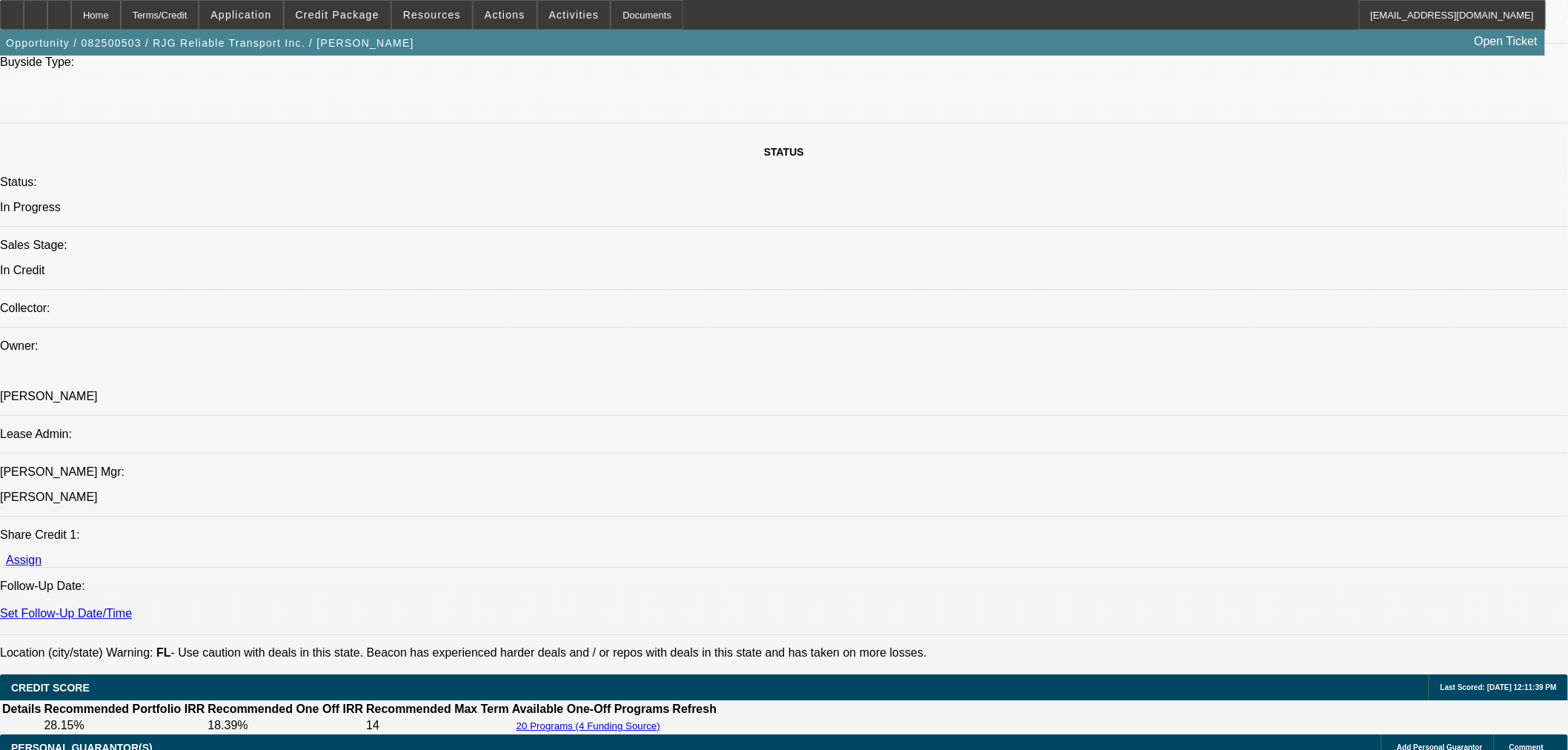
type input "04:21"
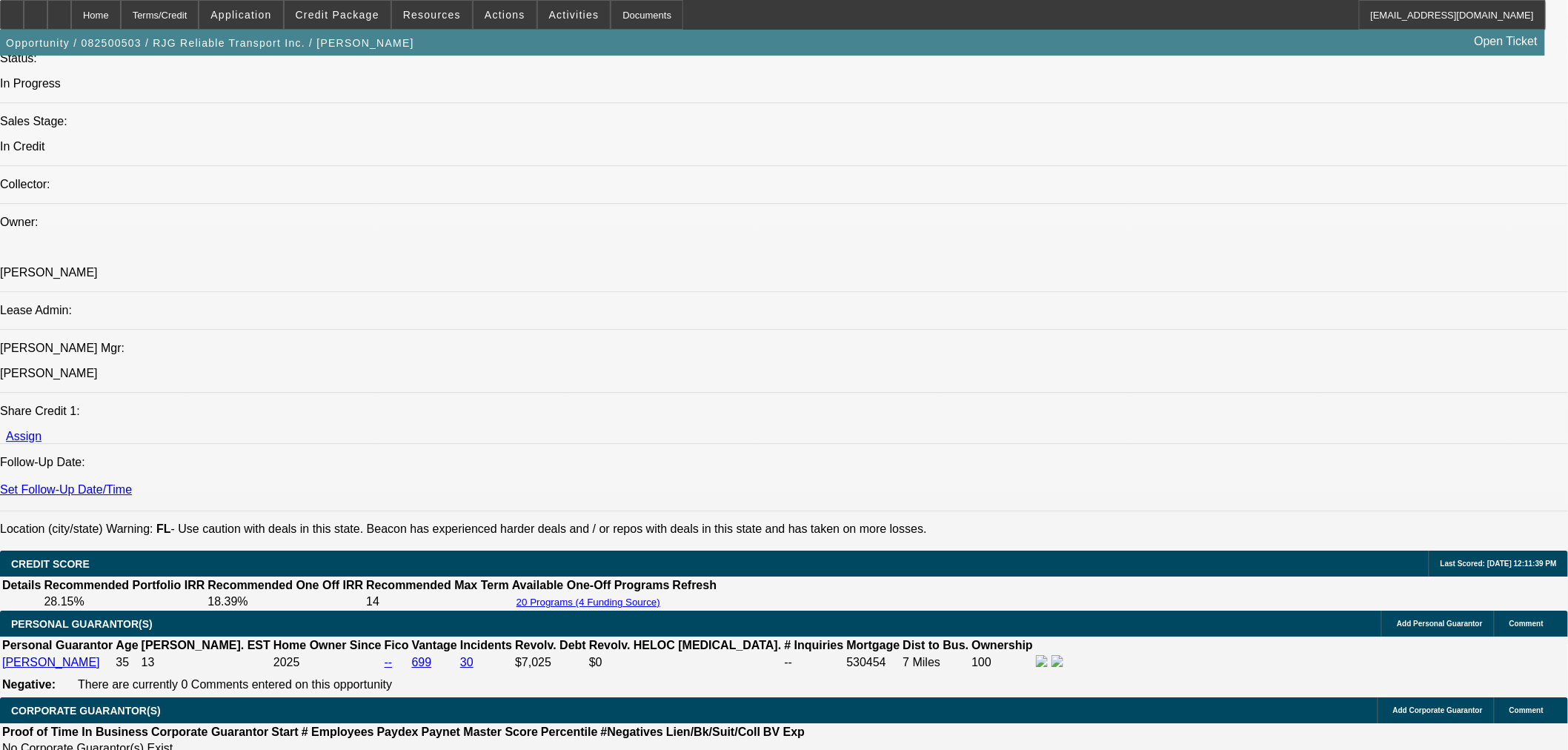
scroll to position [1646, 0]
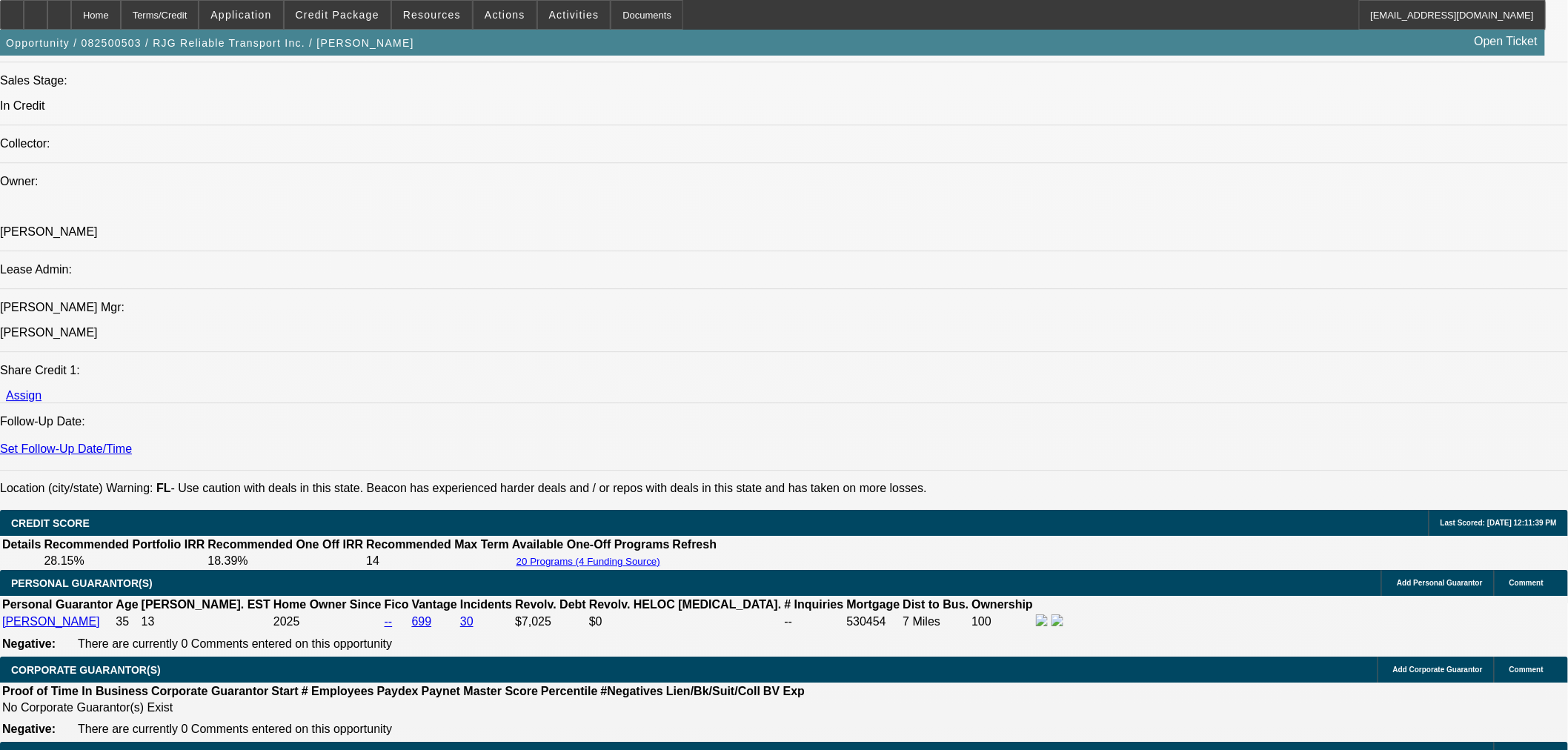
select select "0"
select select "6"
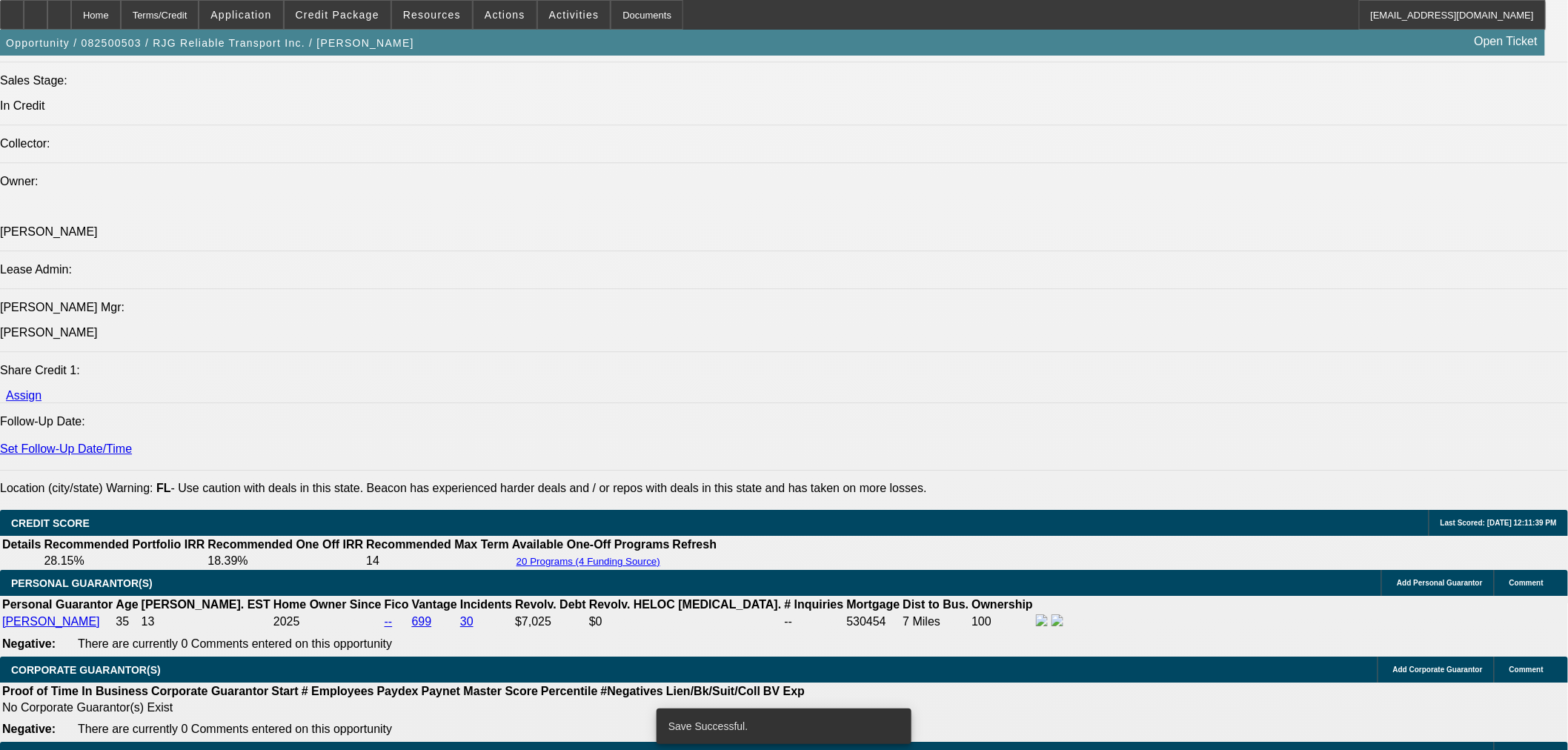
select select "0"
select select "6"
select select "0"
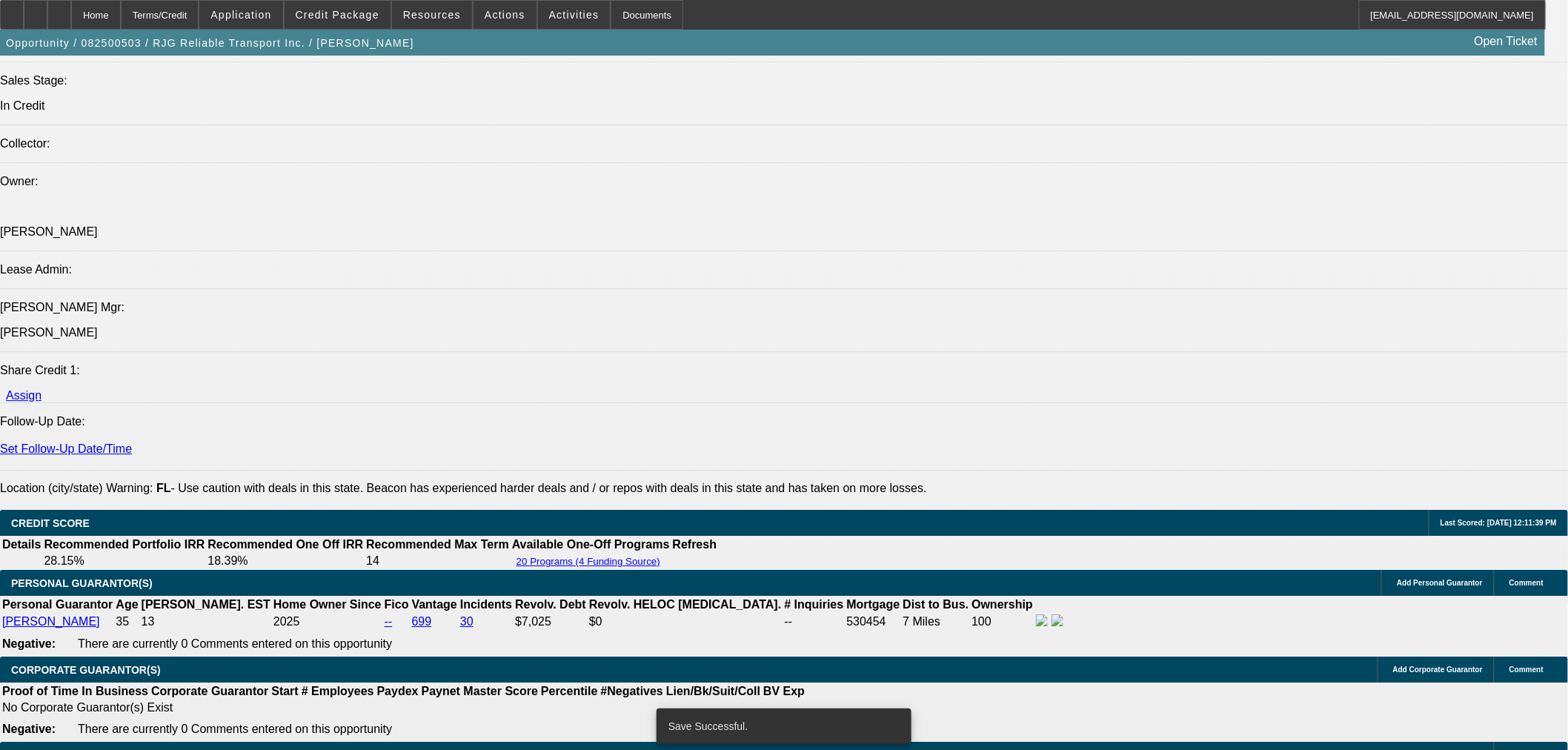
select select "0"
select select "6"
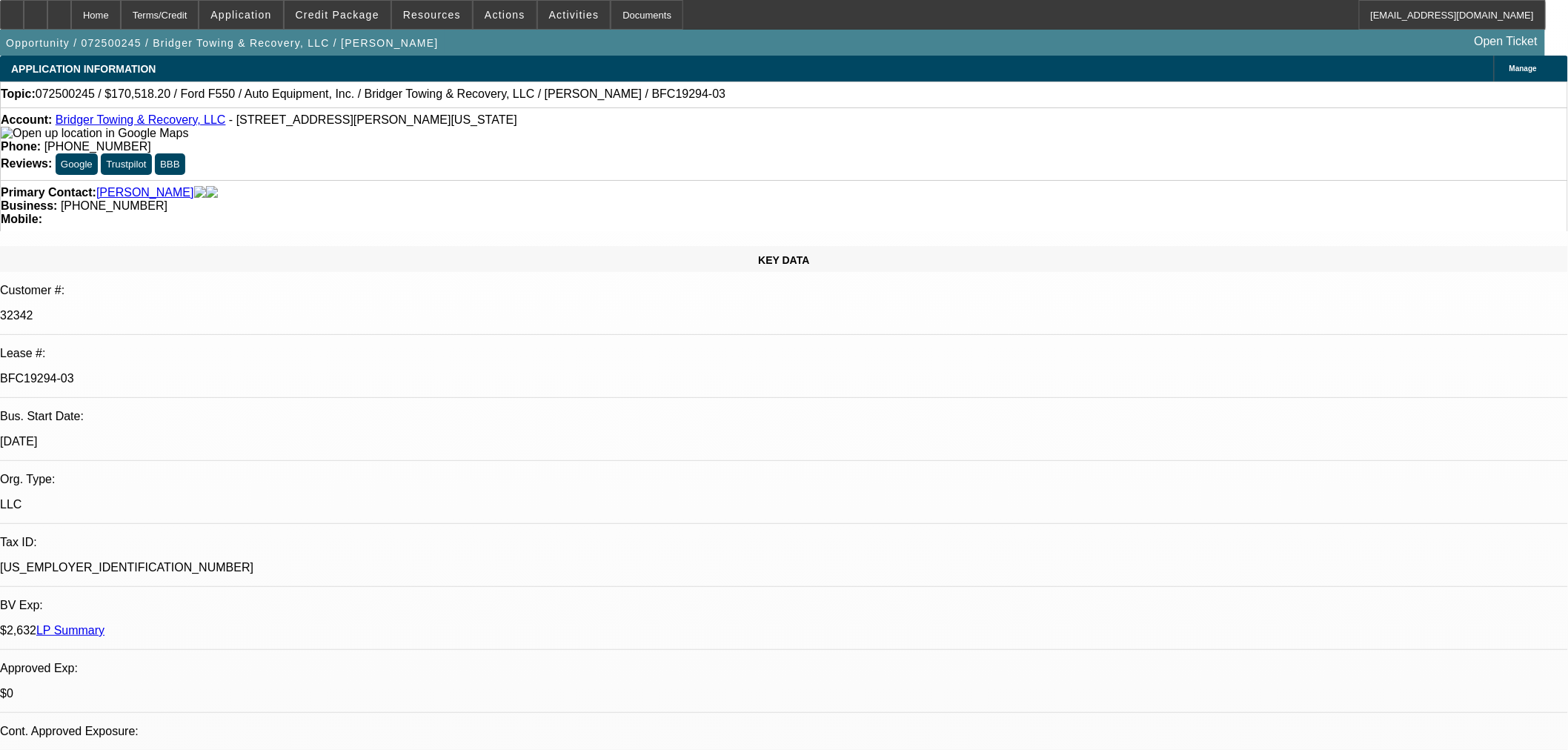
select select "0"
select select "3"
select select "0"
select select "6"
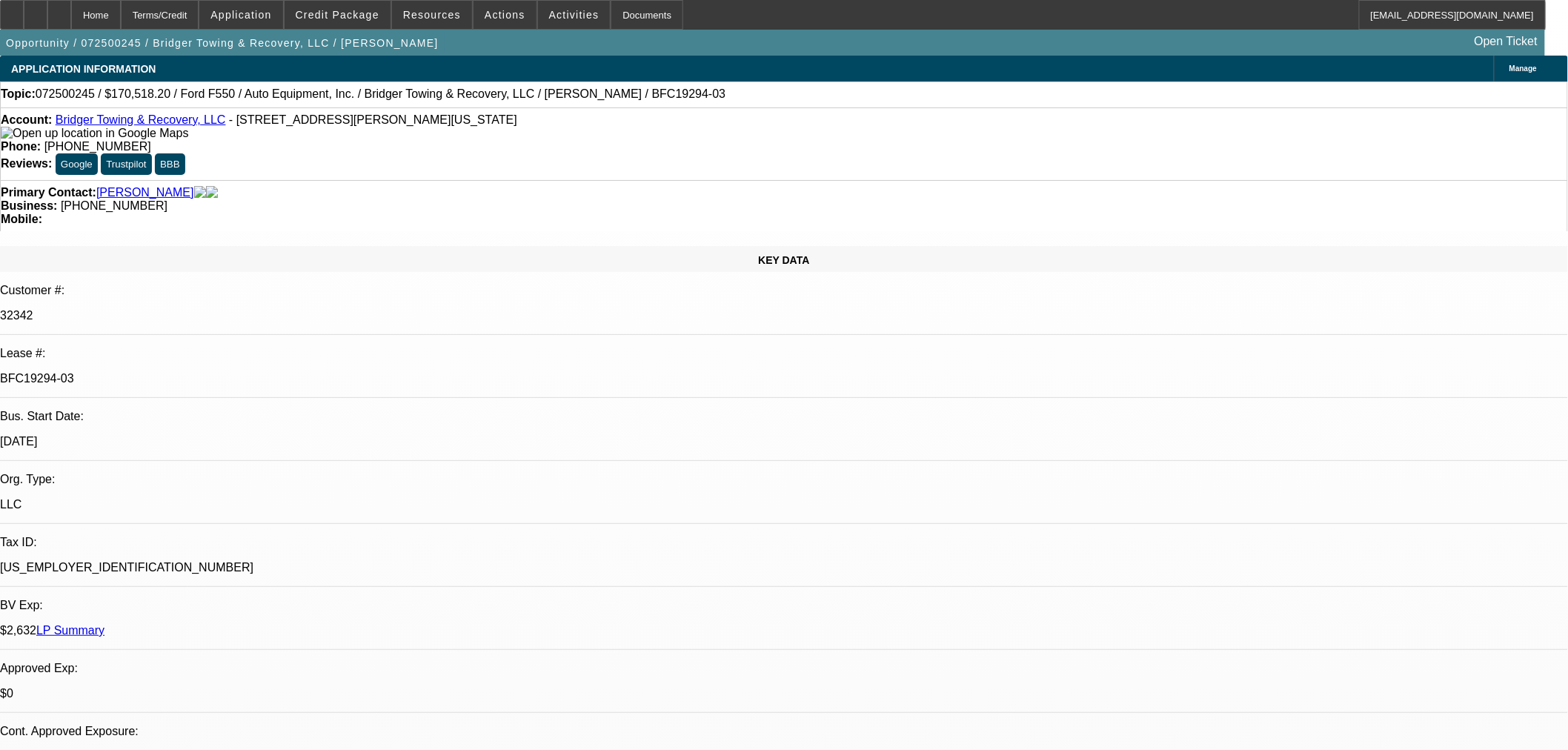
select select "0"
select select "3"
select select "0"
select select "6"
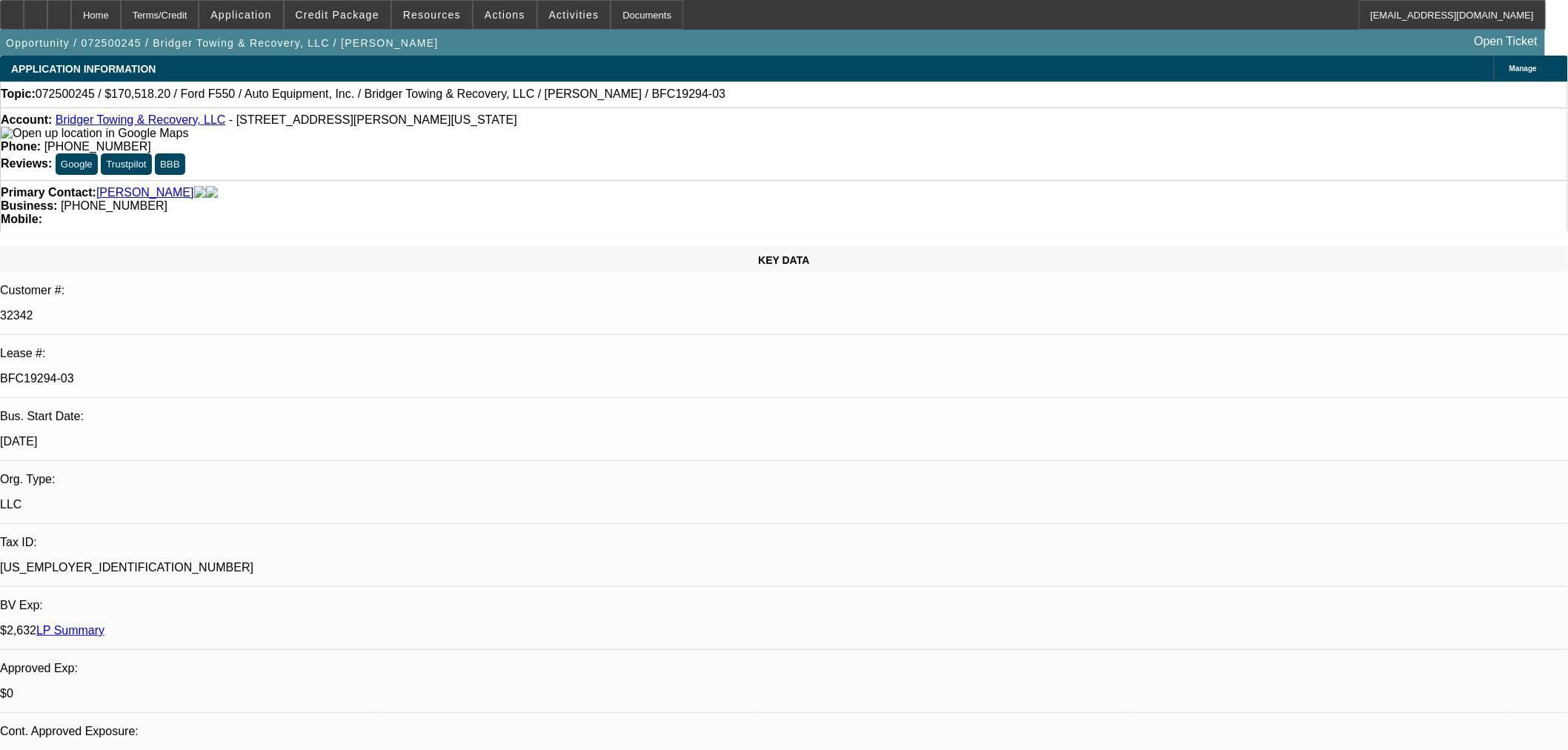
select select "0"
select select "3"
select select "0"
select select "6"
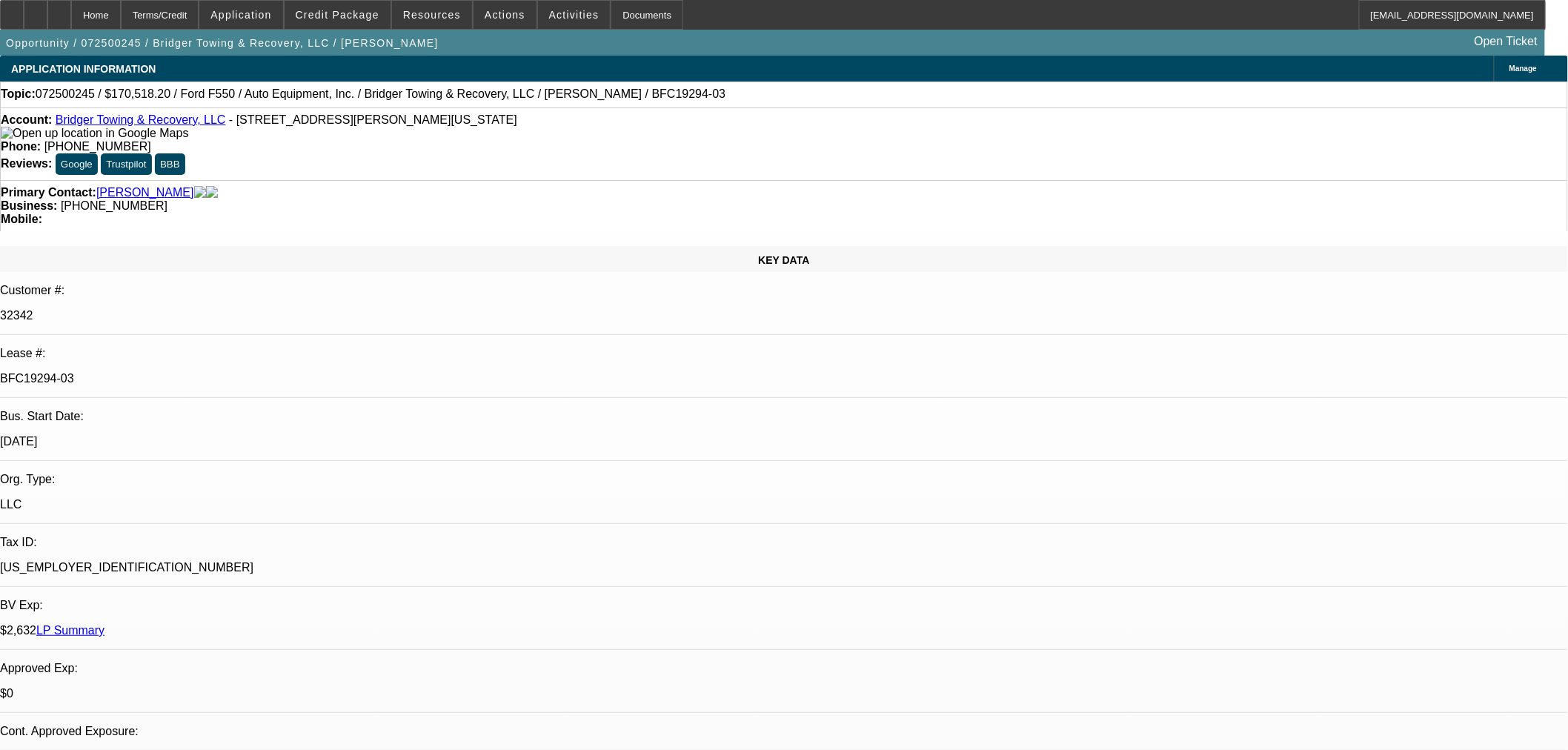
select select "0"
select select "3"
select select "0"
select select "6"
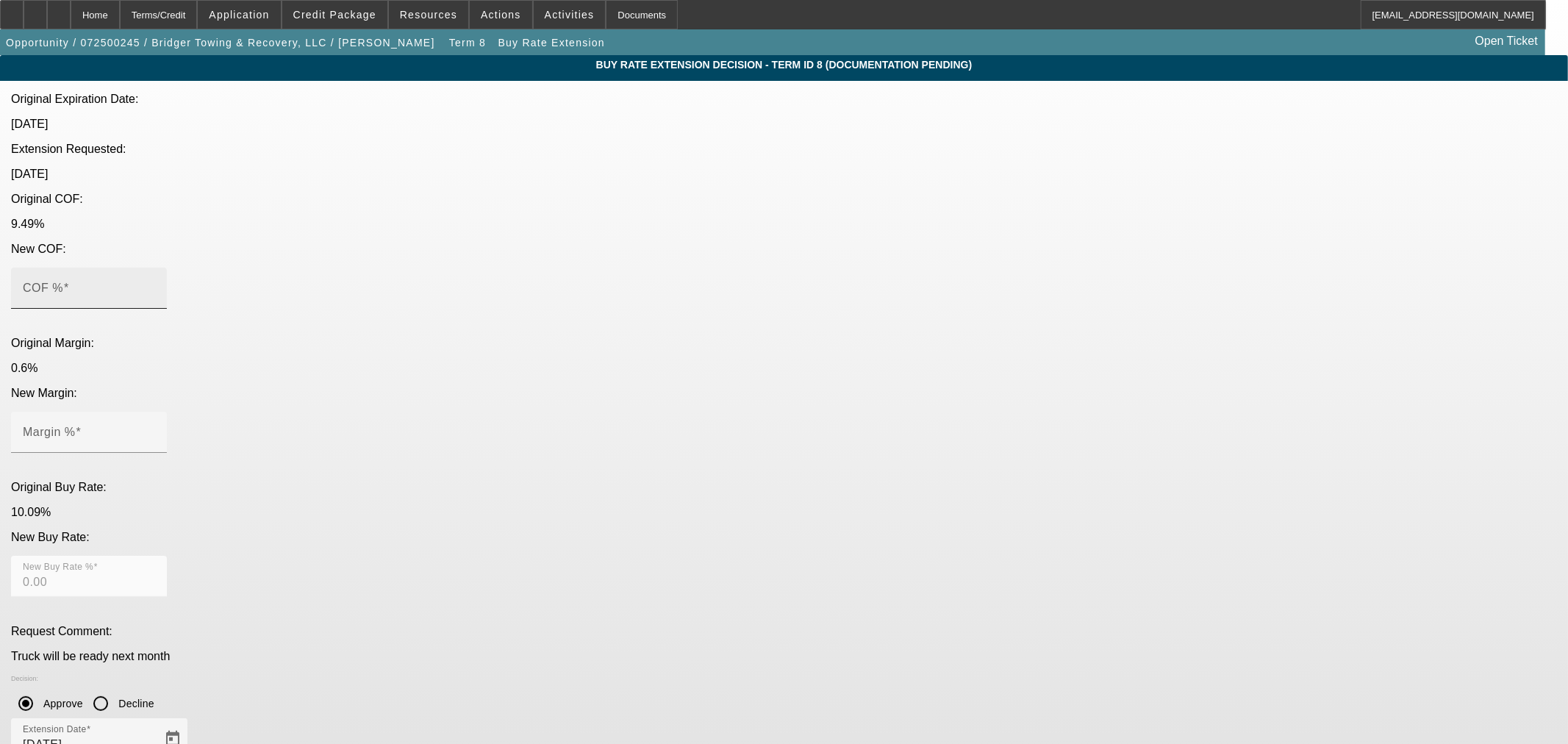
click at [64, 282] on mat-label "COF %" at bounding box center [43, 288] width 40 height 13
click at [155, 285] on input "COF %" at bounding box center [89, 294] width 133 height 17
type input "9"
type input "9.00"
type input "9.4"
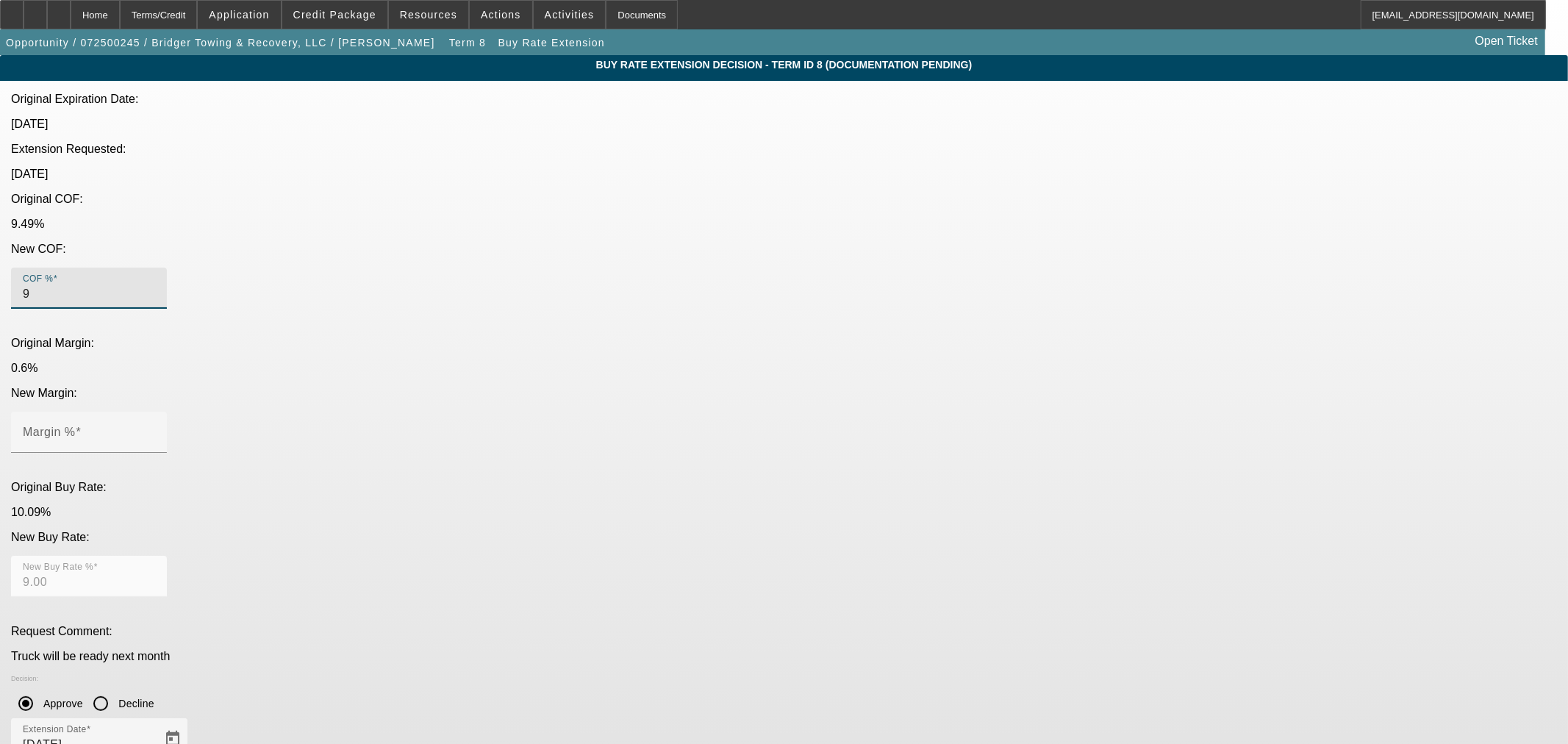
type input "9.40"
type input "9.49"
type input "0.6"
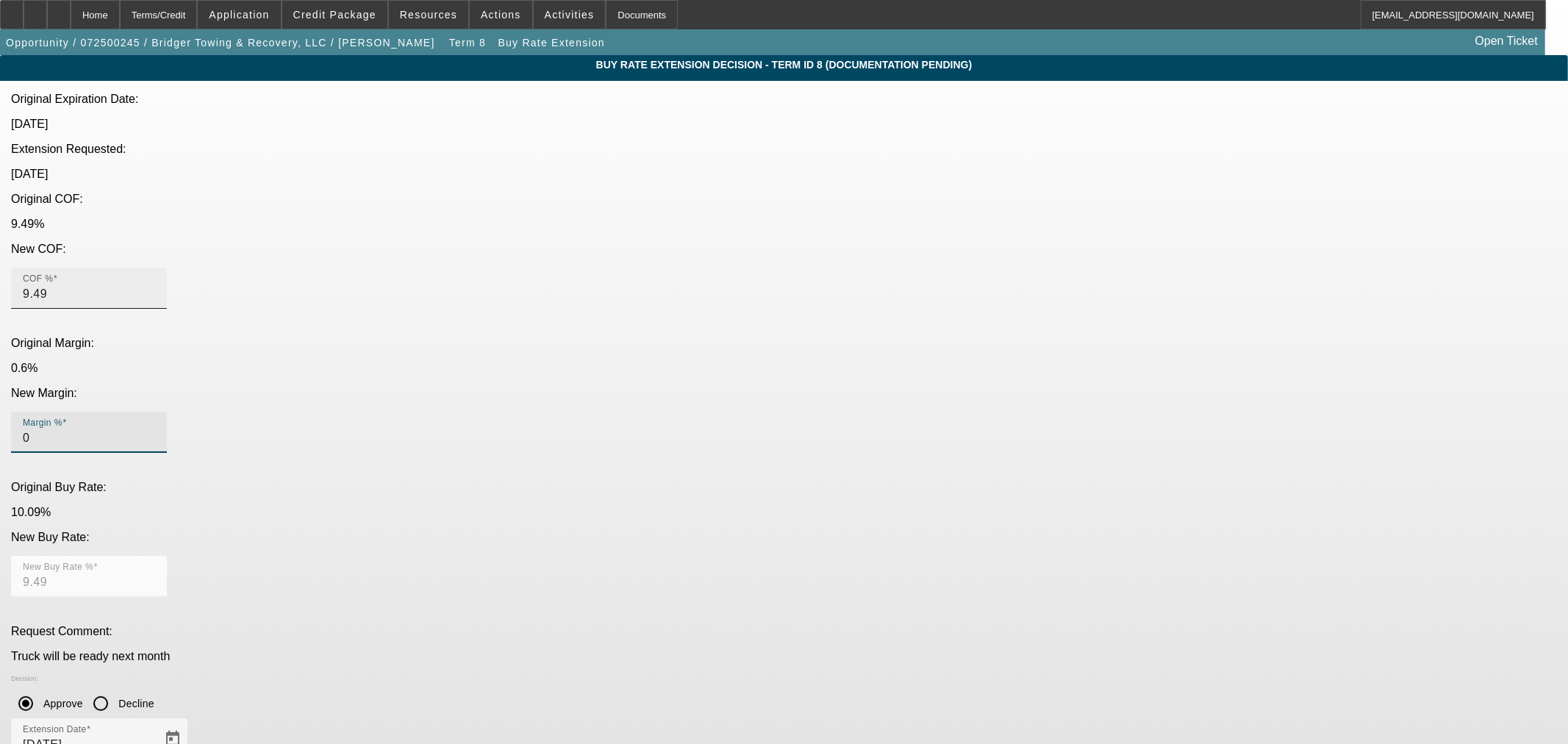
type input "10.09"
type input "0.6"
type textarea "a"
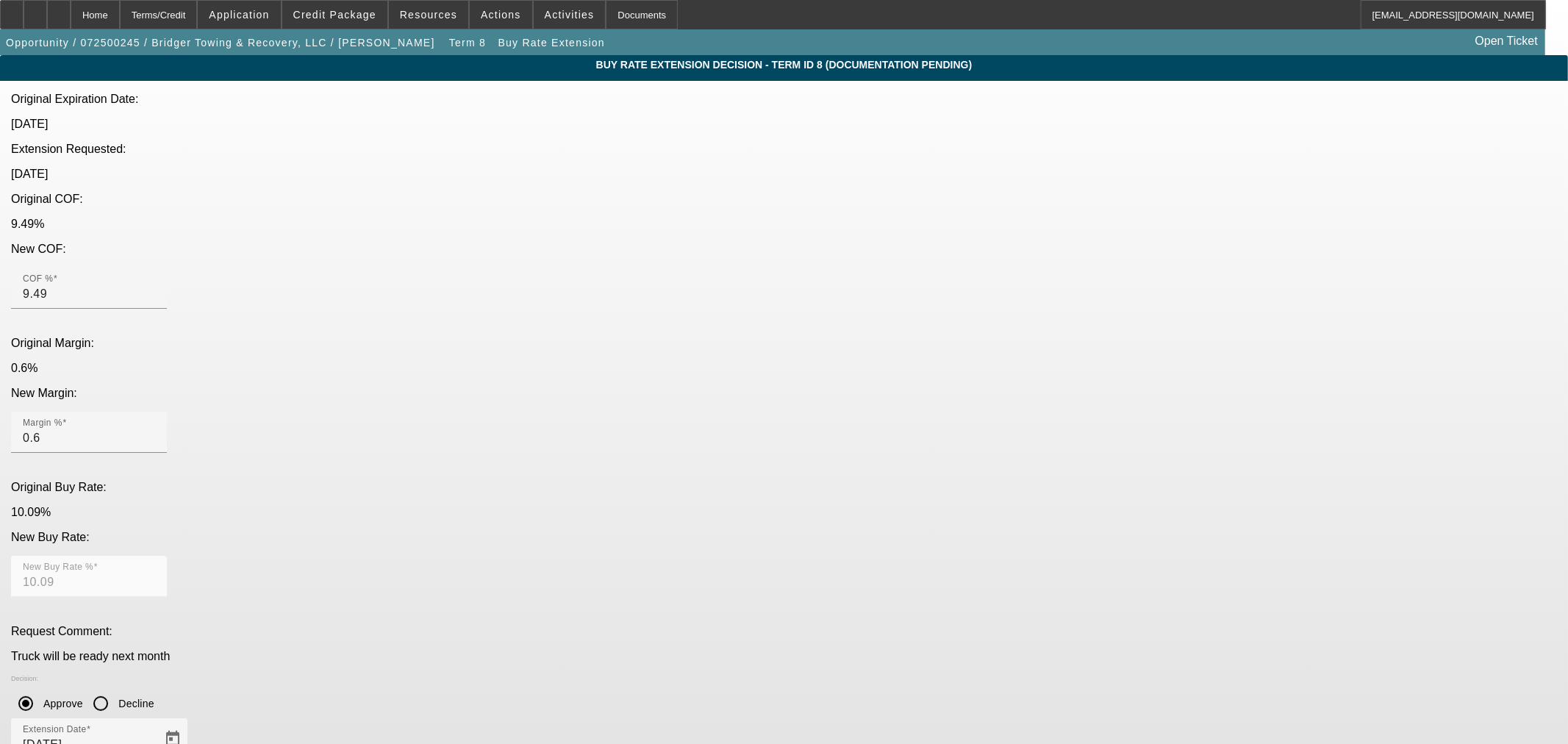
type textarea "a"
type textarea "APPROVED BY OCS"
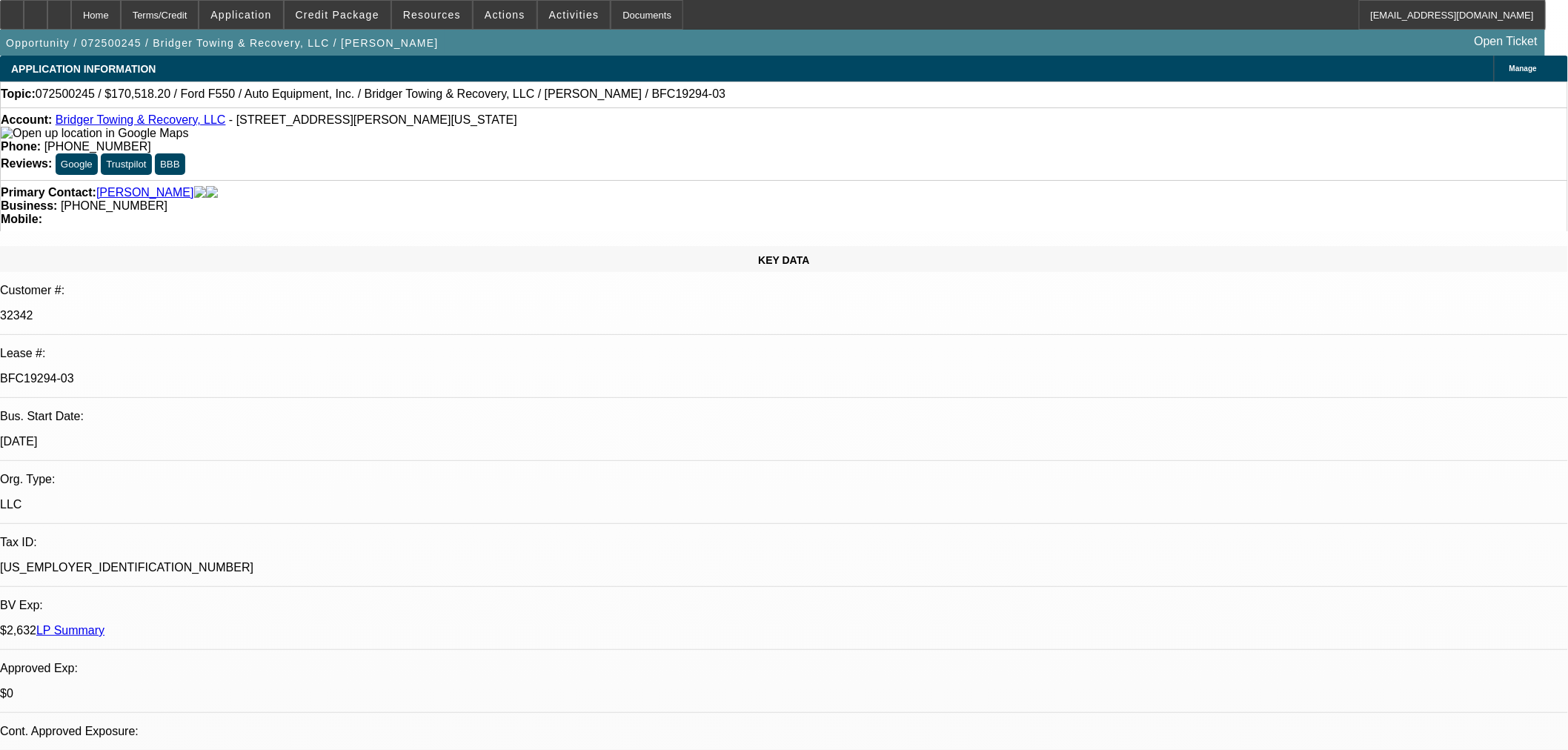
select select "0"
select select "3"
select select "0"
select select "6"
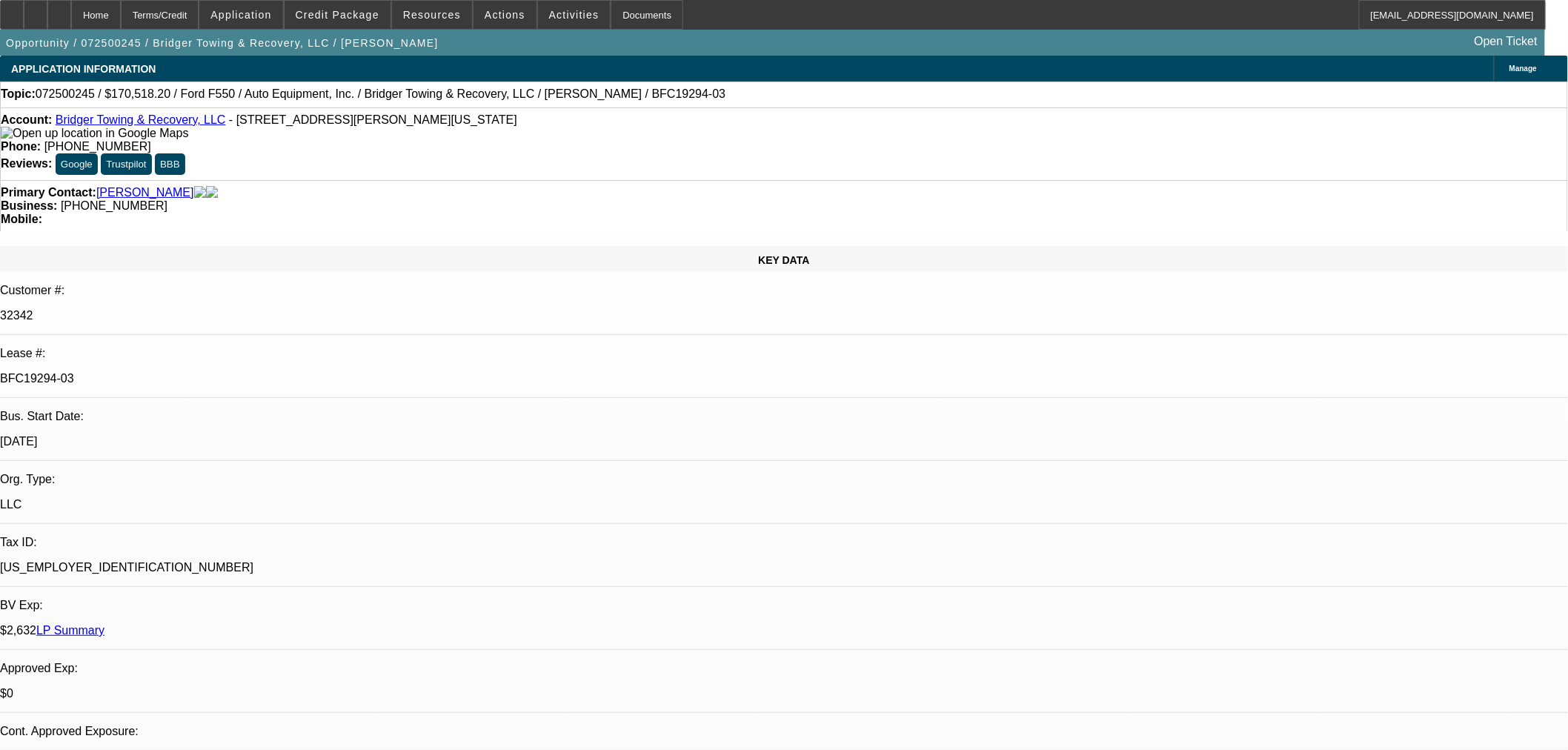
select select "0"
select select "3"
select select "0"
select select "6"
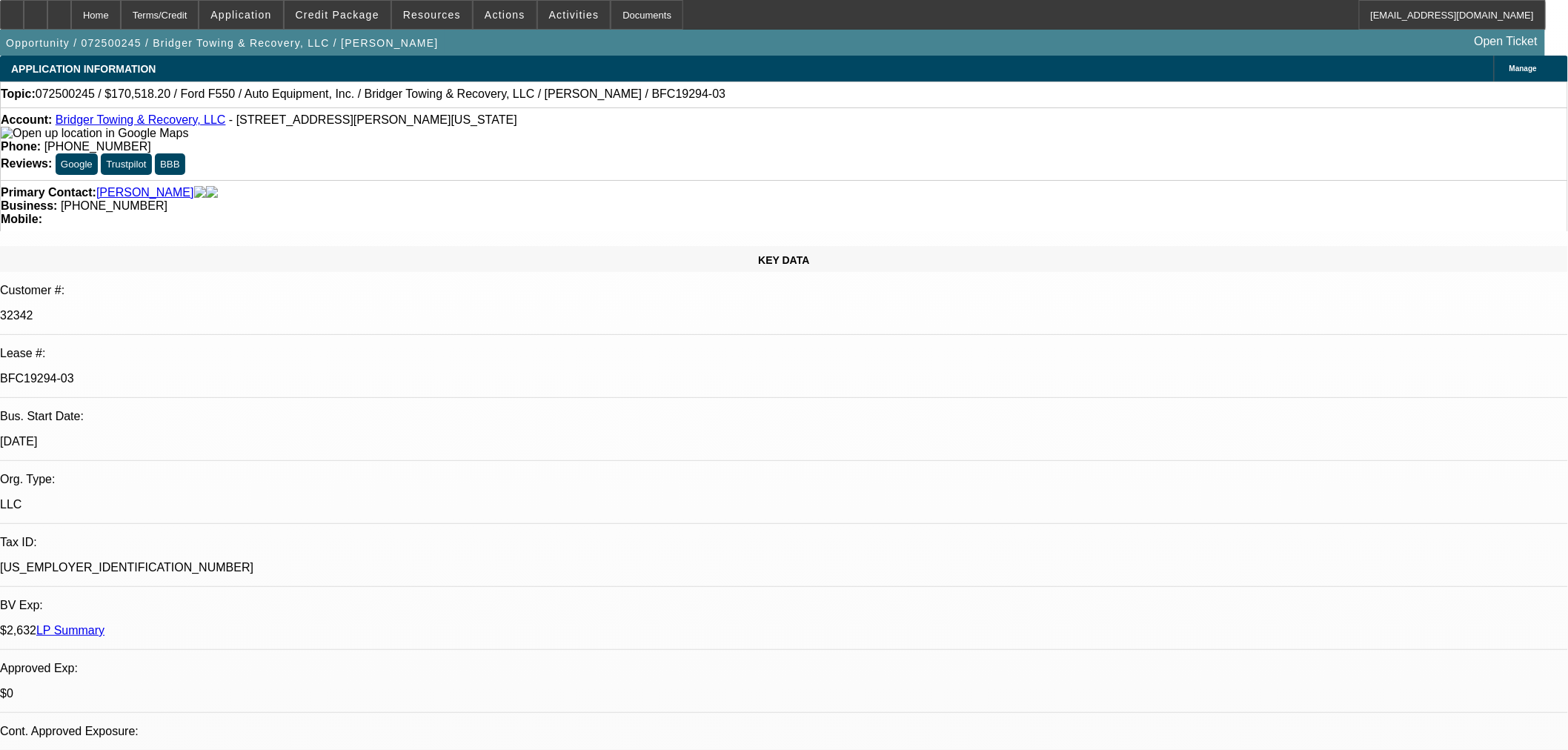
select select "0"
select select "3"
select select "0"
select select "6"
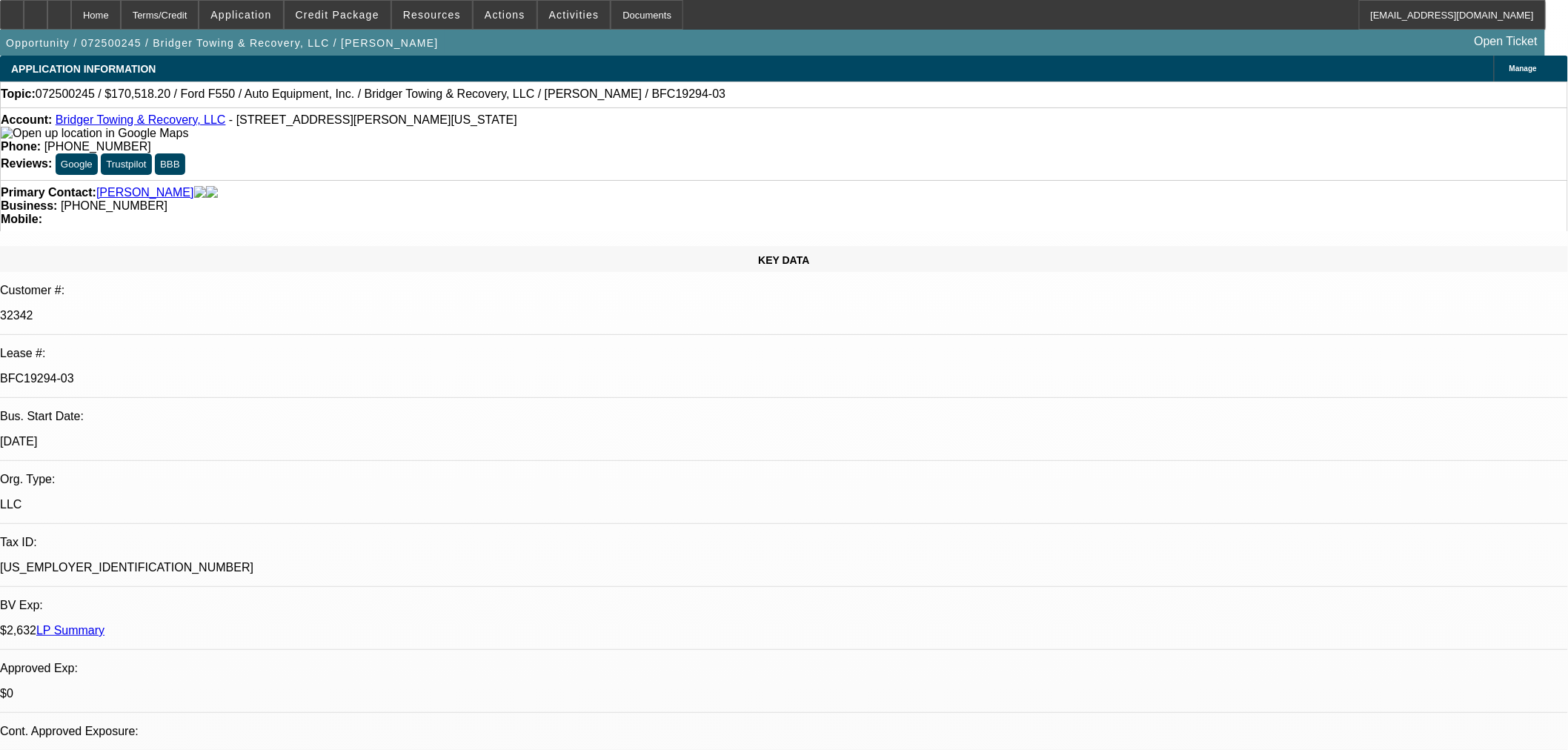
select select "0"
select select "3"
select select "0"
select select "6"
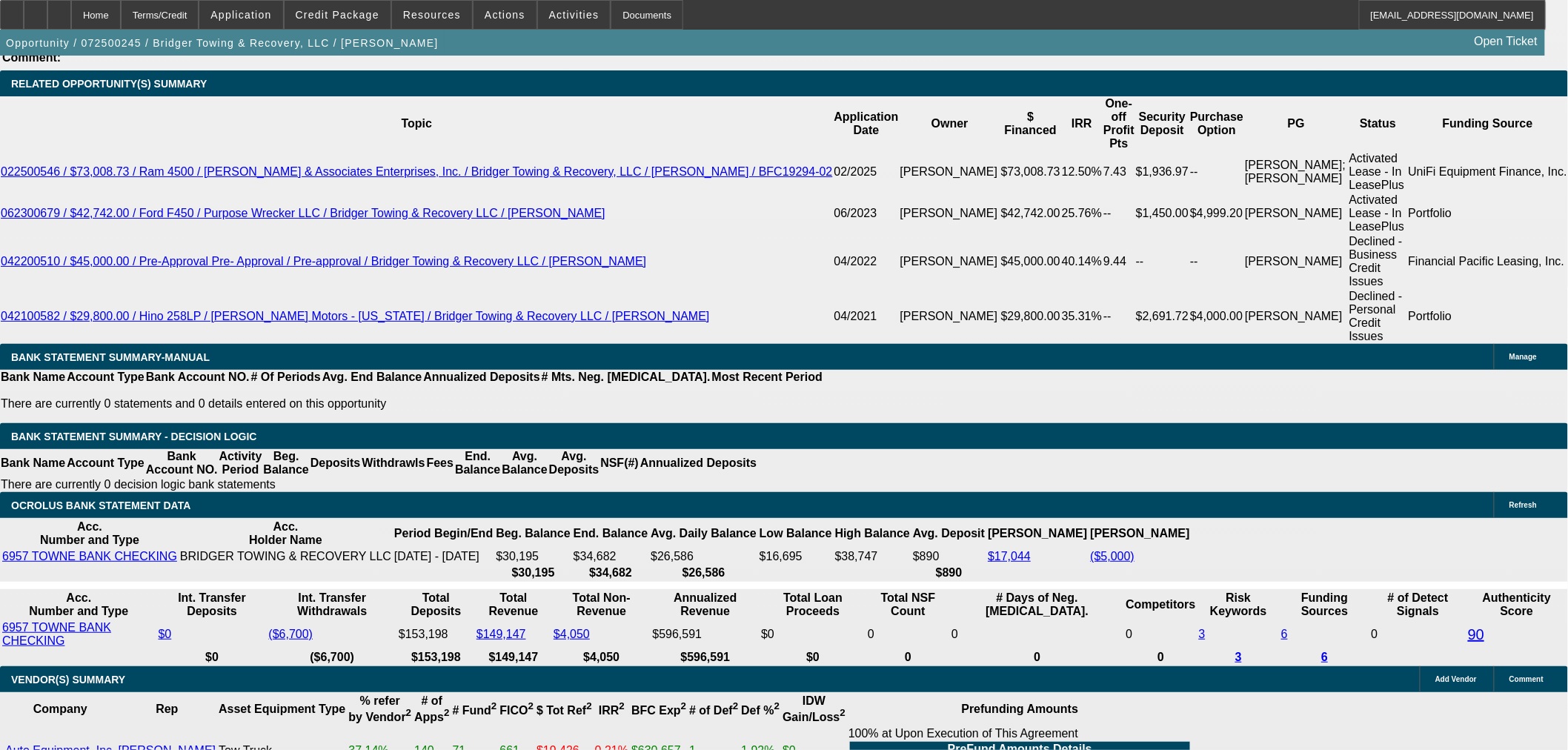
scroll to position [2717, 0]
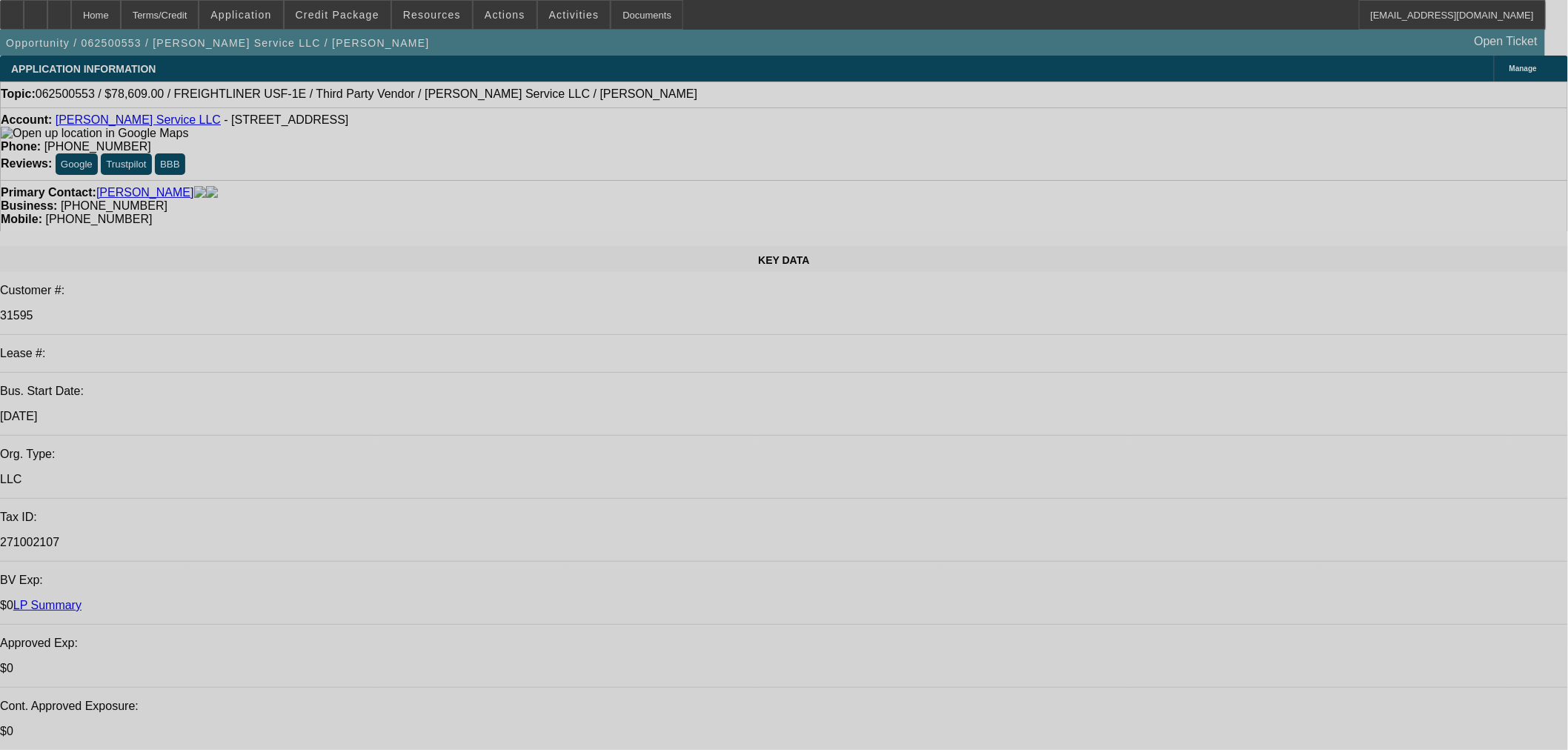
select select "0"
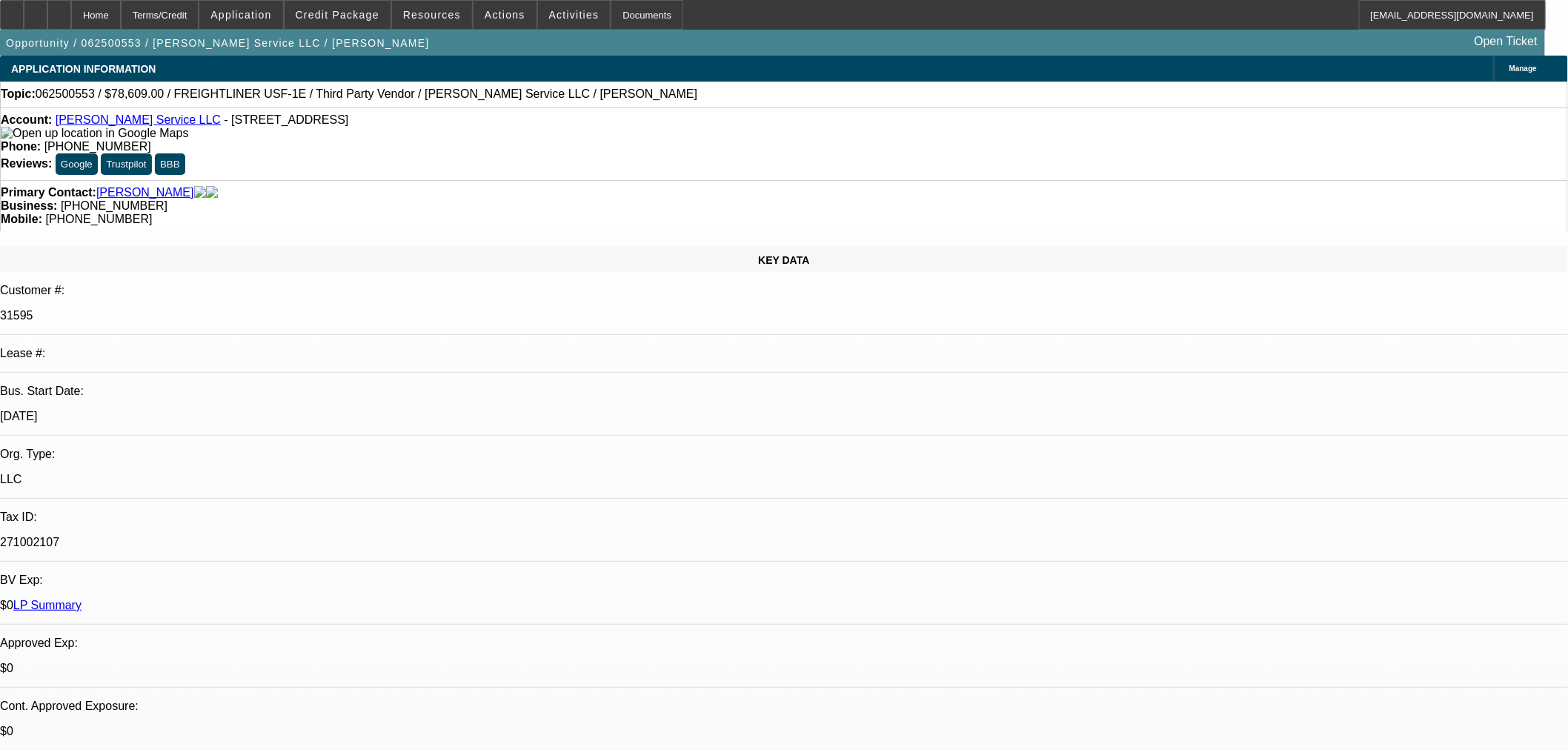
select select "0"
select select "3"
select select "0"
select select "6"
select select "0"
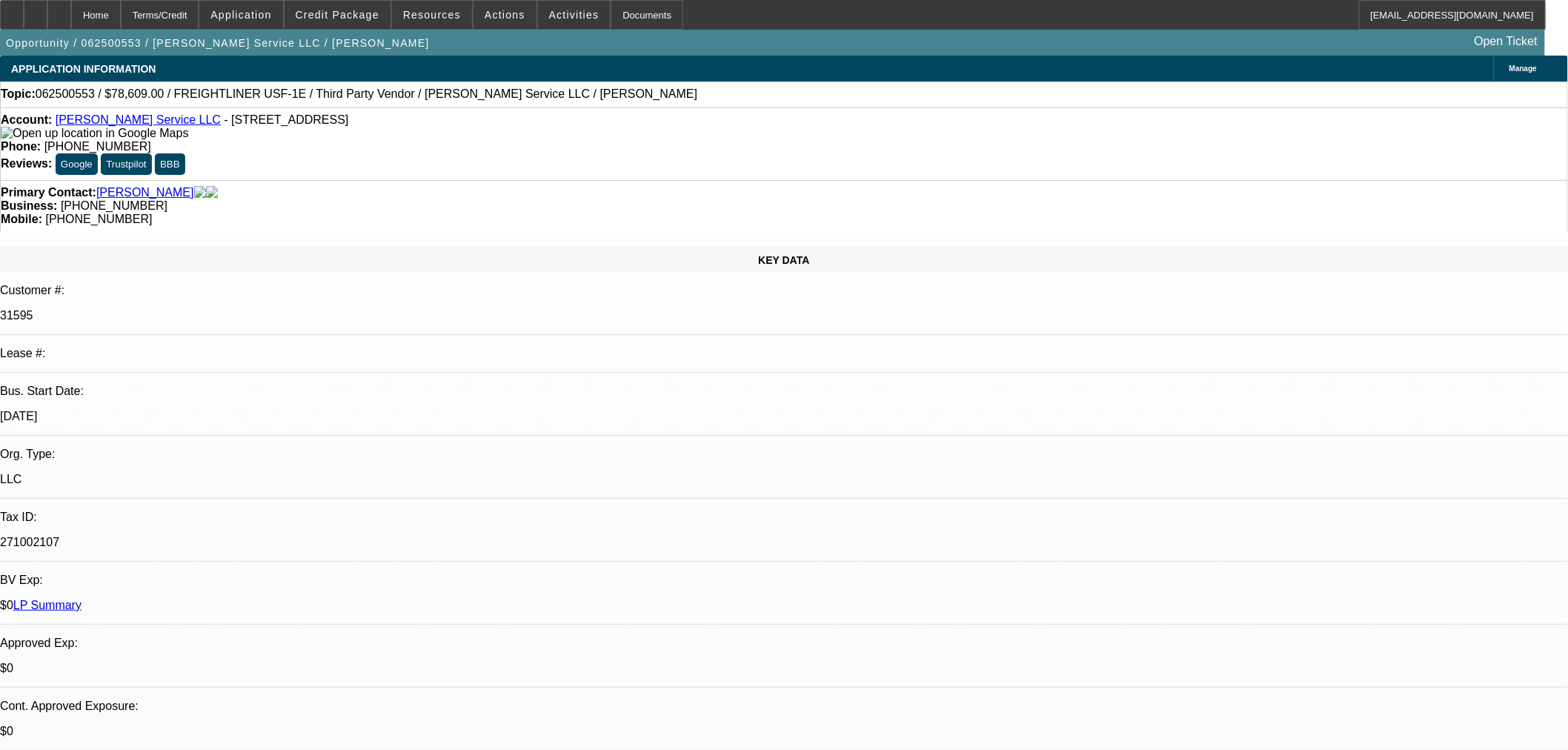
select select "0"
select select "6"
select select "0"
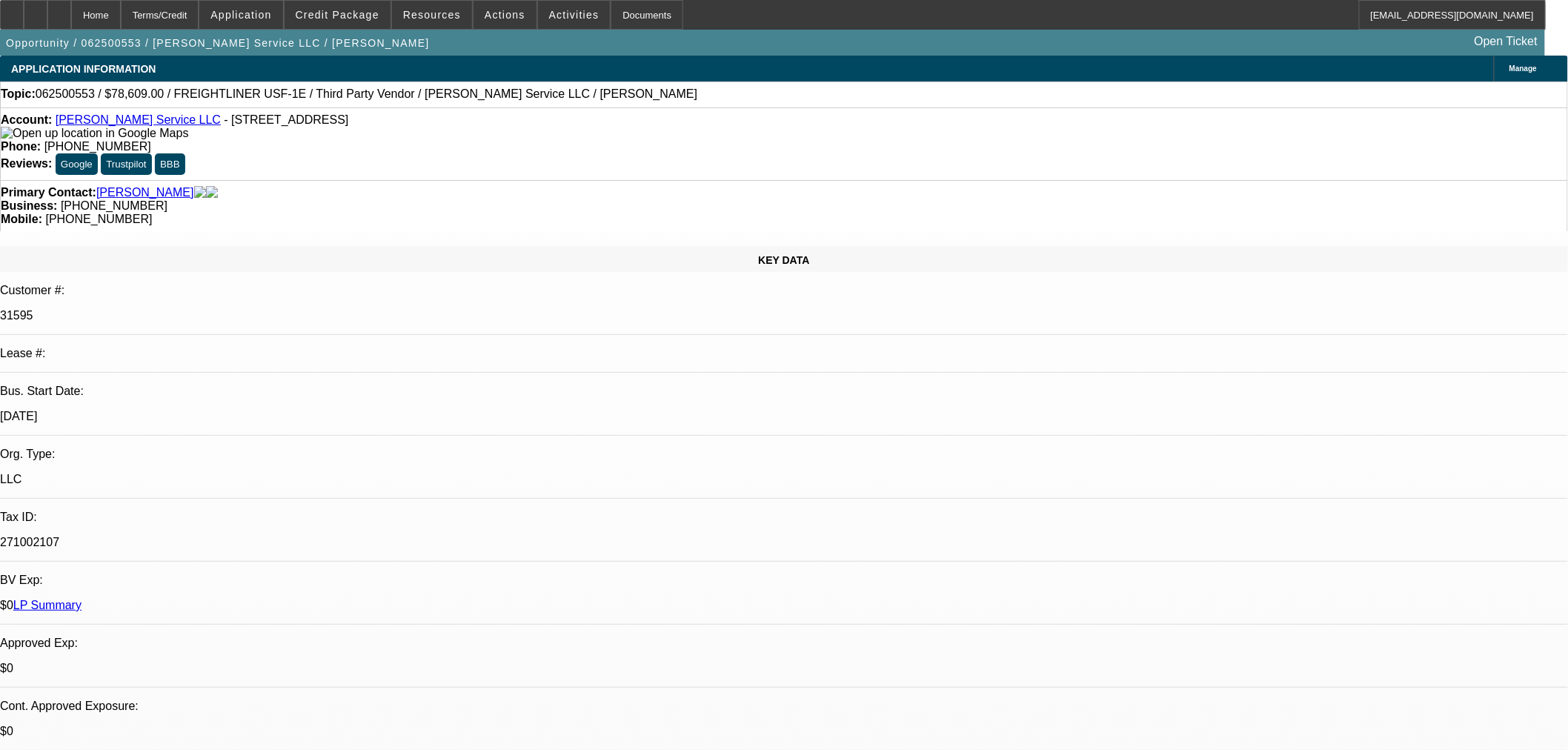
select select "0"
select select "6"
select select "0"
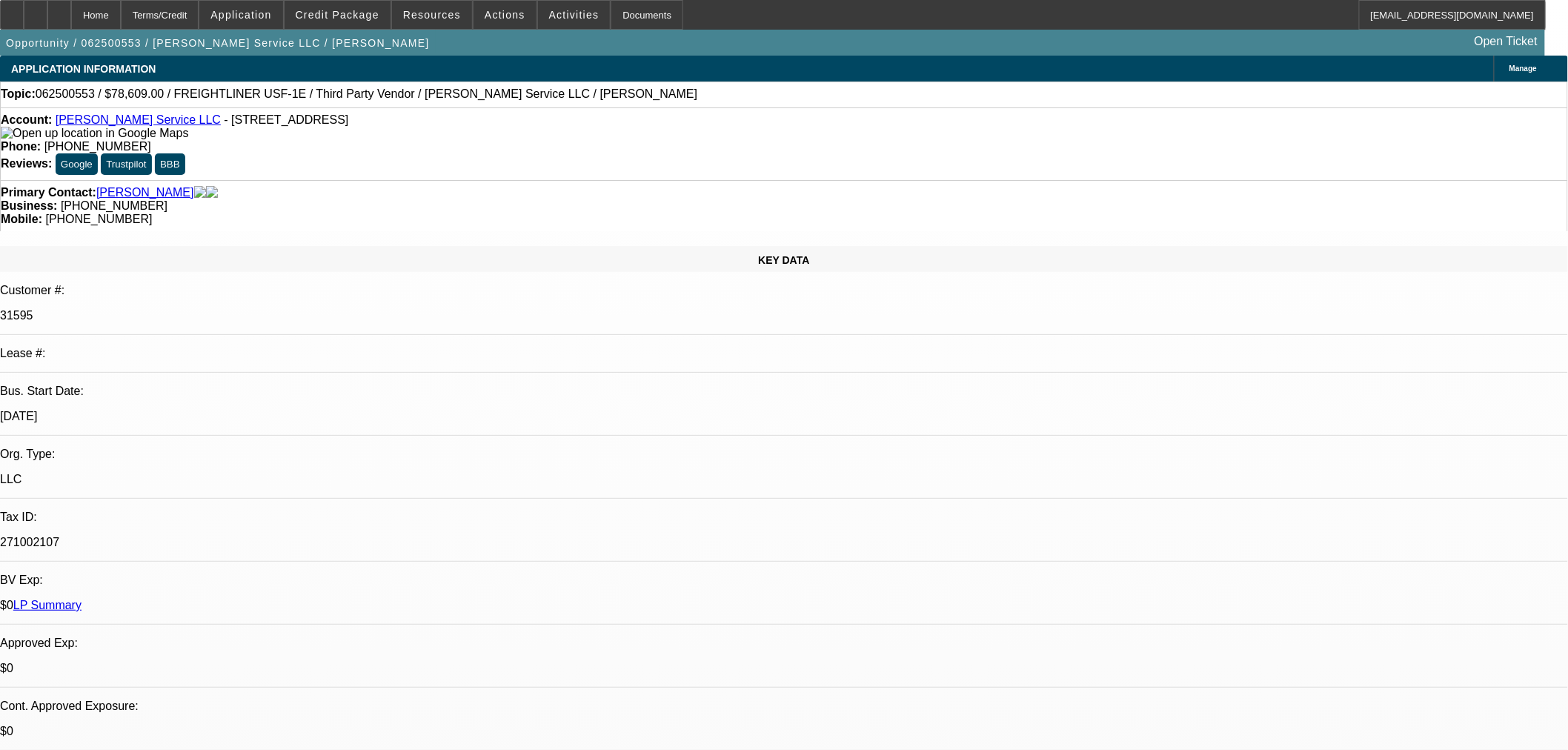
select select "6"
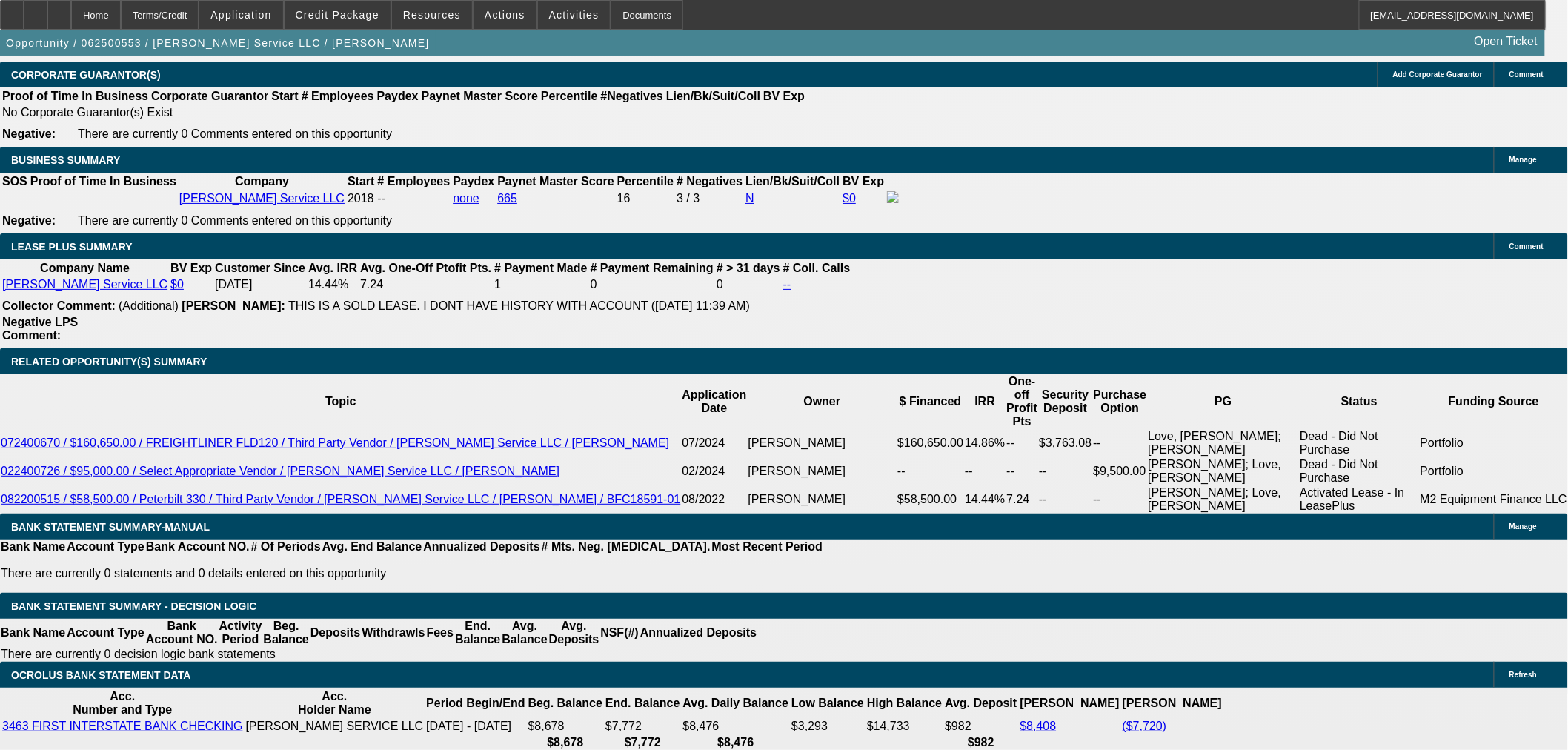
scroll to position [2277, 0]
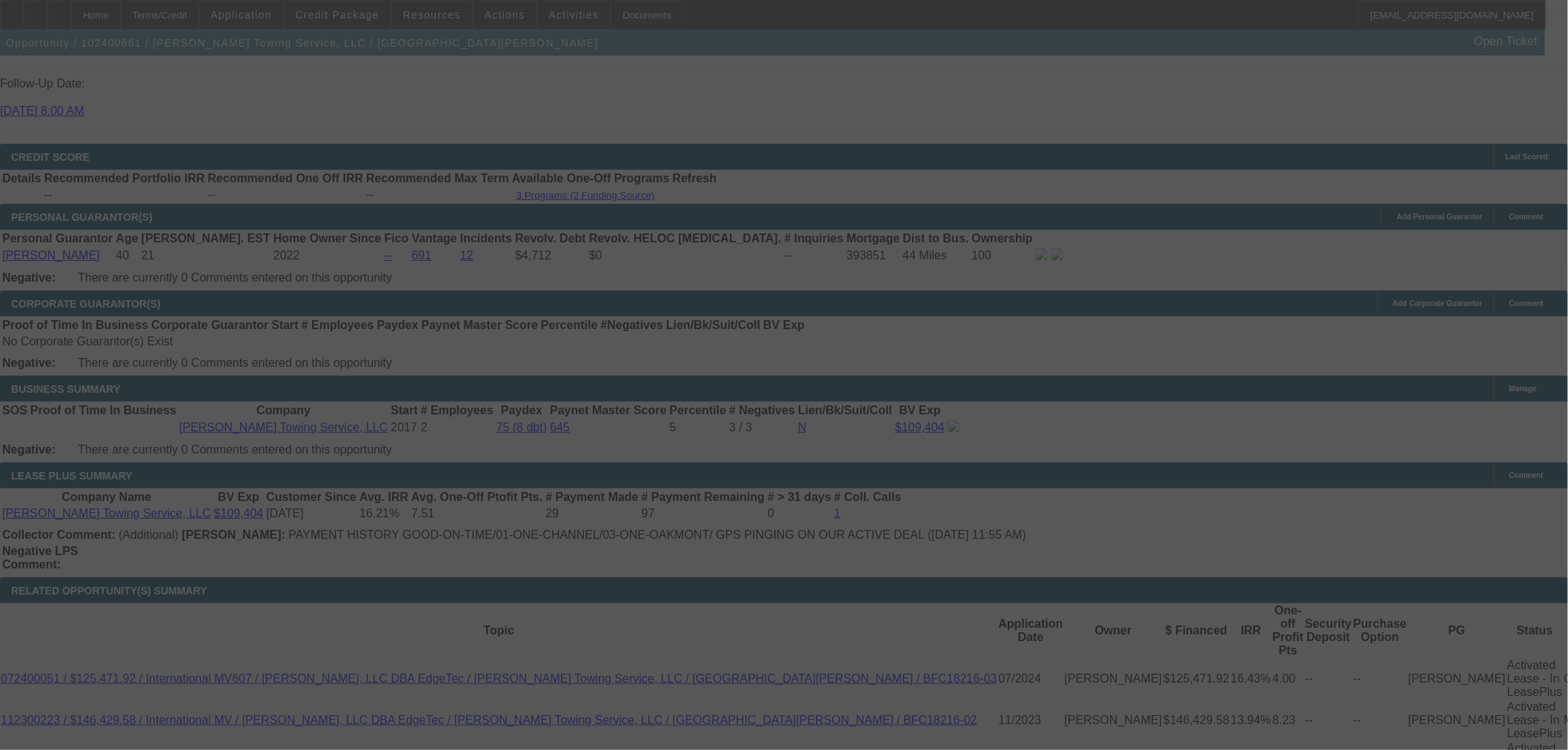
scroll to position [2160, 0]
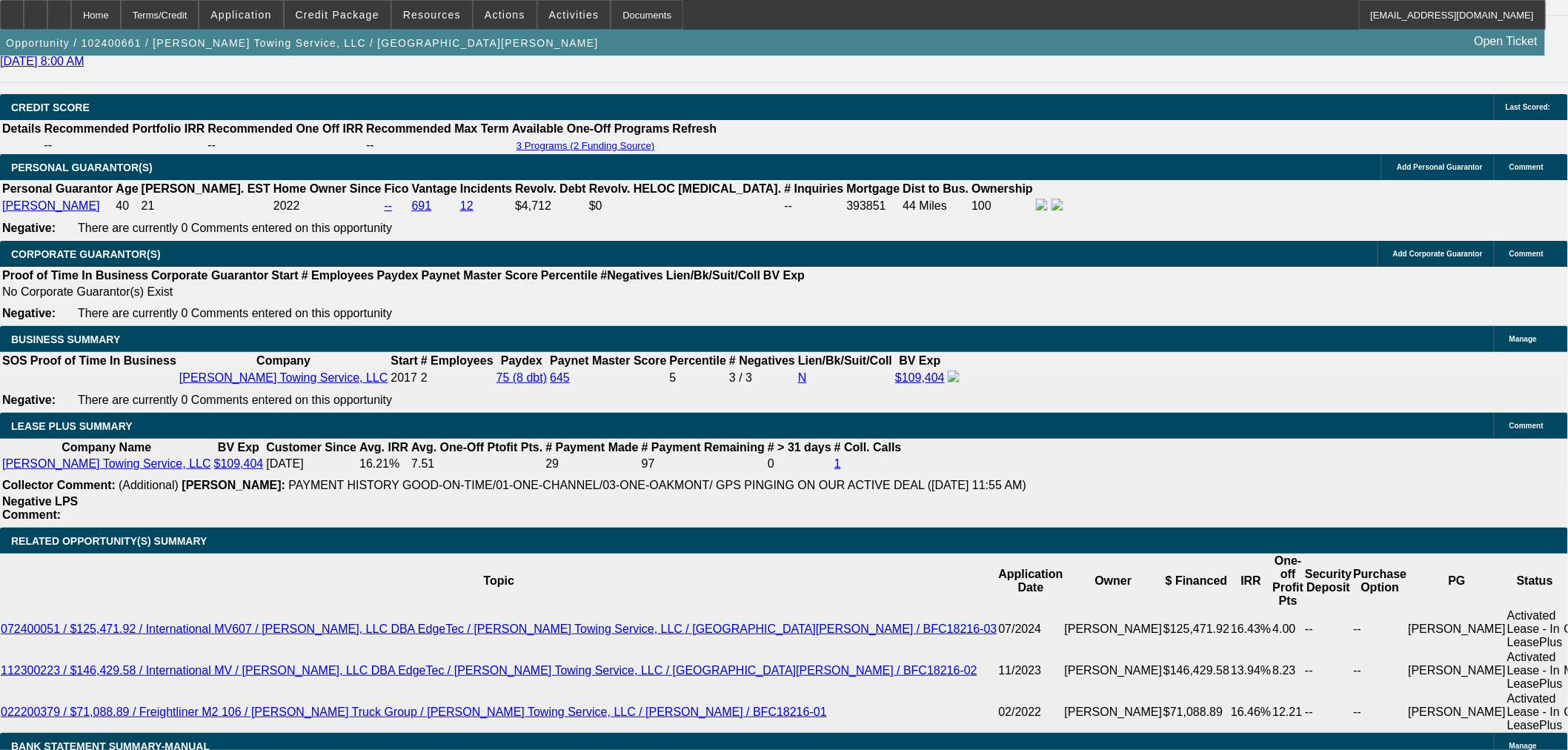
select select "0"
select select "2"
select select "0"
select select "6"
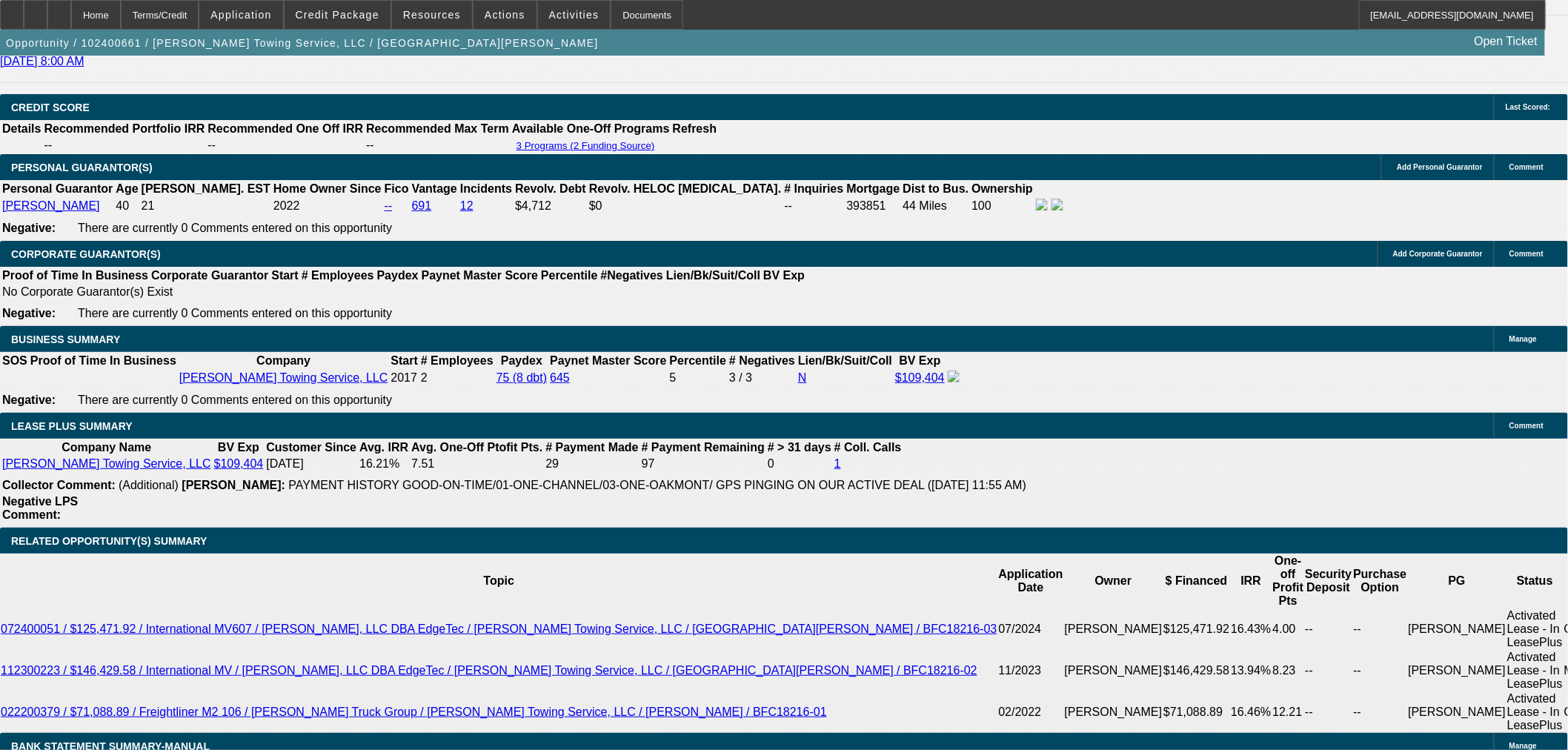
select select "0"
select select "2"
select select "0"
select select "6"
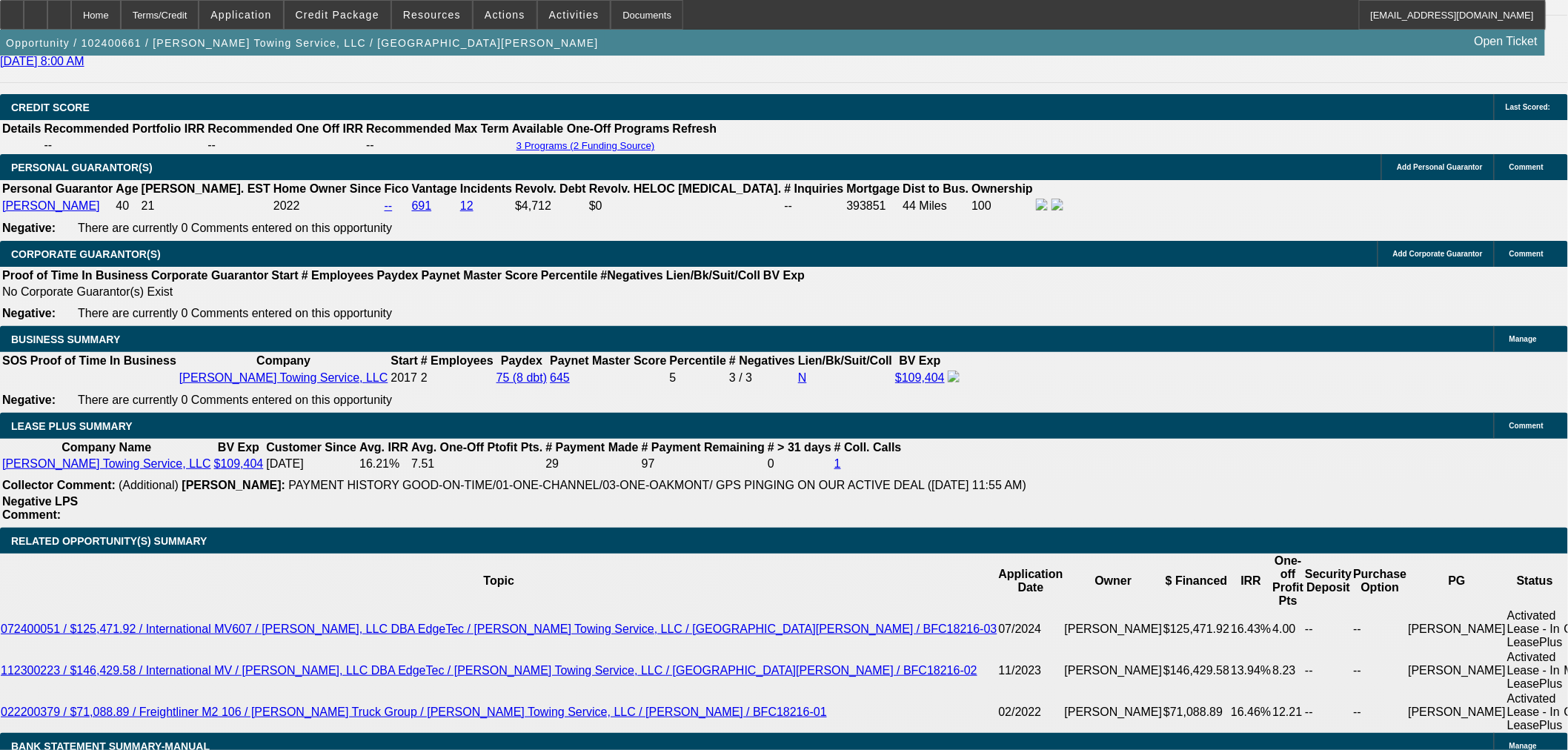
select select "0"
select select "2"
select select "0"
select select "6"
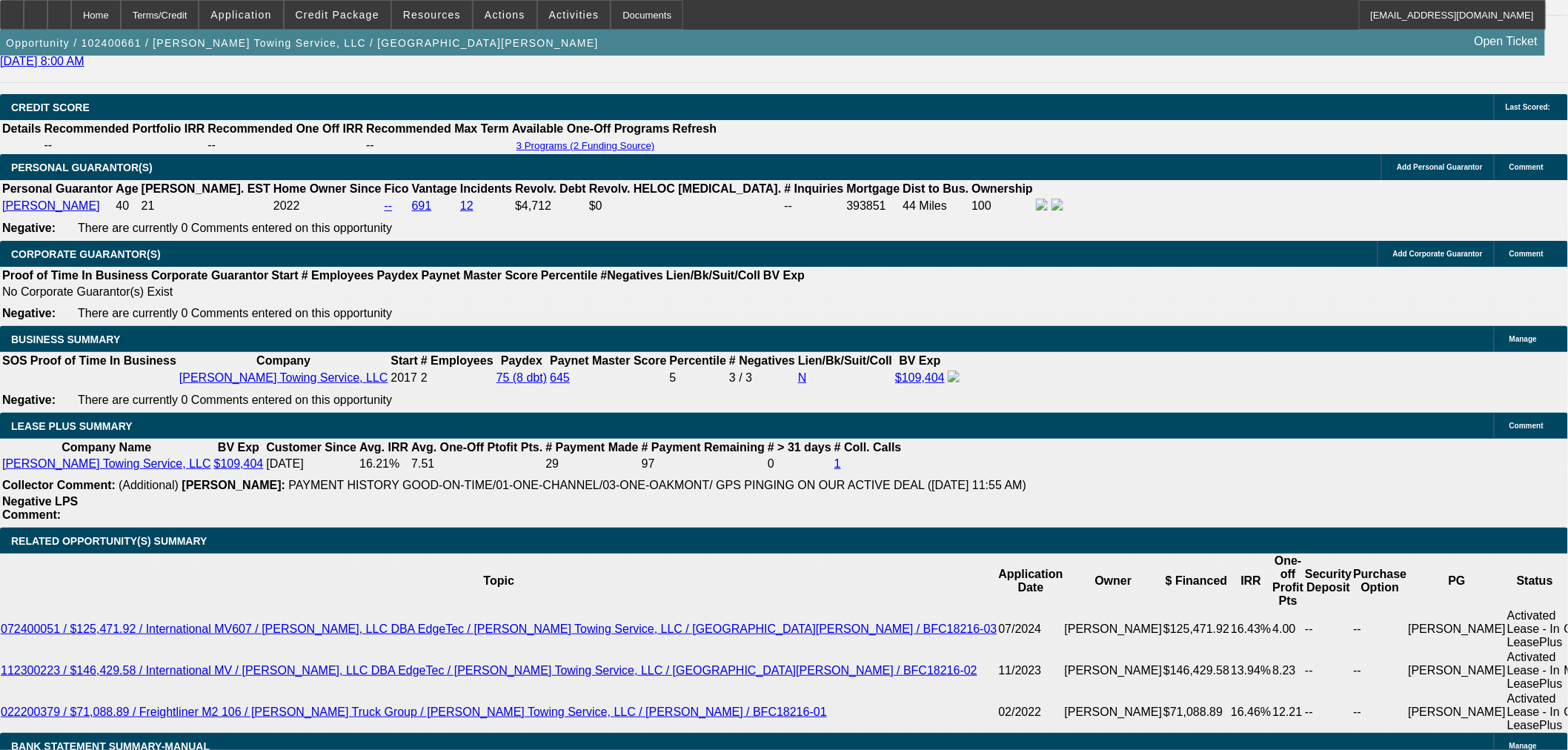
select select "0"
select select "2"
select select "0"
select select "6"
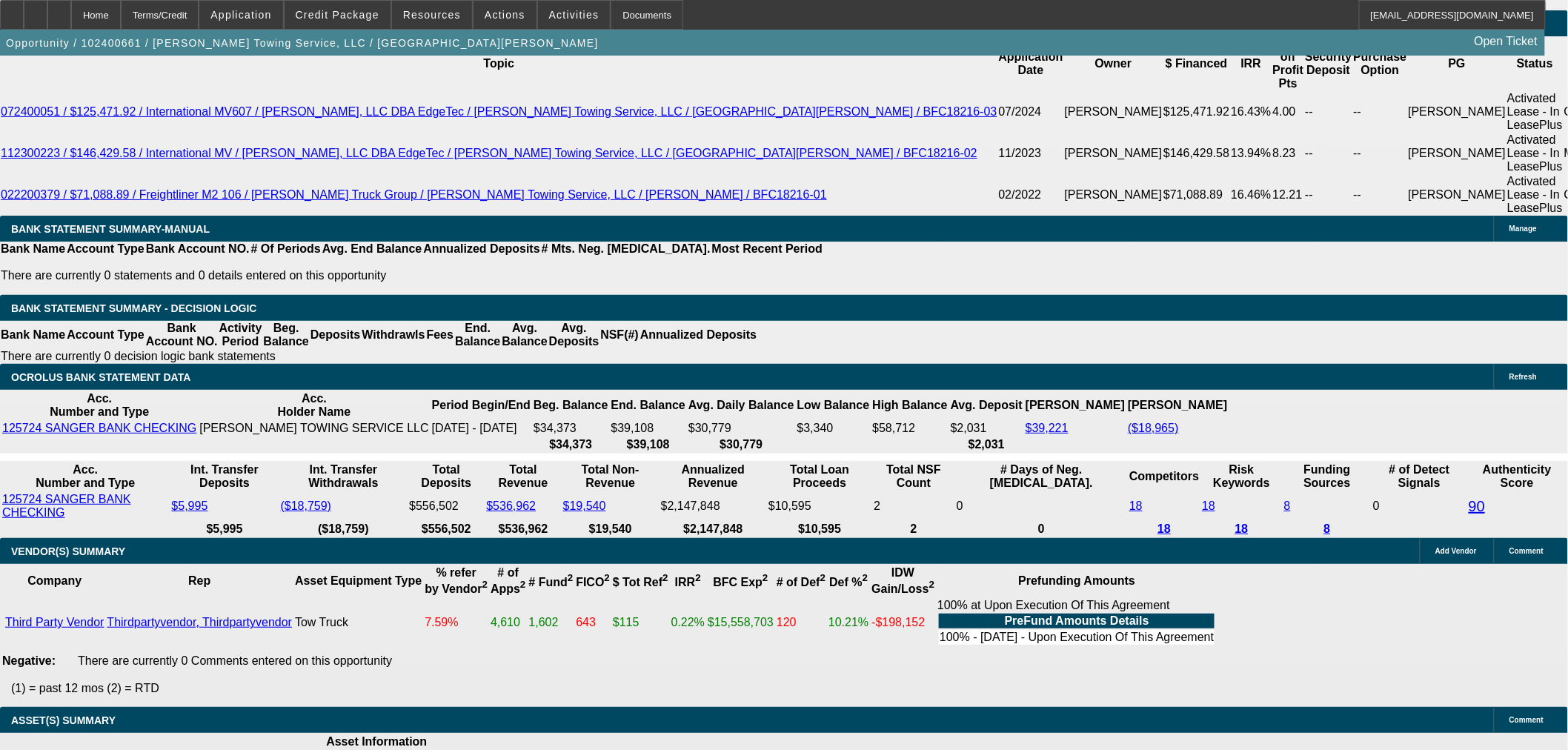
scroll to position [2855, 0]
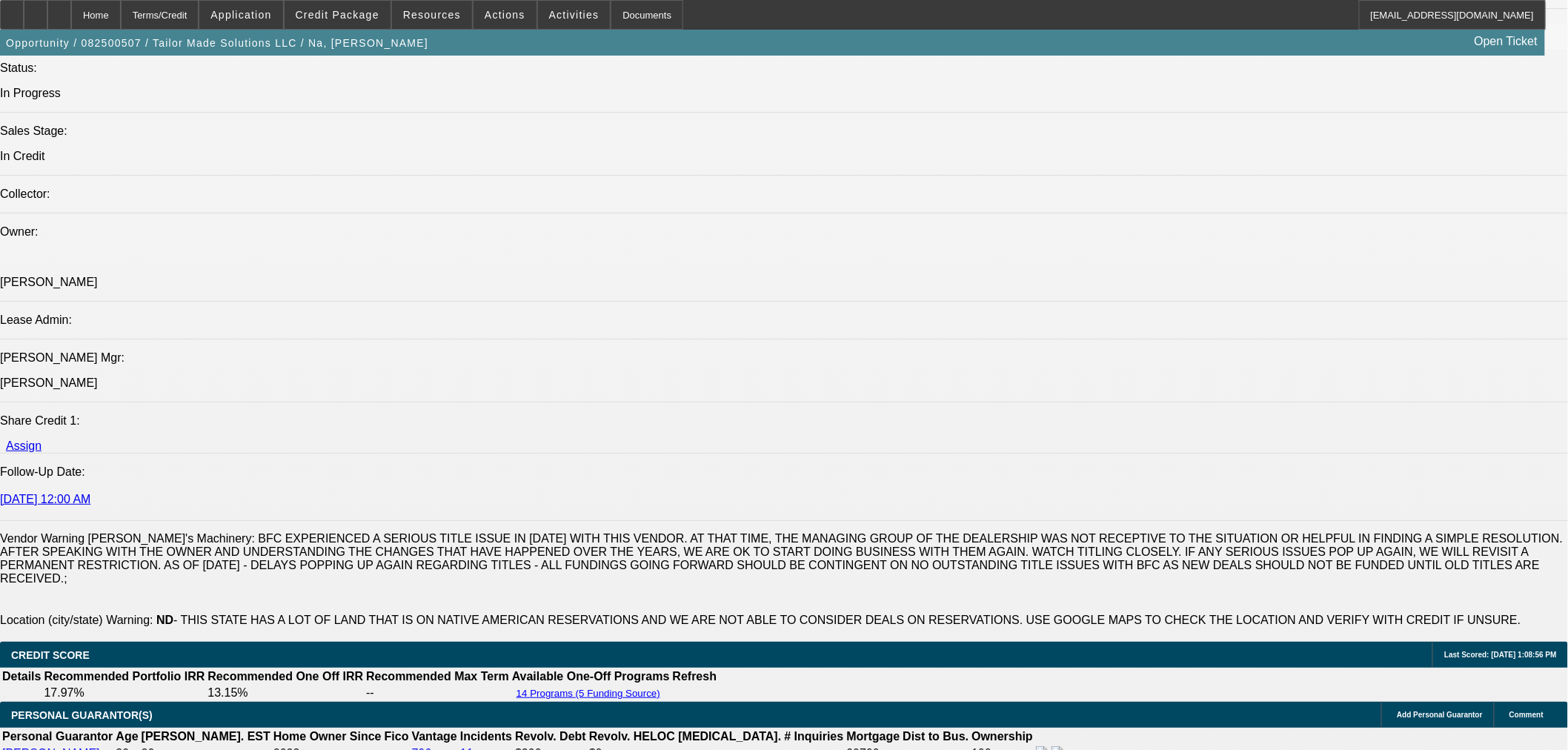
select select "0"
select select "6"
select select "0"
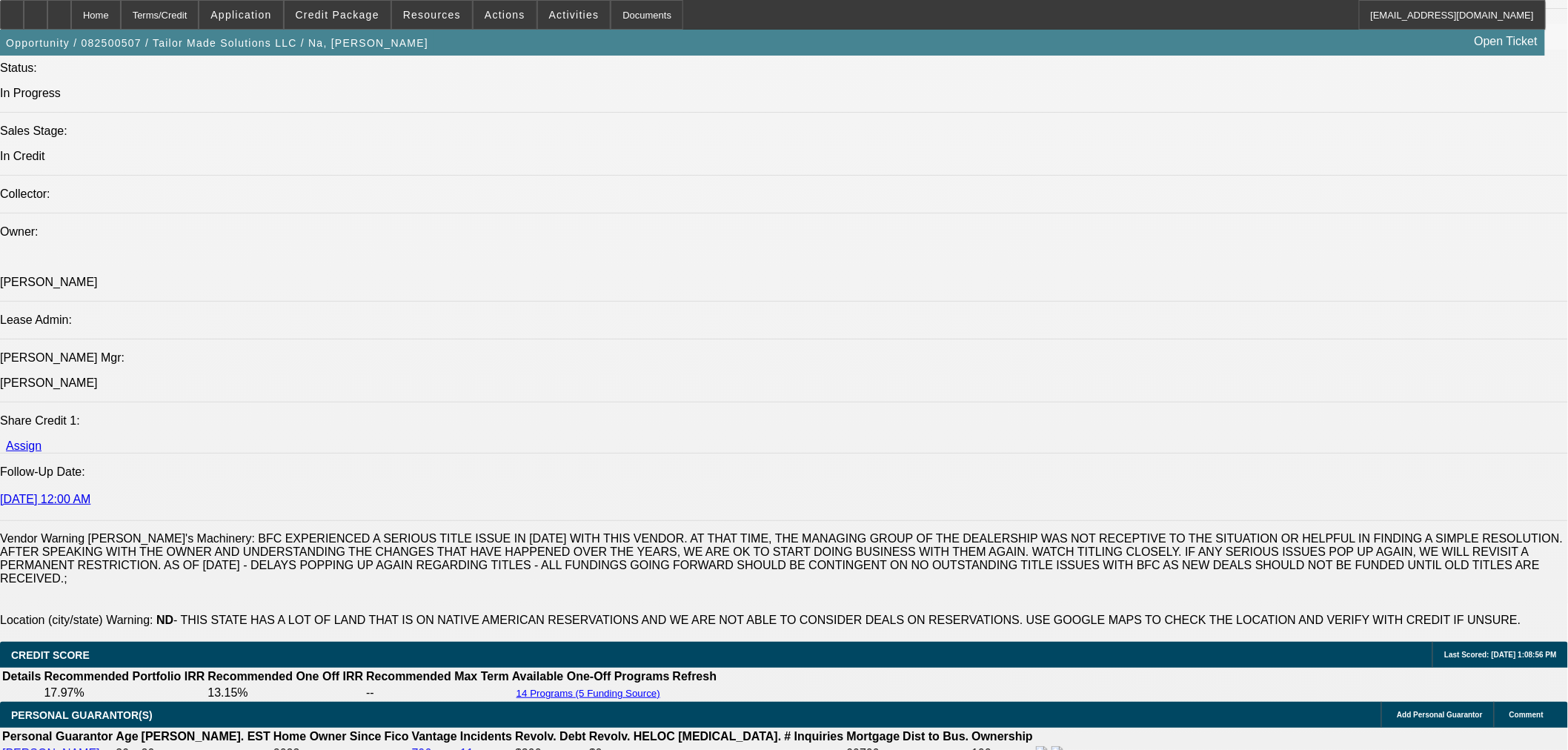
select select "0"
select select "2"
select select "0"
select select "6"
select select "0"
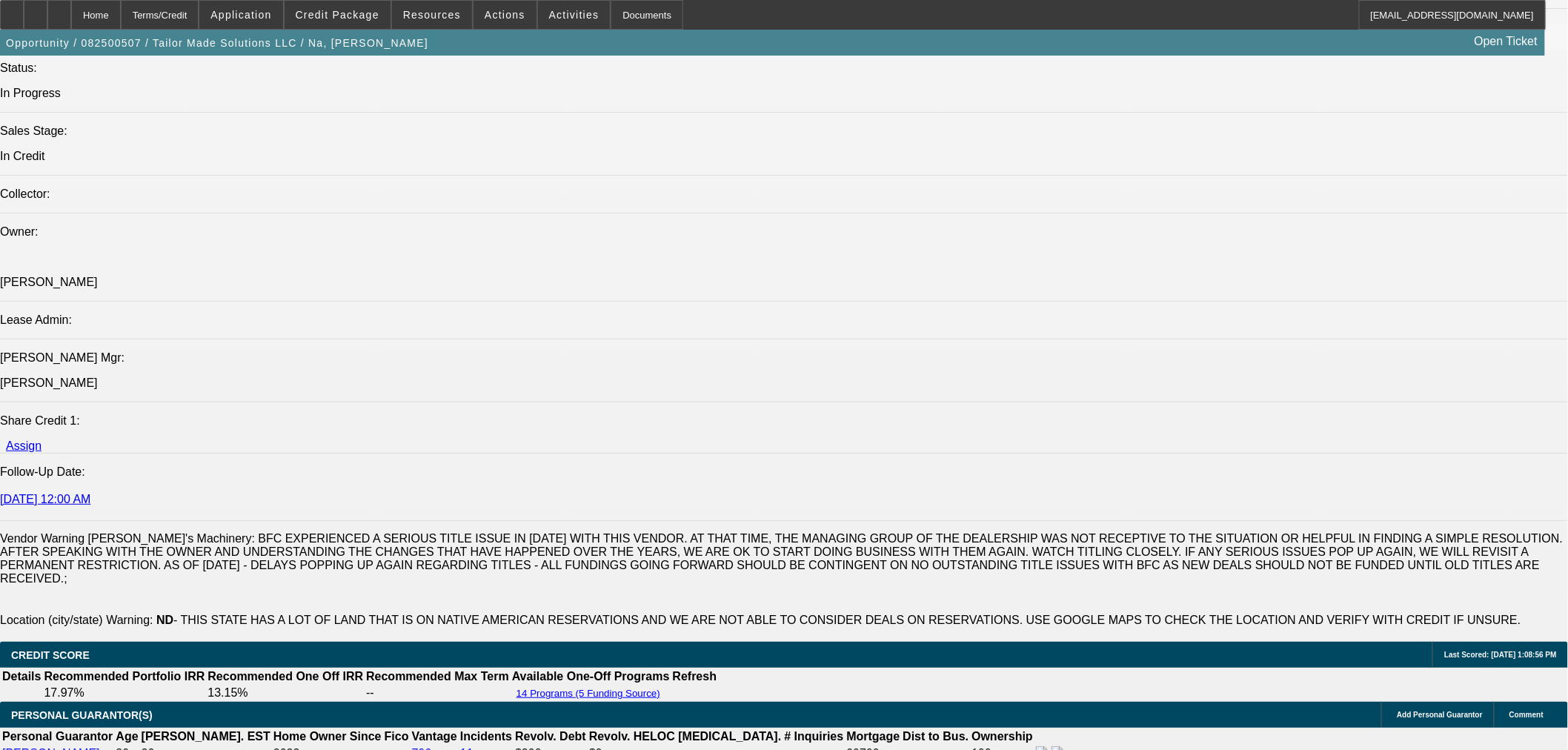
select select "0"
select select "2"
select select "0"
select select "6"
select select "0"
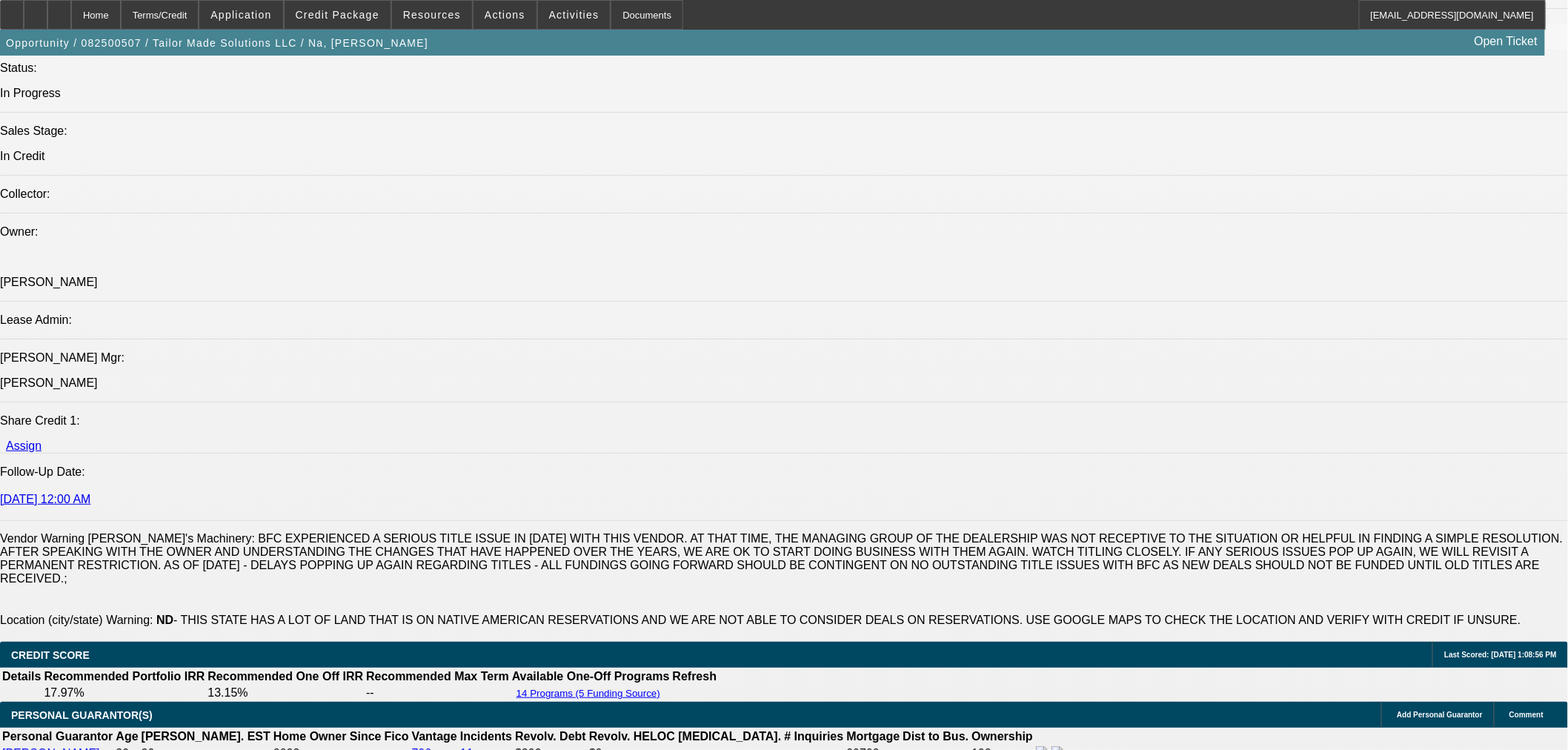
select select "0"
select select "3"
select select "0"
select select "6"
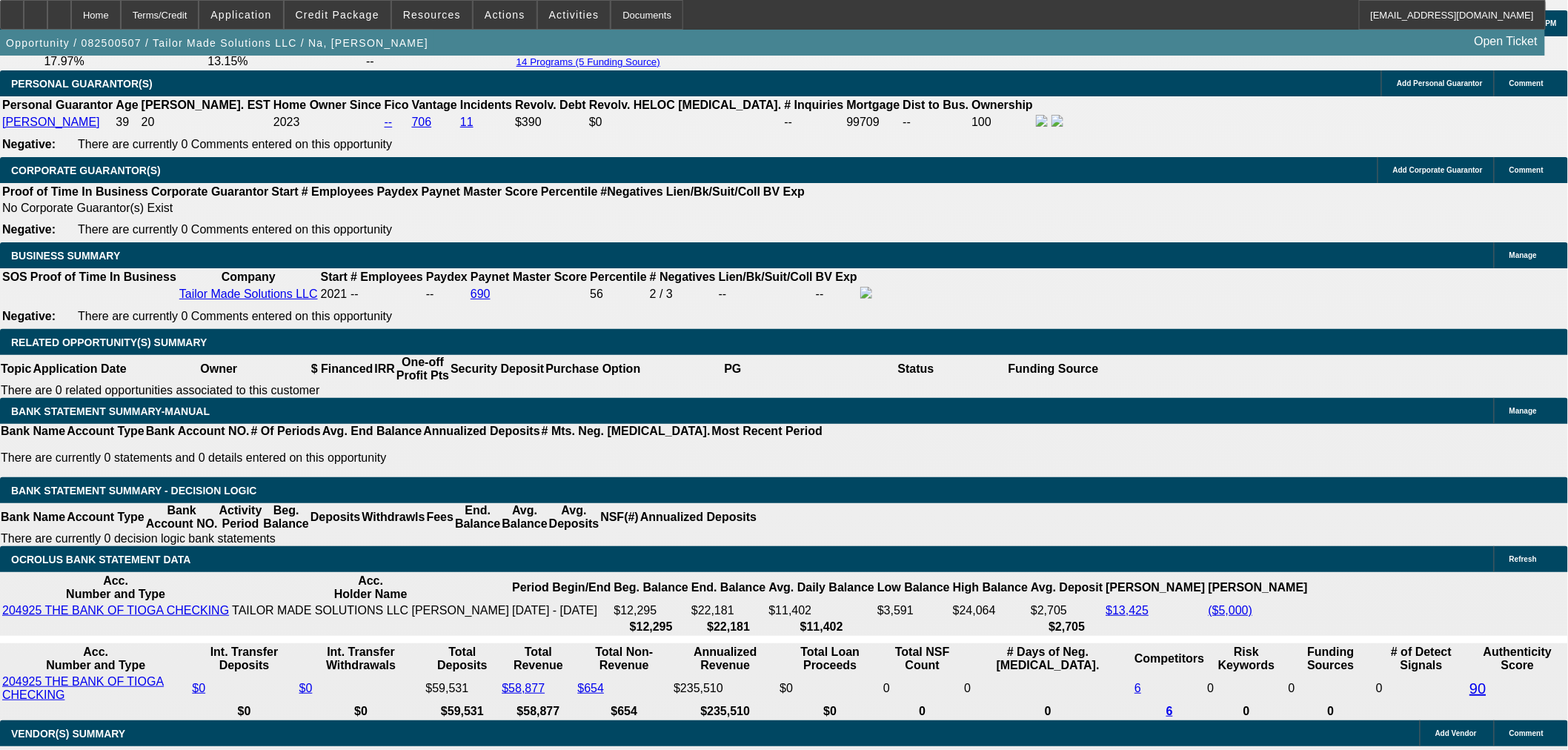
scroll to position [2305, 0]
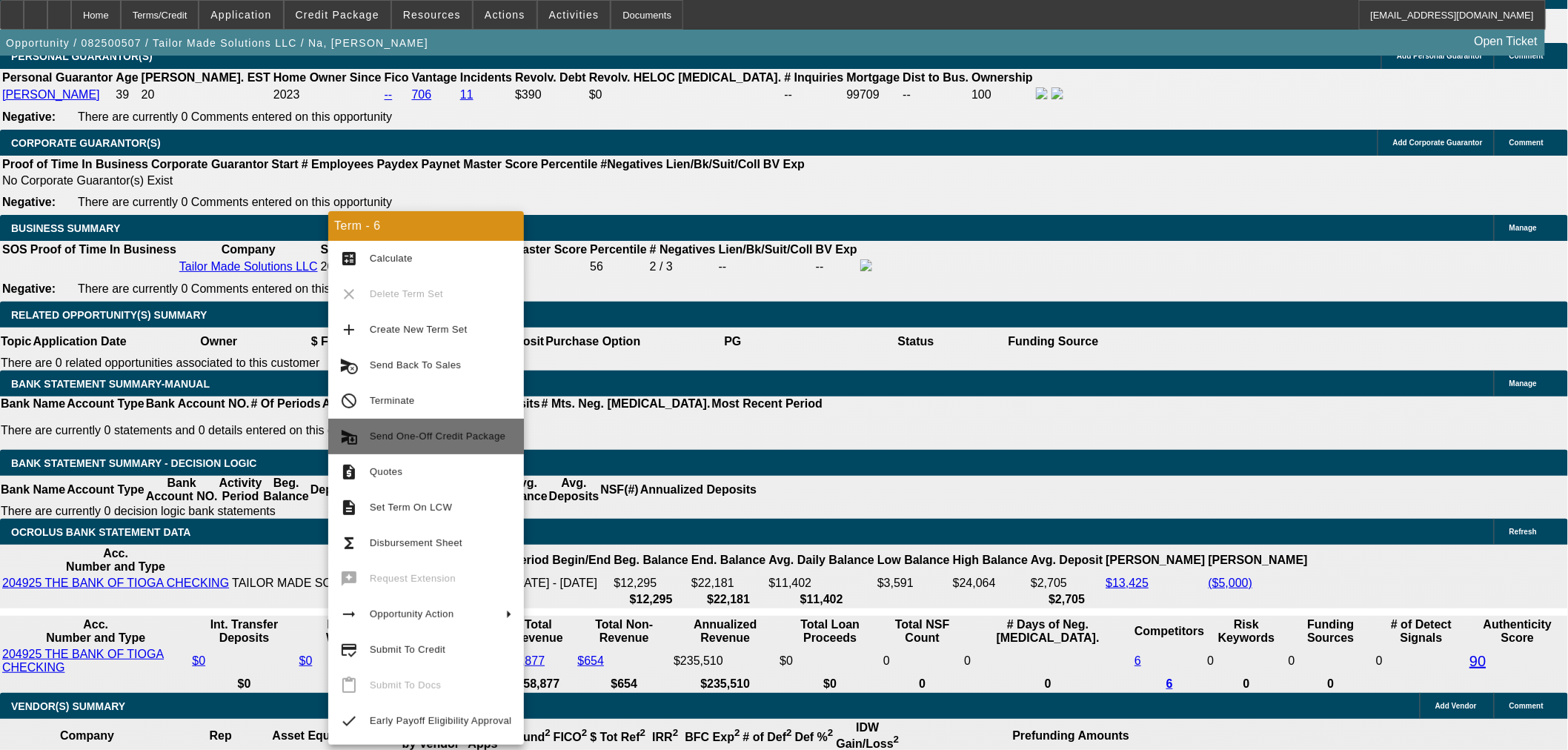
click at [462, 431] on span "Send One-Off Credit Package" at bounding box center [441, 436] width 142 height 18
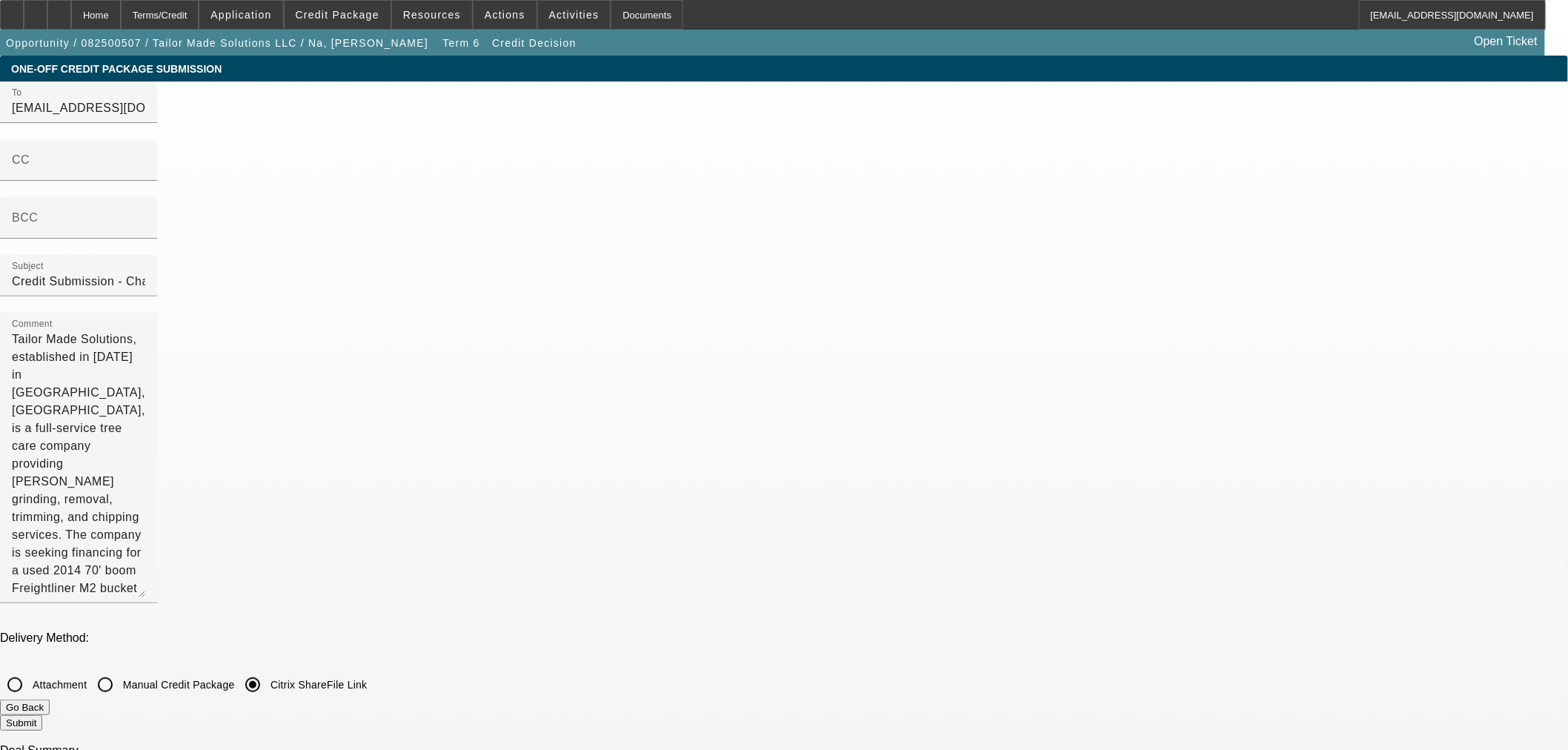
click at [42, 715] on button "Submit" at bounding box center [21, 722] width 42 height 15
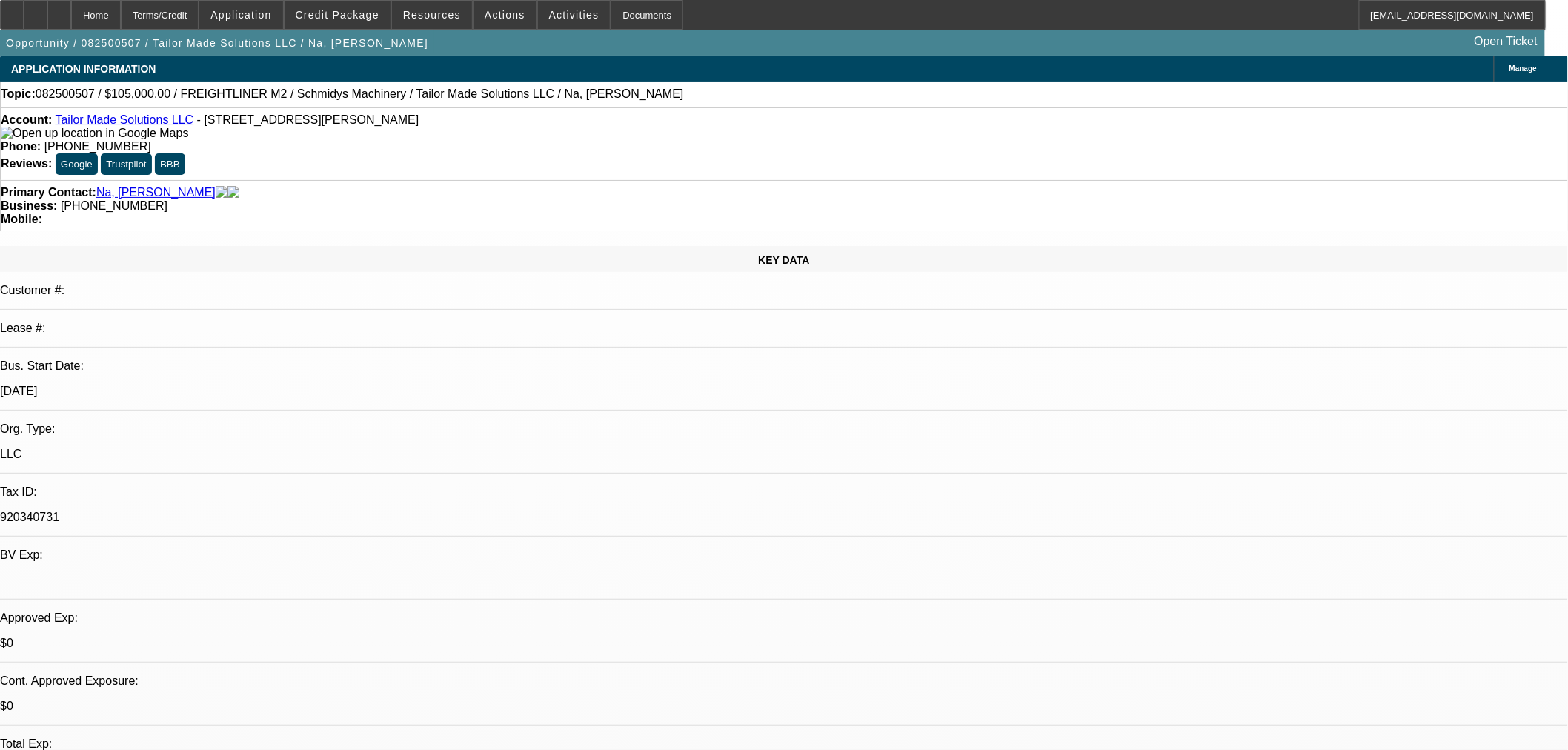
select select "0"
select select "6"
select select "0"
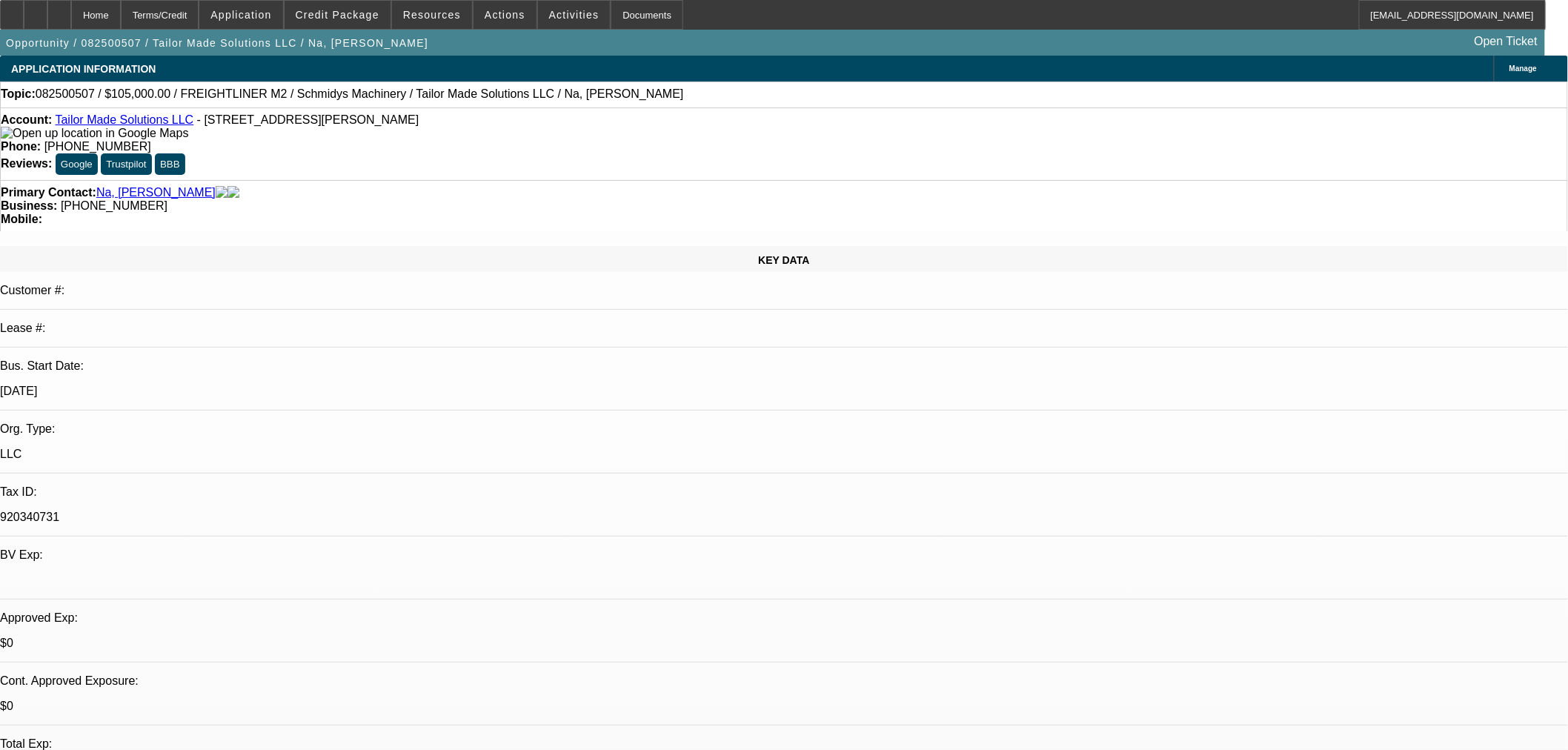
select select "0"
select select "2"
select select "0"
select select "6"
select select "0"
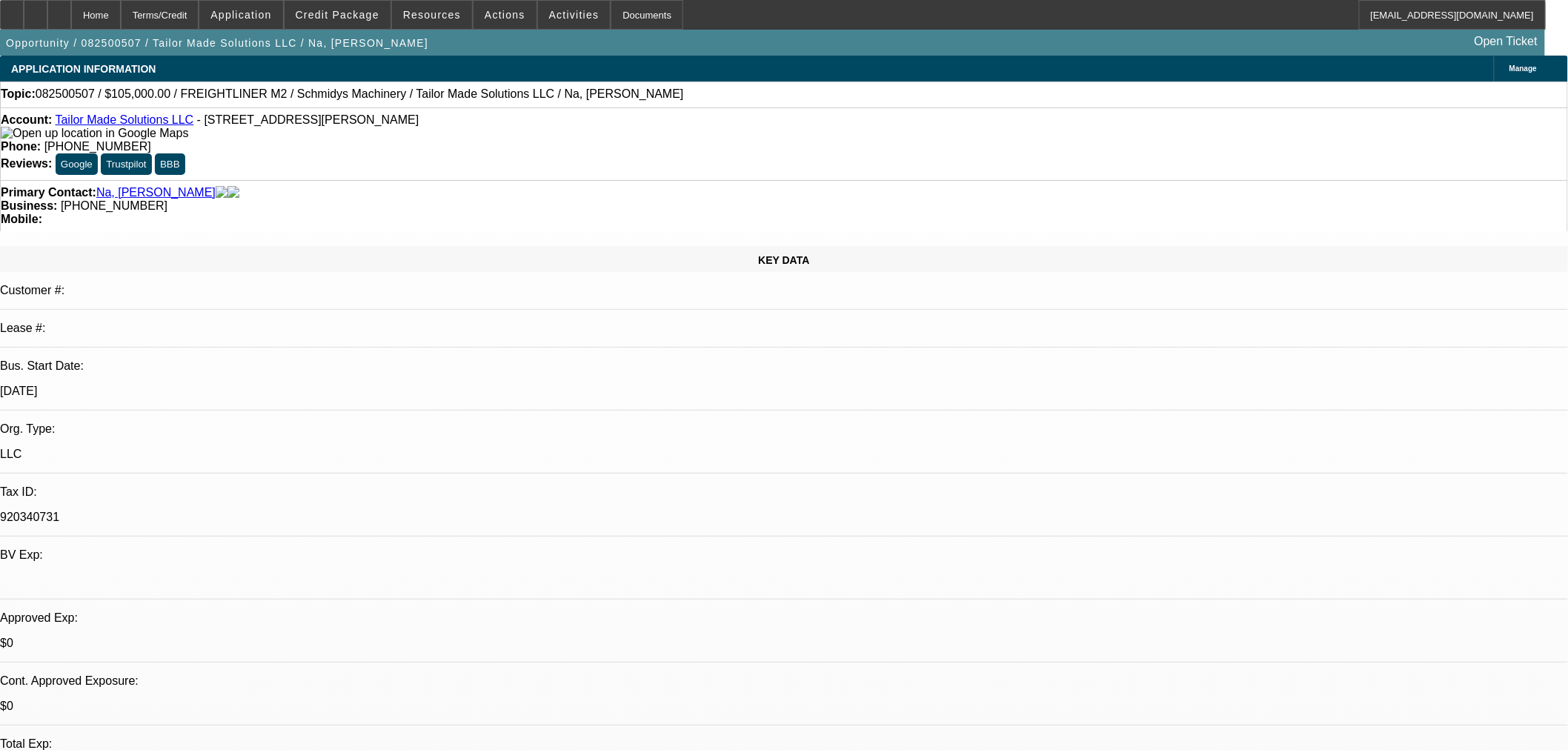
select select "0"
select select "2"
select select "0"
select select "6"
select select "0"
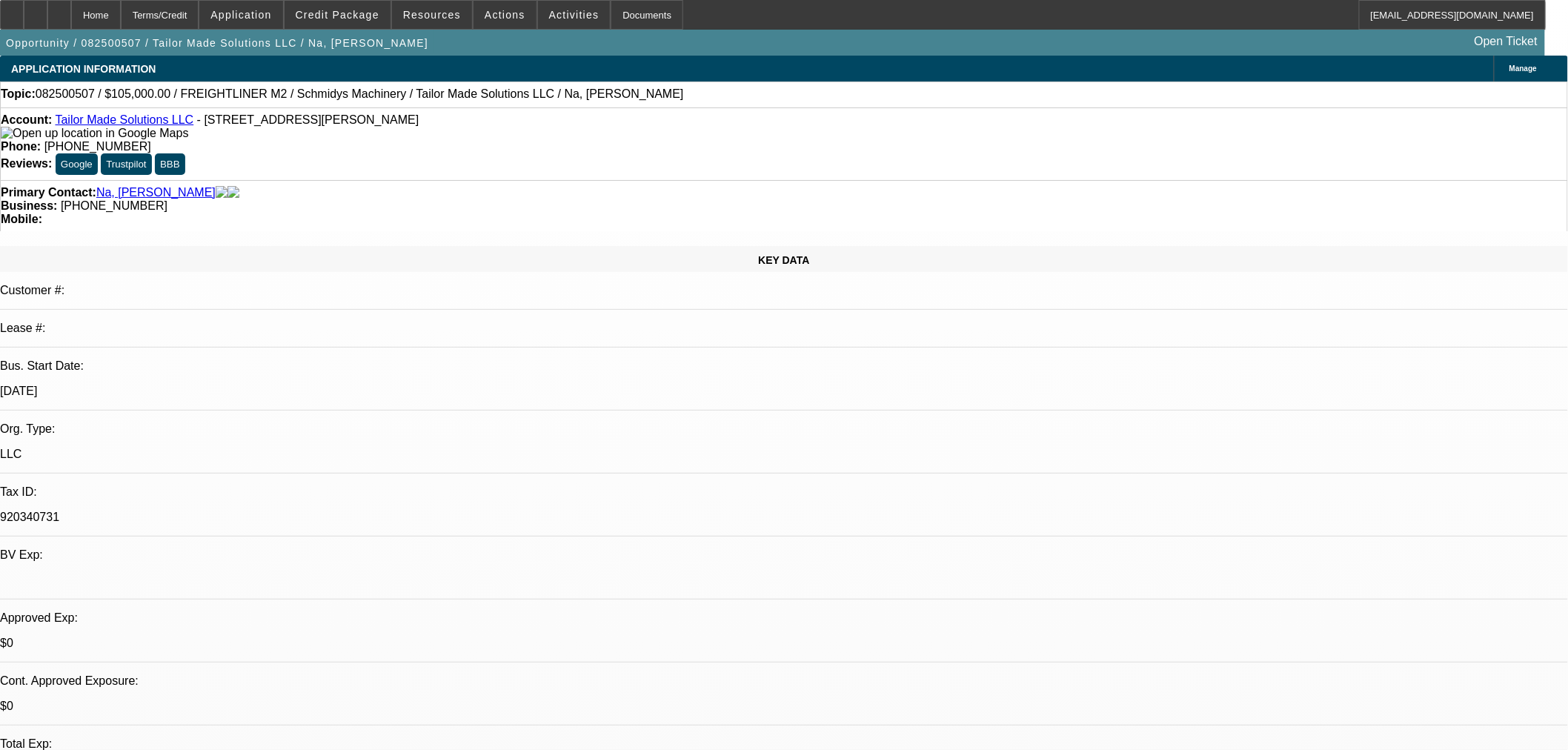
select select "0"
select select "3"
select select "0"
select select "6"
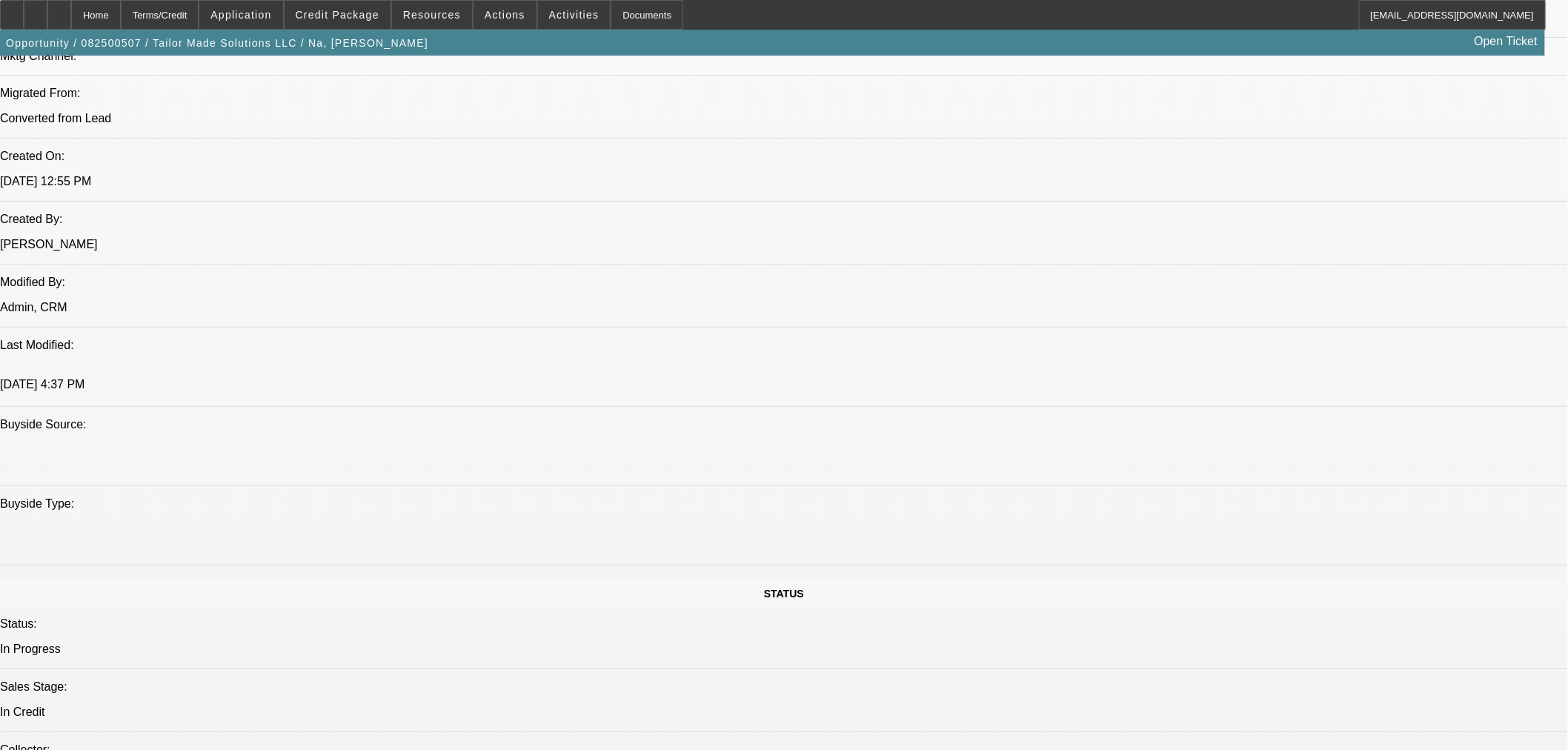
scroll to position [1317, 0]
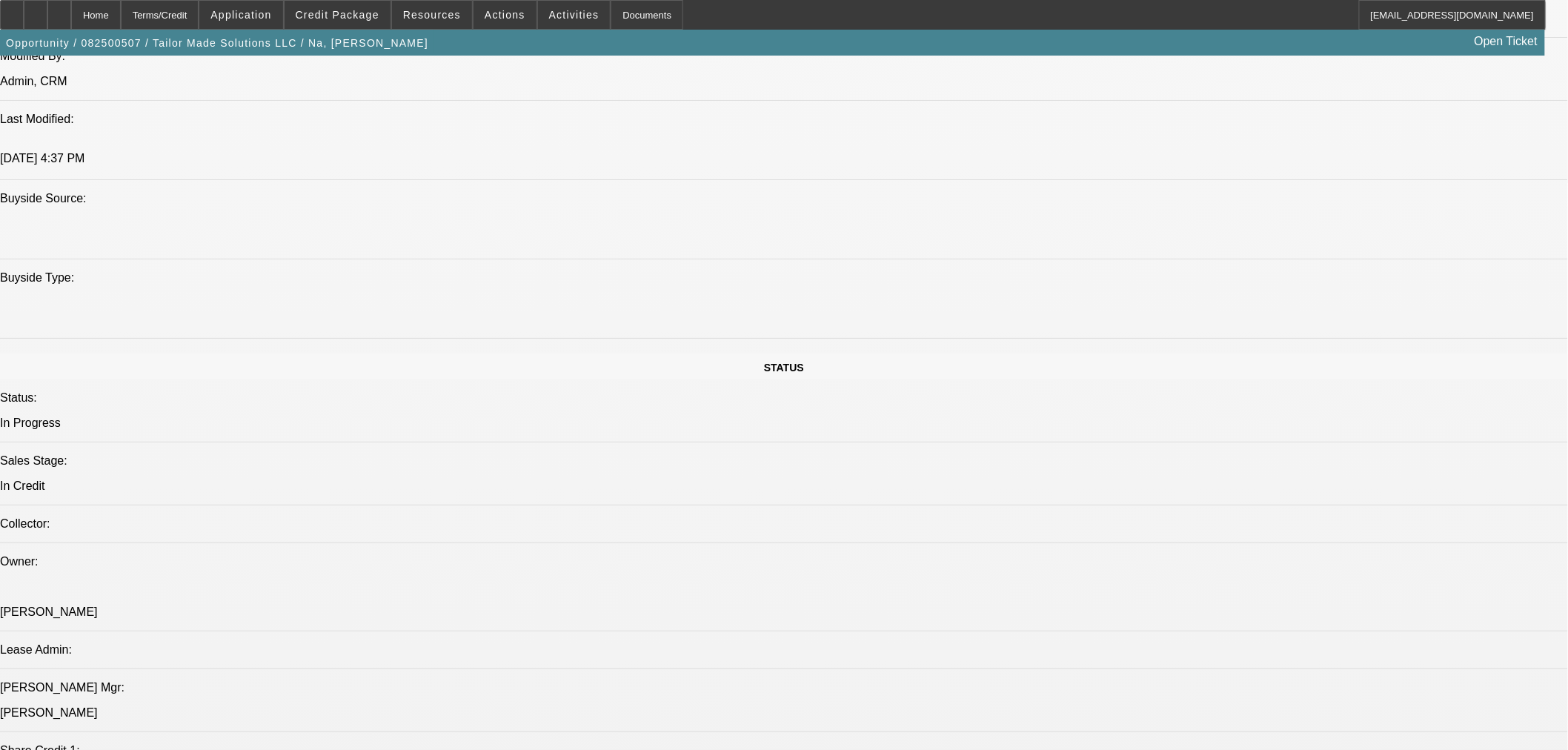
click at [351, 13] on span "Credit Package" at bounding box center [337, 14] width 84 height 12
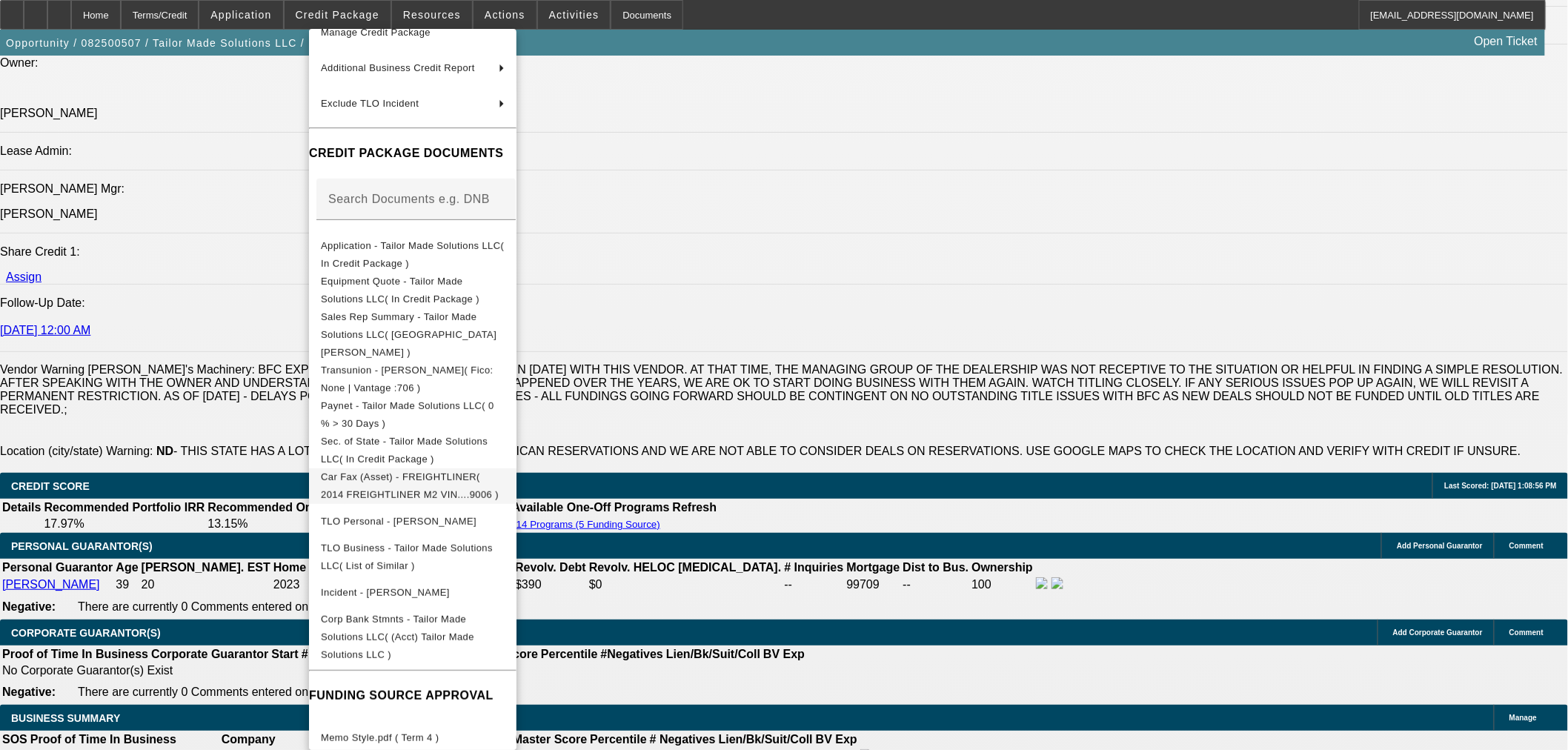
scroll to position [2305, 0]
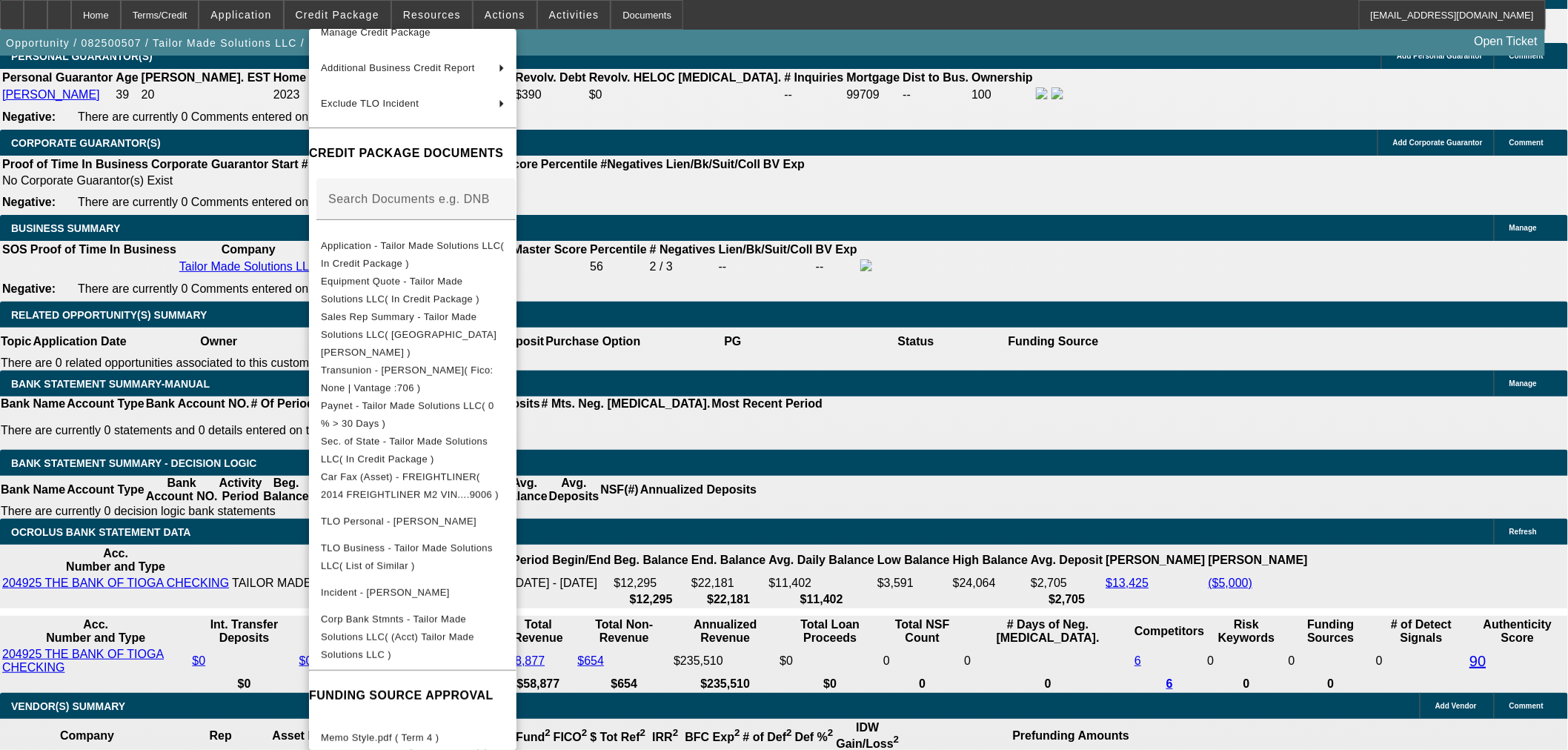
click at [111, 254] on div at bounding box center [784, 375] width 1568 height 750
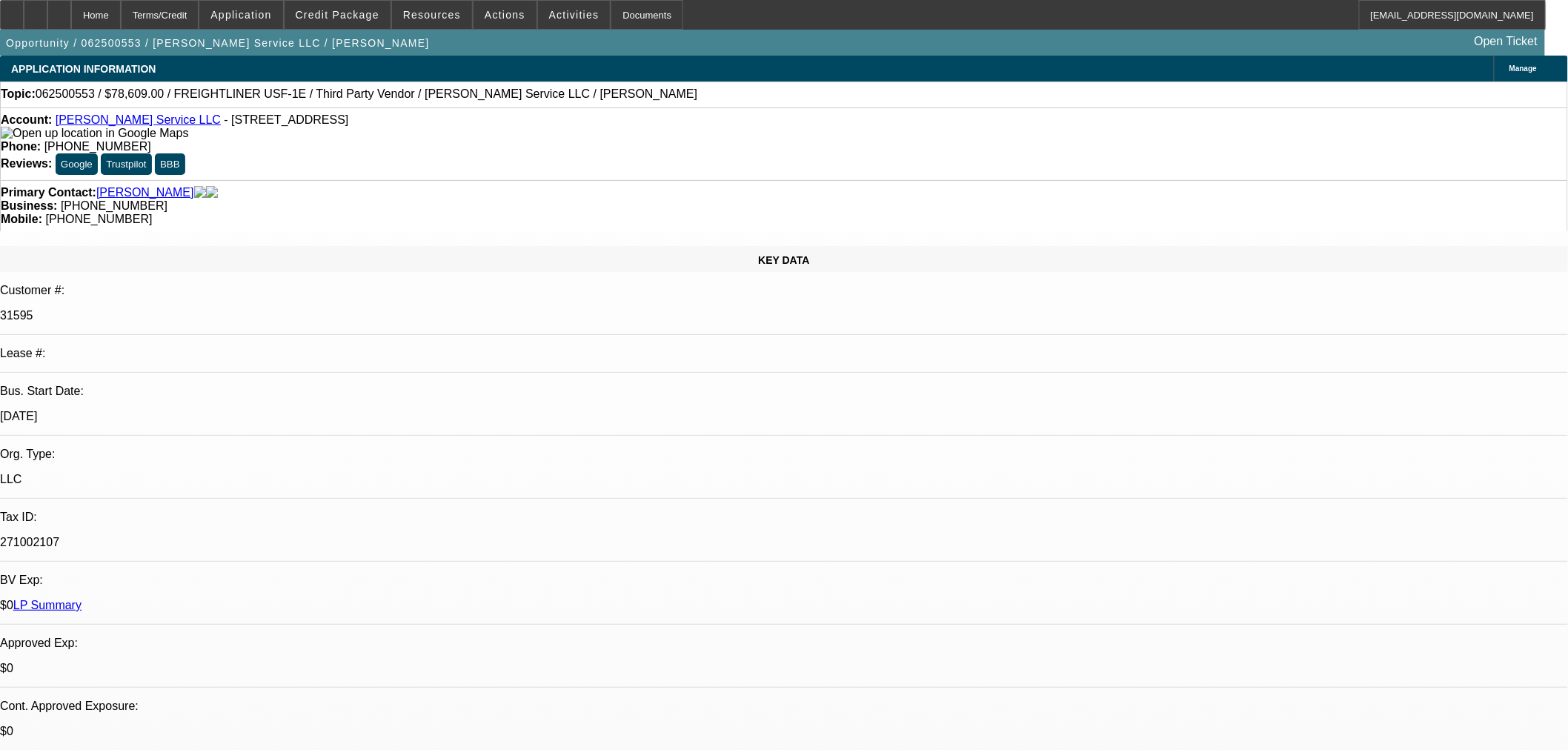
select select "0"
select select "3"
select select "0"
select select "6"
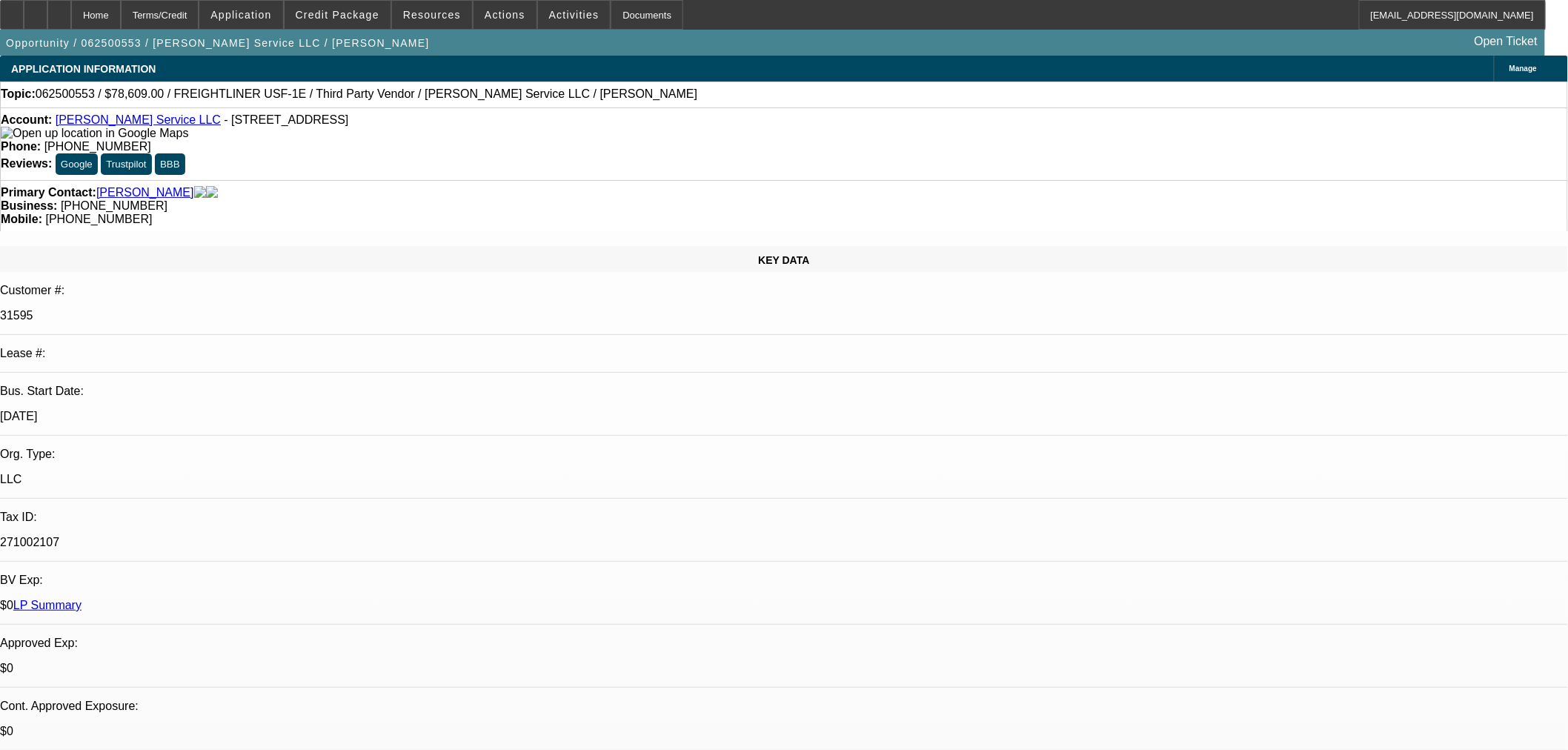
select select "0"
select select "6"
select select "0"
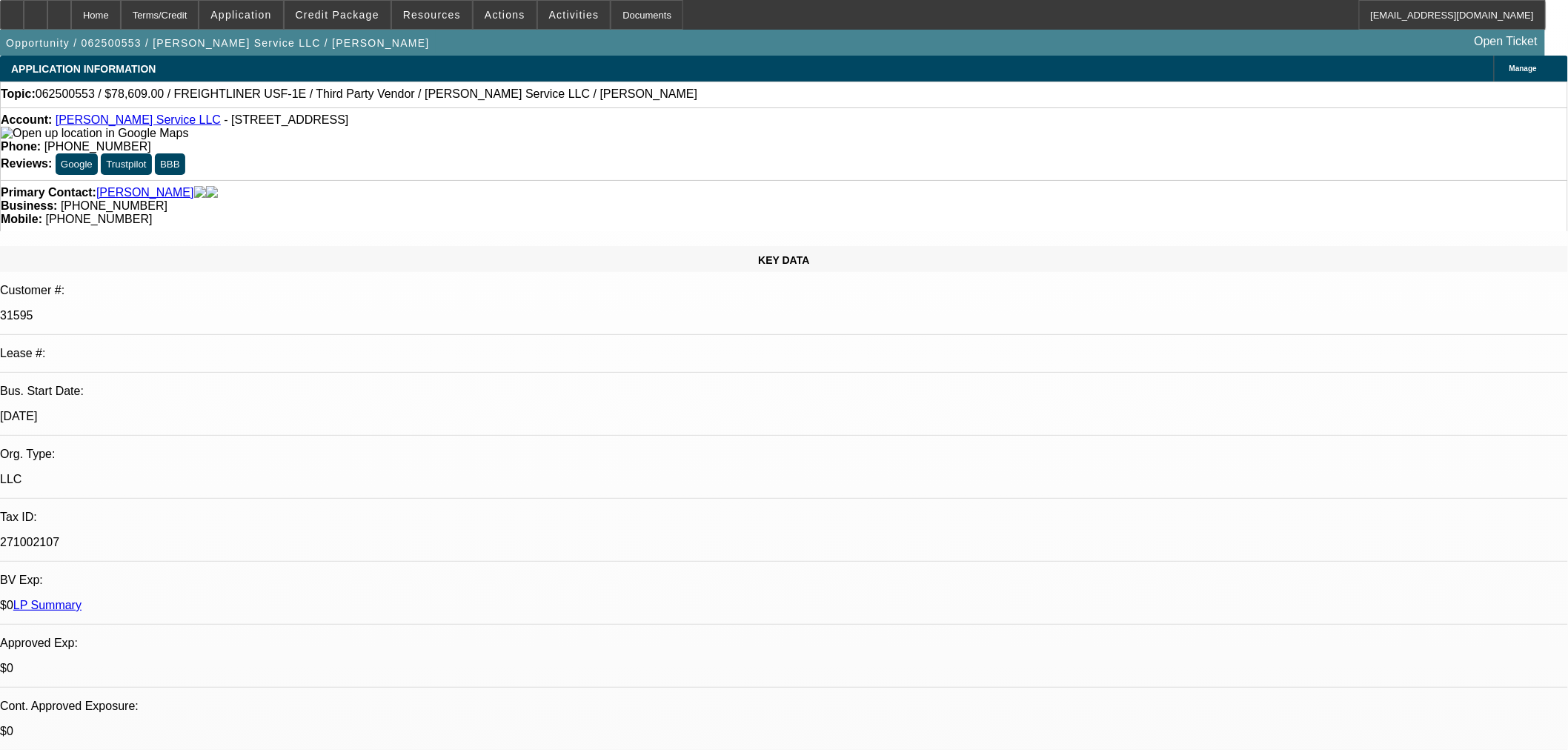
select select "0"
select select "6"
select select "0"
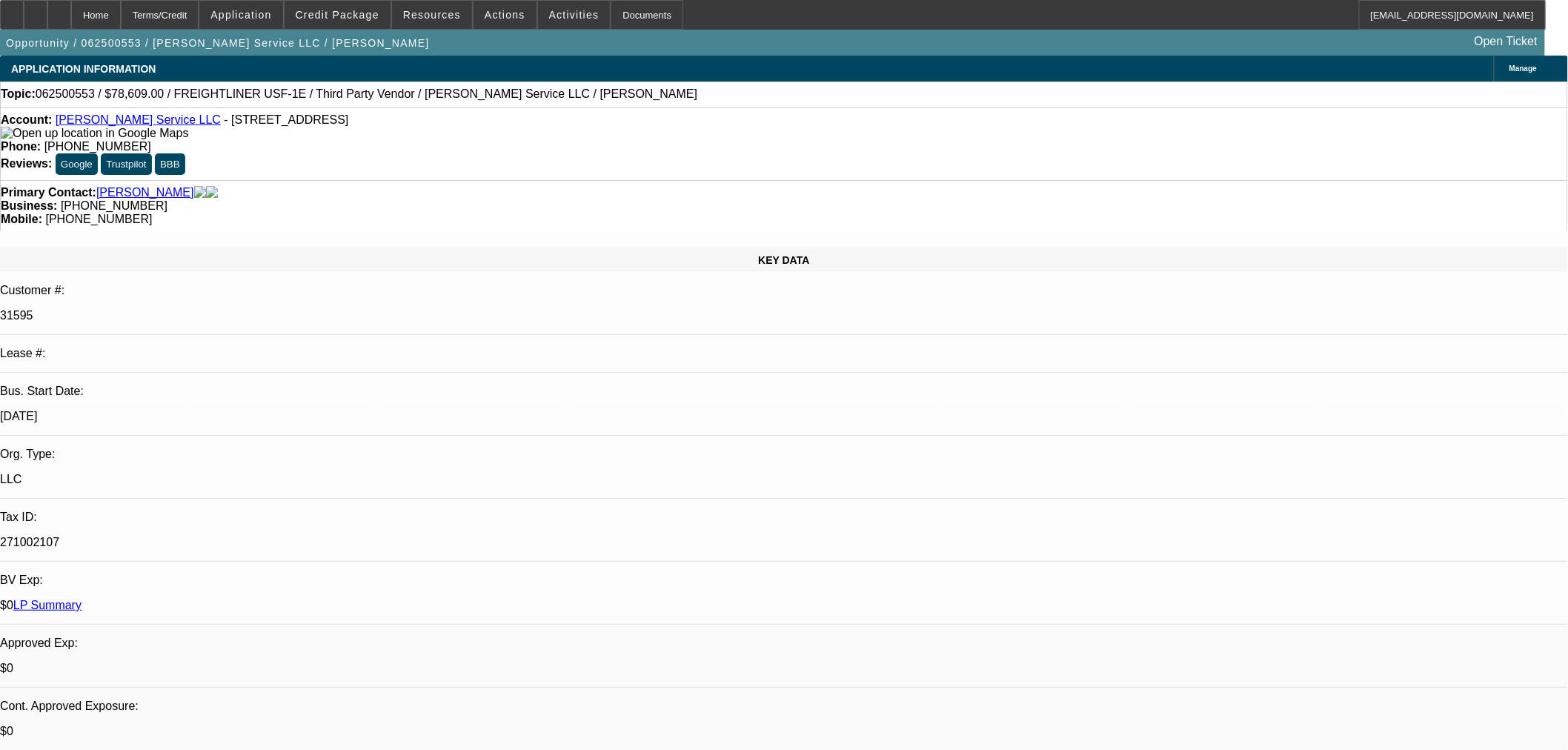
select select "0"
select select "6"
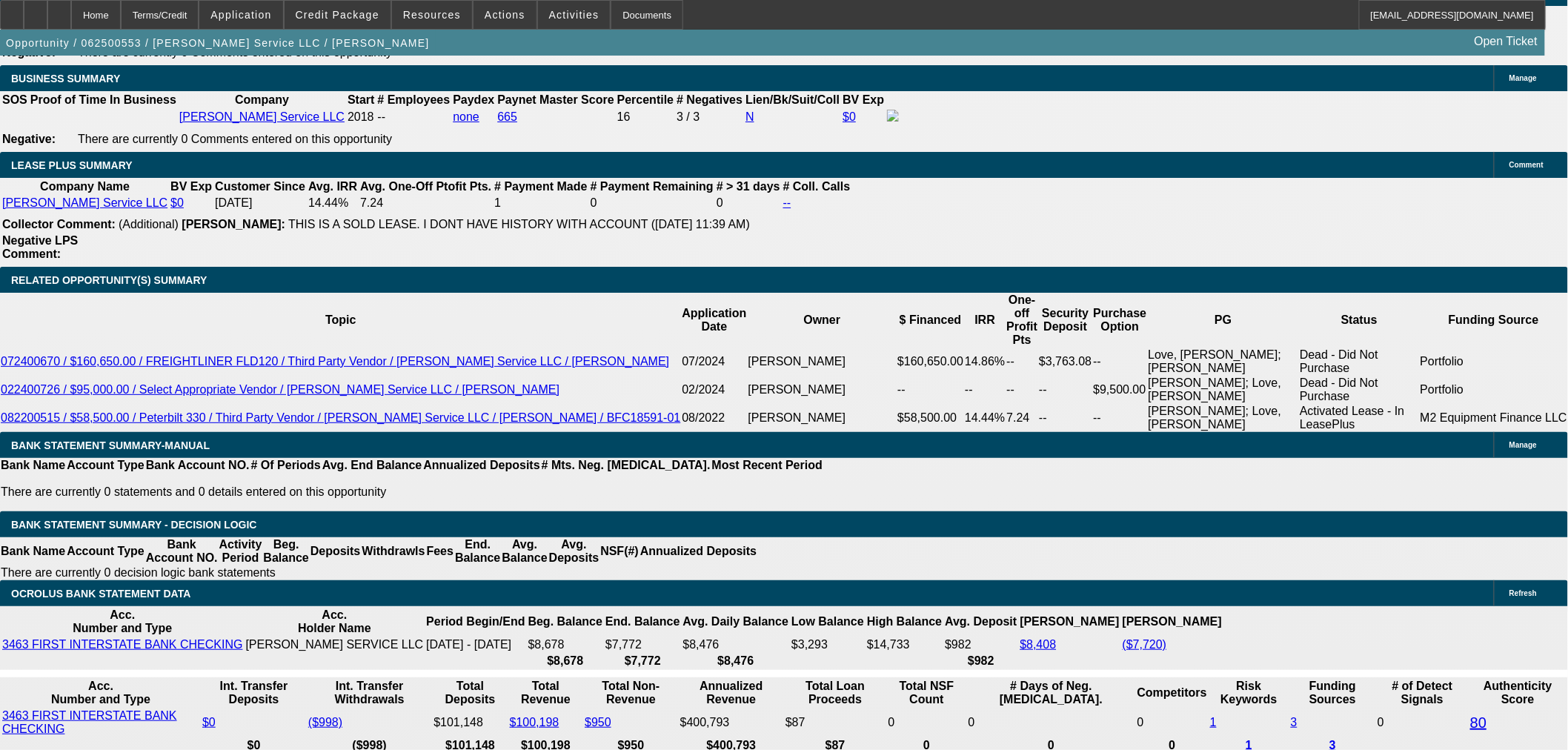
scroll to position [2305, 0]
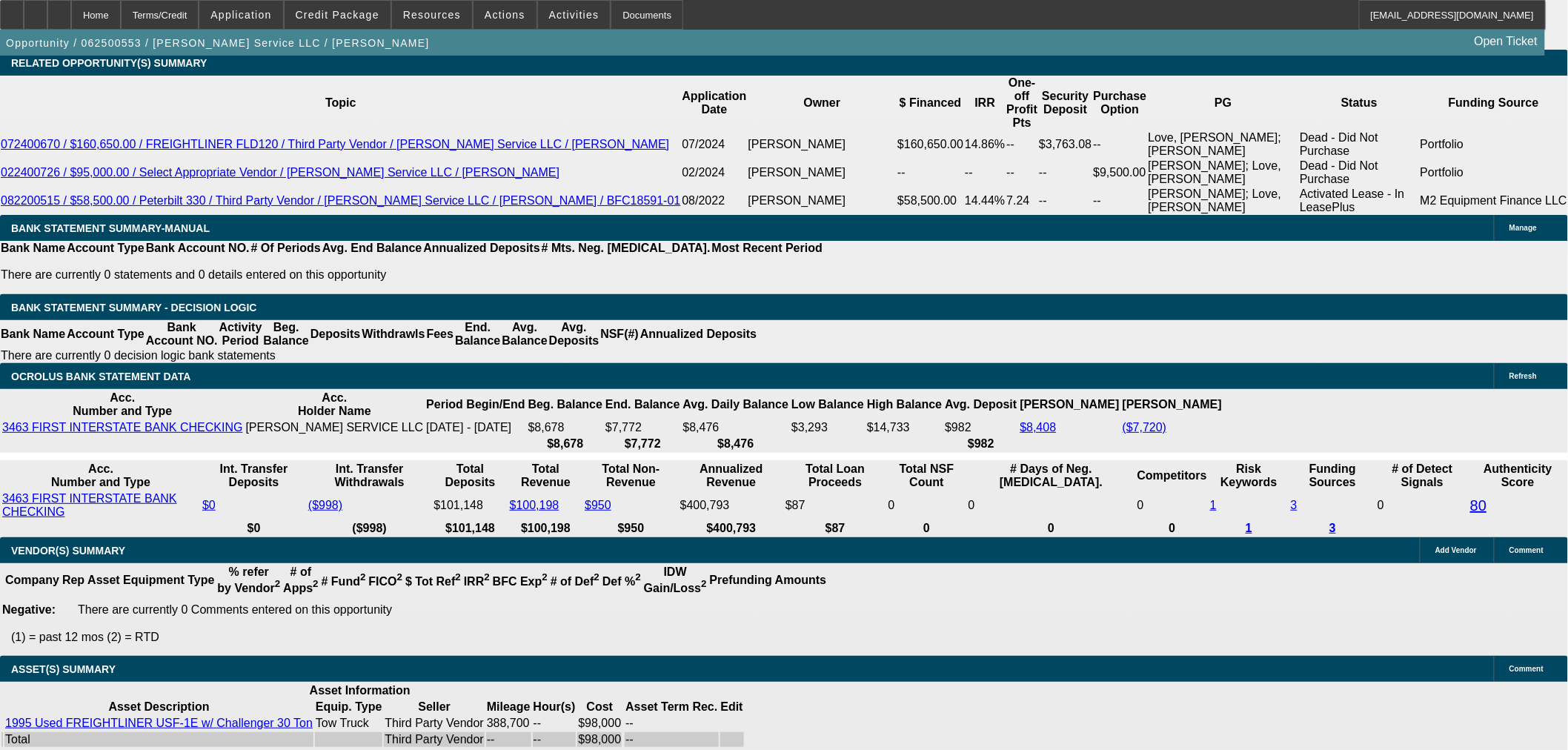
select select "0"
select select "3"
select select "0"
select select "6"
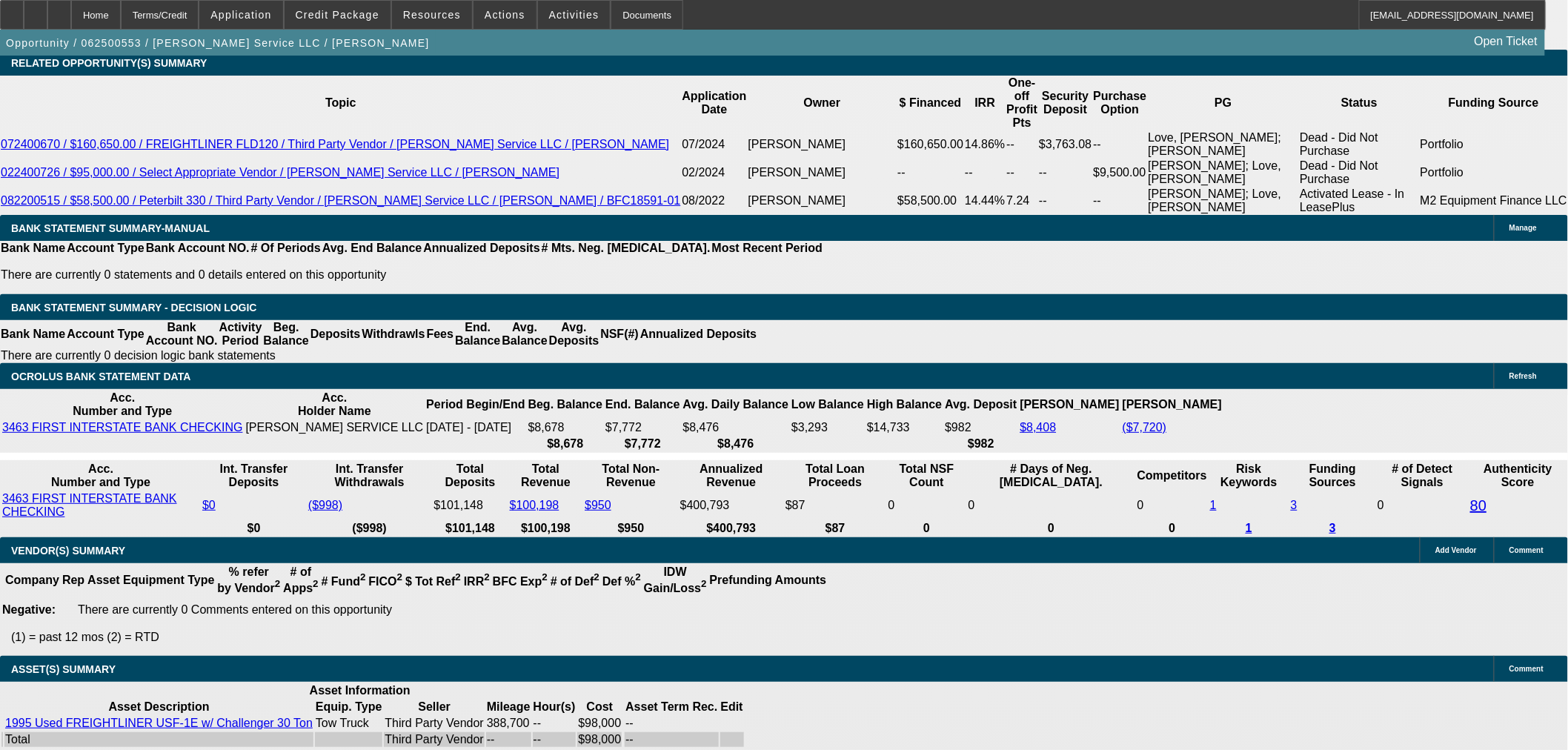
select select "0"
select select "6"
select select "0"
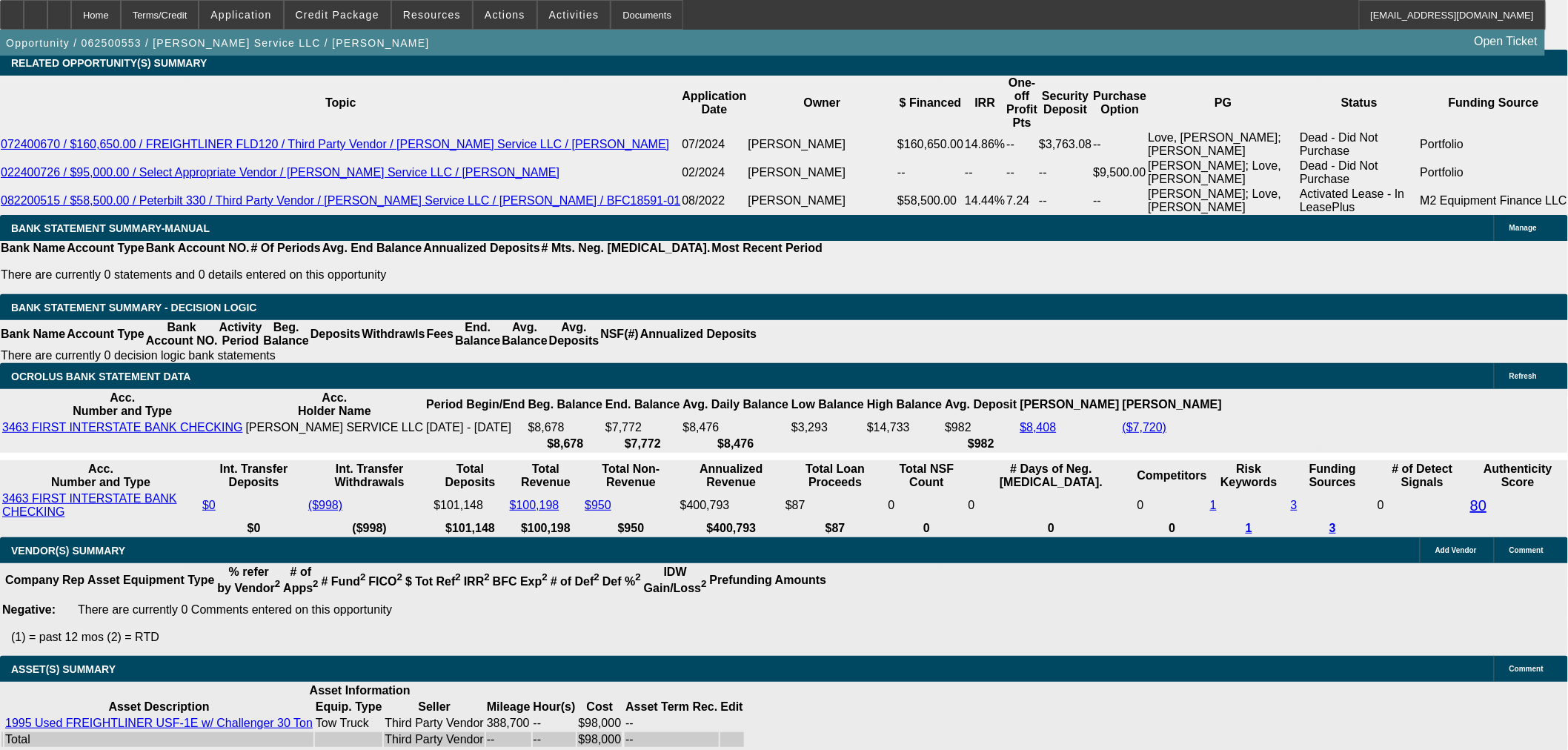
select select "0"
select select "6"
select select "0"
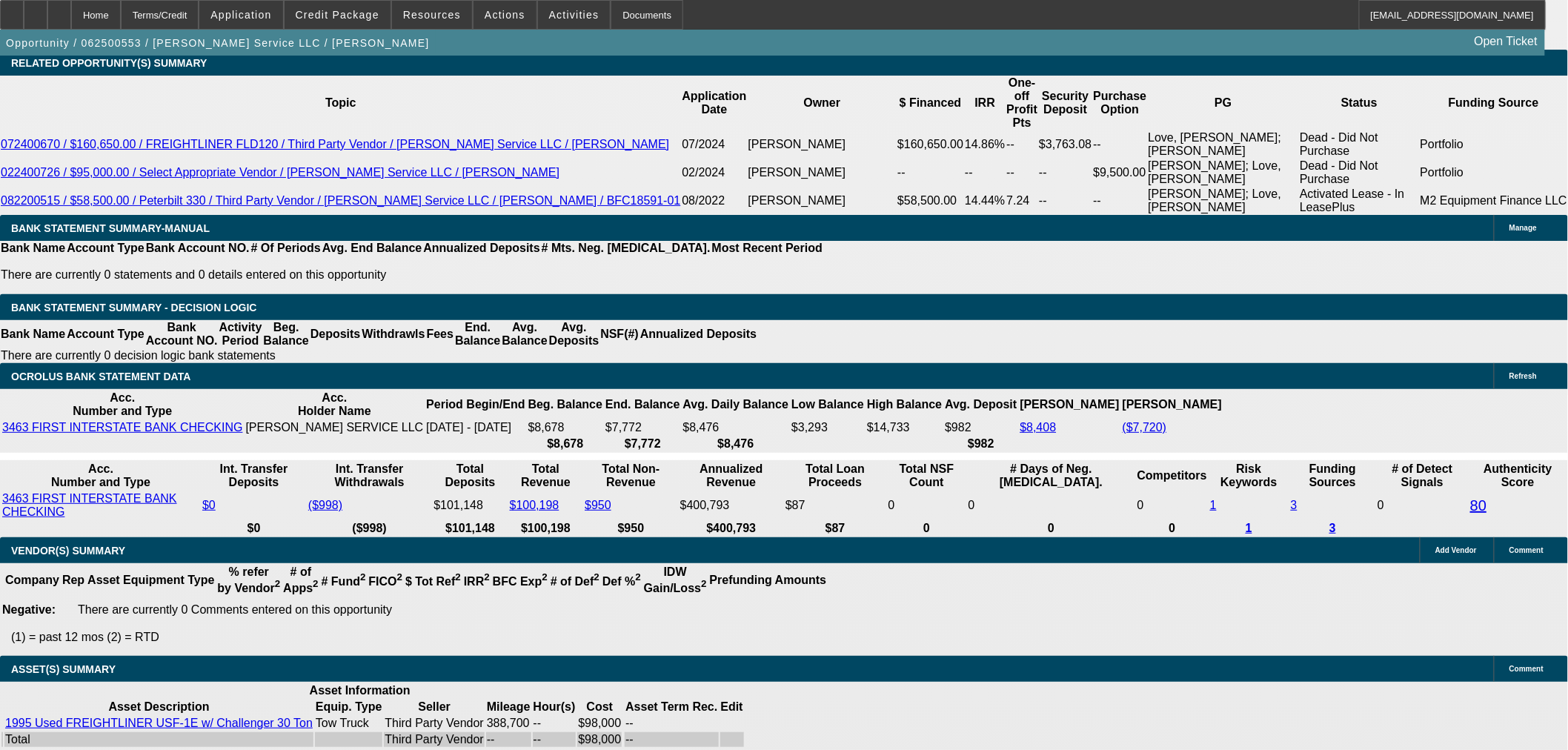
select select "0"
select select "6"
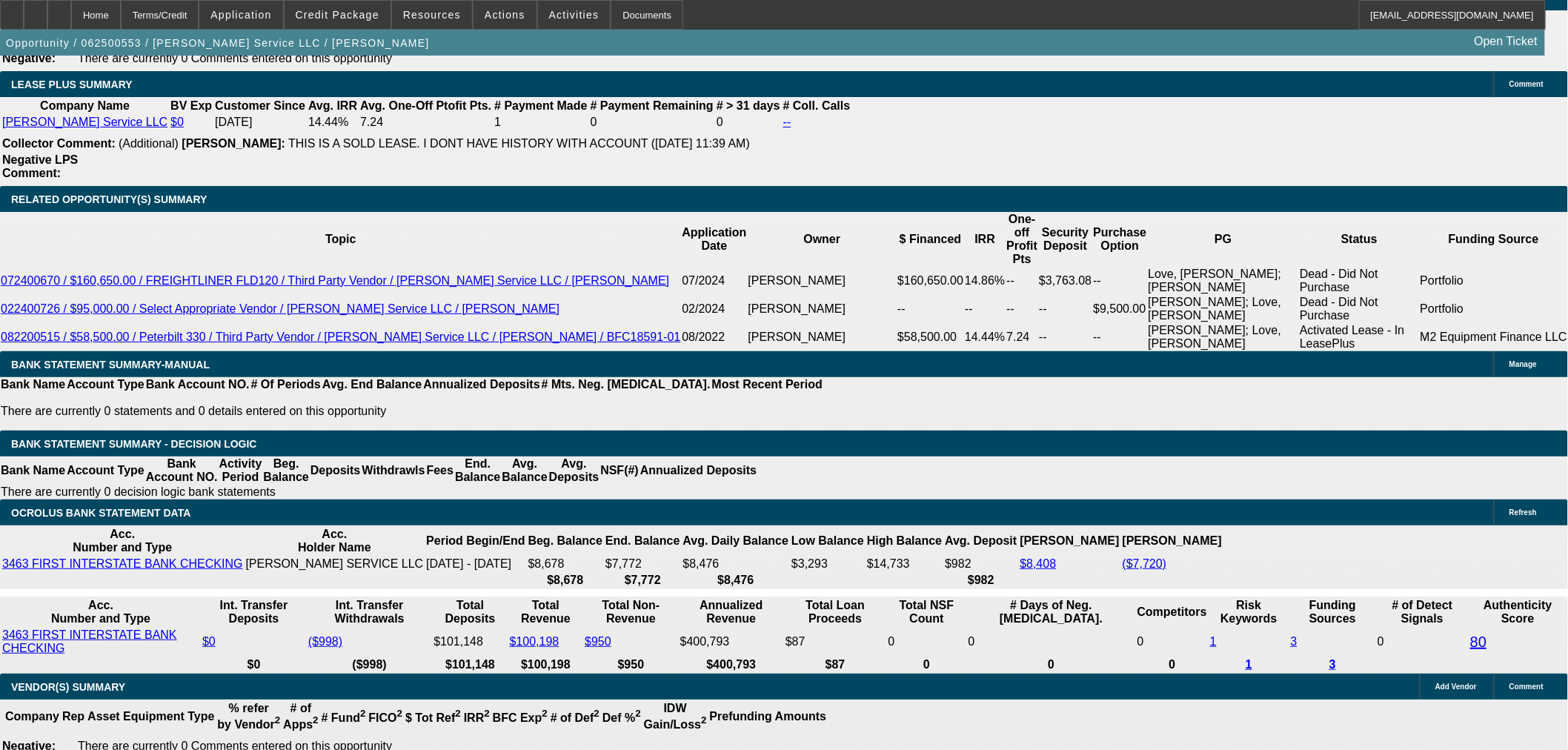
scroll to position [2232, 0]
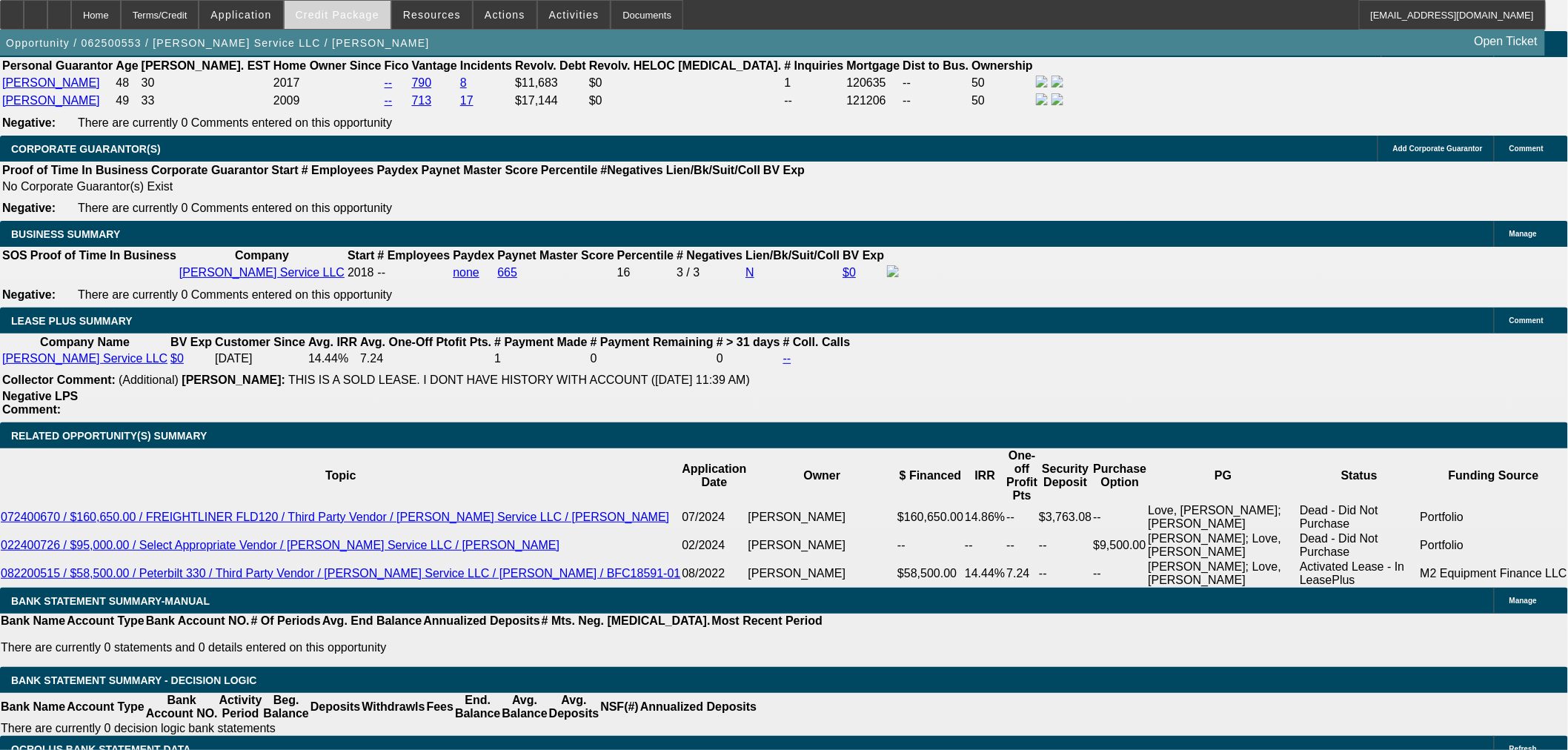
click at [367, 26] on span at bounding box center [338, 14] width 106 height 35
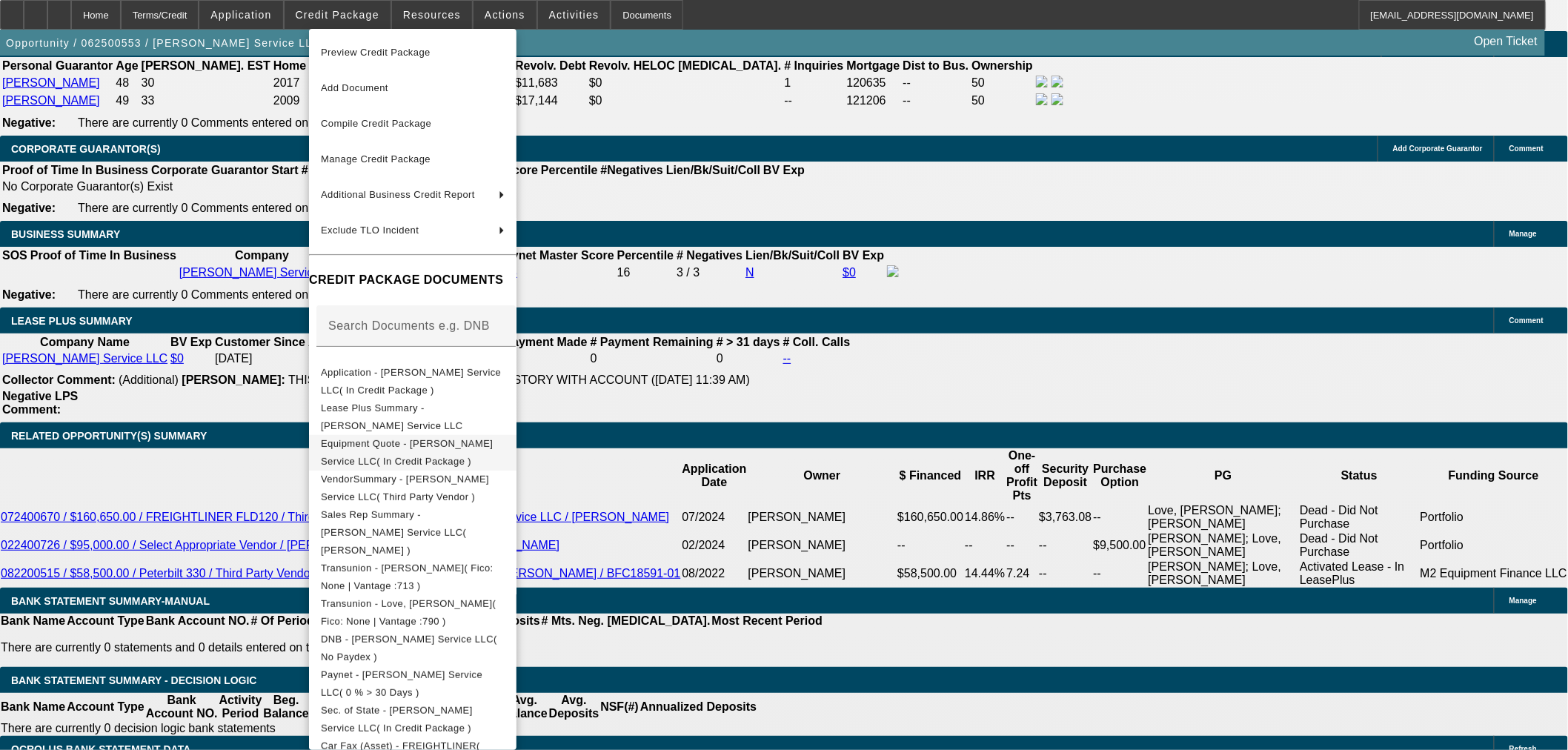
click at [397, 443] on span "Equipment Quote - Atcher Service LLC( In Credit Package )" at bounding box center [407, 451] width 172 height 29
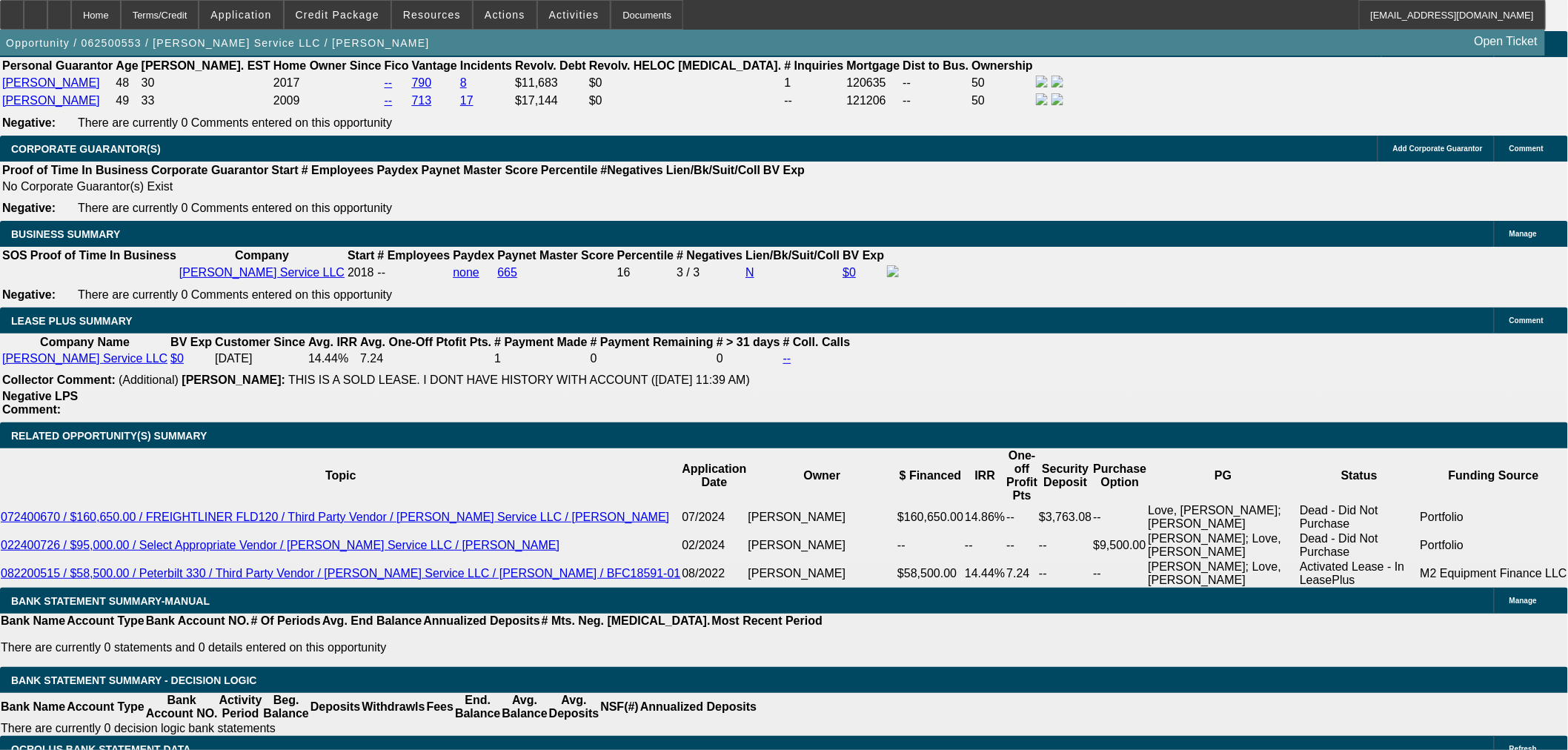
scroll to position [2281, 0]
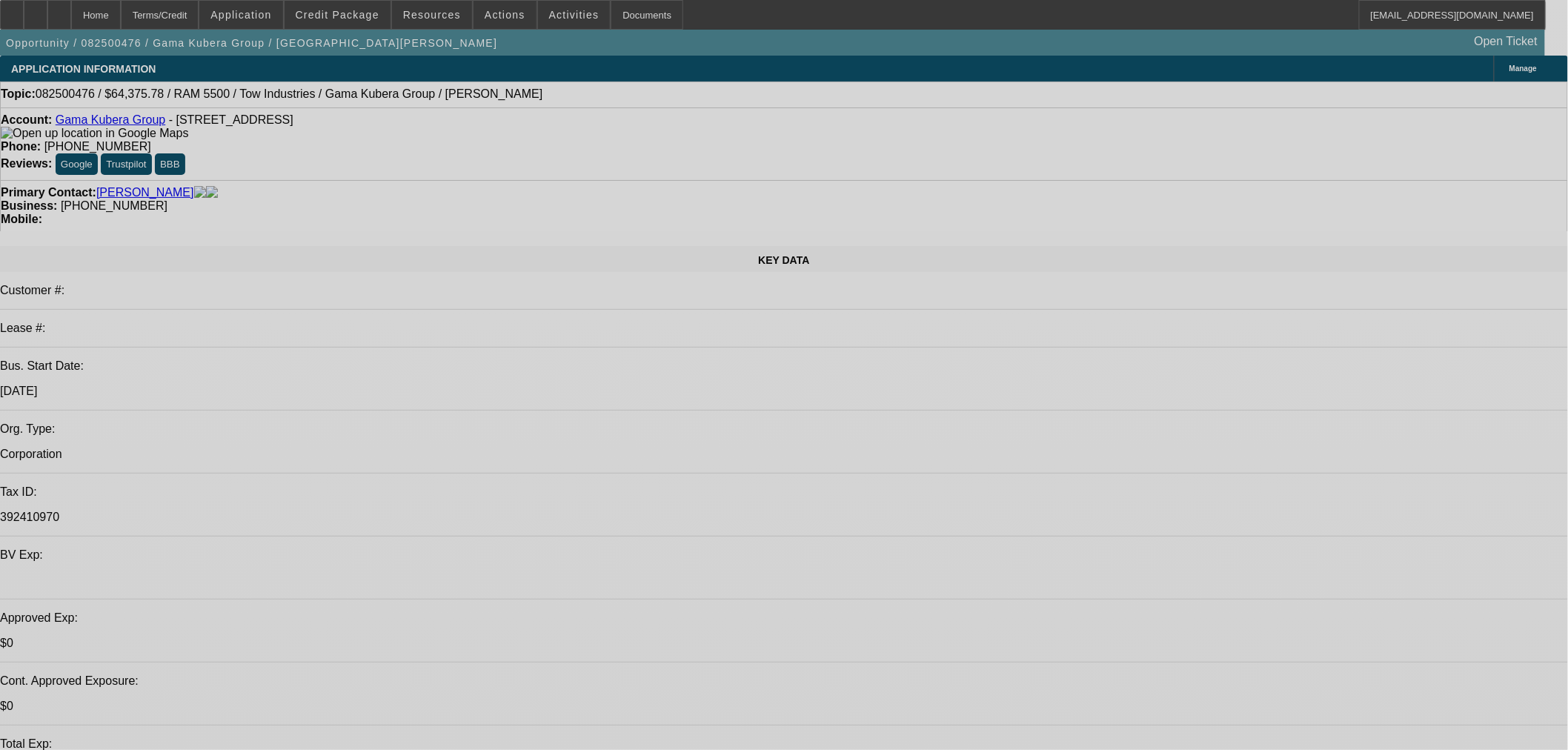
select select "0"
select select "2"
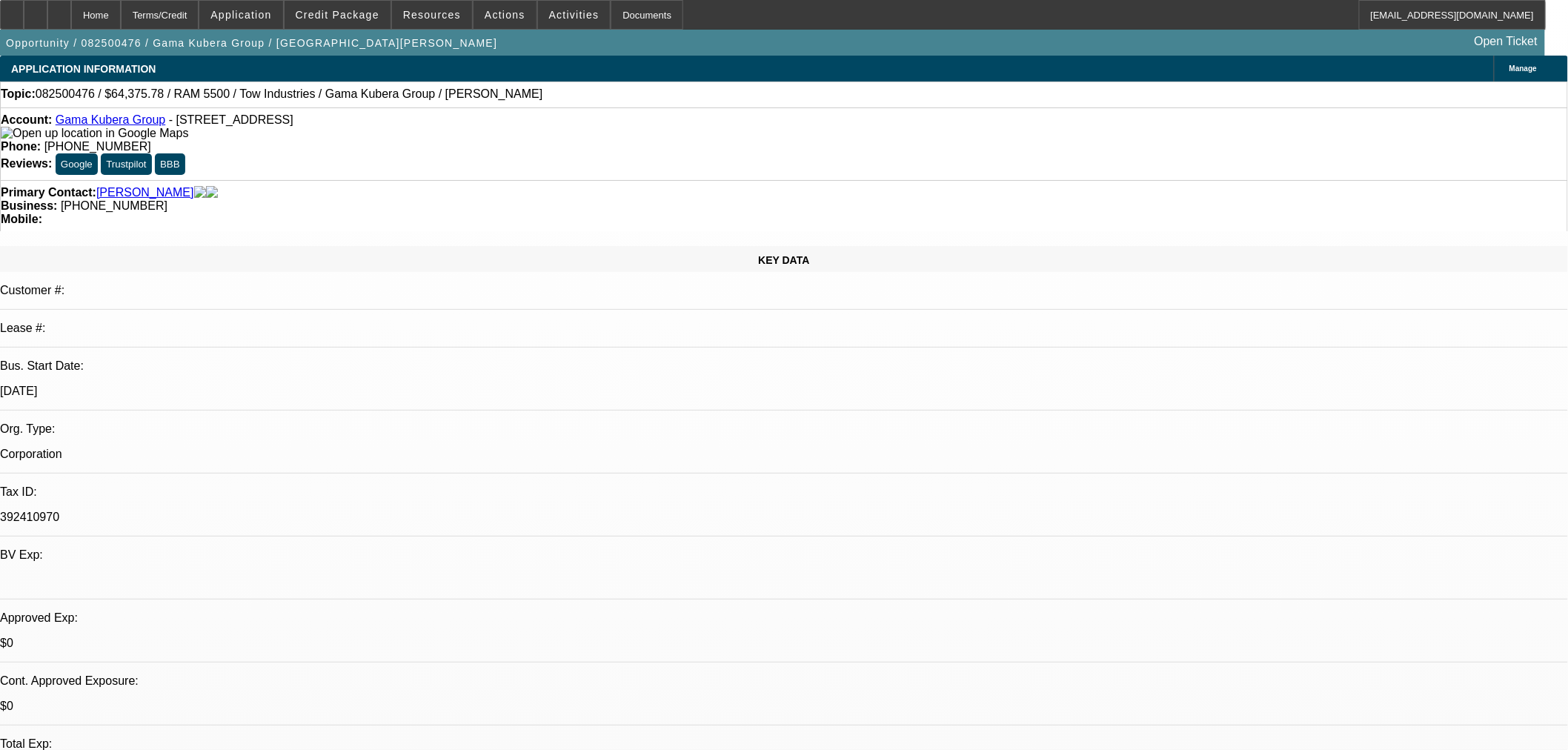
select select "2"
select select "0.1"
select select "4"
select select "0"
select select "2"
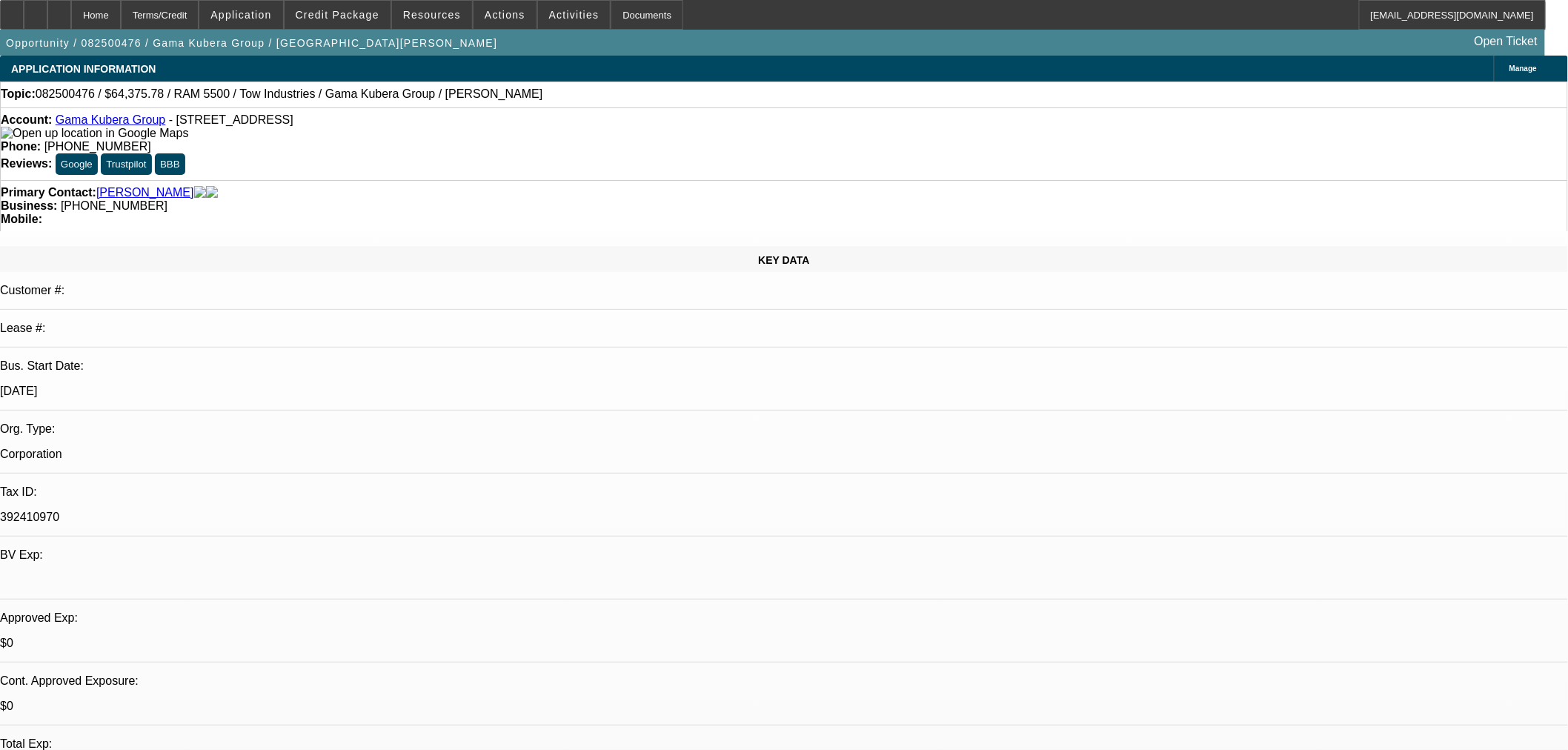
select select "2"
select select "0.1"
select select "4"
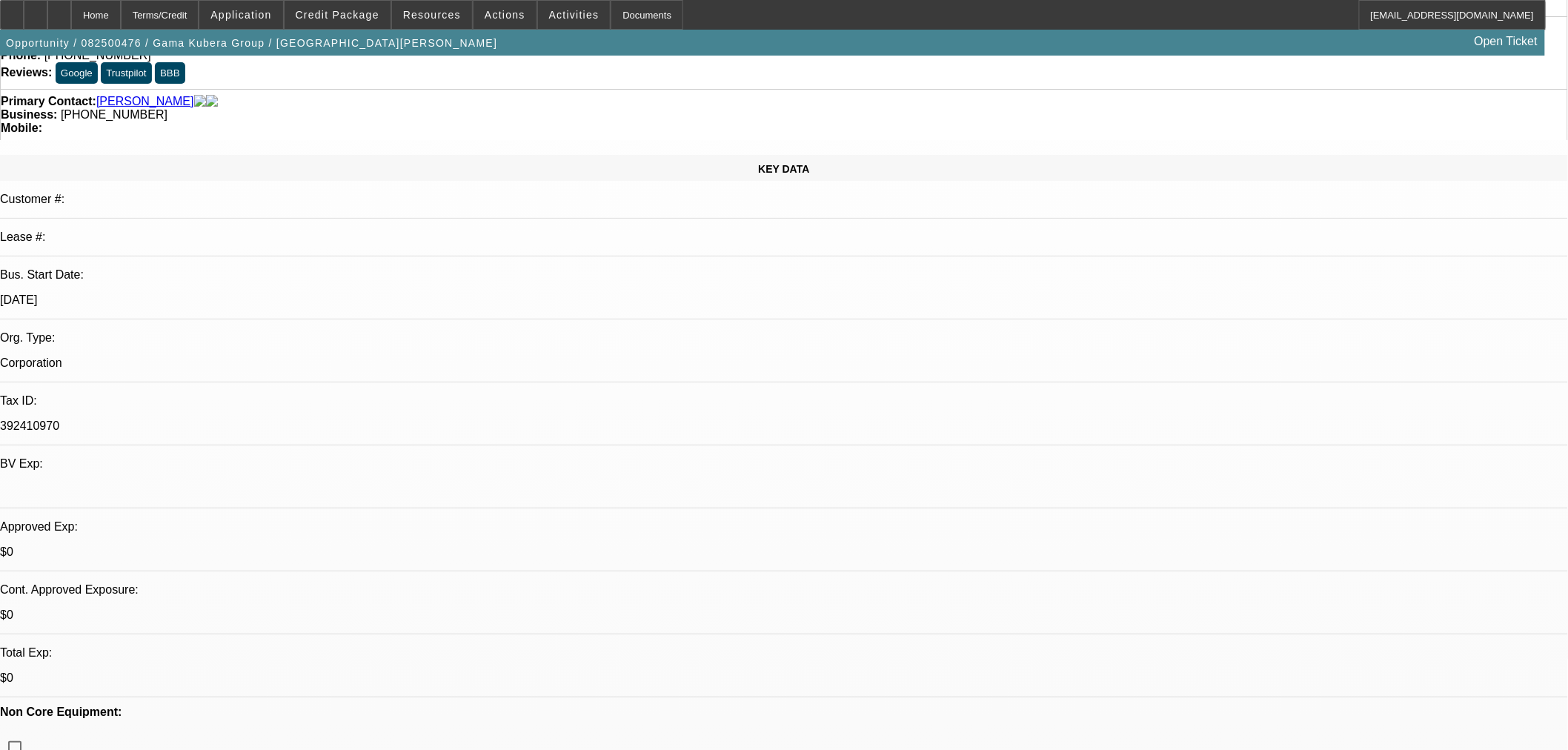
scroll to position [0, 0]
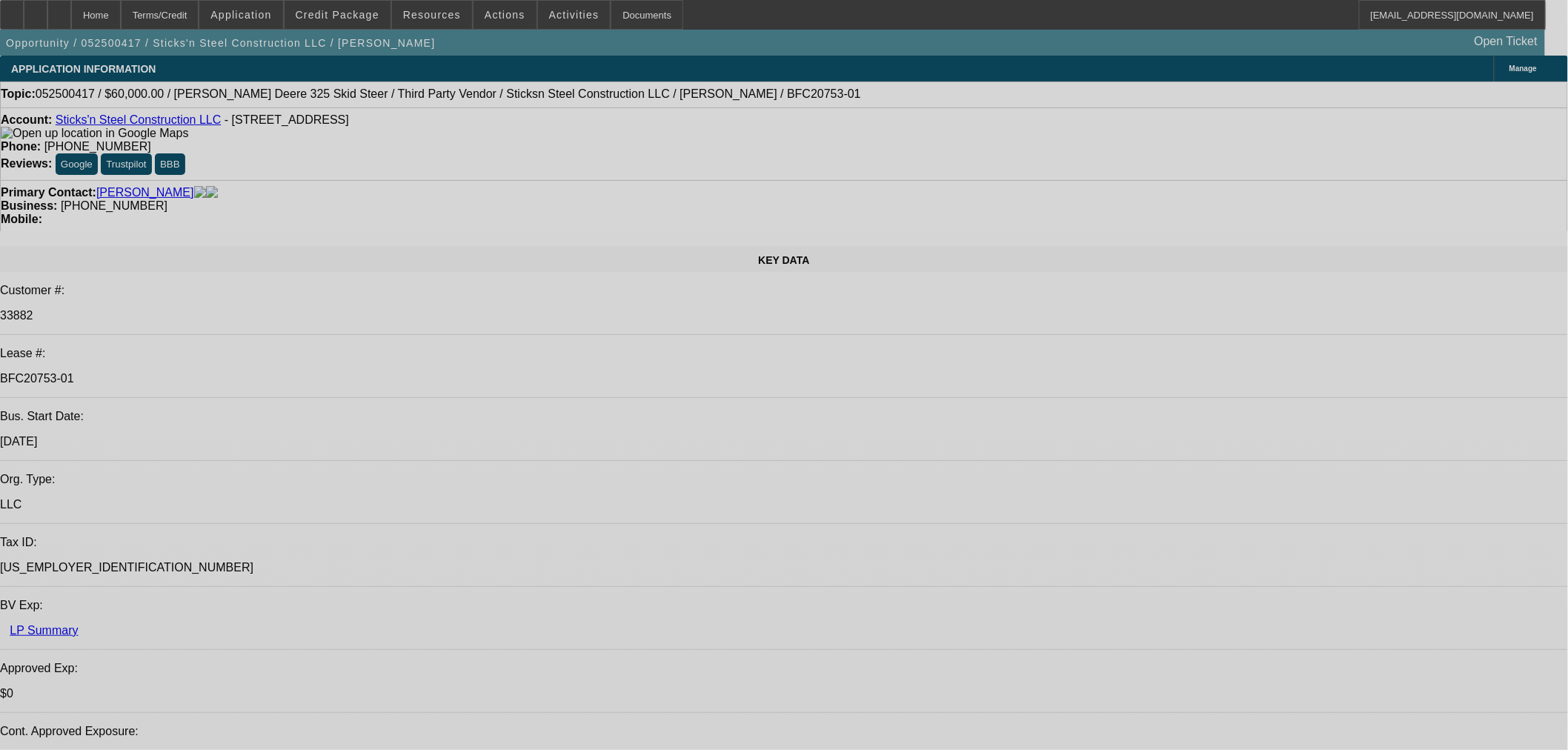
select select "0"
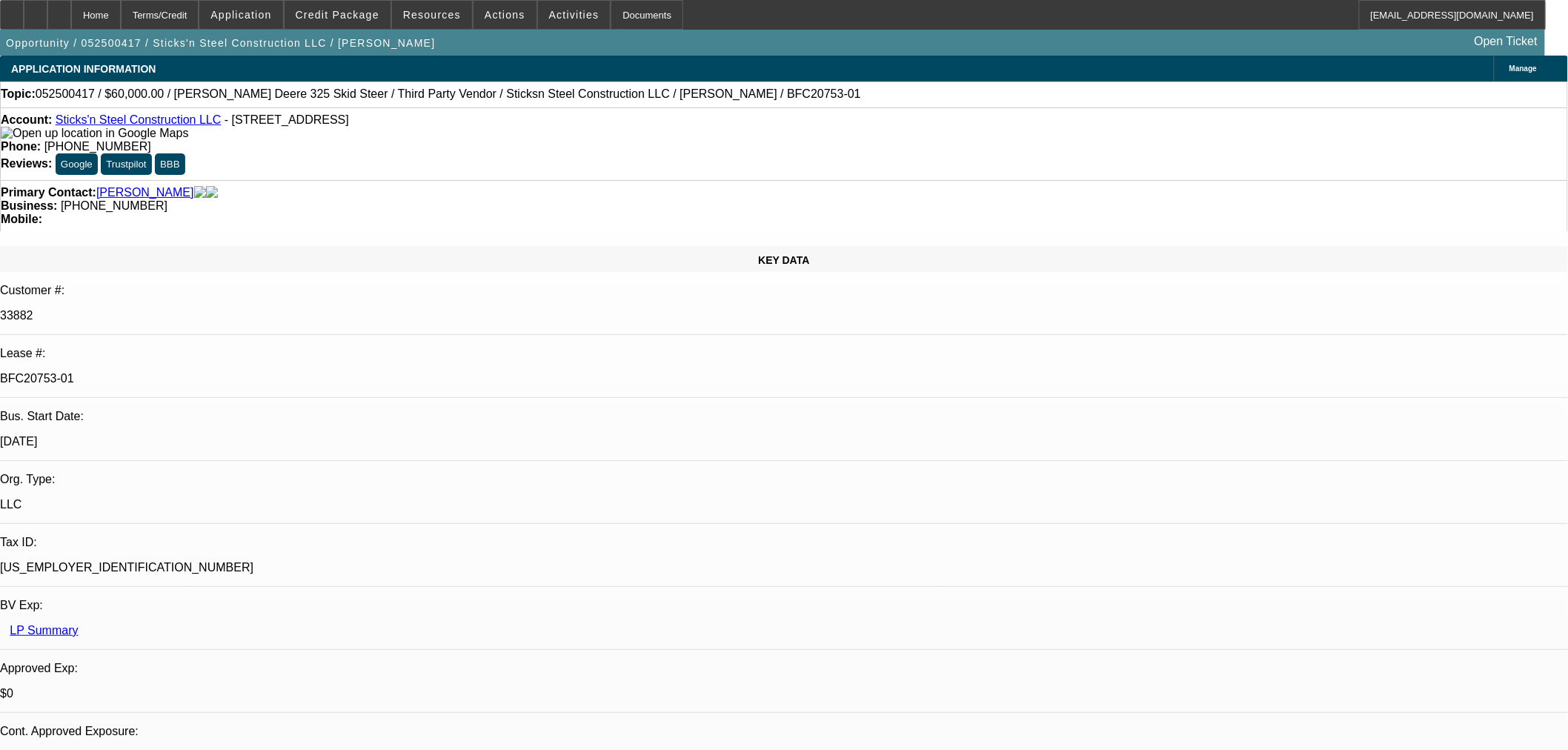
select select "0"
select select "6"
select select "0"
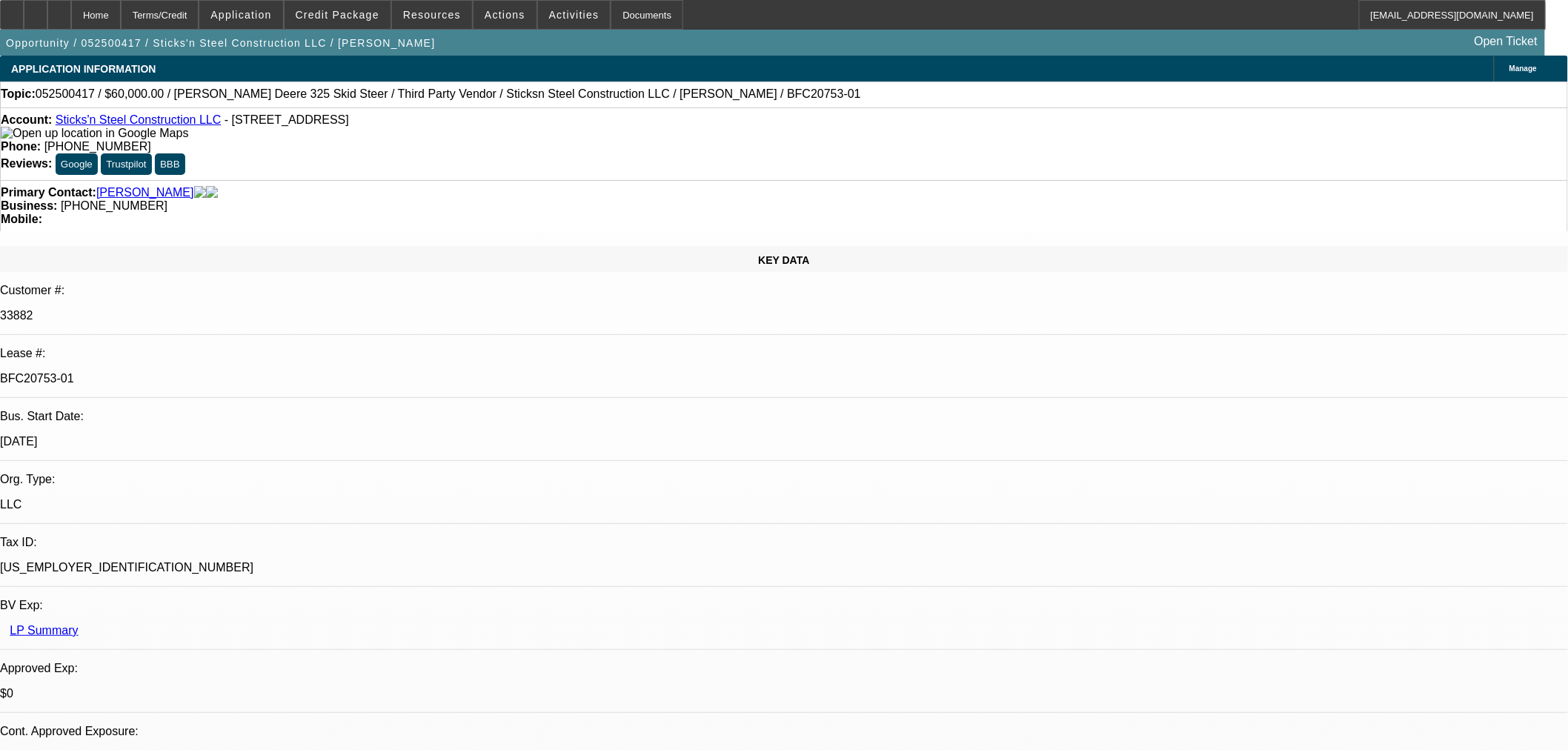
select select "0"
select select "6"
select select "0"
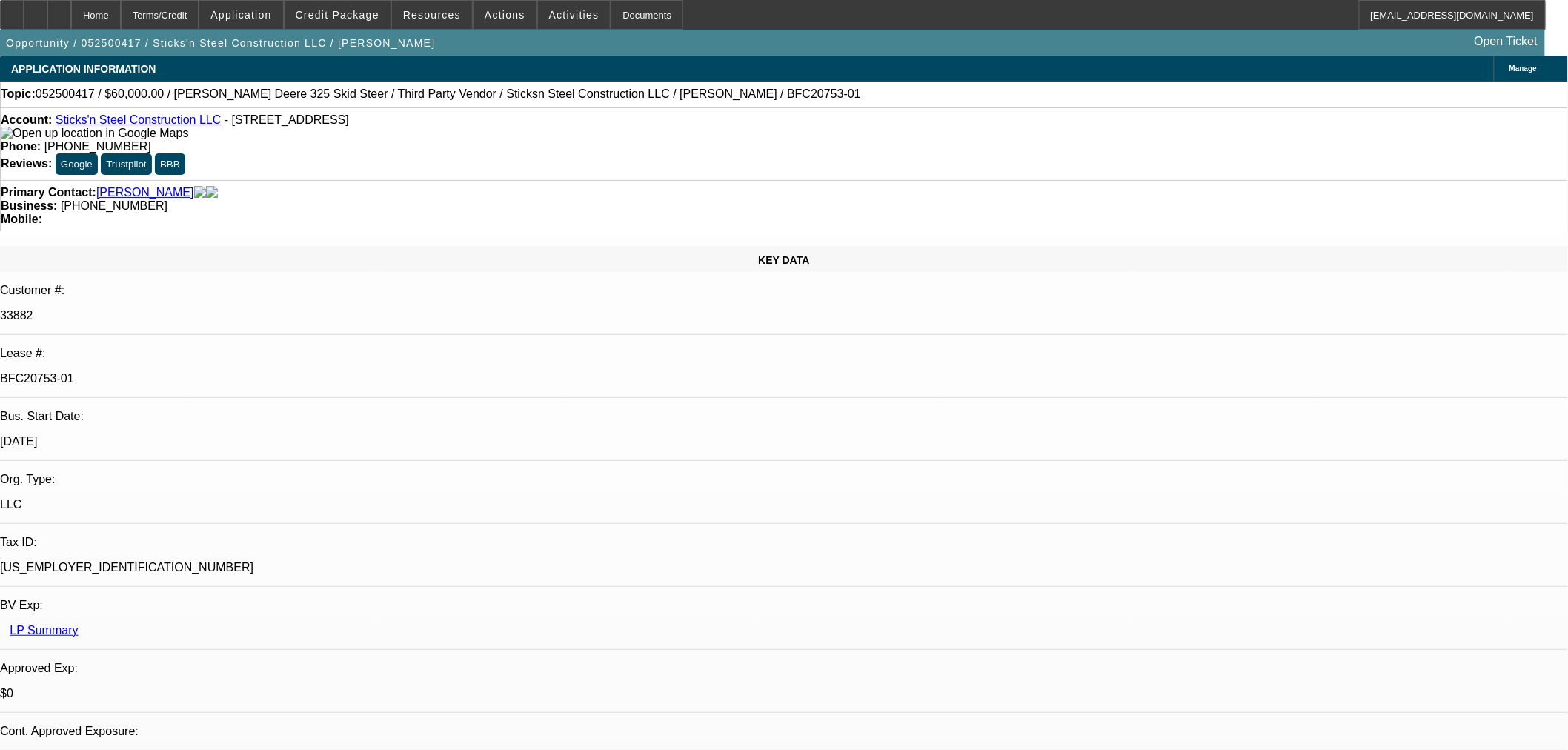
select select "6"
select select "0"
select select "6"
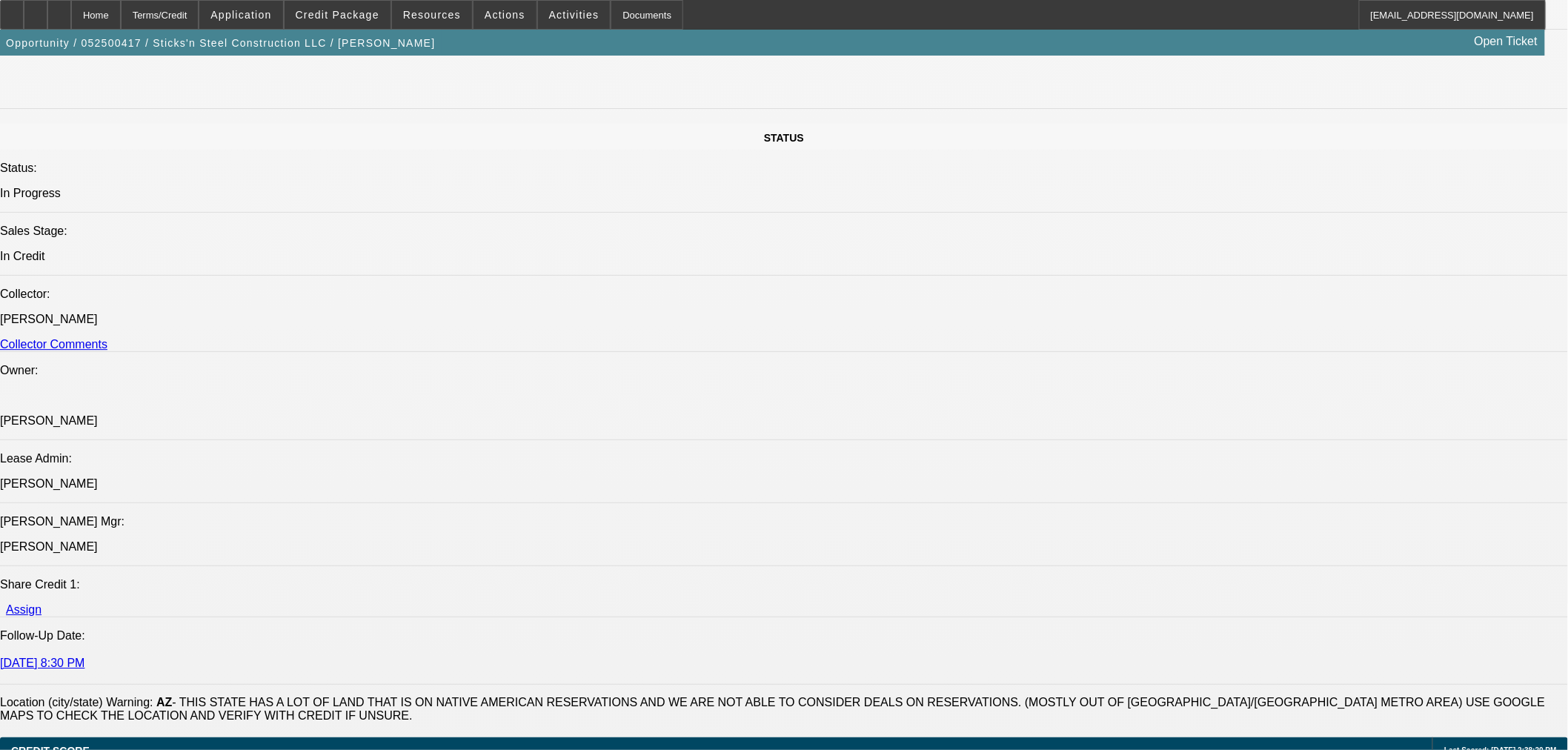
scroll to position [1153, 0]
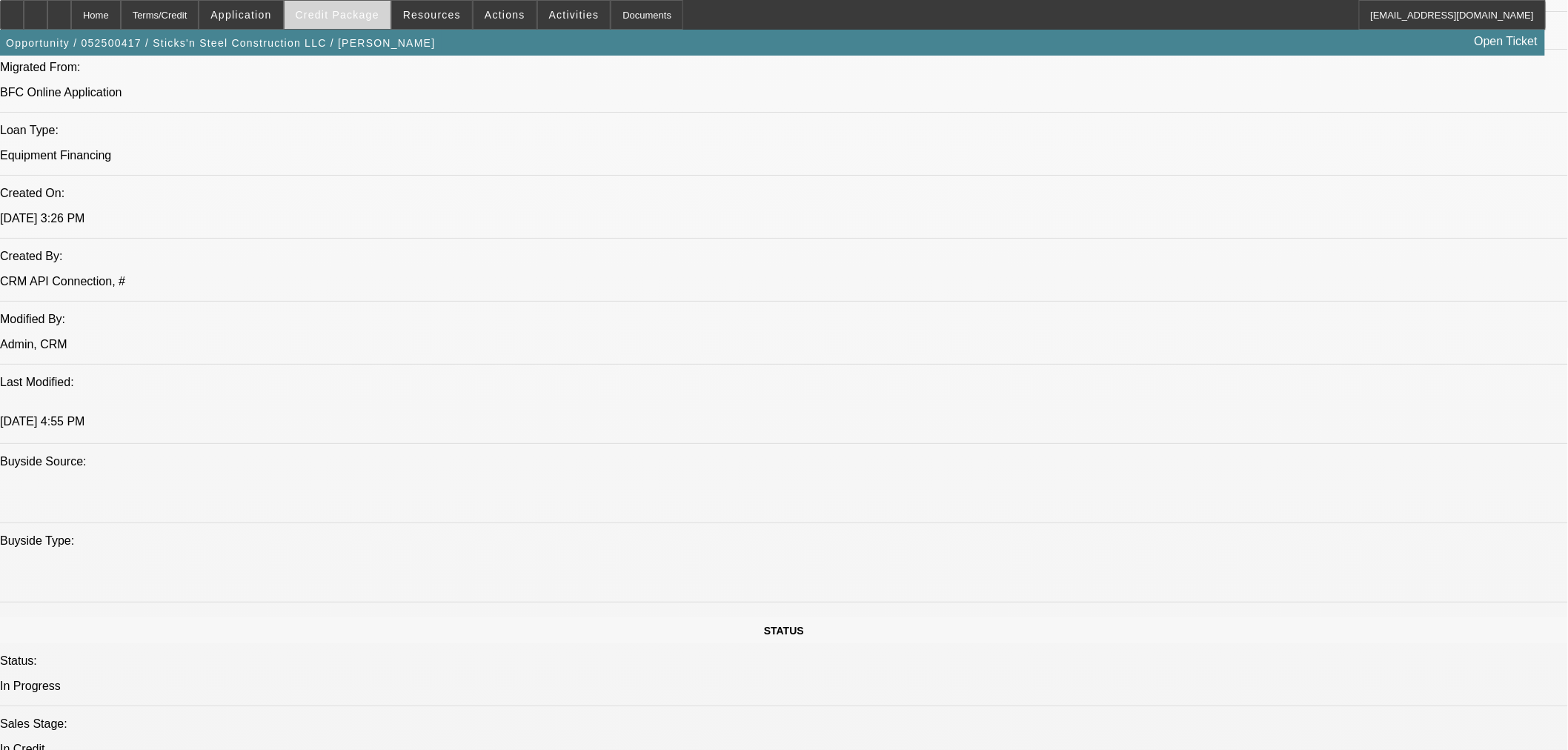
click at [362, 16] on span "Credit Package" at bounding box center [337, 14] width 84 height 12
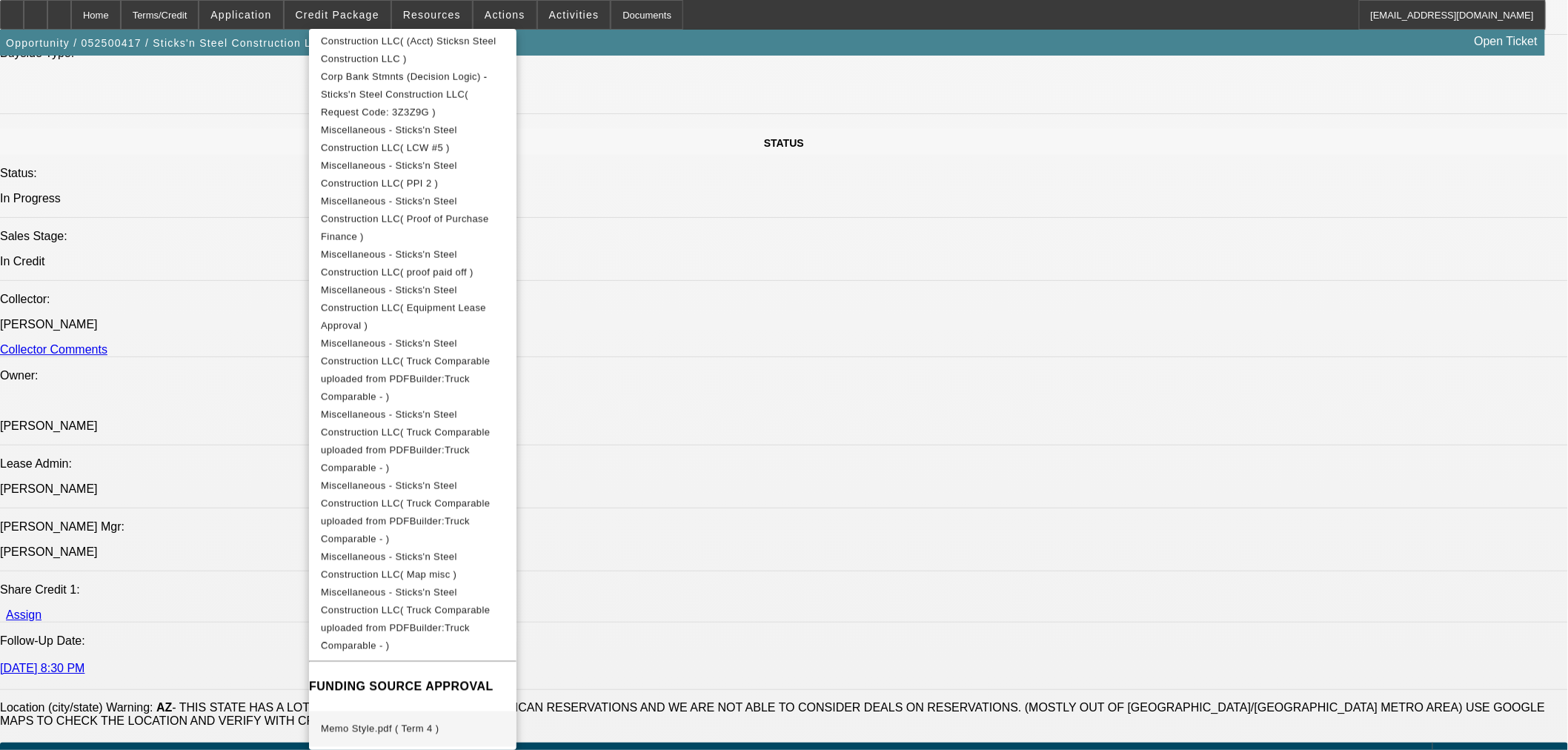
scroll to position [1646, 0]
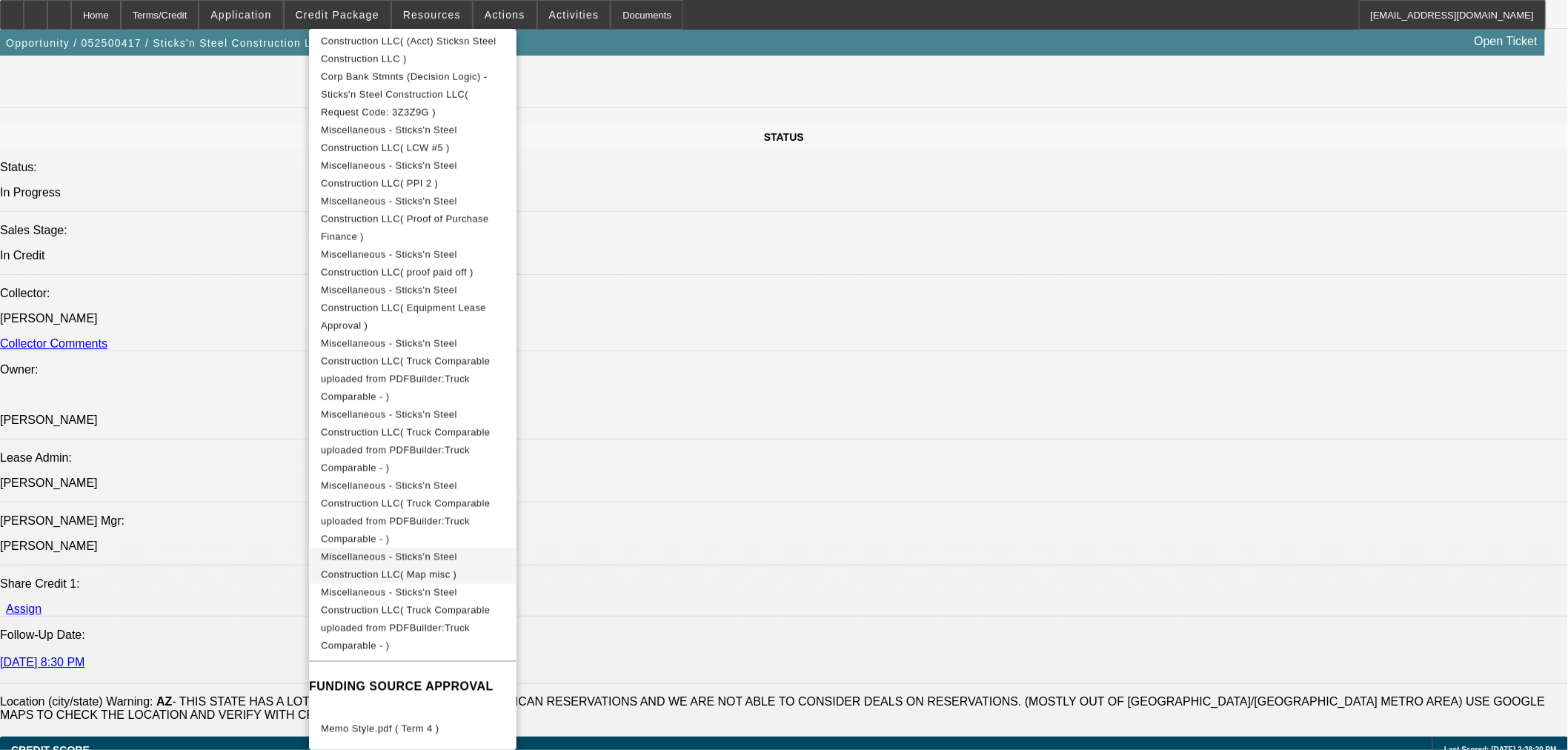
click at [457, 551] on span "Miscellaneous - Sticks'n Steel Construction LLC( Map misc )" at bounding box center [389, 565] width 136 height 29
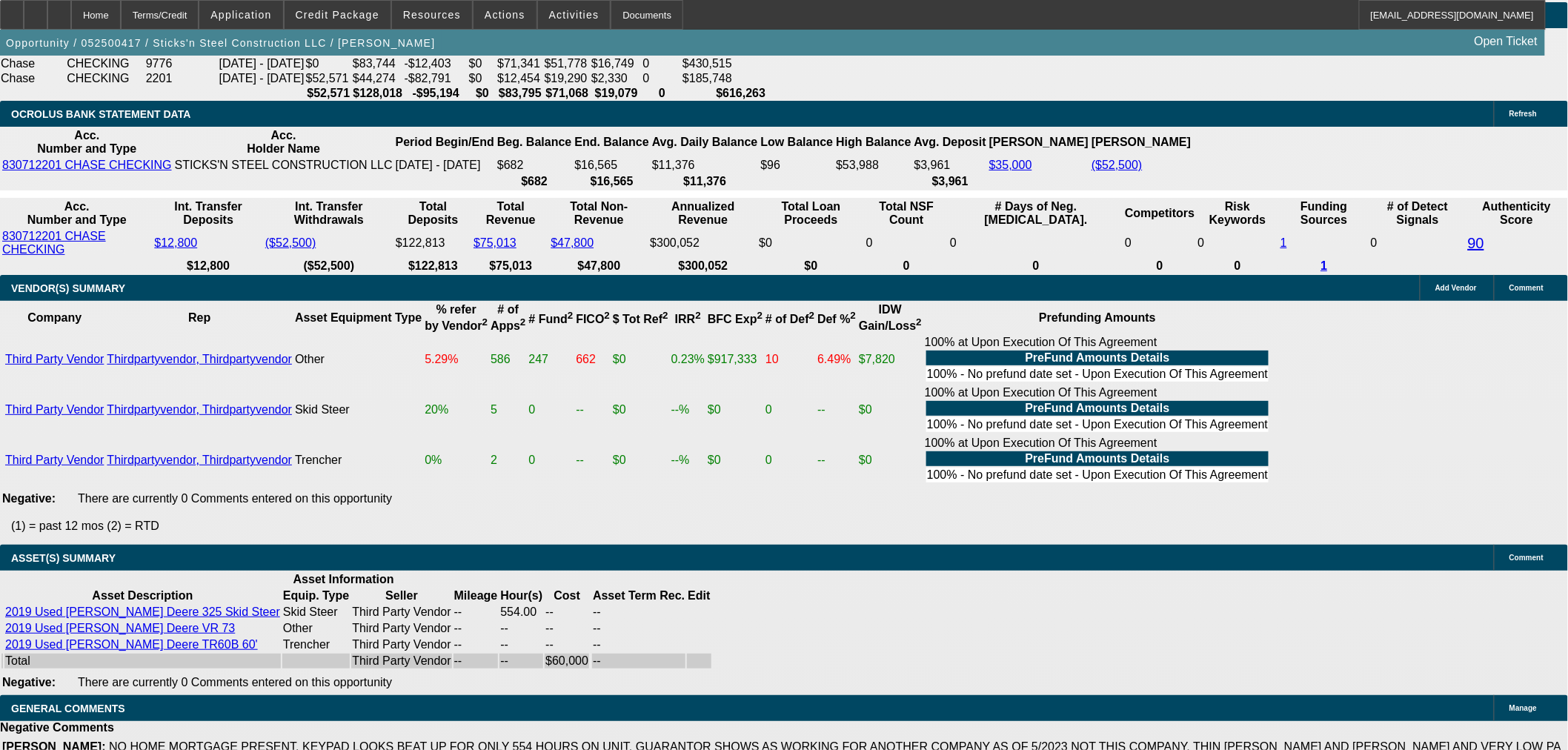
scroll to position [3046, 0]
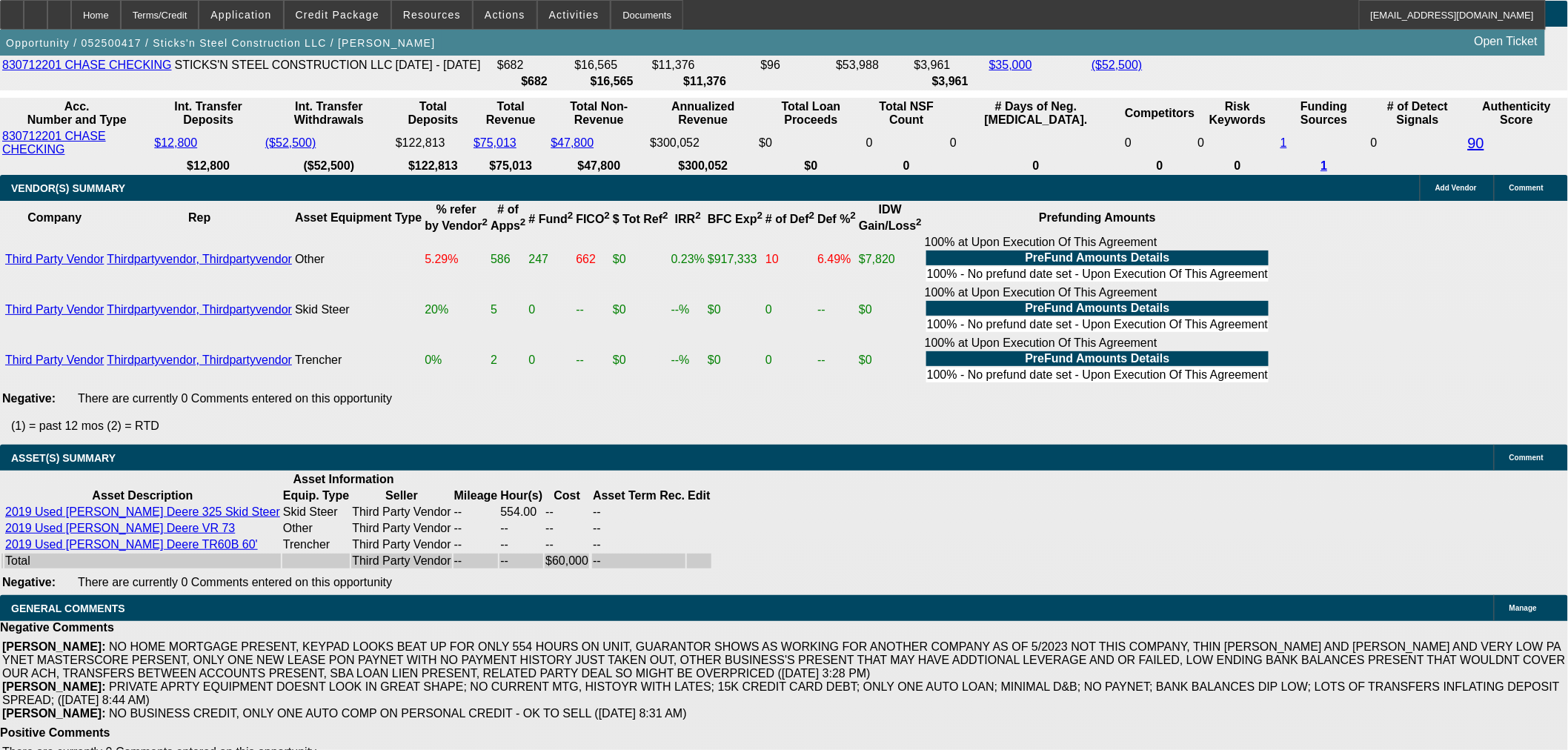
select select "6"
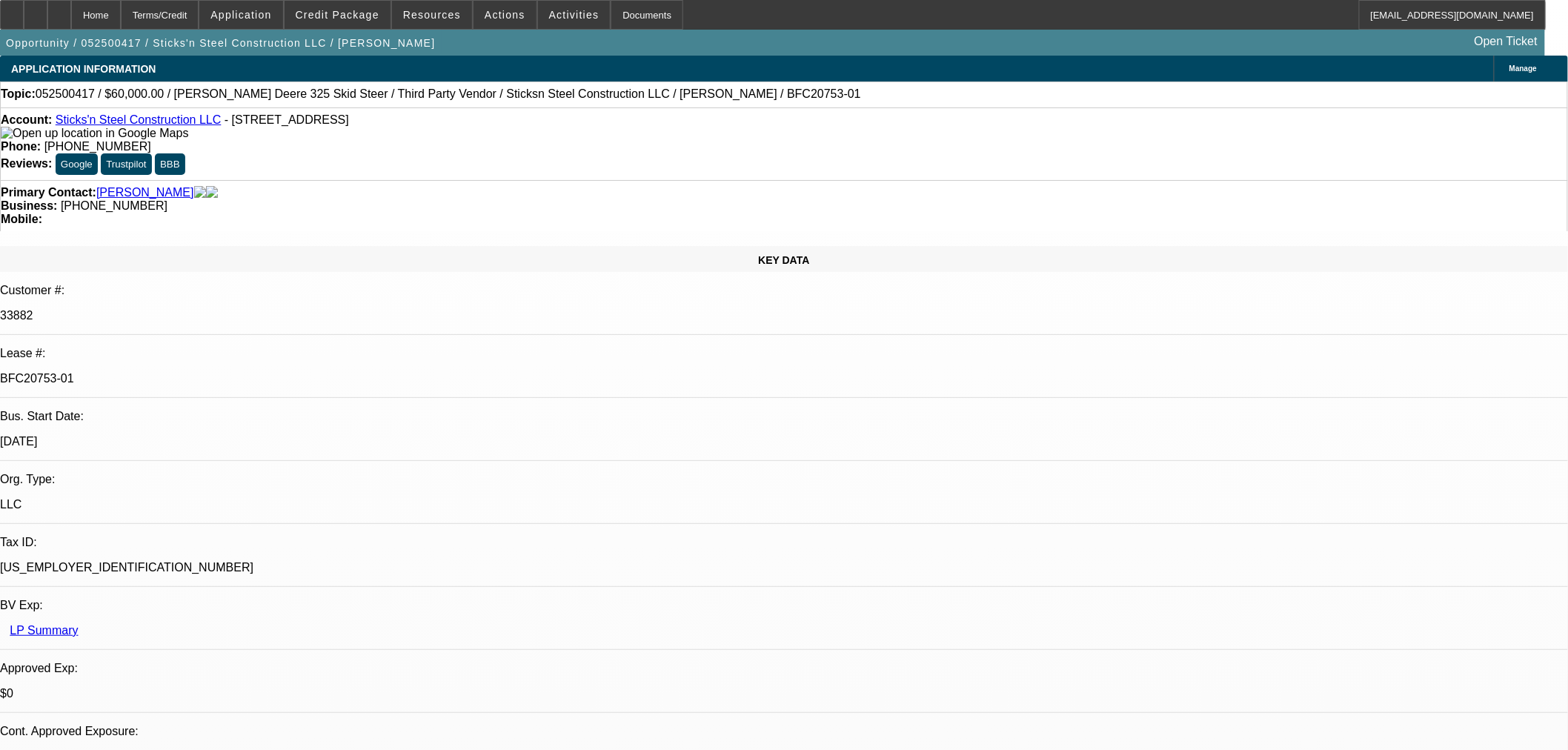
type textarea "y"
click at [80, 90] on span "052500417 / $60,000.00 / John Deere 325 Skid Steer / Third Party Vendor / Stick…" at bounding box center [447, 94] width 825 height 14
click at [80, 90] on div "Topic: 052500417 / $60,000.00 / John Deere 325 Skid Steer / Third Party Vendor …" at bounding box center [784, 94] width 1566 height 14
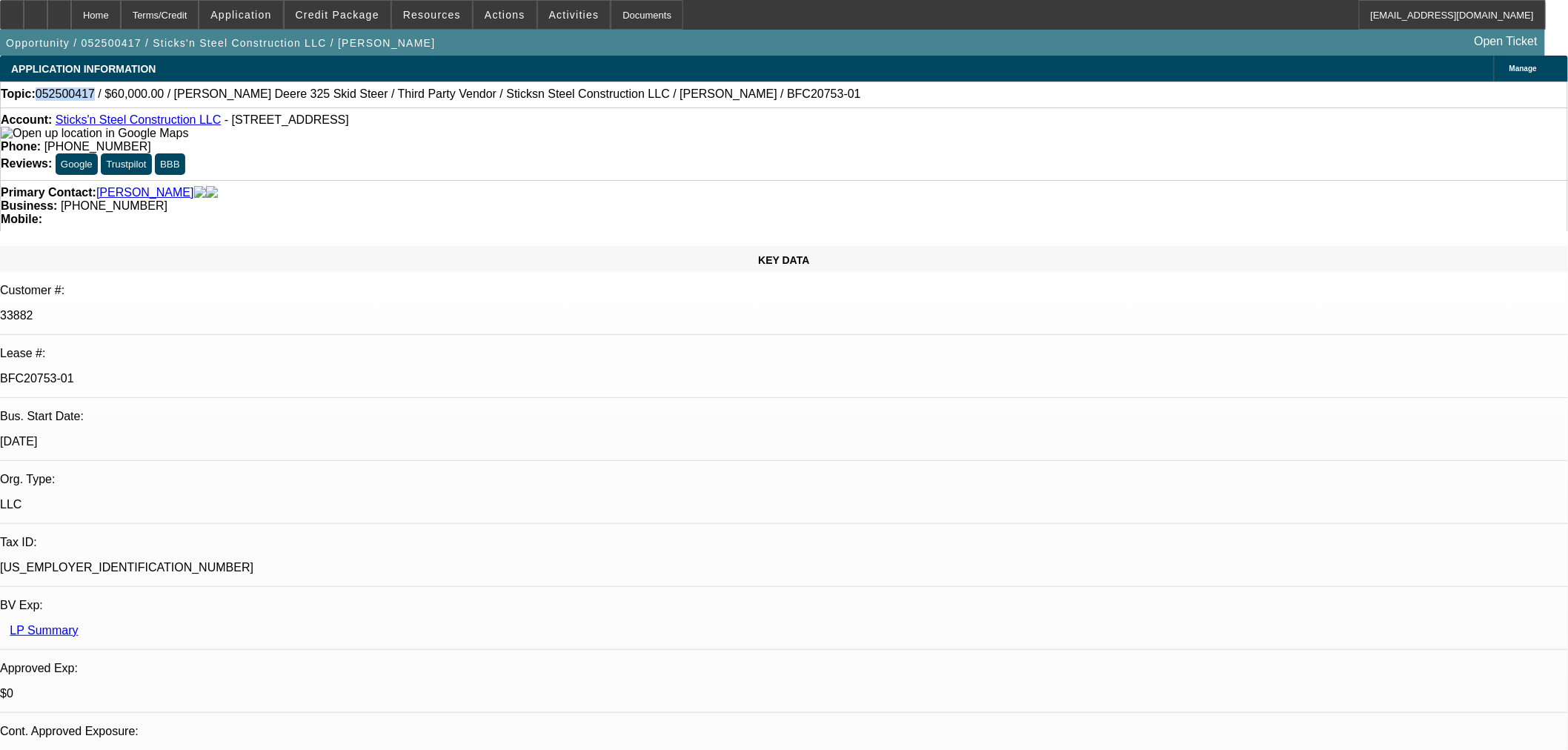
copy span "052500417"
click at [378, 12] on span "Credit Package" at bounding box center [337, 14] width 84 height 12
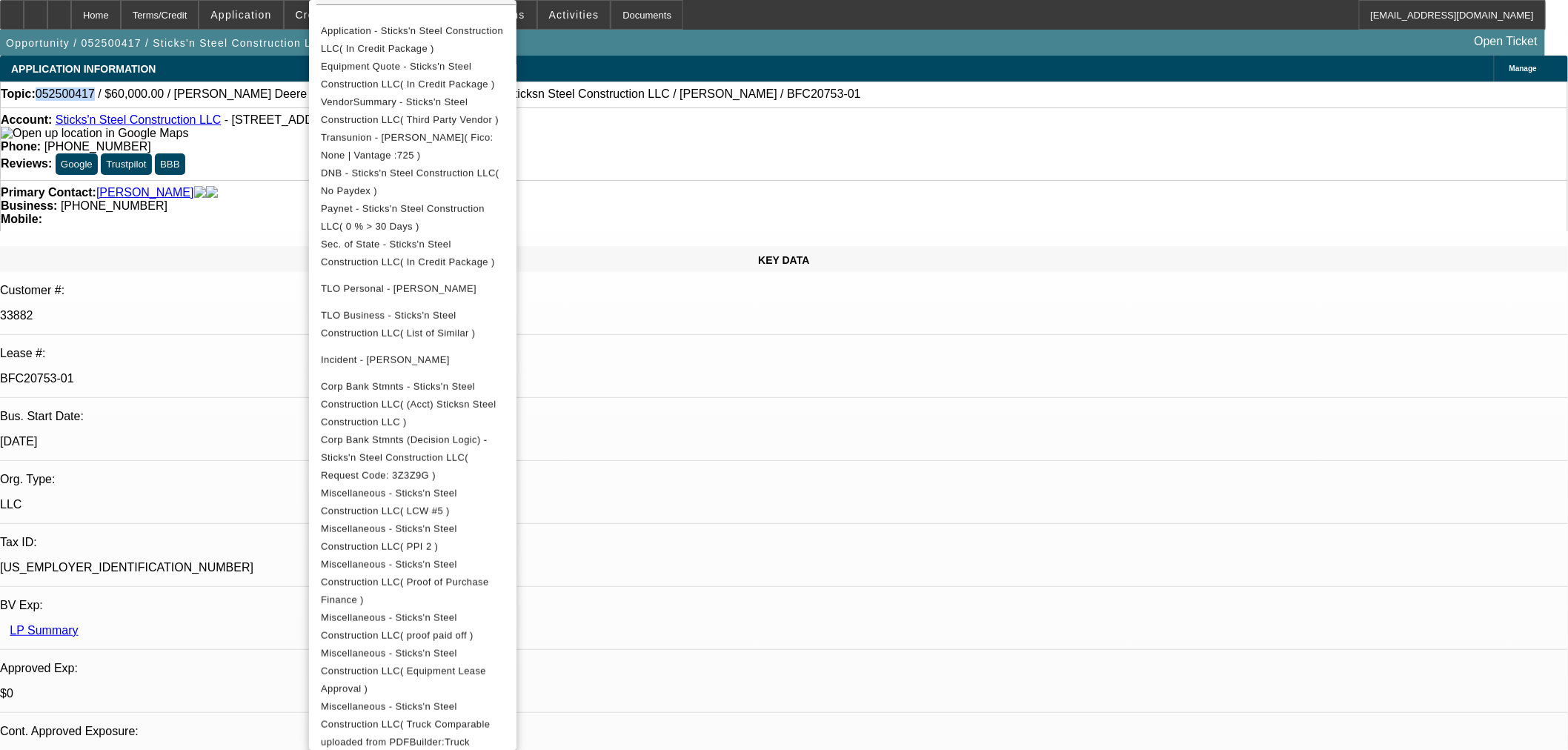
scroll to position [576, 0]
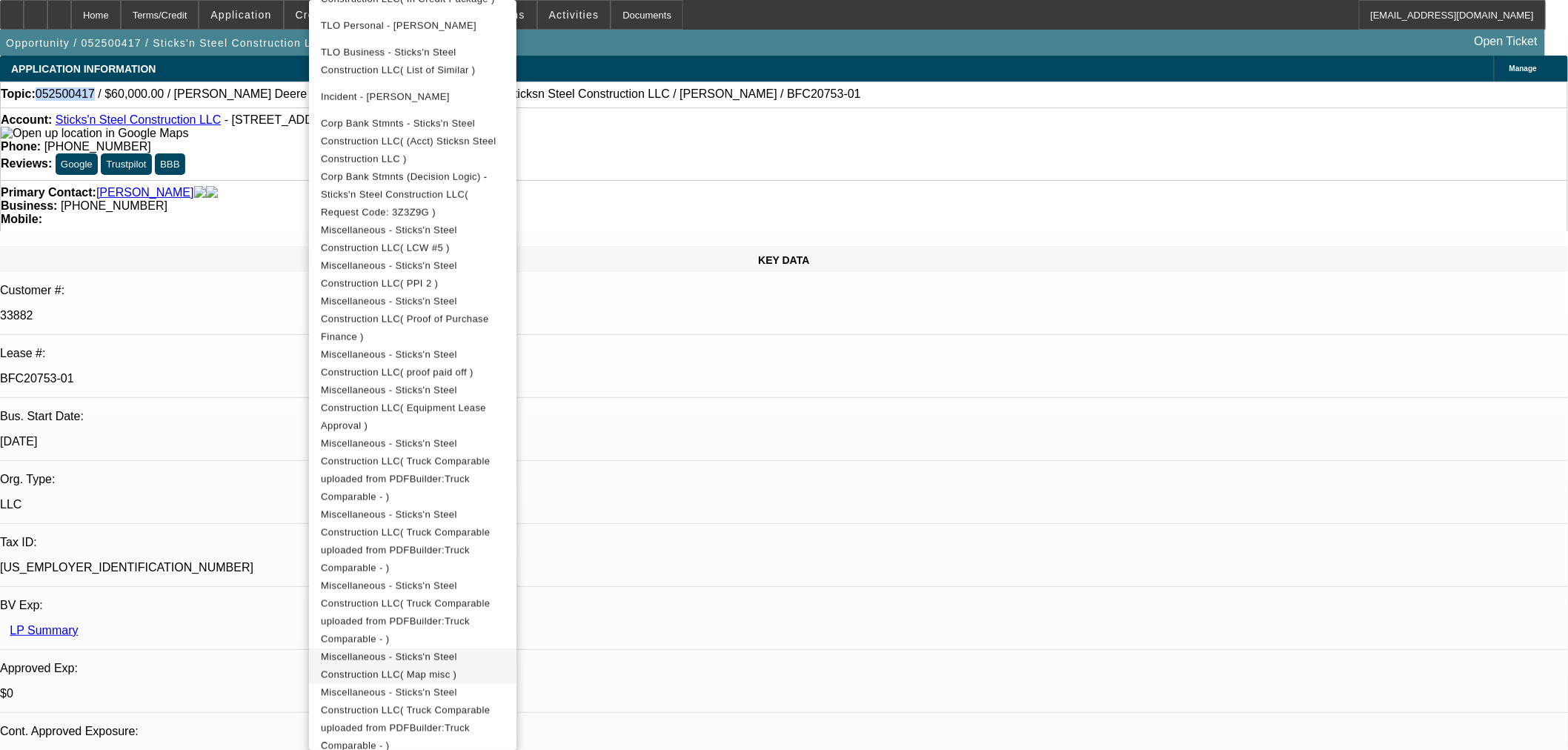
click at [505, 648] on span "Miscellaneous - Sticks'n Steel Construction LLC( Map misc )" at bounding box center [413, 666] width 184 height 35
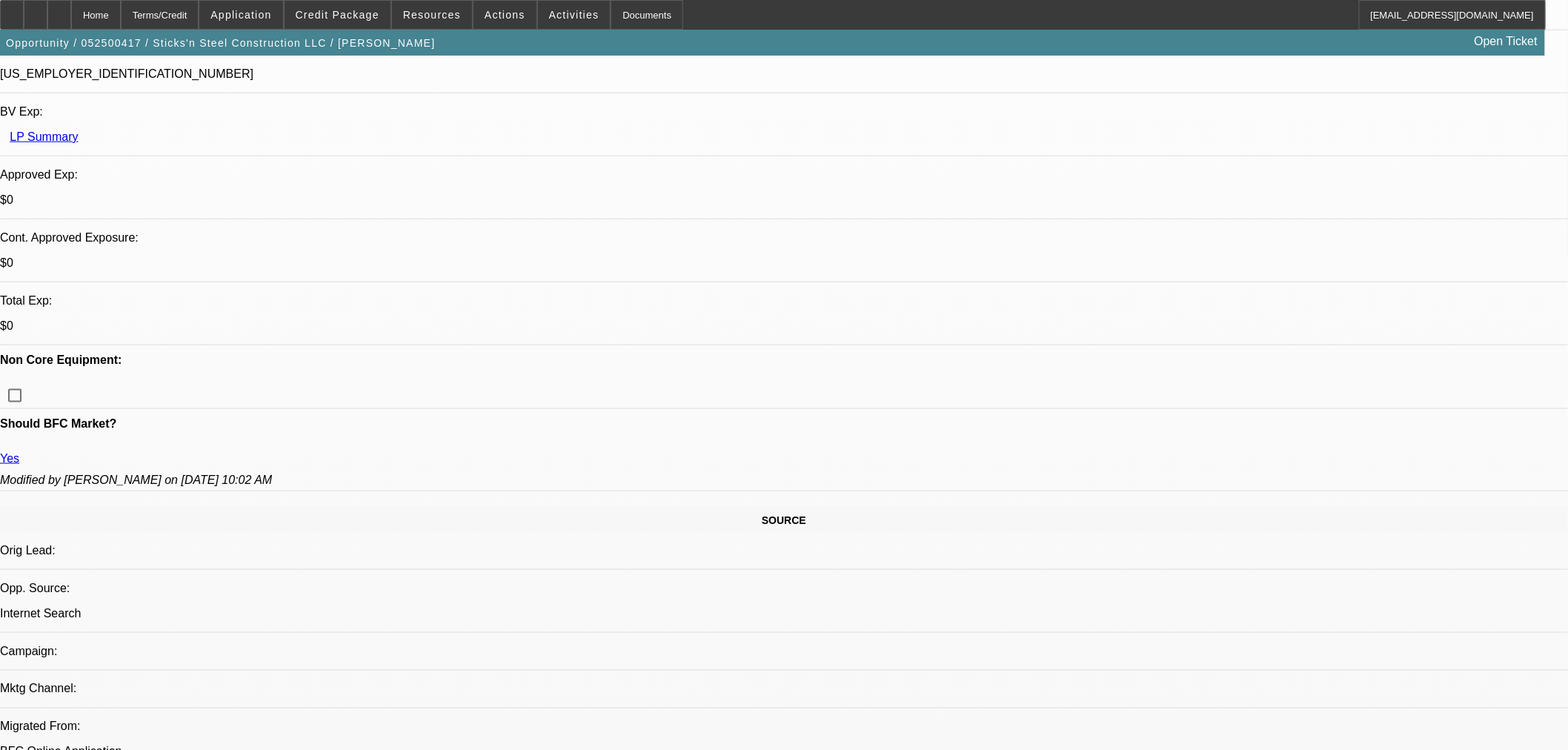
type textarea "Yout didnt really answer the other questions."
click at [375, 8] on span at bounding box center [338, 14] width 106 height 35
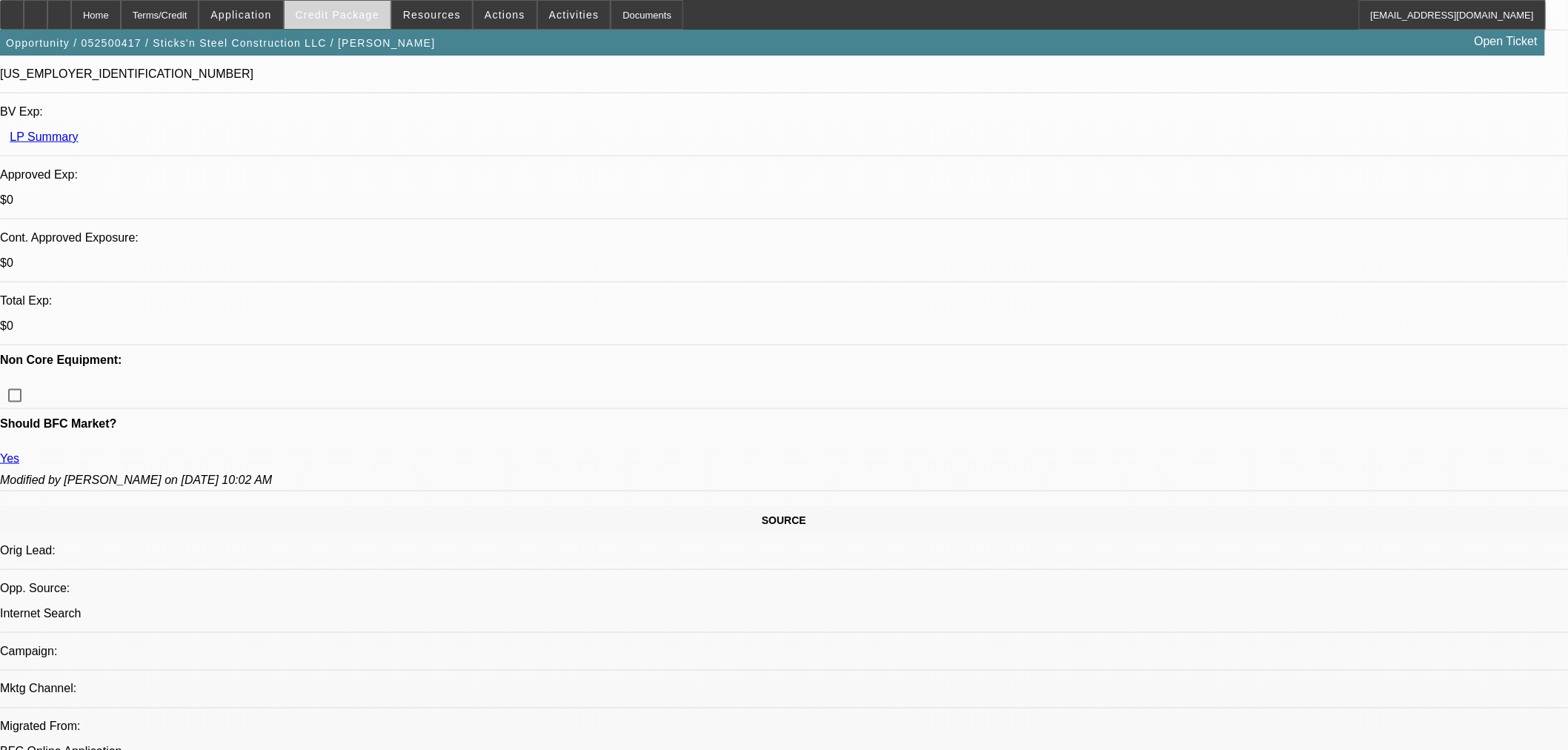
click at [347, 8] on span at bounding box center [338, 14] width 106 height 35
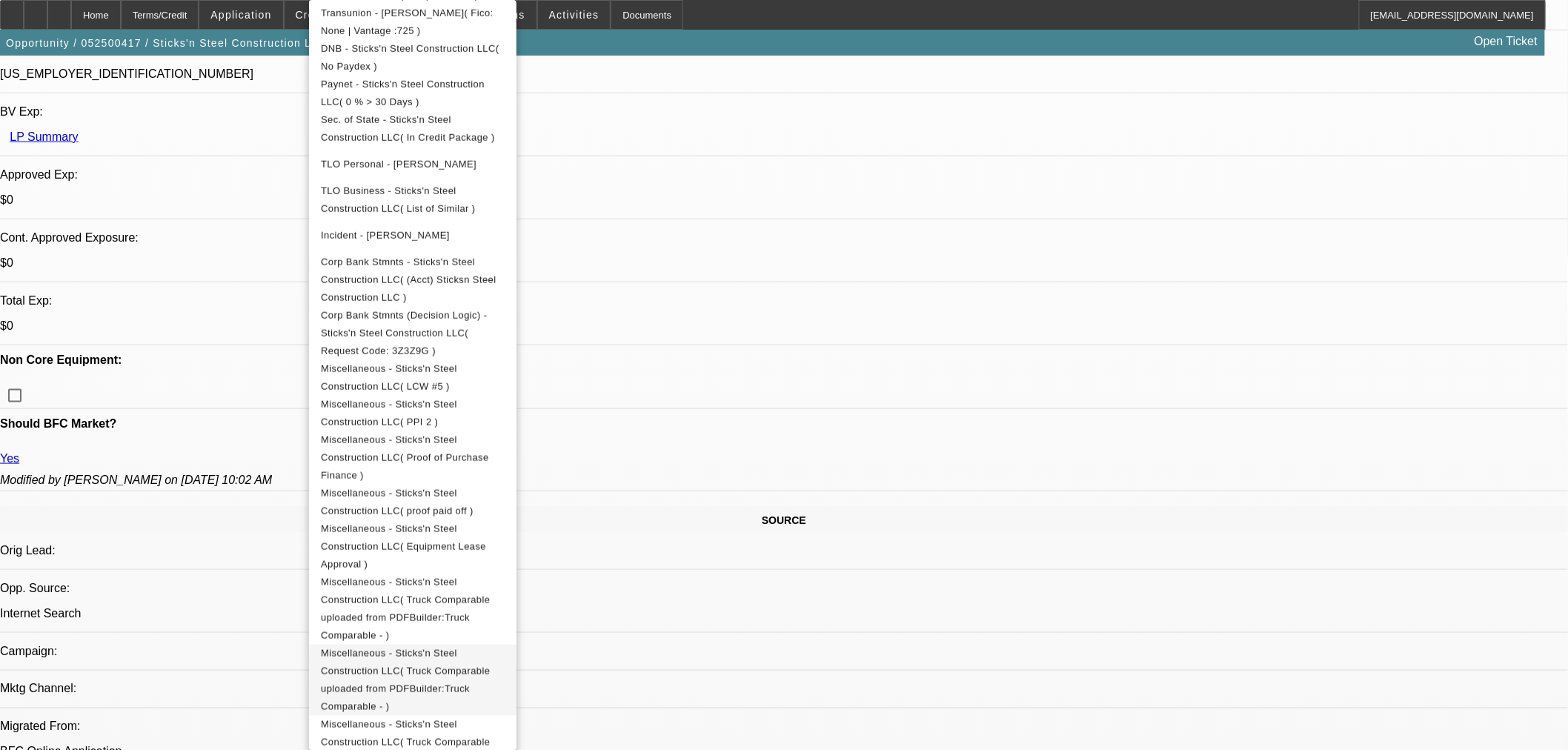
scroll to position [658, 0]
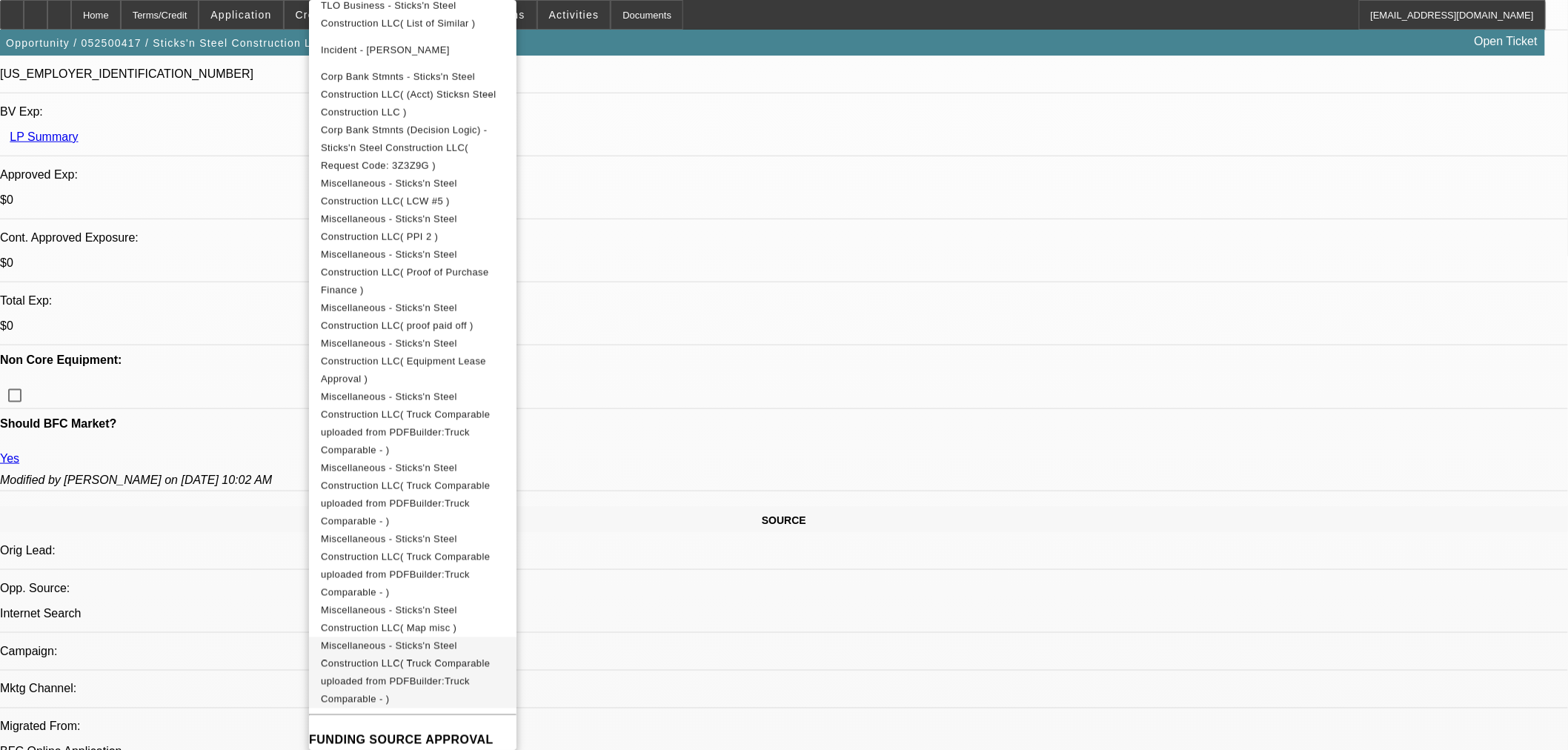
click at [490, 640] on span "Miscellaneous - Sticks'n Steel Construction LLC( Truck Comparable uploaded from…" at bounding box center [405, 672] width 169 height 65
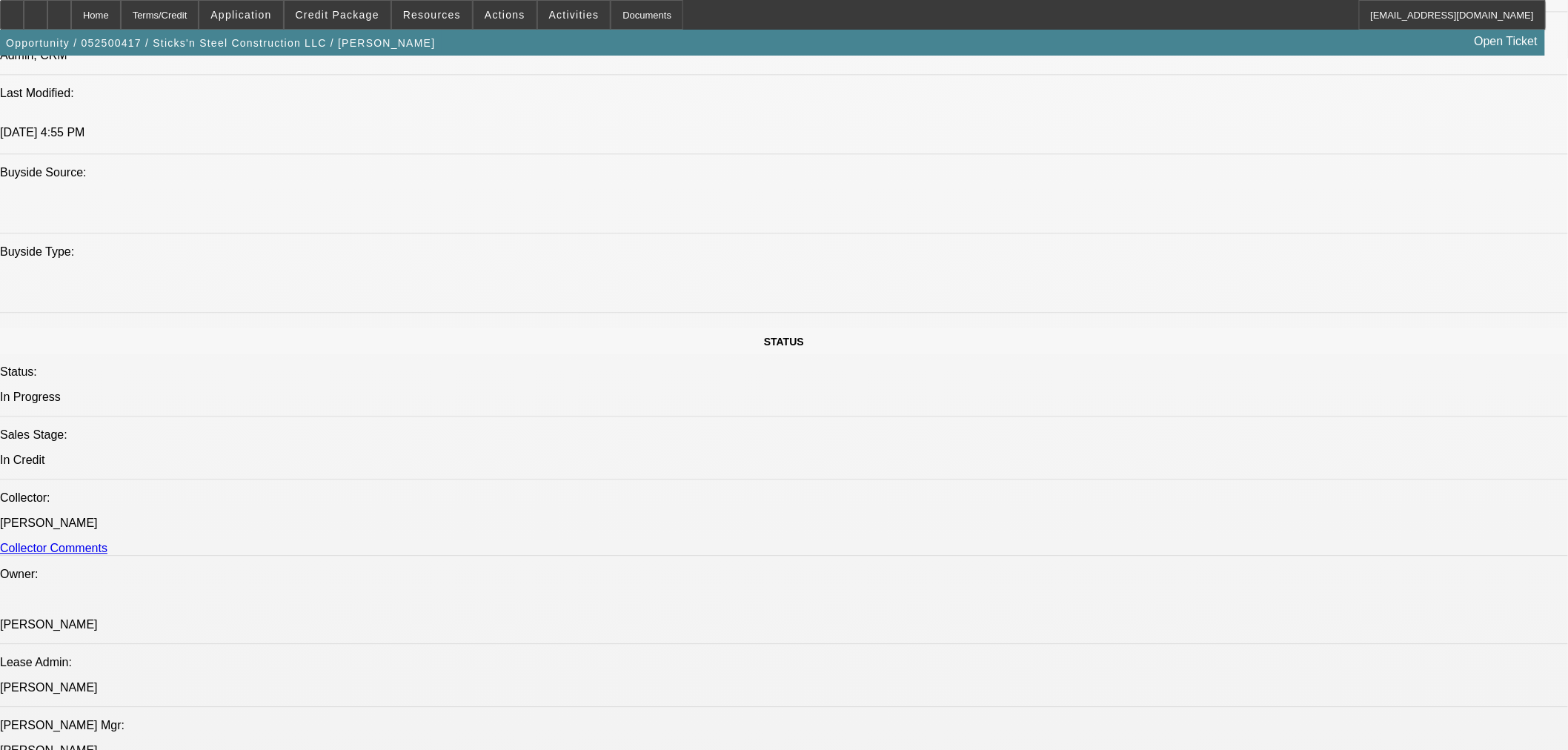
scroll to position [1565, 0]
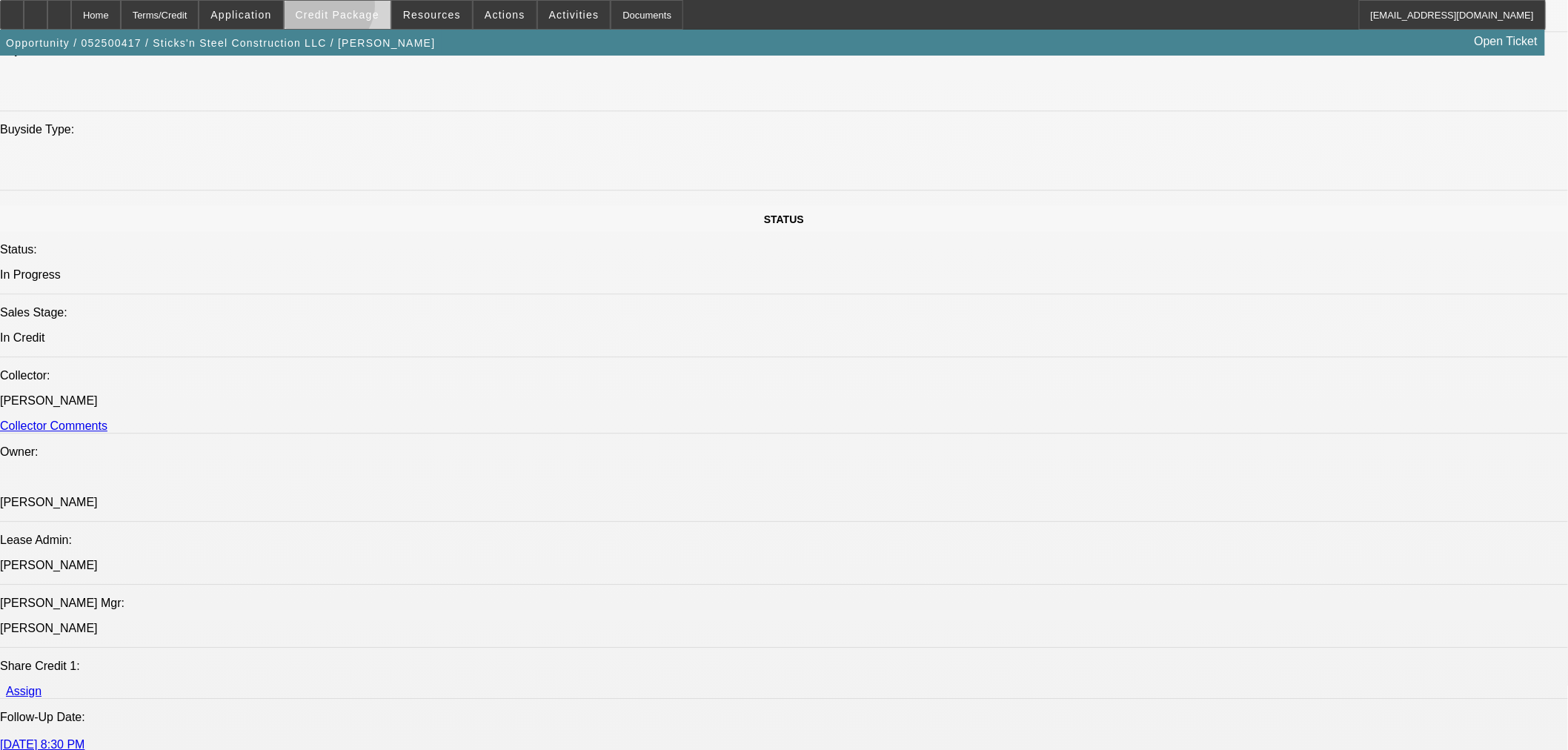
click at [350, 9] on span "Credit Package" at bounding box center [337, 14] width 84 height 12
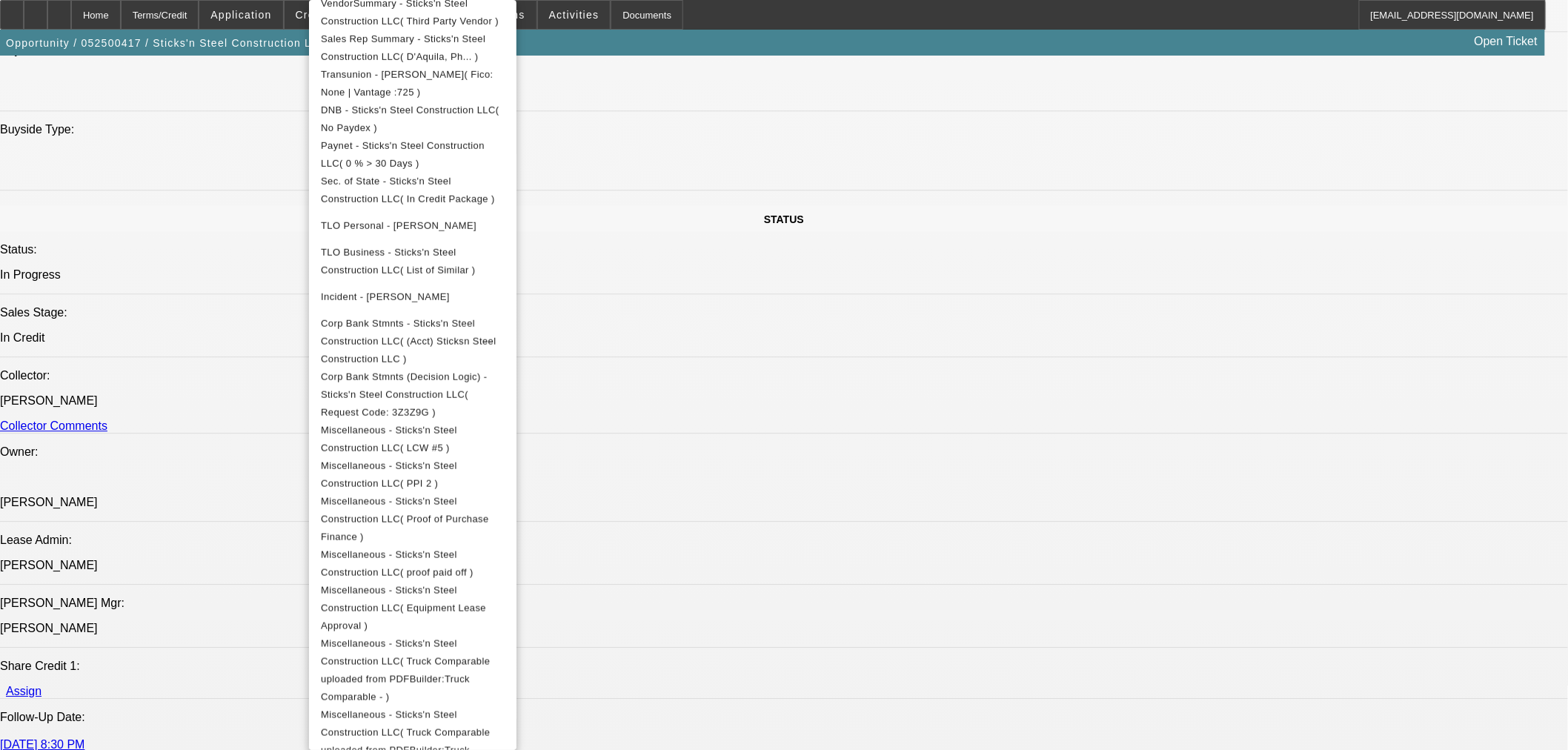
scroll to position [712, 0]
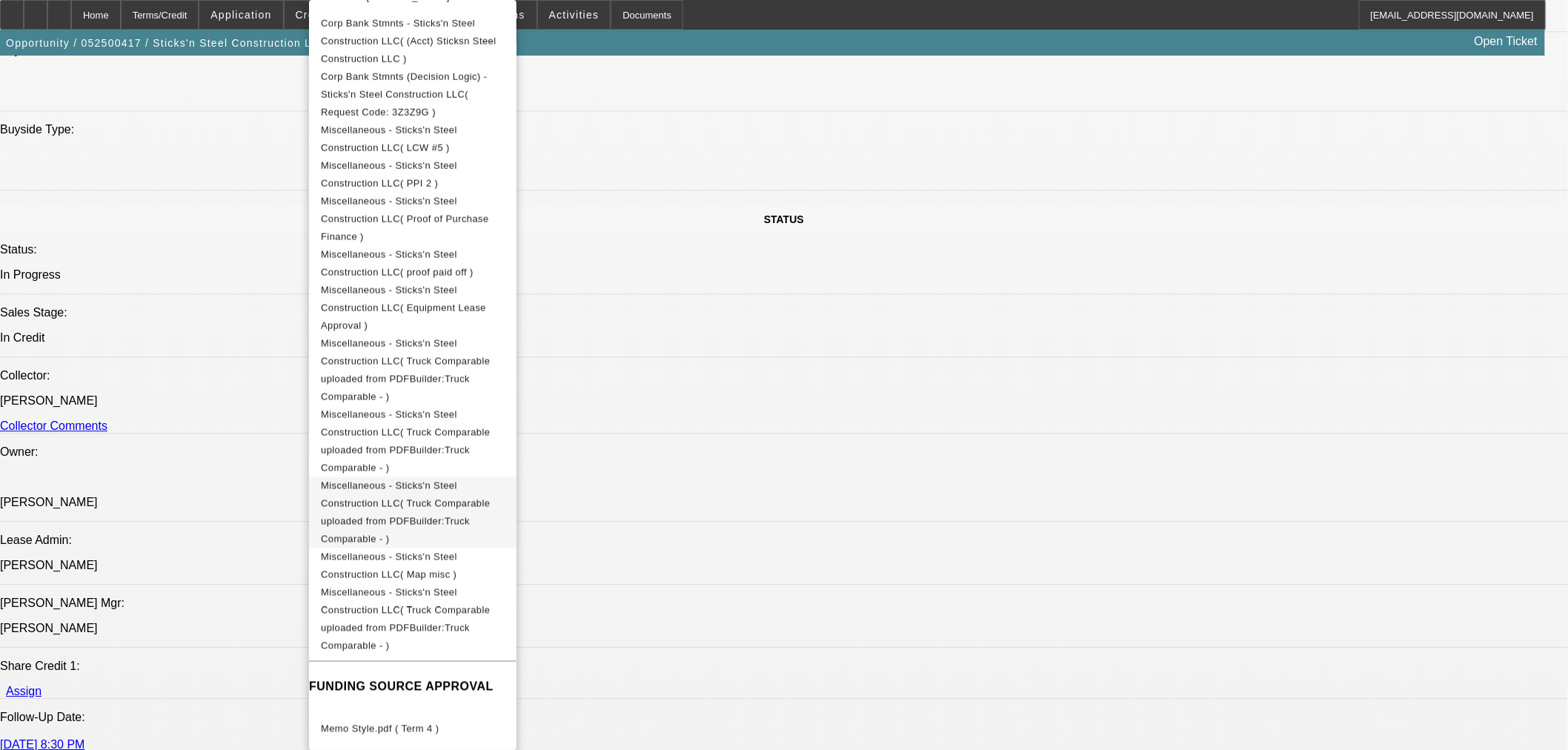
click at [490, 480] on span "Miscellaneous - Sticks'n Steel Construction LLC( Truck Comparable uploaded from…" at bounding box center [405, 512] width 169 height 65
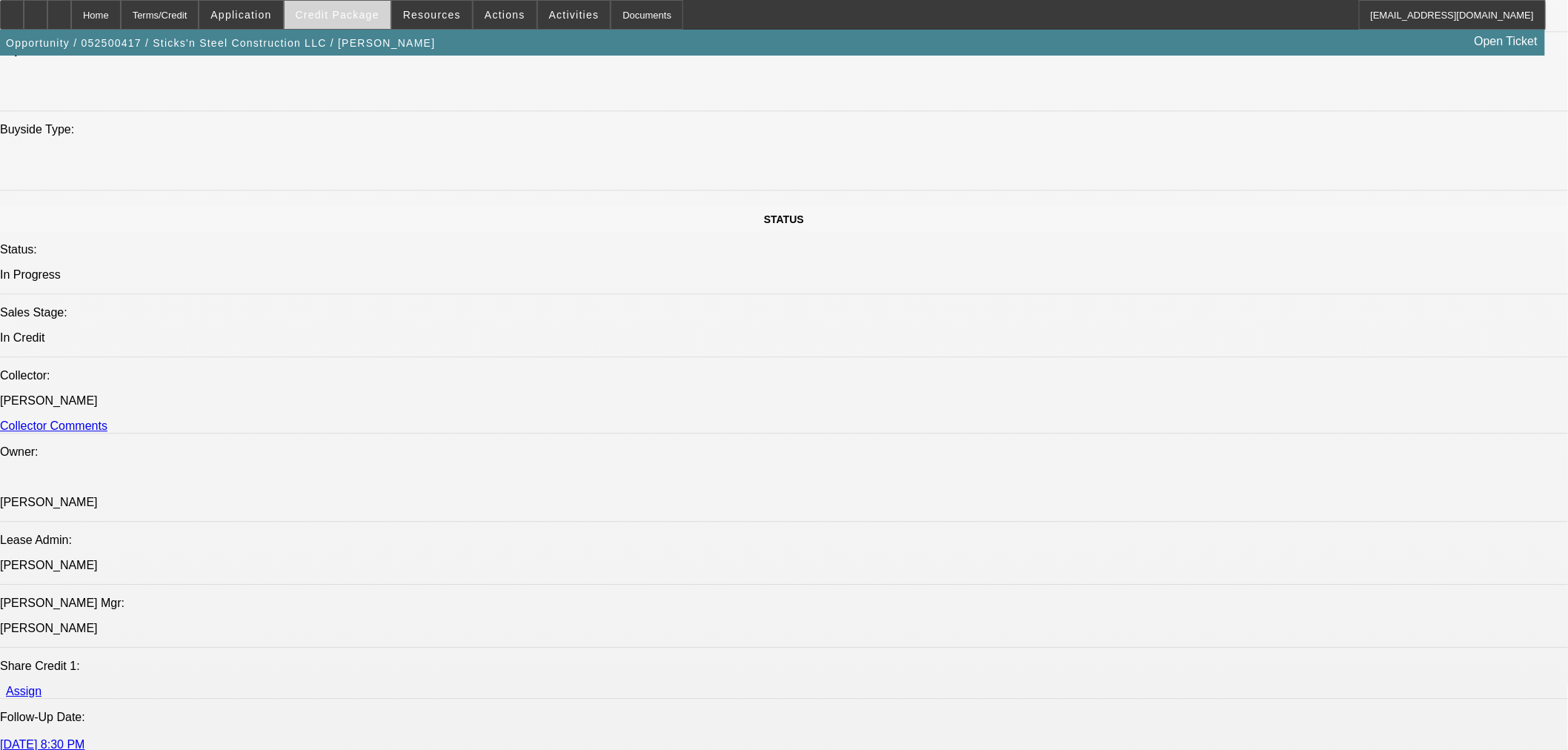
click at [361, 17] on span "Credit Package" at bounding box center [337, 14] width 84 height 12
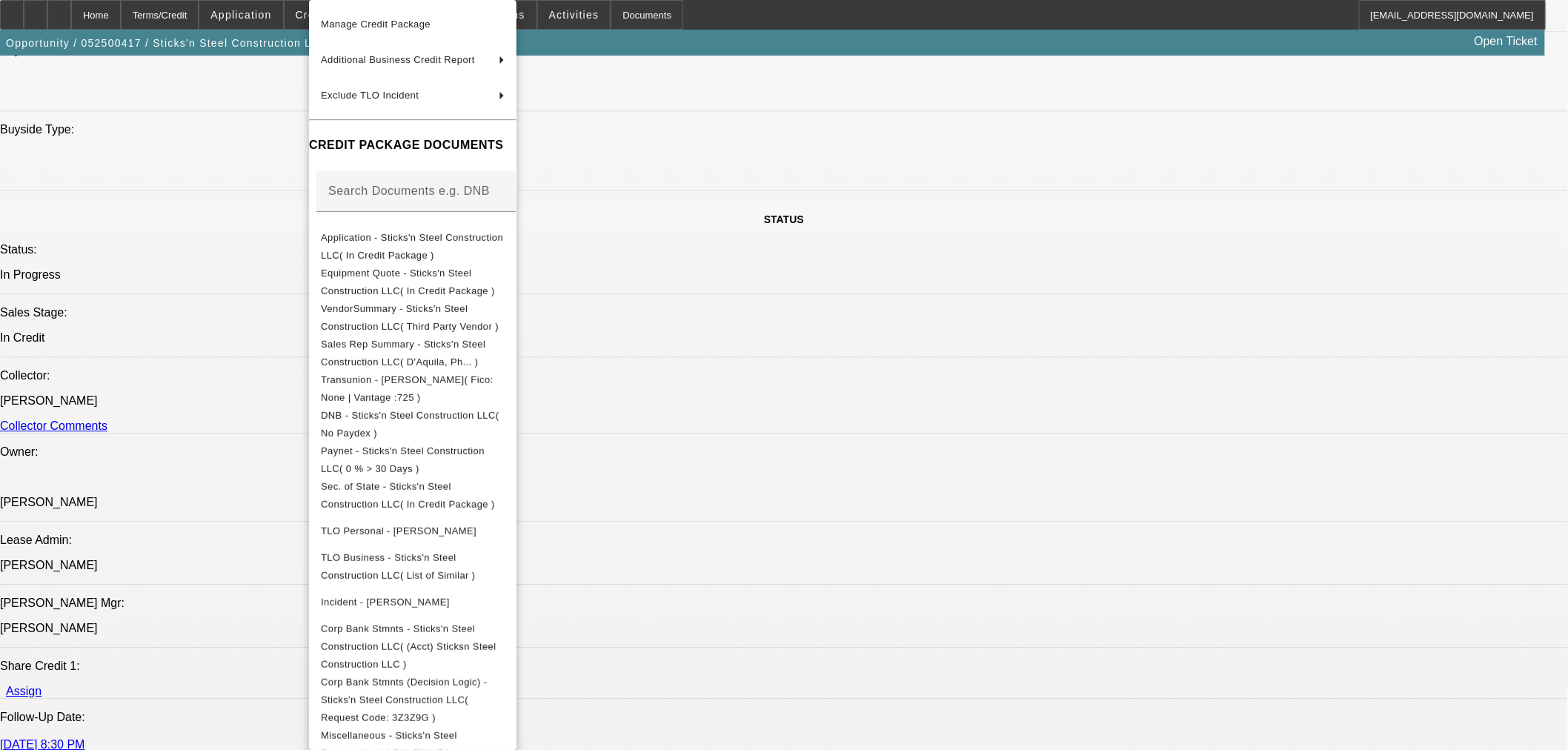
scroll to position [494, 0]
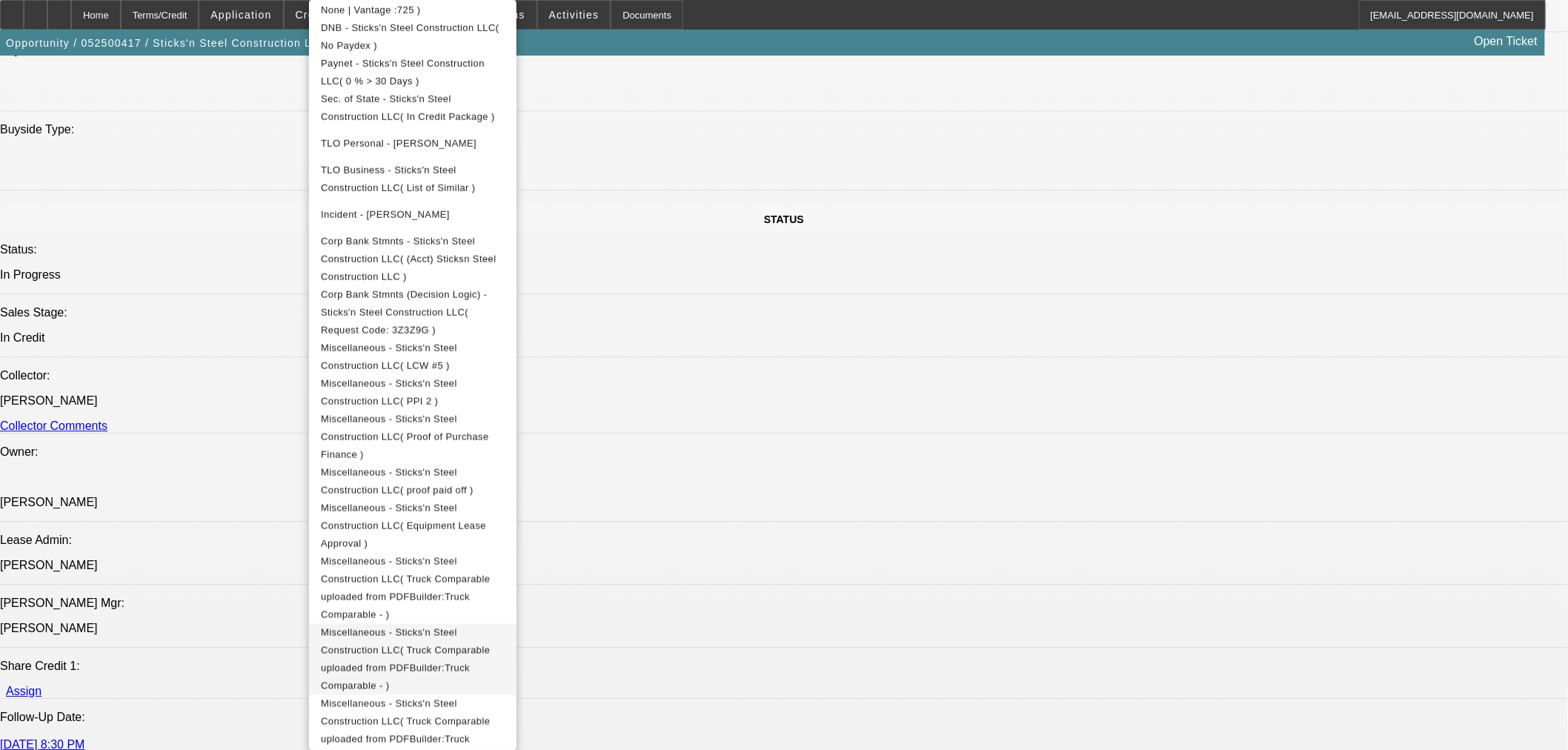
click at [490, 627] on span "Miscellaneous - Sticks'n Steel Construction LLC( Truck Comparable uploaded from…" at bounding box center [405, 659] width 169 height 65
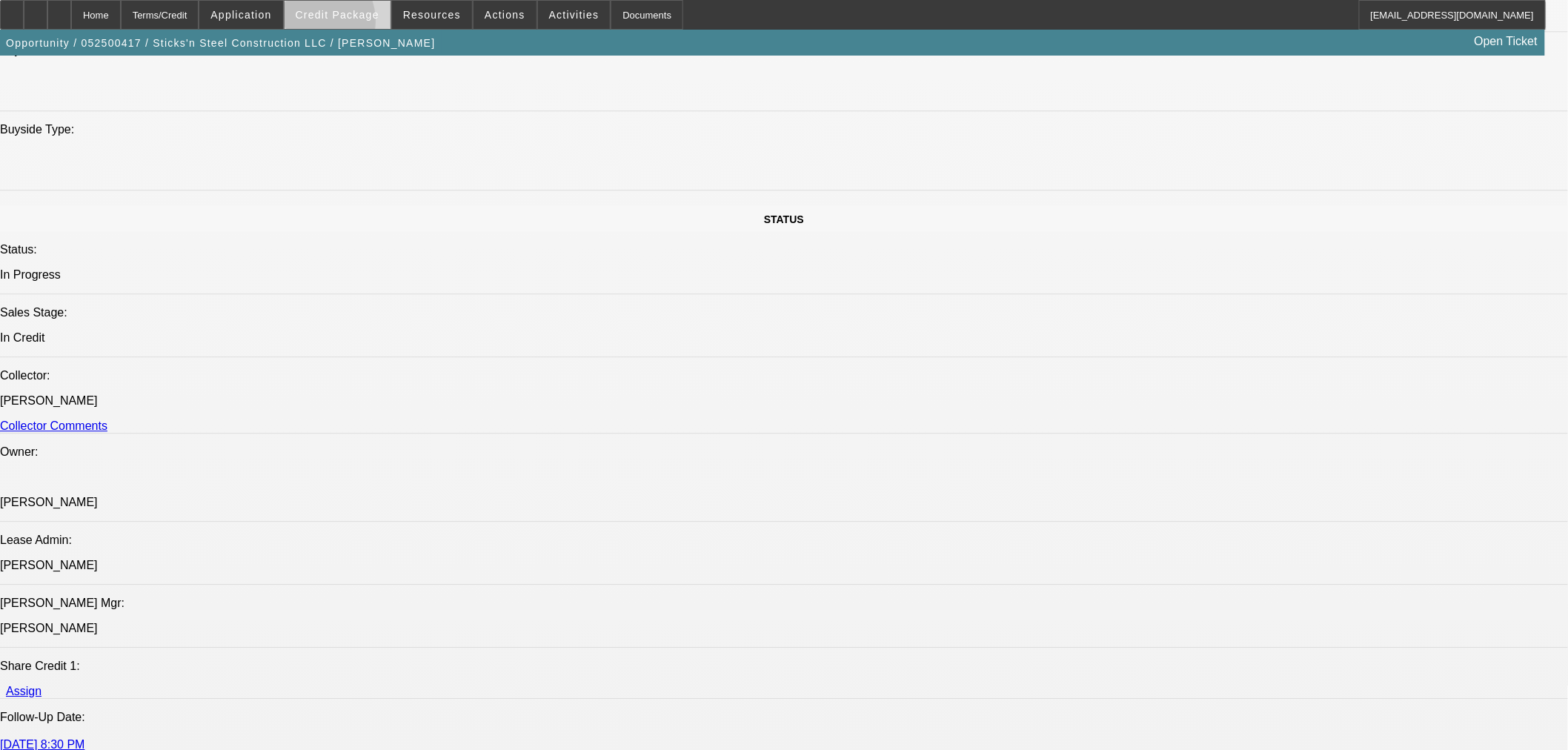
click at [336, 25] on span at bounding box center [338, 14] width 106 height 35
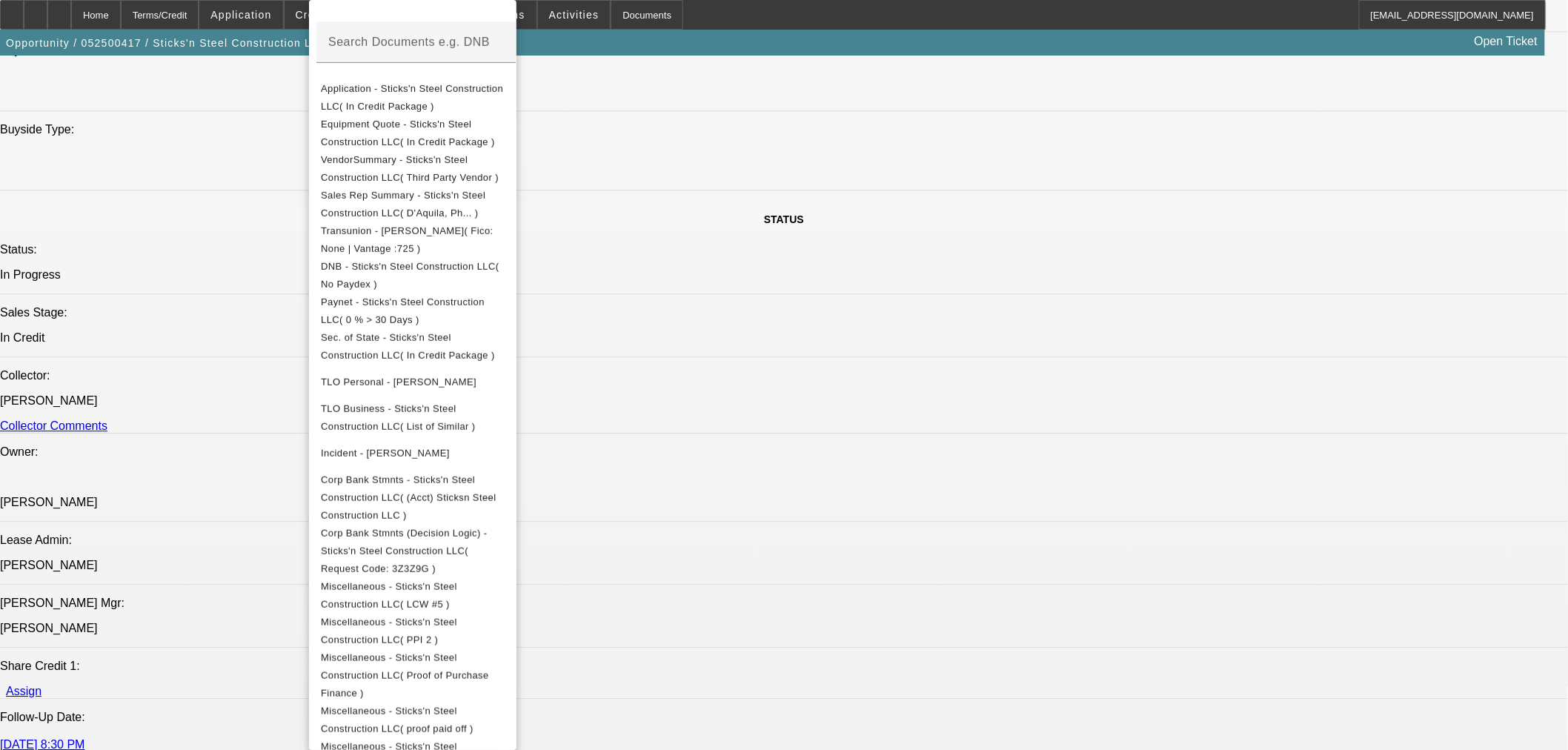
scroll to position [576, 0]
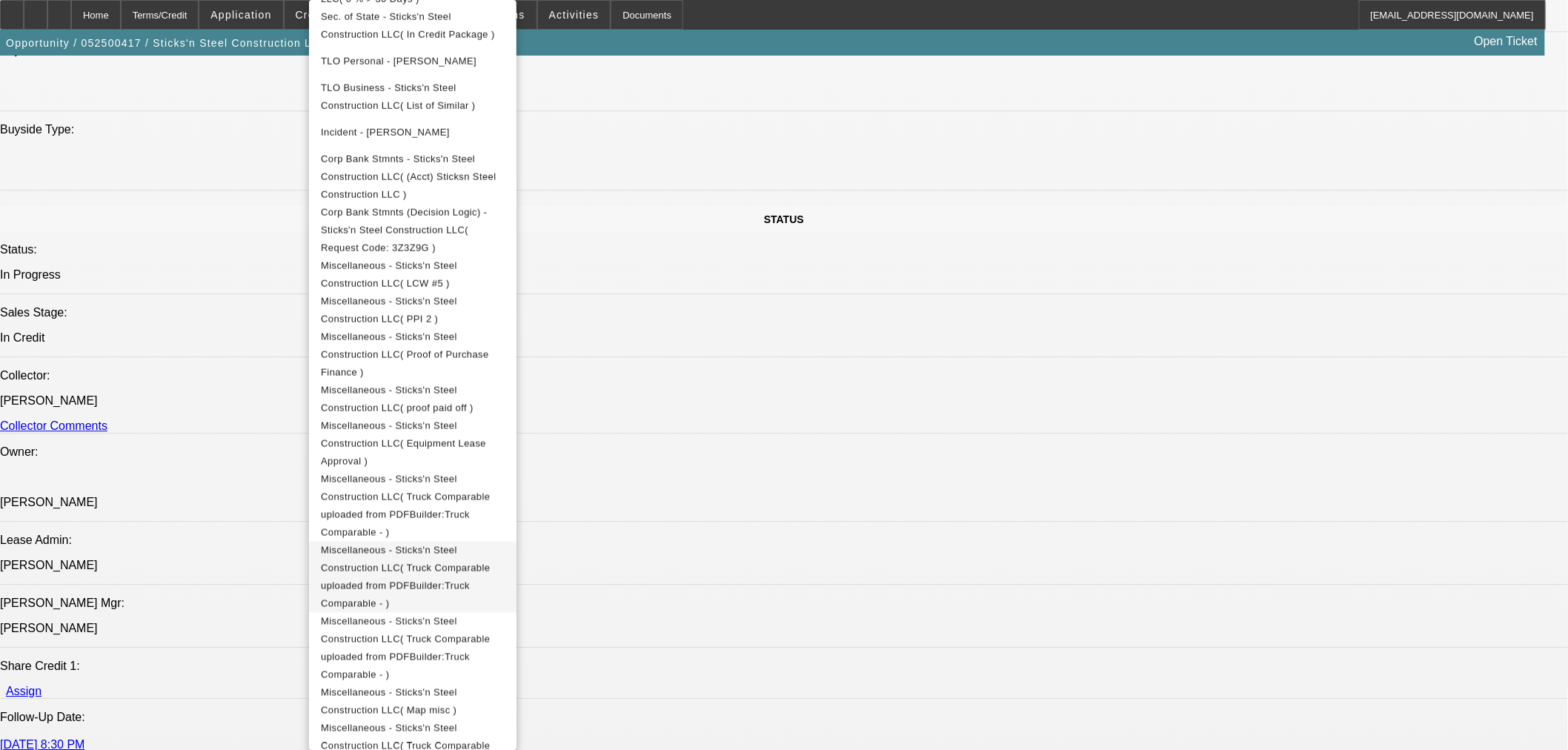
click at [505, 542] on span "Miscellaneous - Sticks'n Steel Construction LLC( Truck Comparable uploaded from…" at bounding box center [413, 577] width 184 height 71
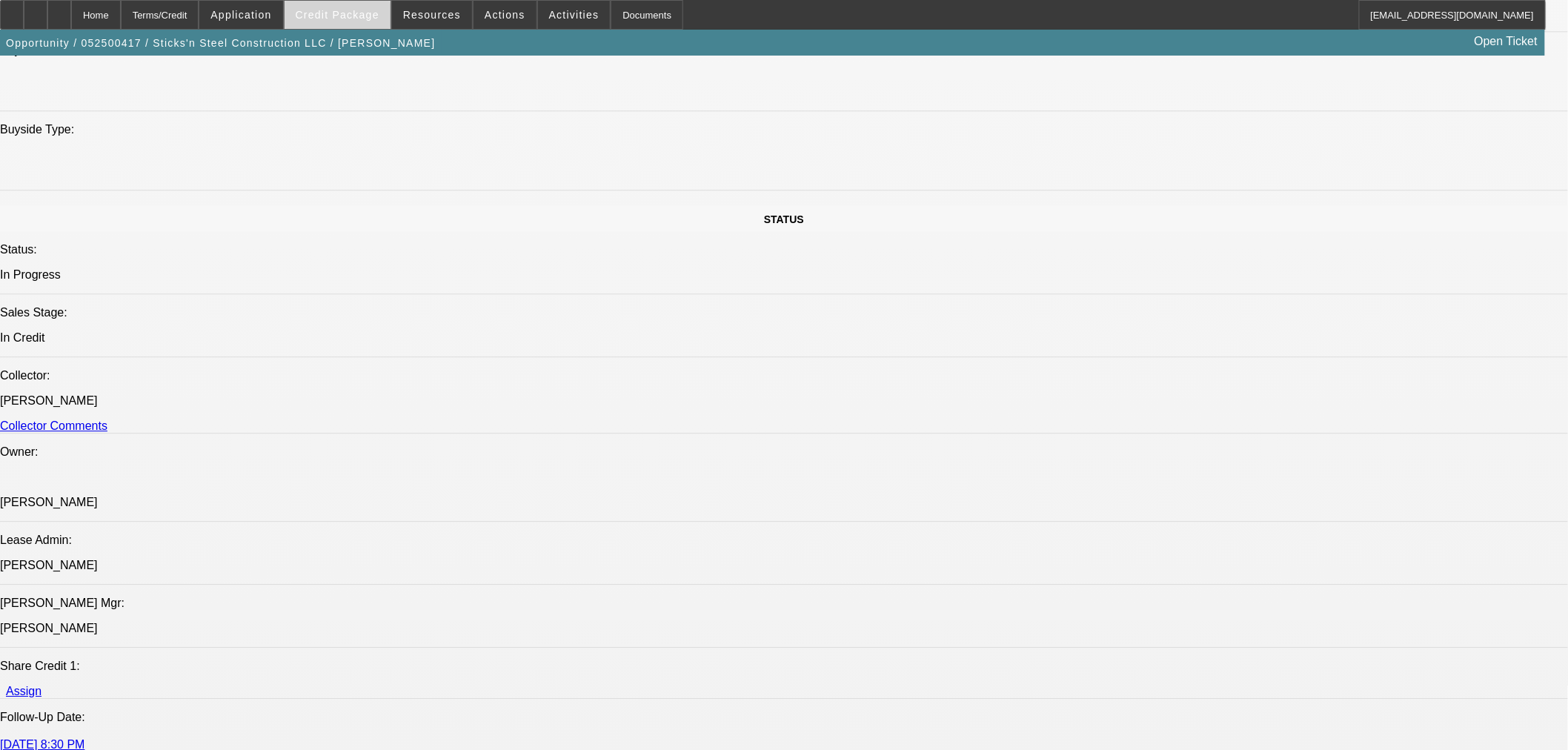
click at [336, 11] on span "Credit Package" at bounding box center [337, 14] width 84 height 12
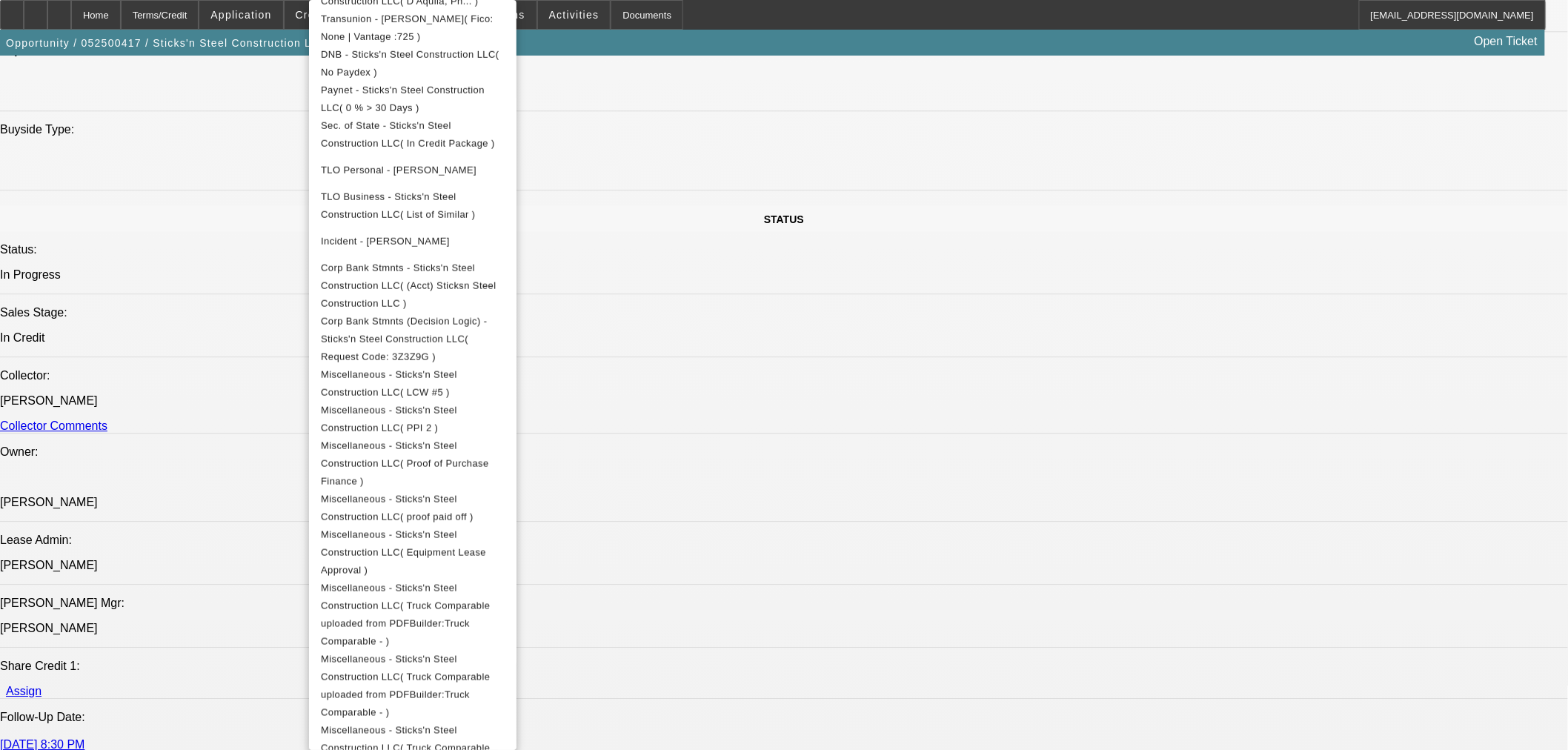
scroll to position [658, 0]
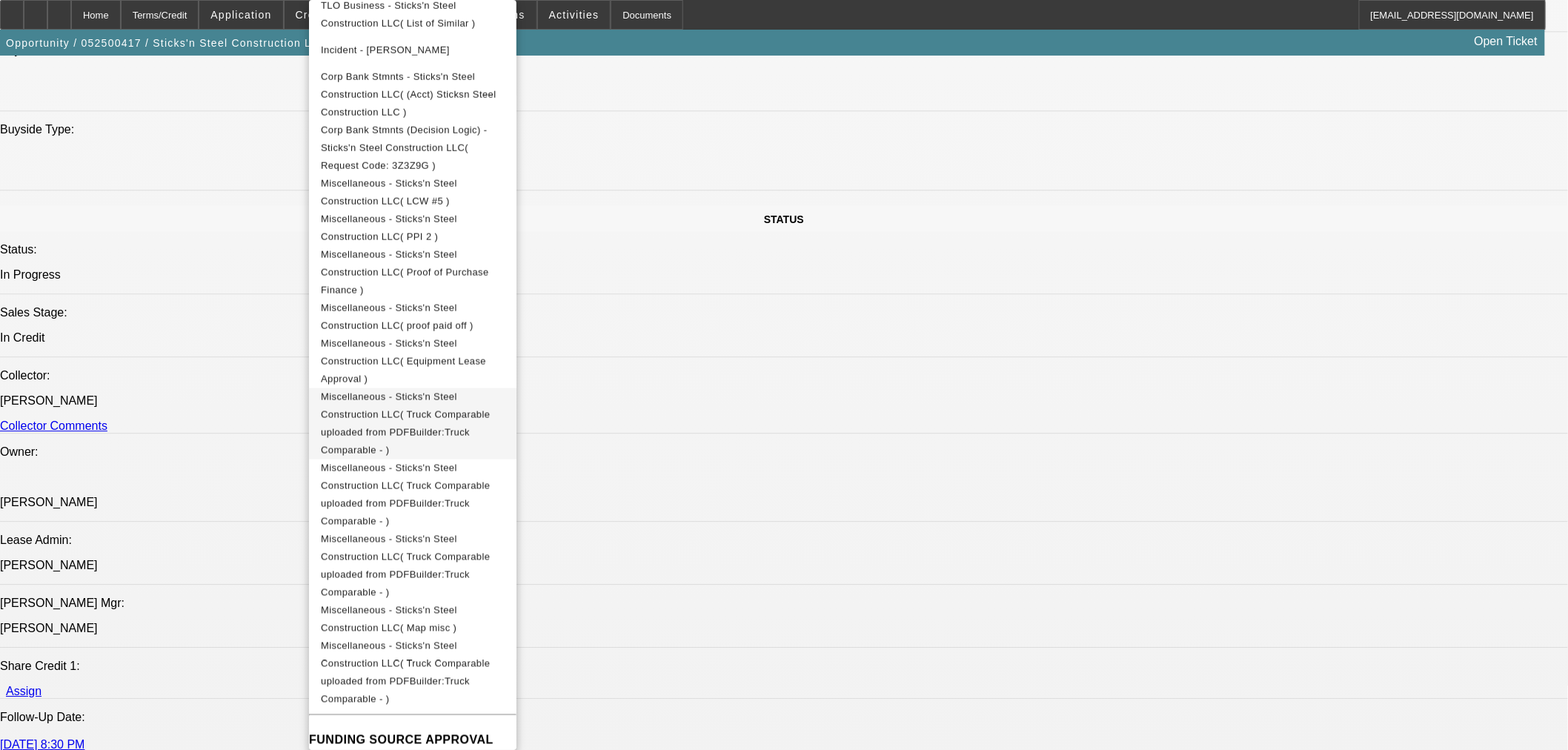
click at [490, 391] on span "Miscellaneous - Sticks'n Steel Construction LLC( Truck Comparable uploaded from…" at bounding box center [405, 423] width 169 height 65
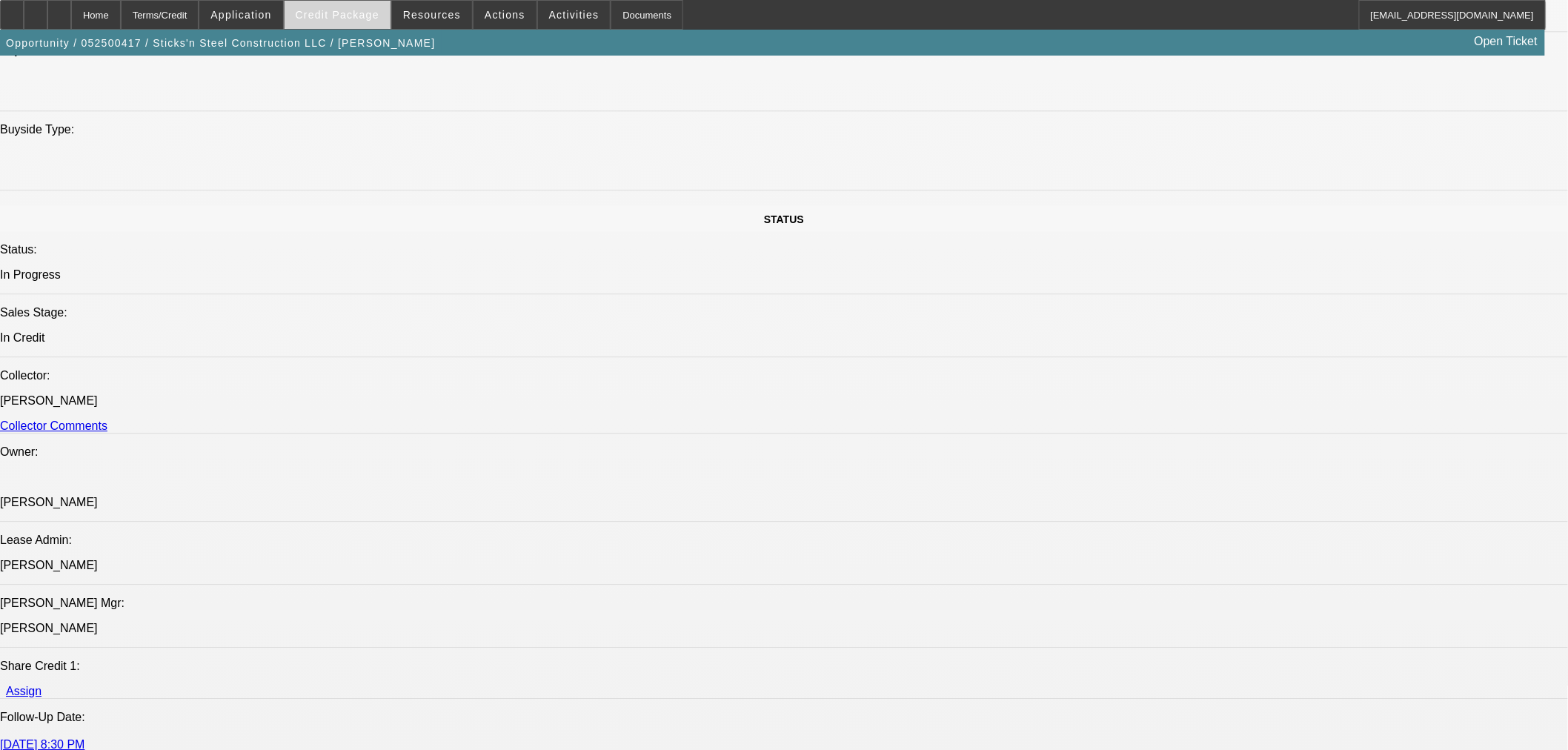
click at [349, 18] on span "Credit Package" at bounding box center [337, 14] width 84 height 12
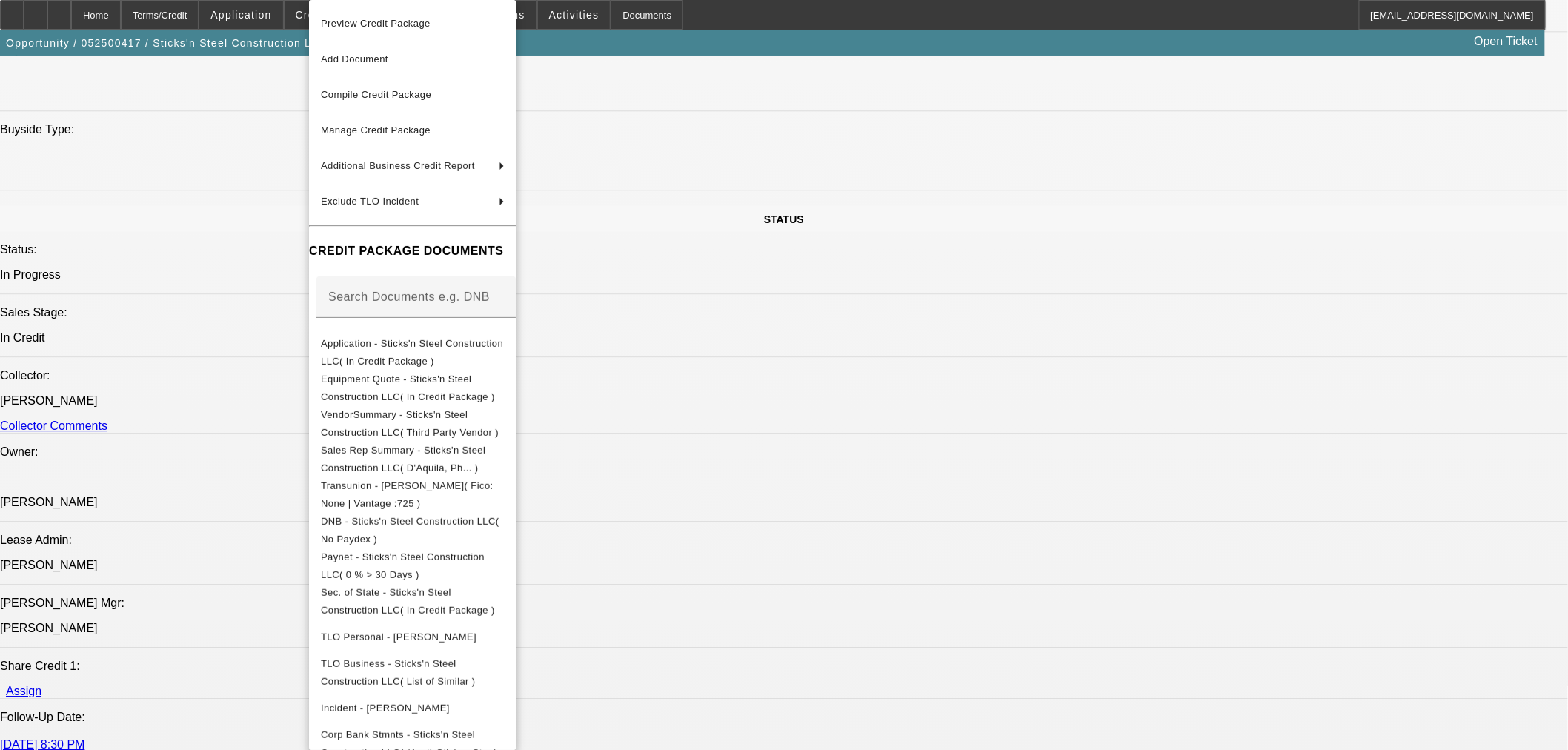
scroll to position [532, 0]
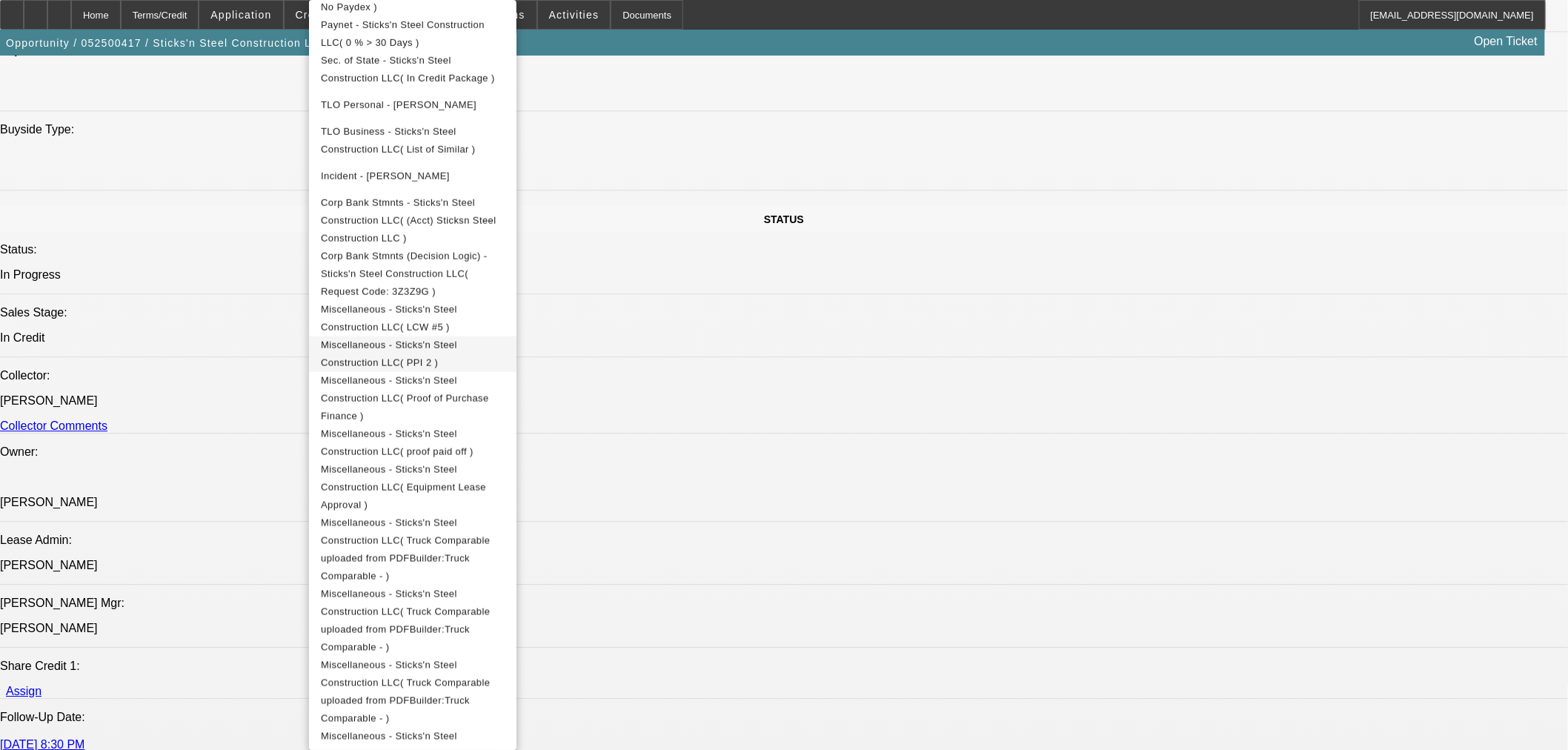
click at [505, 336] on span "Miscellaneous - Sticks'n Steel Construction LLC( PPI 2 )" at bounding box center [413, 354] width 184 height 35
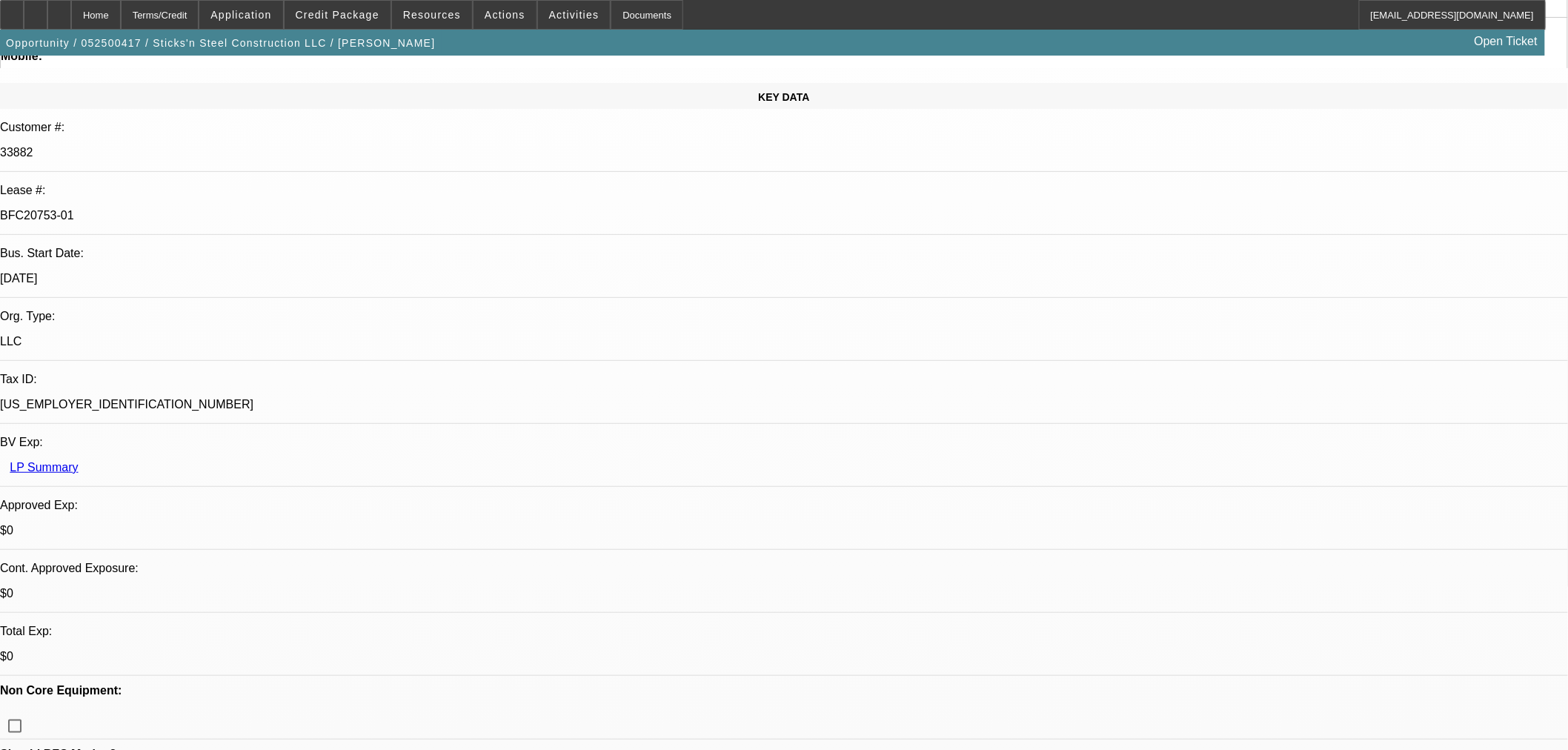
scroll to position [0, 0]
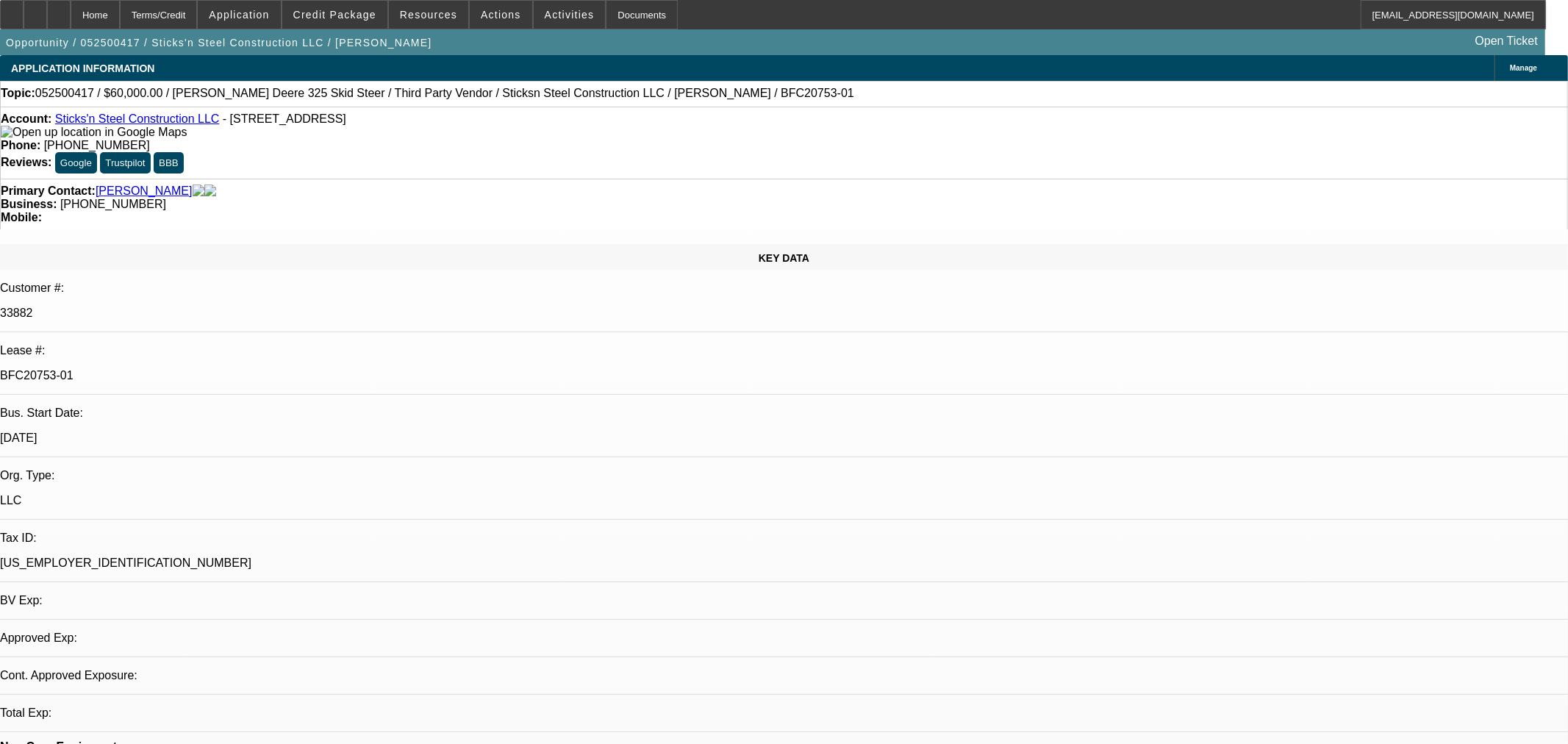
select select "0"
select select "6"
select select "0"
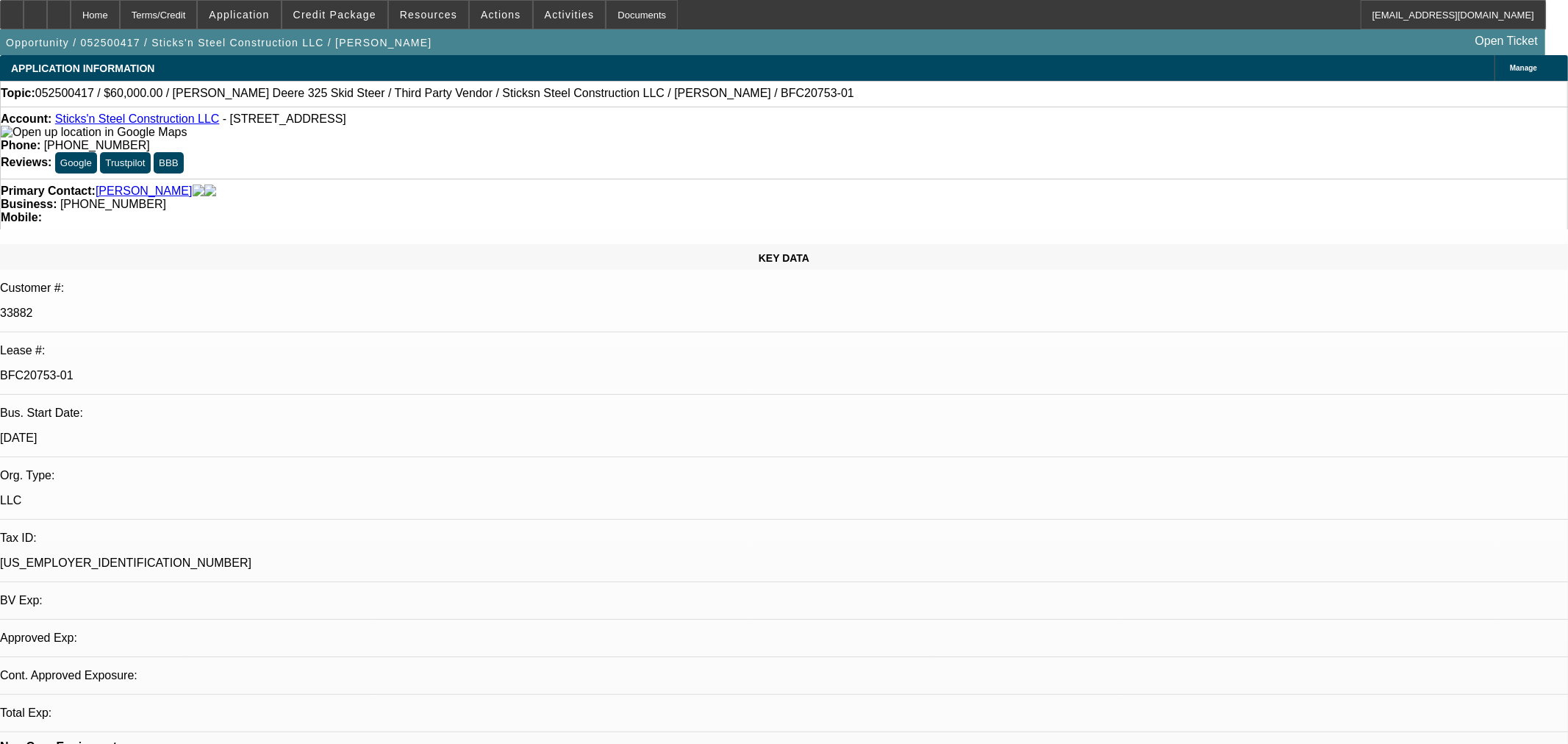
select select "0"
select select "6"
select select "0"
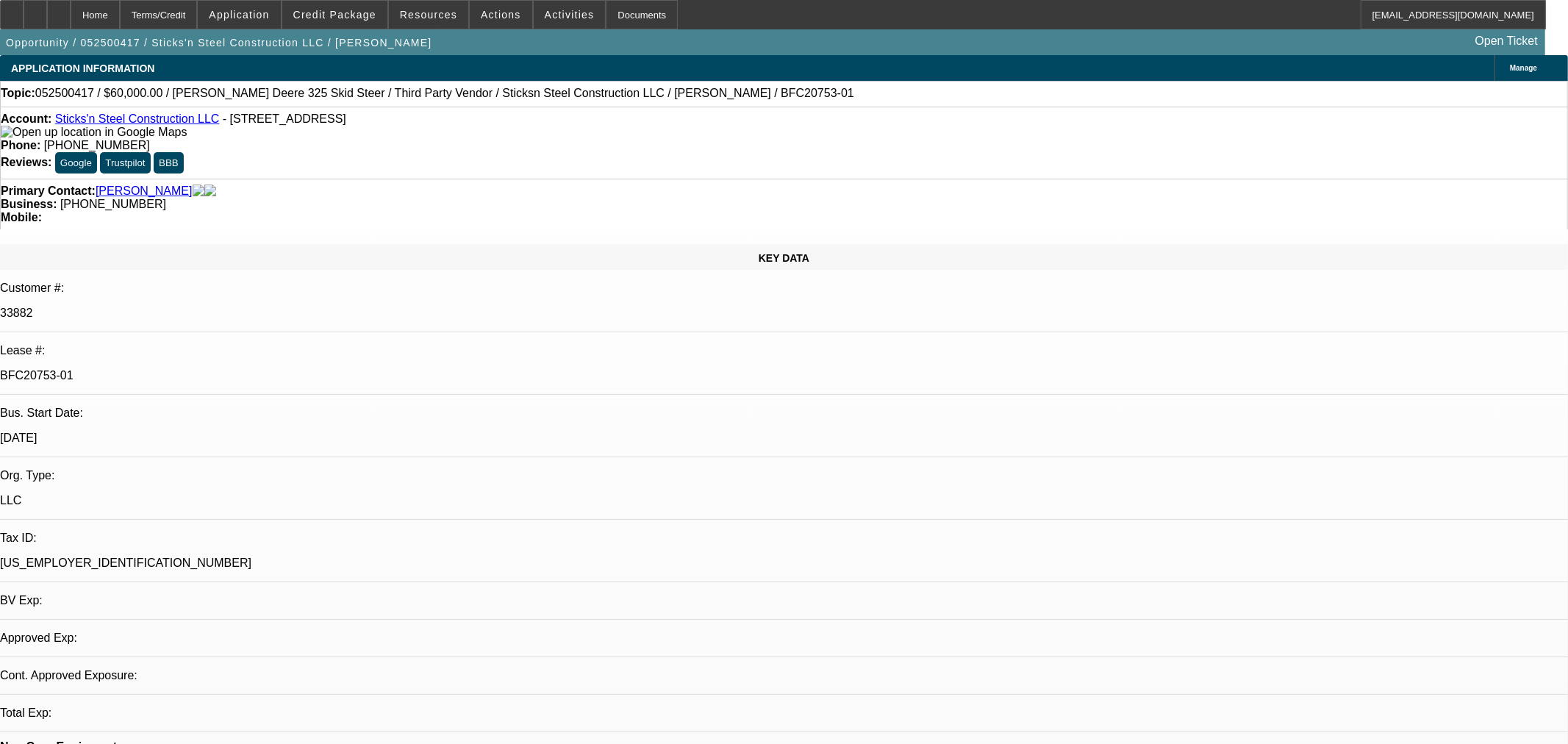
select select "0"
select select "6"
select select "0"
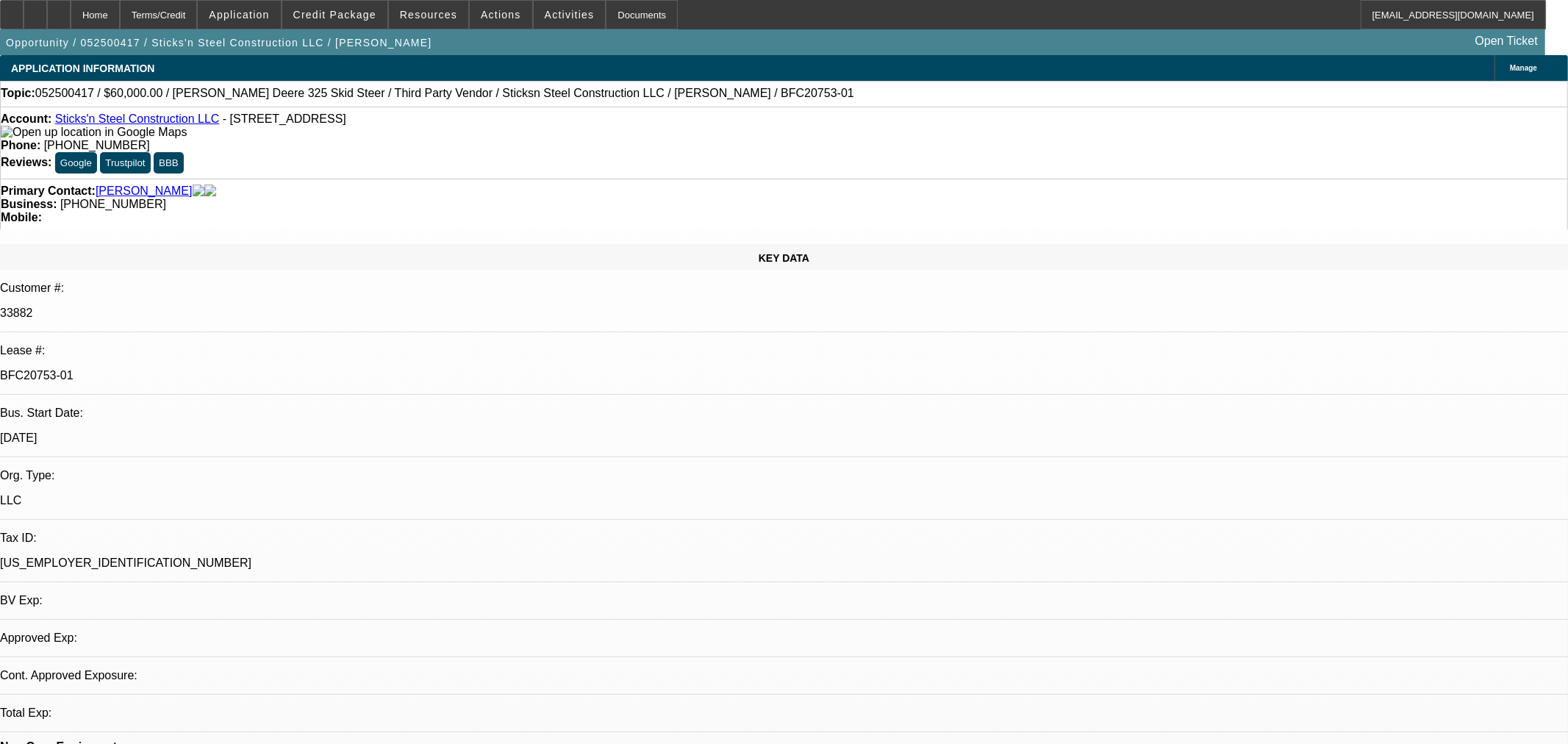
select select "6"
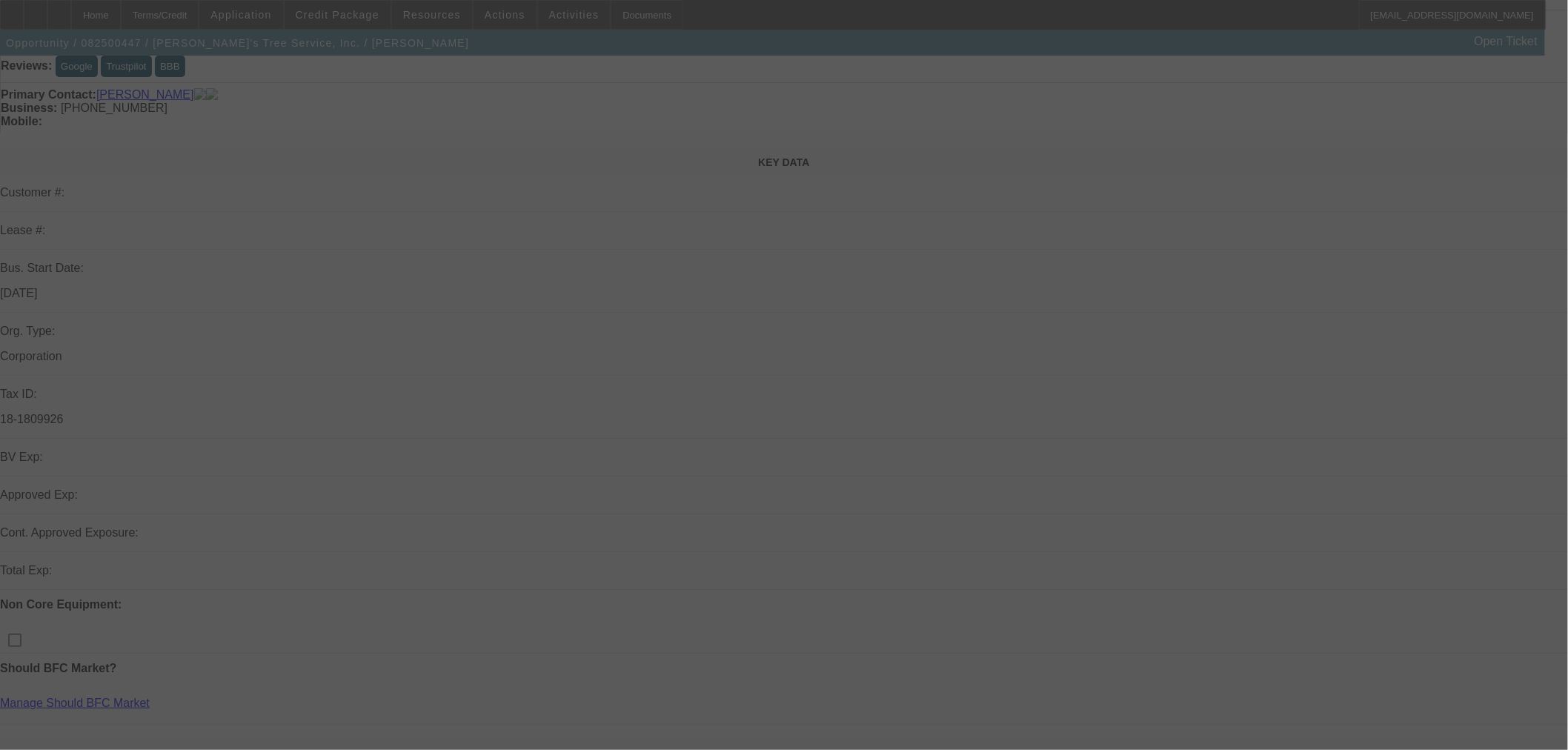
scroll to position [411, 0]
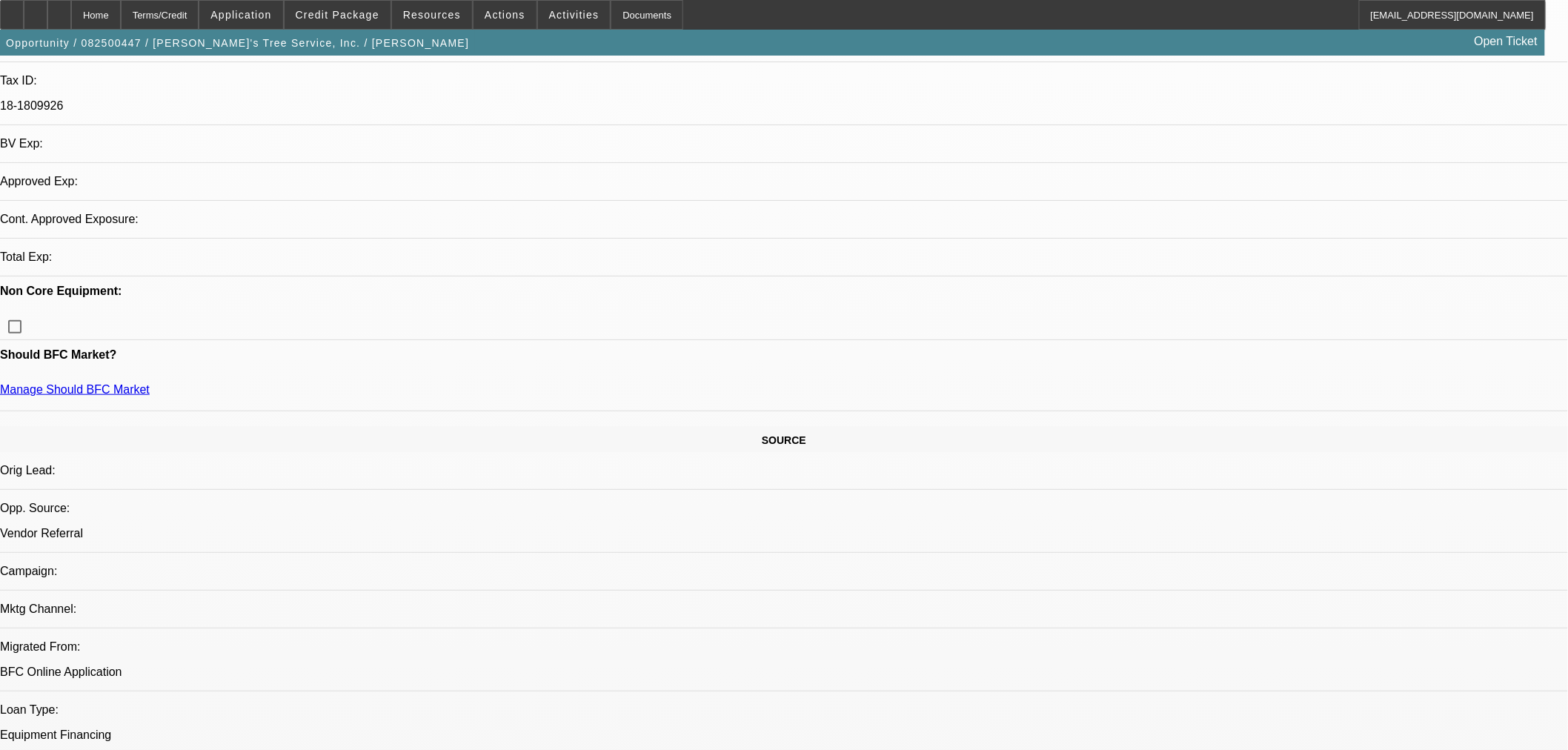
select select "0"
select select "2"
select select "0"
select select "6"
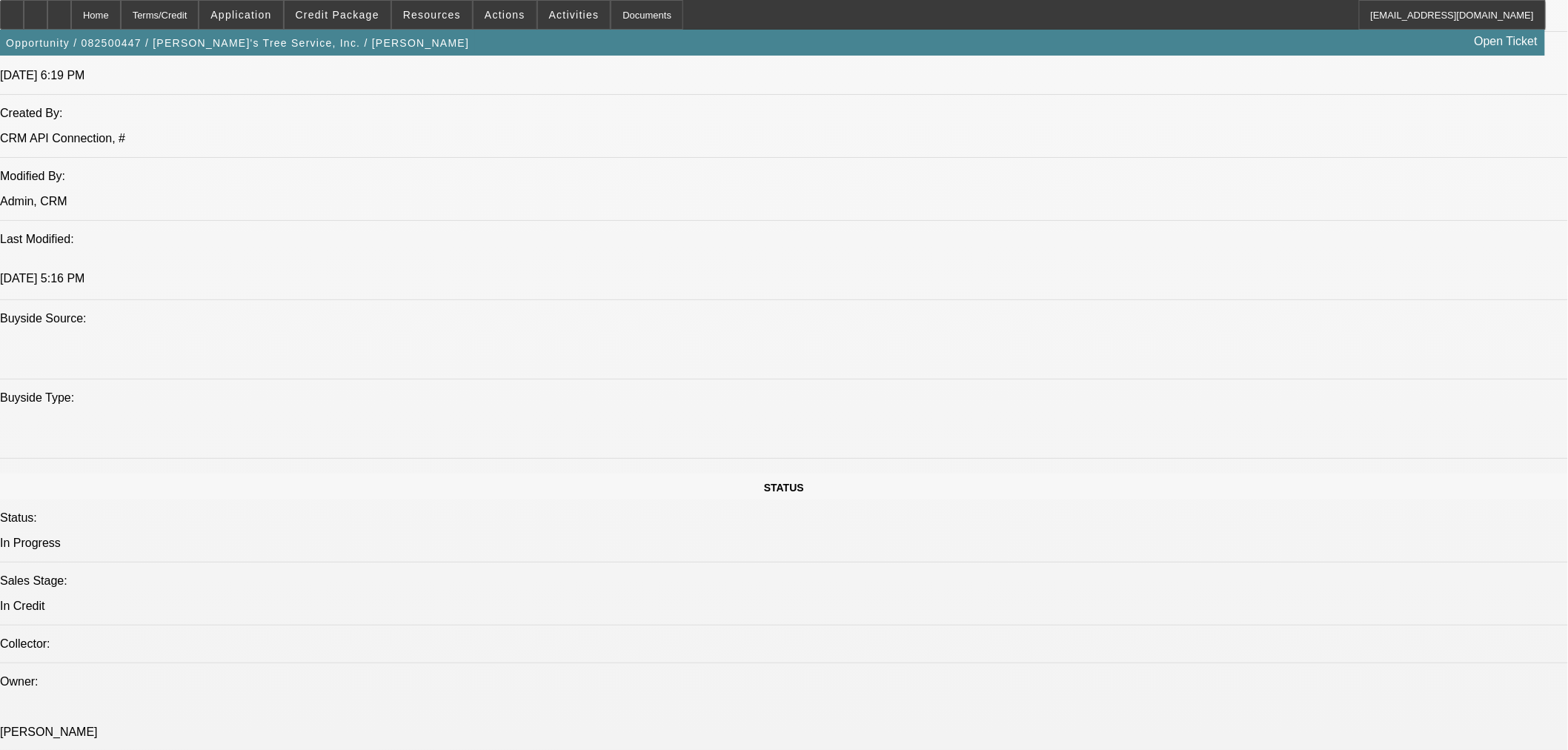
scroll to position [1229, 0]
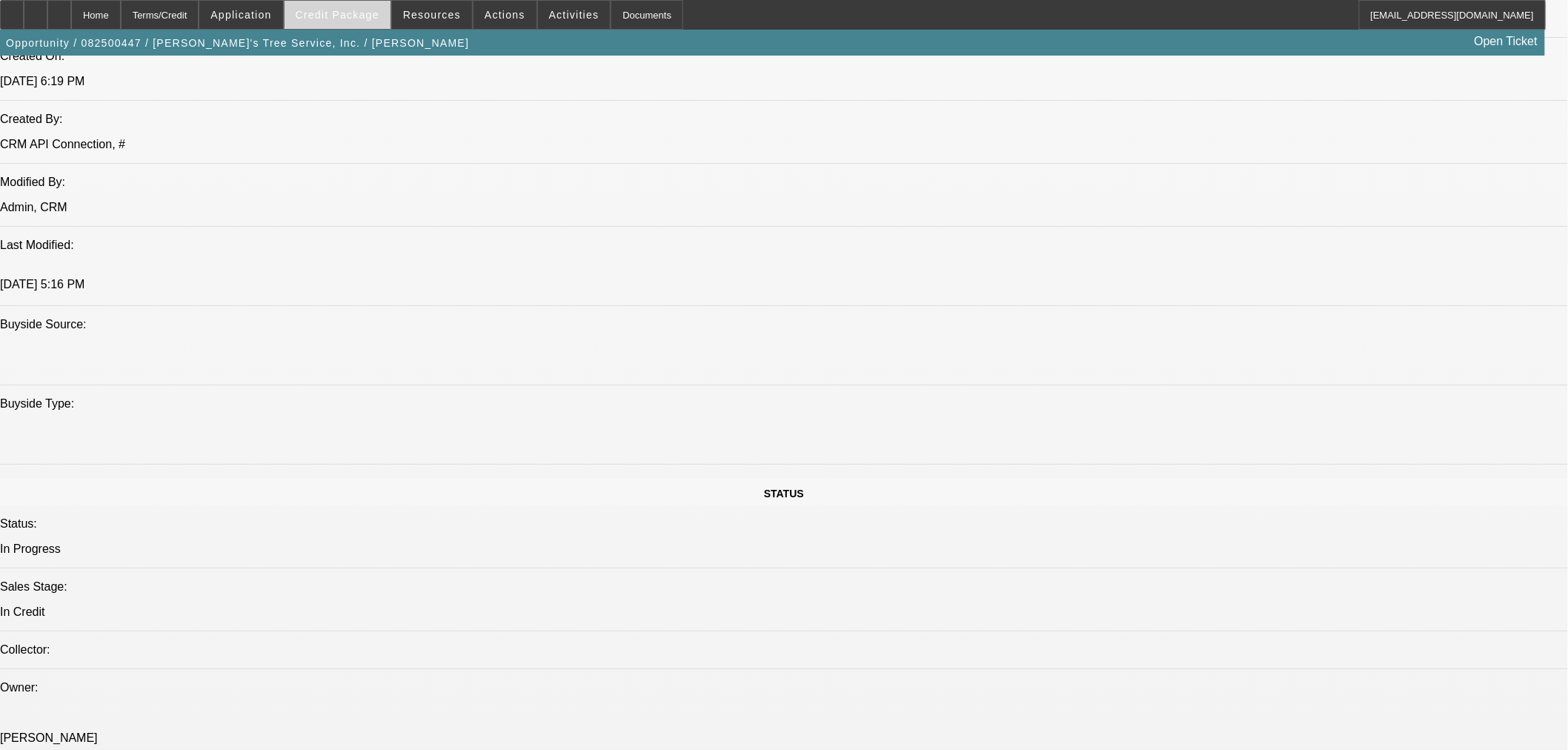
click at [358, 15] on span "Credit Package" at bounding box center [337, 14] width 84 height 12
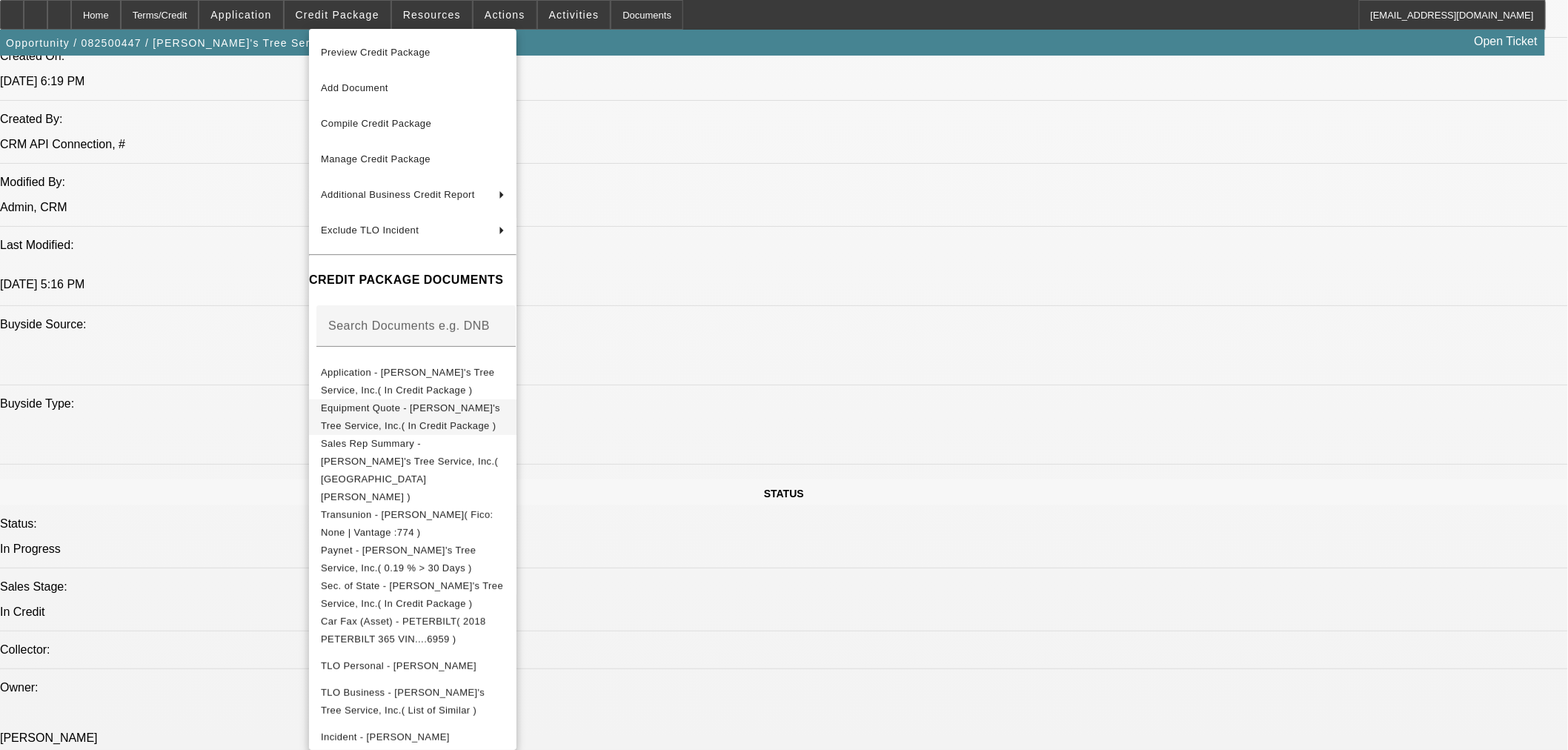
click at [408, 415] on span "Equipment Quote - [PERSON_NAME]'s Tree Service, Inc.( In Credit Package )" at bounding box center [411, 416] width 179 height 29
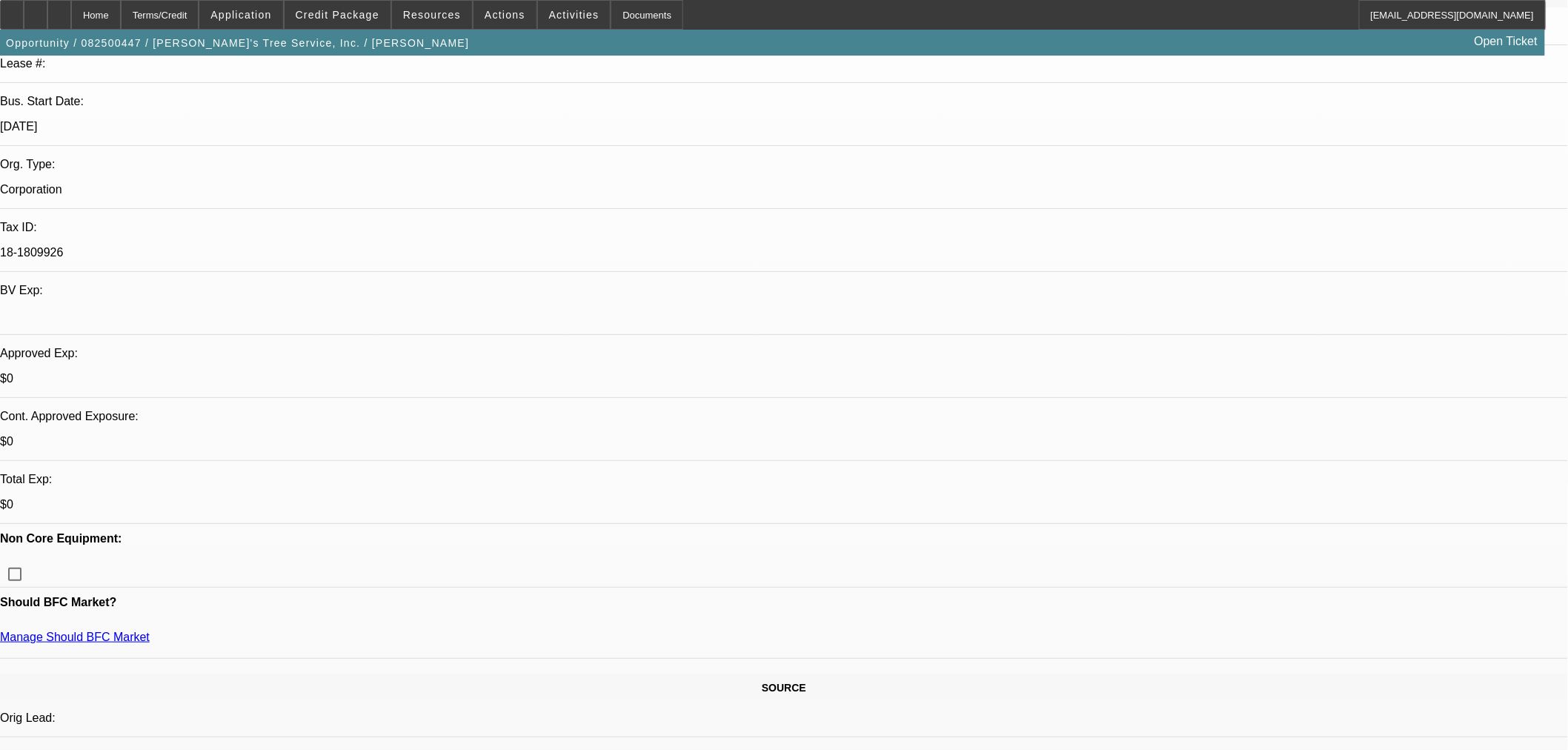
scroll to position [824, 0]
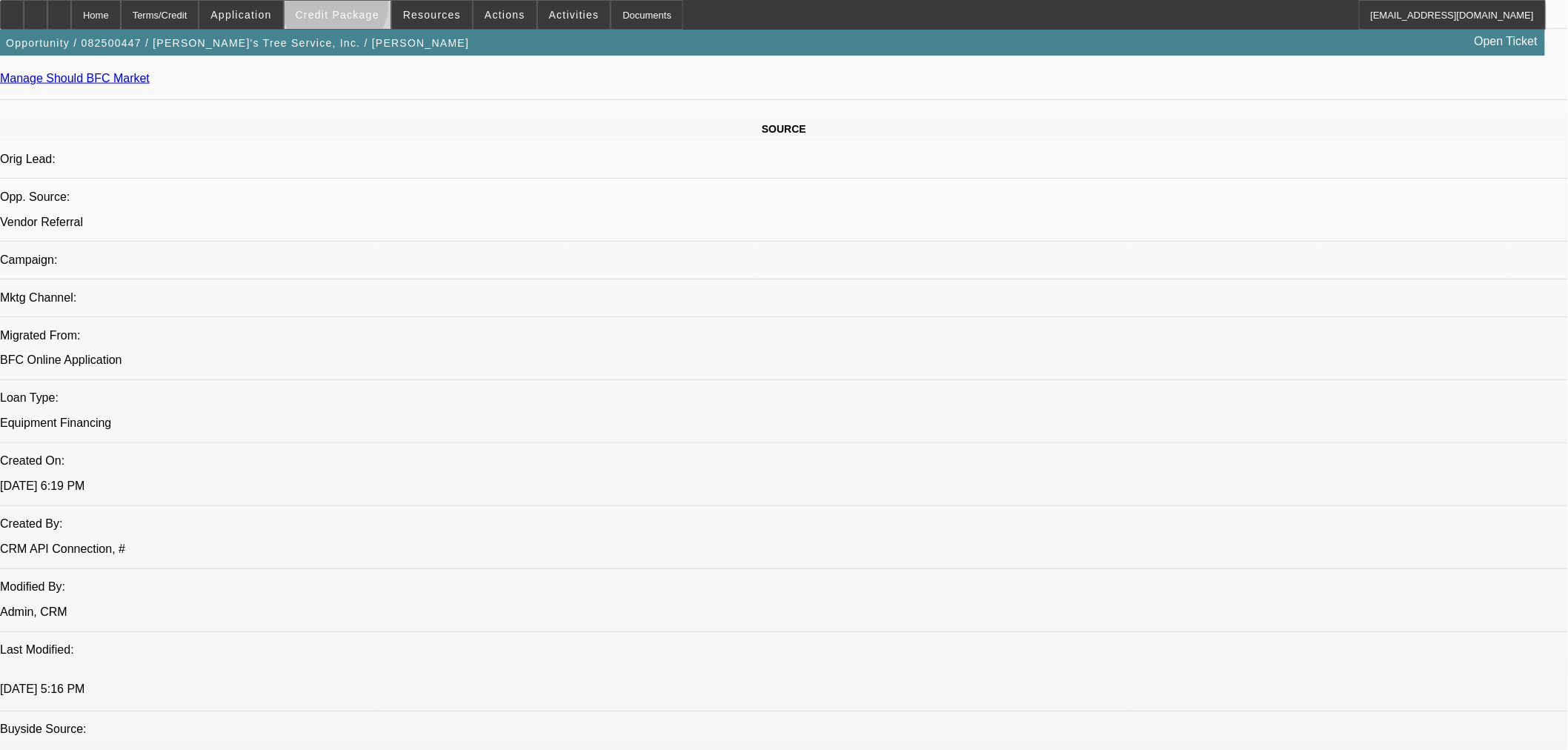
click at [359, 9] on span "Credit Package" at bounding box center [337, 14] width 84 height 12
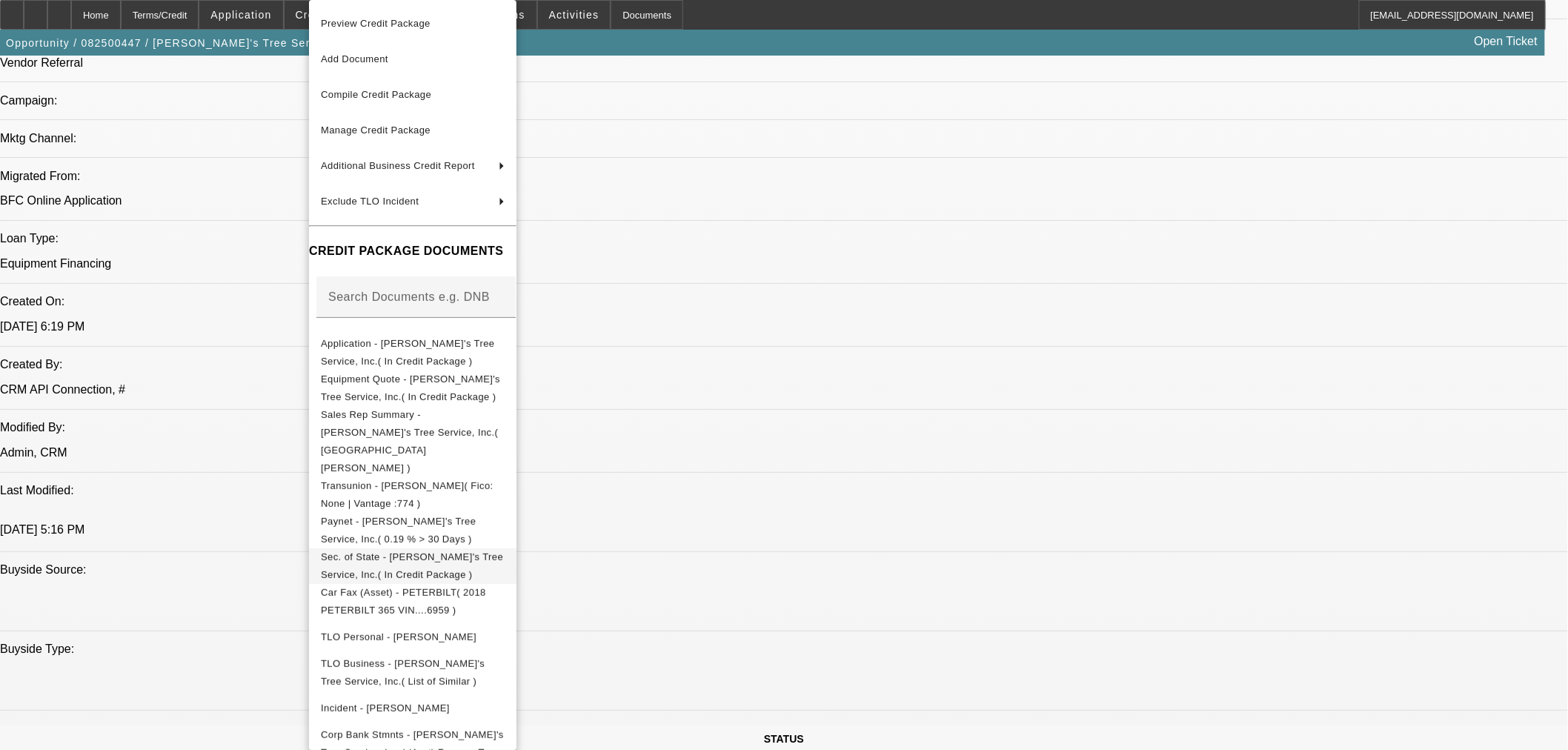
scroll to position [988, 0]
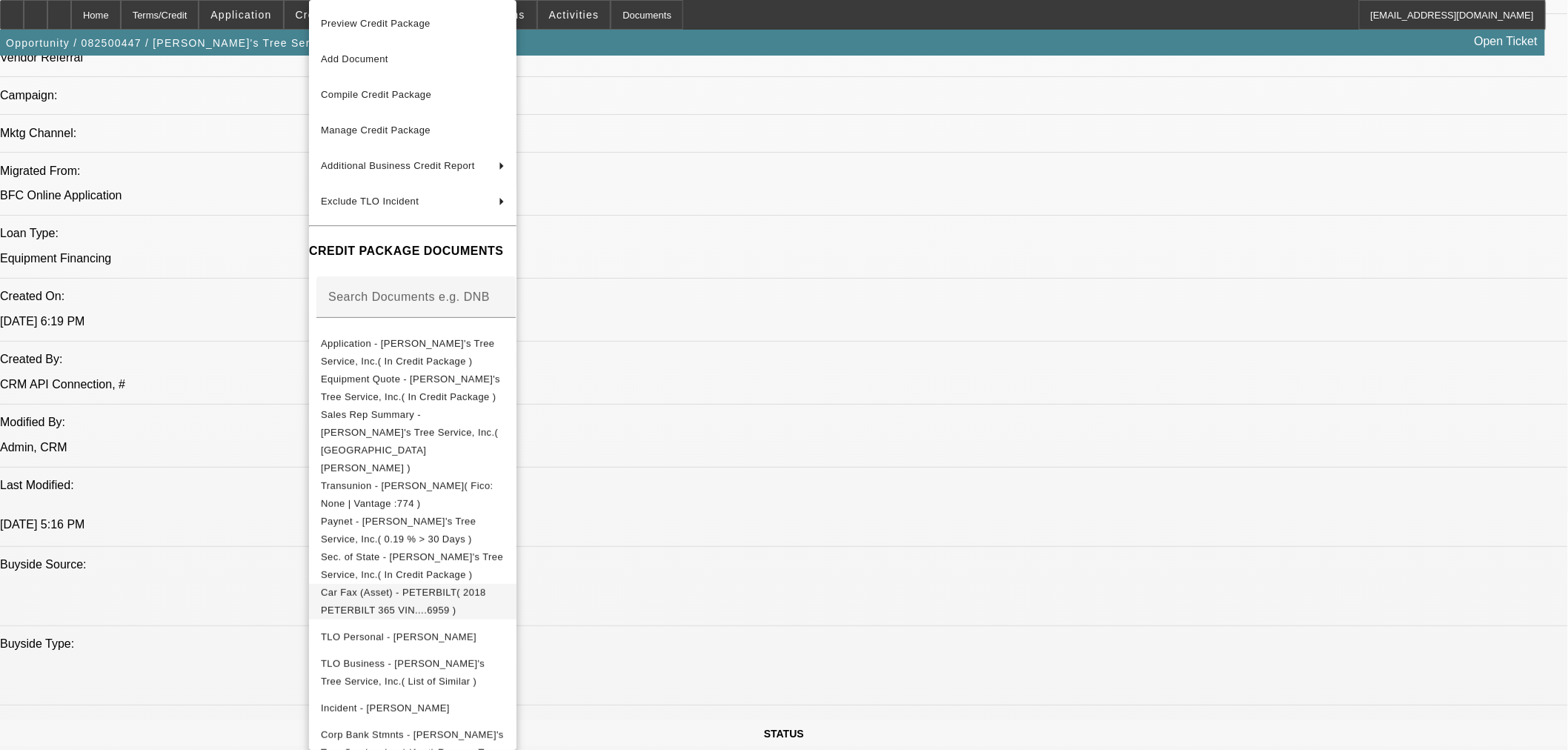
click at [505, 584] on span "Car Fax (Asset) - PETERBILT( 2018 PETERBILT 365 VIN....6959 )" at bounding box center [413, 602] width 184 height 35
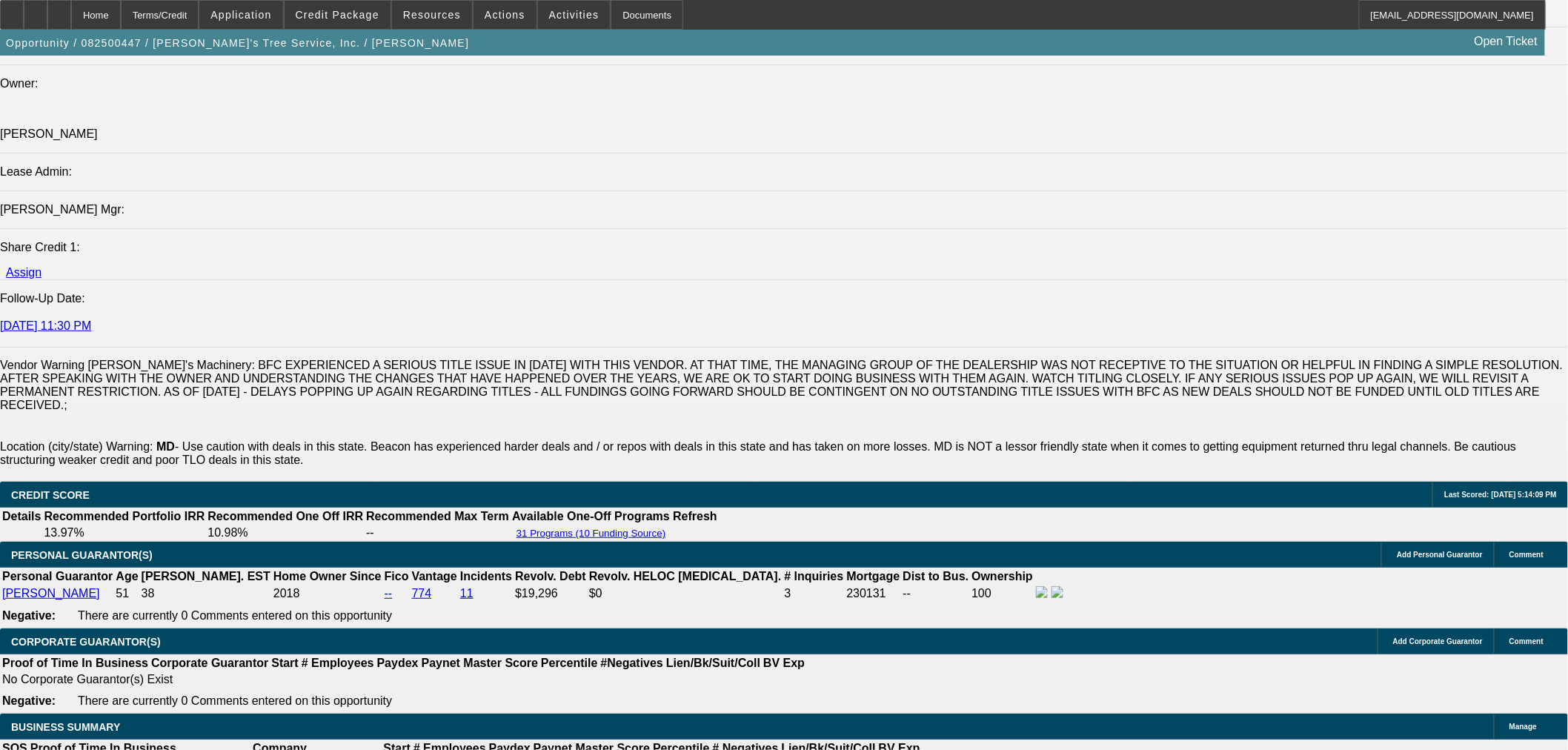
scroll to position [2224, 0]
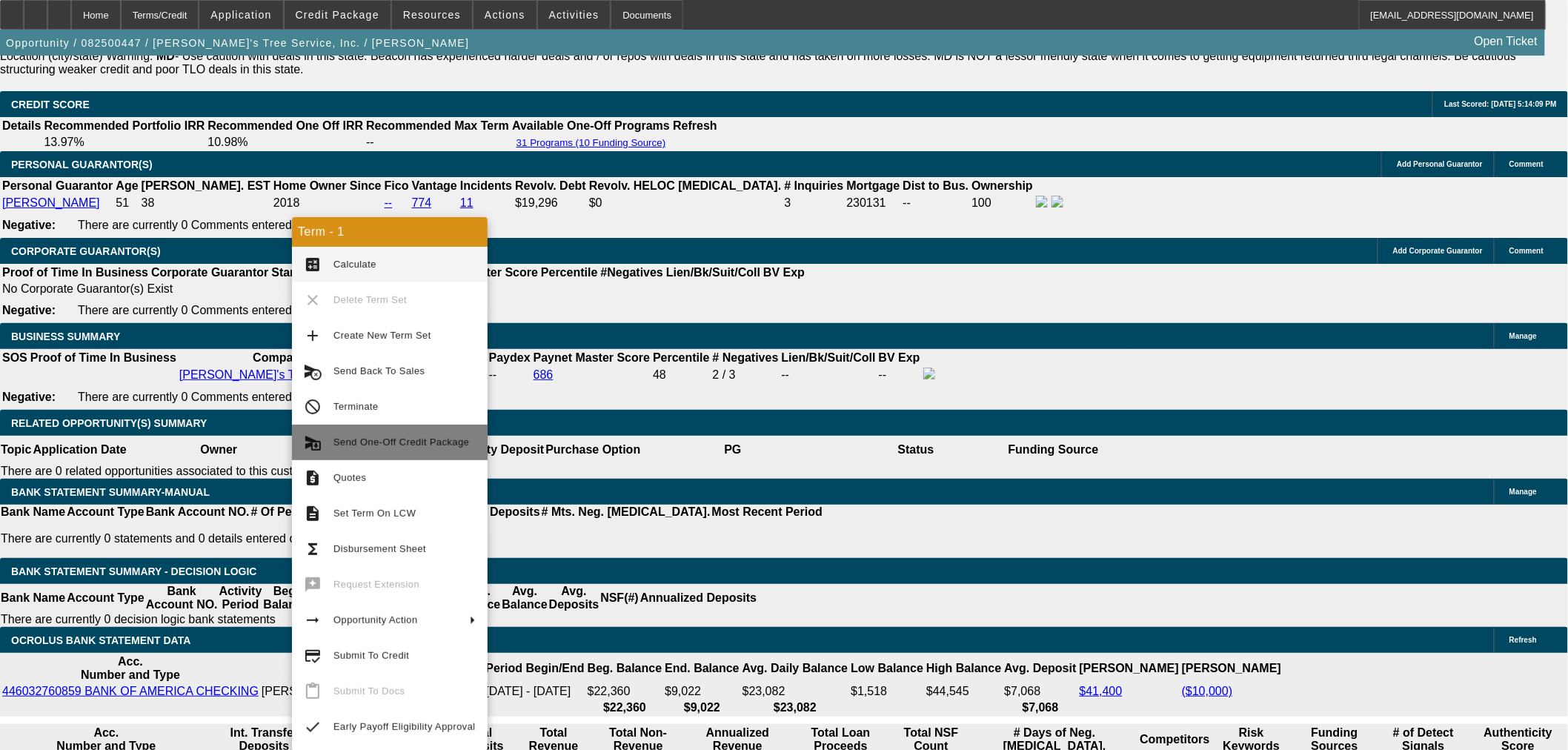
click at [428, 440] on span "Send One-Off Credit Package" at bounding box center [401, 442] width 135 height 11
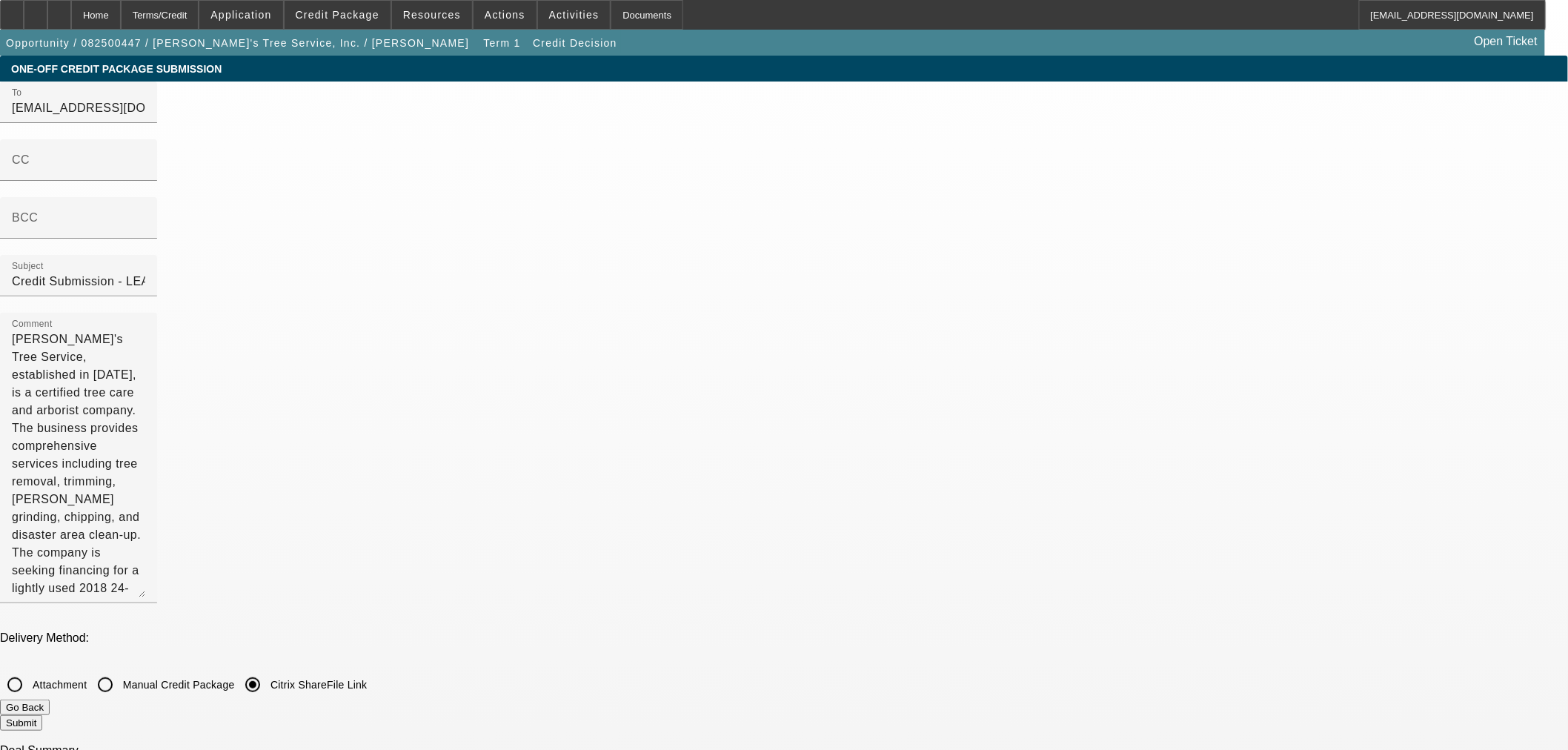
click at [42, 715] on button "Submit" at bounding box center [21, 722] width 42 height 15
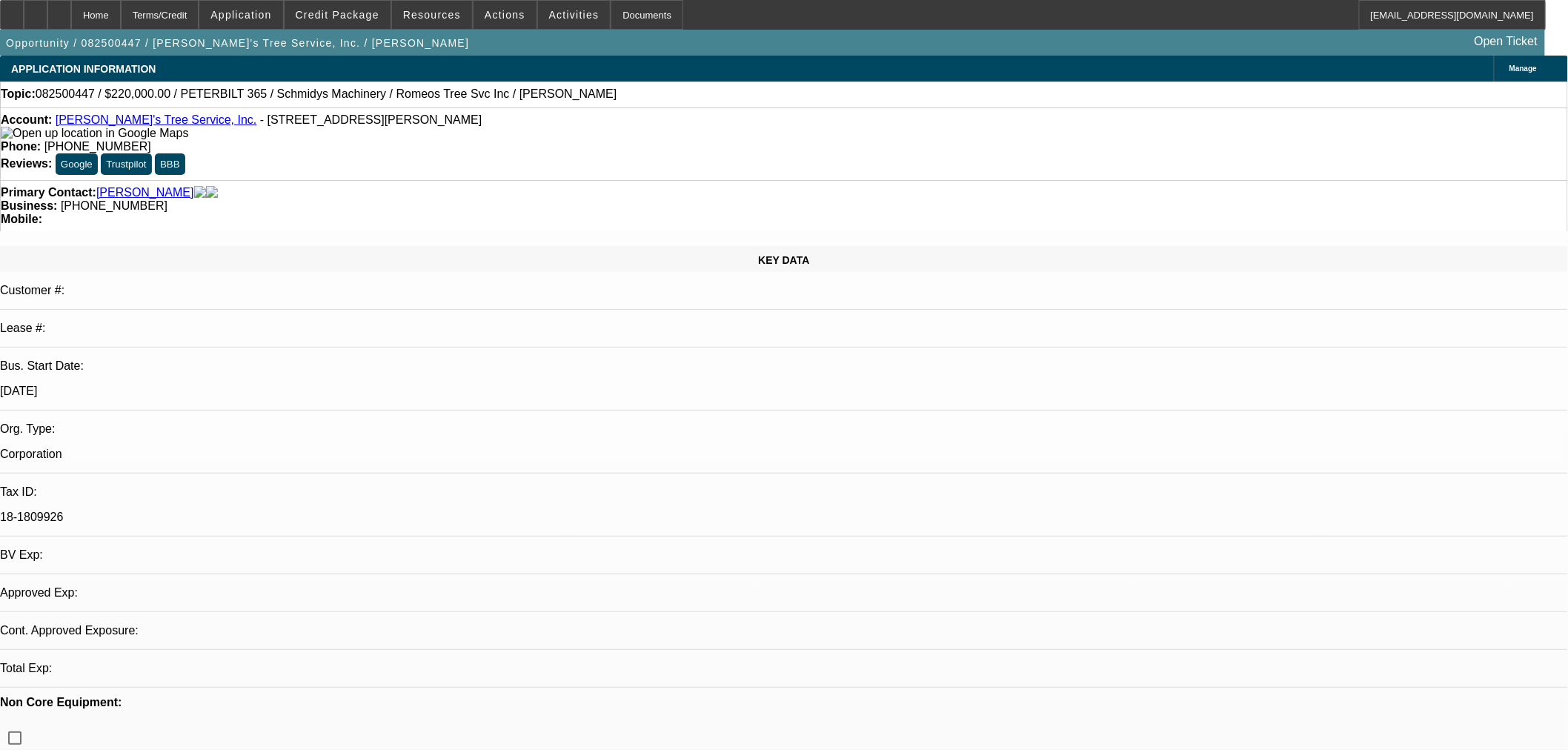
select select "0"
select select "1"
select select "2"
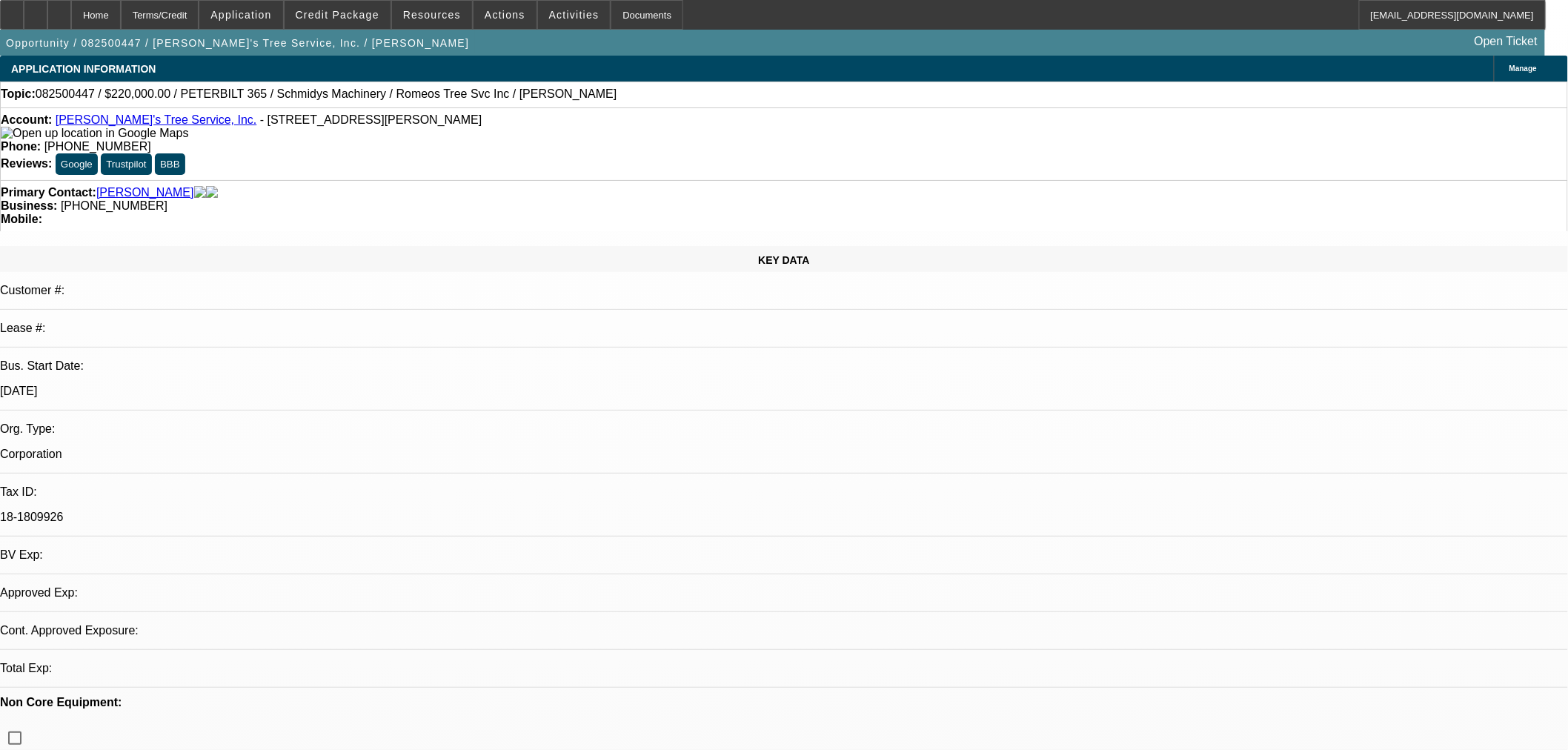
select select "6"
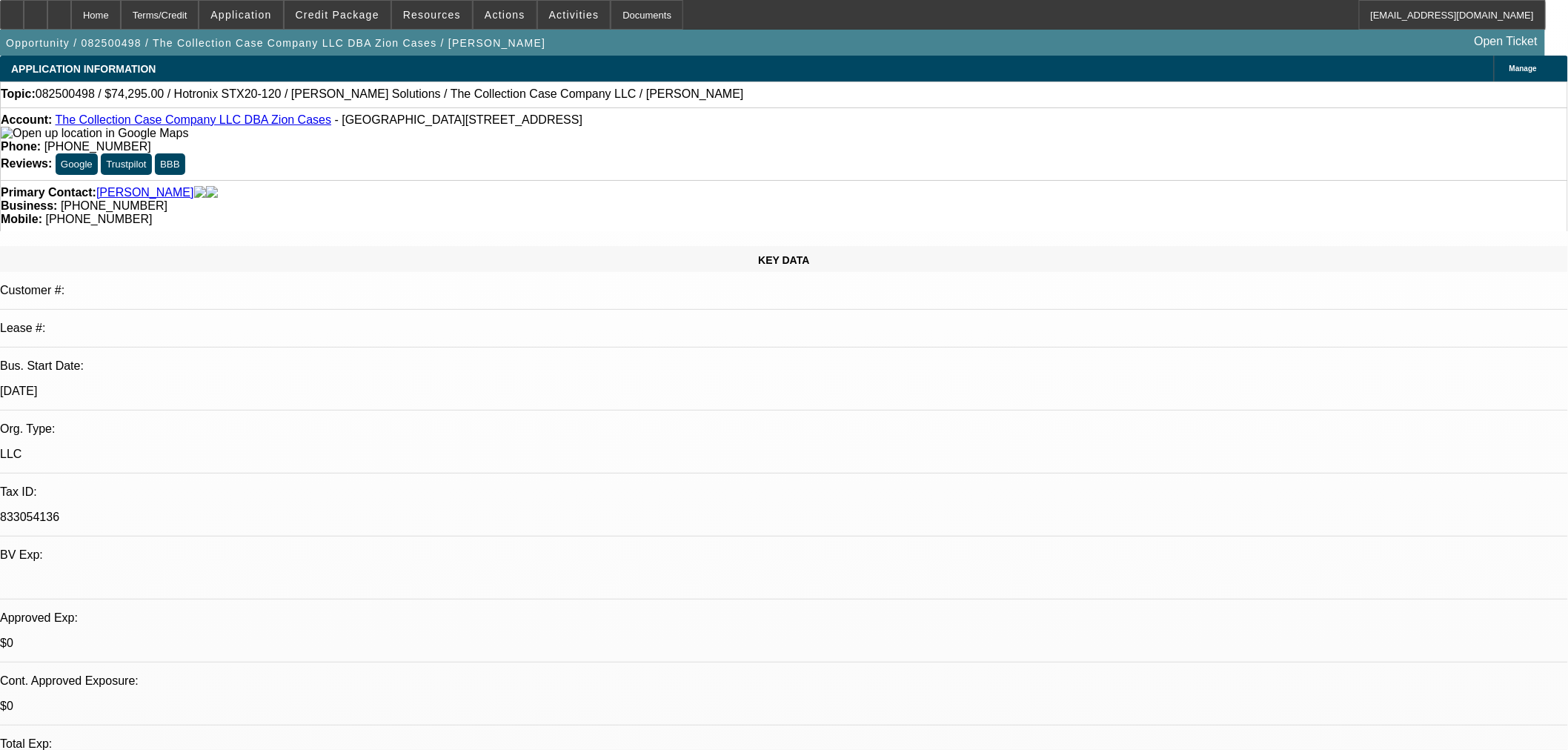
select select "0"
select select "2"
select select "0"
select select "6"
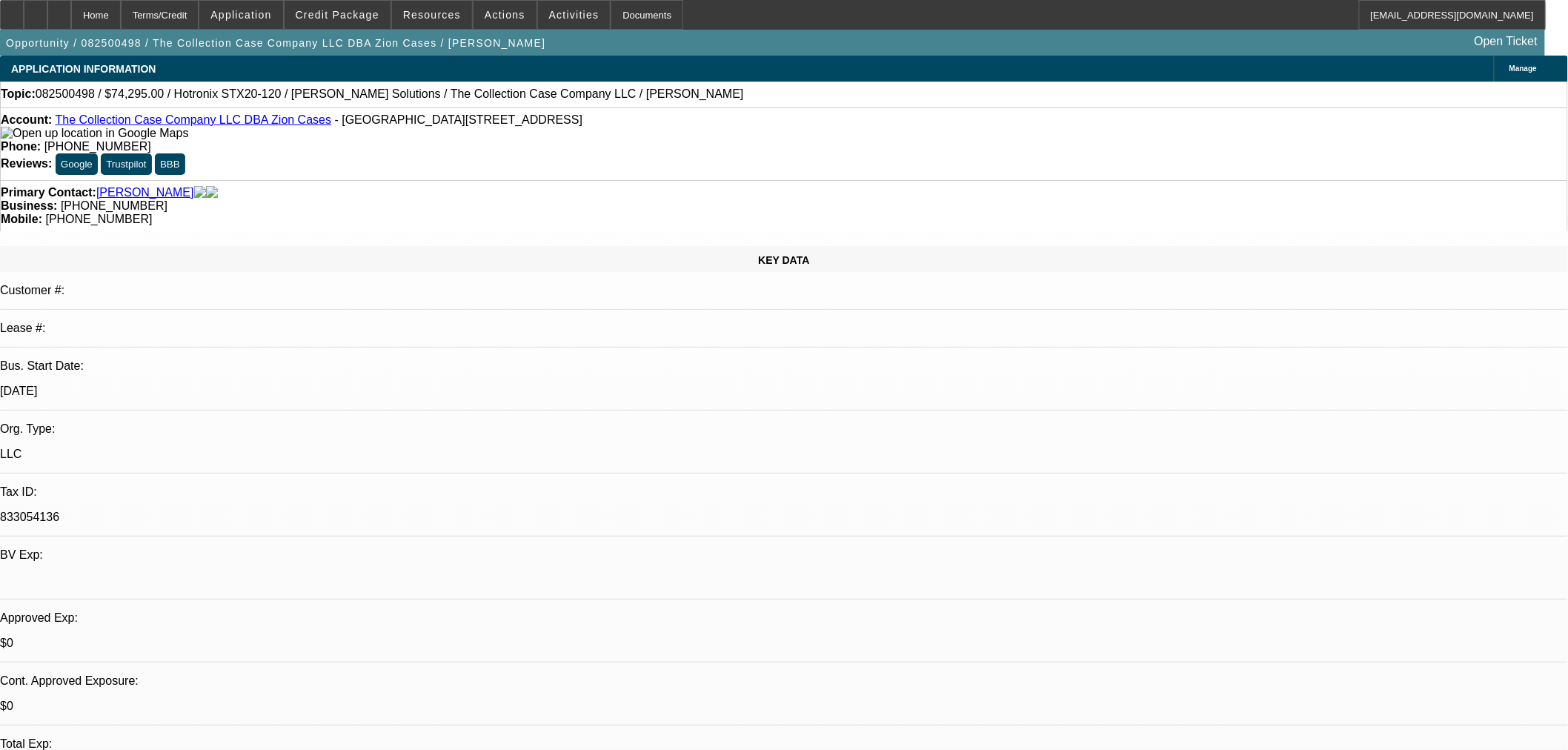
select select "0"
select select "2"
select select "0"
select select "6"
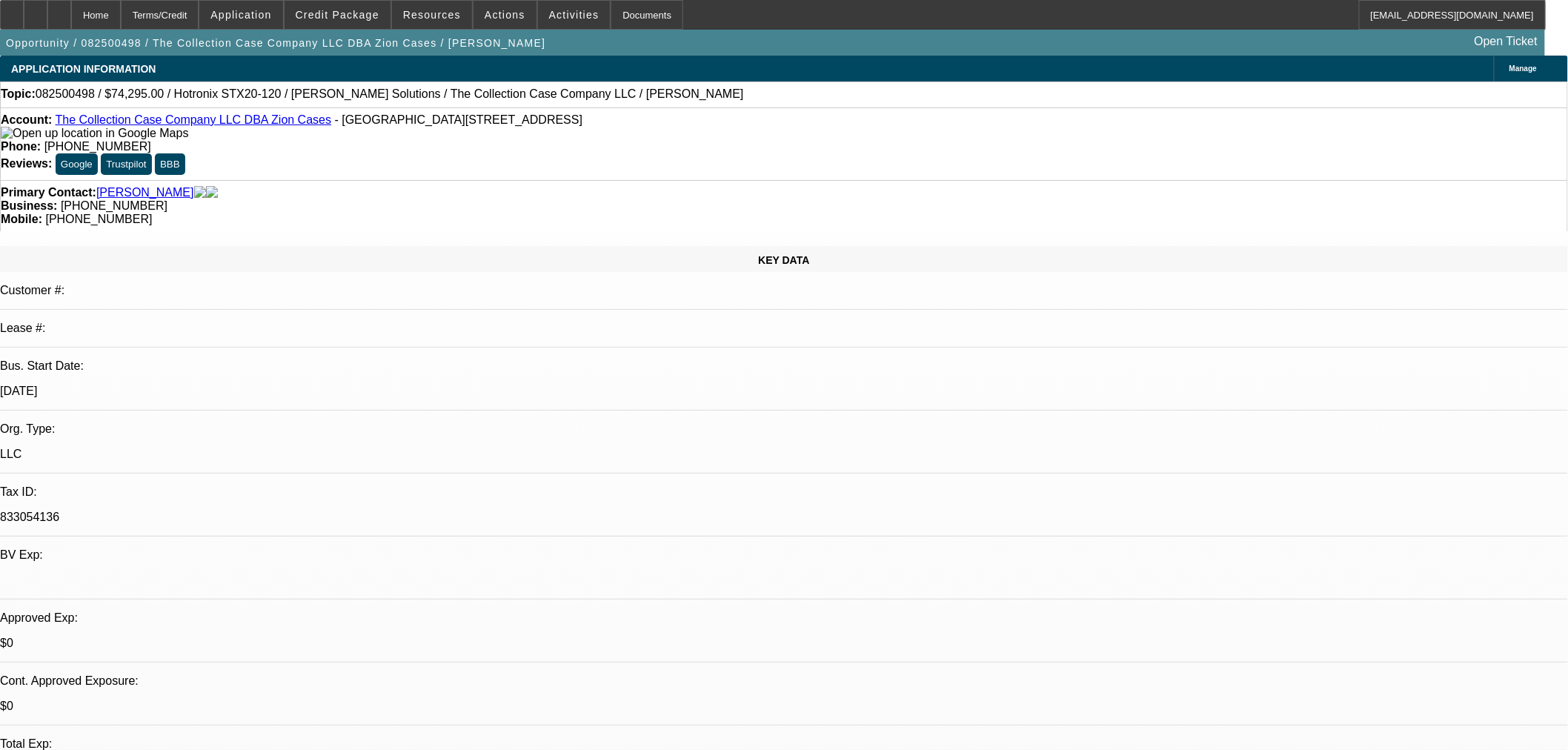
select select "0"
select select "2"
select select "0"
select select "6"
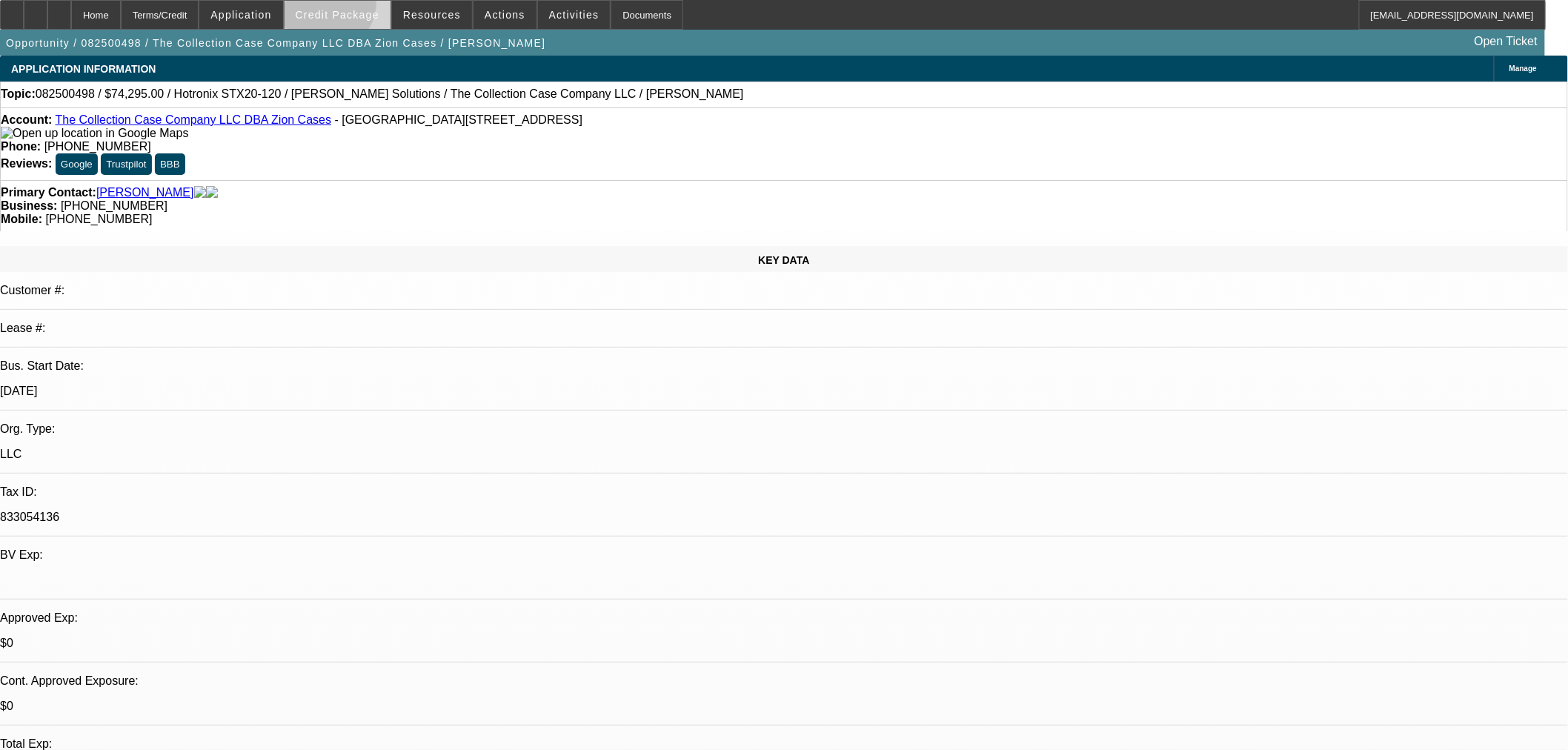
click at [347, 5] on span at bounding box center [338, 14] width 106 height 35
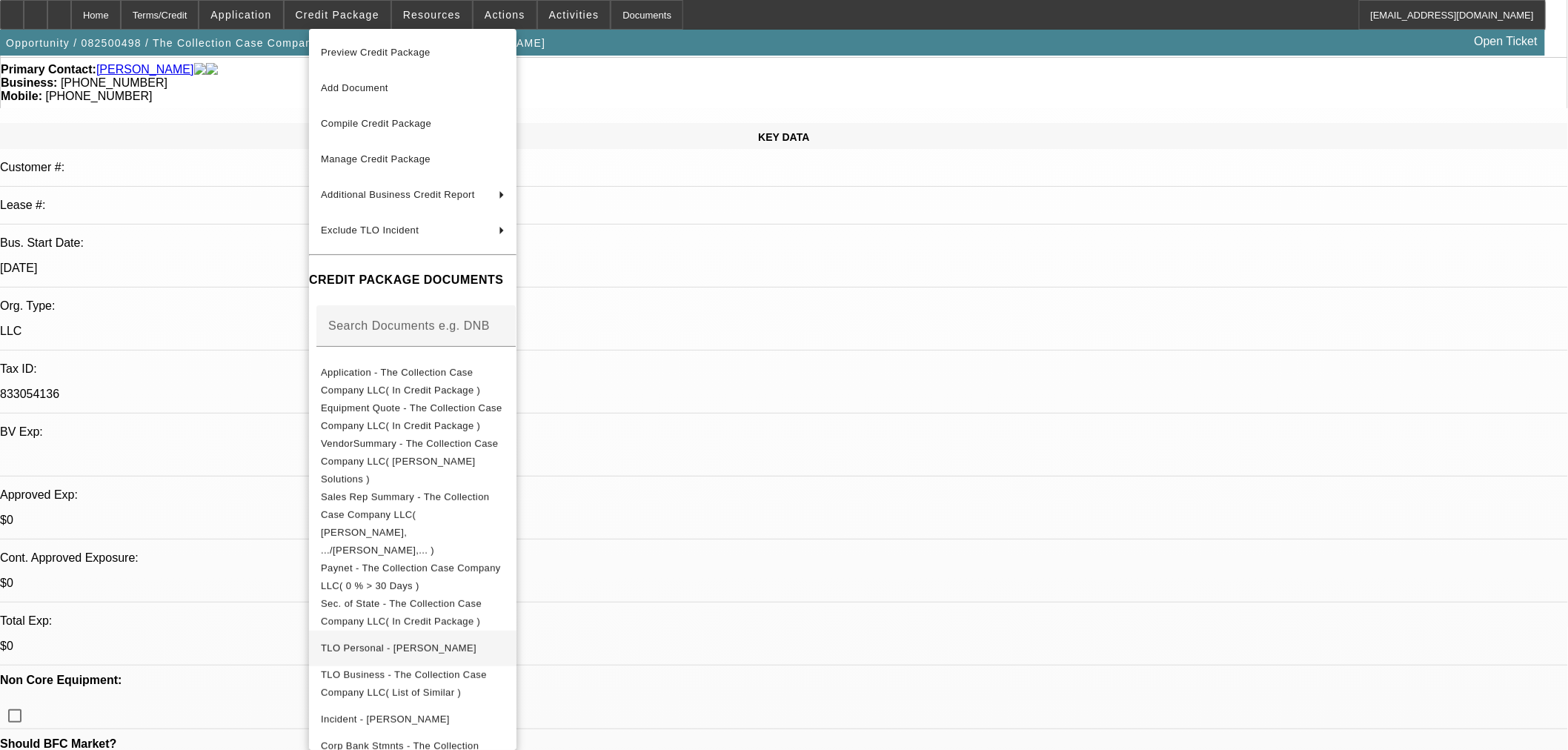
scroll to position [329, 0]
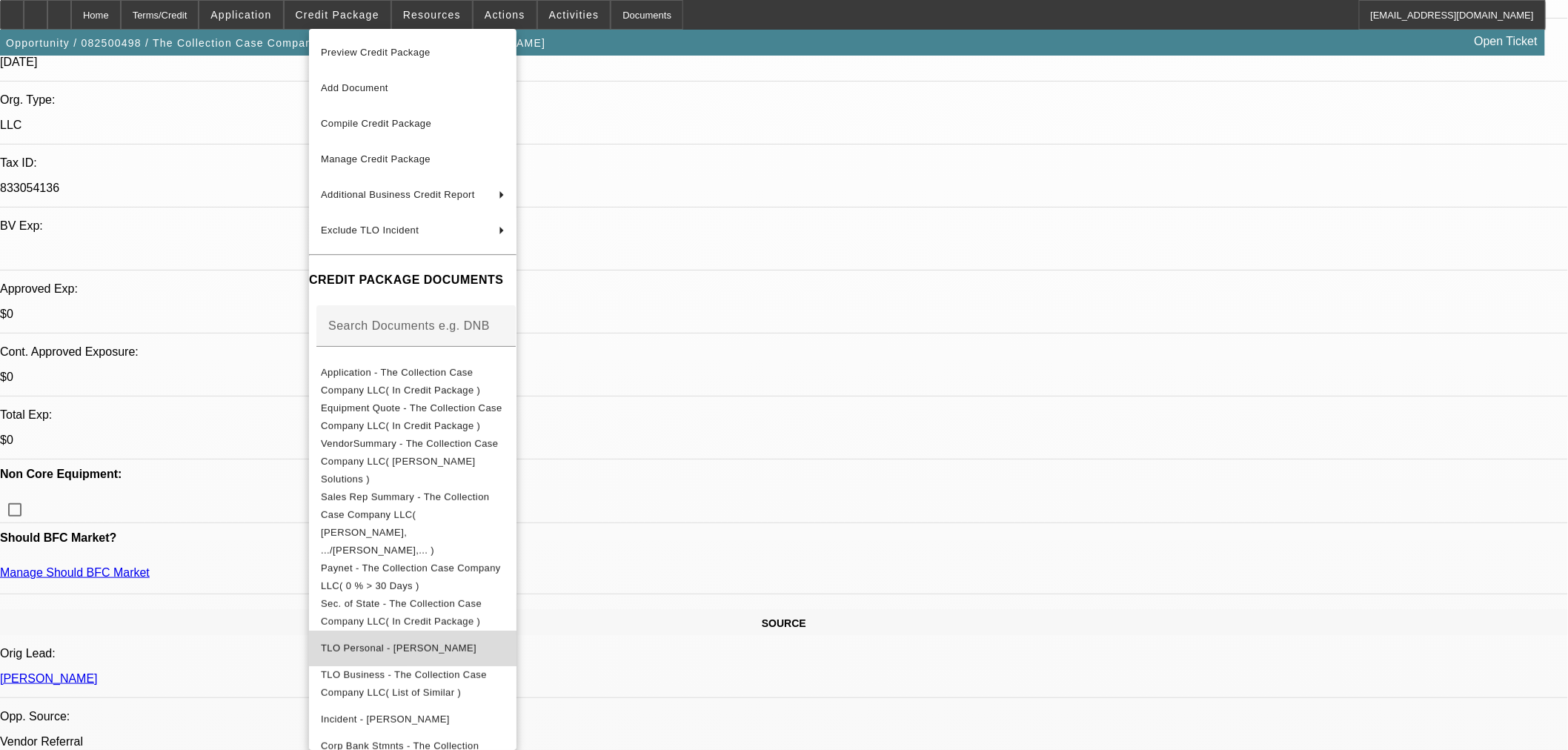
click at [467, 639] on span "TLO Personal - Anderson, Clint" at bounding box center [413, 648] width 184 height 18
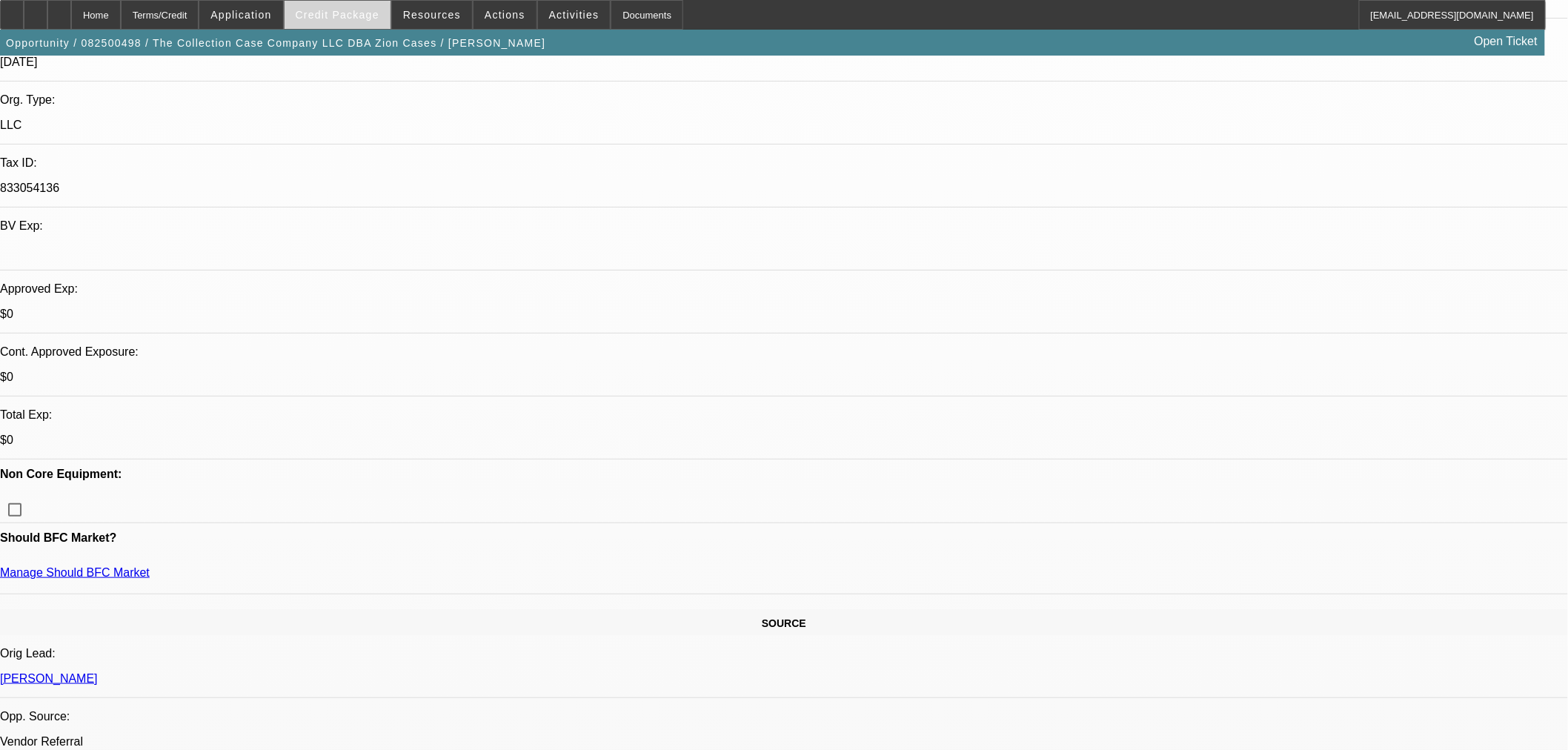
click at [344, 16] on span "Credit Package" at bounding box center [337, 14] width 84 height 12
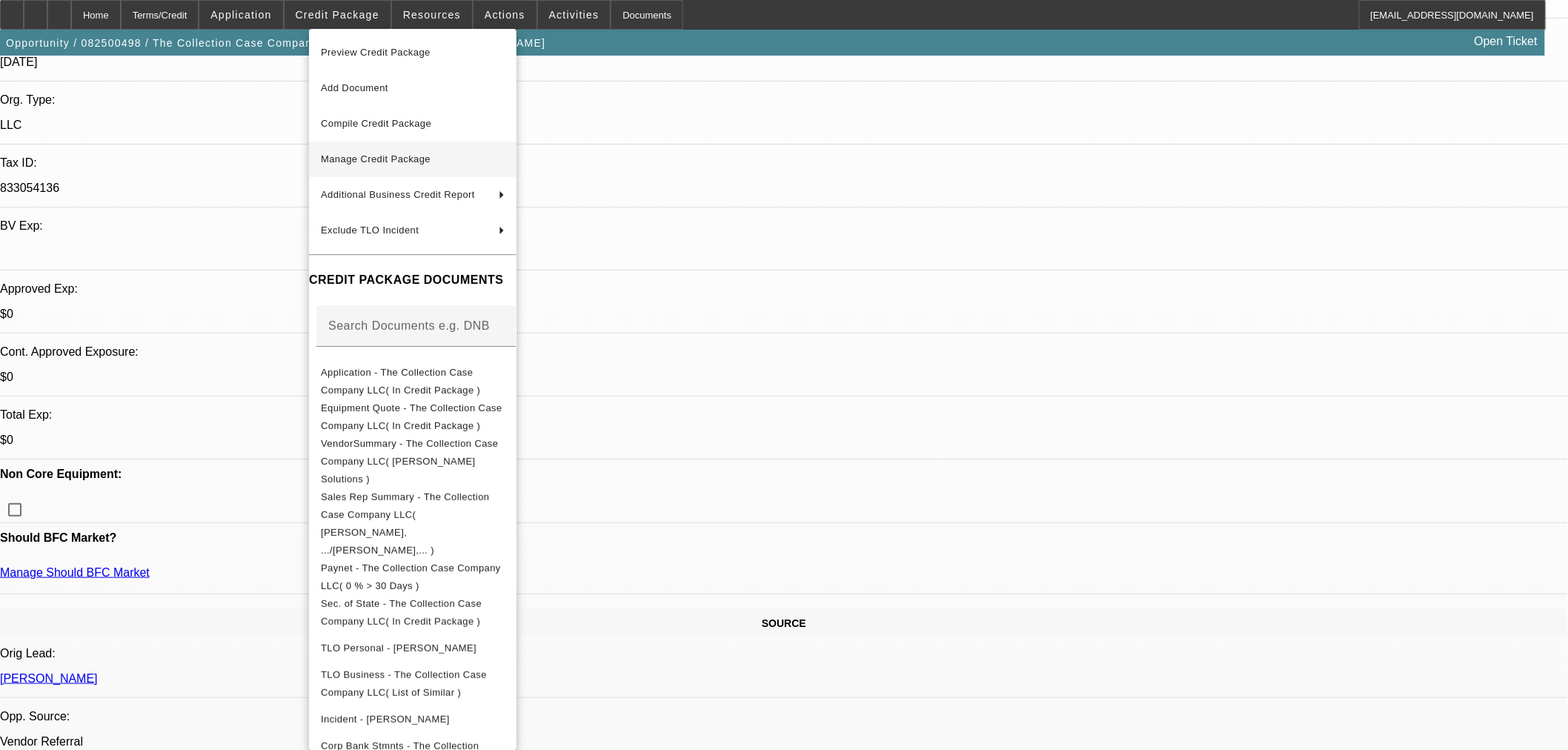
click at [384, 165] on span "Manage Credit Package" at bounding box center [413, 159] width 184 height 18
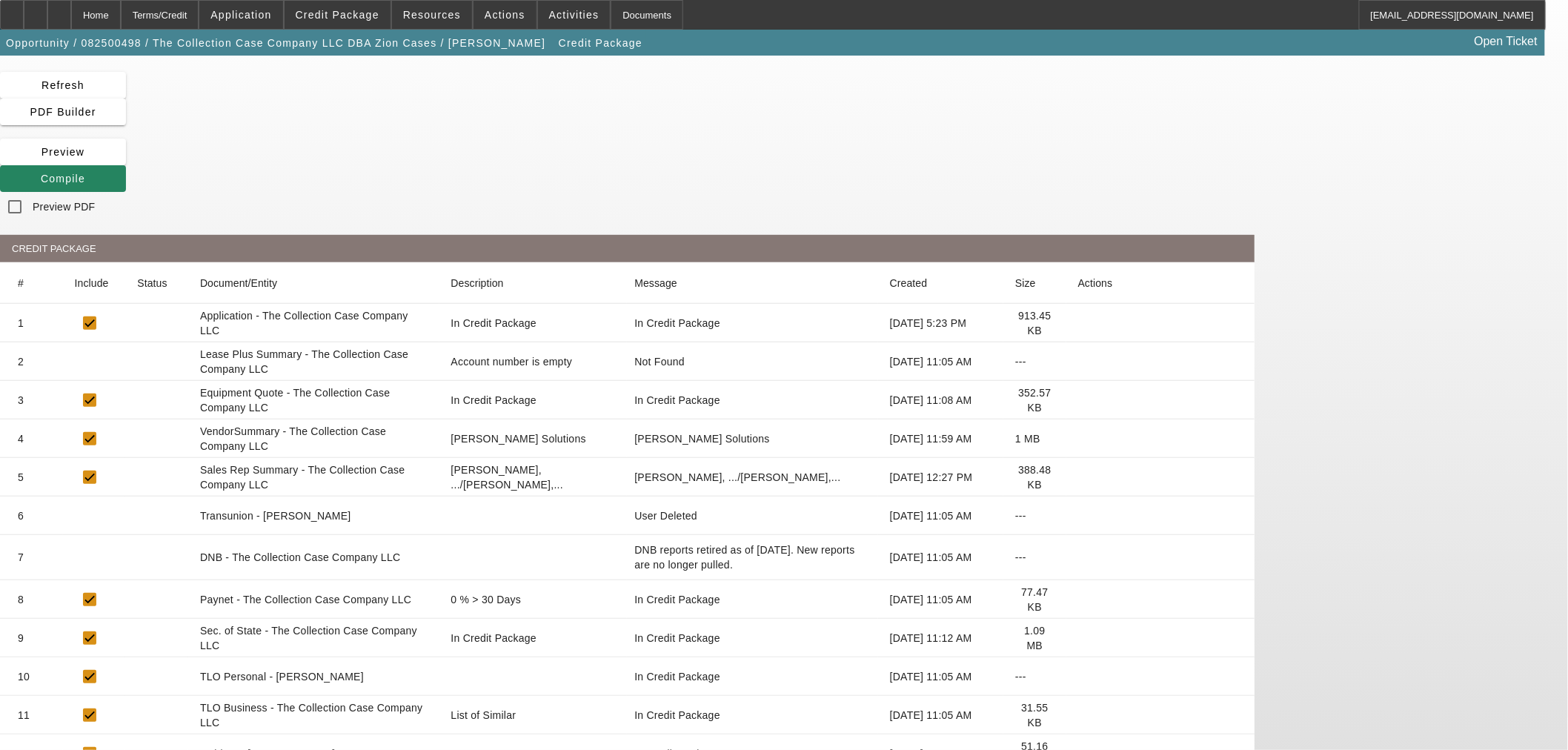
scroll to position [49, 0]
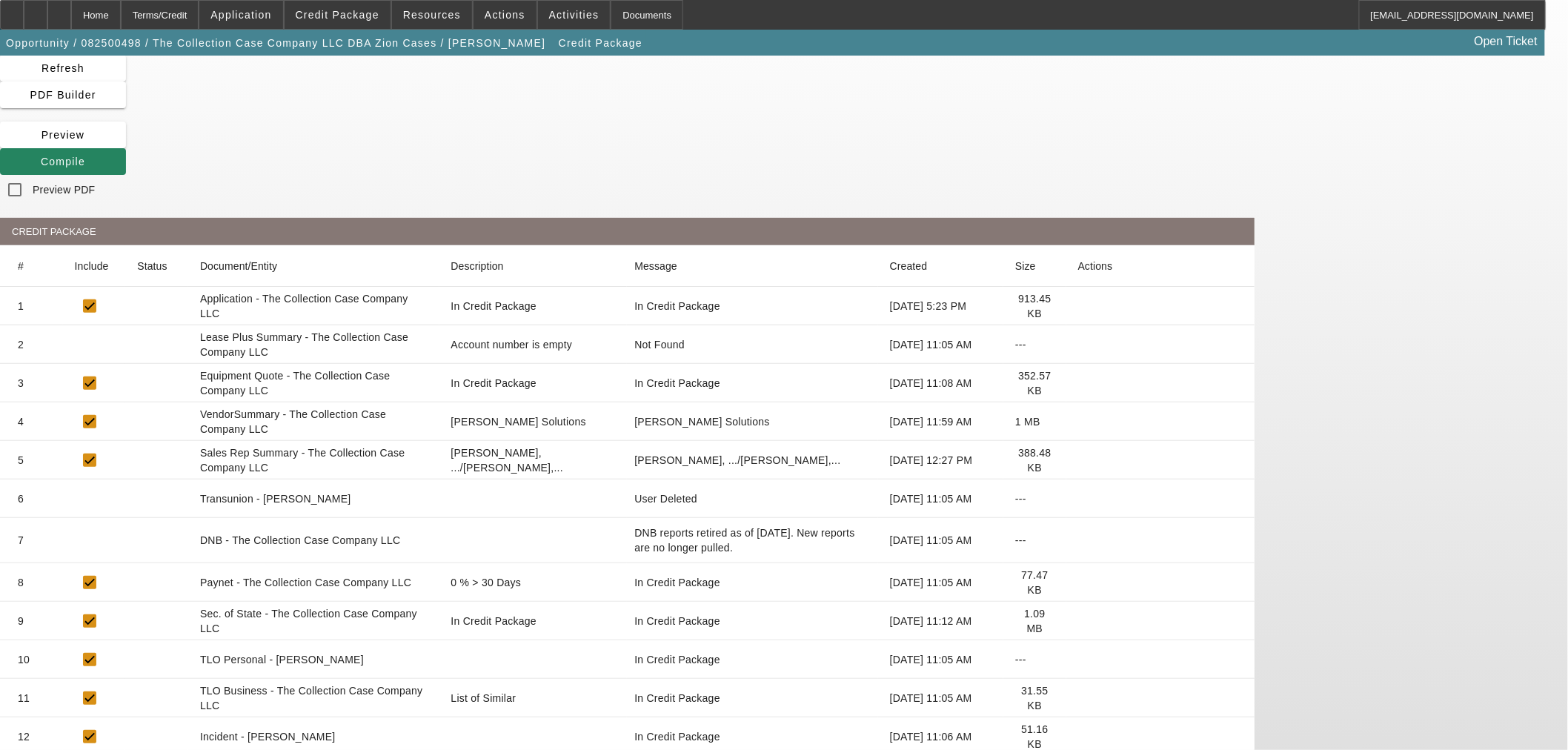
click at [1078, 660] on icon at bounding box center [1078, 660] width 0 height 0
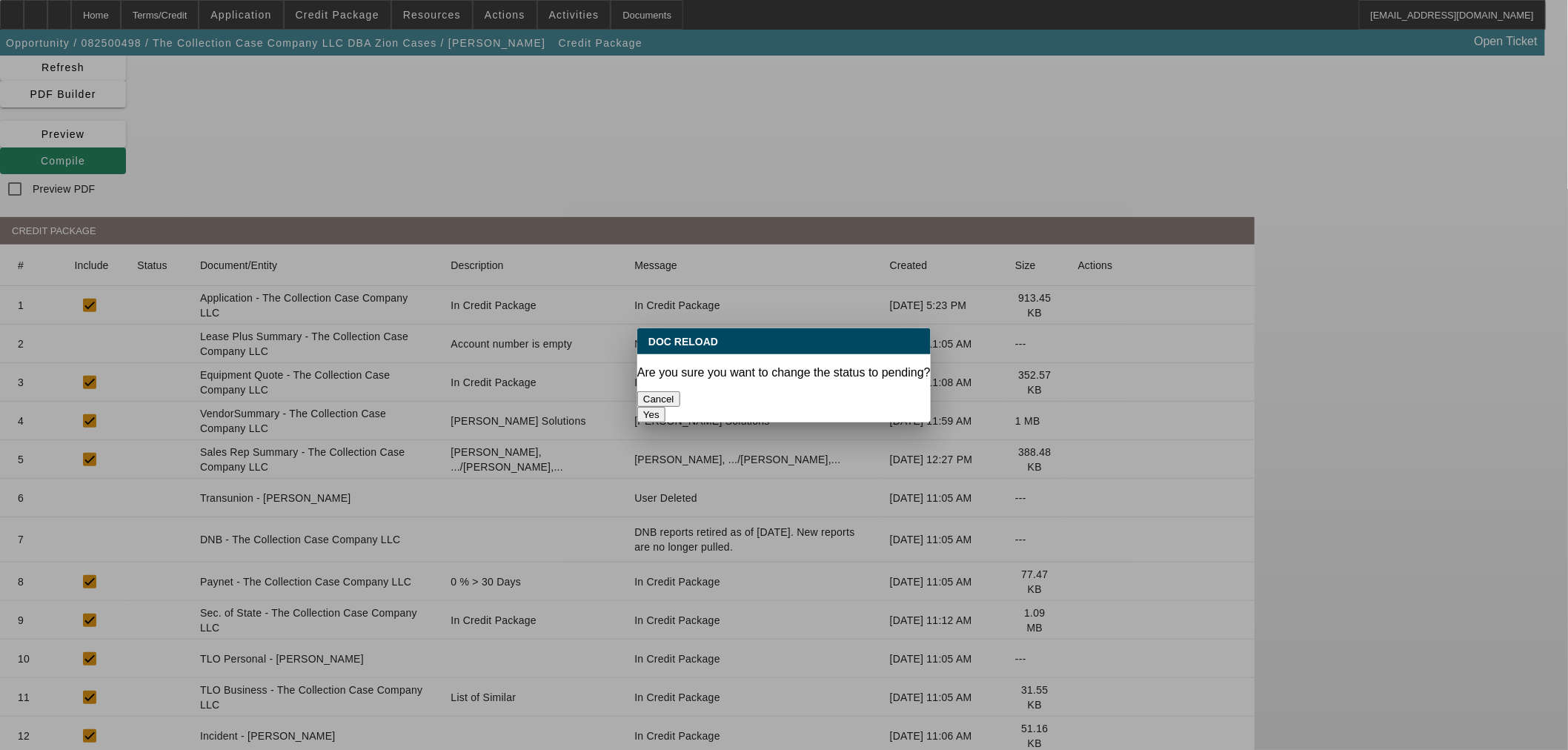
click at [665, 407] on button "Yes" at bounding box center [651, 414] width 28 height 15
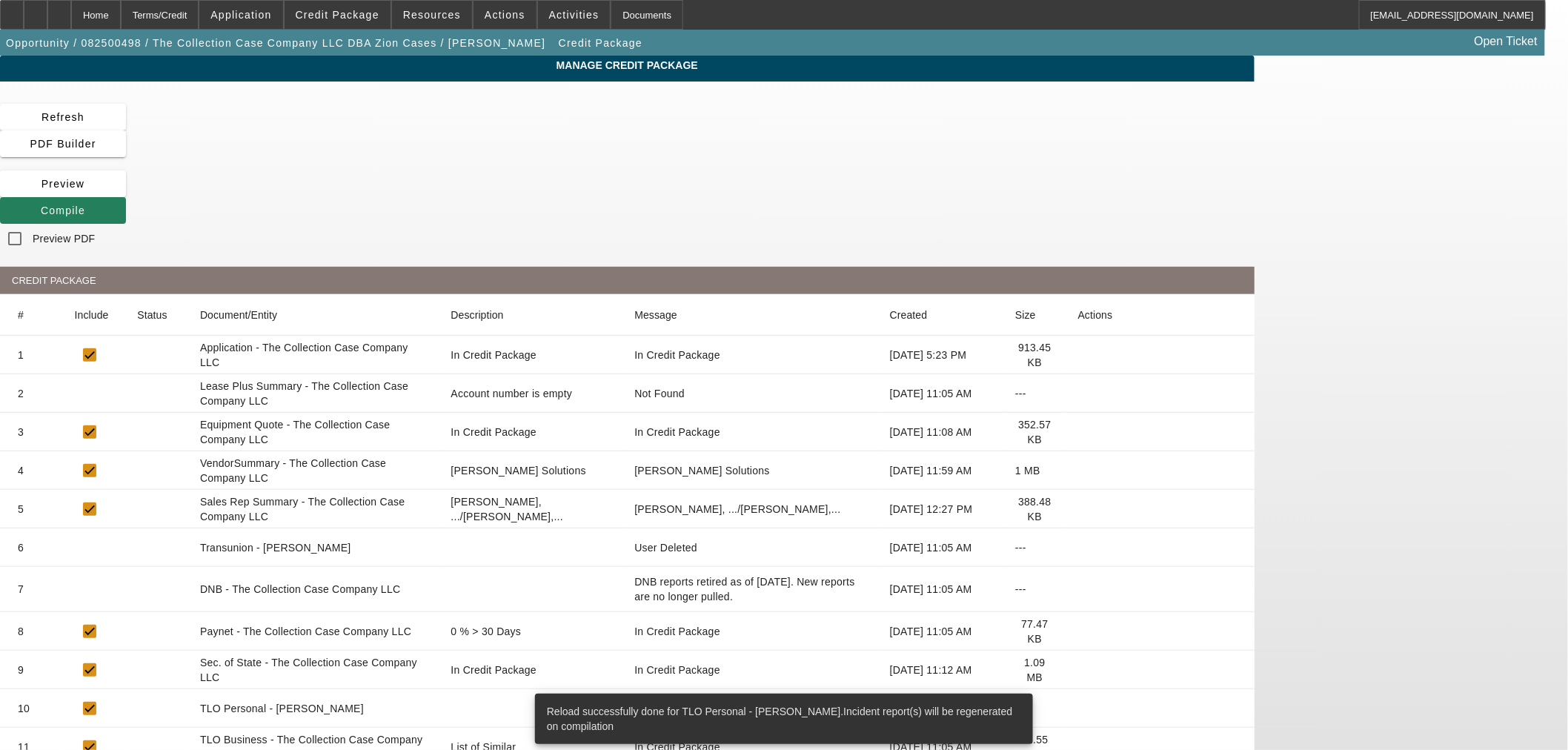
click at [126, 193] on span at bounding box center [62, 211] width 126 height 35
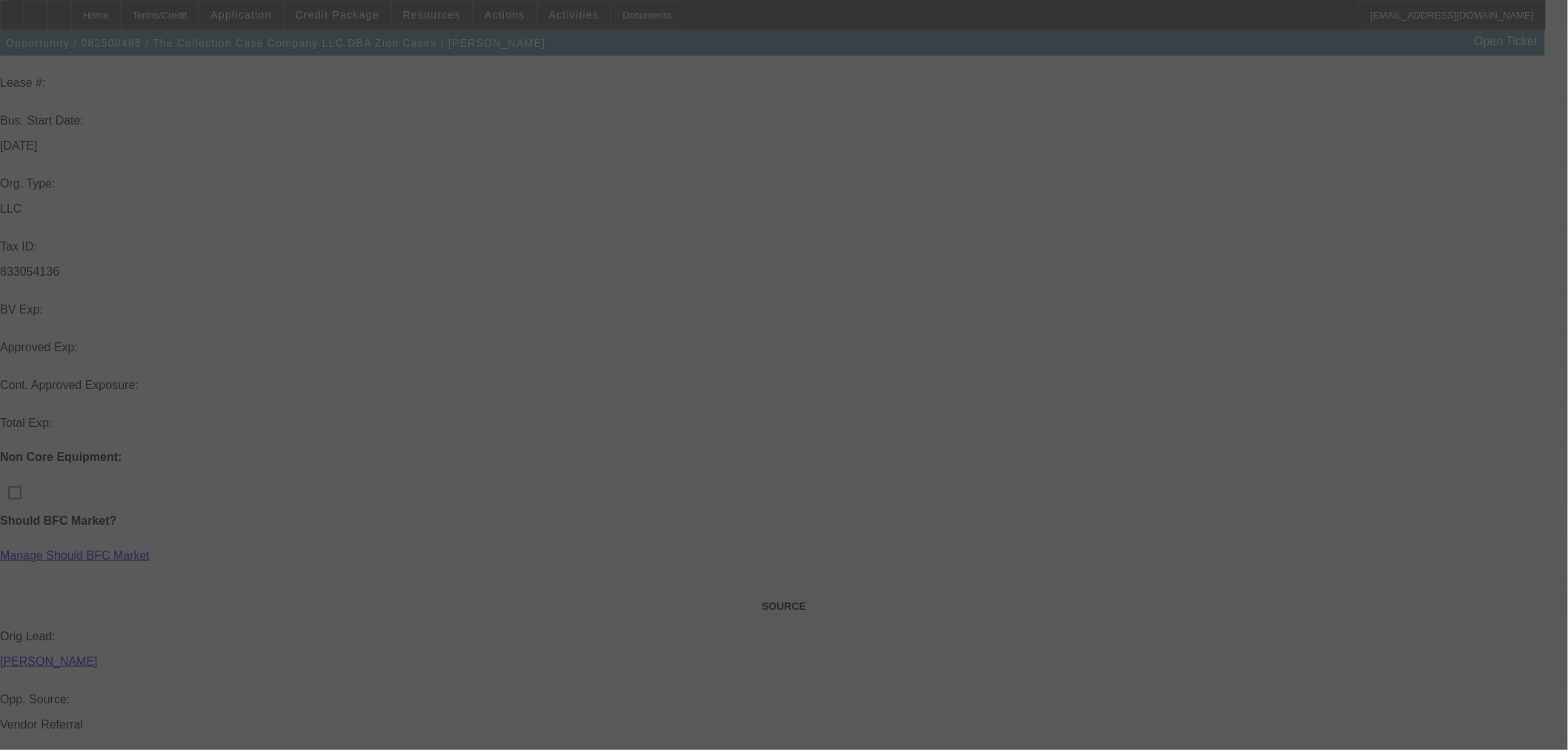
scroll to position [247, 0]
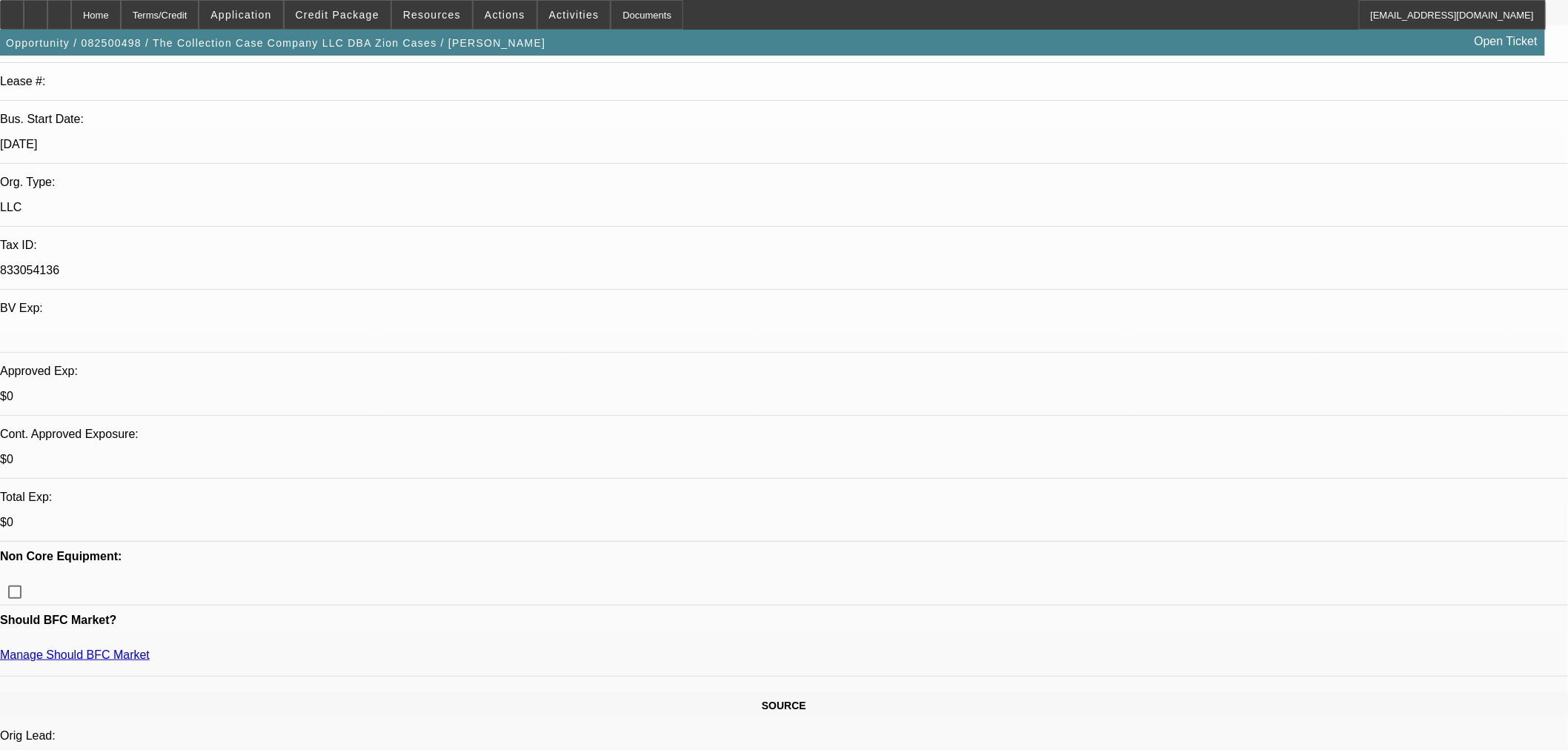
select select "0"
select select "2"
select select "0"
select select "6"
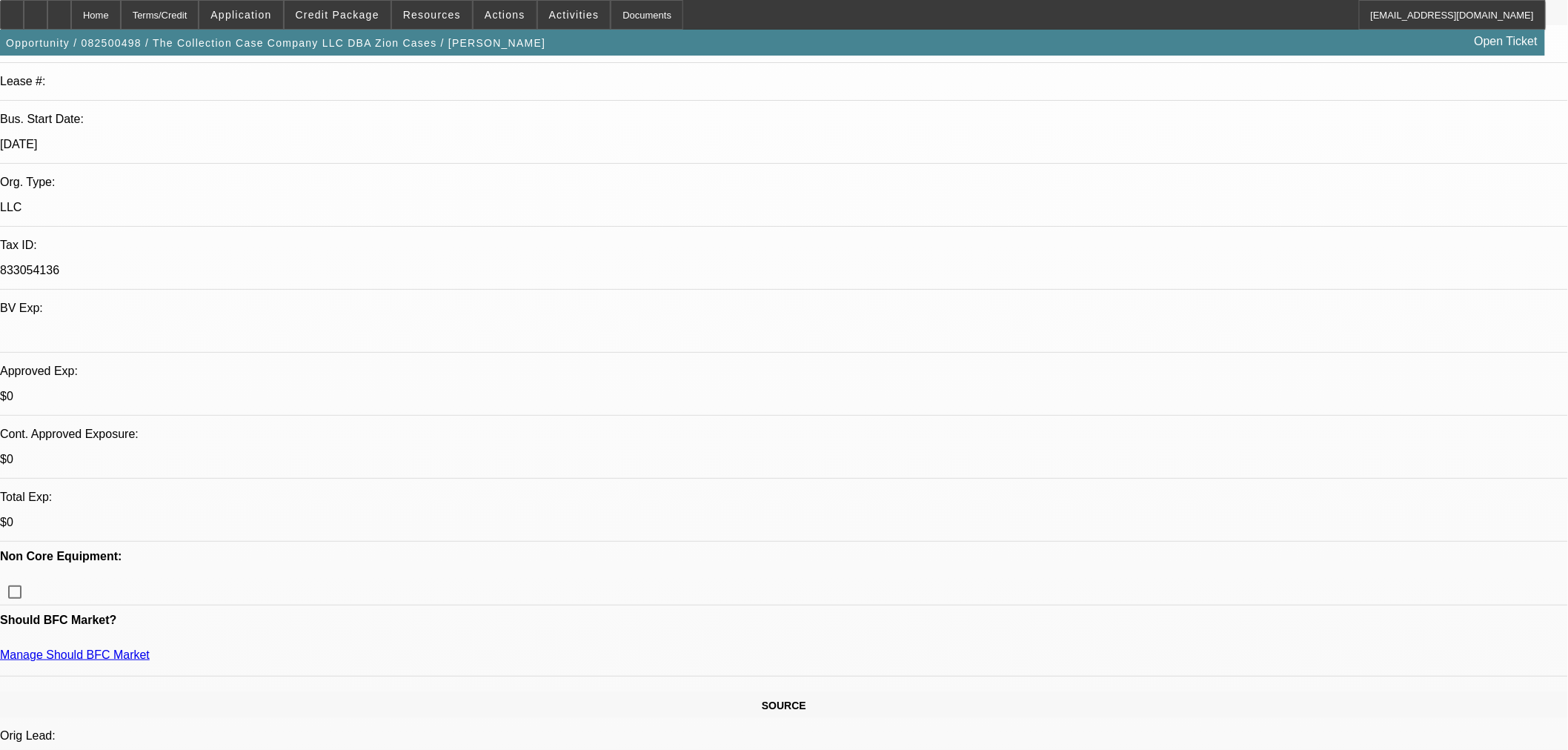
select select "0"
select select "2"
select select "0"
select select "6"
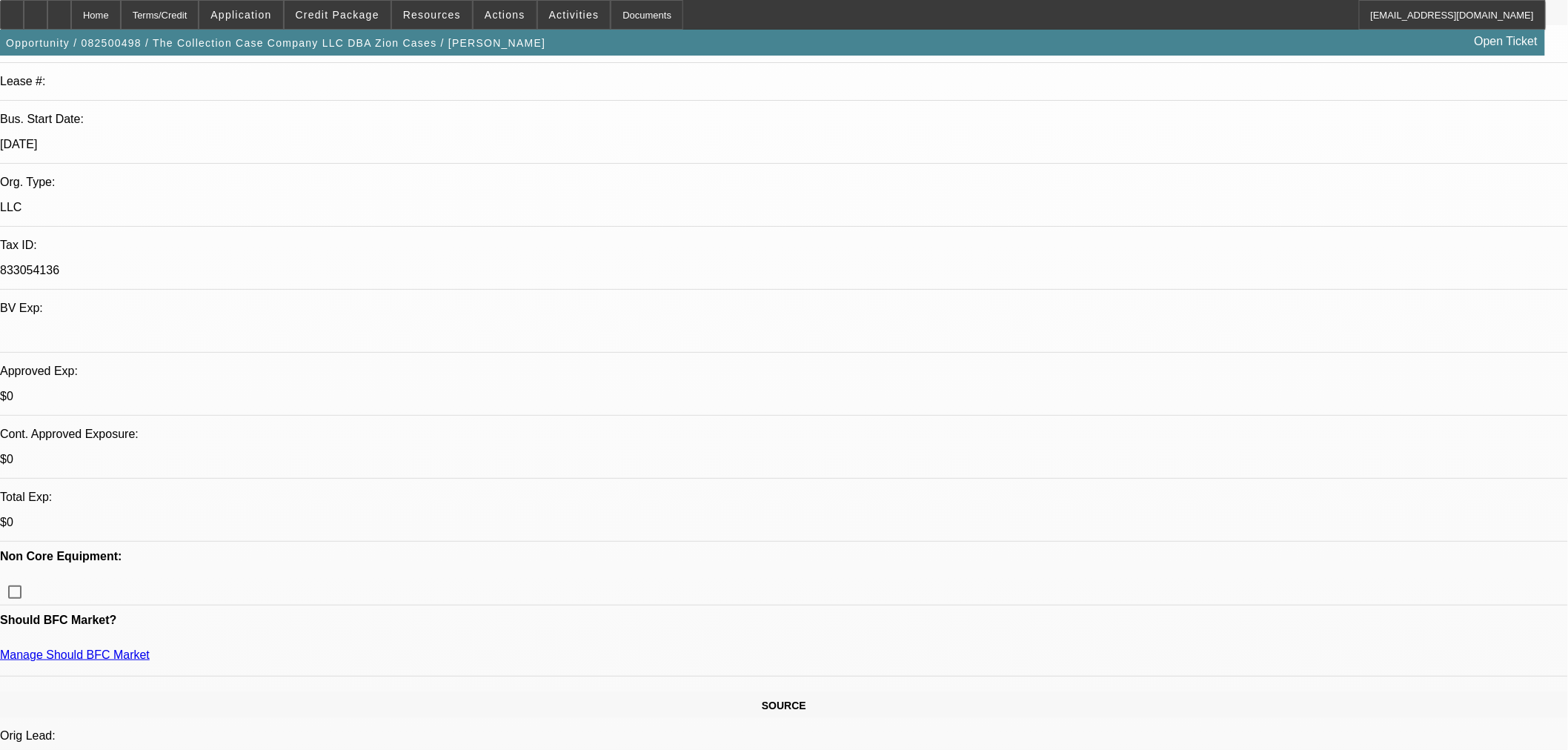
select select "0"
select select "2"
select select "0"
select select "6"
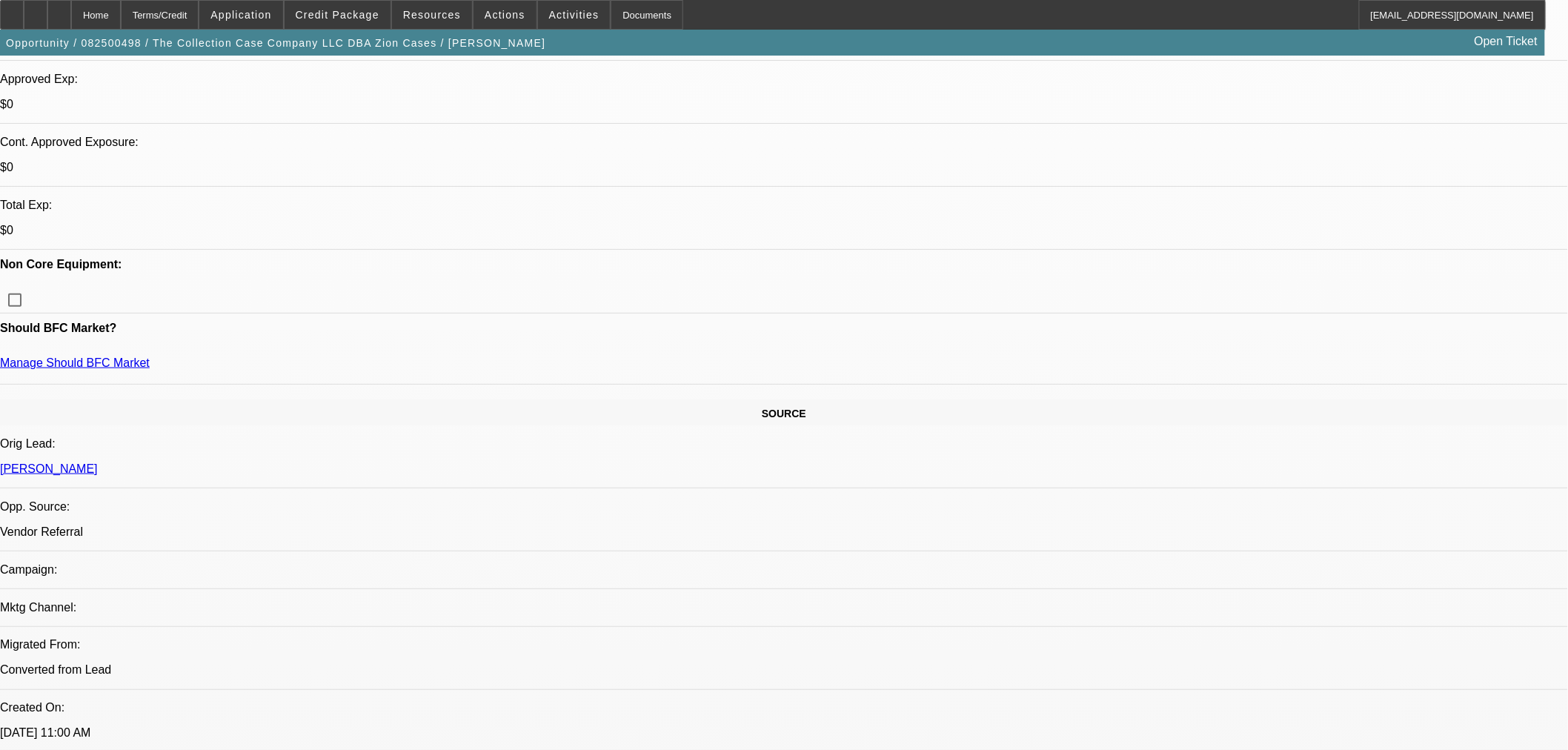
scroll to position [329, 0]
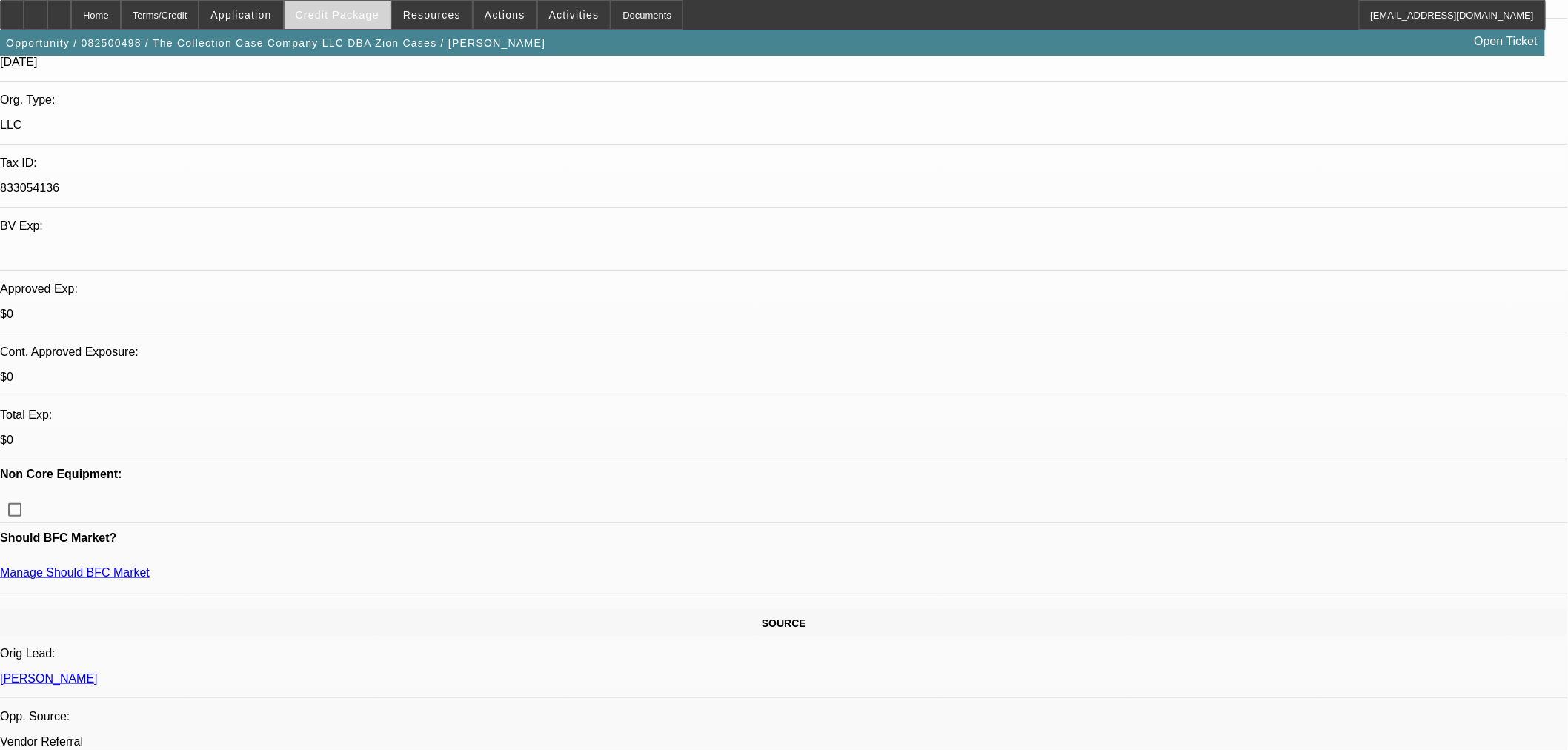
click at [359, 19] on span "Credit Package" at bounding box center [337, 14] width 84 height 12
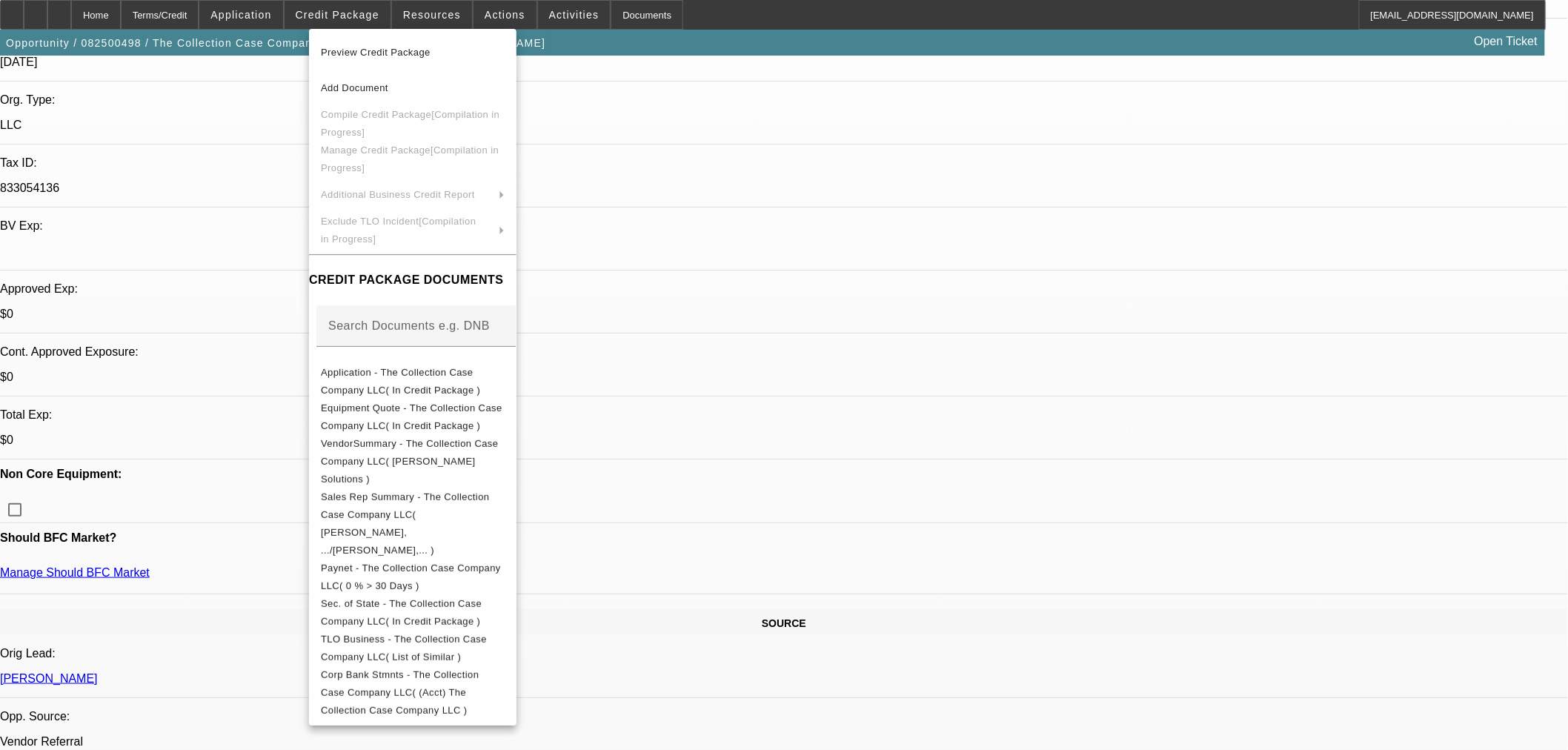
click at [849, 312] on div at bounding box center [784, 375] width 1568 height 750
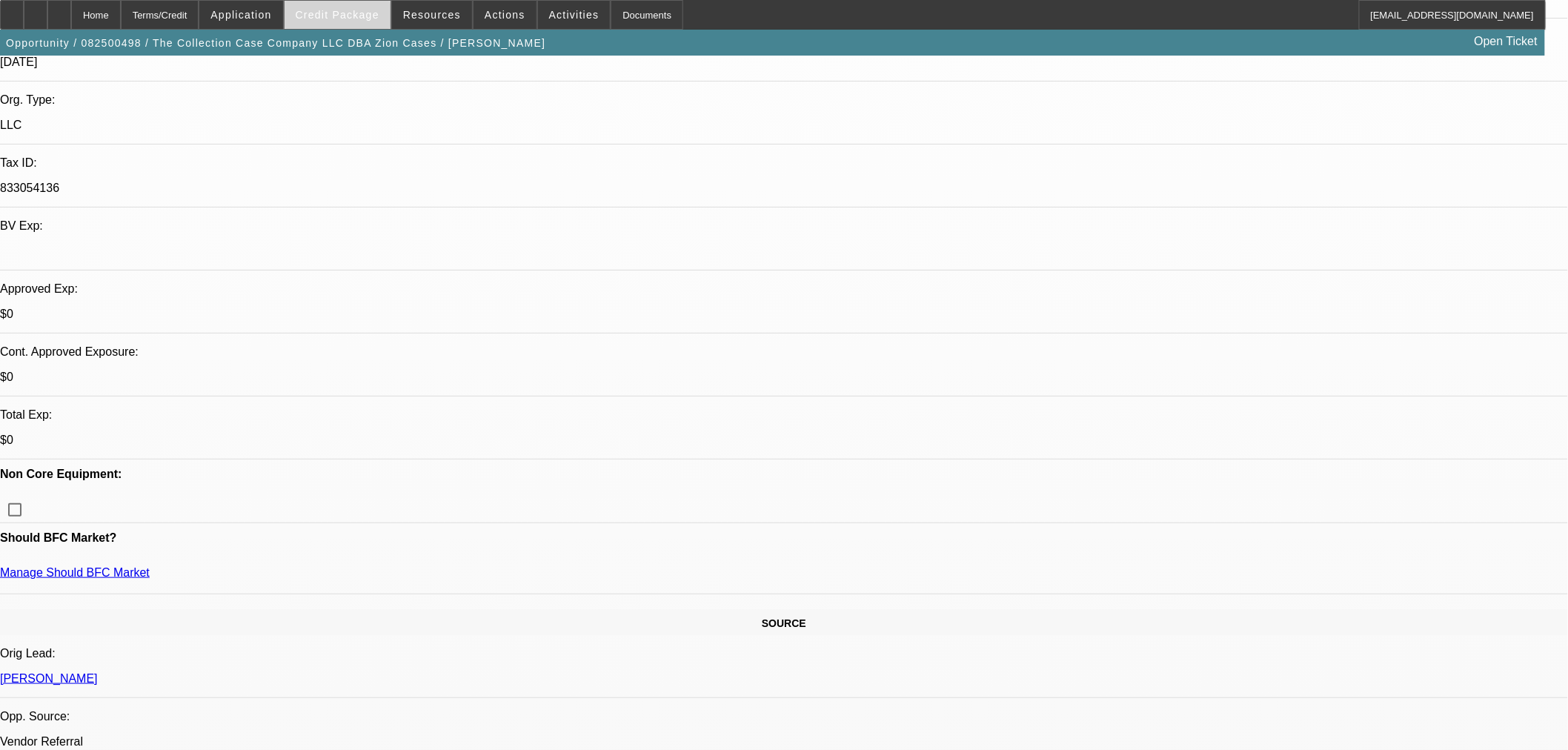
click at [341, 16] on span "Credit Package" at bounding box center [337, 14] width 84 height 12
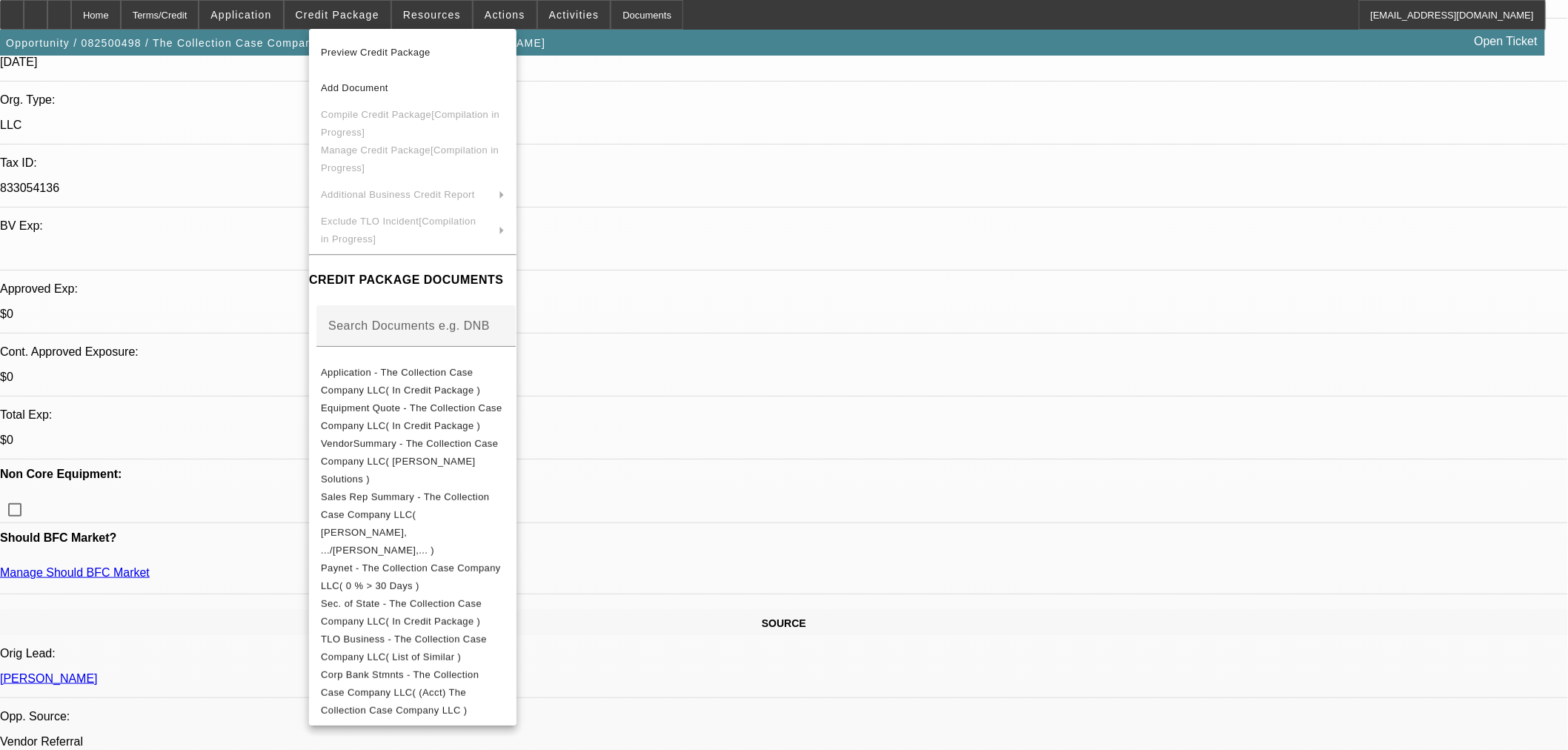
click at [816, 283] on div at bounding box center [784, 375] width 1568 height 750
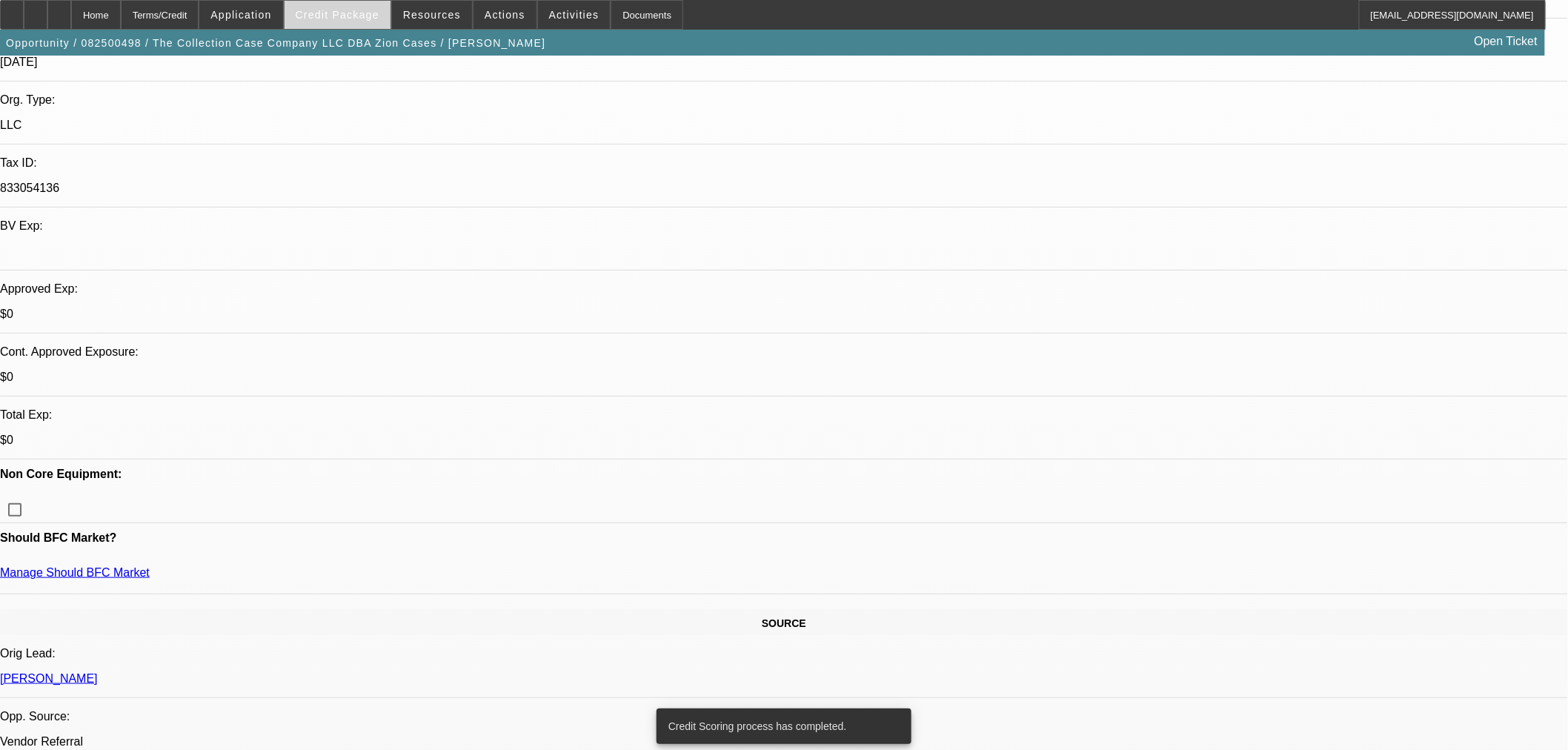
click at [335, 6] on span at bounding box center [338, 14] width 106 height 35
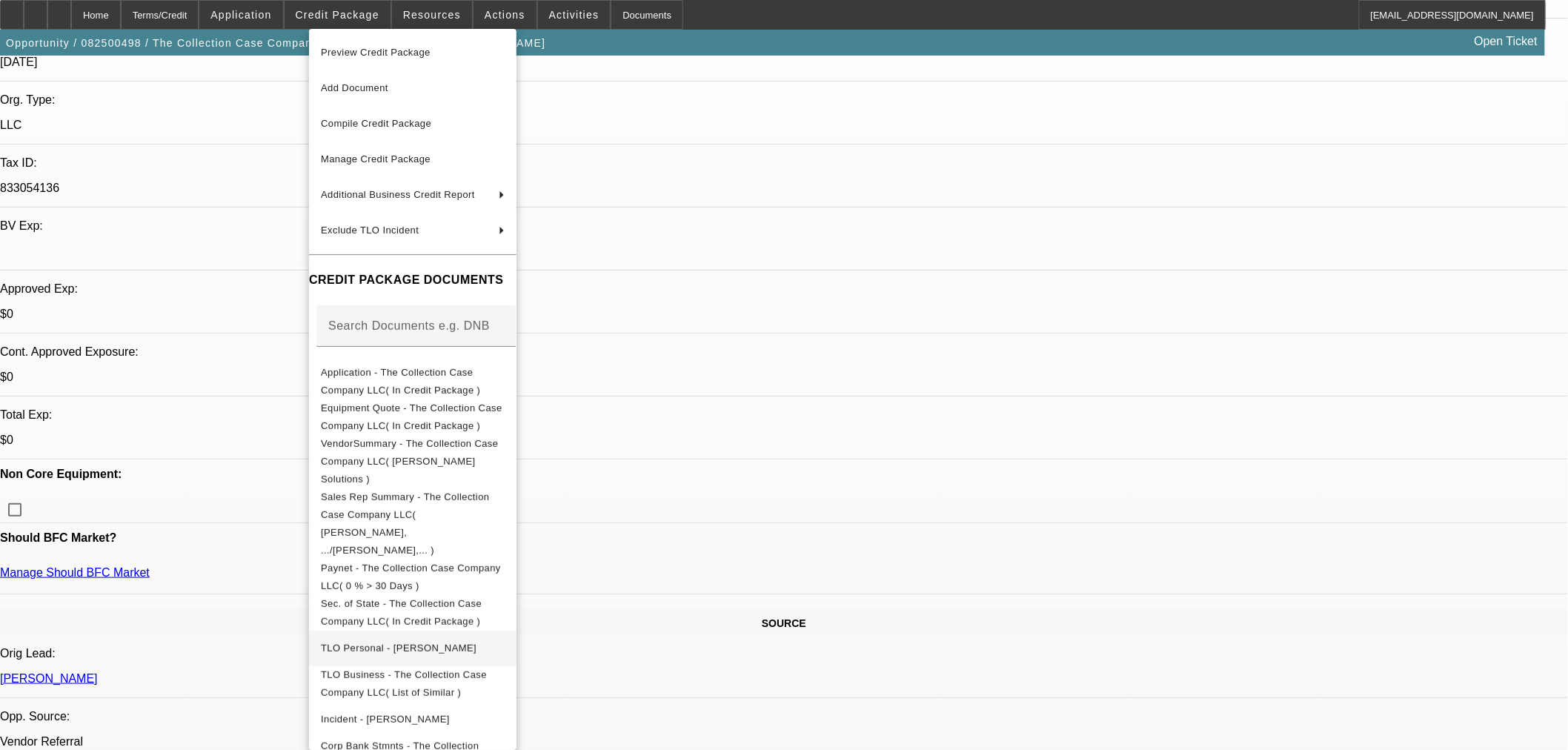
click at [398, 630] on button "TLO Personal - [PERSON_NAME]" at bounding box center [412, 648] width 207 height 35
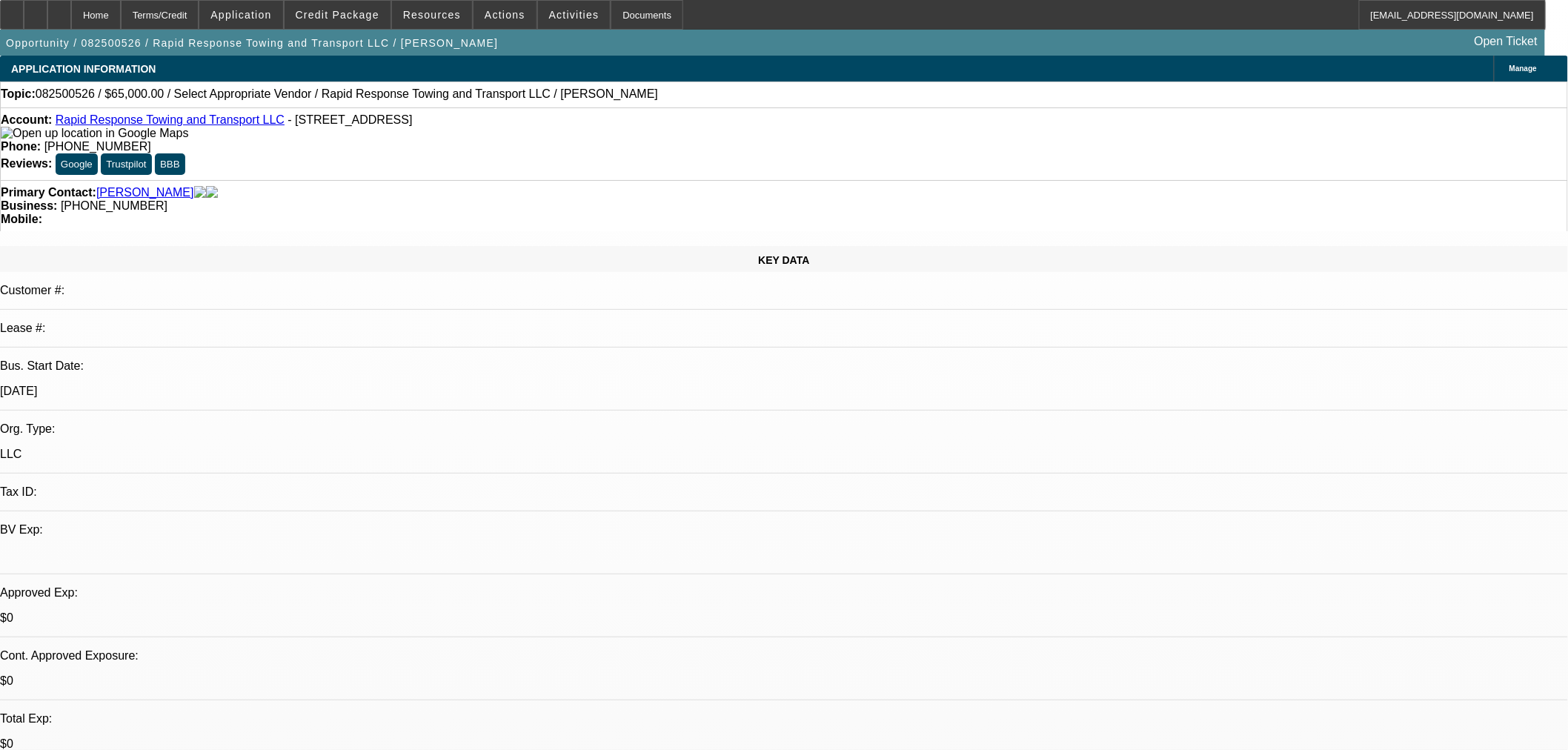
select select "0"
select select "2"
select select "0.1"
select select "4"
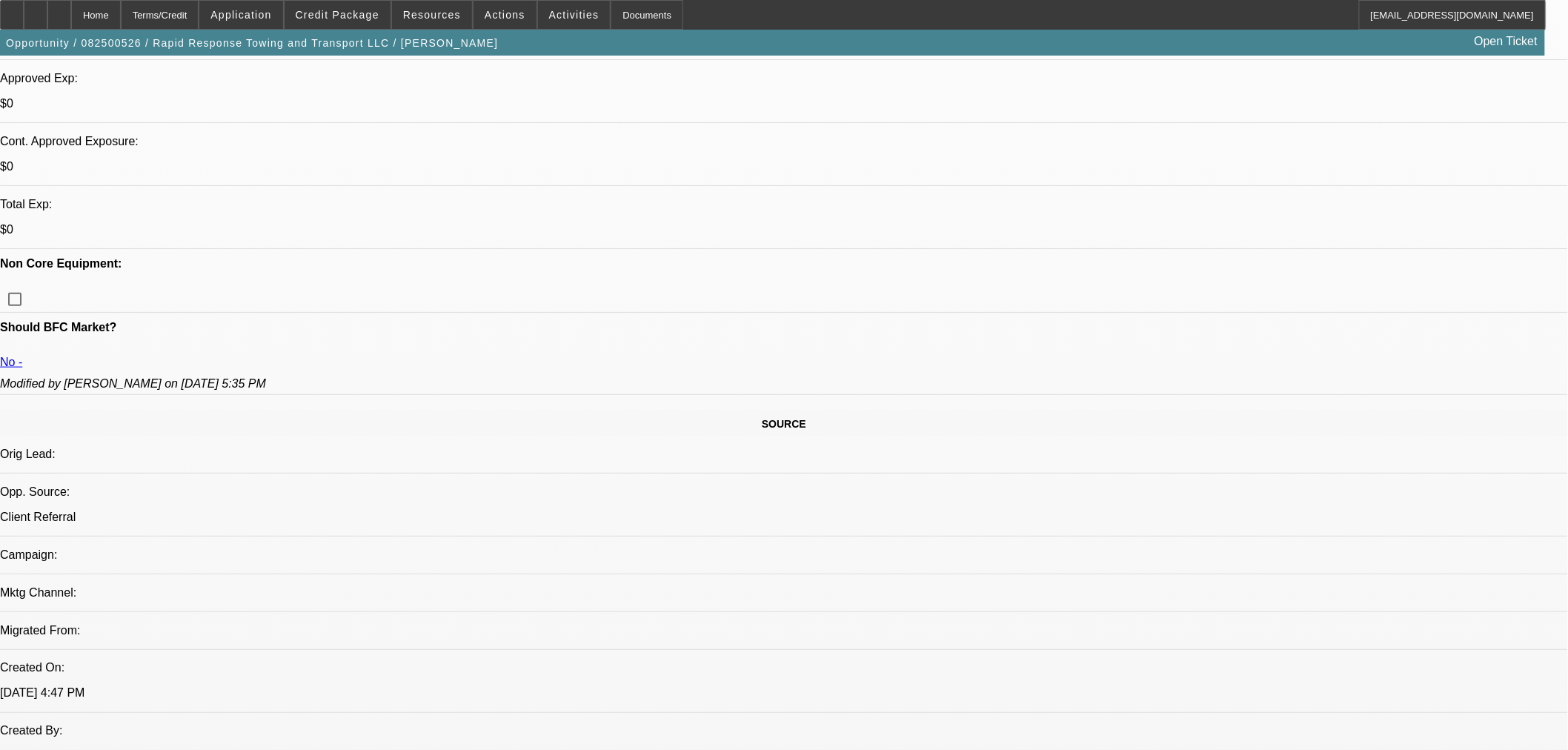
scroll to position [329, 0]
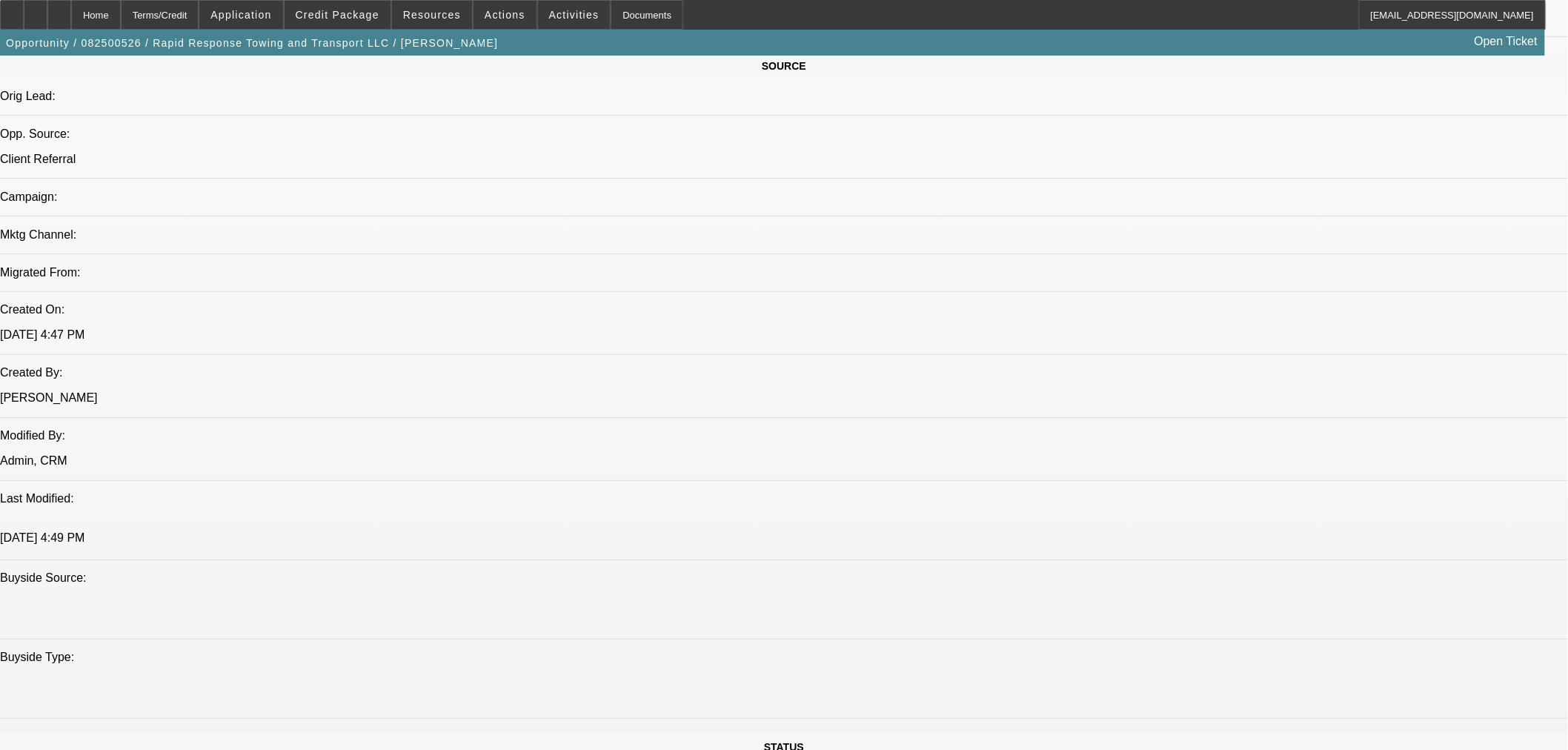
scroll to position [1235, 0]
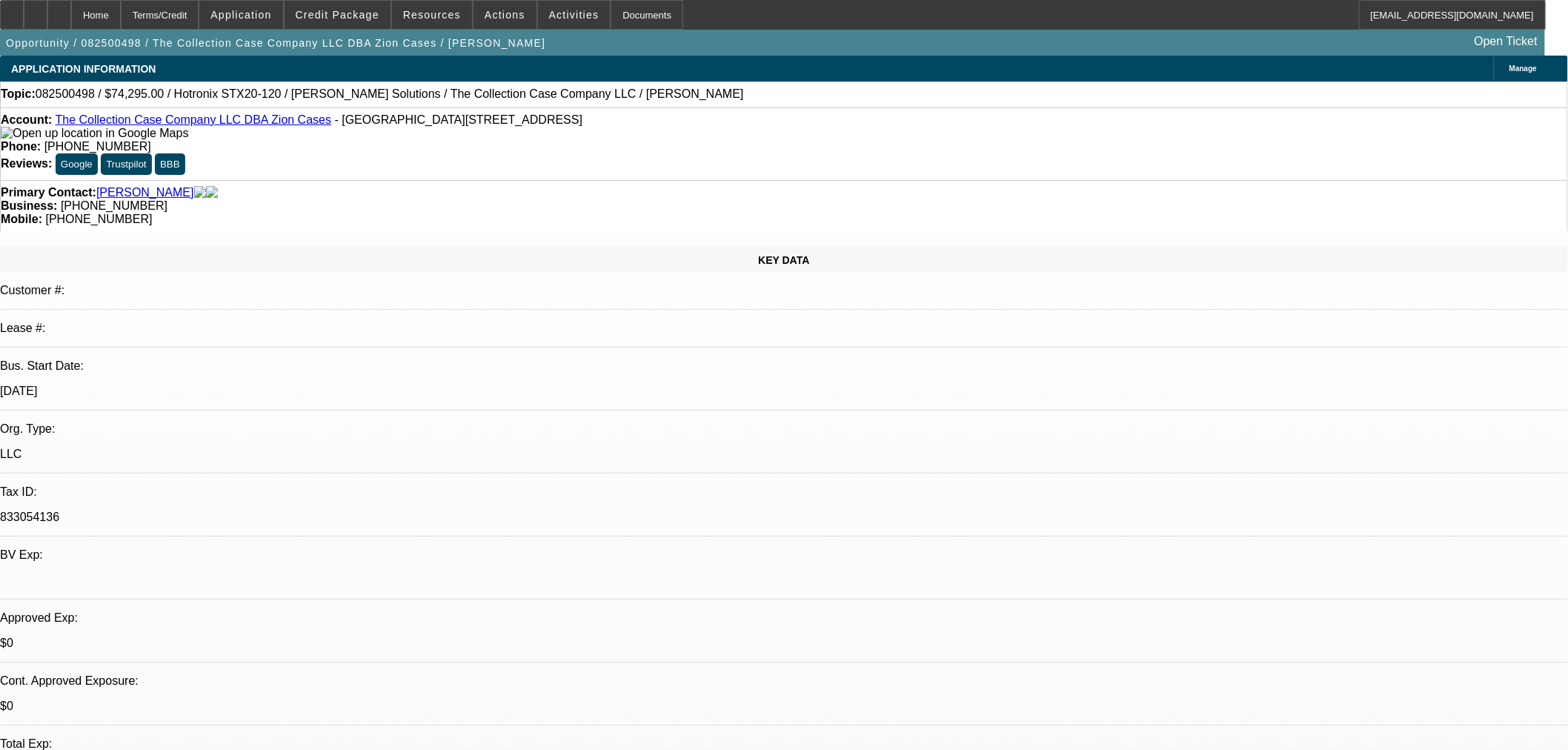
select select "0"
select select "2"
select select "0"
select select "6"
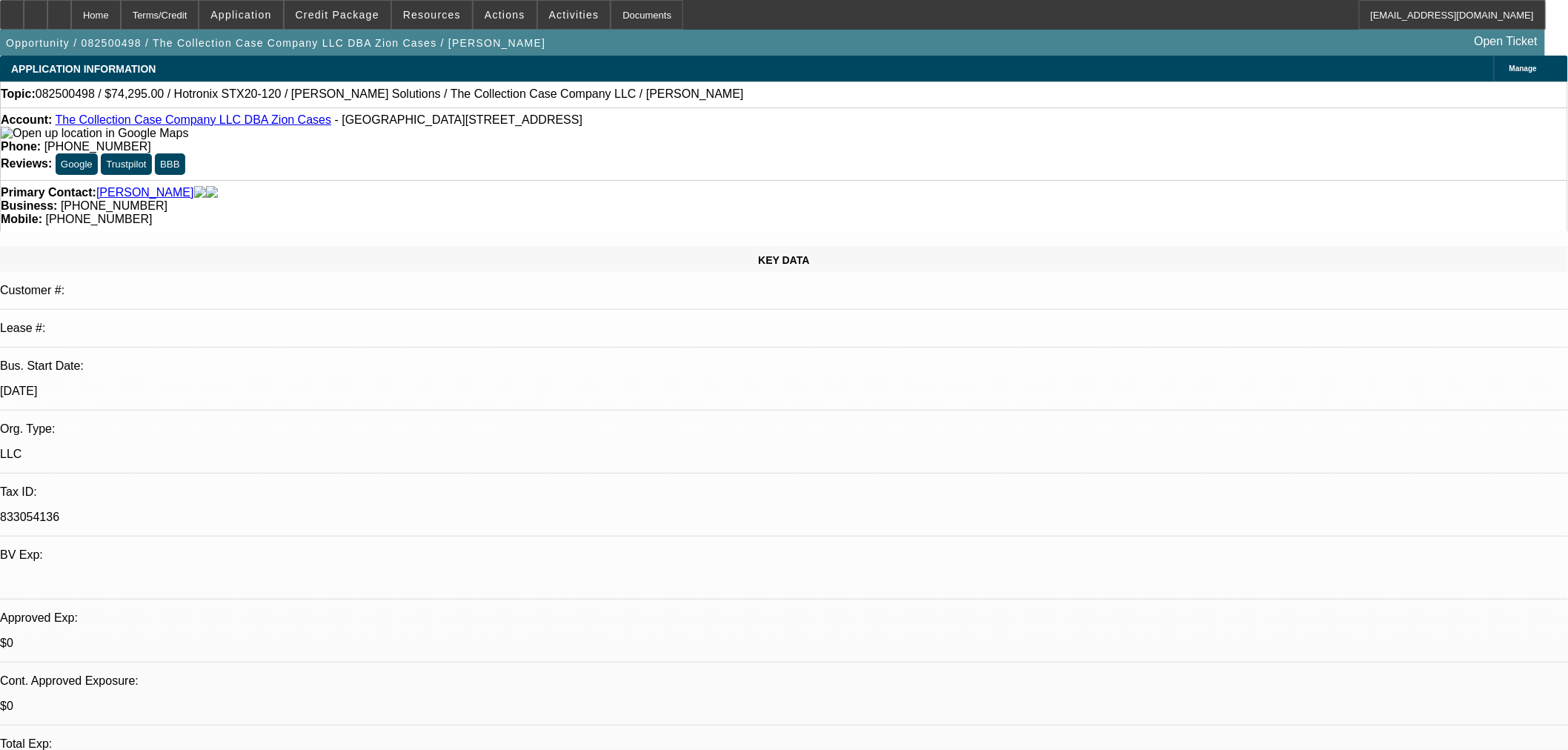
select select "0"
select select "2"
select select "0"
select select "6"
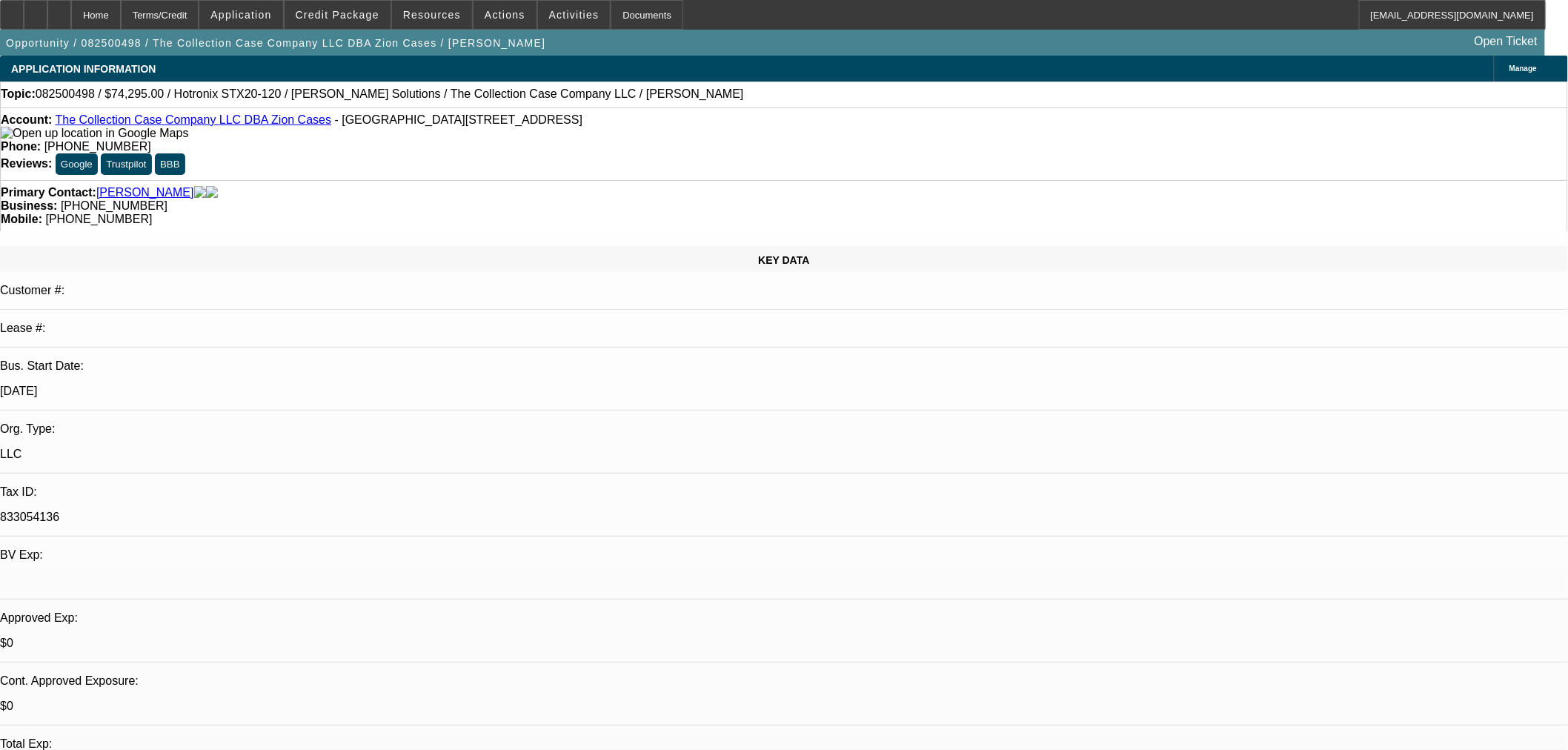
select select "0"
select select "2"
select select "0"
select select "6"
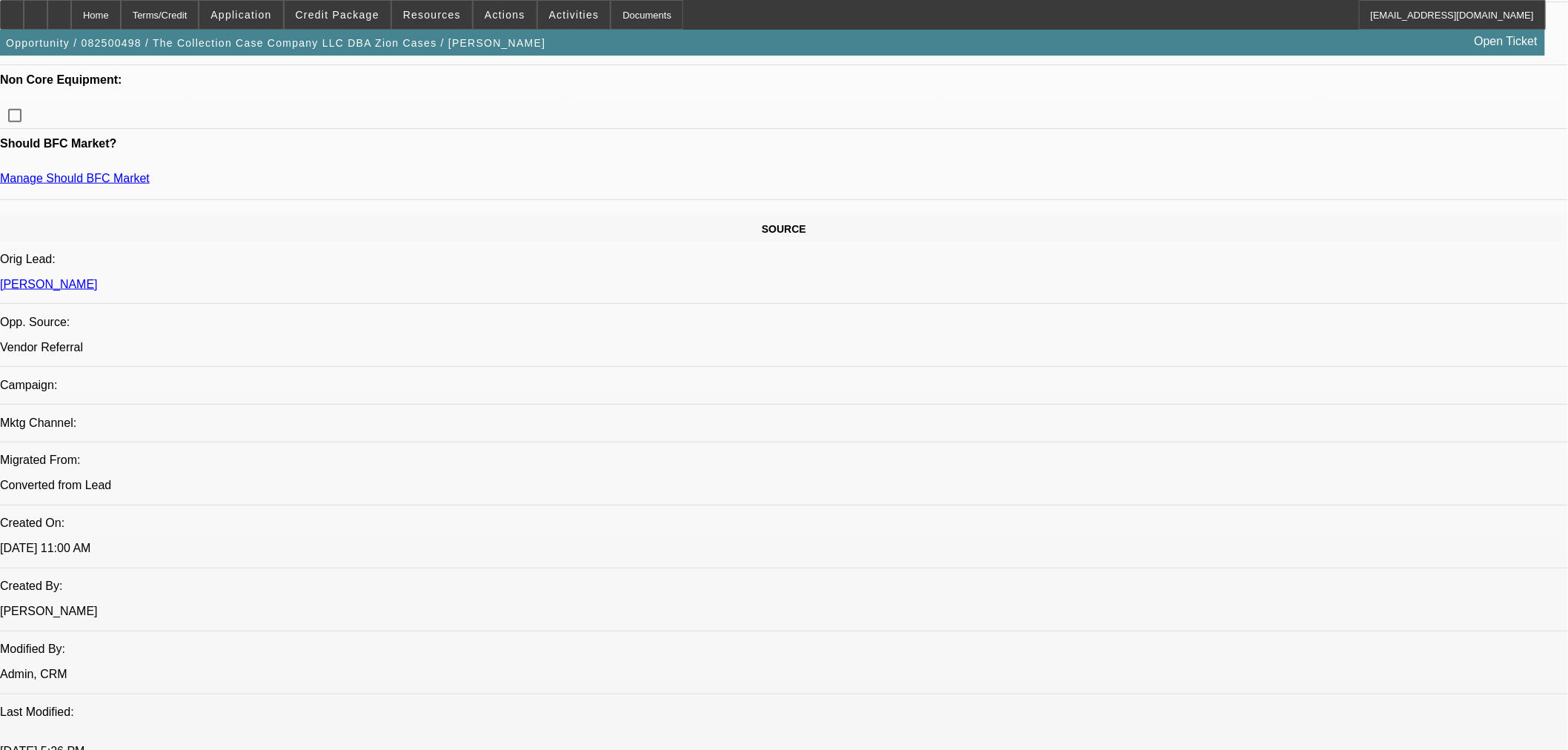
scroll to position [658, 0]
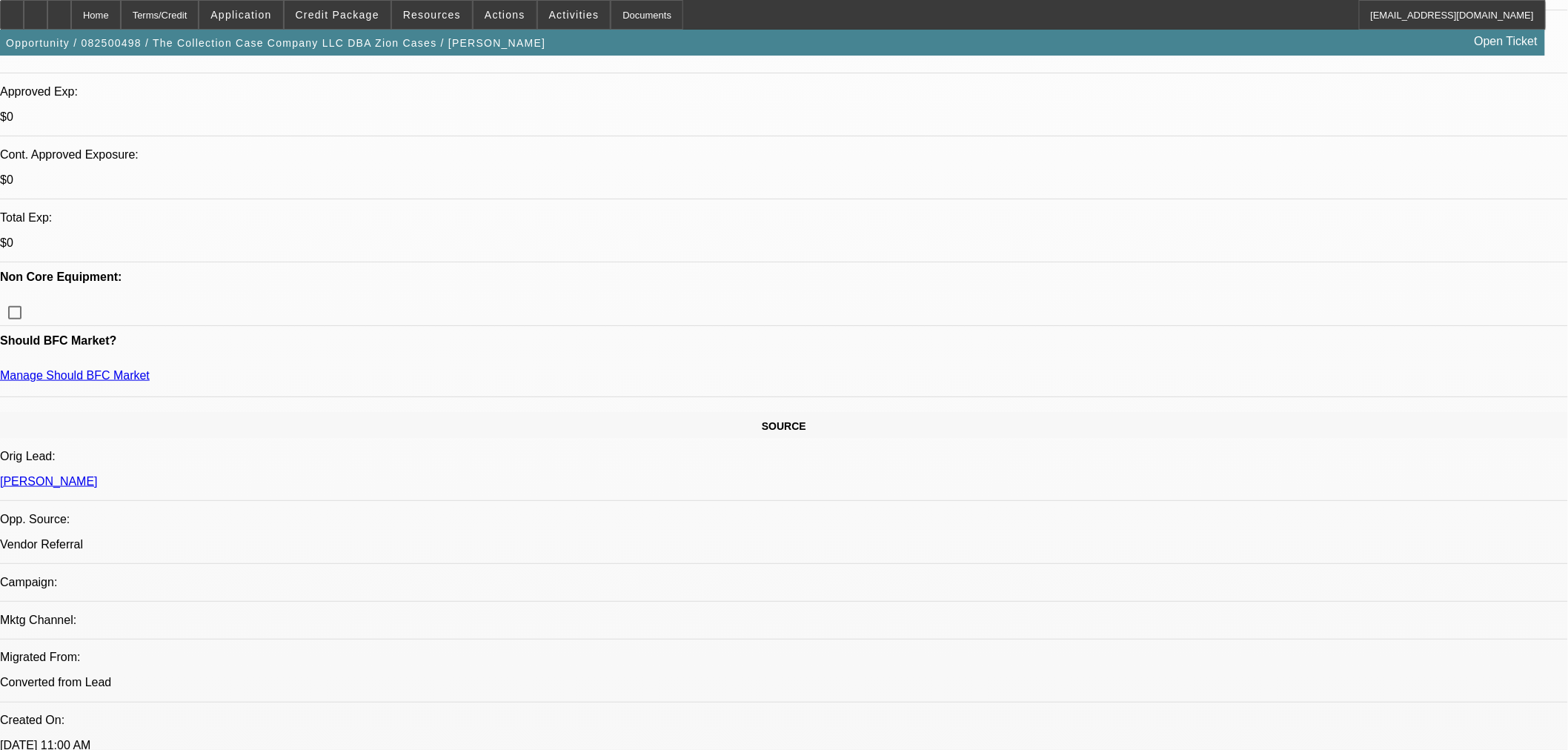
scroll to position [329, 0]
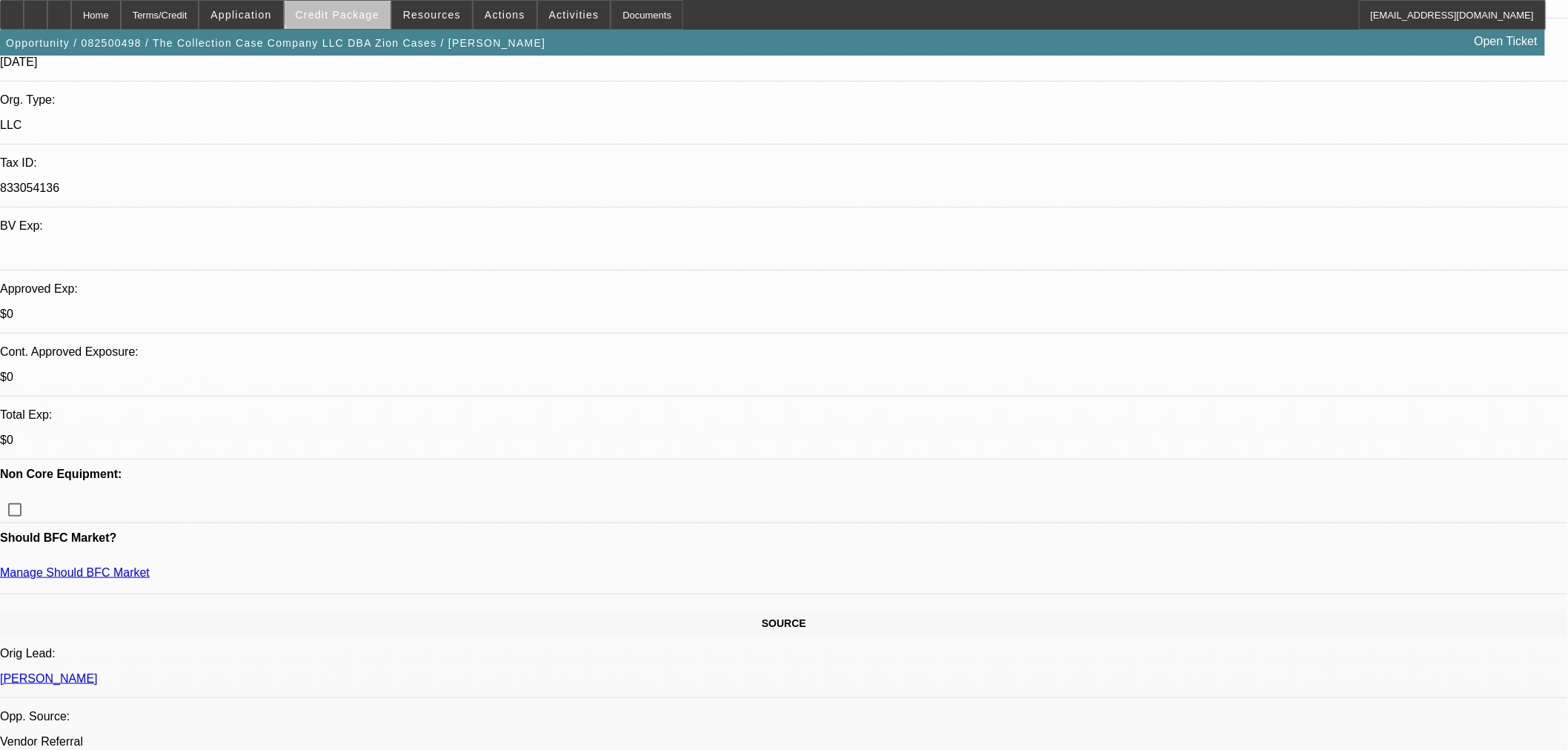
click at [369, 12] on span "Credit Package" at bounding box center [337, 14] width 84 height 12
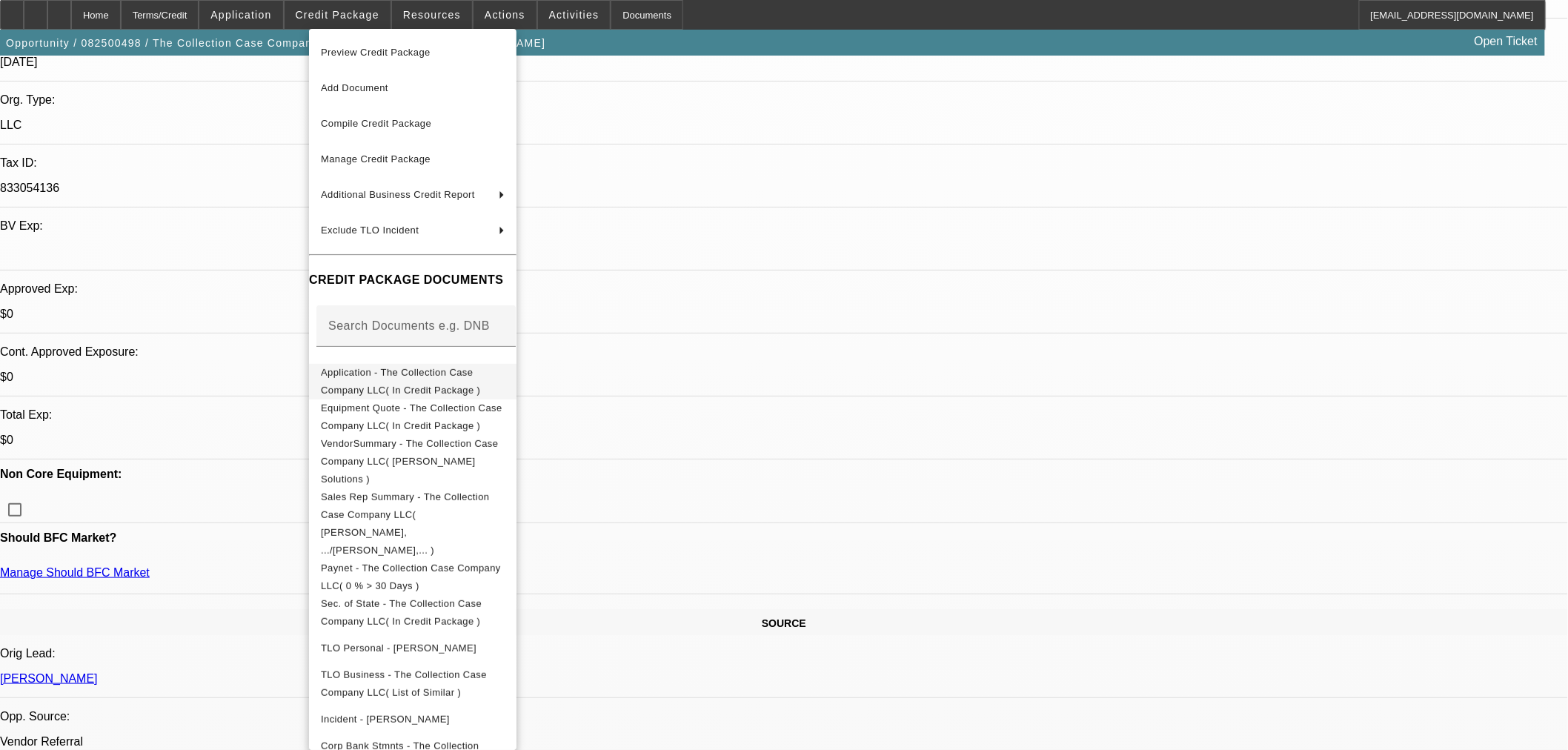
click at [407, 372] on span "Application - The Collection Case Company LLC( In Credit Package )" at bounding box center [400, 380] width 159 height 29
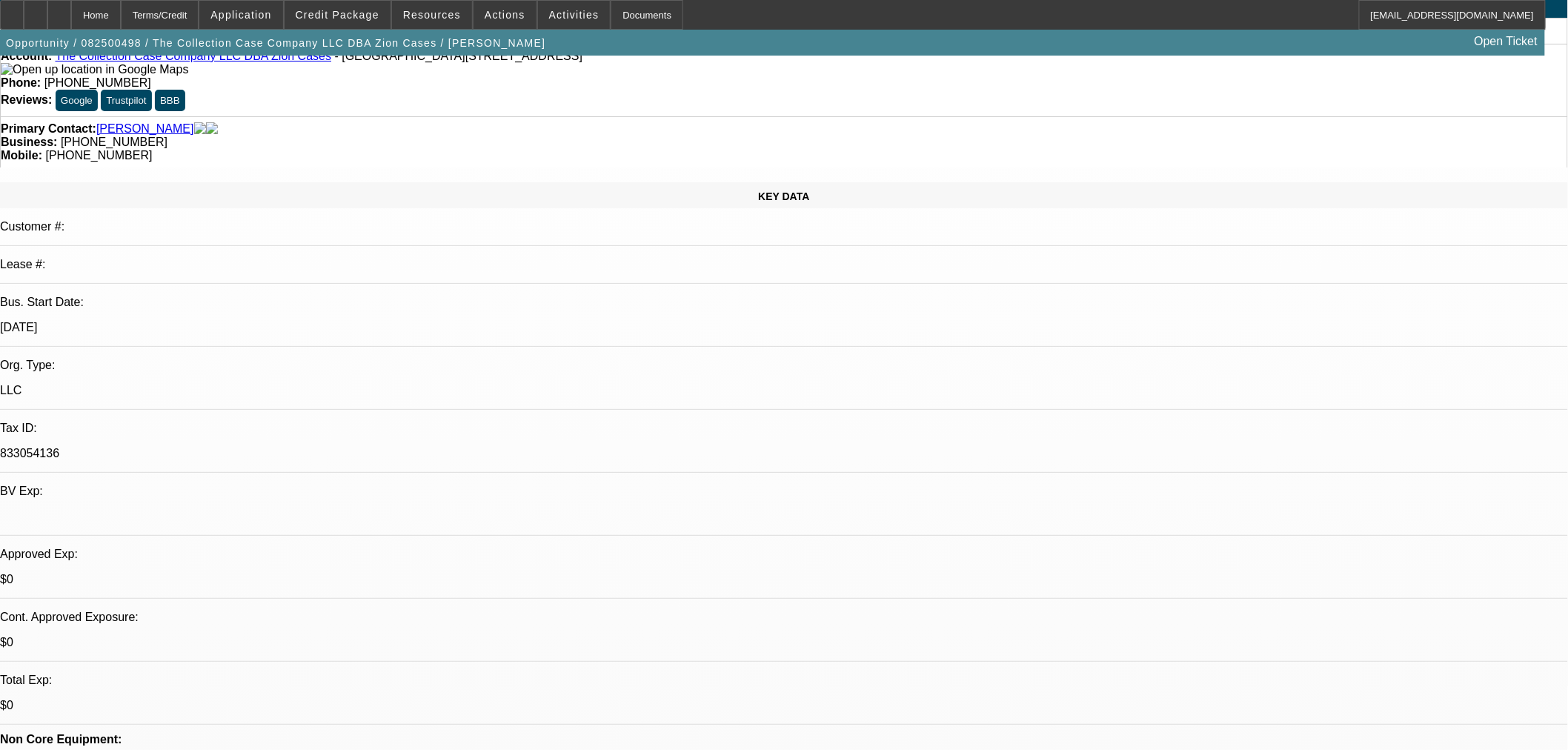
scroll to position [0, 0]
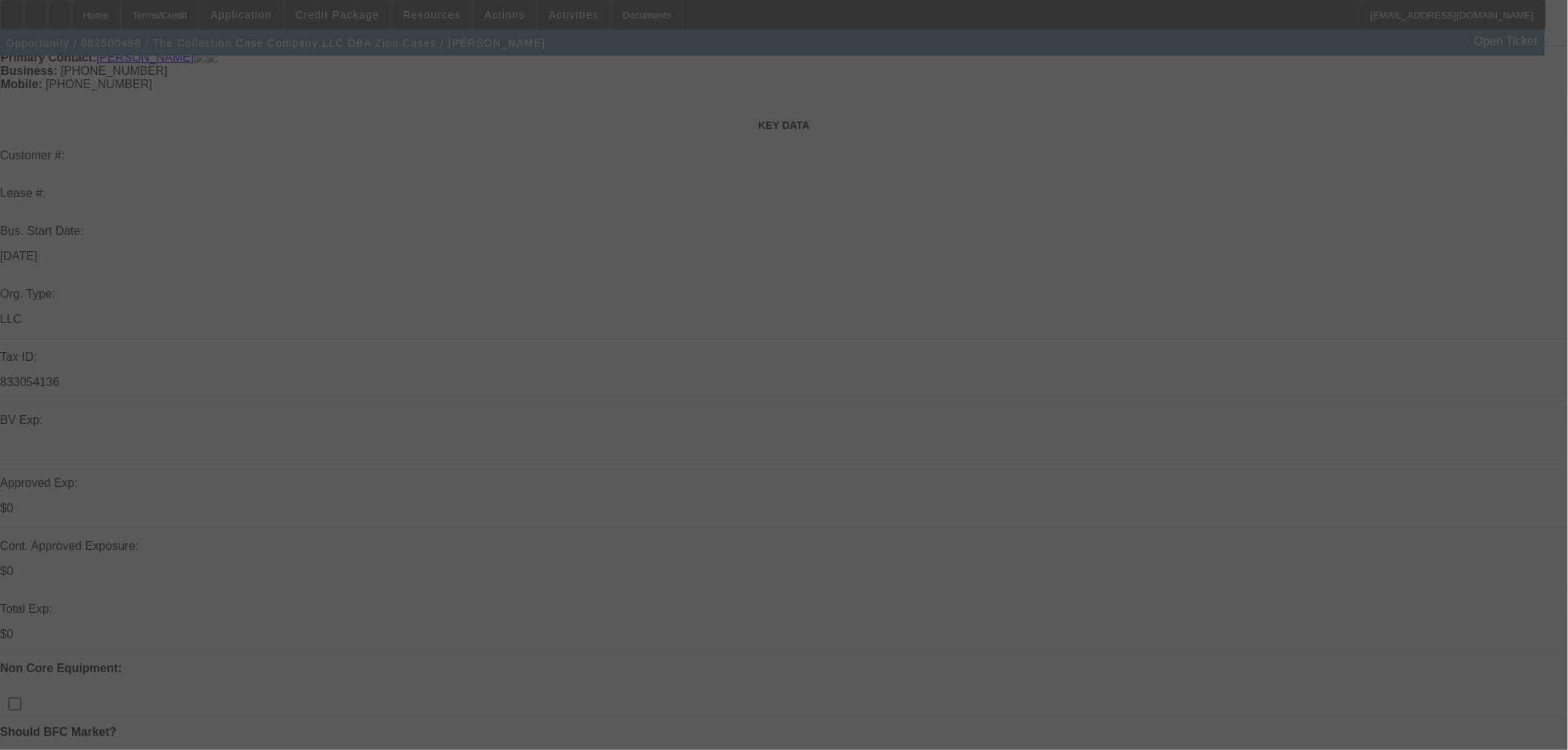
scroll to position [165, 0]
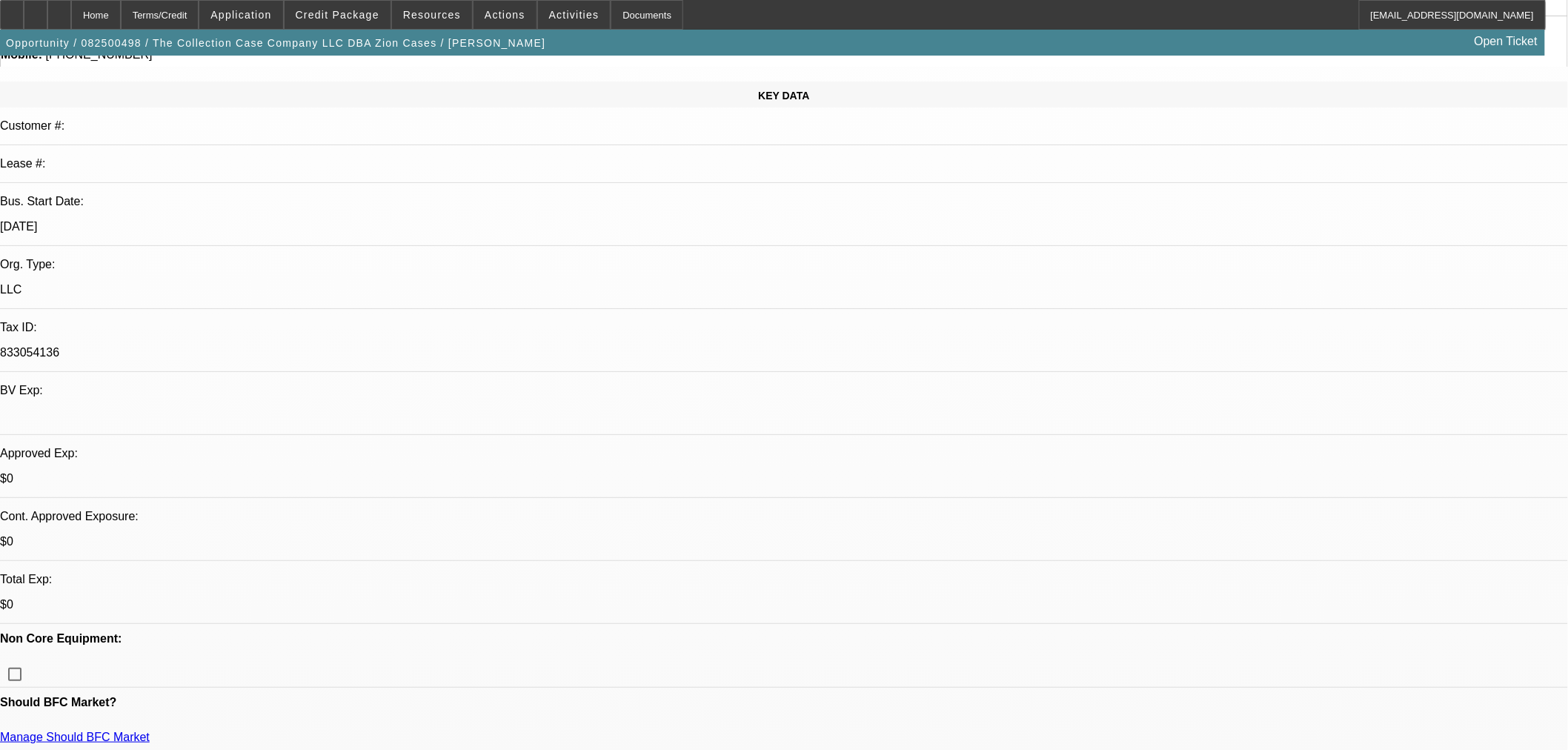
select select "0"
select select "2"
select select "0"
select select "6"
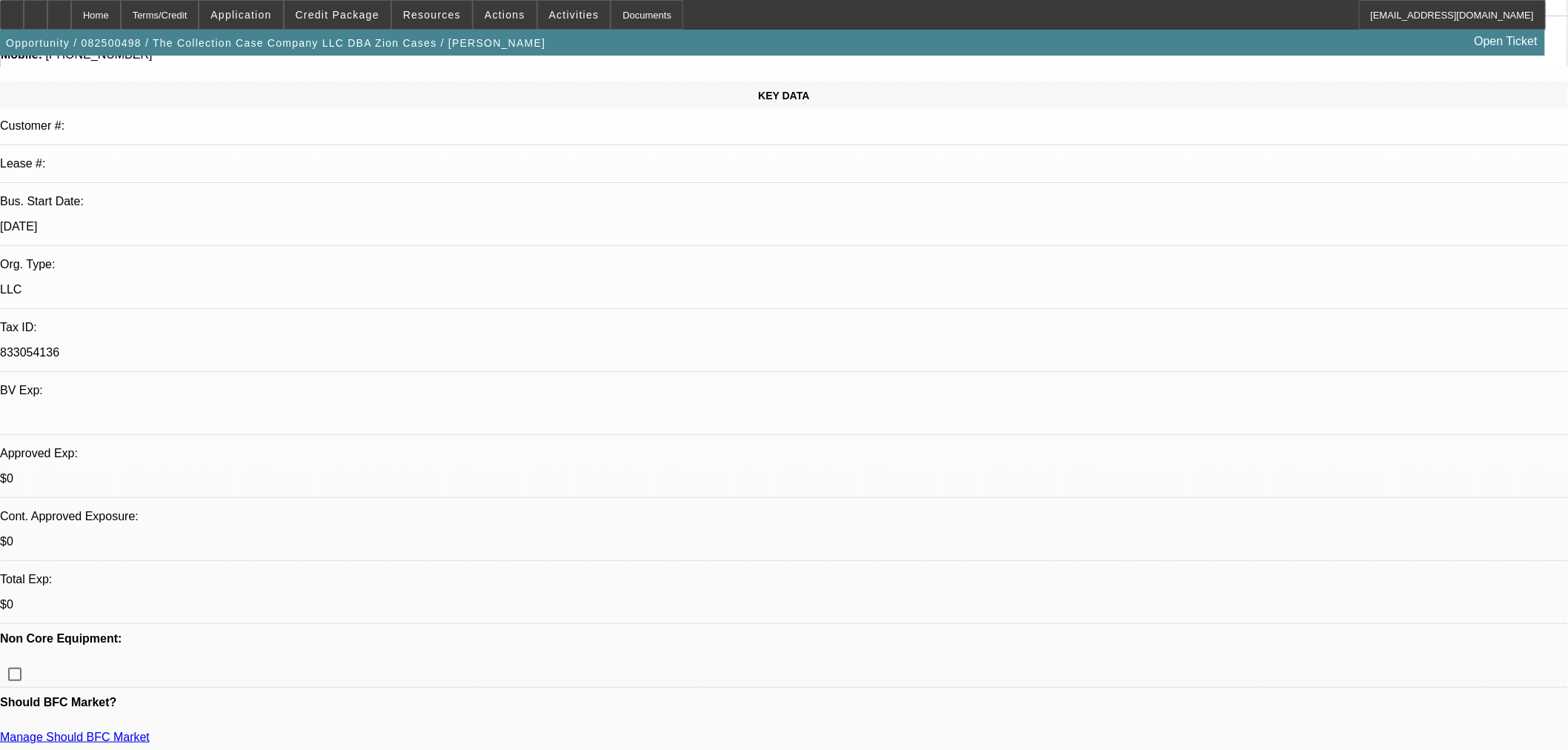
select select "0"
select select "2"
select select "0"
select select "6"
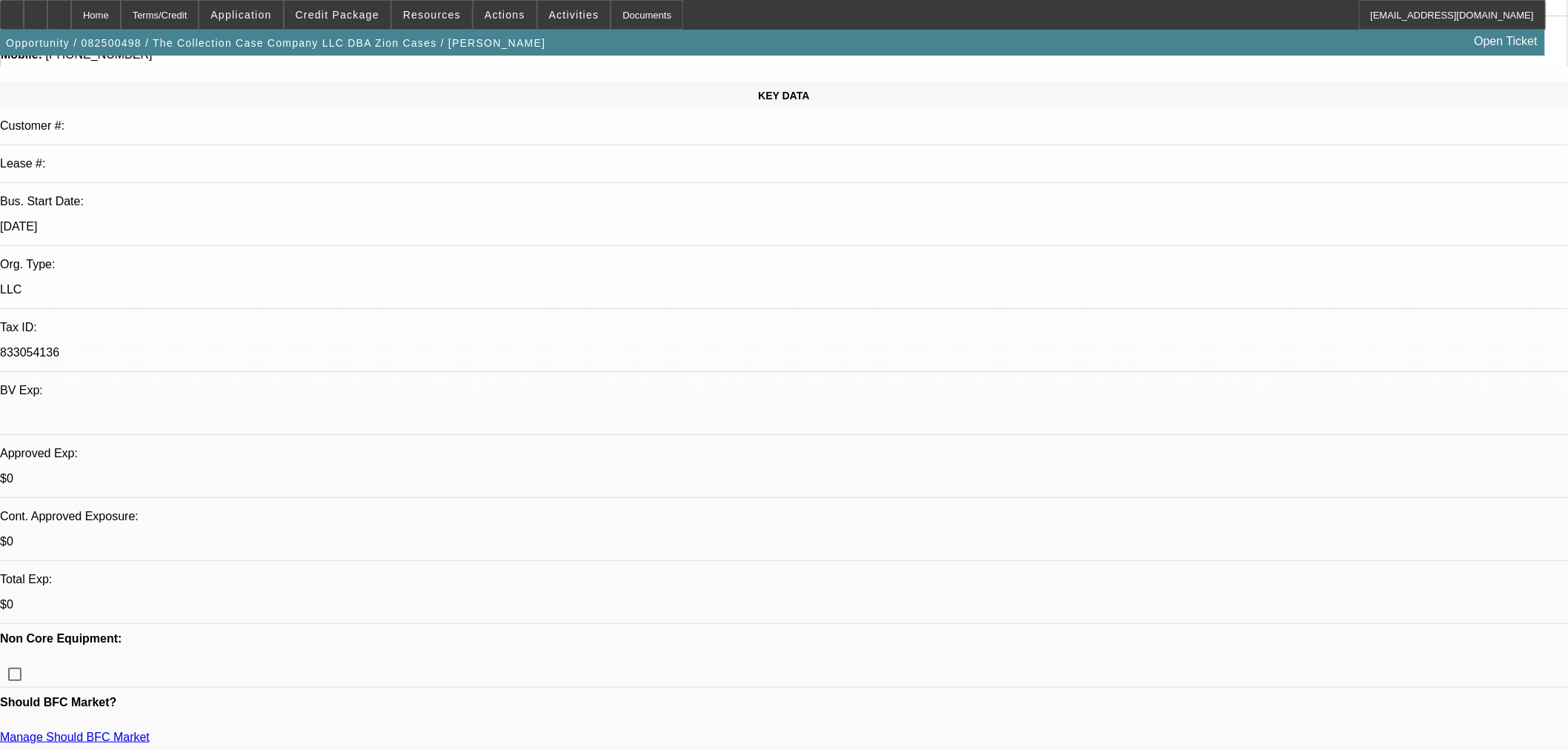
select select "0"
select select "2"
select select "0"
select select "6"
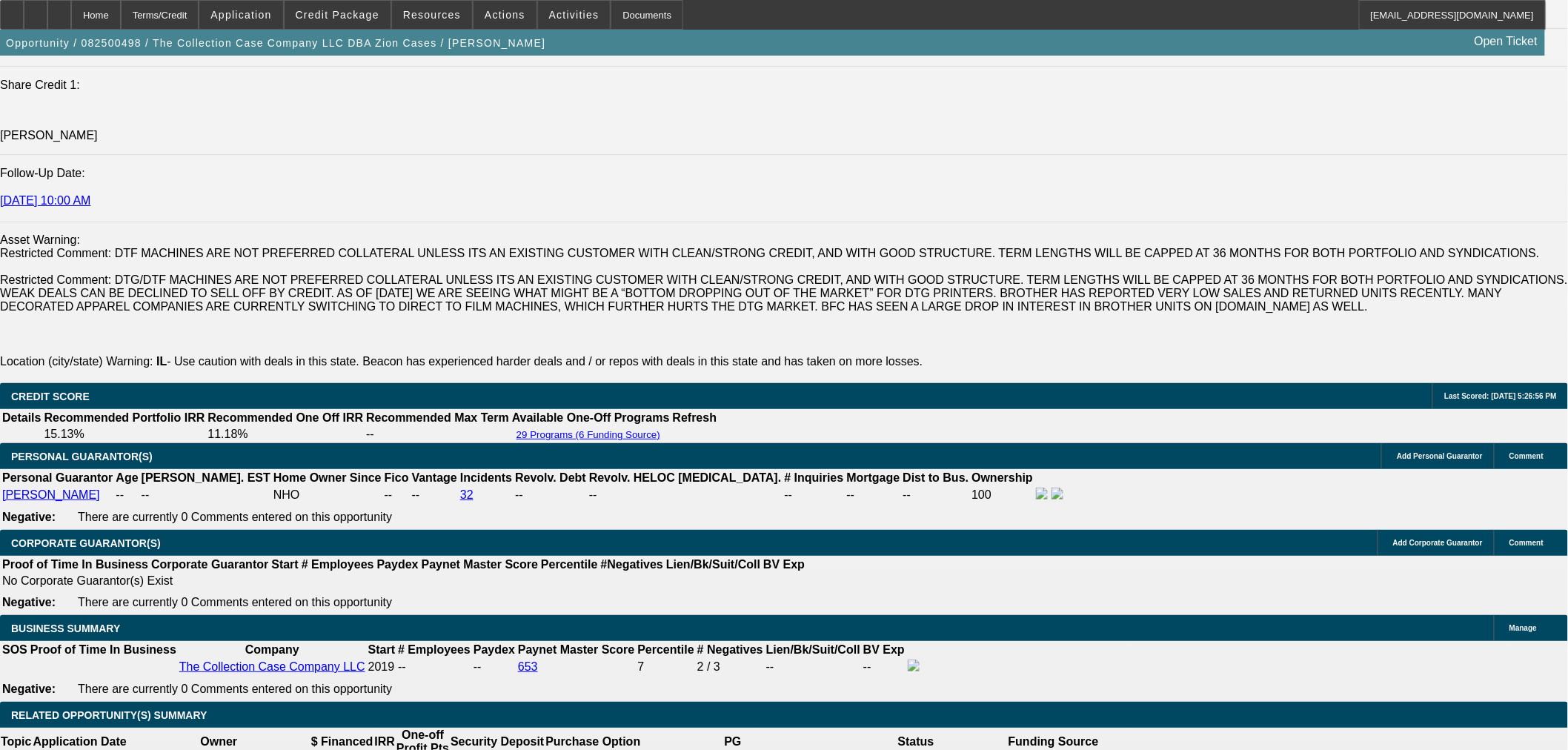
scroll to position [2224, 0]
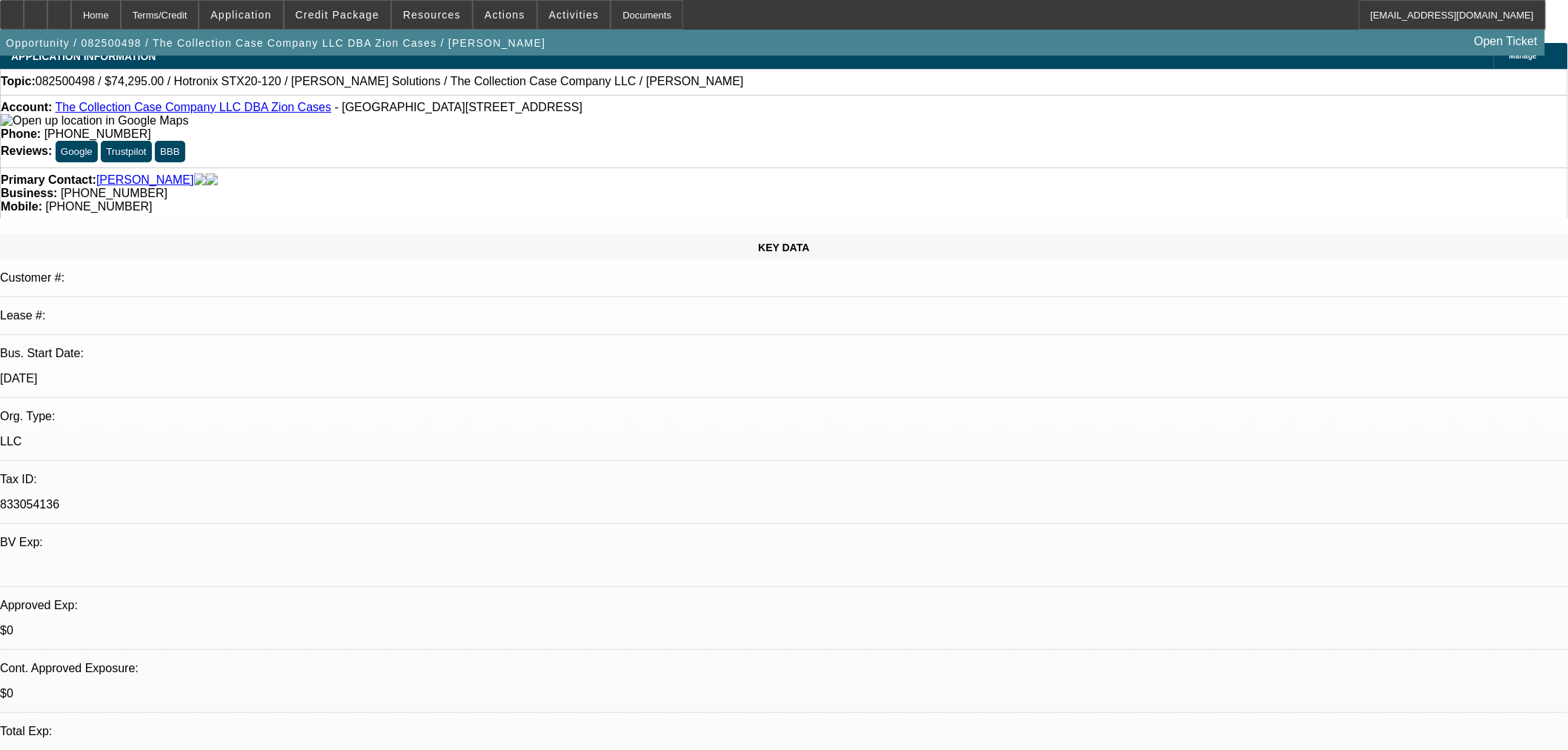
select select "0"
select select "2"
select select "0"
select select "6"
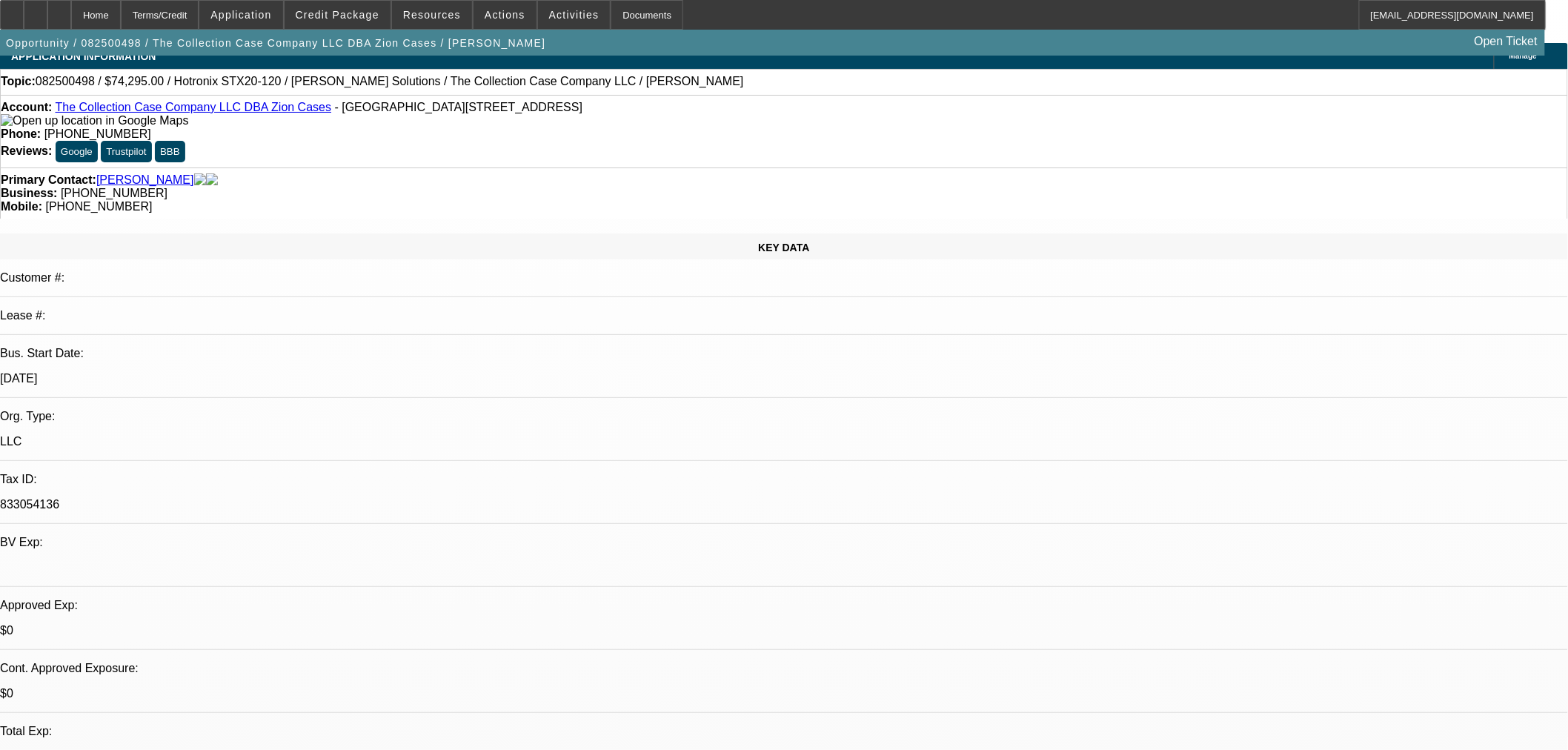
select select "0"
select select "2"
select select "0"
select select "6"
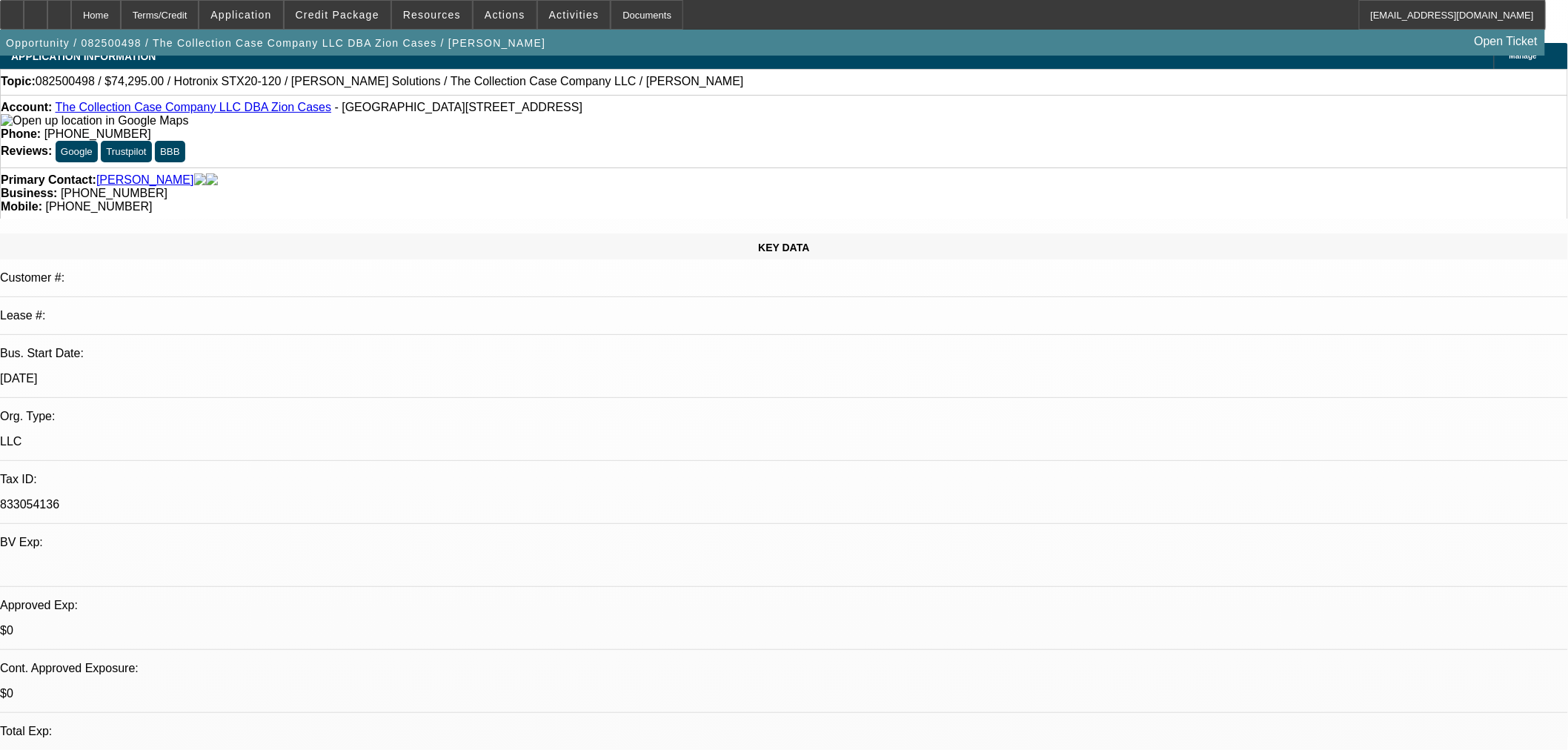
select select "0"
select select "2"
select select "0"
select select "6"
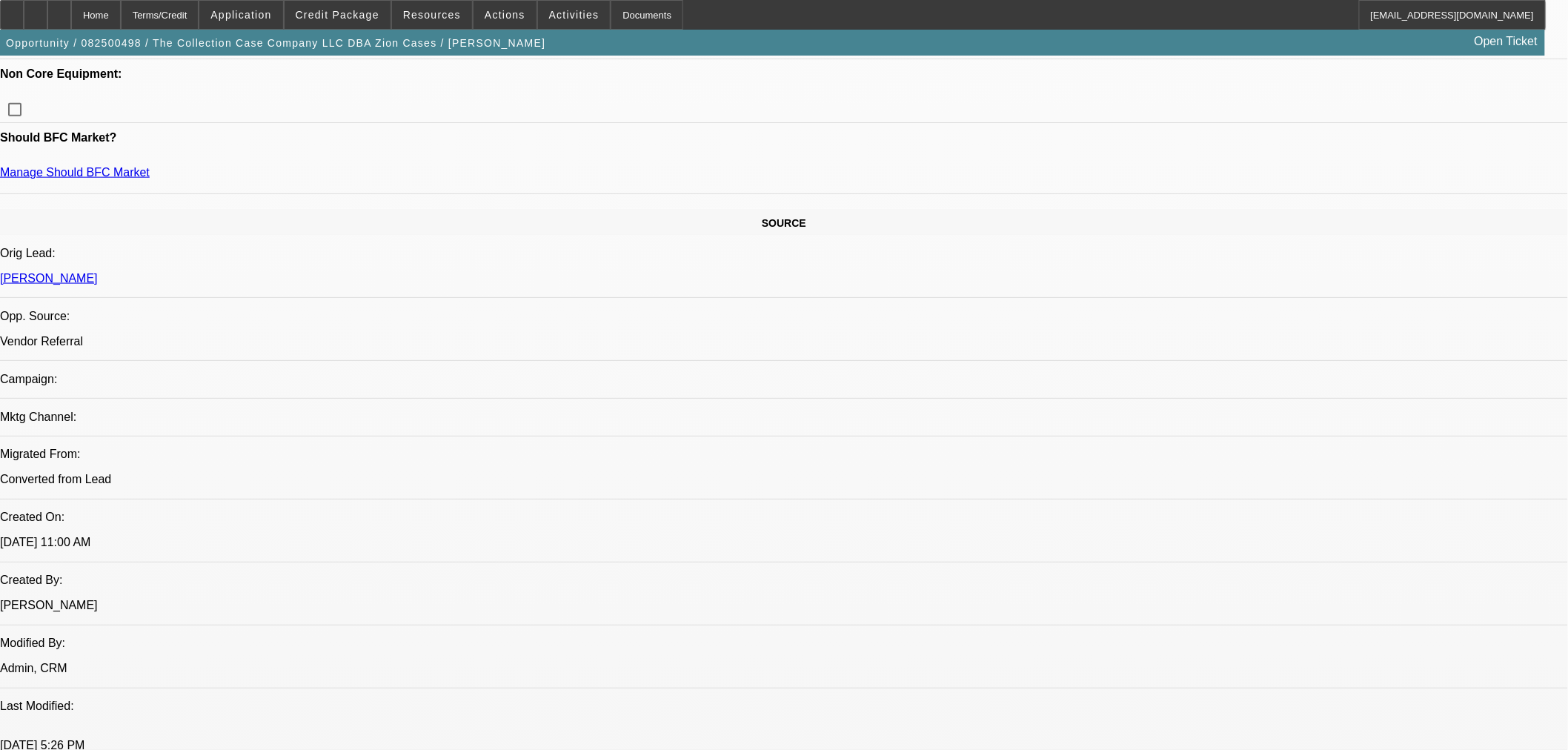
scroll to position [643, 0]
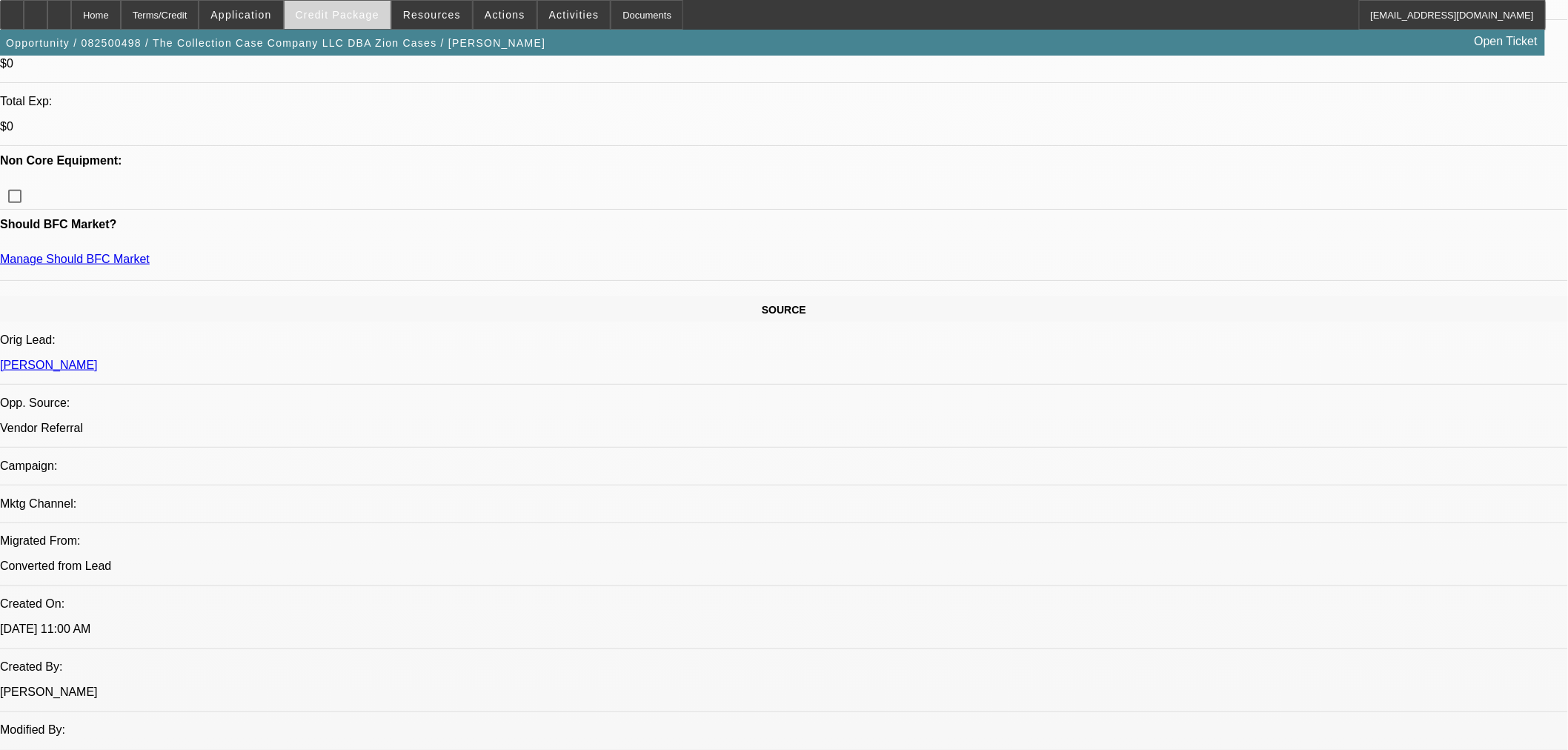
click at [317, 21] on span at bounding box center [338, 14] width 106 height 35
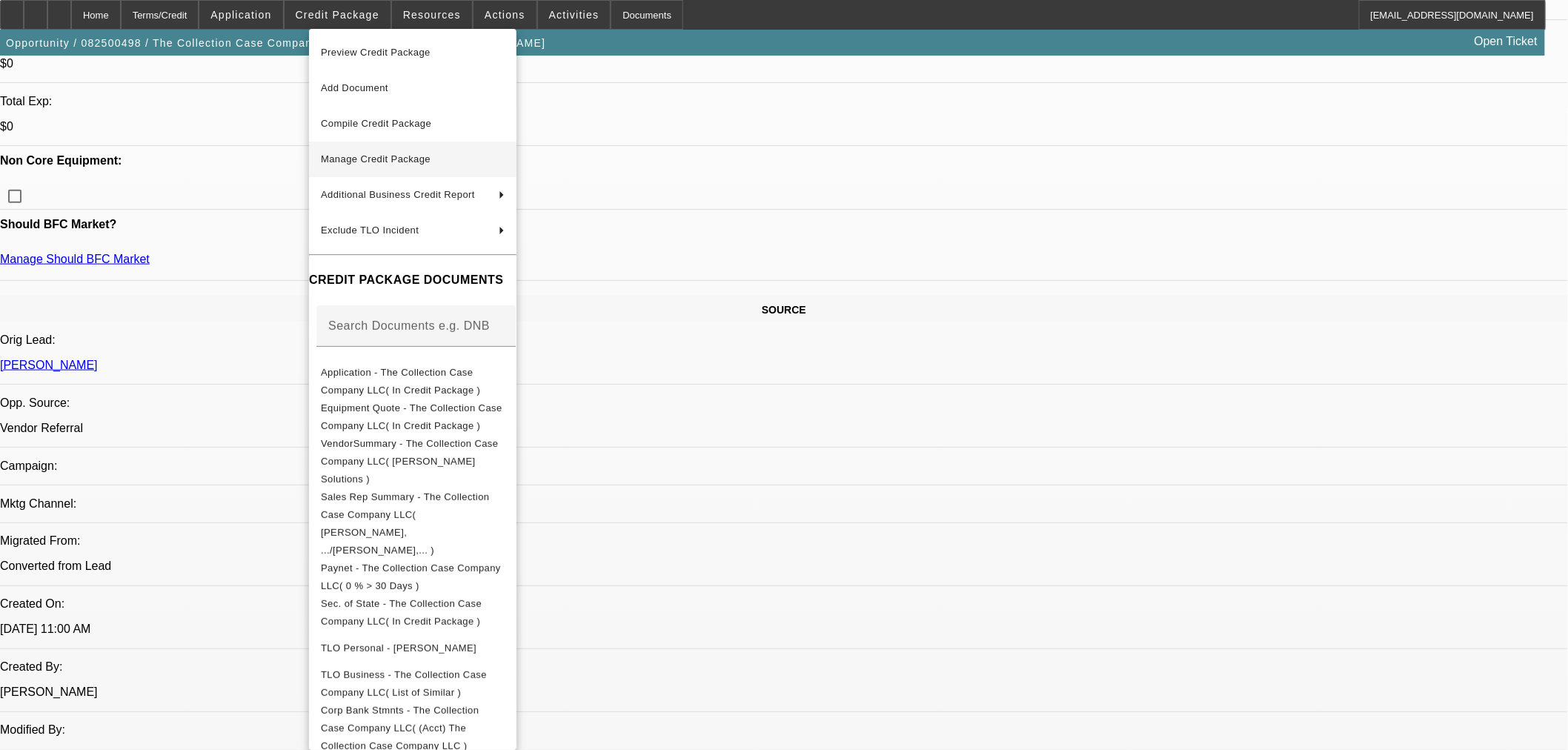
click at [379, 152] on span "Manage Credit Package" at bounding box center [413, 159] width 184 height 18
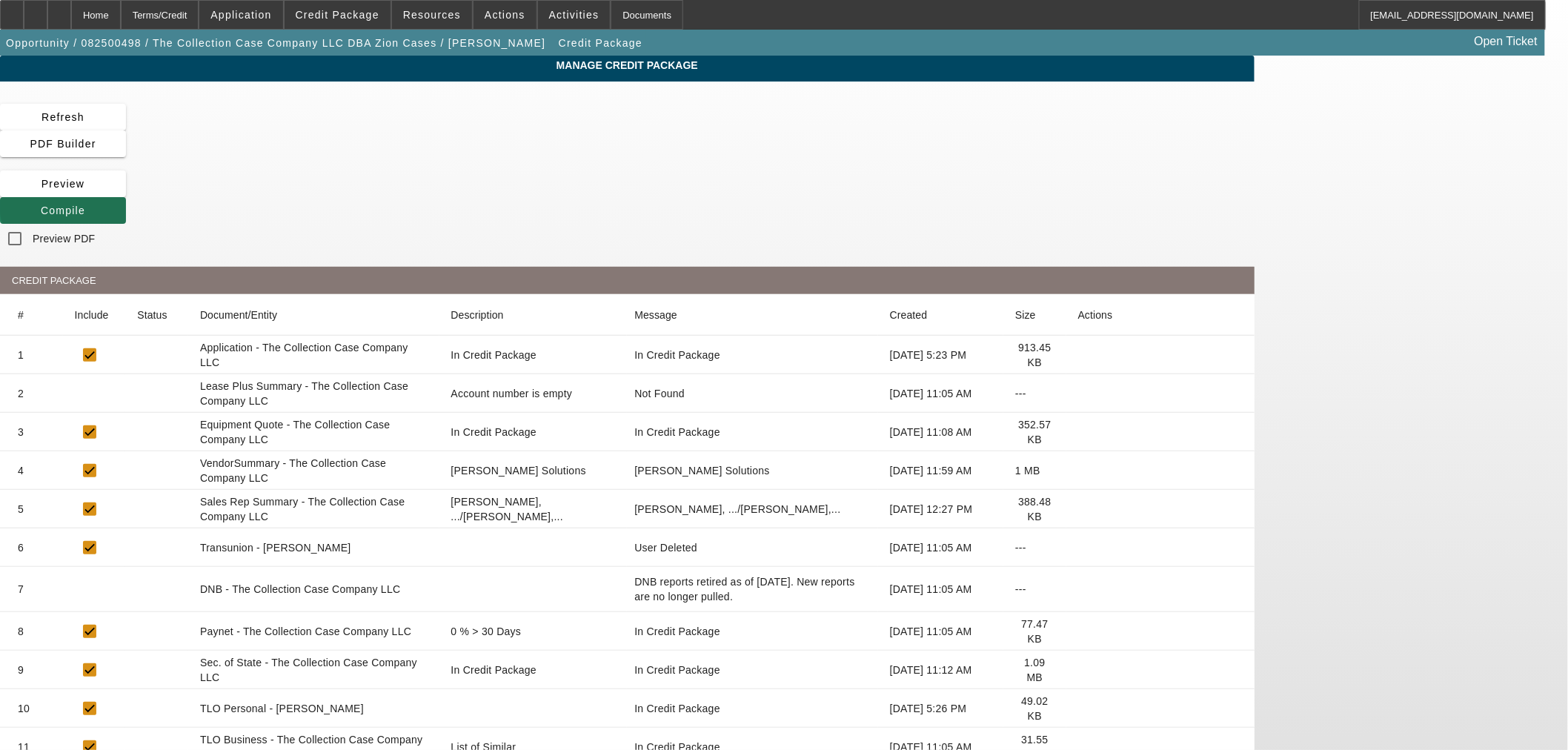
click at [85, 205] on span "Compile" at bounding box center [63, 211] width 45 height 12
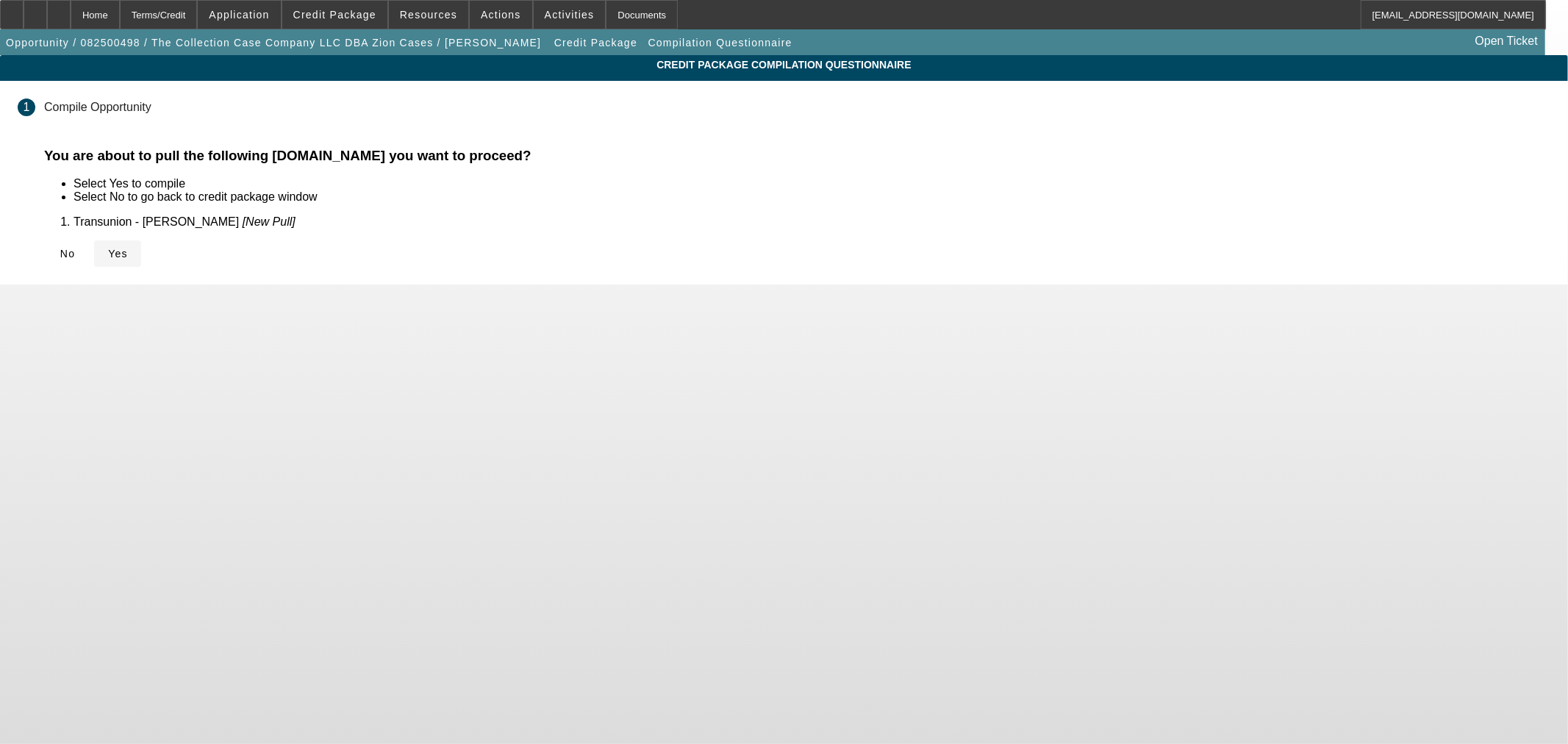
click at [128, 248] on span "Yes" at bounding box center [118, 253] width 20 height 12
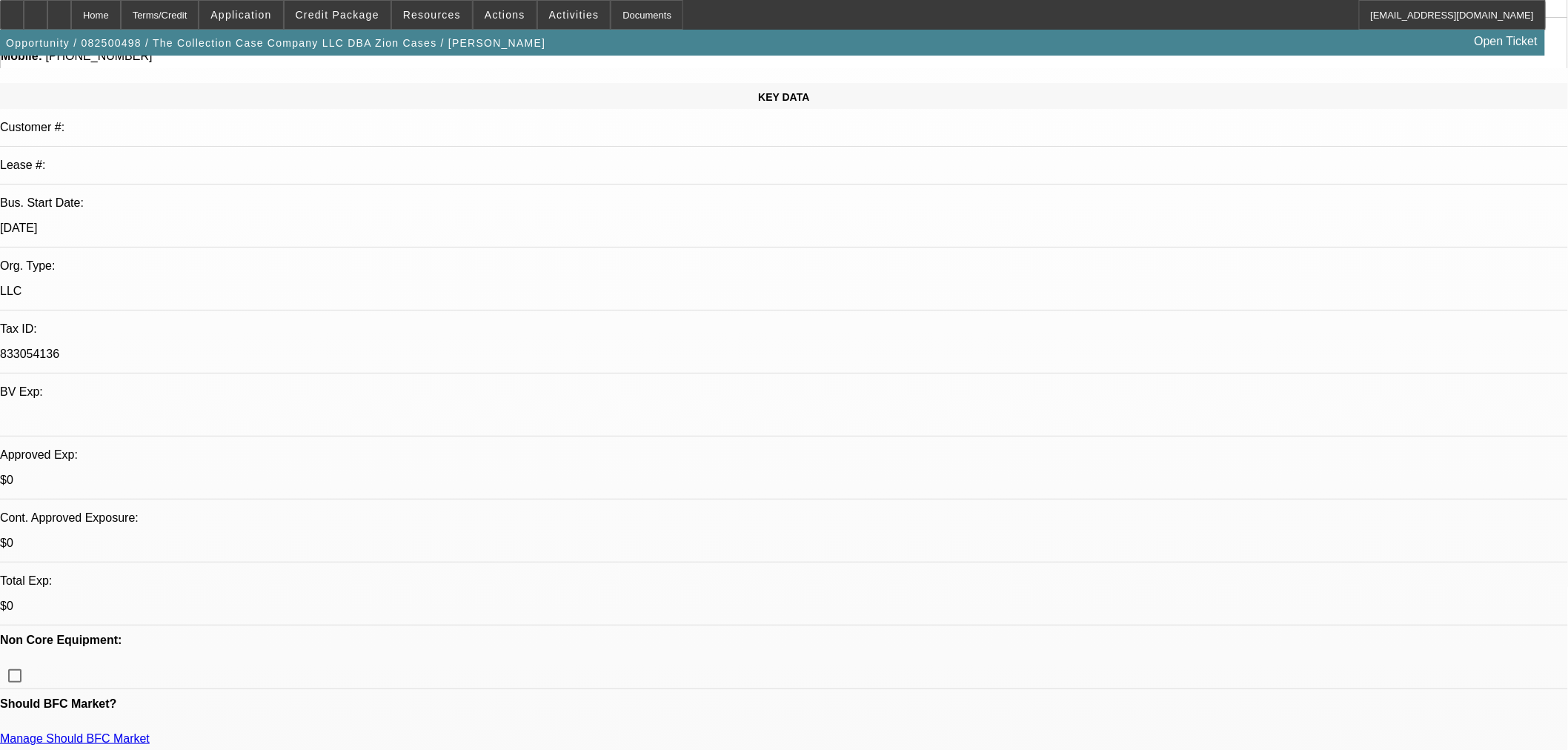
select select "0"
select select "2"
select select "0"
select select "6"
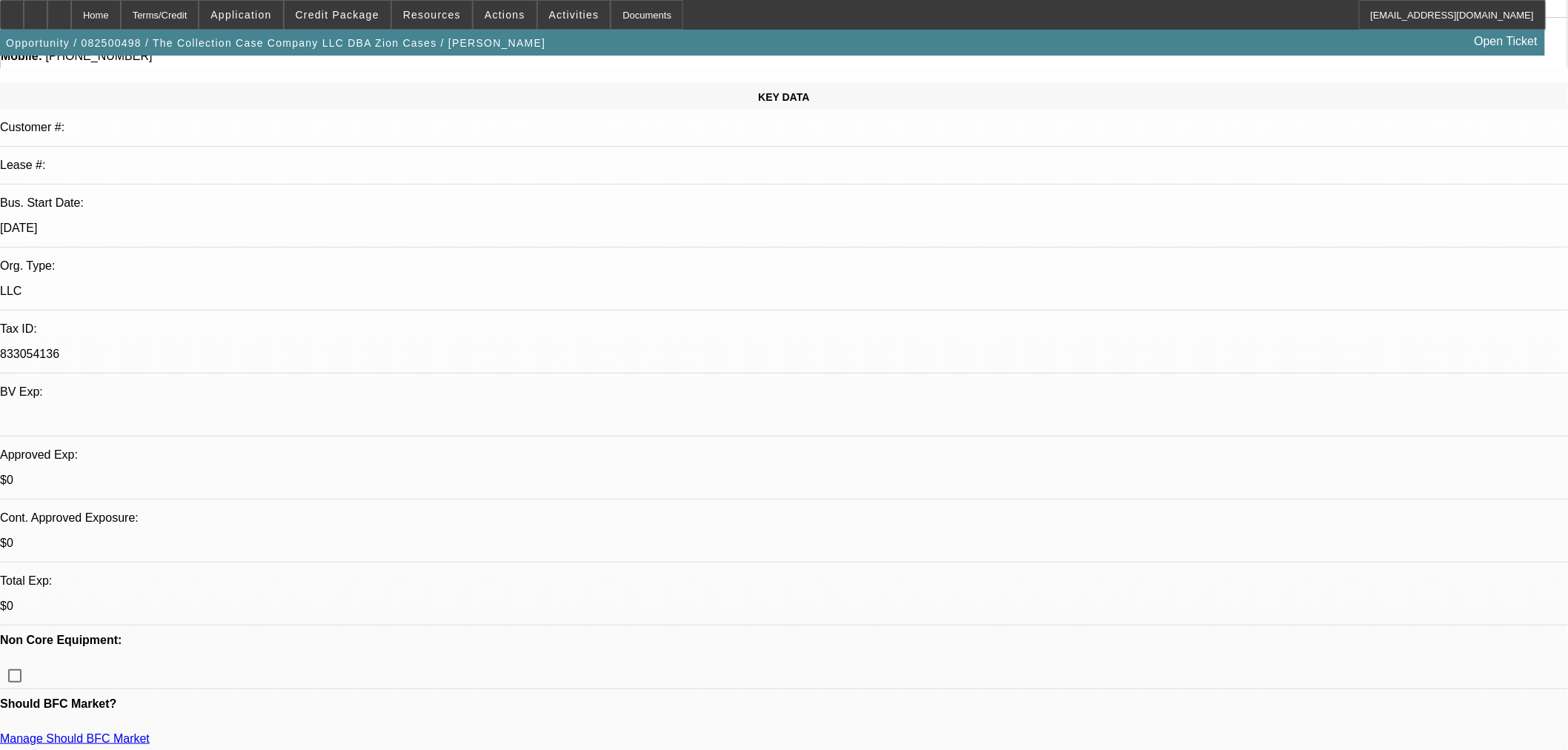
select select "0"
select select "2"
select select "0"
select select "6"
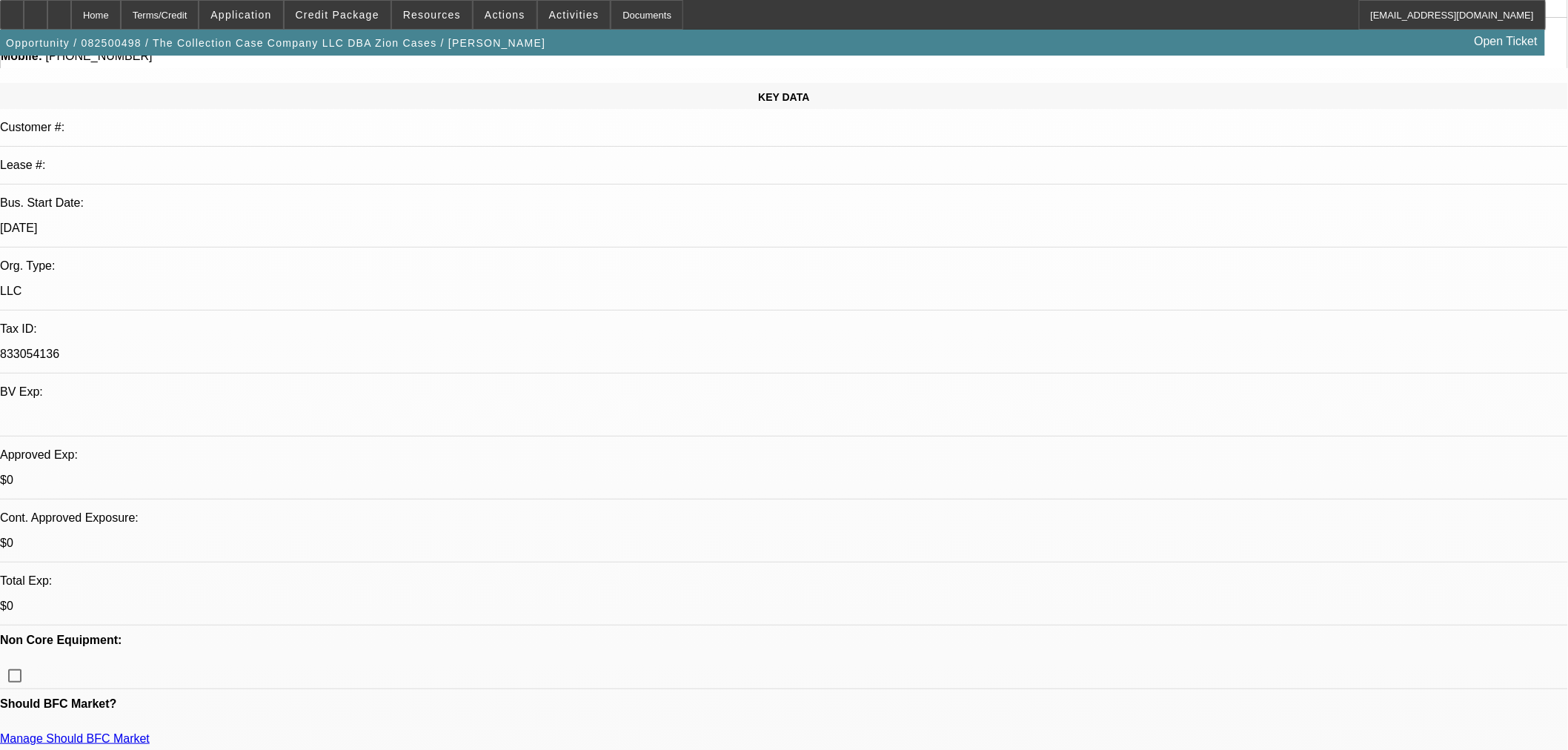
select select "0"
select select "2"
select select "0"
select select "6"
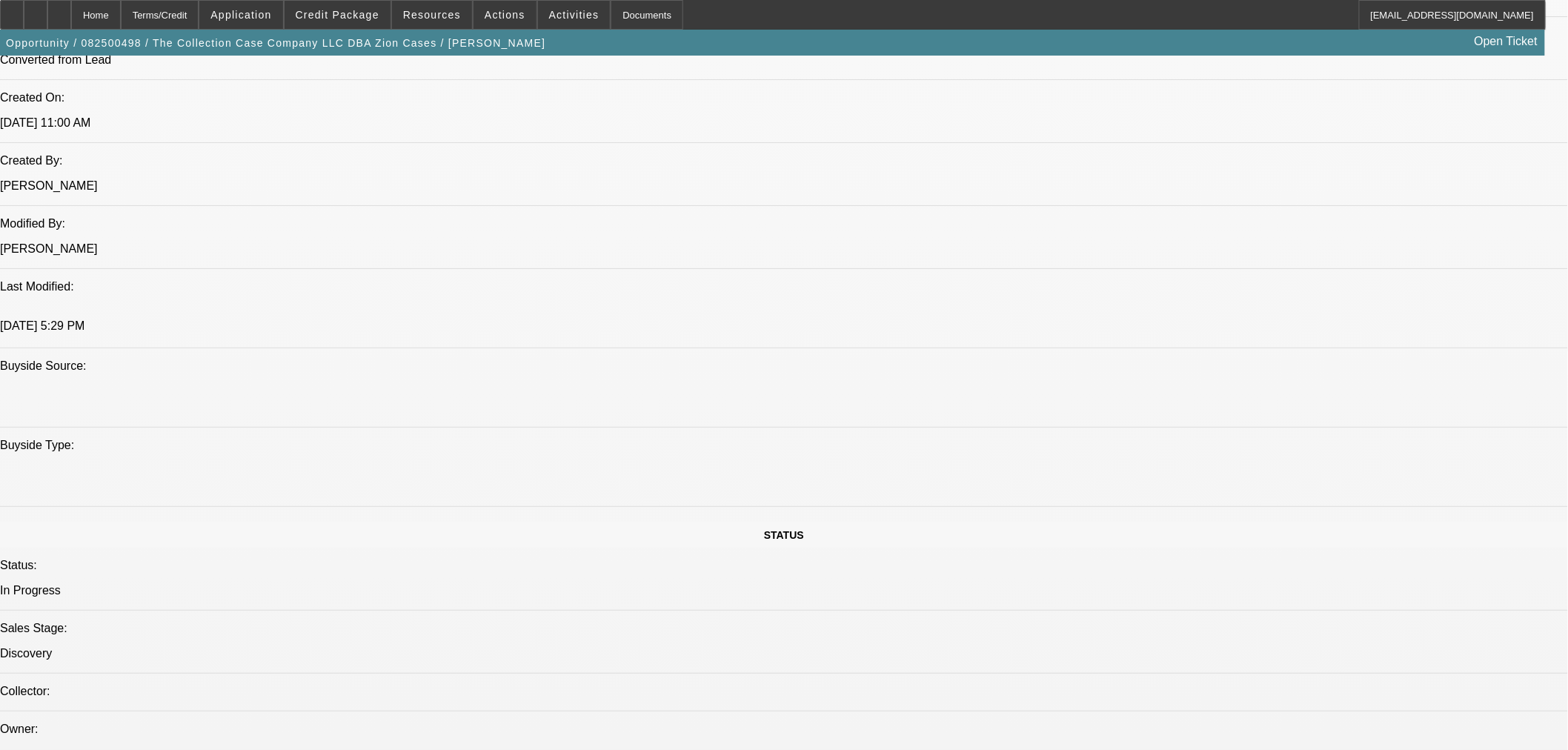
scroll to position [1153, 0]
click at [331, 16] on span "Credit Package" at bounding box center [337, 14] width 84 height 12
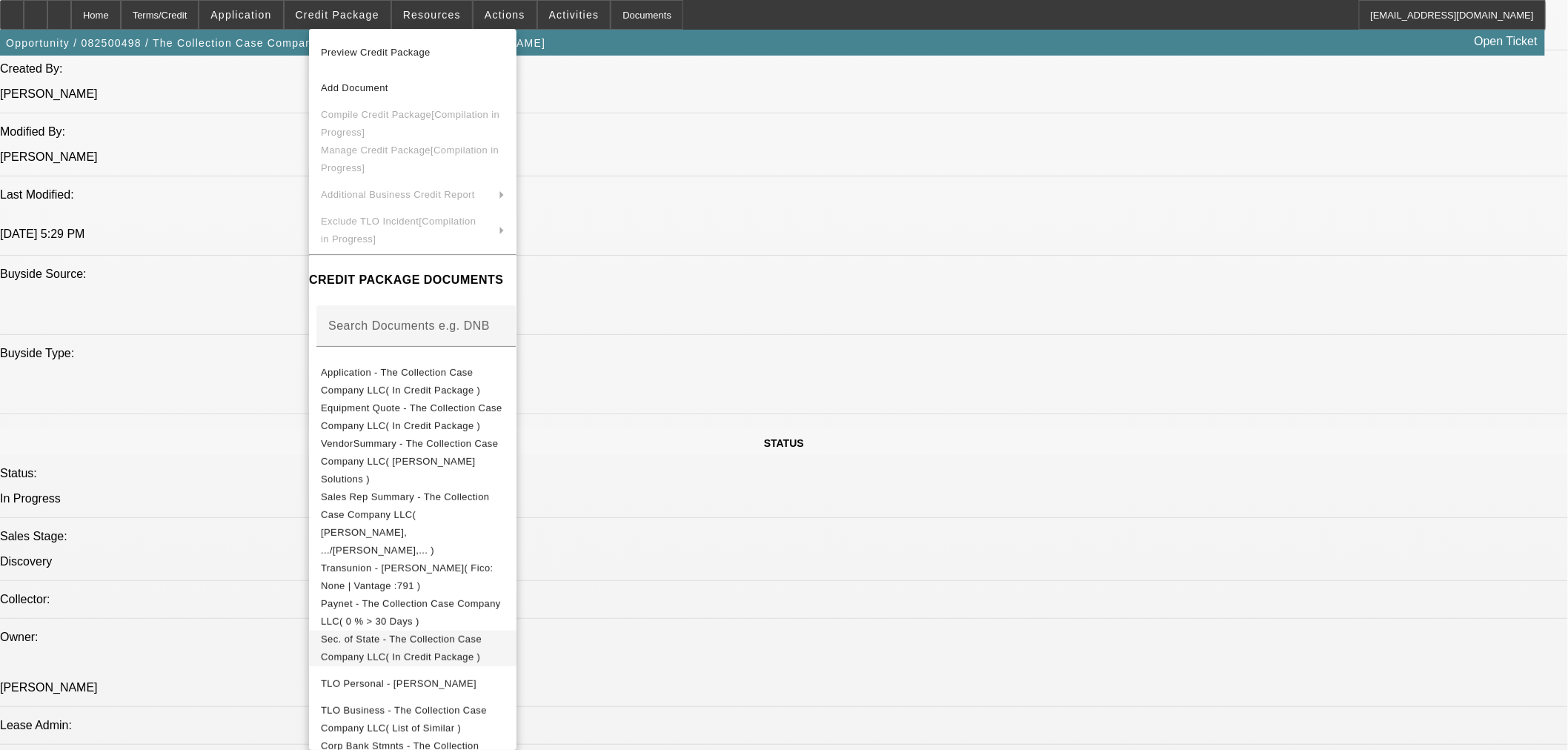
scroll to position [1317, 0]
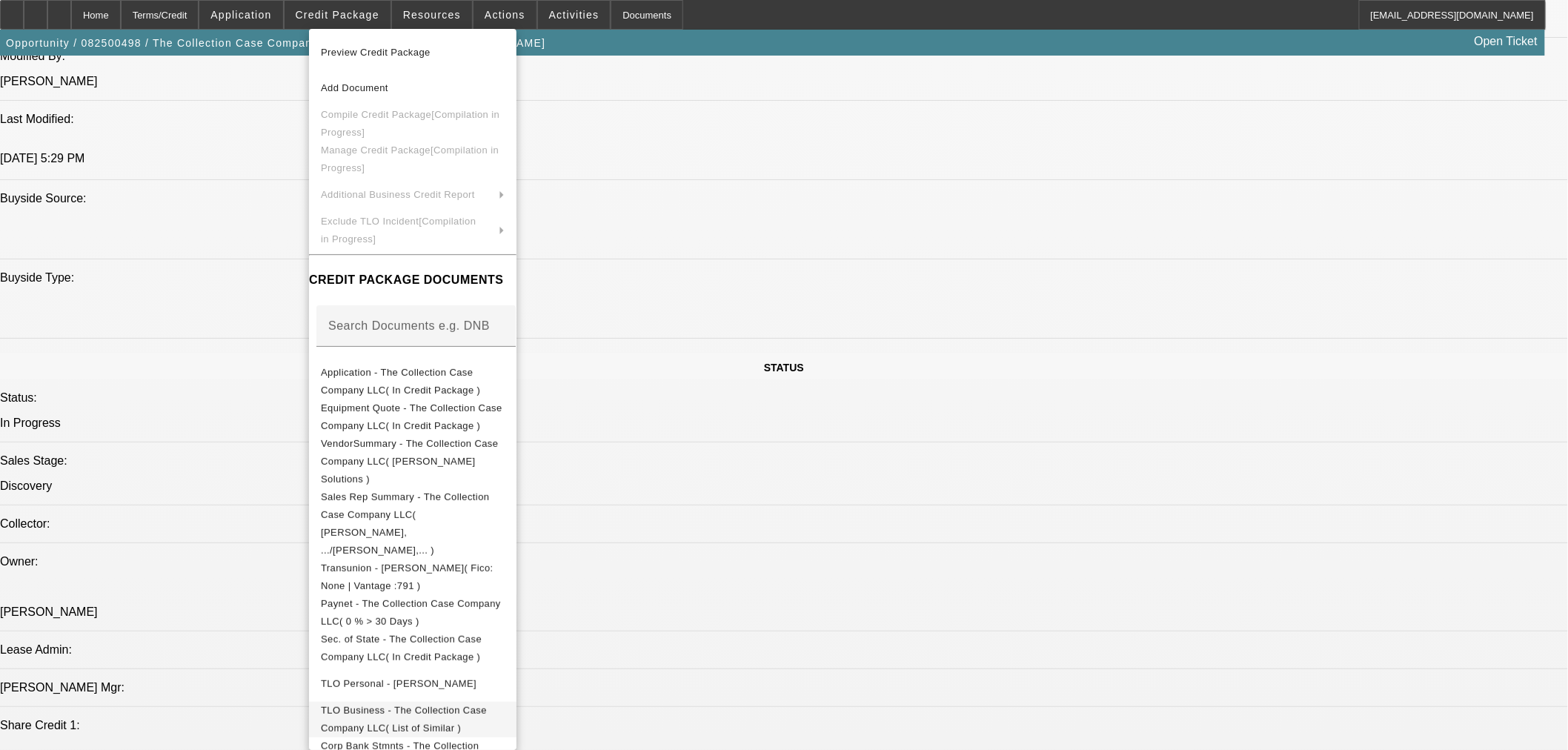
click at [447, 701] on span "TLO Business - The Collection Case Company LLC( List of Similar )" at bounding box center [413, 719] width 184 height 35
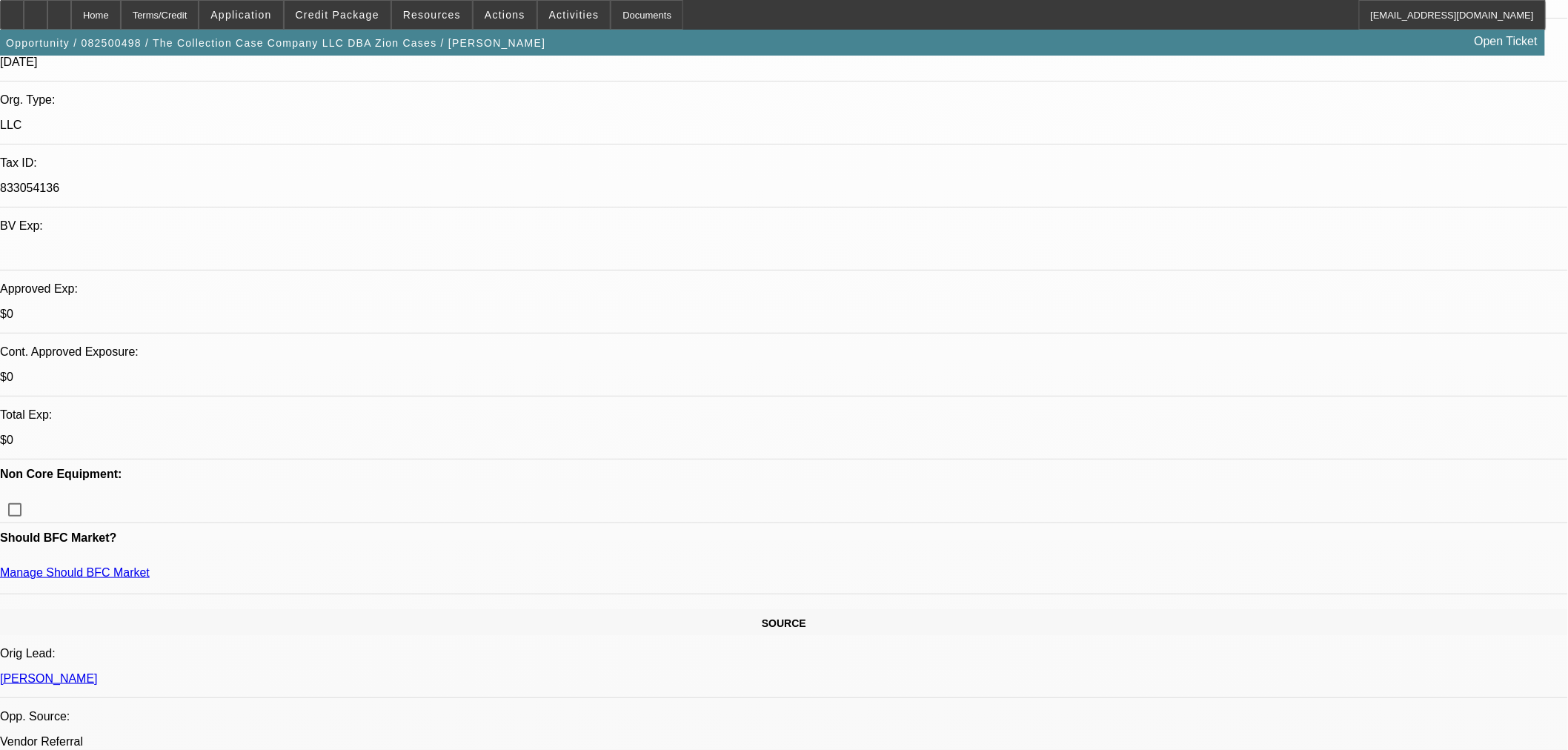
scroll to position [165, 0]
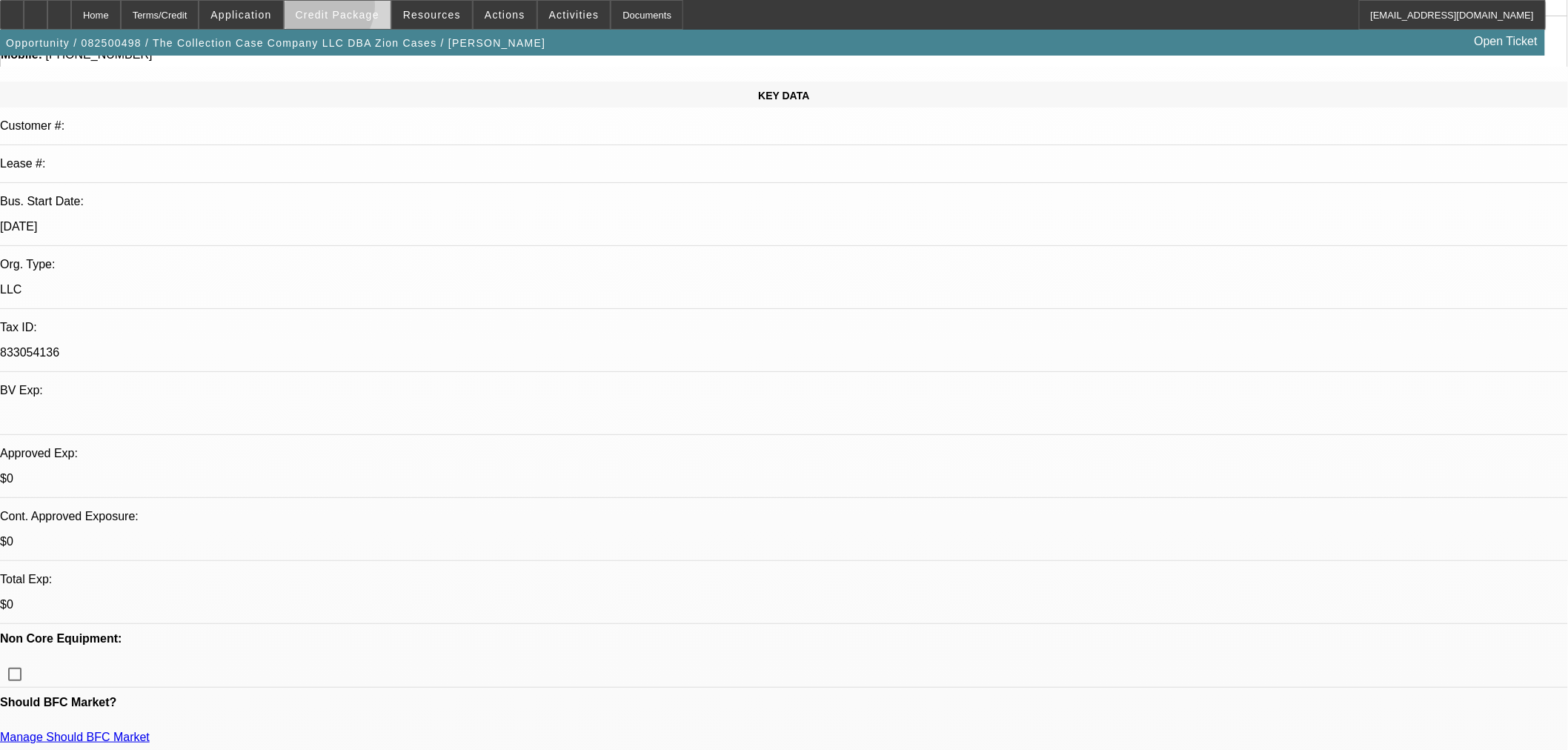
click at [342, 10] on span "Credit Package" at bounding box center [337, 14] width 84 height 12
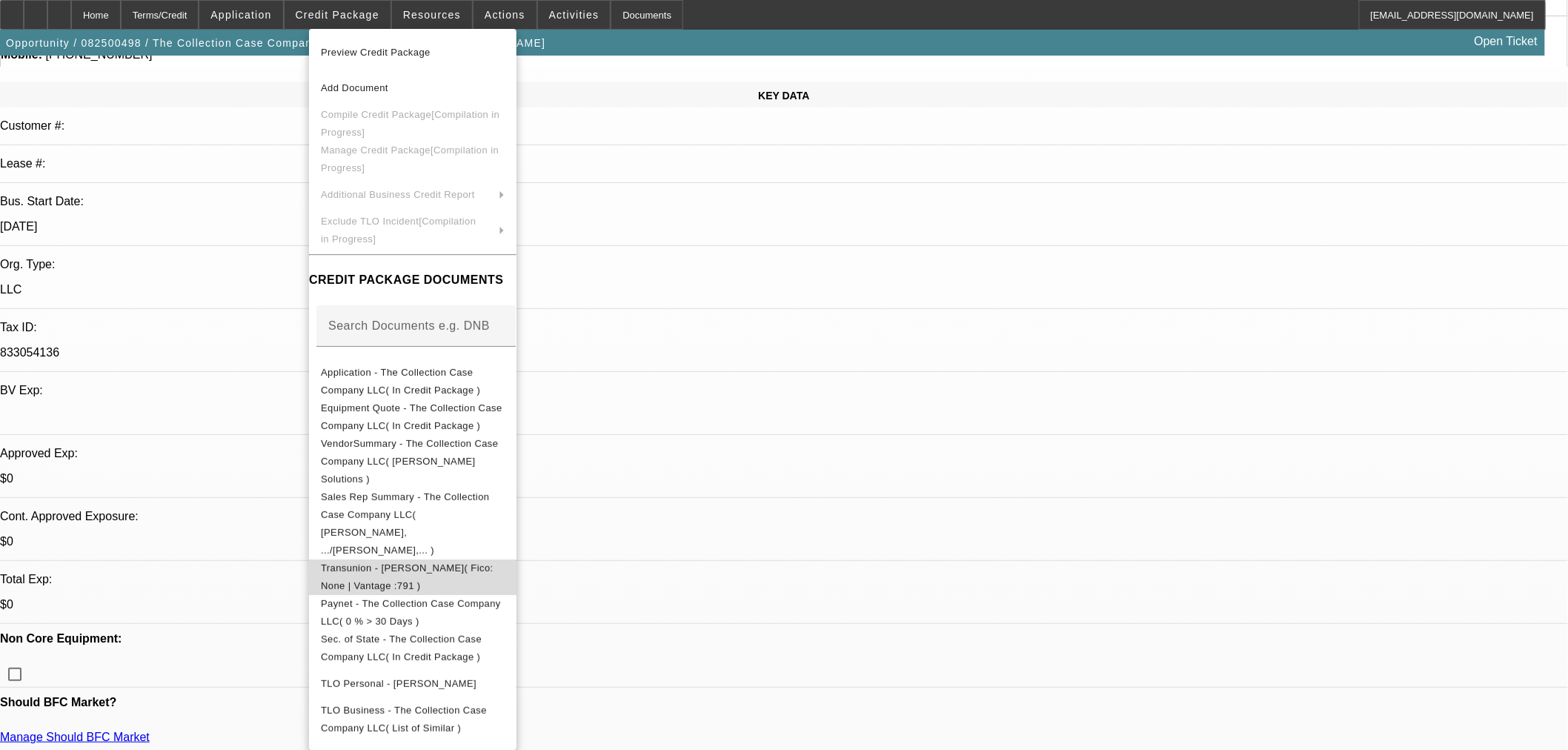
click at [505, 559] on span "Transunion - [PERSON_NAME]( Fico: None | Vantage :791 )" at bounding box center [413, 576] width 184 height 35
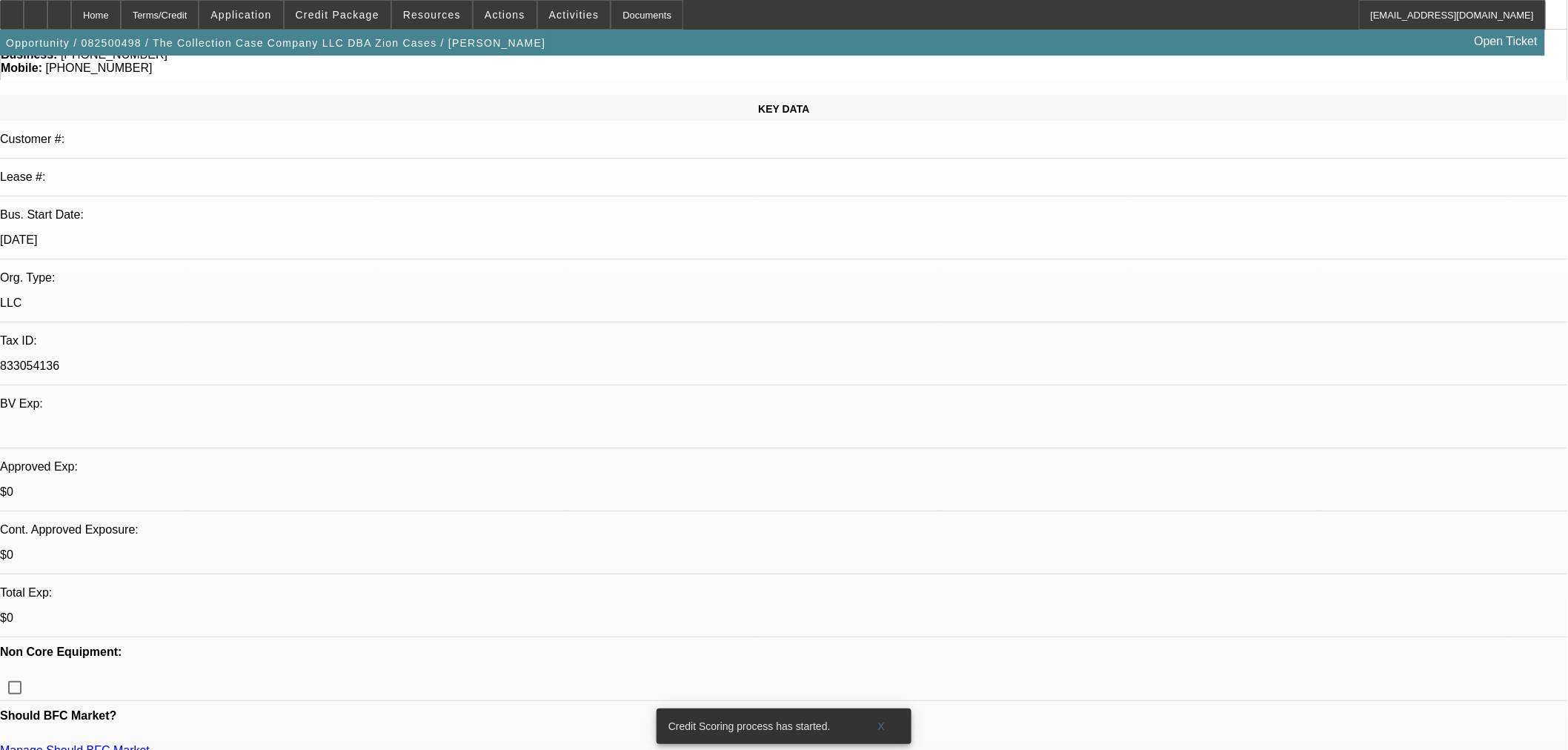
scroll to position [0, 0]
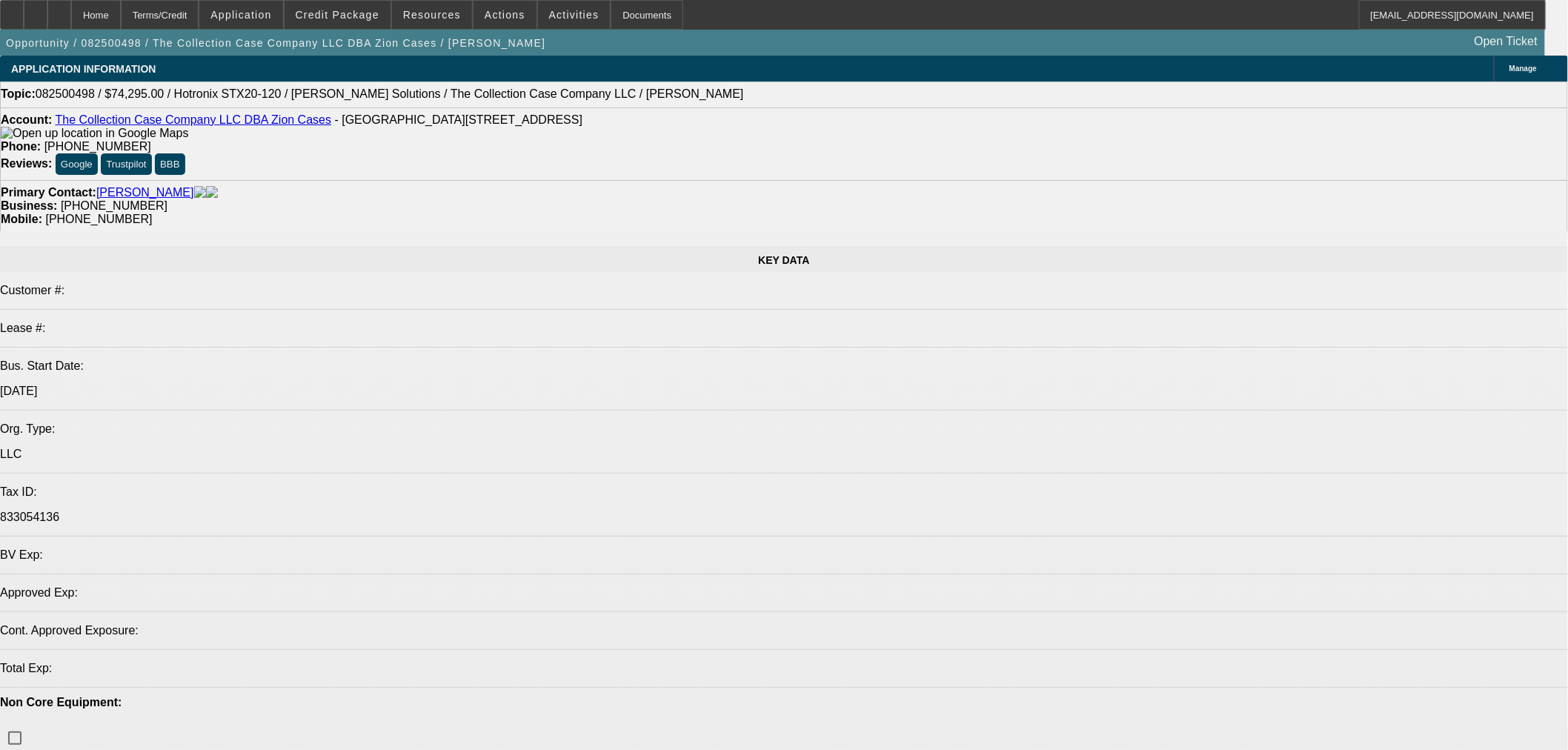
select select "0"
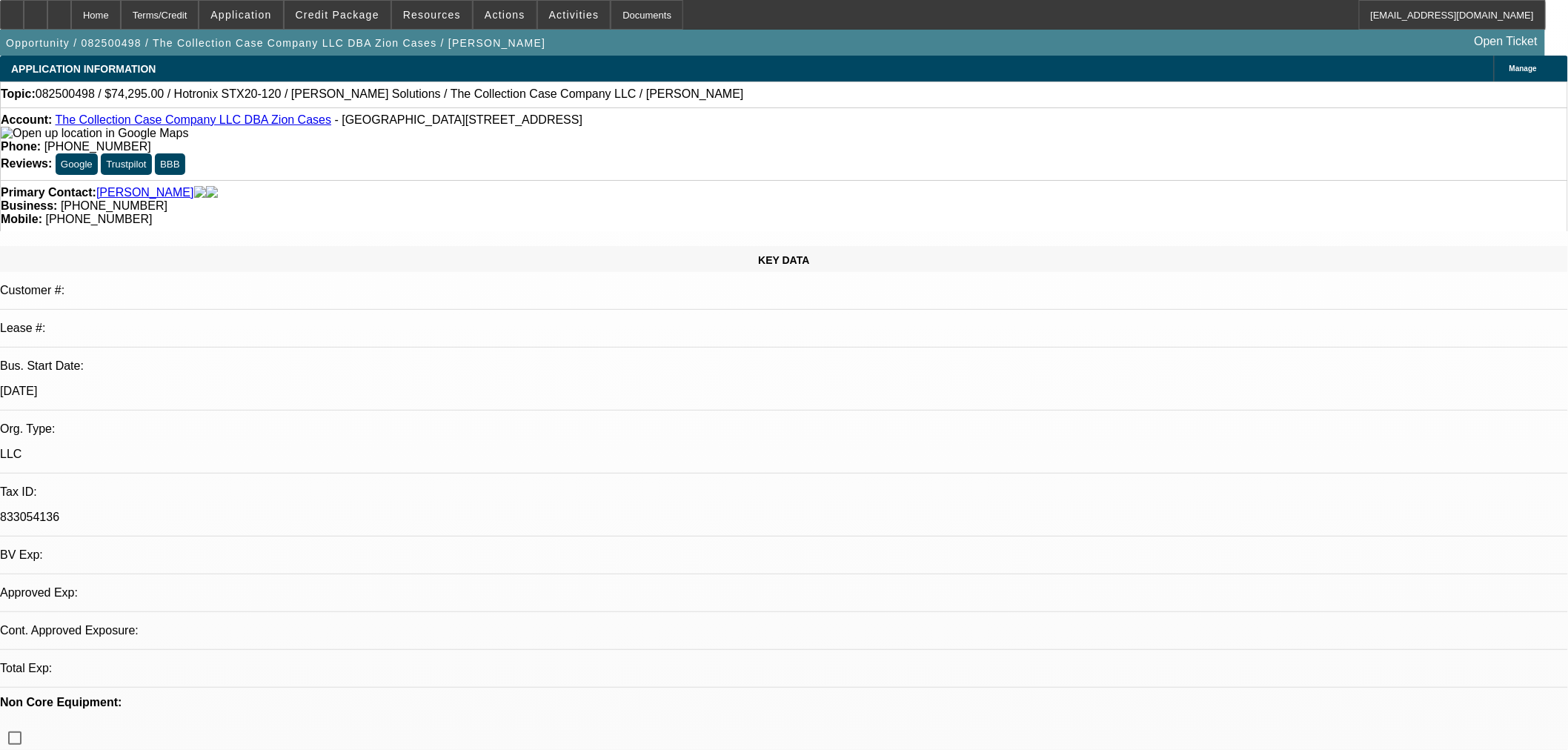
select select "2"
select select "0"
select select "6"
select select "0"
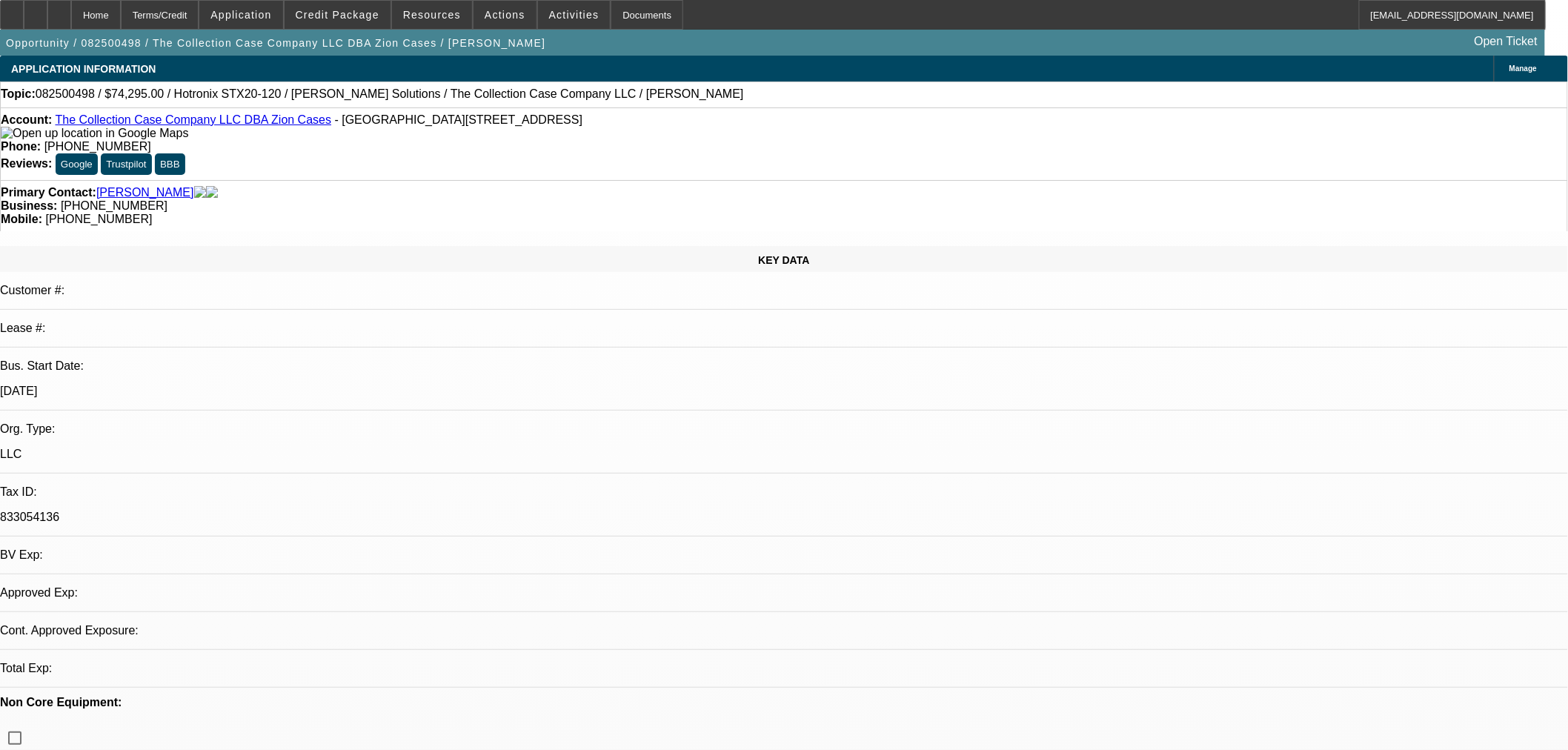
select select "2"
select select "0"
select select "6"
select select "0"
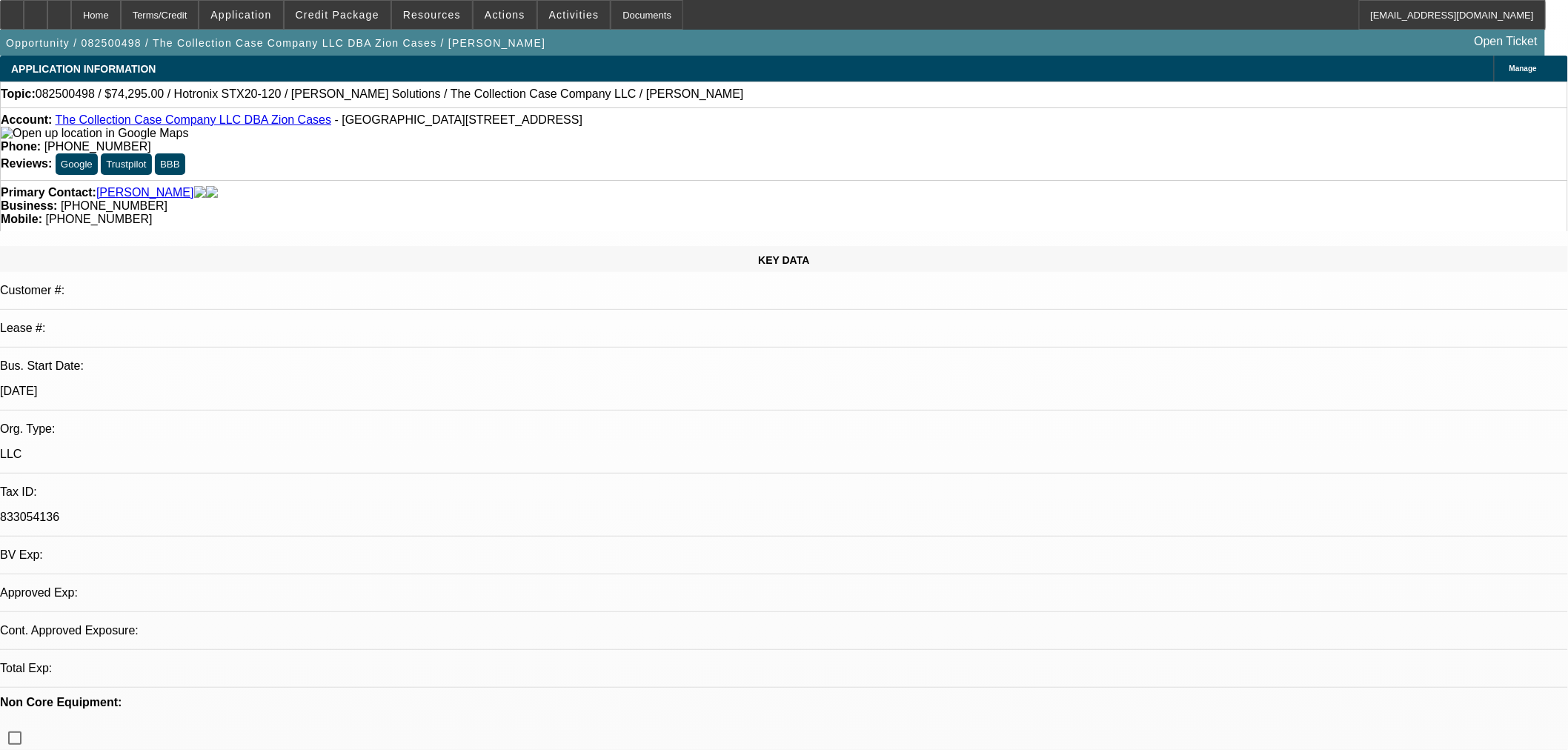
select select "2"
select select "0"
select select "6"
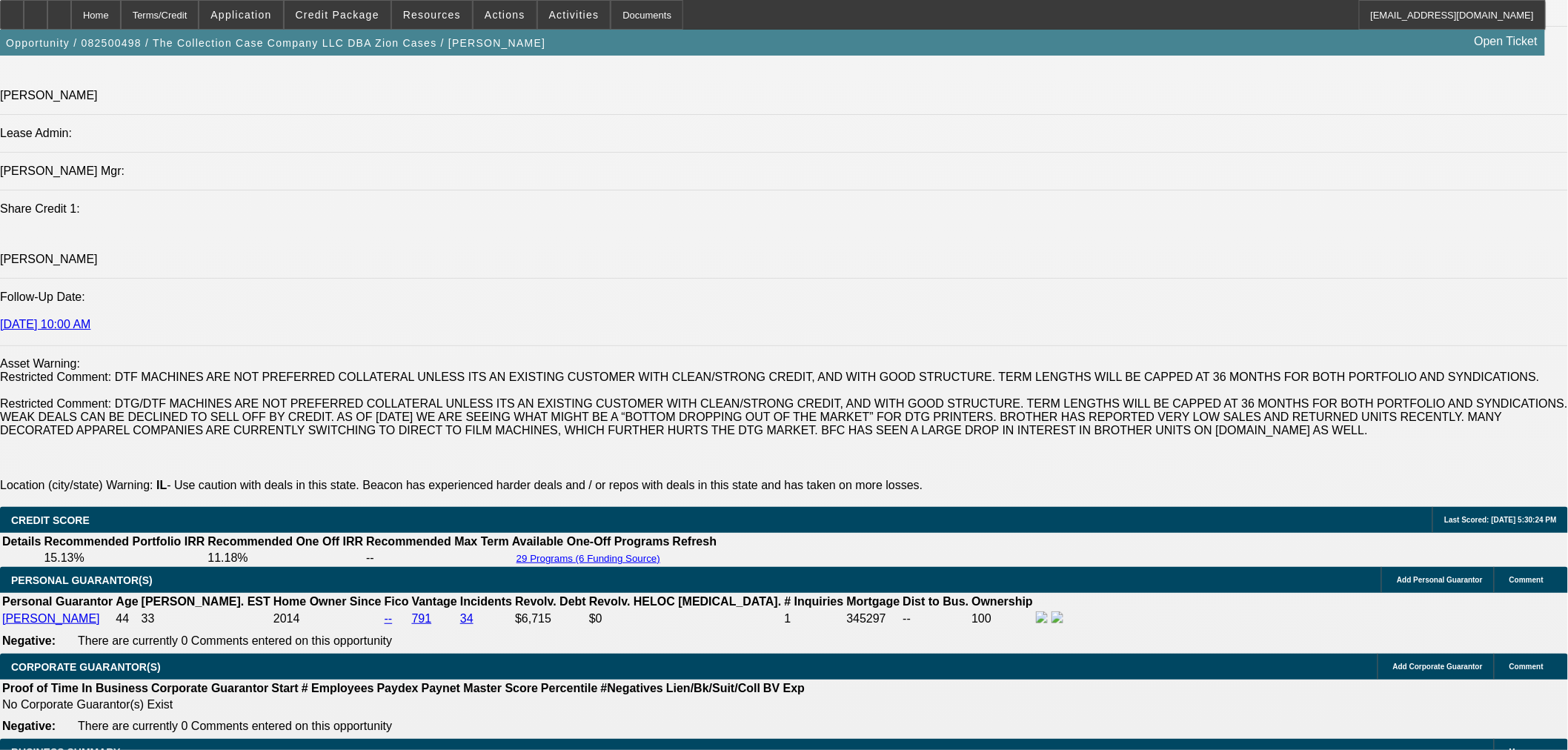
scroll to position [1339, 0]
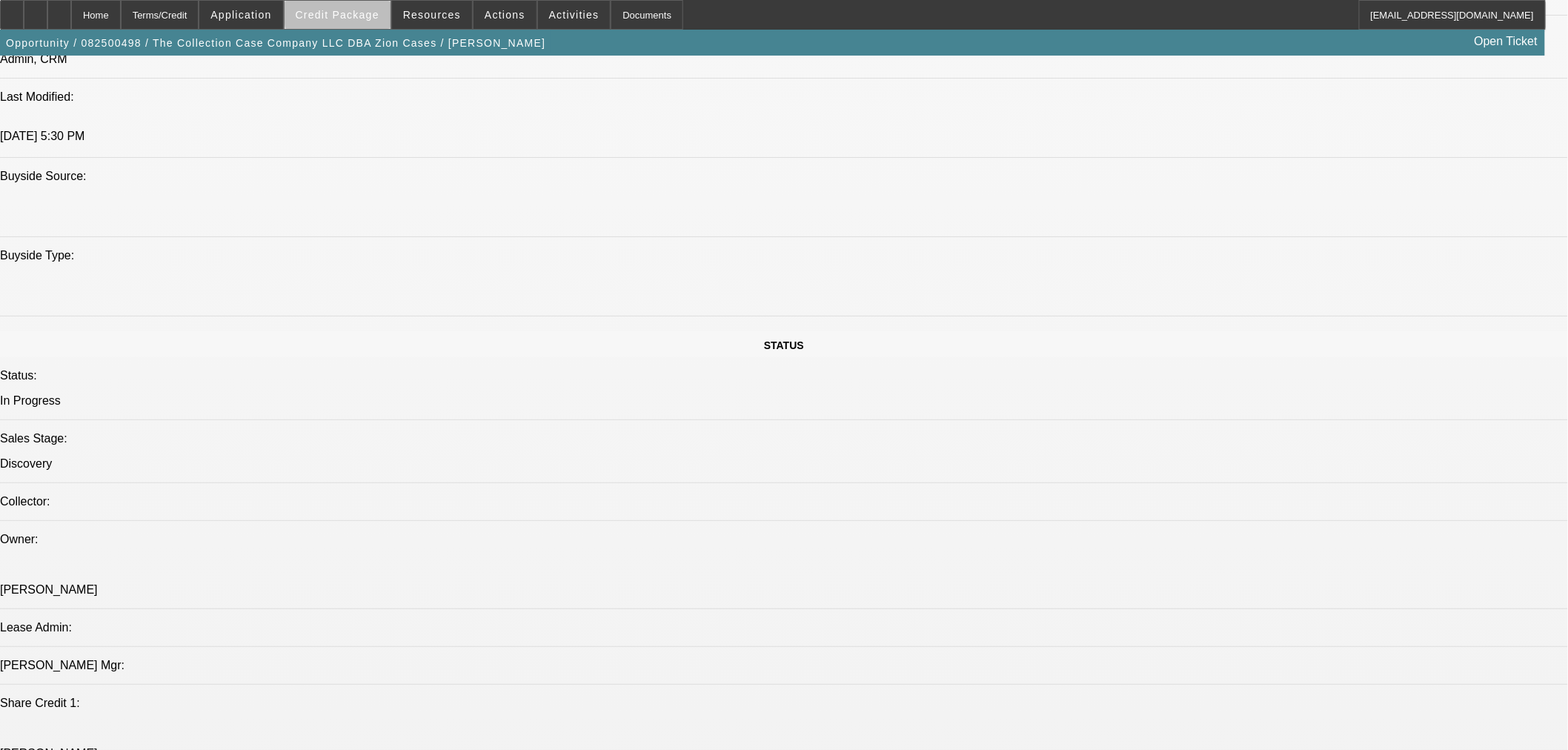
click at [379, 13] on span "Credit Package" at bounding box center [337, 14] width 84 height 12
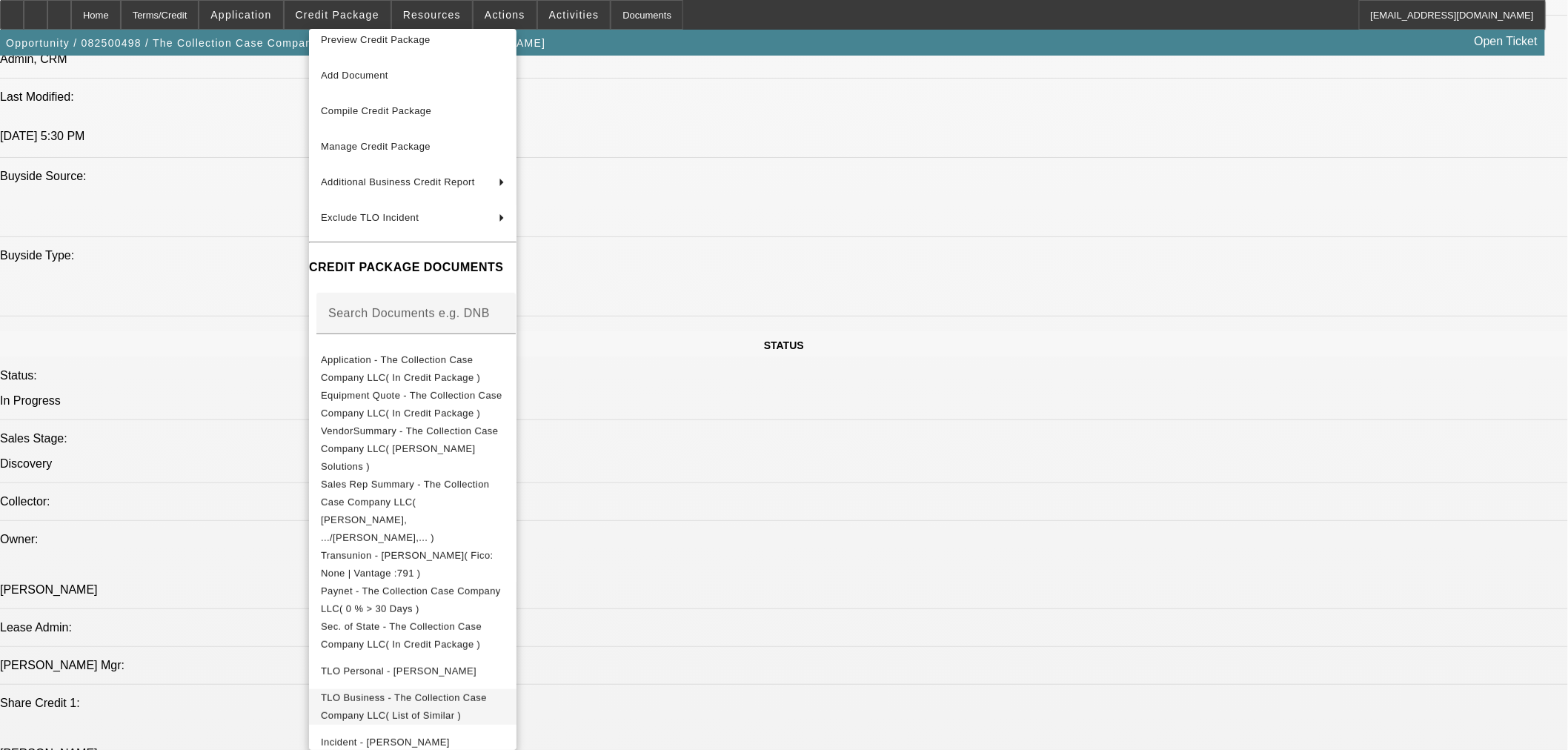
scroll to position [19, 0]
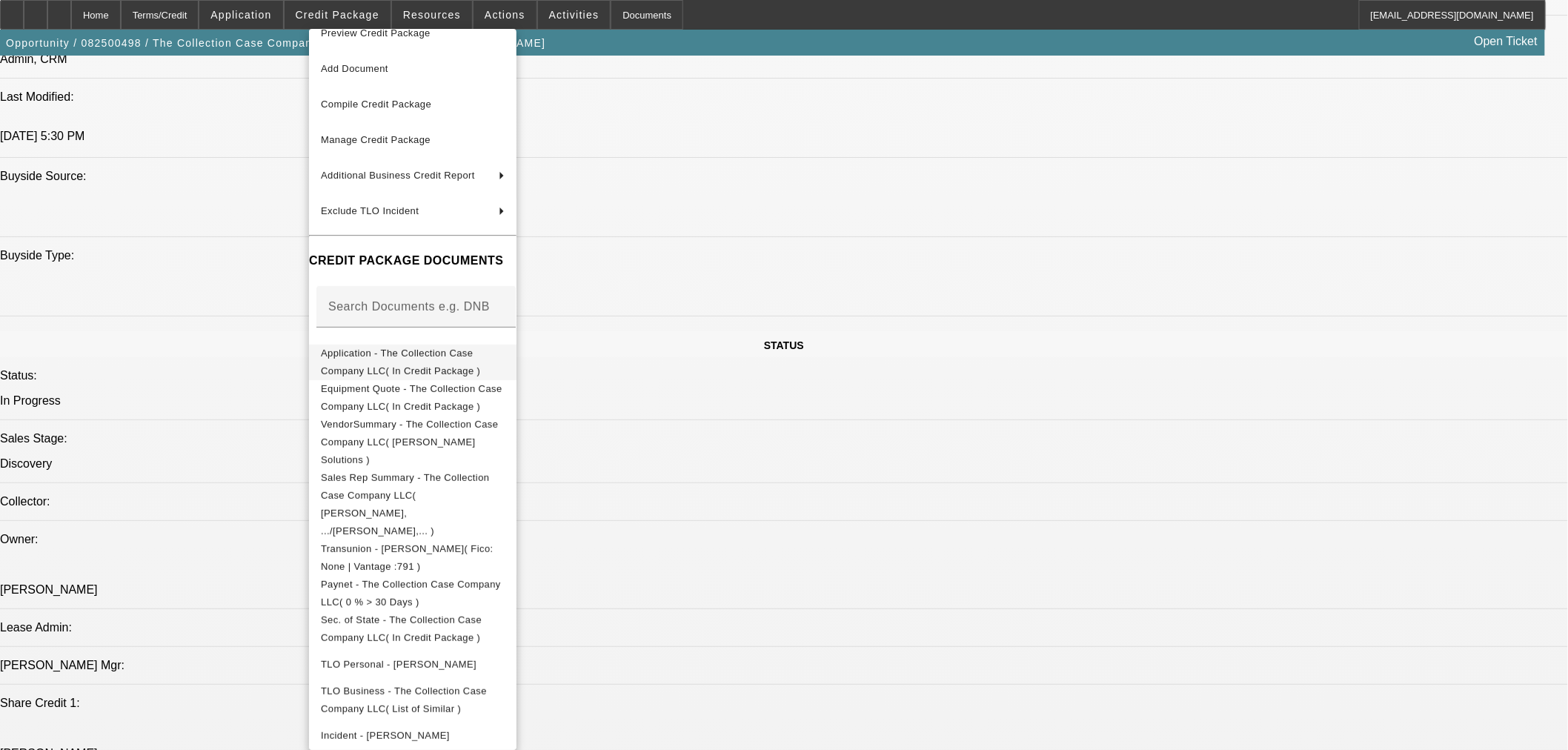
click at [389, 367] on button "Application - The Collection Case Company LLC( In Credit Package )" at bounding box center [412, 362] width 207 height 35
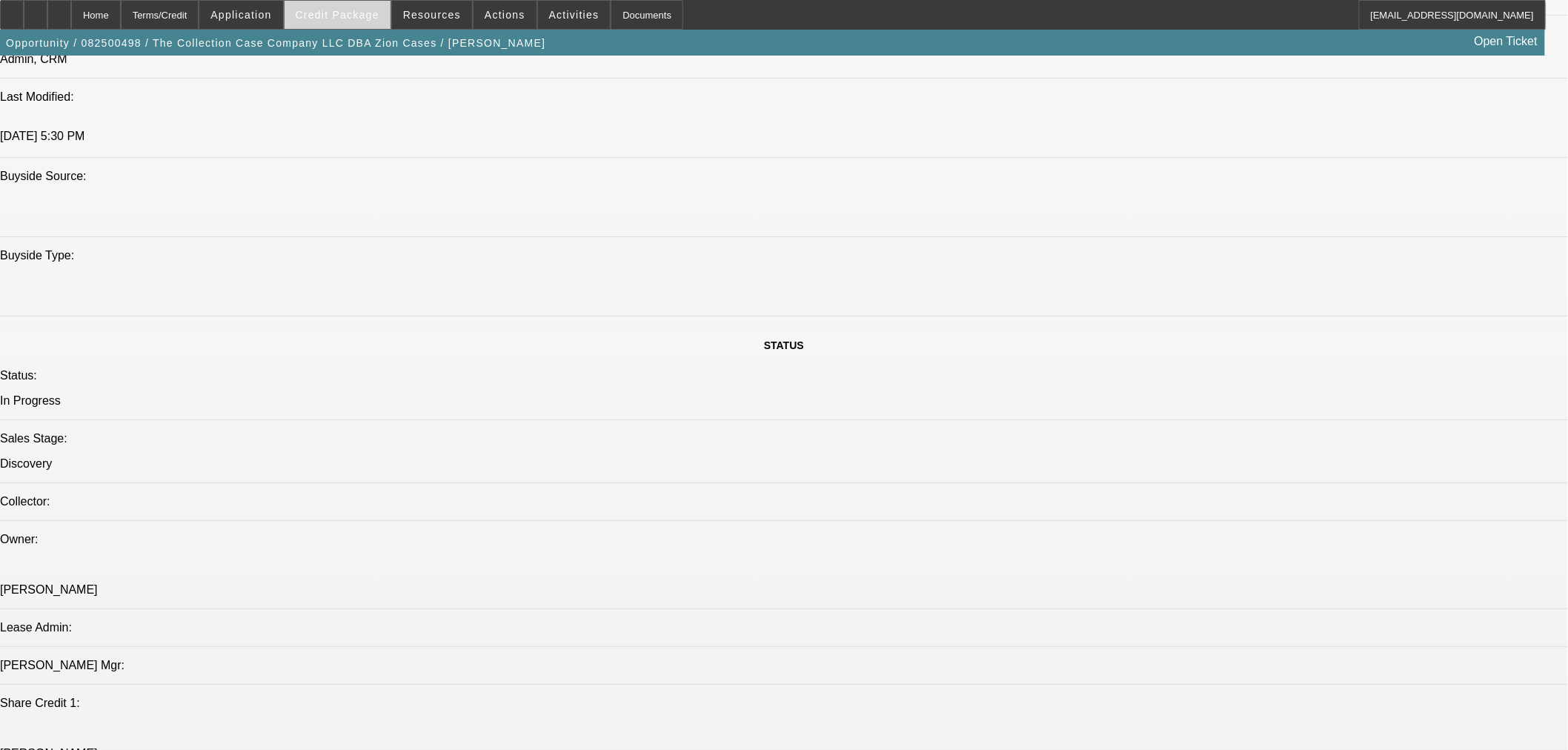
click at [348, 7] on span at bounding box center [338, 14] width 106 height 35
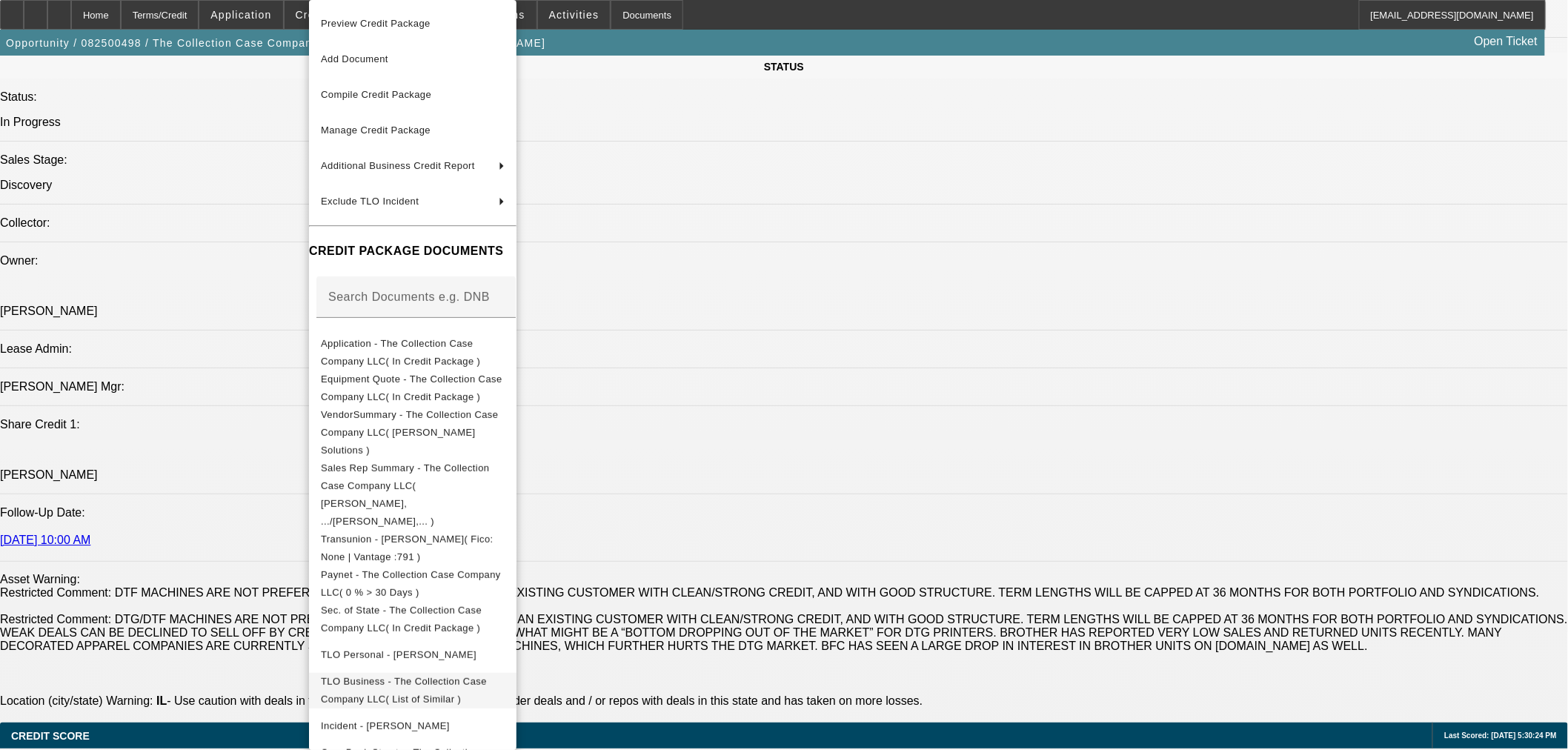
scroll to position [1915, 0]
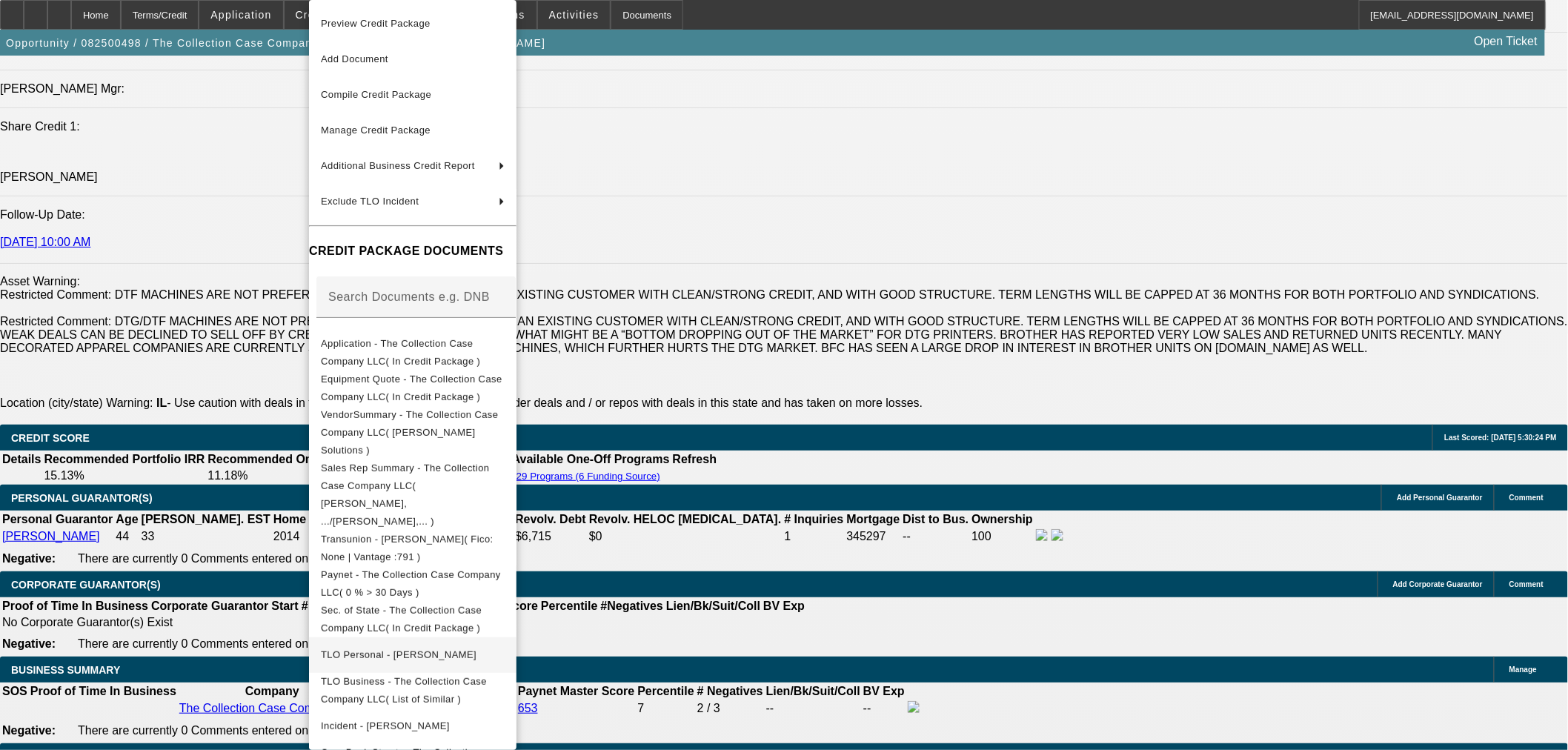
click at [394, 637] on button "TLO Personal - [PERSON_NAME]" at bounding box center [412, 655] width 207 height 35
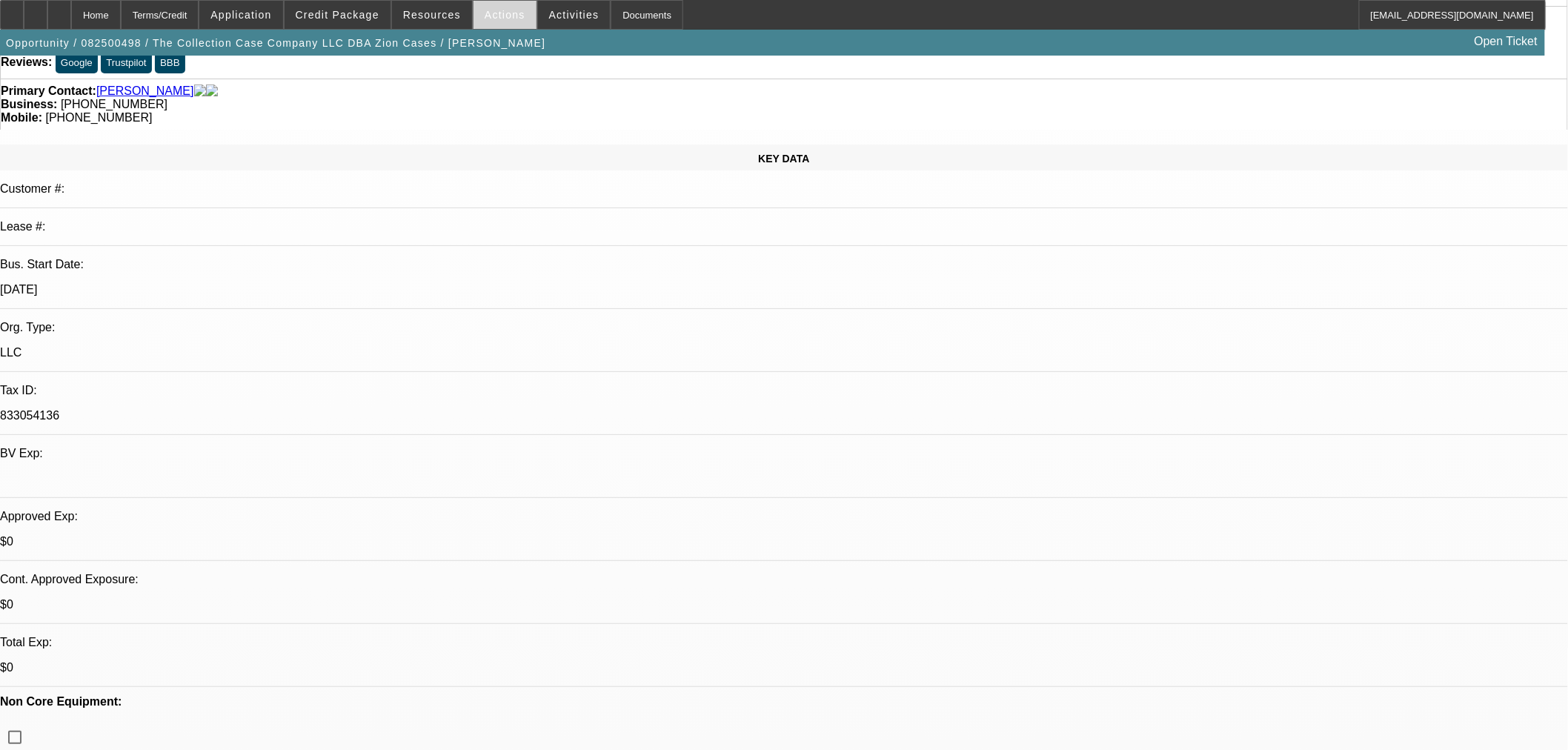
scroll to position [0, 0]
